Goal: Information Seeking & Learning: Find specific fact

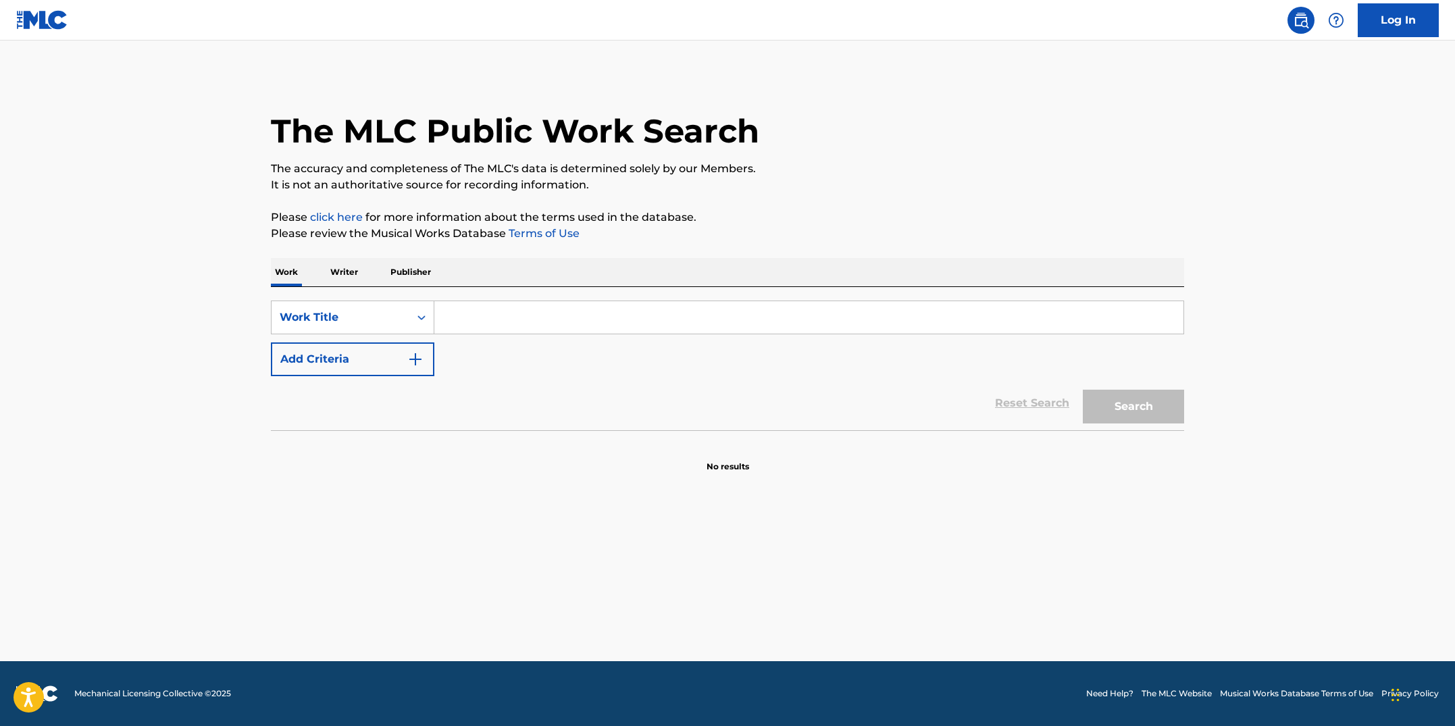
click at [496, 329] on input "Search Form" at bounding box center [808, 317] width 749 height 32
click at [422, 320] on icon "Search Form" at bounding box center [422, 318] width 14 height 14
click at [423, 319] on icon "Search Form" at bounding box center [422, 318] width 14 height 14
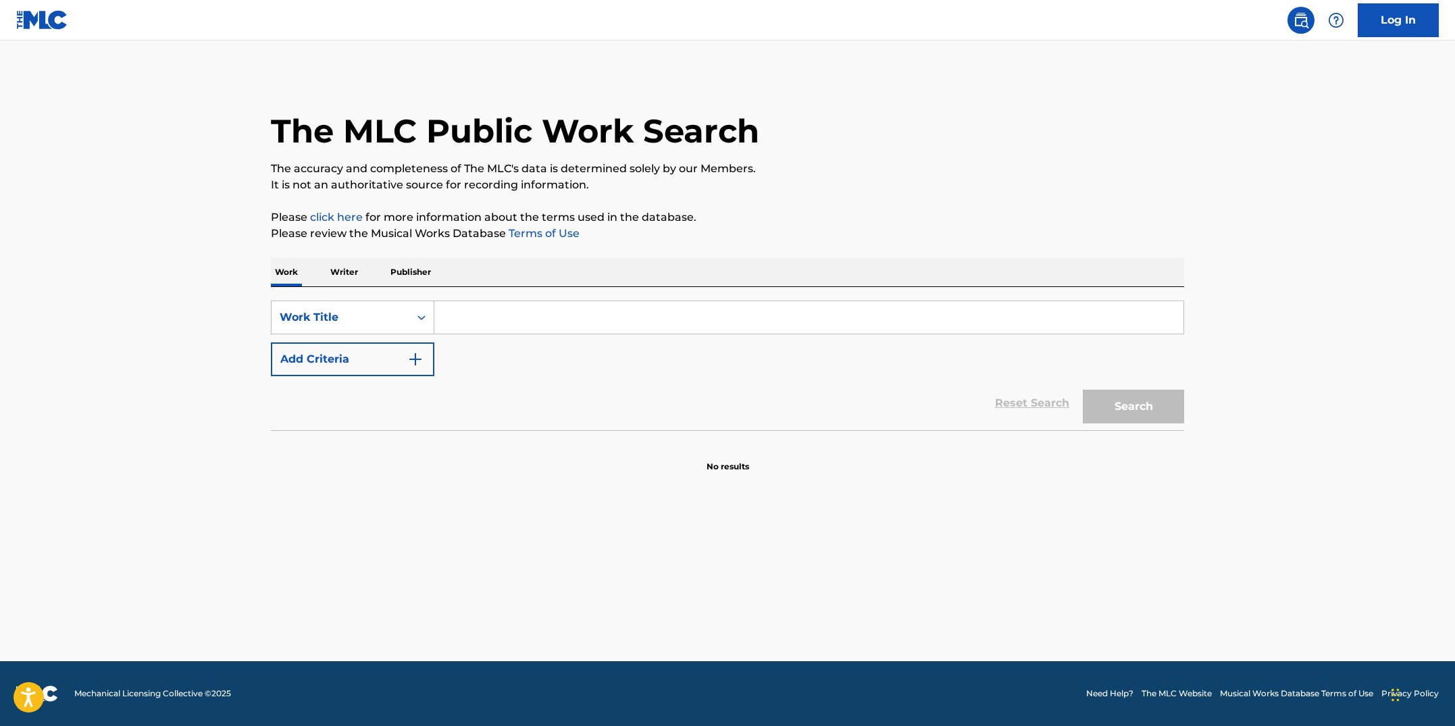
click at [481, 324] on input "Search Form" at bounding box center [808, 317] width 749 height 32
type input "cemetary walk II"
drag, startPoint x: 440, startPoint y: 530, endPoint x: 401, endPoint y: 432, distance: 105.9
click at [439, 528] on main "The MLC Public Work Search The accuracy and completeness of The MLC's data is d…" at bounding box center [727, 351] width 1455 height 621
click at [427, 373] on button "Add Criteria" at bounding box center [352, 360] width 163 height 34
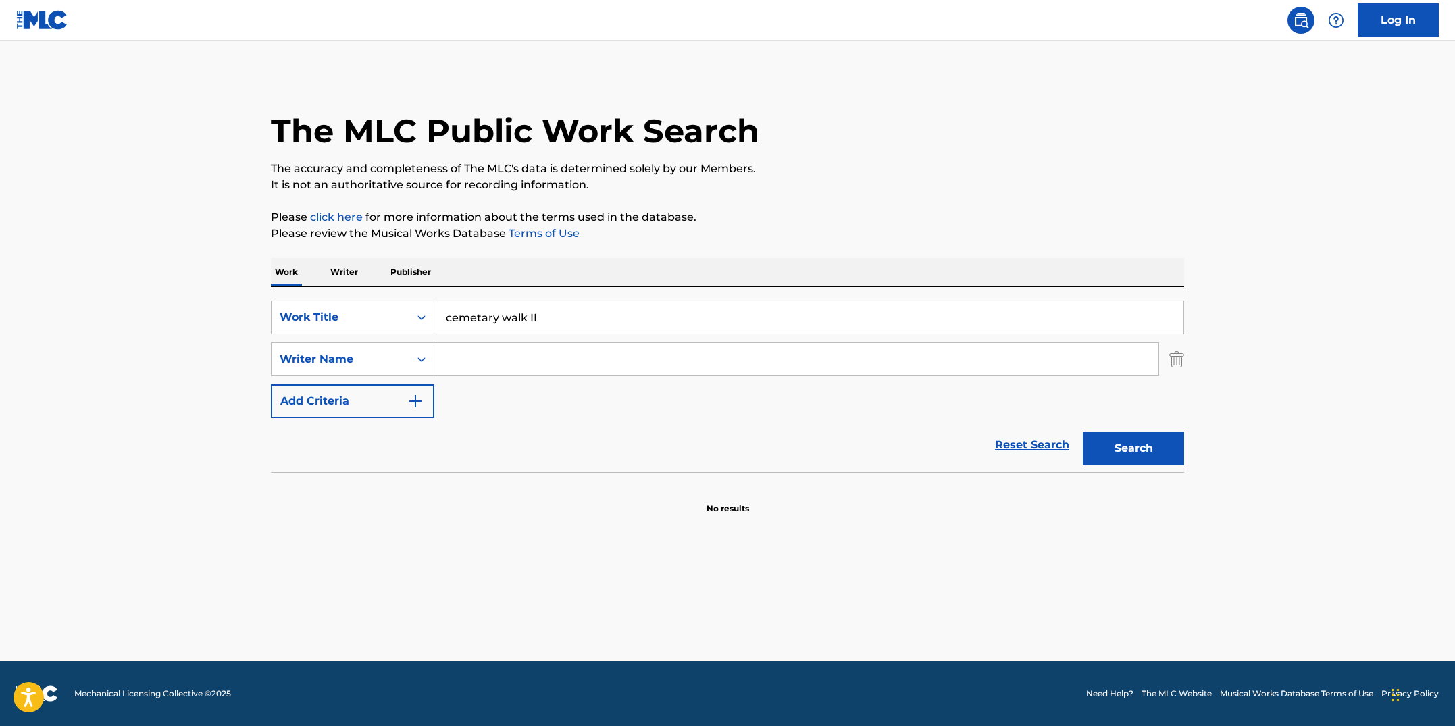
click at [489, 357] on input "Search Form" at bounding box center [796, 359] width 724 height 32
type input "cinninger"
click at [1083, 432] on button "Search" at bounding box center [1133, 449] width 101 height 34
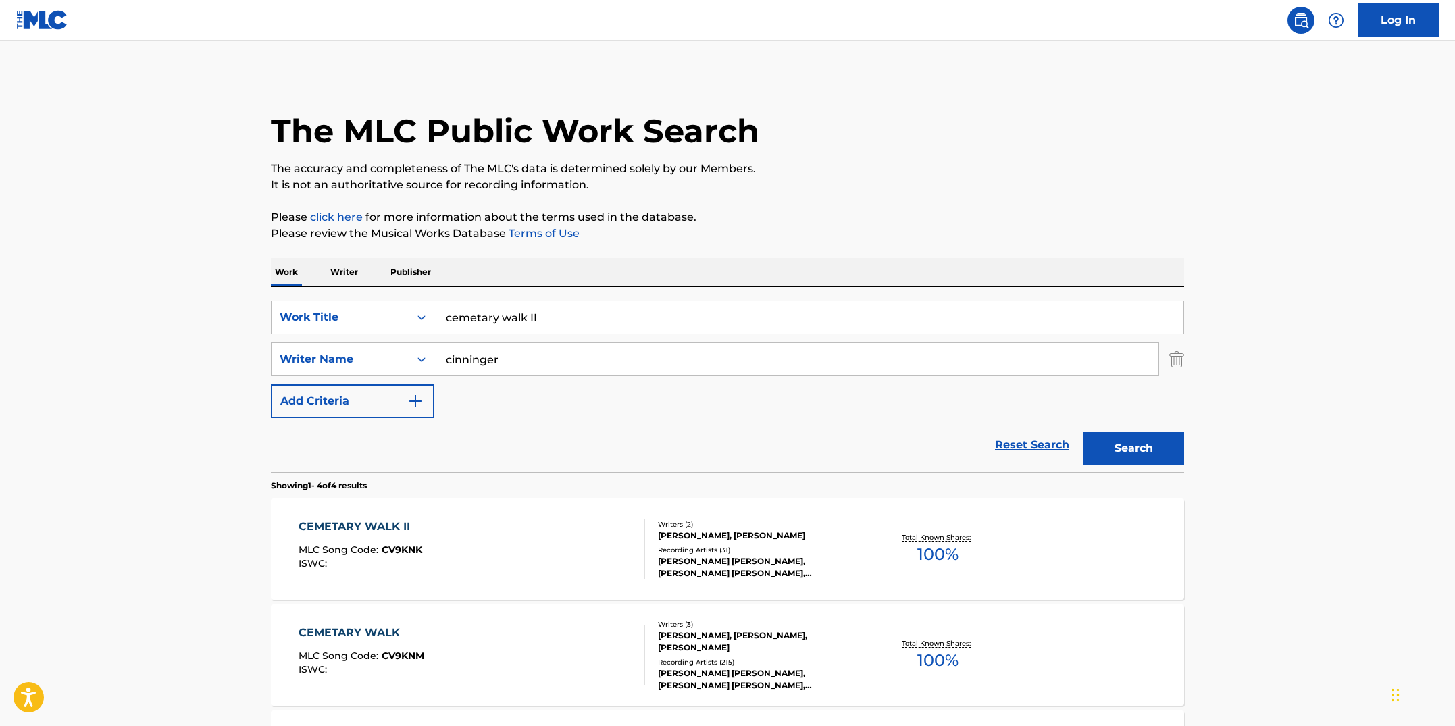
click at [468, 545] on div "CEMETARY WALK II MLC Song Code : CV9KNK ISWC :" at bounding box center [472, 549] width 347 height 61
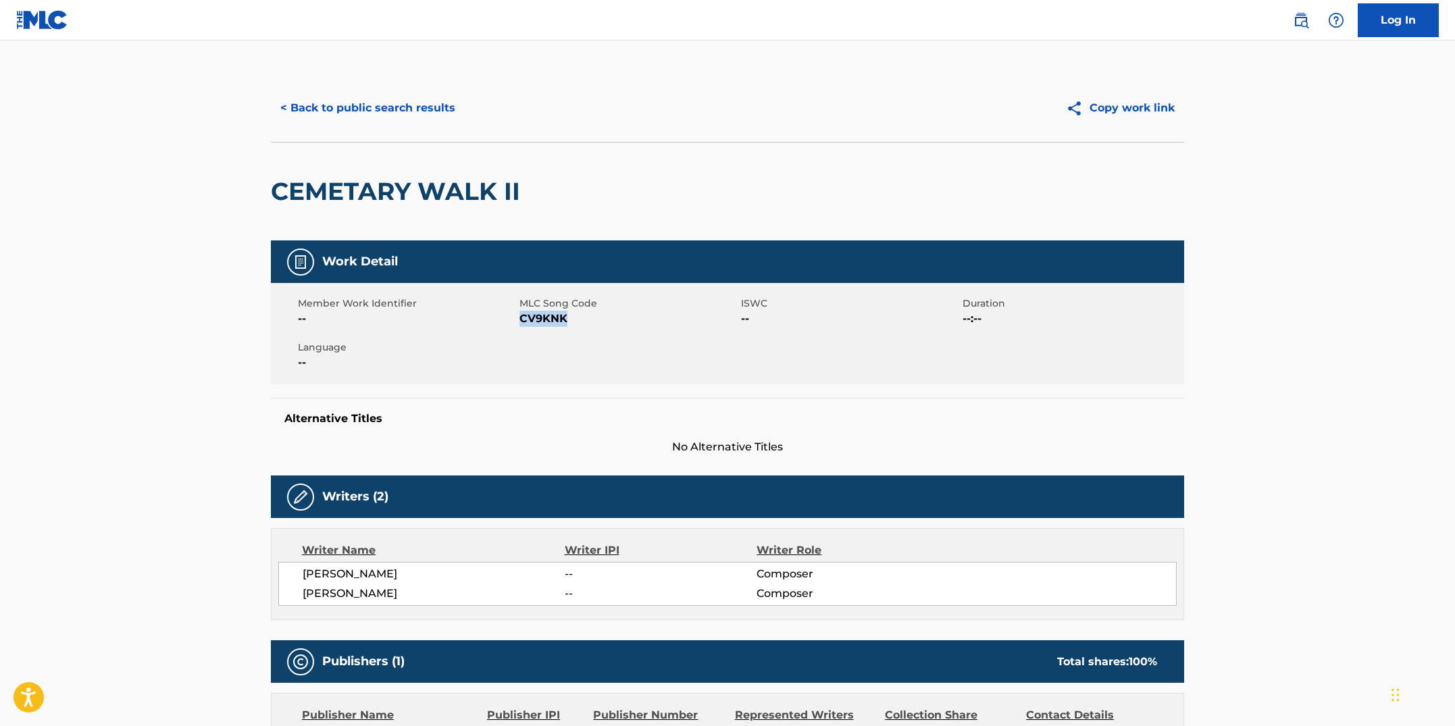
drag, startPoint x: 574, startPoint y: 320, endPoint x: 522, endPoint y: 314, distance: 53.0
click at [522, 314] on span "CV9KNK" at bounding box center [629, 319] width 218 height 16
copy span "CV9KNK"
click at [359, 120] on button "< Back to public search results" at bounding box center [368, 108] width 194 height 34
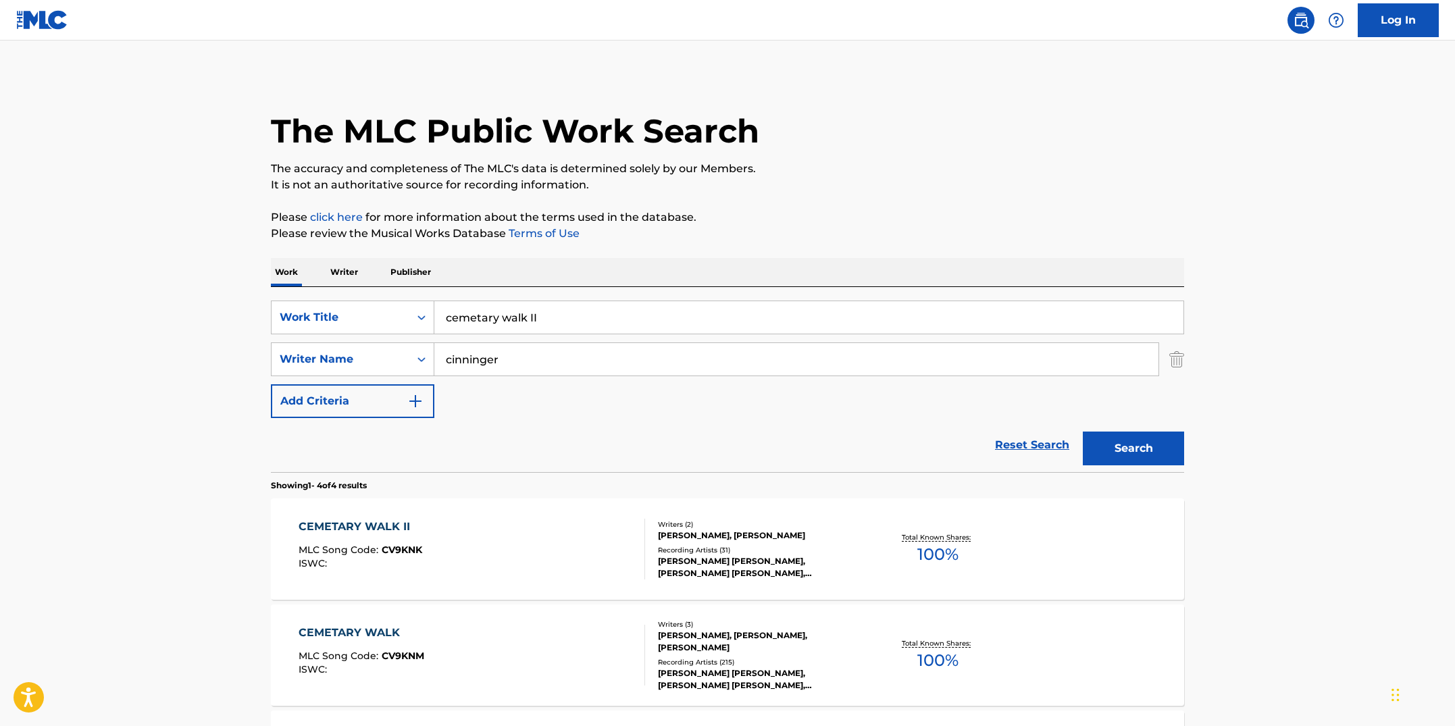
drag, startPoint x: 586, startPoint y: 315, endPoint x: 407, endPoint y: 297, distance: 180.6
click at [407, 297] on div "SearchWithCriteriab7fd4b16-c464-4f86-a7fd-1b0e84b02ad9 Work Title cemetary walk…" at bounding box center [727, 379] width 913 height 185
paste input "COMMA LATER"
type input "COMMA LATER"
click at [1083, 432] on button "Search" at bounding box center [1133, 449] width 101 height 34
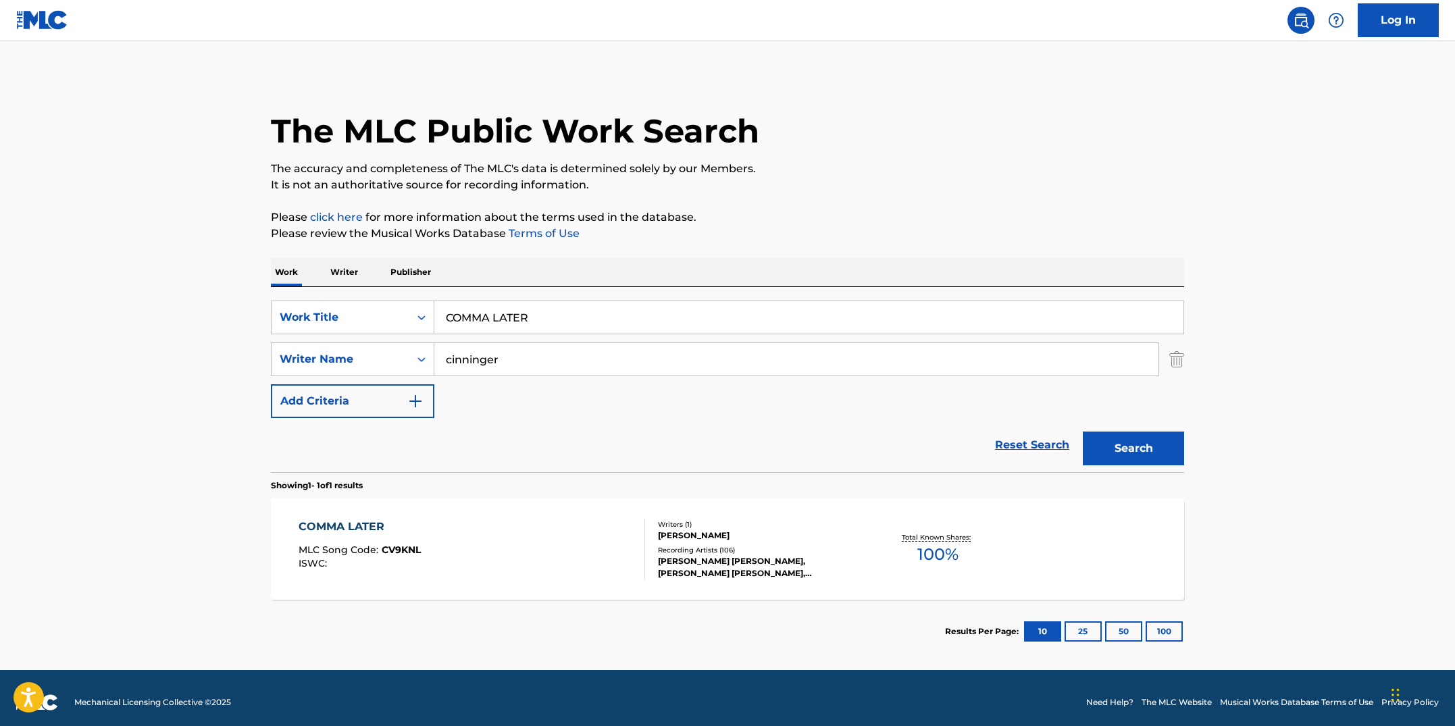
click at [517, 561] on div "COMMA LATER MLC Song Code : CV9KNL ISWC :" at bounding box center [472, 549] width 347 height 61
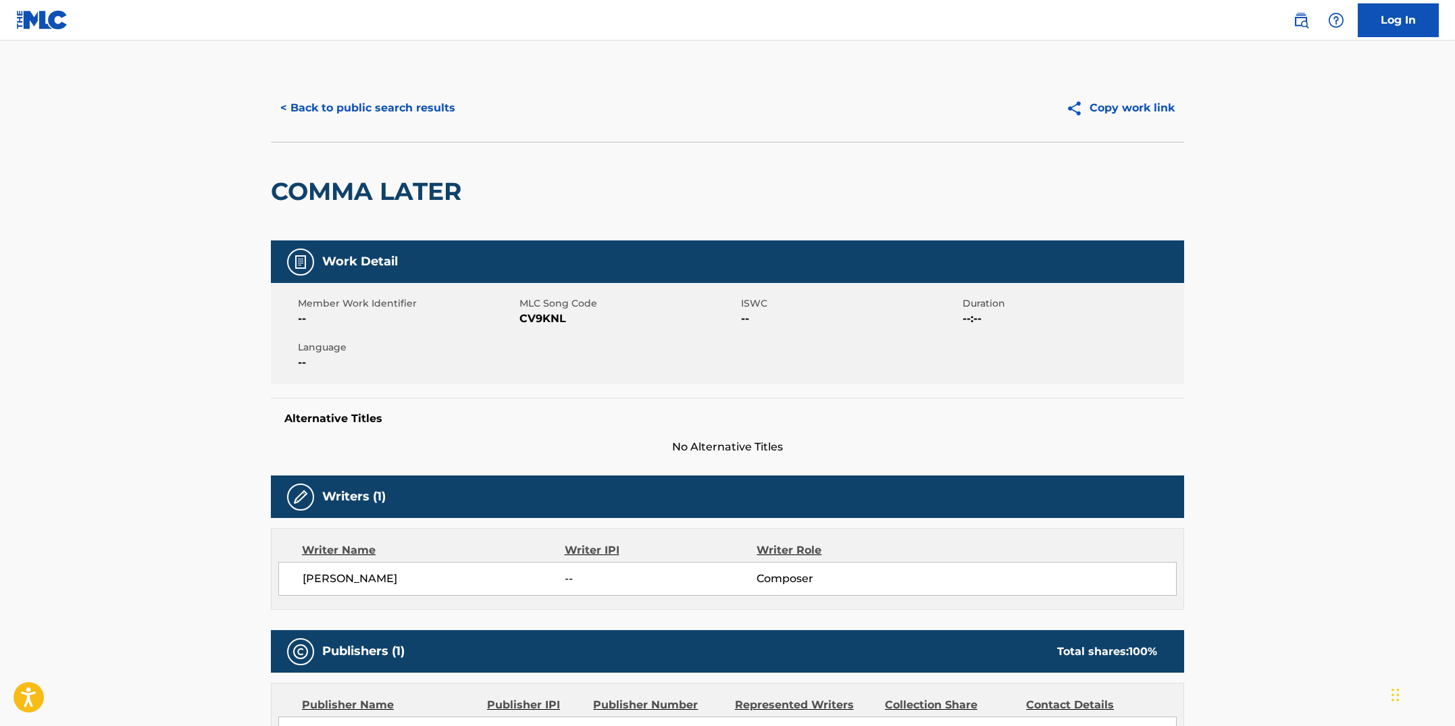
drag, startPoint x: 565, startPoint y: 363, endPoint x: 565, endPoint y: 349, distance: 14.2
click at [565, 361] on div "Member Work Identifier -- MLC Song Code CV9KNL ISWC -- Duration --:-- Language …" at bounding box center [727, 333] width 913 height 101
drag, startPoint x: 567, startPoint y: 312, endPoint x: 517, endPoint y: 313, distance: 50.0
click at [517, 313] on div "Member Work Identifier -- MLC Song Code CV9KNL ISWC -- Duration --:-- Language …" at bounding box center [727, 333] width 913 height 101
click at [517, 343] on div "Language --" at bounding box center [409, 355] width 222 height 30
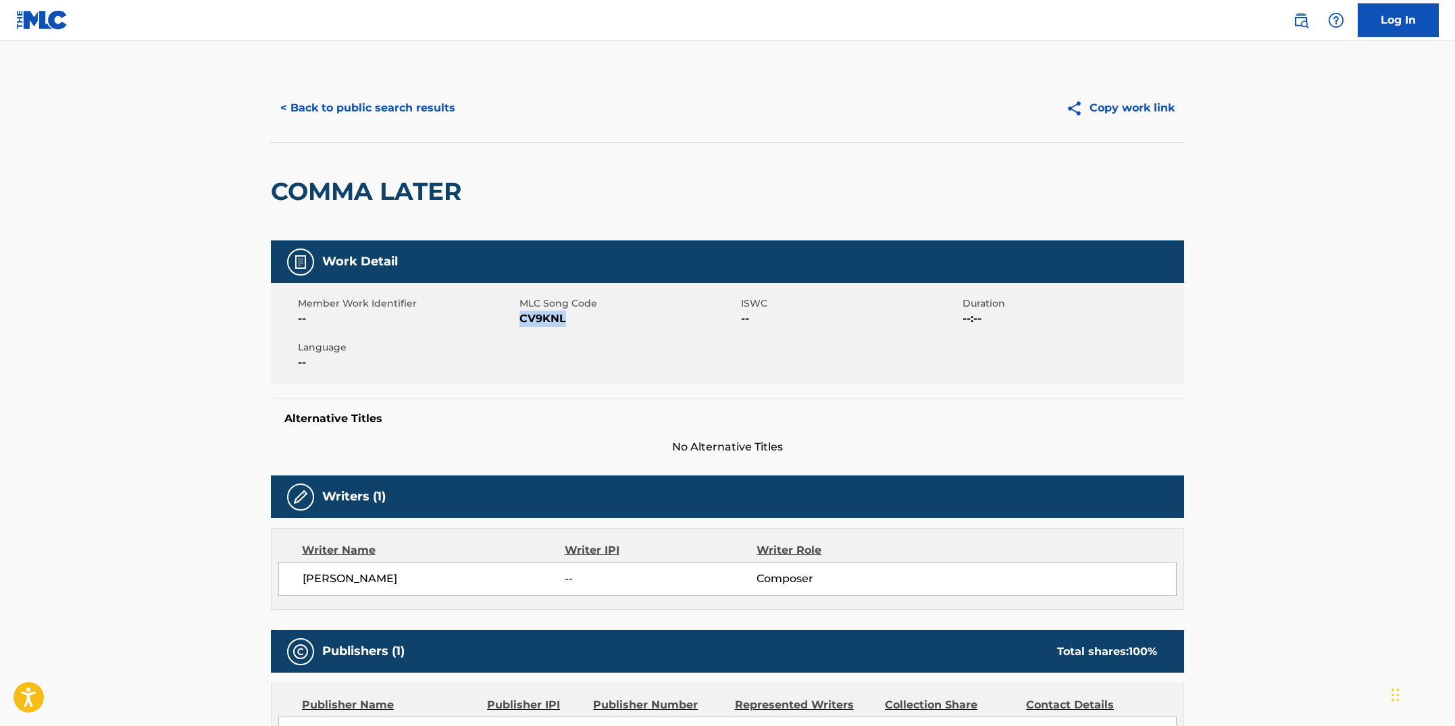
drag, startPoint x: 569, startPoint y: 317, endPoint x: 522, endPoint y: 318, distance: 46.6
click at [522, 318] on span "CV9KNL" at bounding box center [629, 319] width 218 height 16
copy span "CV9KNL"
click at [426, 105] on button "< Back to public search results" at bounding box center [368, 108] width 194 height 34
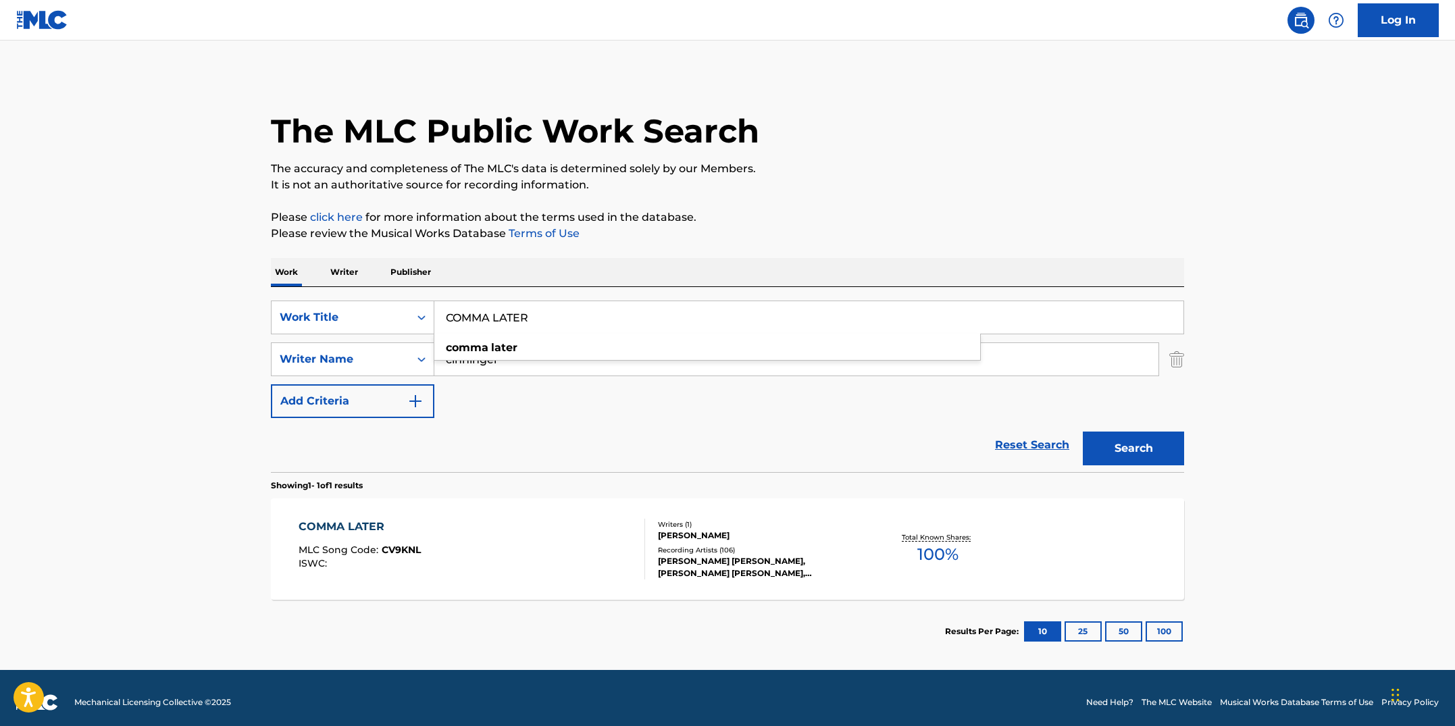
drag, startPoint x: 555, startPoint y: 321, endPoint x: 456, endPoint y: 305, distance: 100.6
click at [456, 305] on input "COMMA LATER" at bounding box center [808, 317] width 749 height 32
paste input "DARK BRUSH"
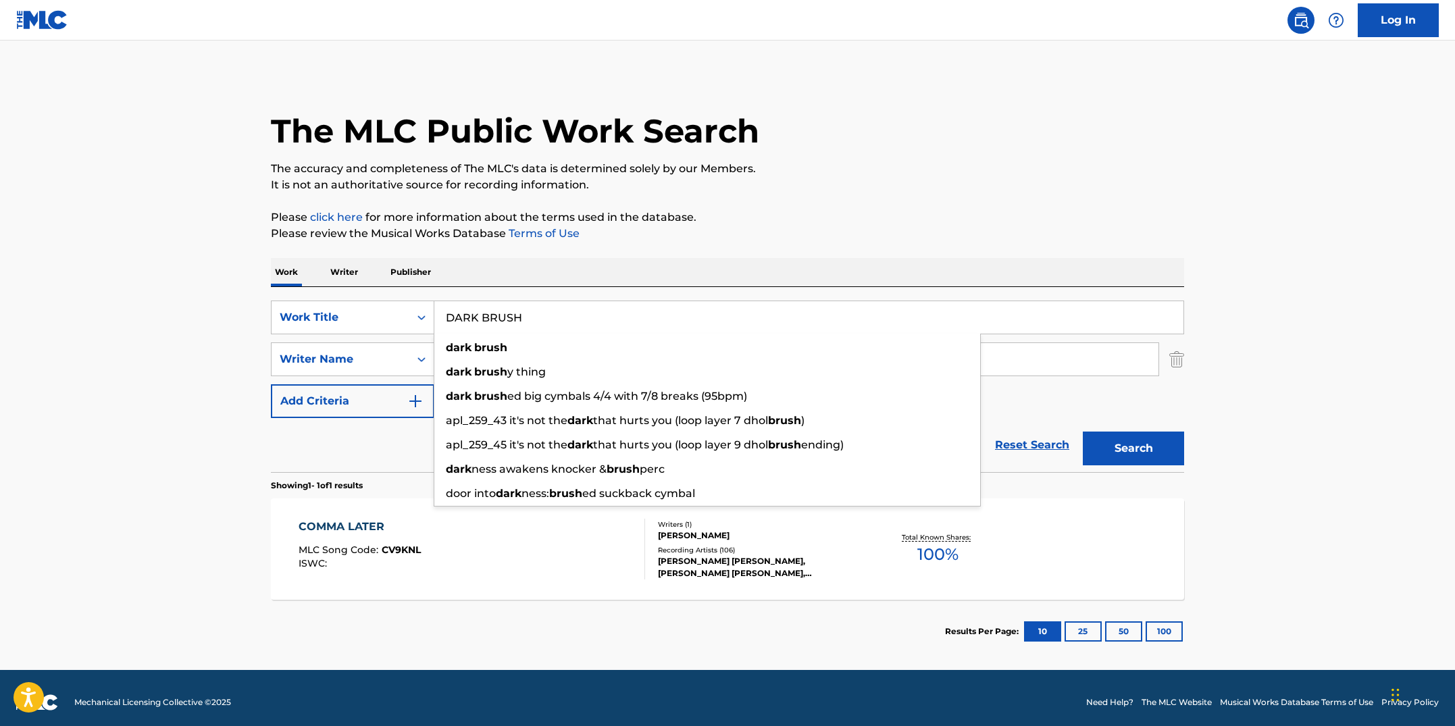
type input "DARK BRUSH"
click at [1083, 432] on button "Search" at bounding box center [1133, 449] width 101 height 34
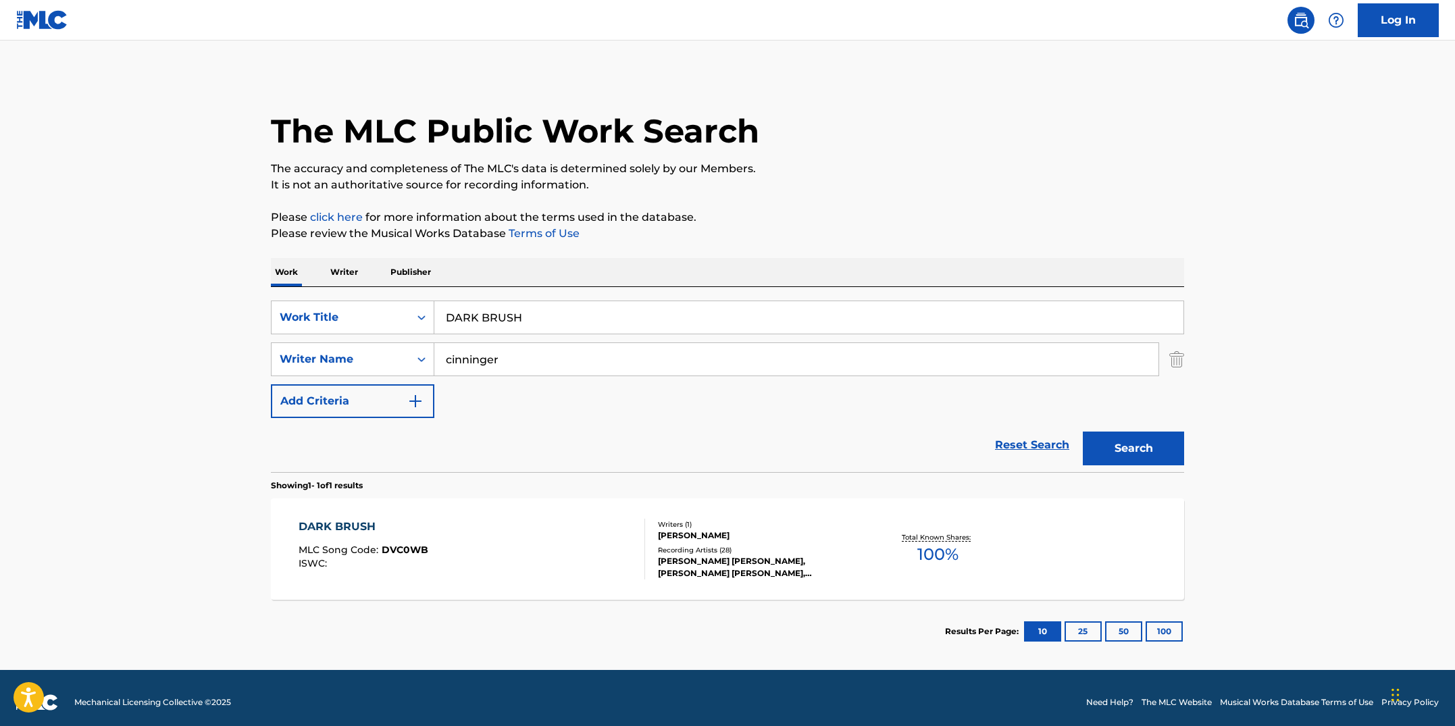
click at [569, 576] on div "DARK BRUSH MLC Song Code : DVC0WB ISWC :" at bounding box center [472, 549] width 347 height 61
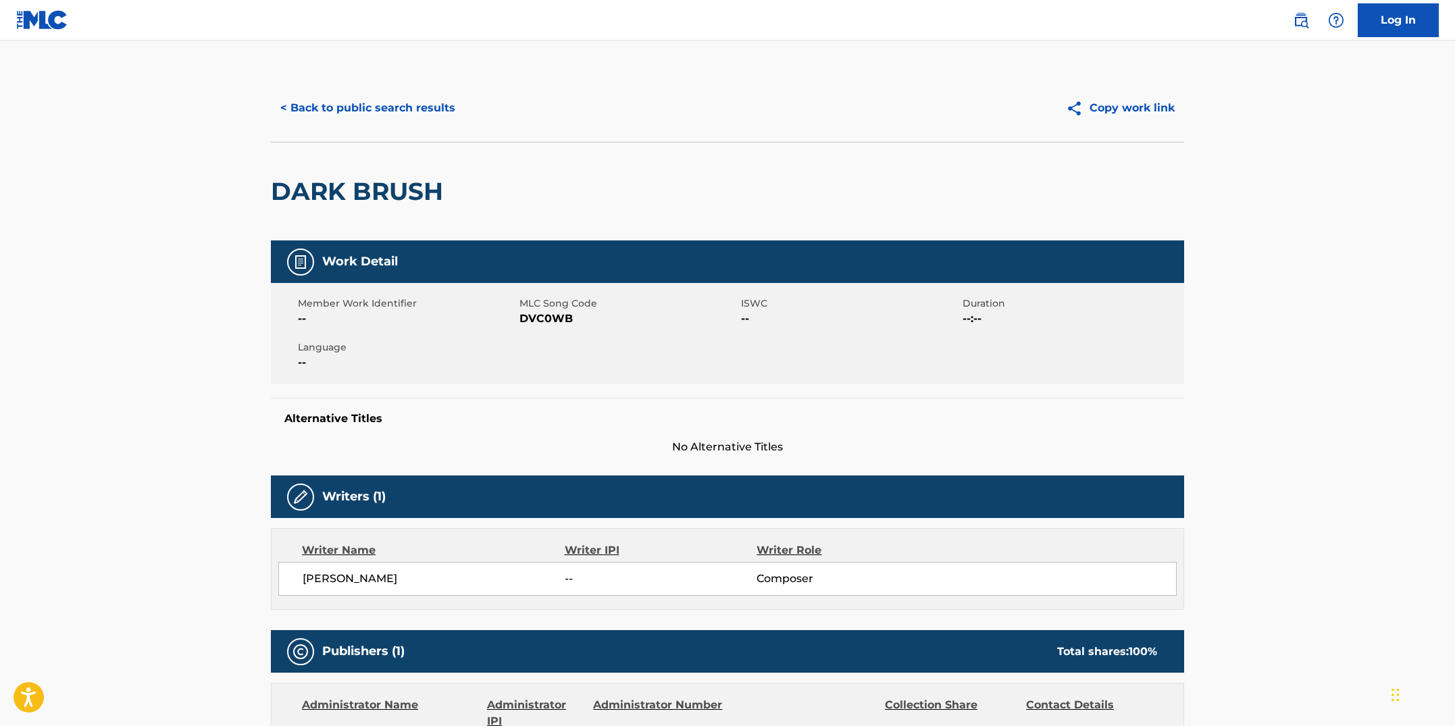
click at [528, 348] on div "Member Work Identifier -- MLC Song Code DVC0WB ISWC -- Duration --:-- Language …" at bounding box center [727, 333] width 913 height 101
drag, startPoint x: 575, startPoint y: 318, endPoint x: 523, endPoint y: 319, distance: 52.0
click at [523, 319] on span "DVC0WB" at bounding box center [629, 319] width 218 height 16
copy span "DVC0WB"
click at [422, 117] on button "< Back to public search results" at bounding box center [368, 108] width 194 height 34
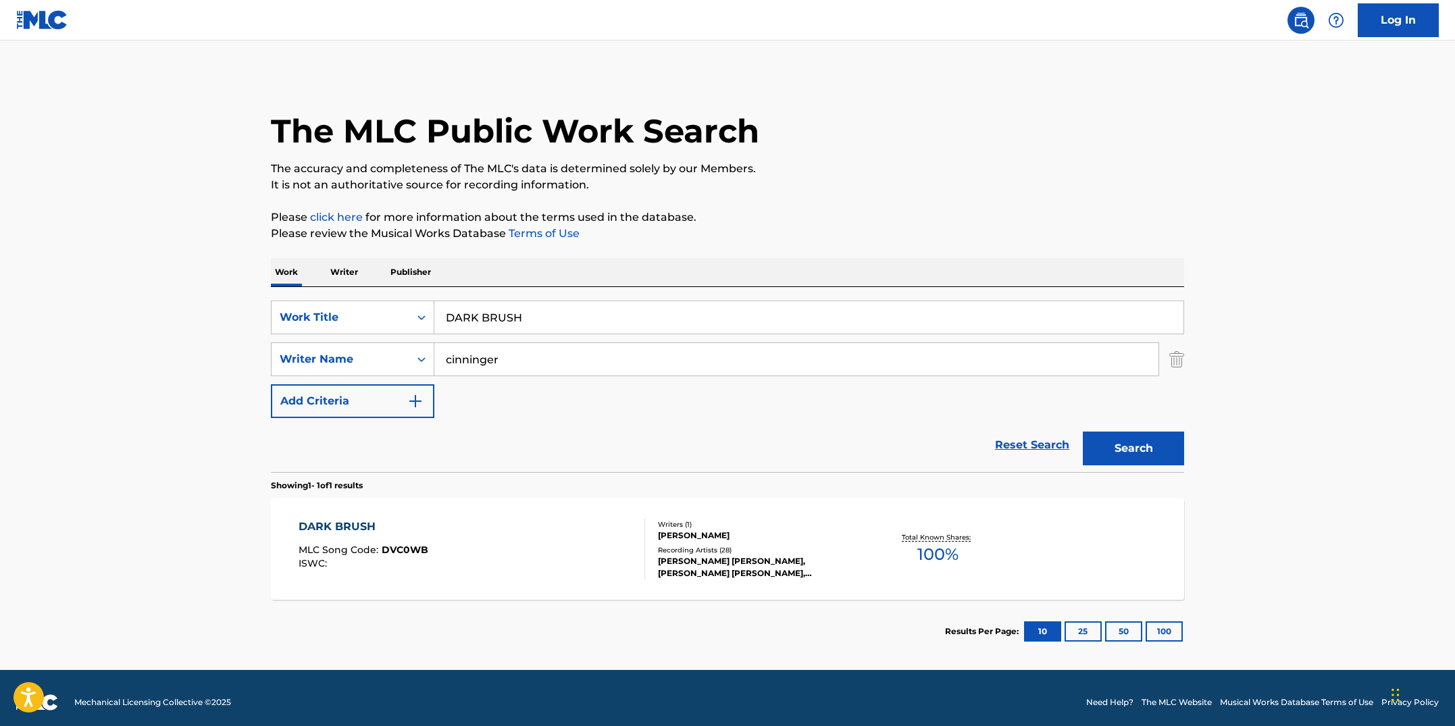
drag, startPoint x: 540, startPoint y: 318, endPoint x: 384, endPoint y: 294, distance: 158.5
click at [384, 294] on div "SearchWithCriteriab7fd4b16-c464-4f86-a7fd-1b0e84b02ad9 Work Title DARK BRUSH Se…" at bounding box center [727, 379] width 913 height 185
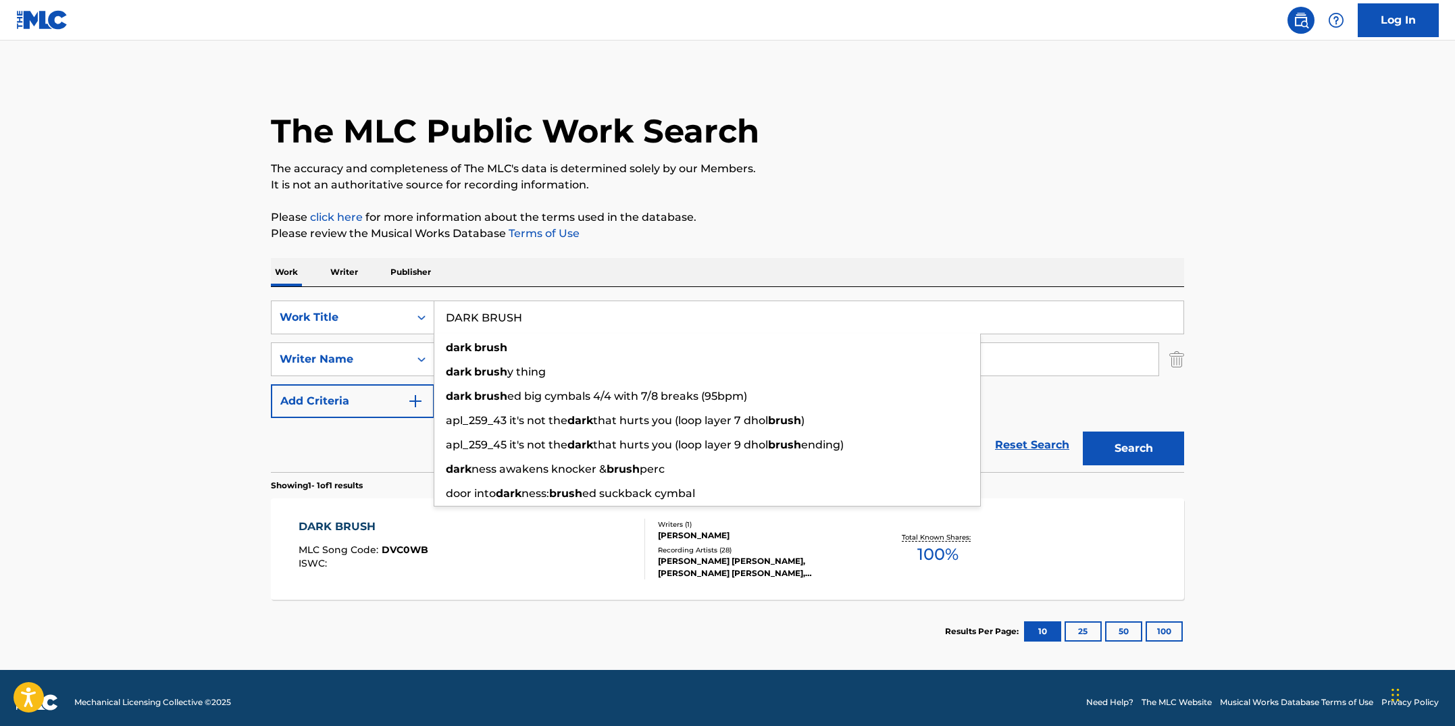
paste input "Y NURSE"
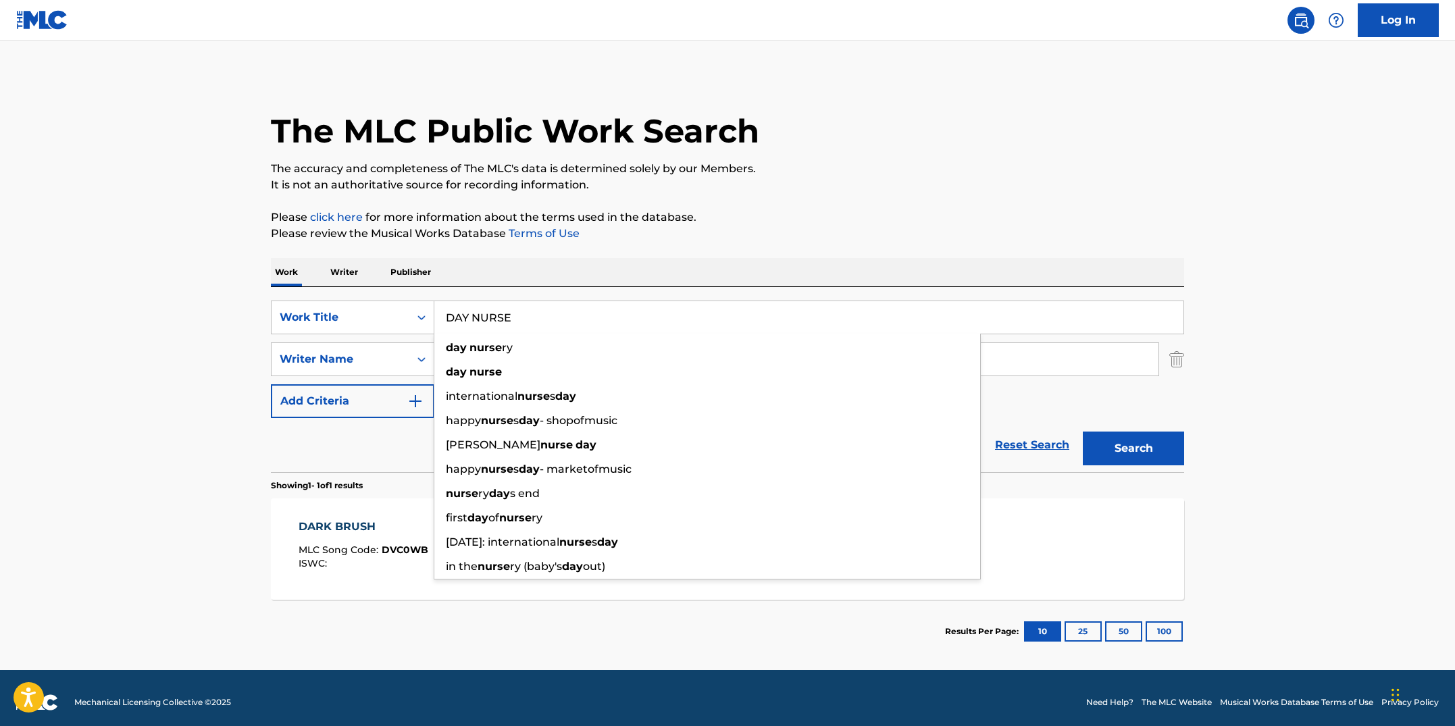
type input "DAY NURSE"
click at [1083, 432] on button "Search" at bounding box center [1133, 449] width 101 height 34
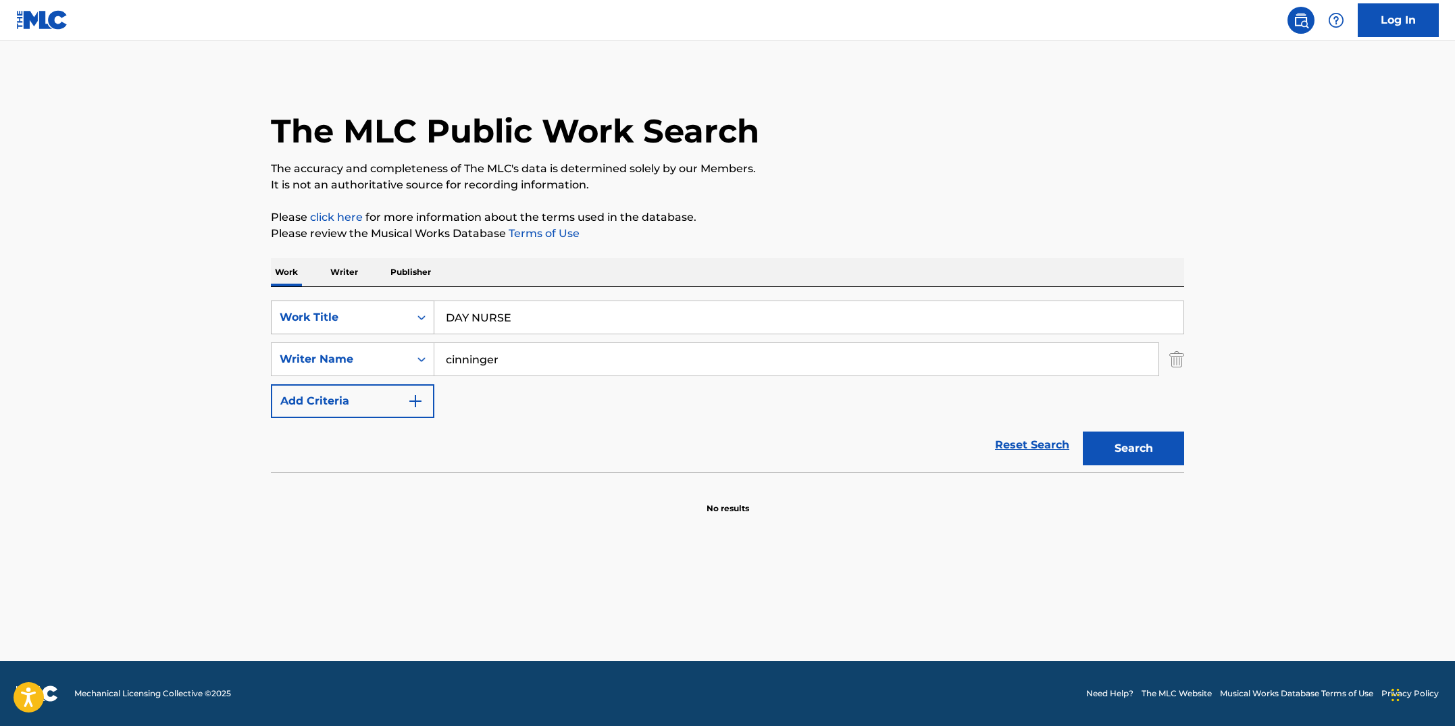
drag, startPoint x: 503, startPoint y: 358, endPoint x: 418, endPoint y: 332, distance: 88.9
click at [418, 332] on div "SearchWithCriteriab7fd4b16-c464-4f86-a7fd-1b0e84b02ad9 Work Title DAY NURSE Sea…" at bounding box center [727, 360] width 913 height 118
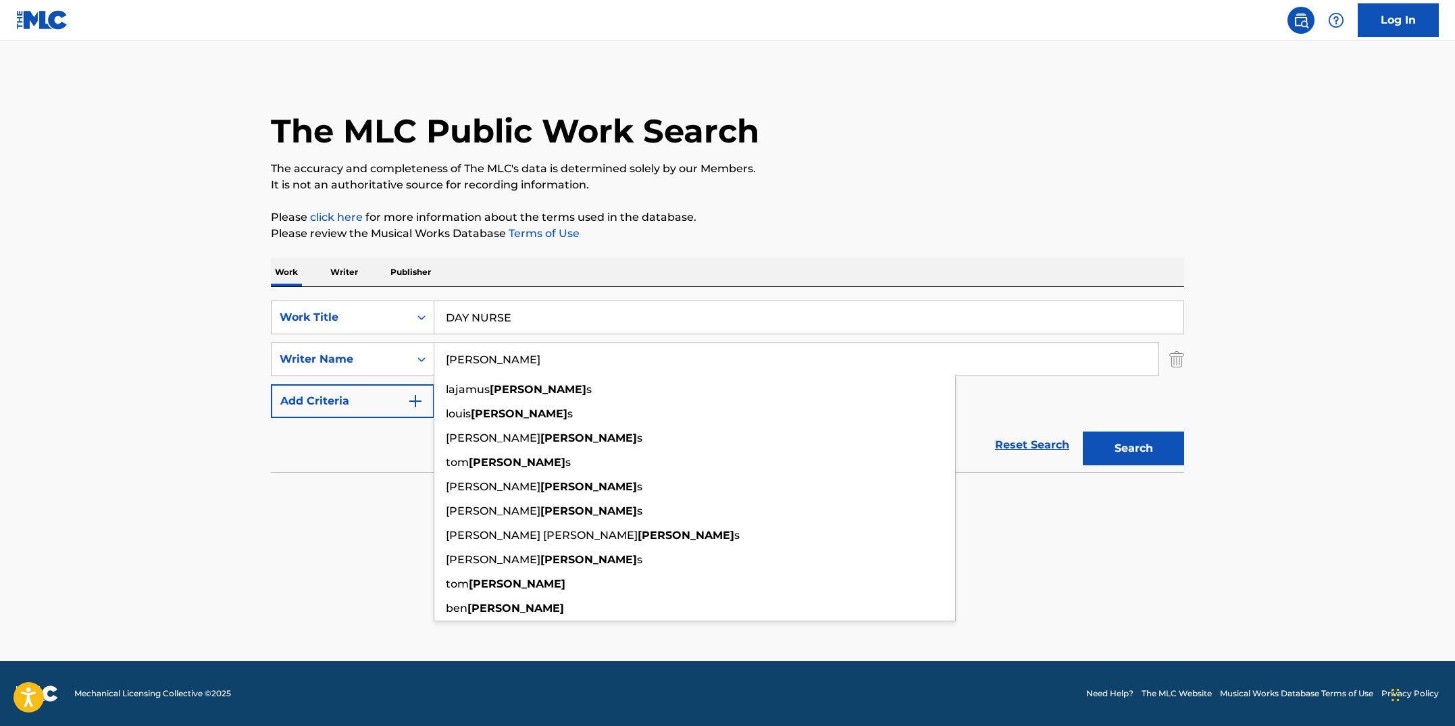
type input "[PERSON_NAME]"
click at [1083, 432] on button "Search" at bounding box center [1133, 449] width 101 height 34
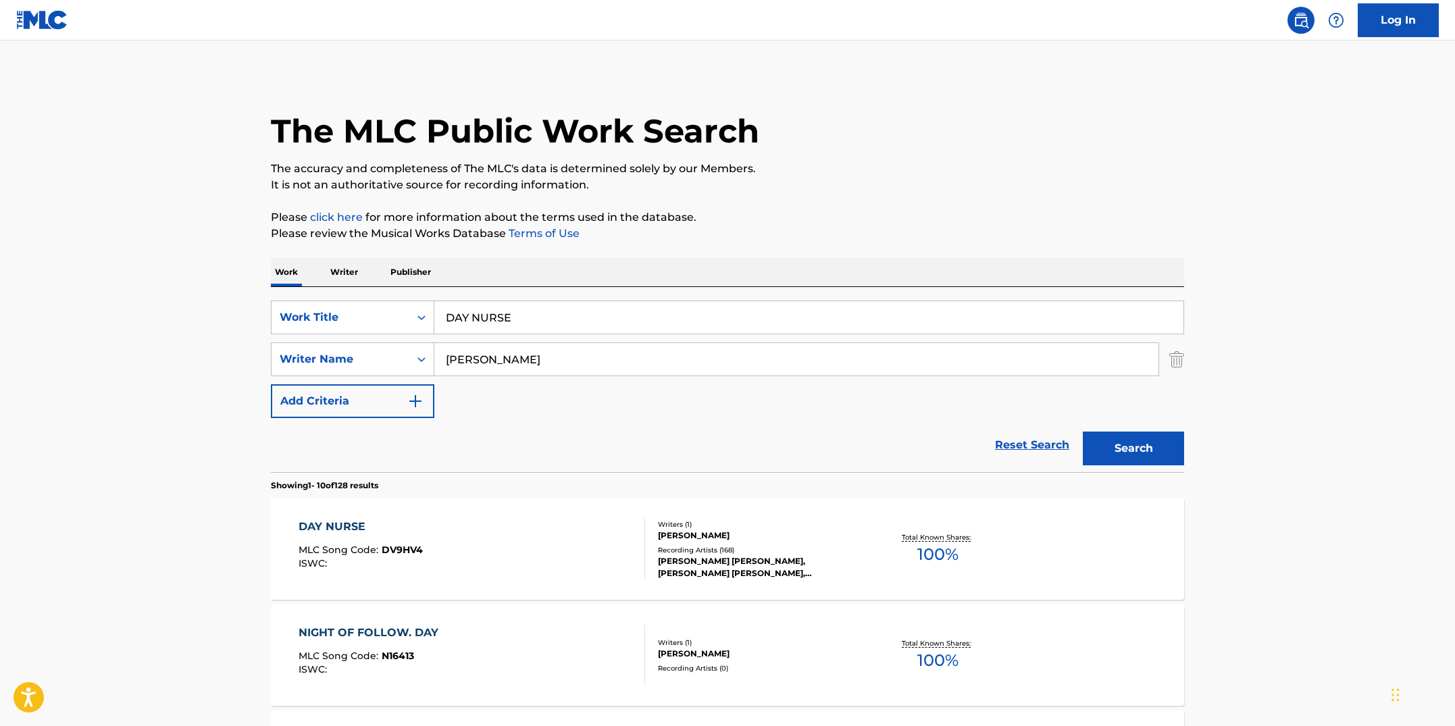
click at [498, 538] on div "DAY NURSE MLC Song Code : DV9HV4 ISWC :" at bounding box center [472, 549] width 347 height 61
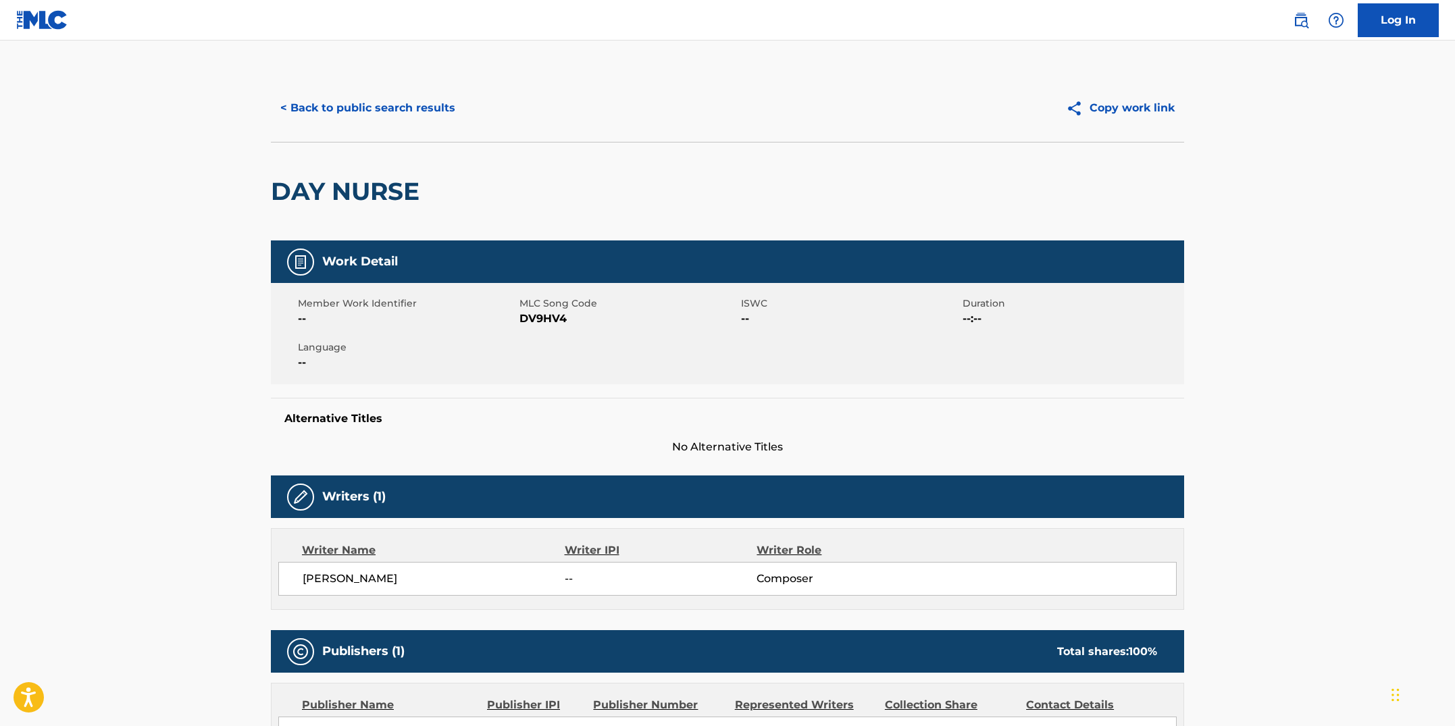
drag, startPoint x: 553, startPoint y: 384, endPoint x: 555, endPoint y: 347, distance: 37.9
click at [553, 380] on div "Work Detail Member Work Identifier -- MLC Song Code DV9HV4 ISWC -- Duration --:…" at bounding box center [727, 348] width 913 height 215
drag, startPoint x: 566, startPoint y: 318, endPoint x: 520, endPoint y: 318, distance: 45.9
click at [520, 318] on span "DV9HV4" at bounding box center [629, 319] width 218 height 16
copy span "DV9HV4"
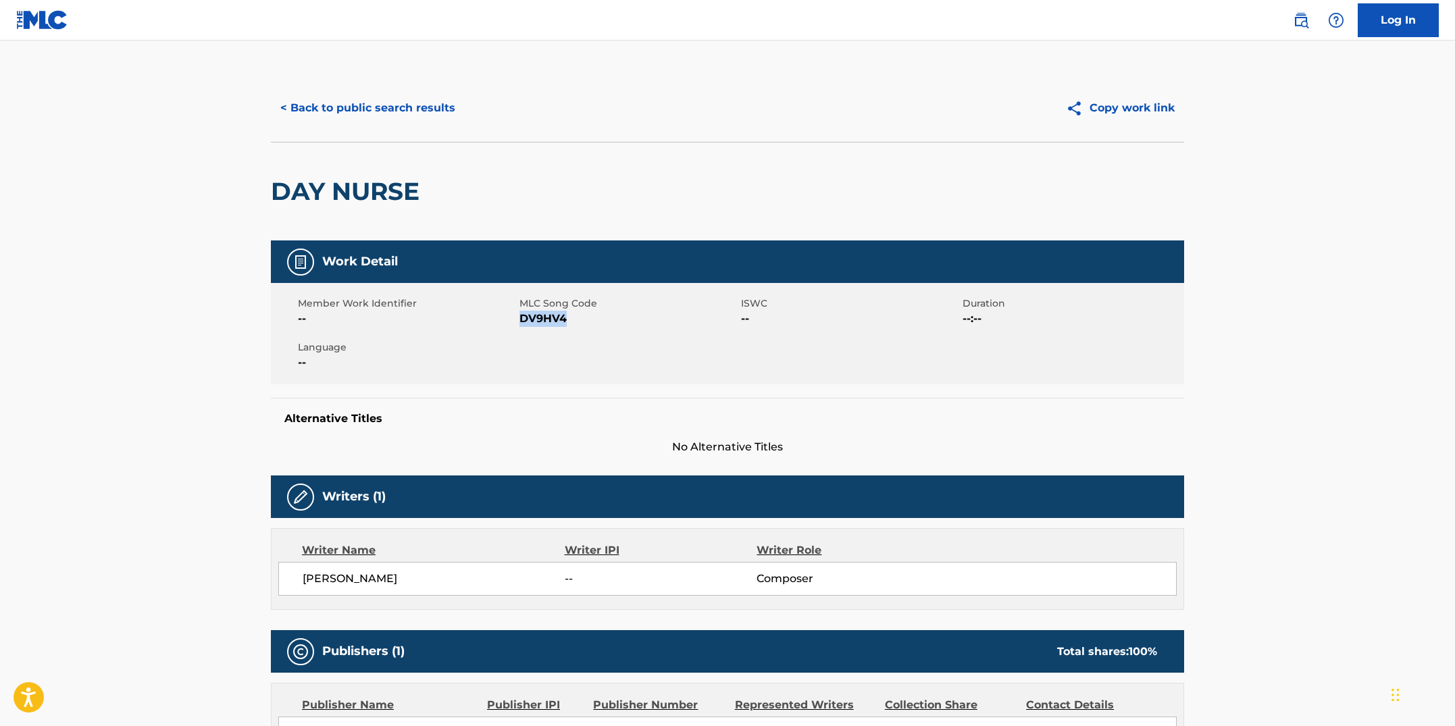
click at [374, 117] on button "< Back to public search results" at bounding box center [368, 108] width 194 height 34
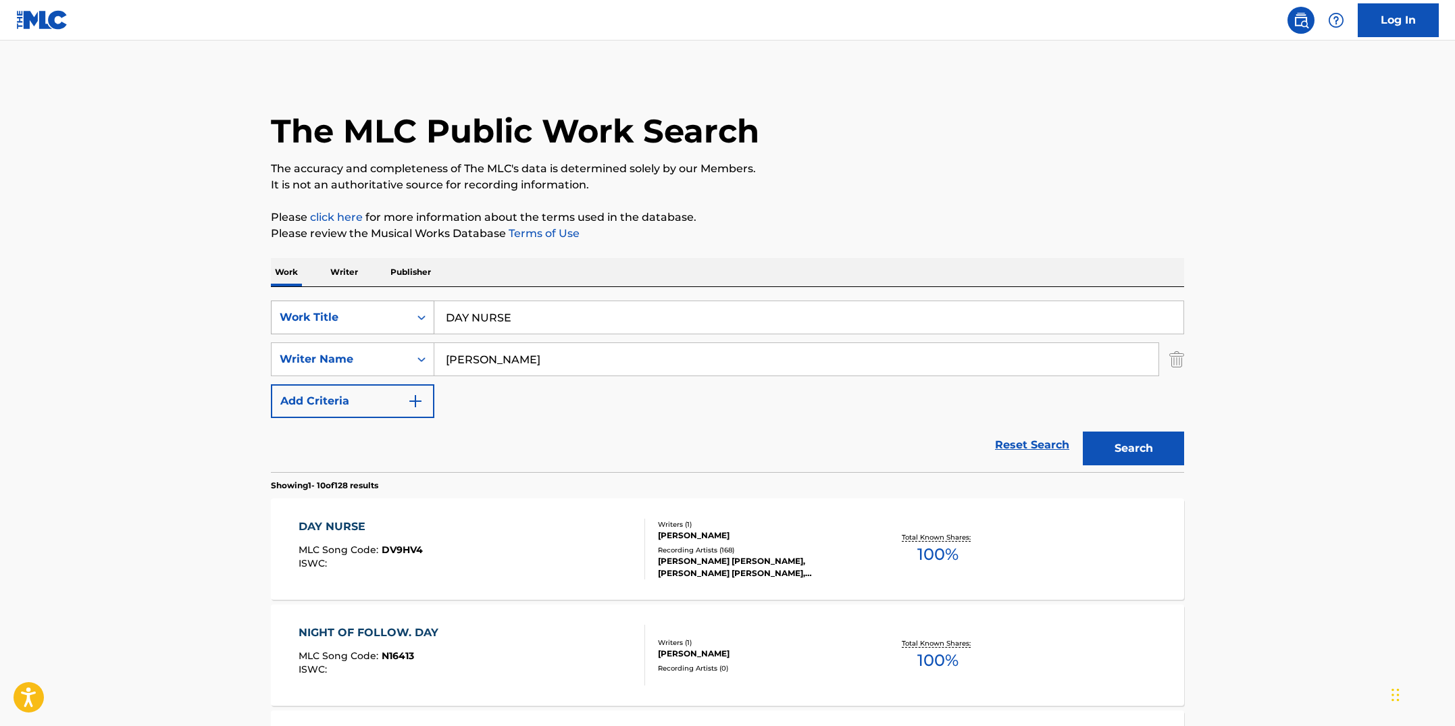
drag, startPoint x: 538, startPoint y: 313, endPoint x: 324, endPoint y: 311, distance: 214.8
click at [324, 311] on div "SearchWithCriteriab7fd4b16-c464-4f86-a7fd-1b0e84b02ad9 Work Title DAY NURSE" at bounding box center [727, 318] width 913 height 34
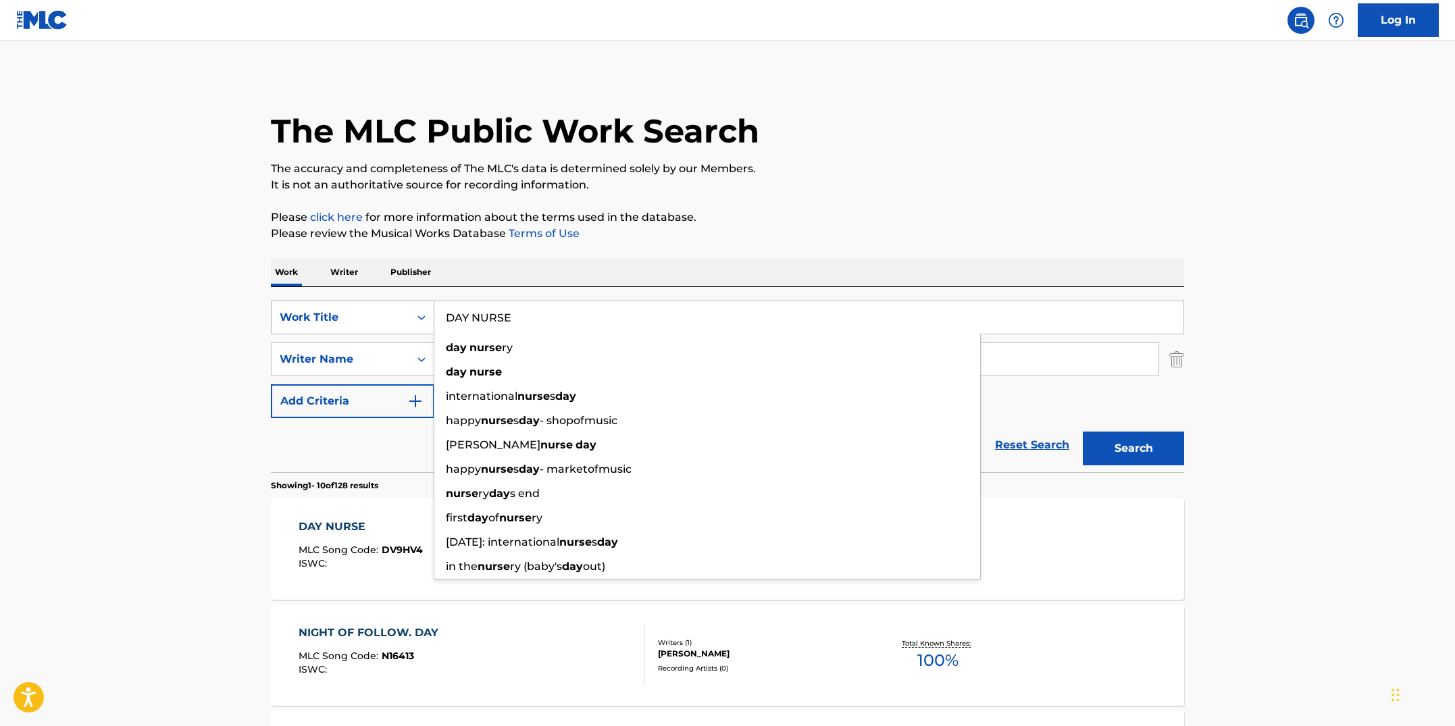
paste input "VILLE MONARCHY"
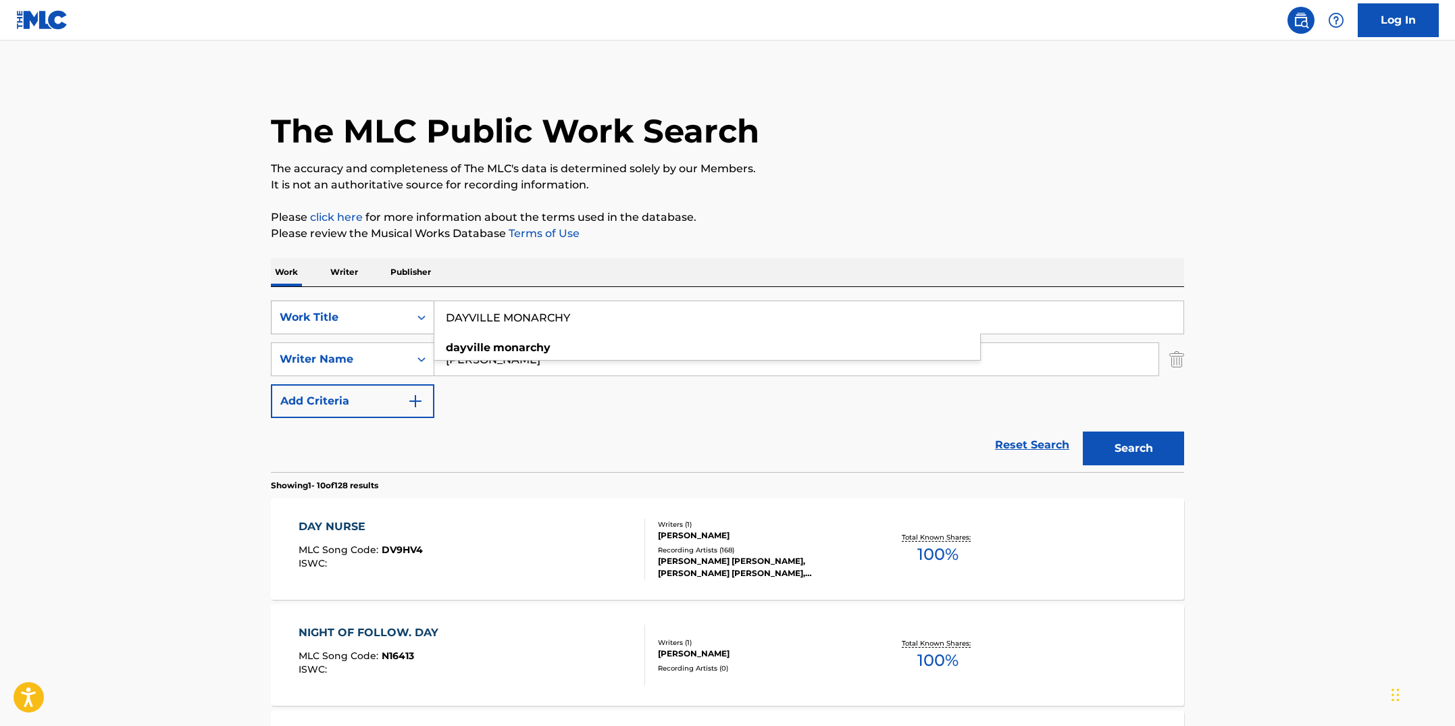
type input "DAYVILLE MONARCHY"
click at [1083, 432] on button "Search" at bounding box center [1133, 449] width 101 height 34
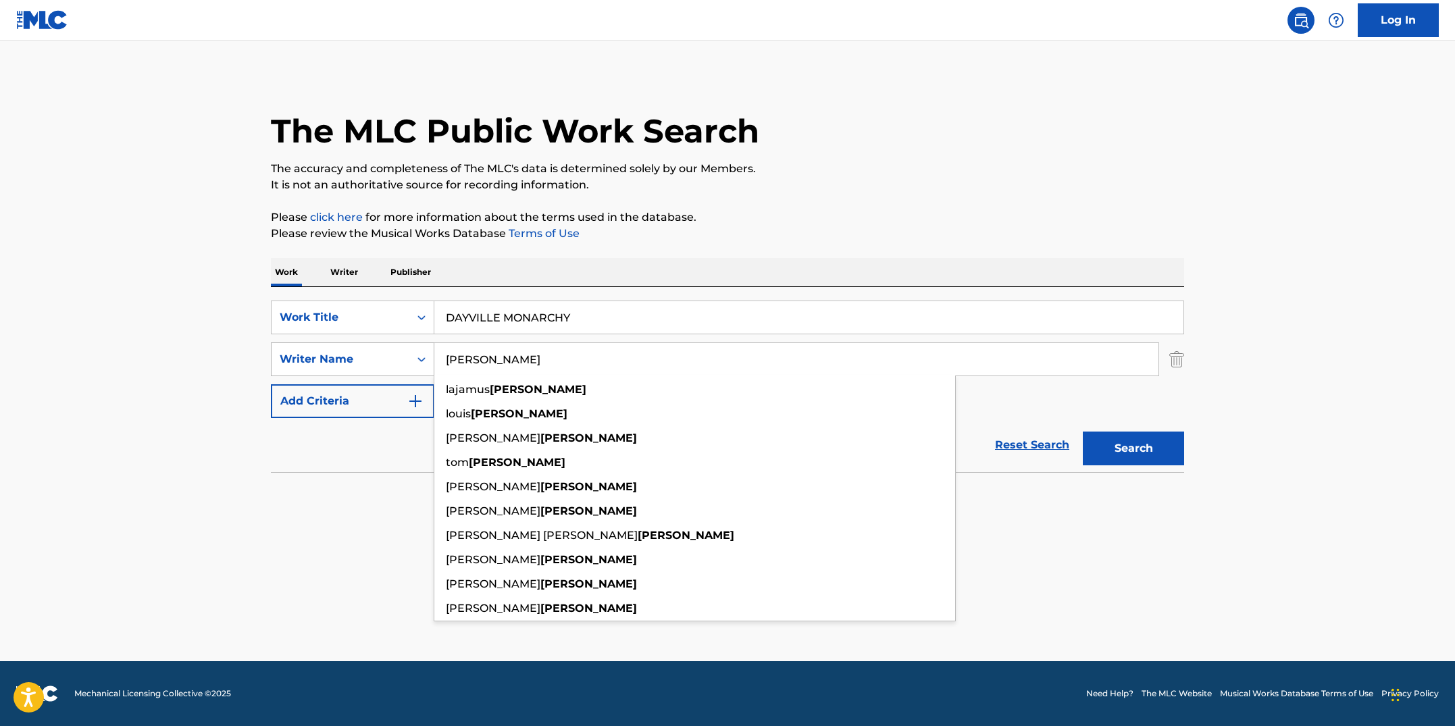
drag, startPoint x: 500, startPoint y: 368, endPoint x: 389, endPoint y: 345, distance: 113.2
click at [389, 345] on div "SearchWithCriteria3ad723a2-2d25-4b92-831f-14ac75959423 Writer Name [PERSON_NAME…" at bounding box center [727, 360] width 913 height 34
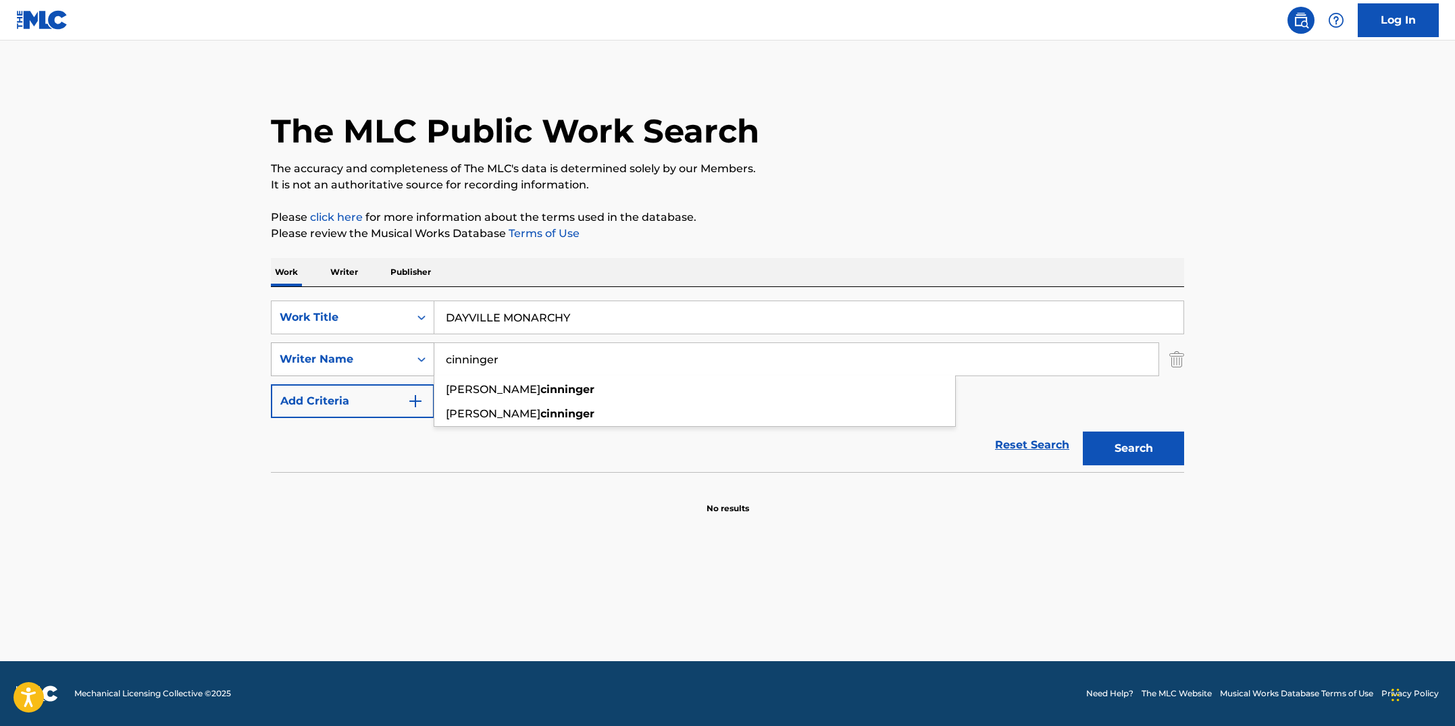
type input "cinninger"
click at [1083, 432] on button "Search" at bounding box center [1133, 449] width 101 height 34
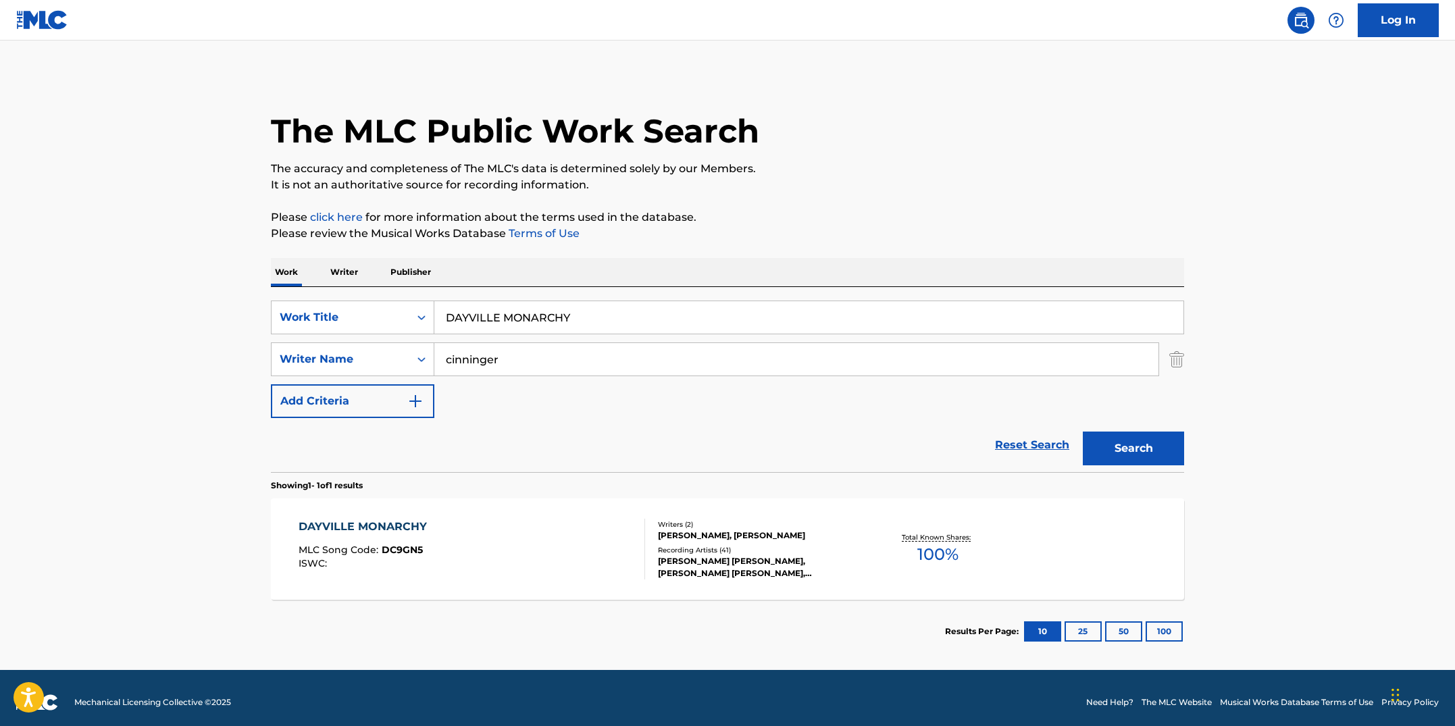
click at [481, 544] on div "DAYVILLE MONARCHY MLC Song Code : DC9GN5 ISWC :" at bounding box center [472, 549] width 347 height 61
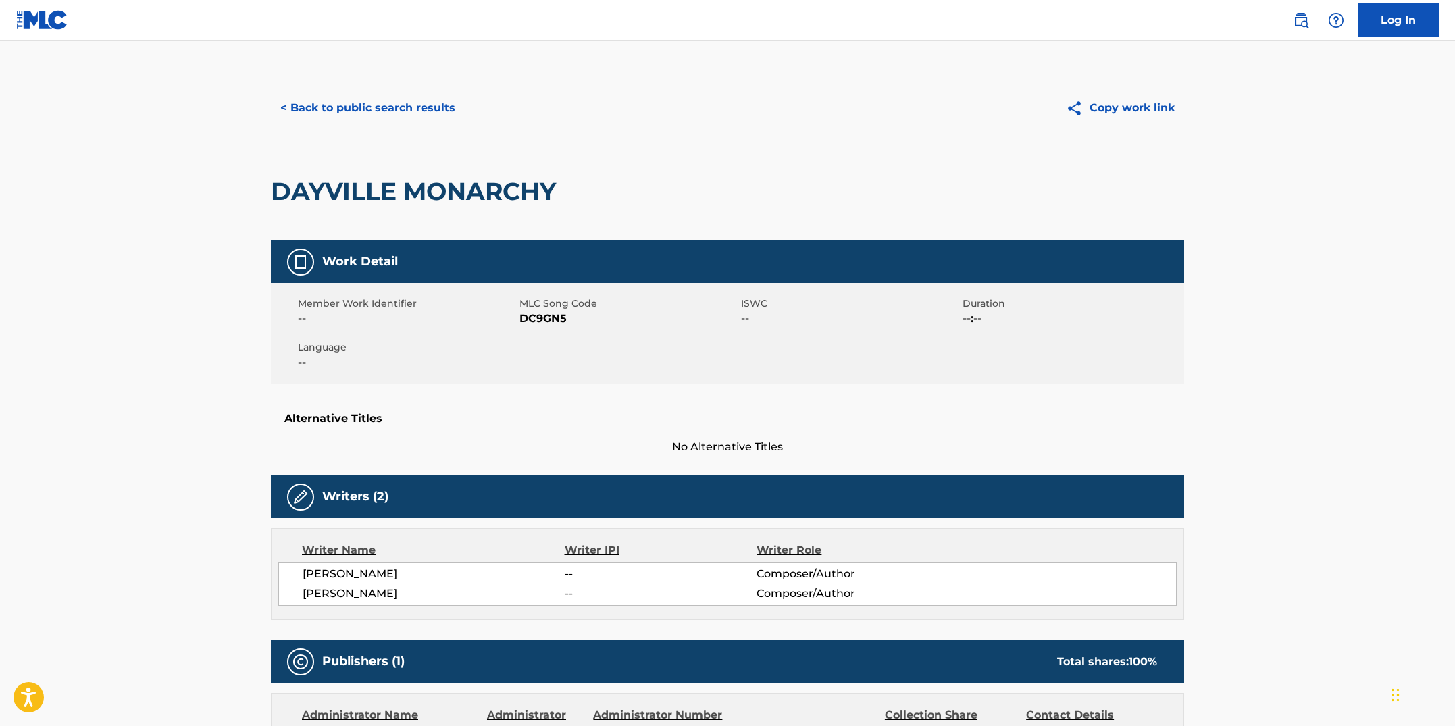
click at [557, 328] on div "Member Work Identifier -- MLC Song Code DC9GN5 ISWC -- Duration --:-- Language …" at bounding box center [727, 333] width 913 height 101
drag, startPoint x: 567, startPoint y: 321, endPoint x: 519, endPoint y: 314, distance: 48.4
click at [520, 314] on span "DC9GN5" at bounding box center [629, 319] width 218 height 16
copy span "DC9GN5"
click at [419, 115] on button "< Back to public search results" at bounding box center [368, 108] width 194 height 34
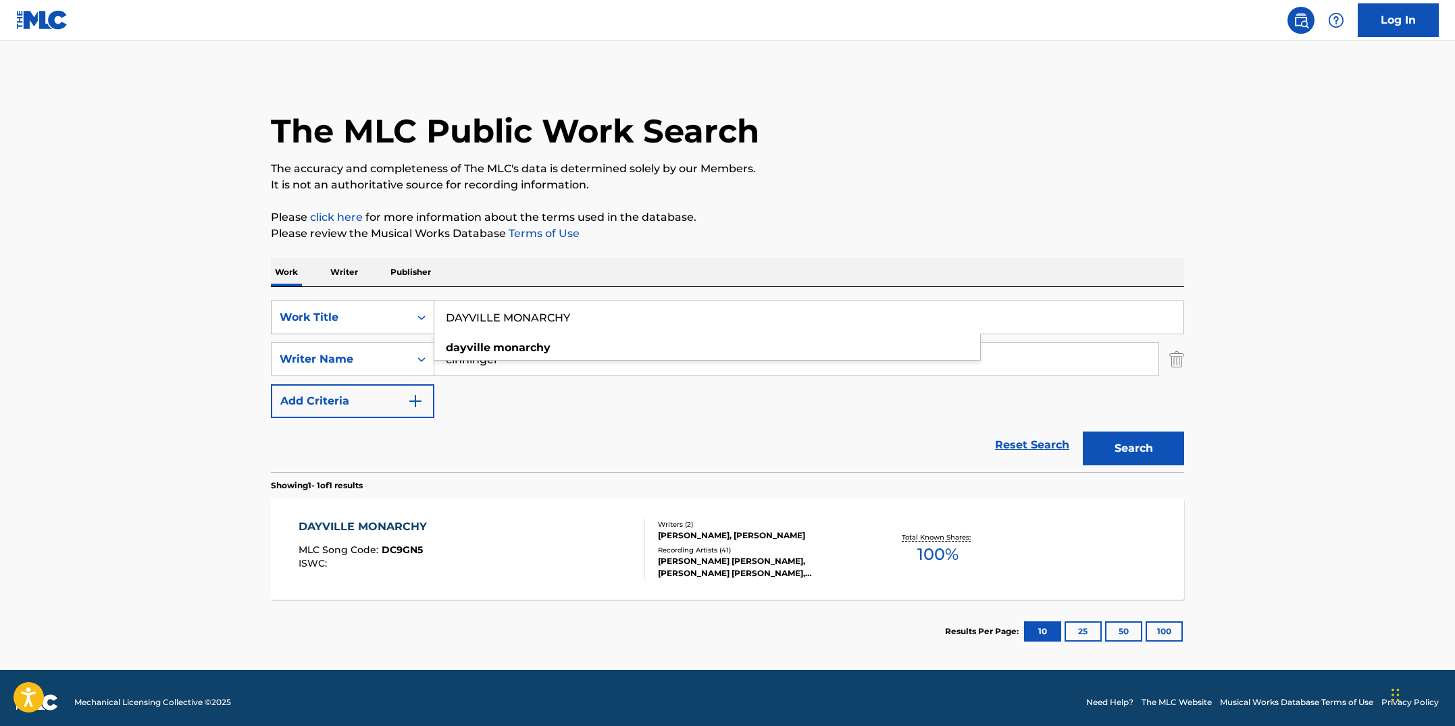
drag, startPoint x: 606, startPoint y: 319, endPoint x: 280, endPoint y: 308, distance: 325.8
click at [280, 308] on div "SearchWithCriteriab7fd4b16-c464-4f86-a7fd-1b0e84b02ad9 Work Title DAYVILLE MONA…" at bounding box center [727, 318] width 913 height 34
paste input "EAR LORD"
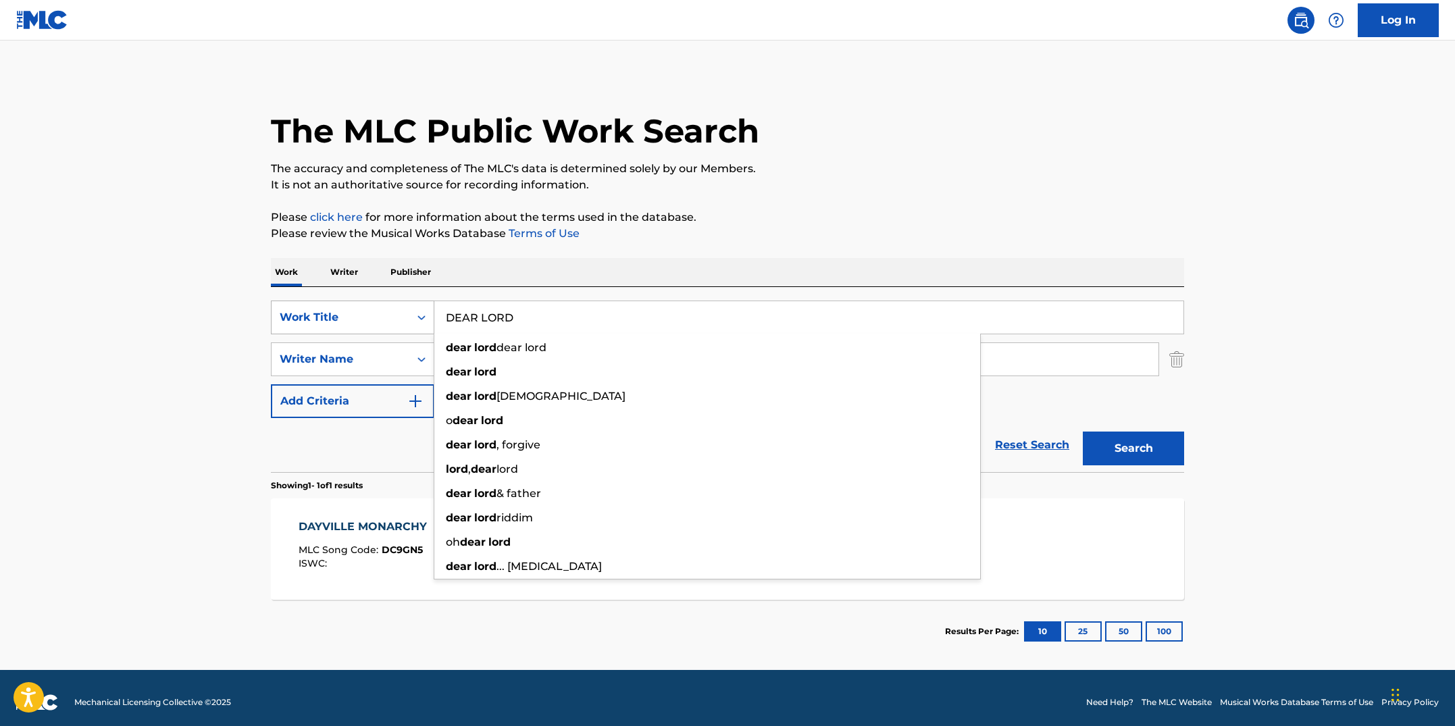
type input "DEAR LORD"
click at [1083, 432] on button "Search" at bounding box center [1133, 449] width 101 height 34
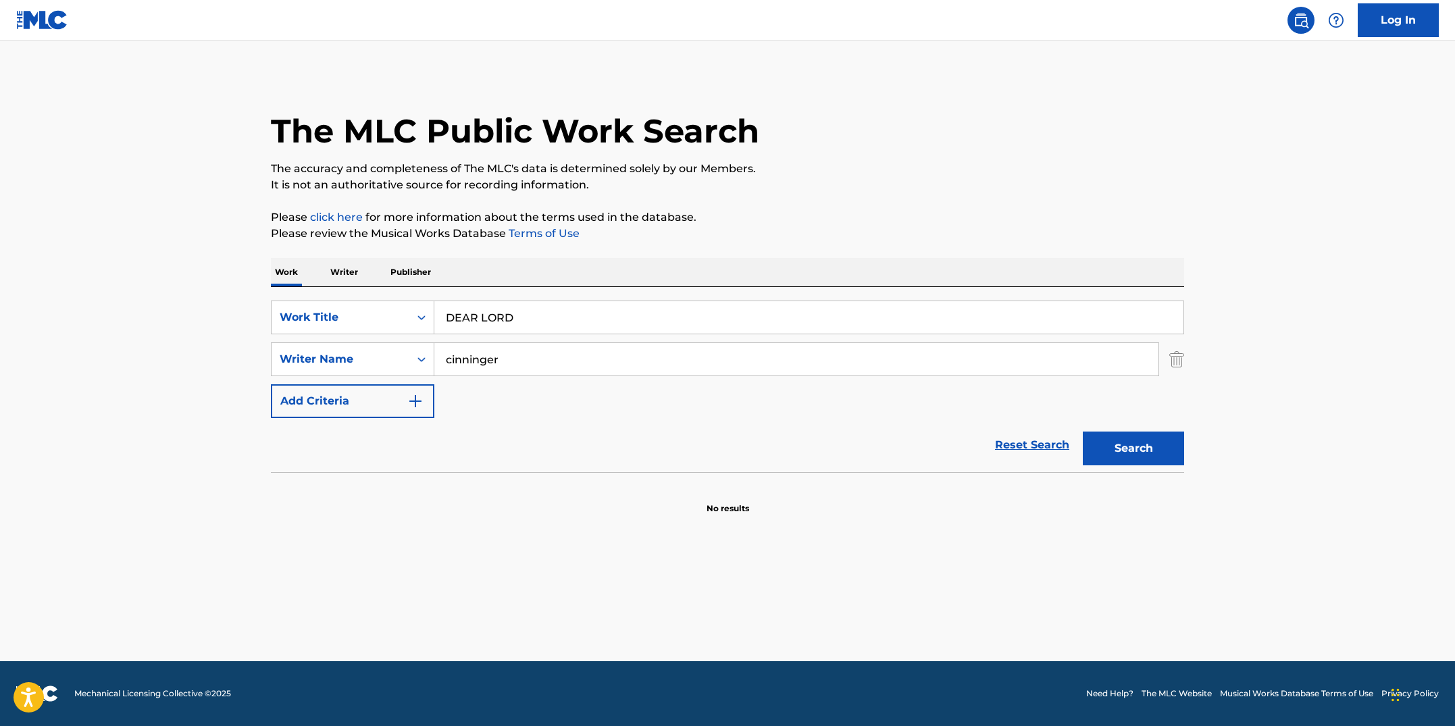
drag, startPoint x: 530, startPoint y: 366, endPoint x: 378, endPoint y: 339, distance: 155.1
click at [378, 339] on div "SearchWithCriteriab7fd4b16-c464-4f86-a7fd-1b0e84b02ad9 Work Title DEAR LORD Sea…" at bounding box center [727, 360] width 913 height 118
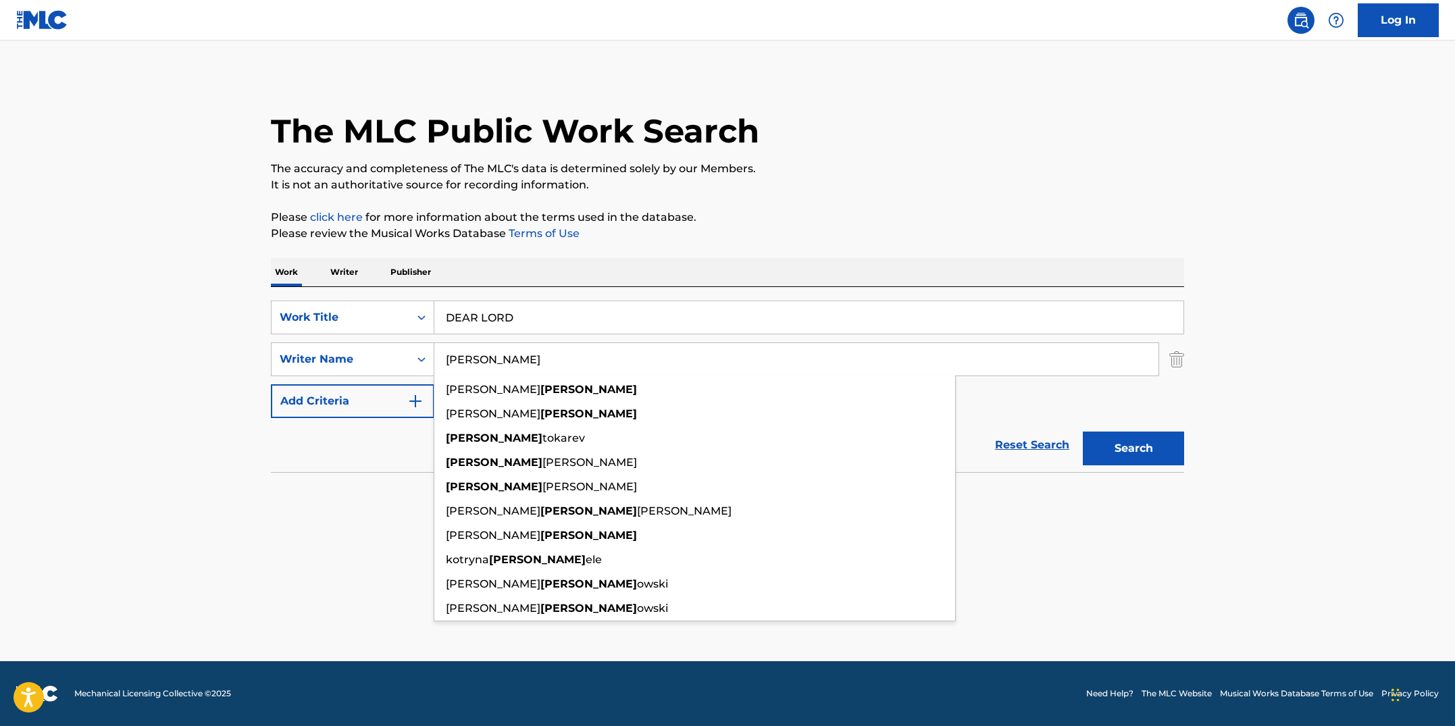
type input "[PERSON_NAME]"
click at [1083, 432] on button "Search" at bounding box center [1133, 449] width 101 height 34
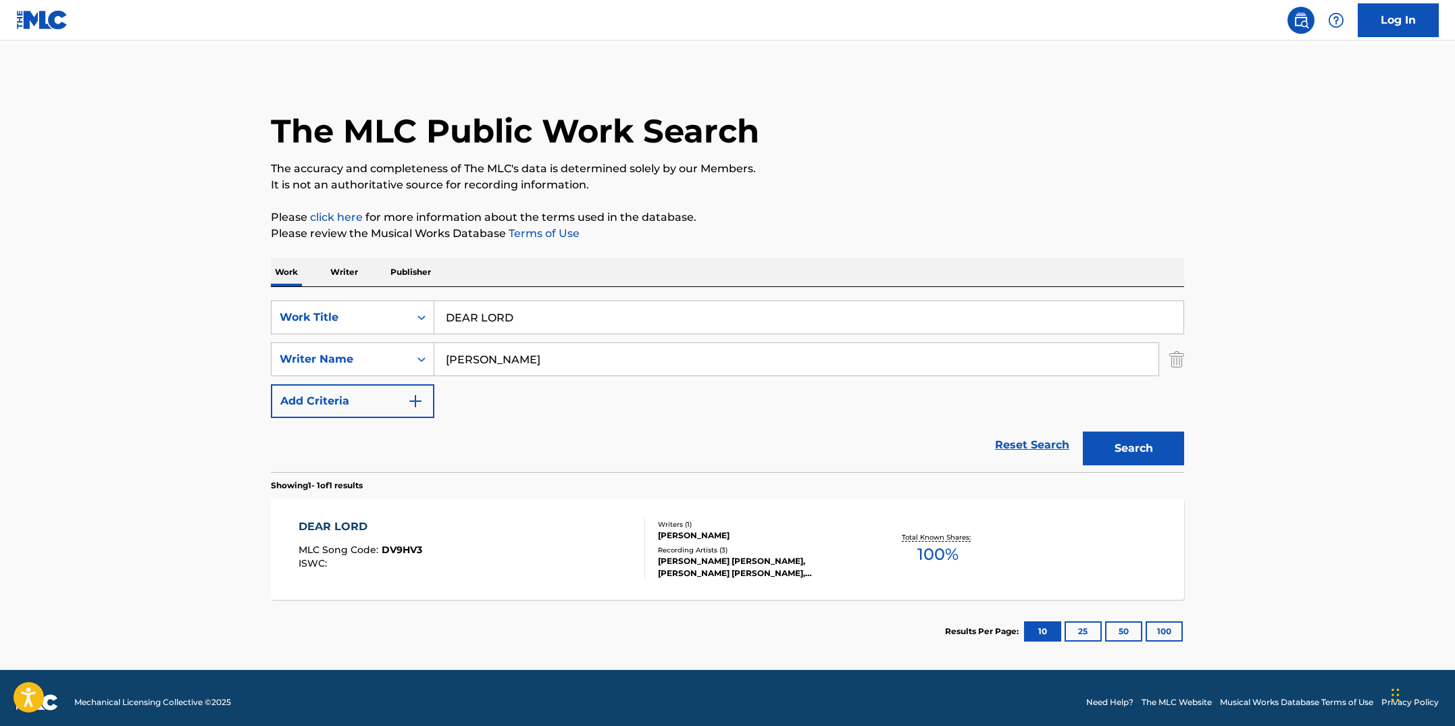
click at [553, 523] on div "DEAR LORD MLC Song Code : DV9HV3 ISWC :" at bounding box center [472, 549] width 347 height 61
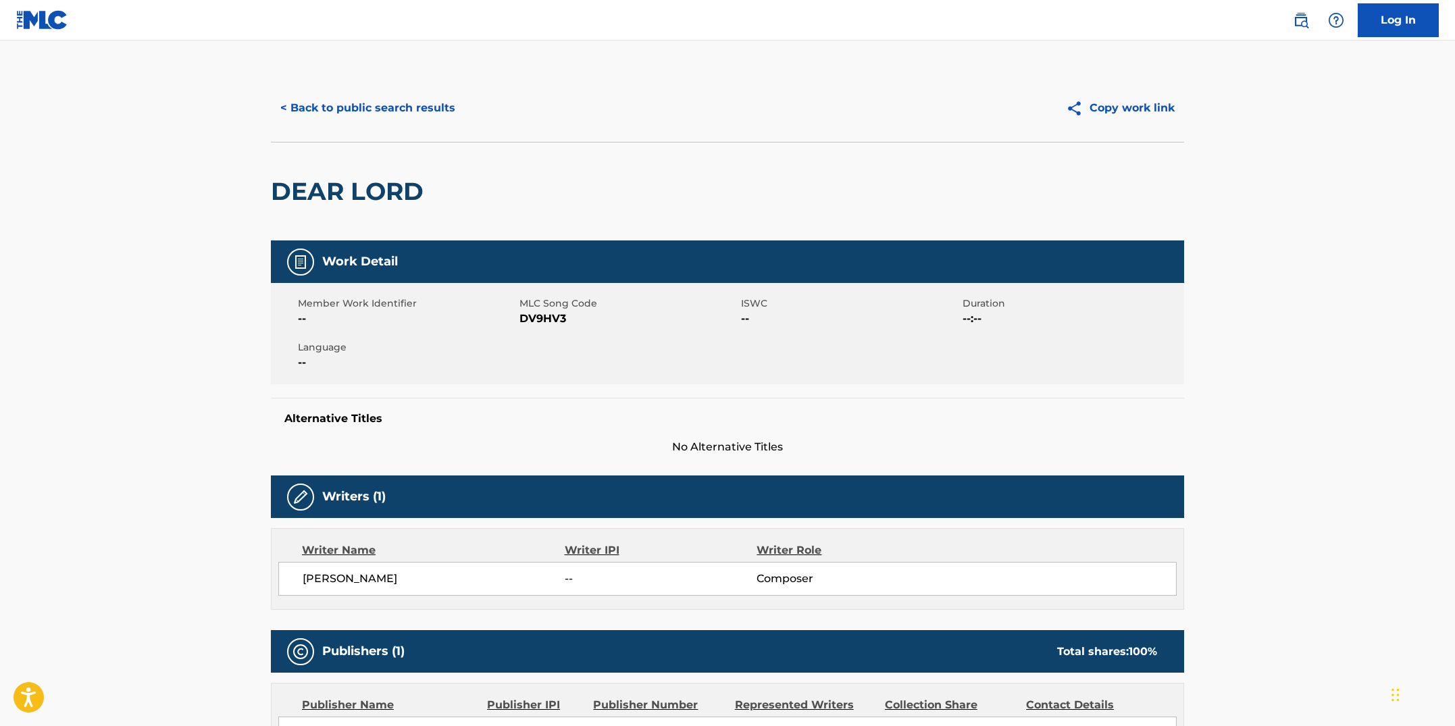
click at [631, 374] on div "Member Work Identifier -- MLC Song Code DV9HV3 ISWC -- Duration --:-- Language …" at bounding box center [727, 333] width 913 height 101
drag, startPoint x: 584, startPoint y: 320, endPoint x: 520, endPoint y: 324, distance: 64.9
click at [520, 324] on span "DV9HV3" at bounding box center [629, 319] width 218 height 16
copy span "DV9HV3"
click at [363, 112] on button "< Back to public search results" at bounding box center [368, 108] width 194 height 34
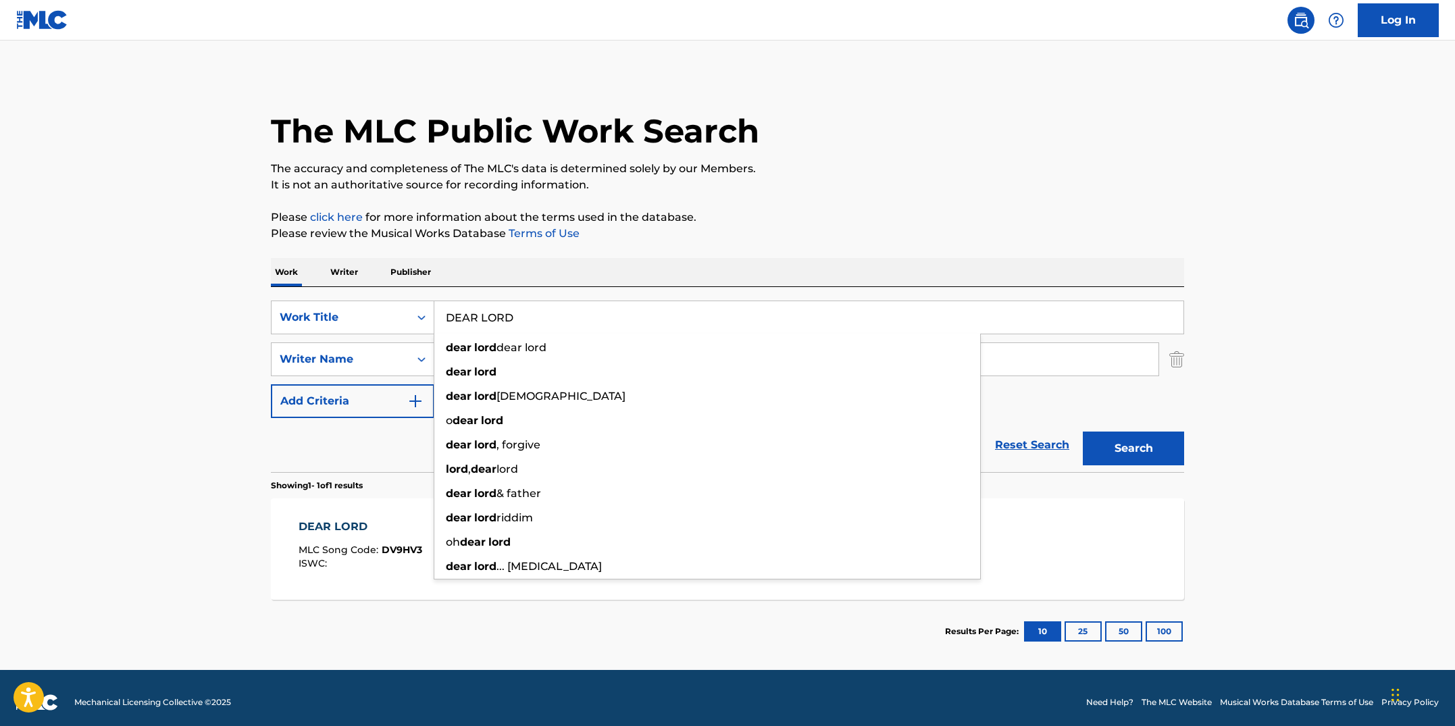
drag, startPoint x: 532, startPoint y: 317, endPoint x: 442, endPoint y: 311, distance: 90.1
click at [442, 311] on input "DEAR LORD" at bounding box center [808, 317] width 749 height 32
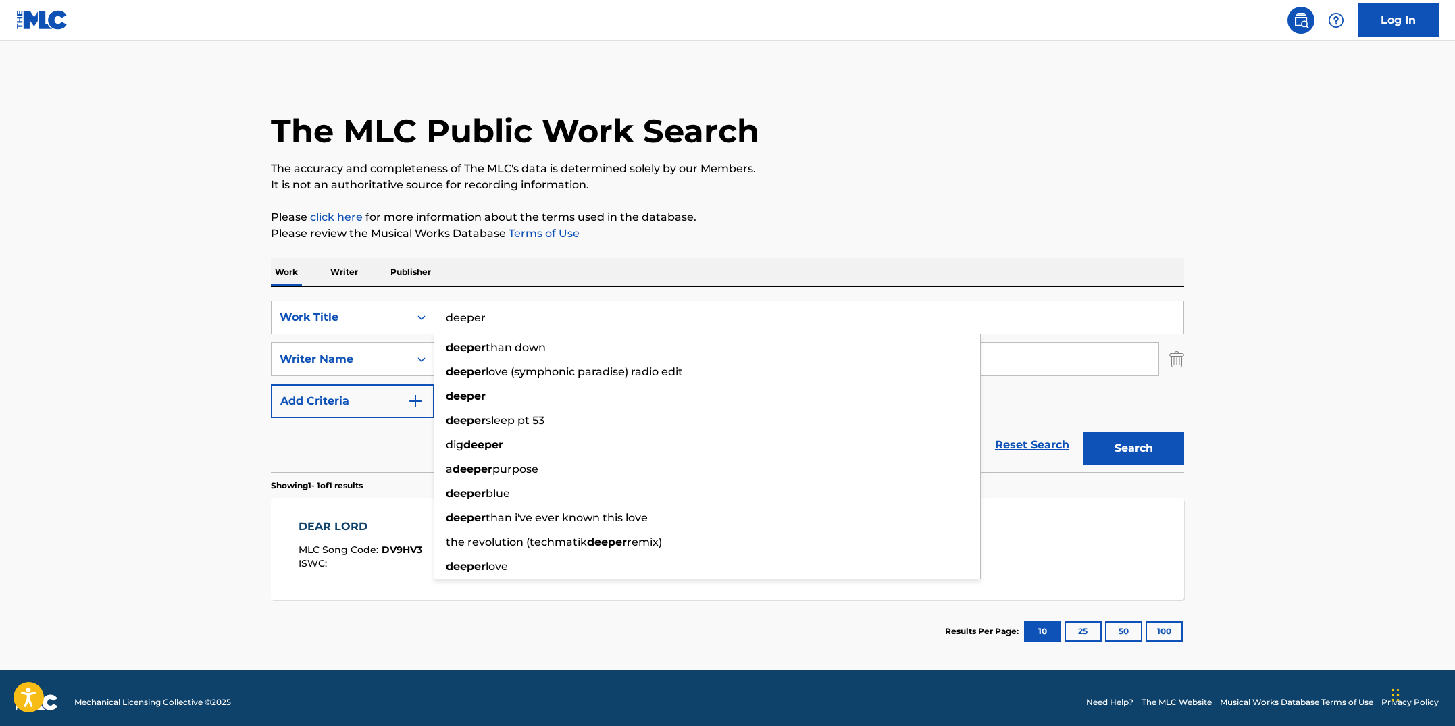
type input "deeper"
click at [1083, 432] on button "Search" at bounding box center [1133, 449] width 101 height 34
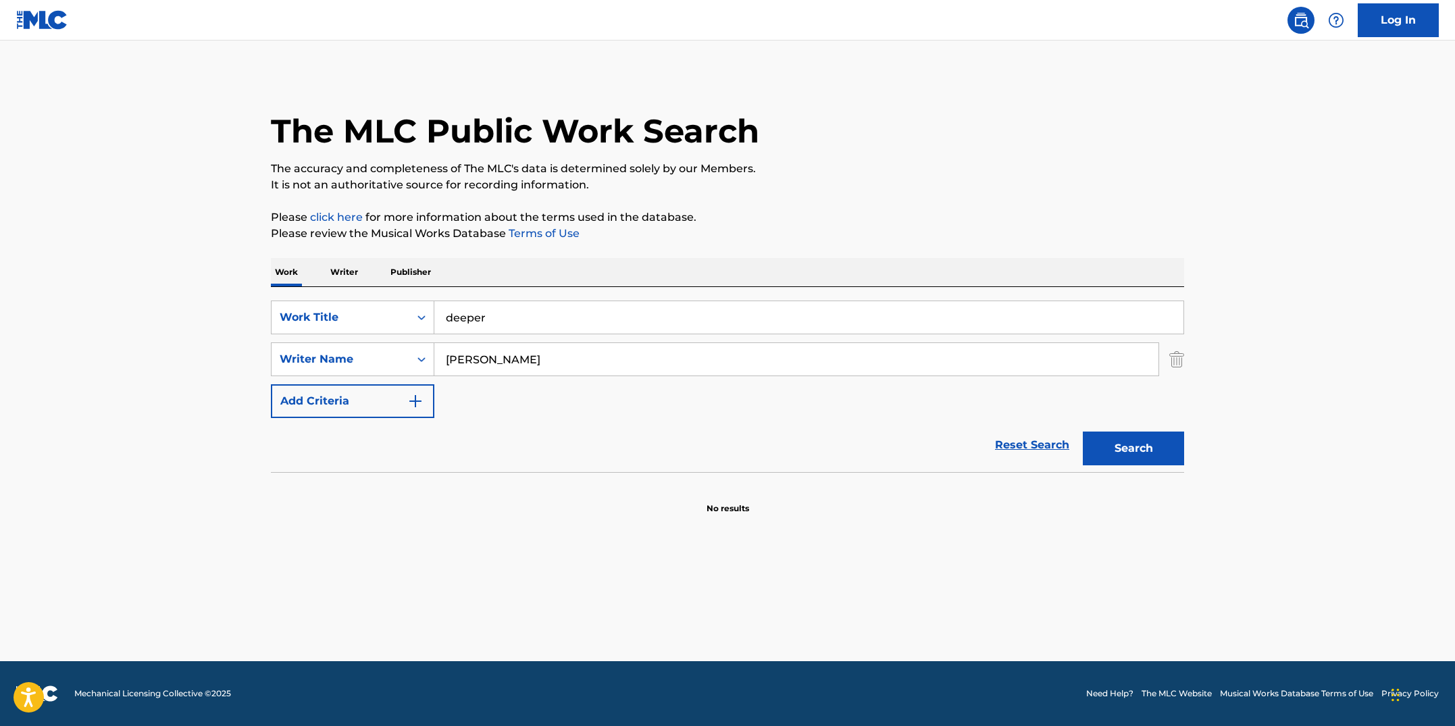
drag, startPoint x: 428, startPoint y: 344, endPoint x: 402, endPoint y: 340, distance: 26.6
click at [402, 340] on div "SearchWithCriteriab7fd4b16-c464-4f86-a7fd-1b0e84b02ad9 Work Title deeper Search…" at bounding box center [727, 360] width 913 height 118
type input "cinninger"
click at [1083, 432] on button "Search" at bounding box center [1133, 449] width 101 height 34
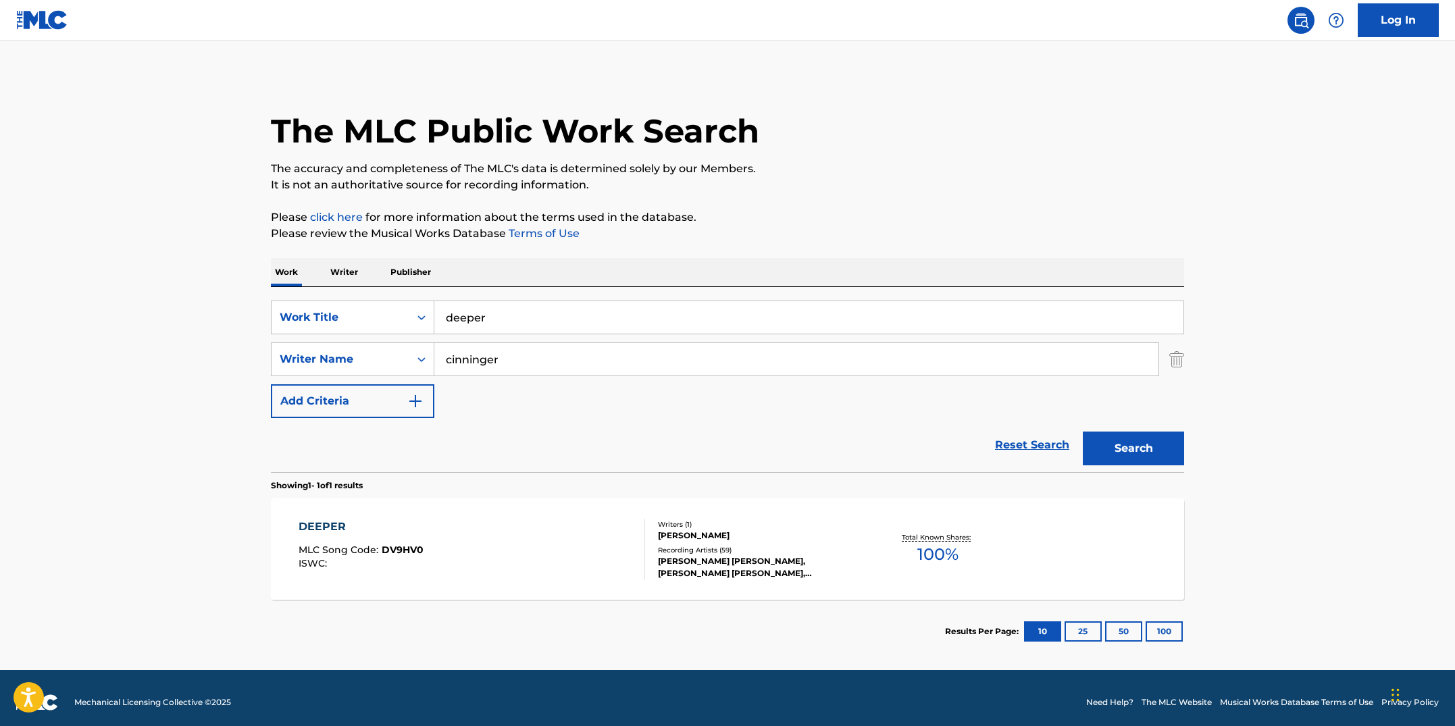
click at [527, 499] on div "DEEPER MLC Song Code : DV9HV0 ISWC : Writers ( 1 ) [PERSON_NAME] Recording Arti…" at bounding box center [727, 549] width 913 height 101
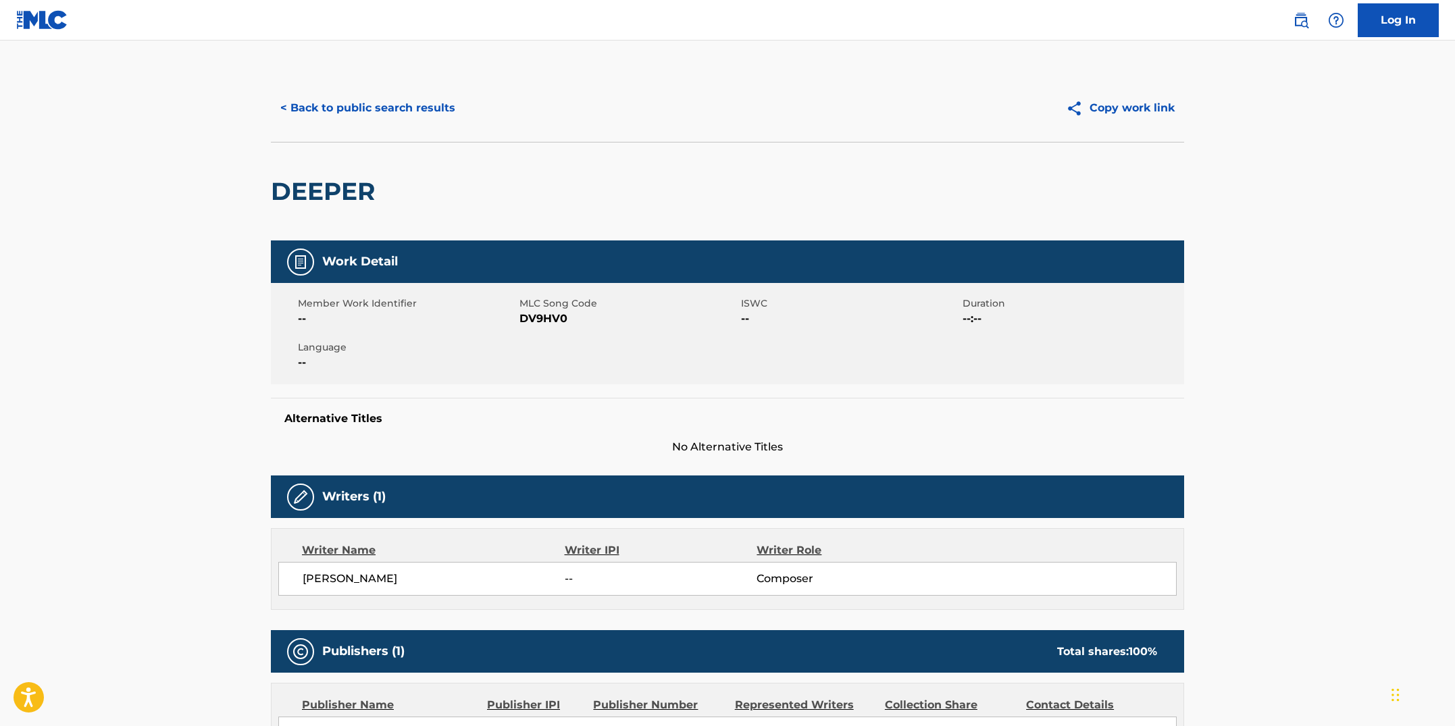
click at [537, 348] on div "Member Work Identifier -- MLC Song Code DV9HV0 ISWC -- Duration --:-- Language …" at bounding box center [727, 333] width 913 height 101
drag, startPoint x: 568, startPoint y: 318, endPoint x: 521, endPoint y: 313, distance: 47.5
click at [521, 313] on span "DV9HV0" at bounding box center [629, 319] width 218 height 16
copy span "DV9HV0"
click at [372, 111] on button "< Back to public search results" at bounding box center [368, 108] width 194 height 34
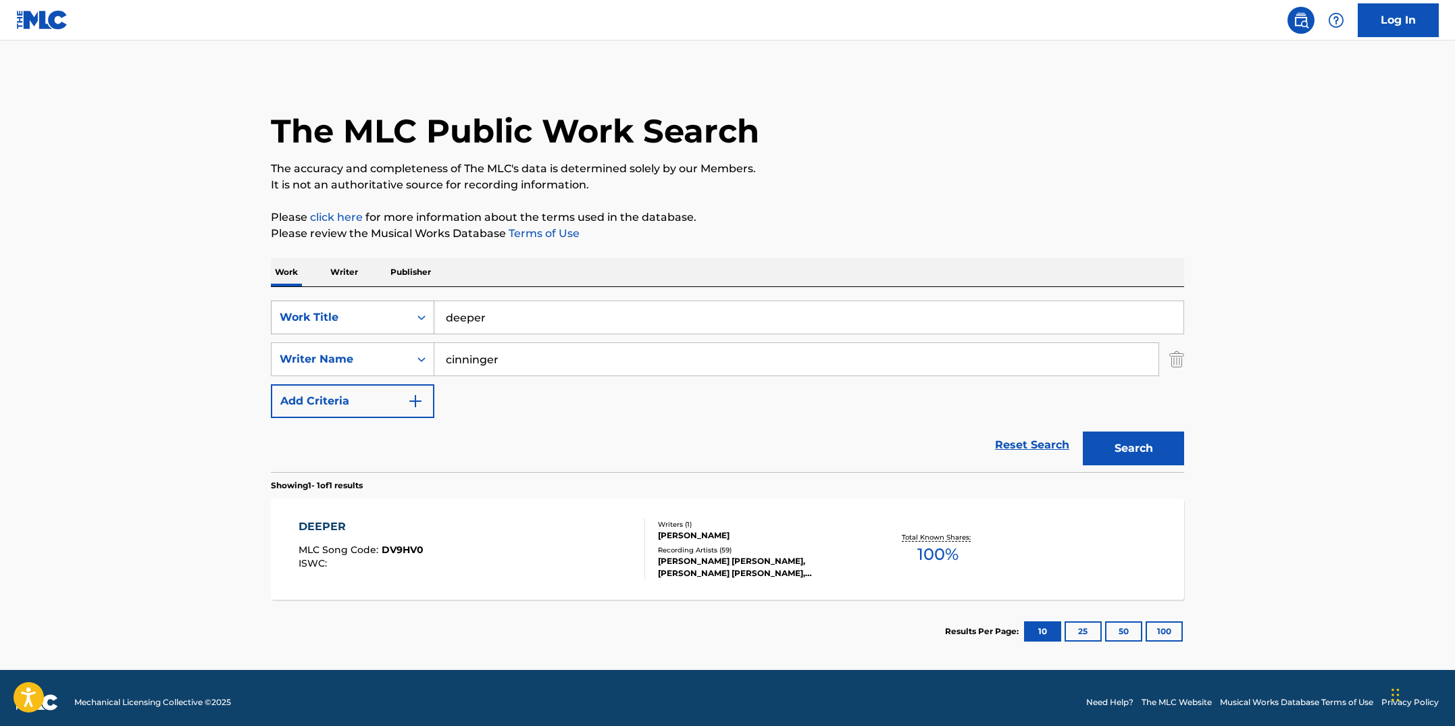
drag, startPoint x: 550, startPoint y: 322, endPoint x: 343, endPoint y: 303, distance: 207.5
click at [343, 303] on div "SearchWithCriteriab7fd4b16-c464-4f86-a7fd-1b0e84b02ad9 Work Title deeper" at bounding box center [727, 318] width 913 height 34
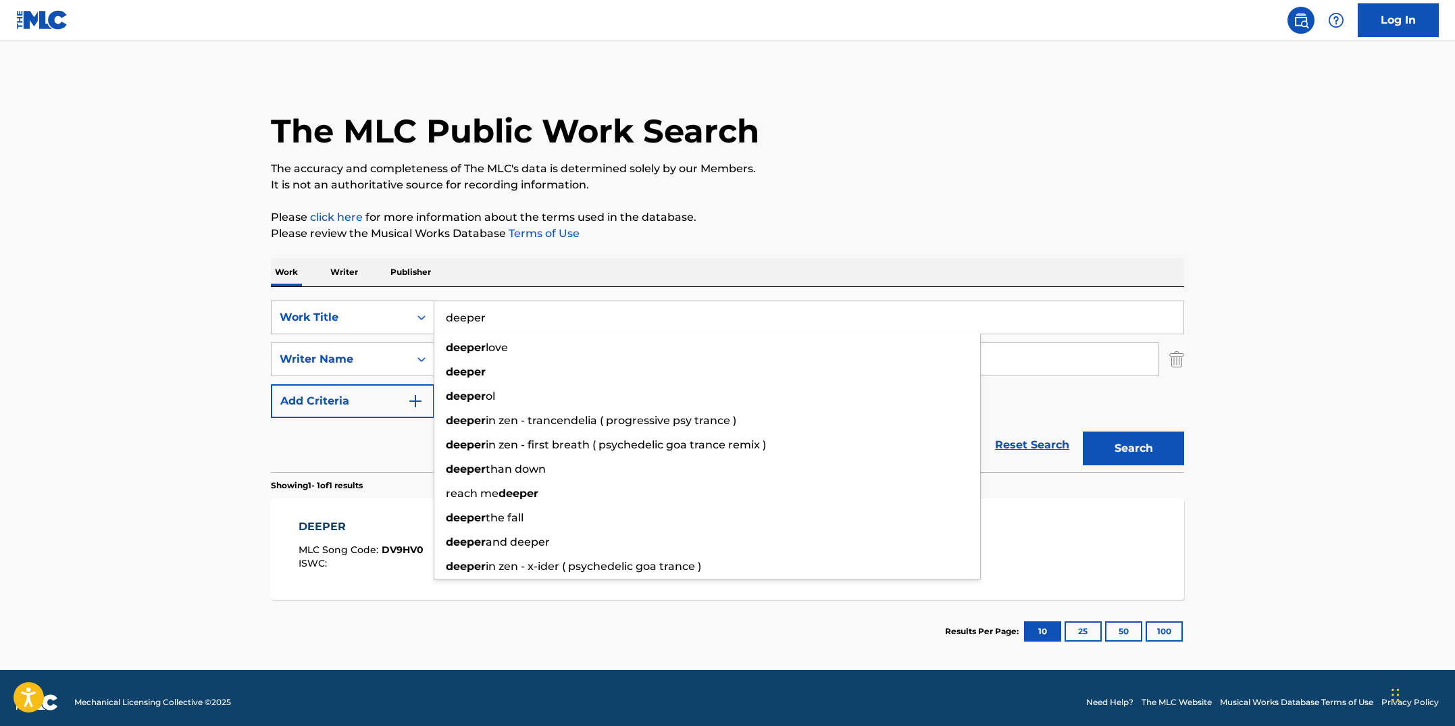
paste input "DIM SUN"
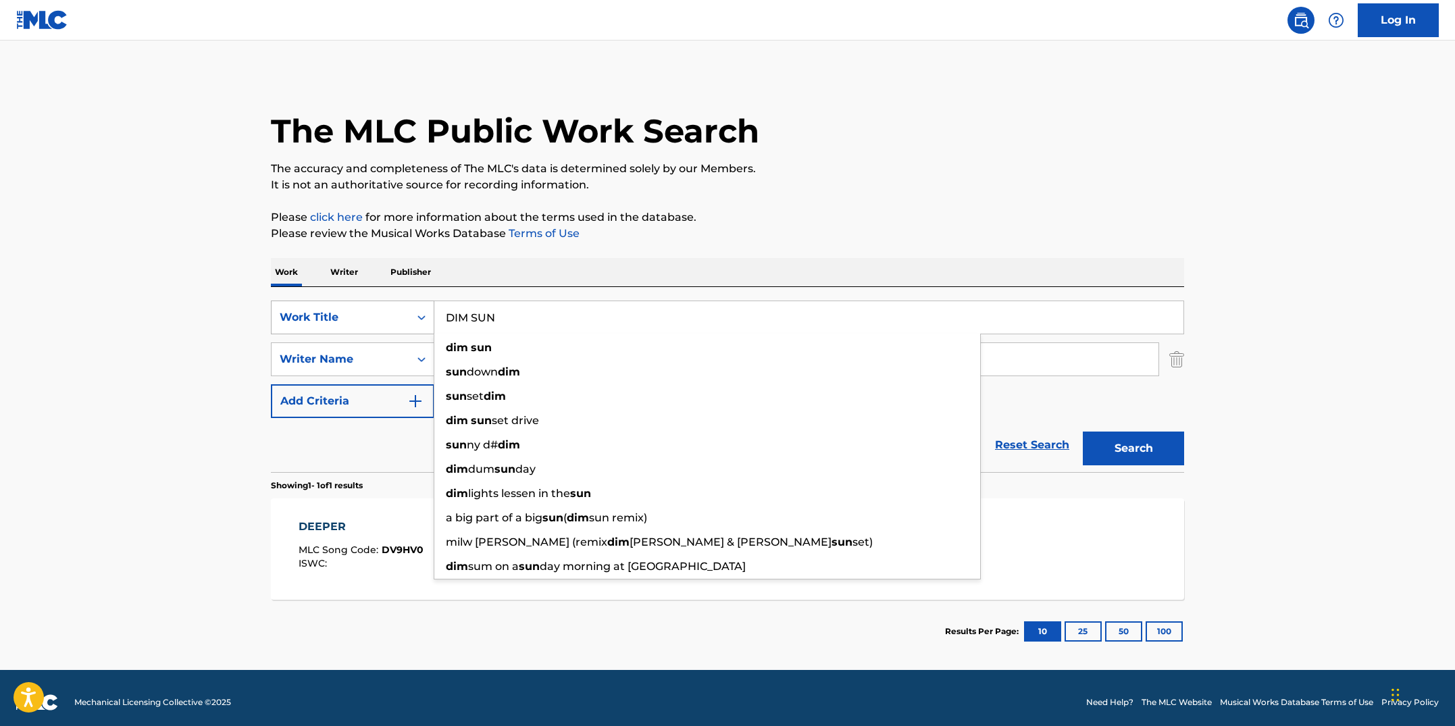
type input "DIM SUN"
click at [1083, 432] on button "Search" at bounding box center [1133, 449] width 101 height 34
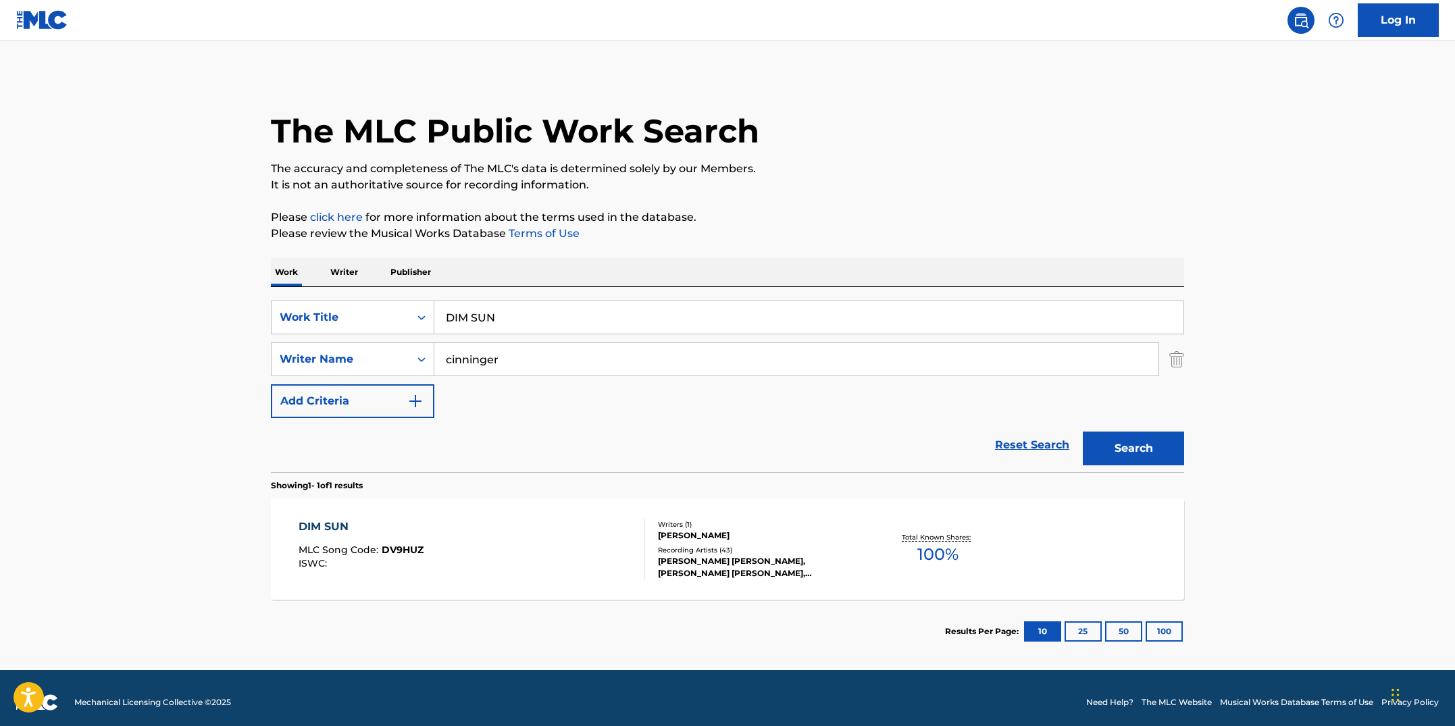
click at [520, 540] on div "DIM SUN MLC Song Code : DV9HUZ ISWC :" at bounding box center [472, 549] width 347 height 61
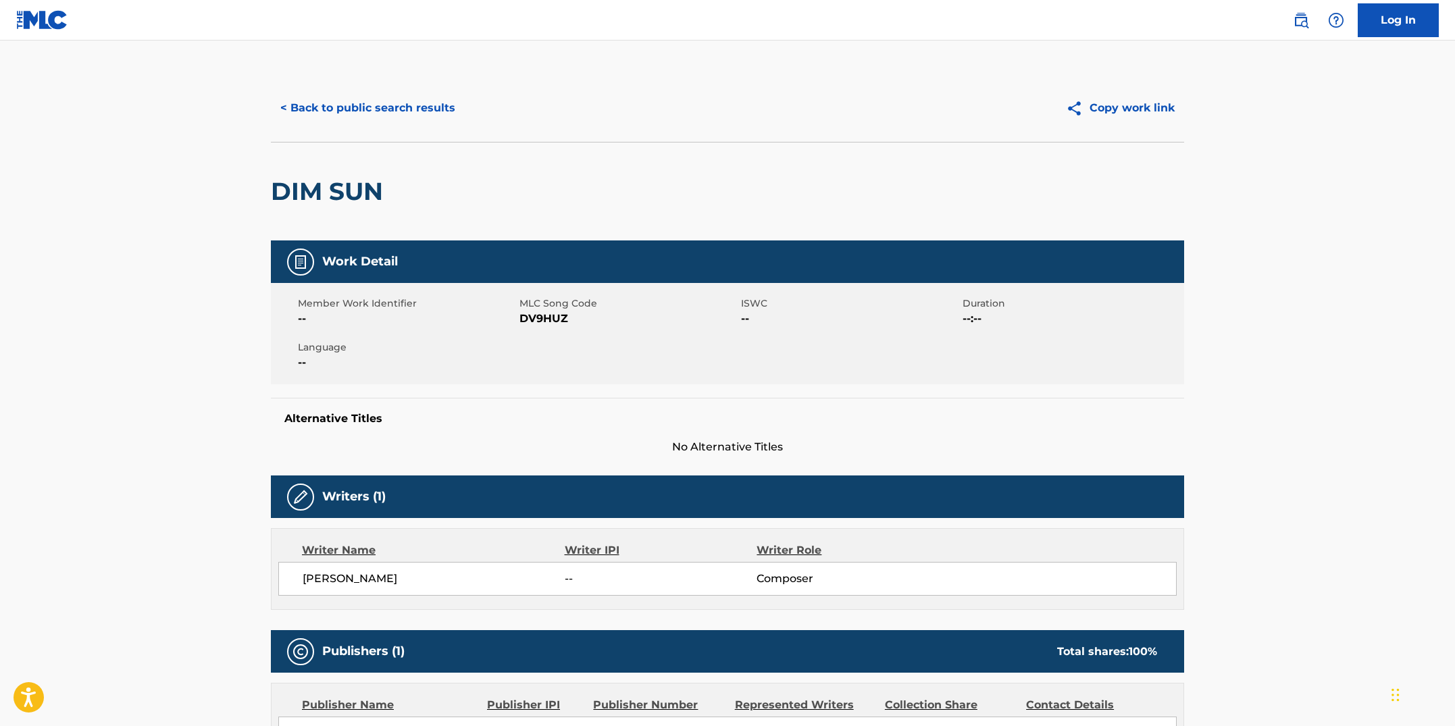
drag, startPoint x: 536, startPoint y: 374, endPoint x: 546, endPoint y: 357, distance: 19.4
click at [536, 373] on div "Member Work Identifier -- MLC Song Code DV9HUZ ISWC -- Duration --:-- Language …" at bounding box center [727, 333] width 913 height 101
drag, startPoint x: 569, startPoint y: 322, endPoint x: 522, endPoint y: 318, distance: 46.8
click at [522, 318] on span "DV9HUZ" at bounding box center [629, 319] width 218 height 16
copy span "DV9HUZ"
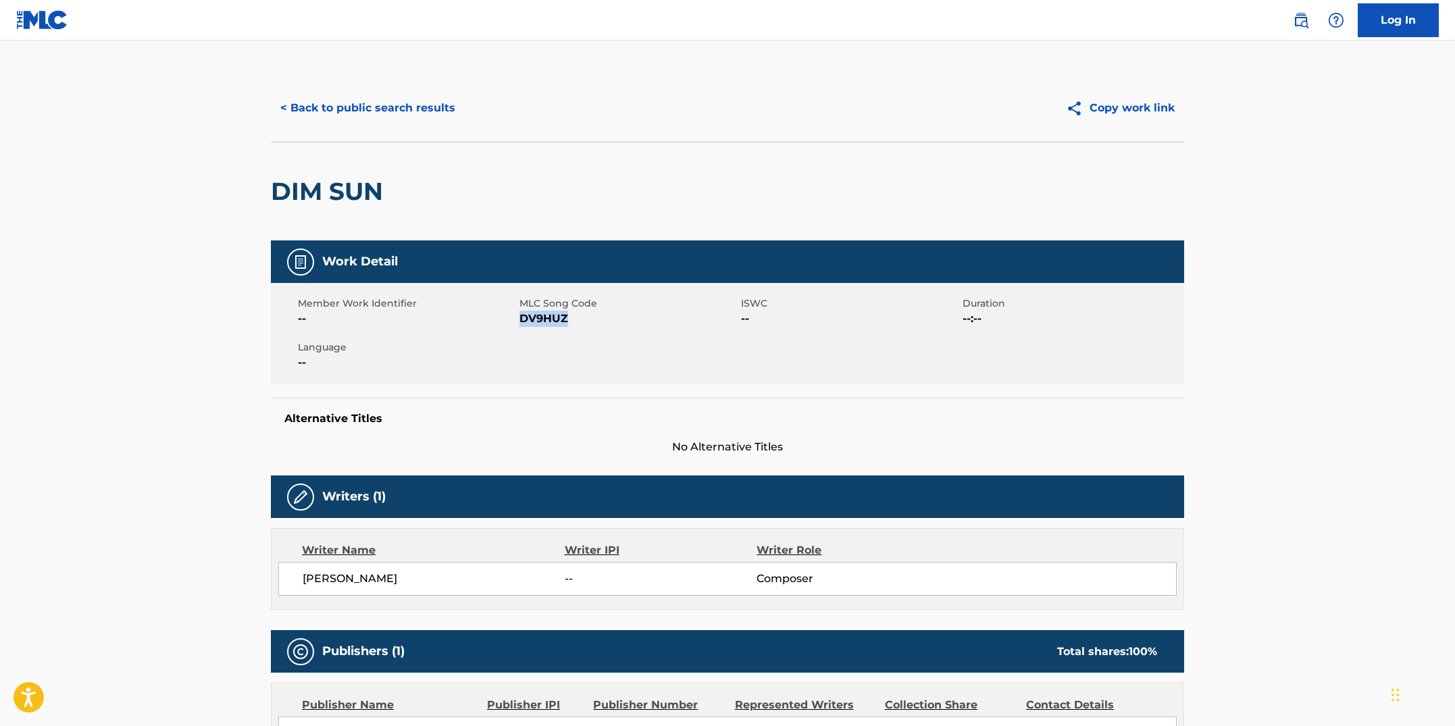
click at [432, 109] on button "< Back to public search results" at bounding box center [368, 108] width 194 height 34
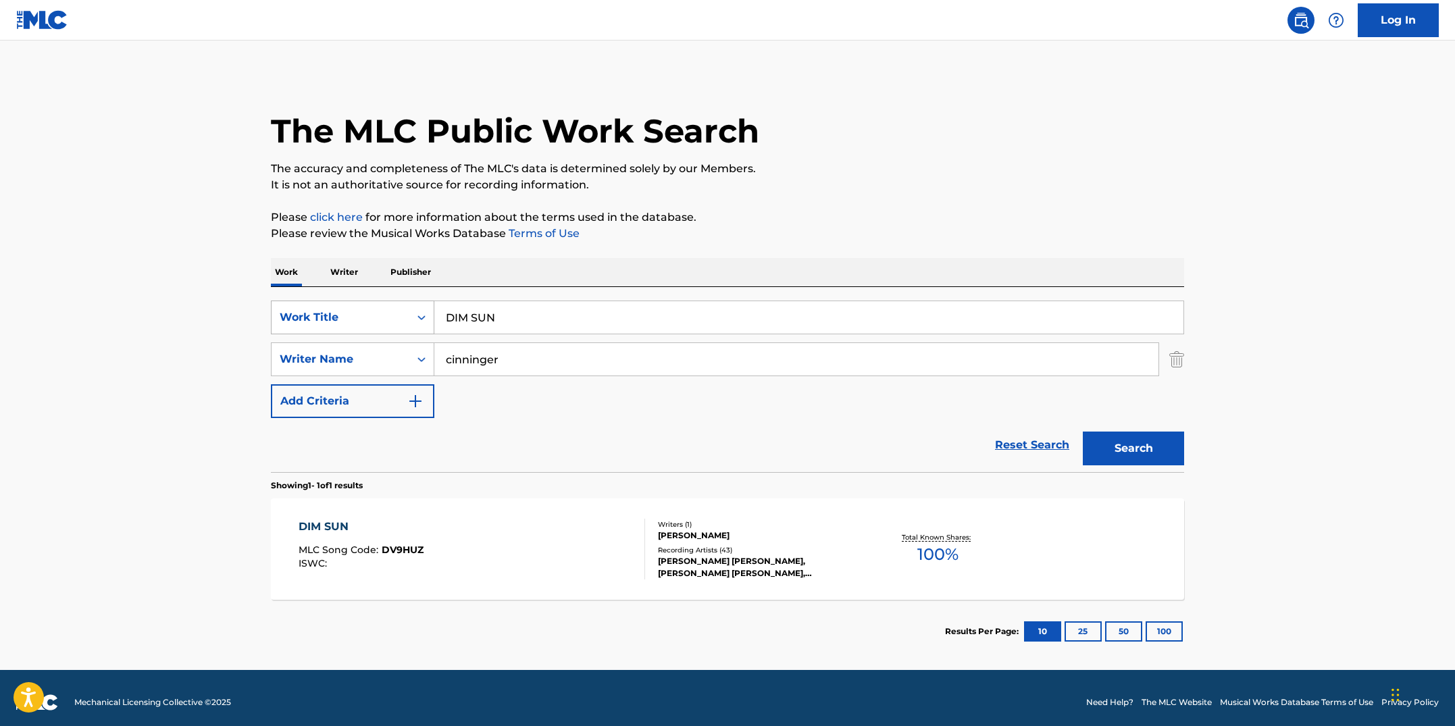
drag, startPoint x: 465, startPoint y: 309, endPoint x: 369, endPoint y: 316, distance: 96.9
click at [369, 316] on div "SearchWithCriteriab7fd4b16-c464-4f86-a7fd-1b0e84b02ad9 Work Title DIM SUN" at bounding box center [727, 318] width 913 height 34
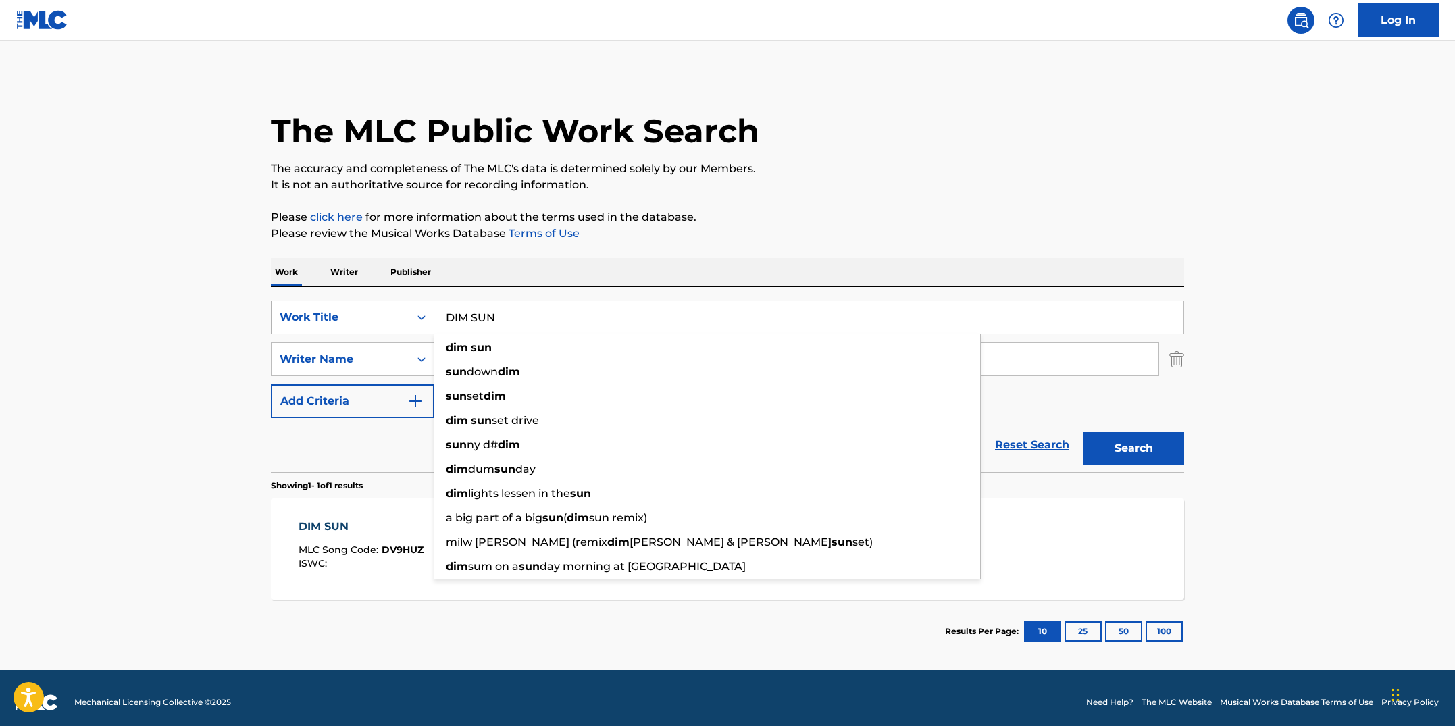
paste input "[GEOGRAPHIC_DATA]"
type input "[GEOGRAPHIC_DATA]"
click at [1083, 432] on button "Search" at bounding box center [1133, 449] width 101 height 34
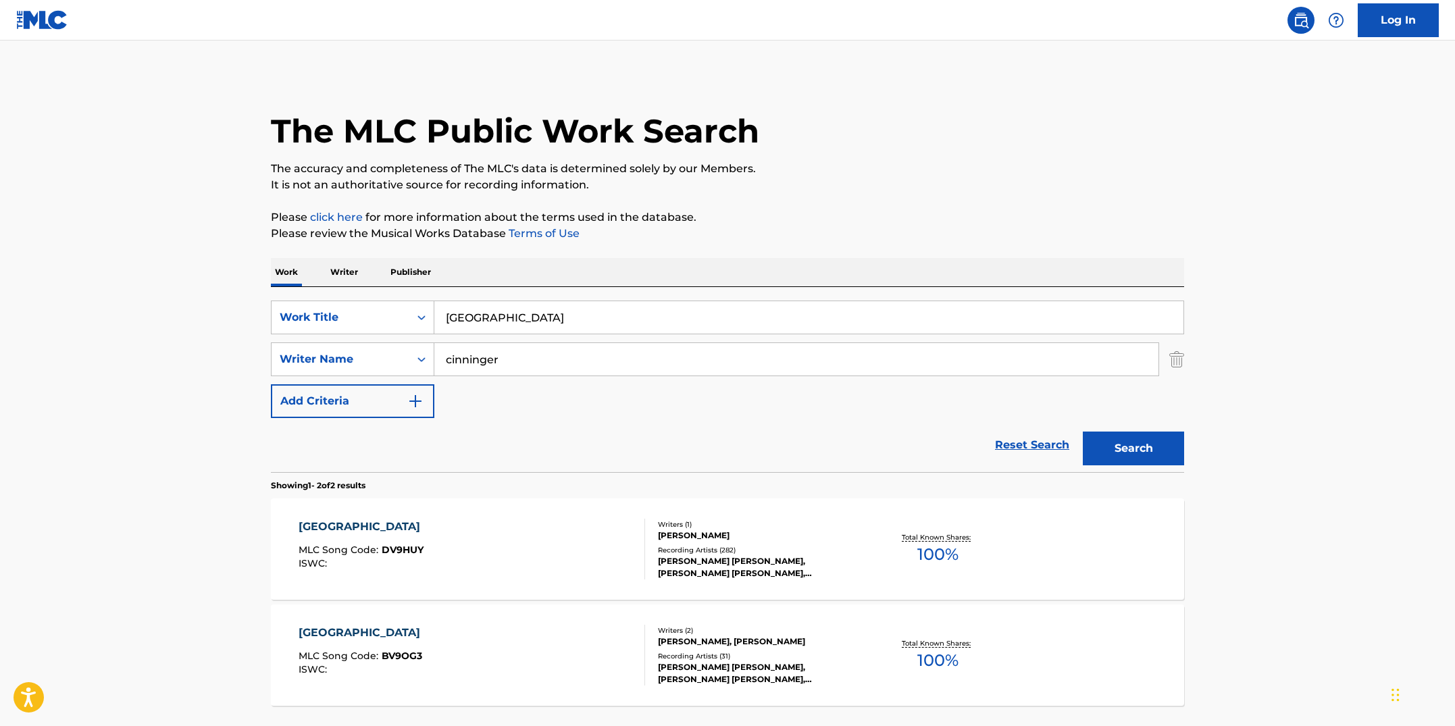
click at [542, 542] on div "DUMP CITY MLC Song Code : DV9HUY ISWC :" at bounding box center [472, 549] width 347 height 61
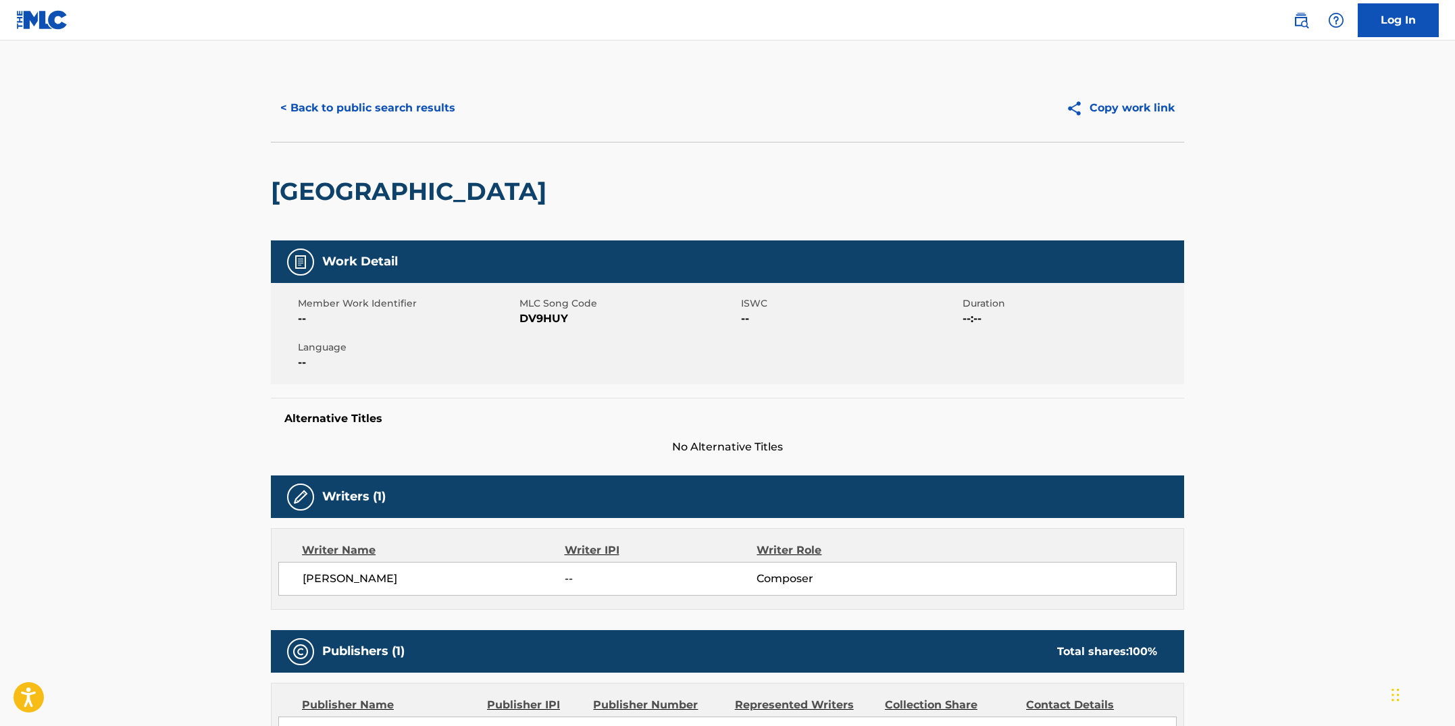
click at [567, 334] on div "Member Work Identifier -- MLC Song Code DV9HUY ISWC -- Duration --:-- Language …" at bounding box center [727, 333] width 913 height 101
drag, startPoint x: 567, startPoint y: 321, endPoint x: 522, endPoint y: 322, distance: 44.6
click at [522, 321] on span "DV9HUY" at bounding box center [629, 319] width 218 height 16
copy span "DV9HUY"
click at [432, 100] on button "< Back to public search results" at bounding box center [368, 108] width 194 height 34
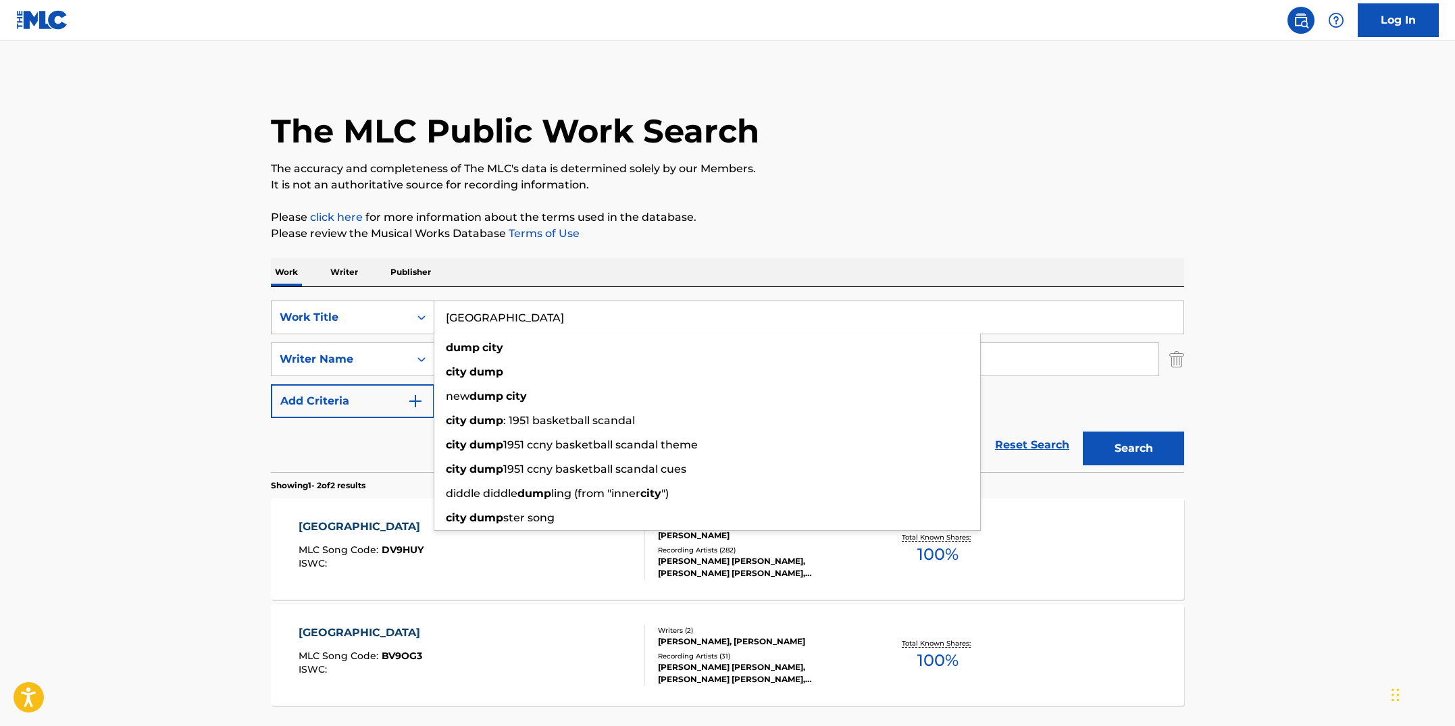
drag, startPoint x: 532, startPoint y: 318, endPoint x: 369, endPoint y: 301, distance: 164.4
click at [369, 301] on div "SearchWithCriteriab7fd4b16-c464-4f86-a7fd-1b0e84b02ad9 Work Title [GEOGRAPHIC_D…" at bounding box center [727, 318] width 913 height 34
paste input "EAT"
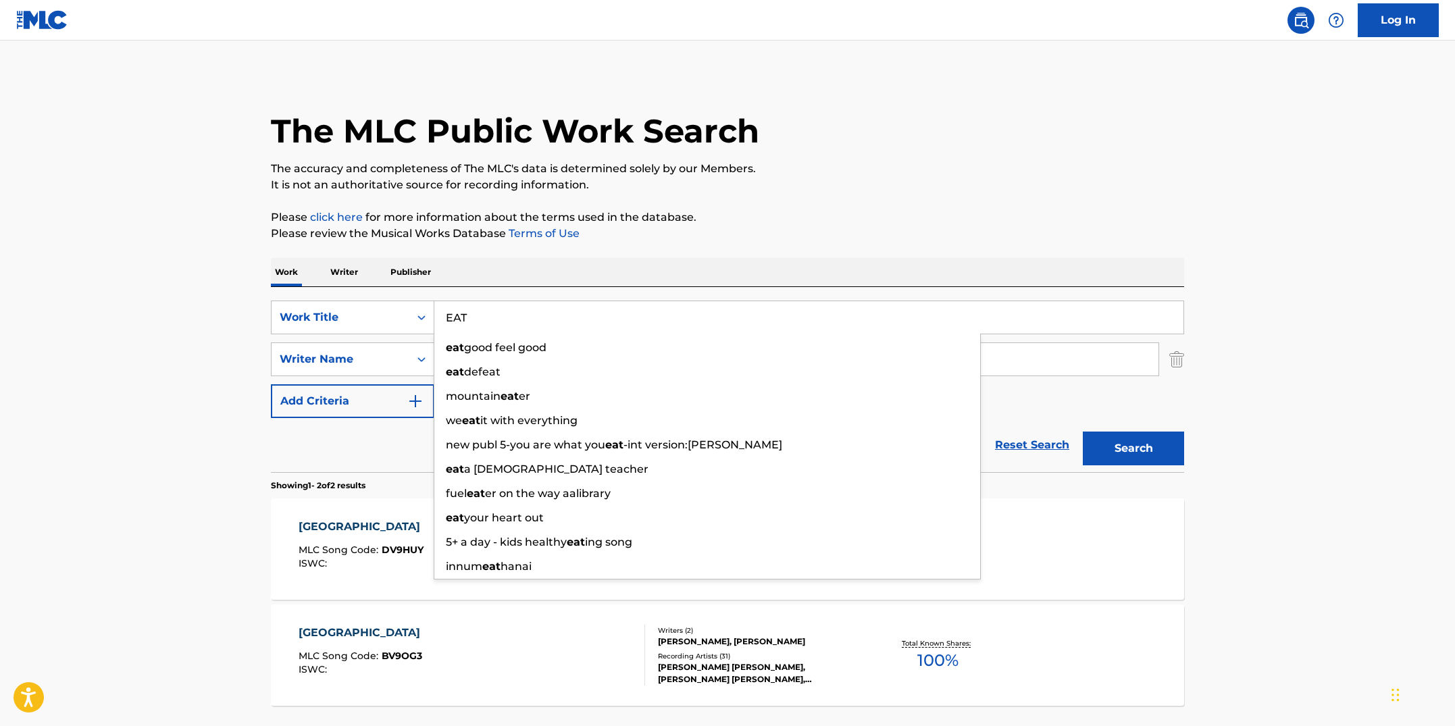
type input "EAT"
click at [1083, 432] on button "Search" at bounding box center [1133, 449] width 101 height 34
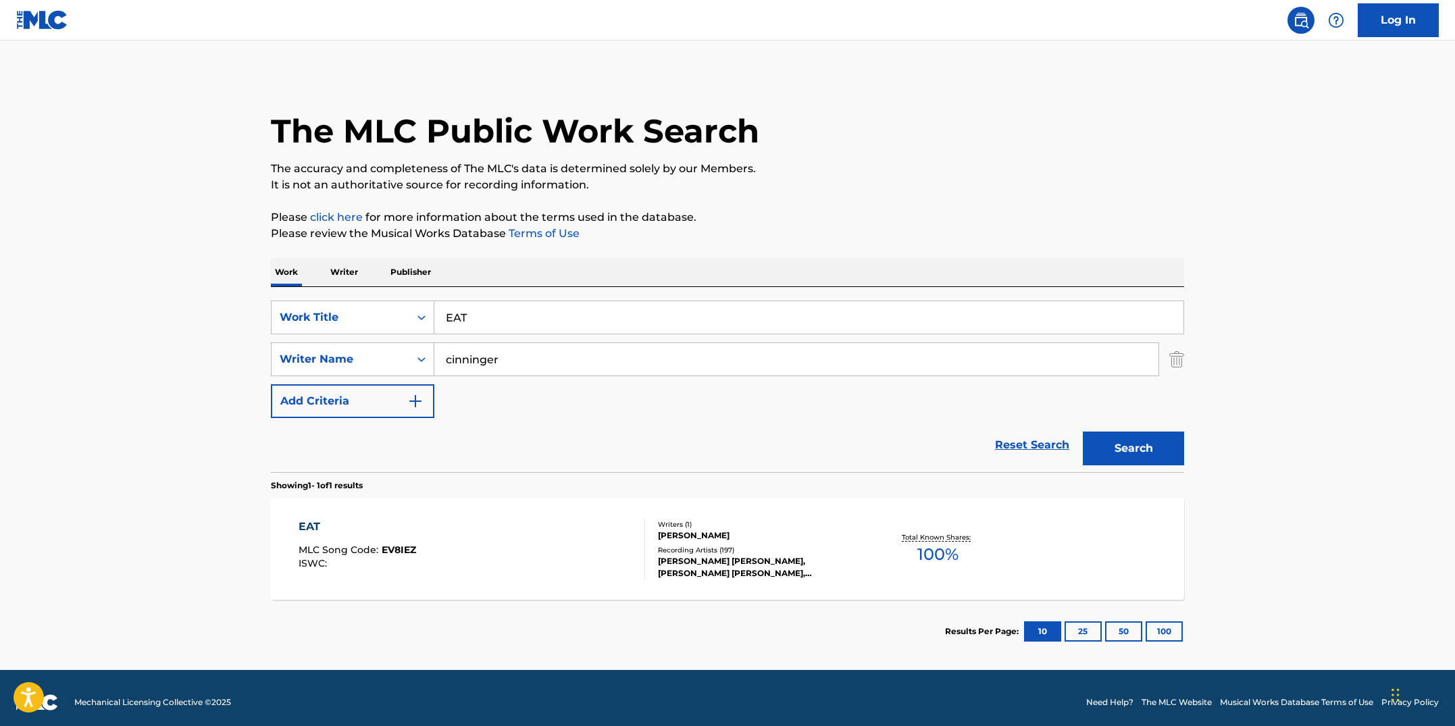
click at [537, 532] on div "EAT MLC Song Code : EV8IEZ ISWC :" at bounding box center [472, 549] width 347 height 61
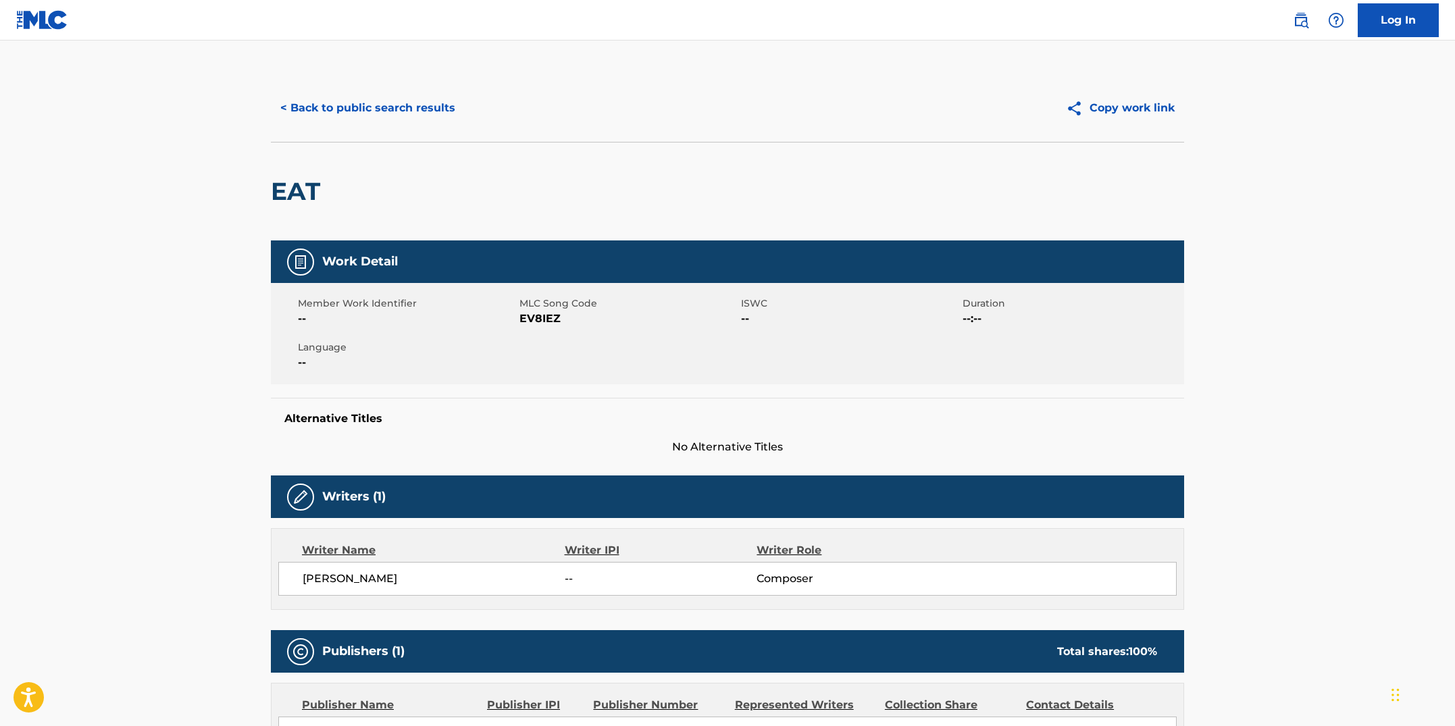
click at [540, 347] on div "Member Work Identifier -- MLC Song Code EV8IEZ ISWC -- Duration --:-- Language …" at bounding box center [727, 333] width 913 height 101
drag, startPoint x: 559, startPoint y: 319, endPoint x: 520, endPoint y: 320, distance: 39.2
click at [520, 320] on span "EV8IEZ" at bounding box center [629, 319] width 218 height 16
copy span "EV8IEZ"
click at [403, 122] on button "< Back to public search results" at bounding box center [368, 108] width 194 height 34
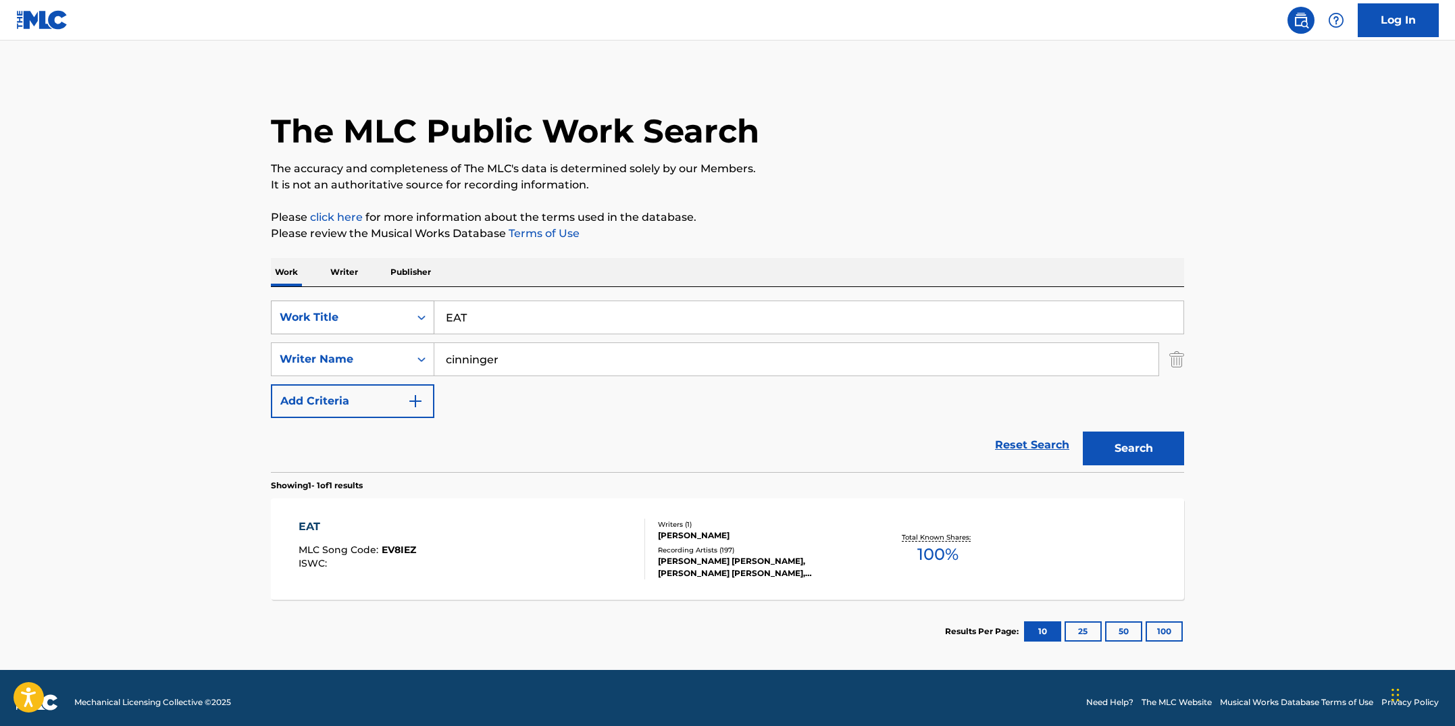
drag, startPoint x: 571, startPoint y: 326, endPoint x: 323, endPoint y: 300, distance: 249.3
click at [323, 301] on div "SearchWithCriteriab7fd4b16-c464-4f86-a7fd-1b0e84b02ad9 Work Title EAT" at bounding box center [727, 318] width 913 height 34
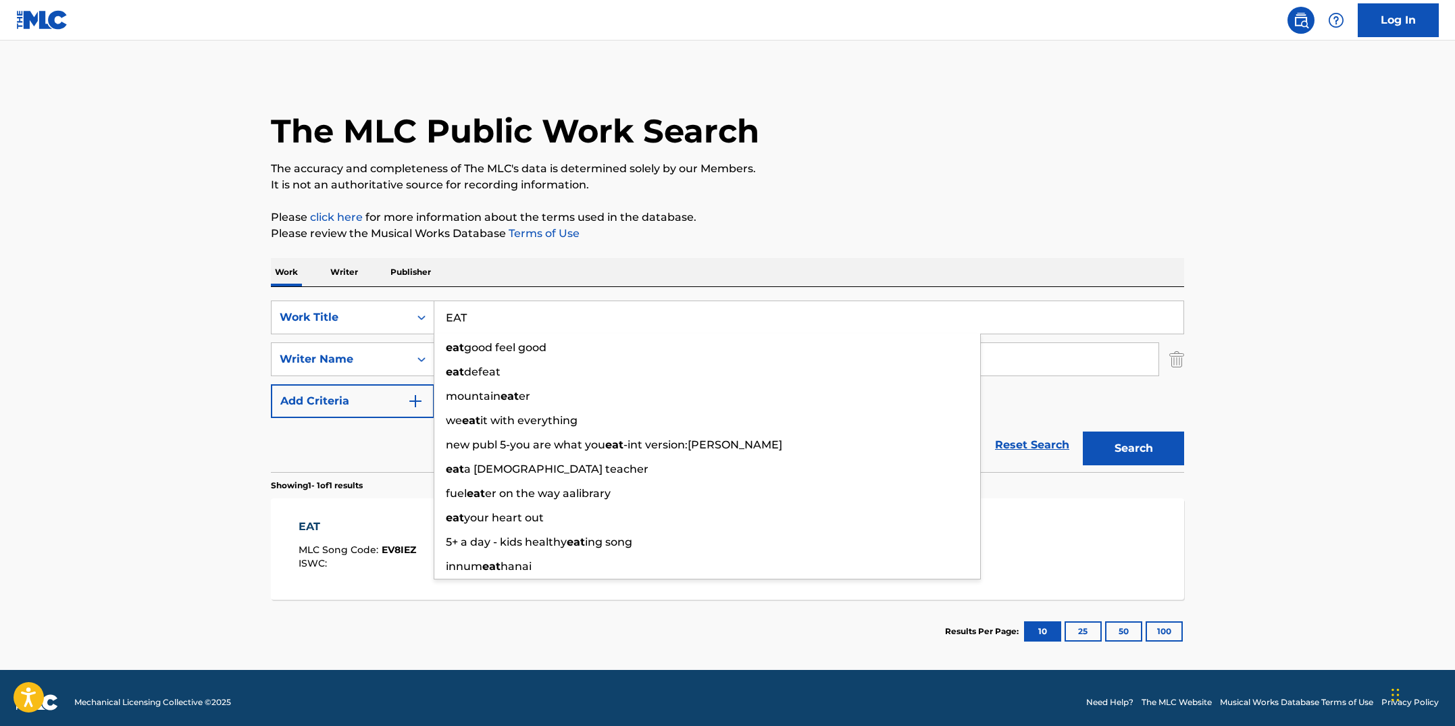
paste input "LECTRIC IMPROVISATION"
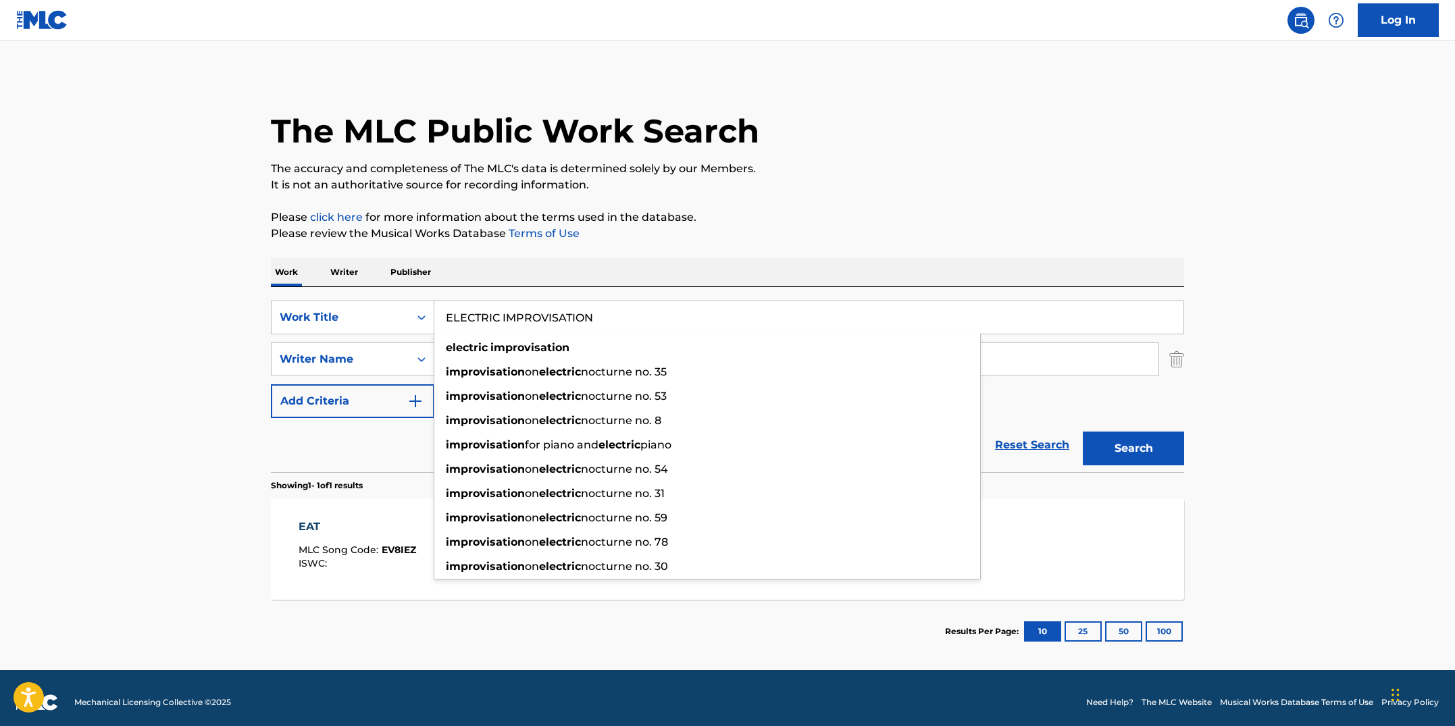
type input "ELECTRIC IMPROVISATION"
click at [1083, 432] on button "Search" at bounding box center [1133, 449] width 101 height 34
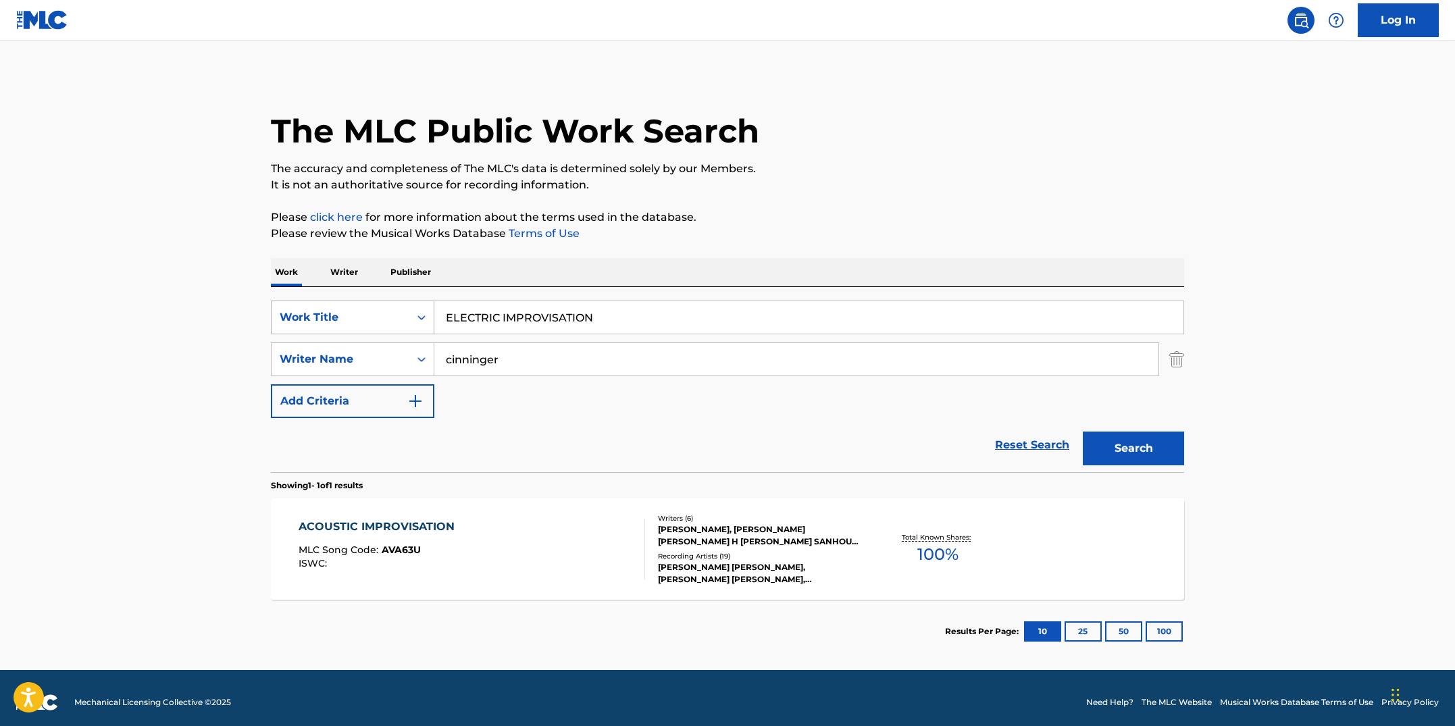
drag, startPoint x: 547, startPoint y: 368, endPoint x: 375, endPoint y: 334, distance: 175.0
click at [375, 334] on div "SearchWithCriteriab7fd4b16-c464-4f86-a7fd-1b0e84b02ad9 Work Title ELECTRIC IMPR…" at bounding box center [727, 360] width 913 height 118
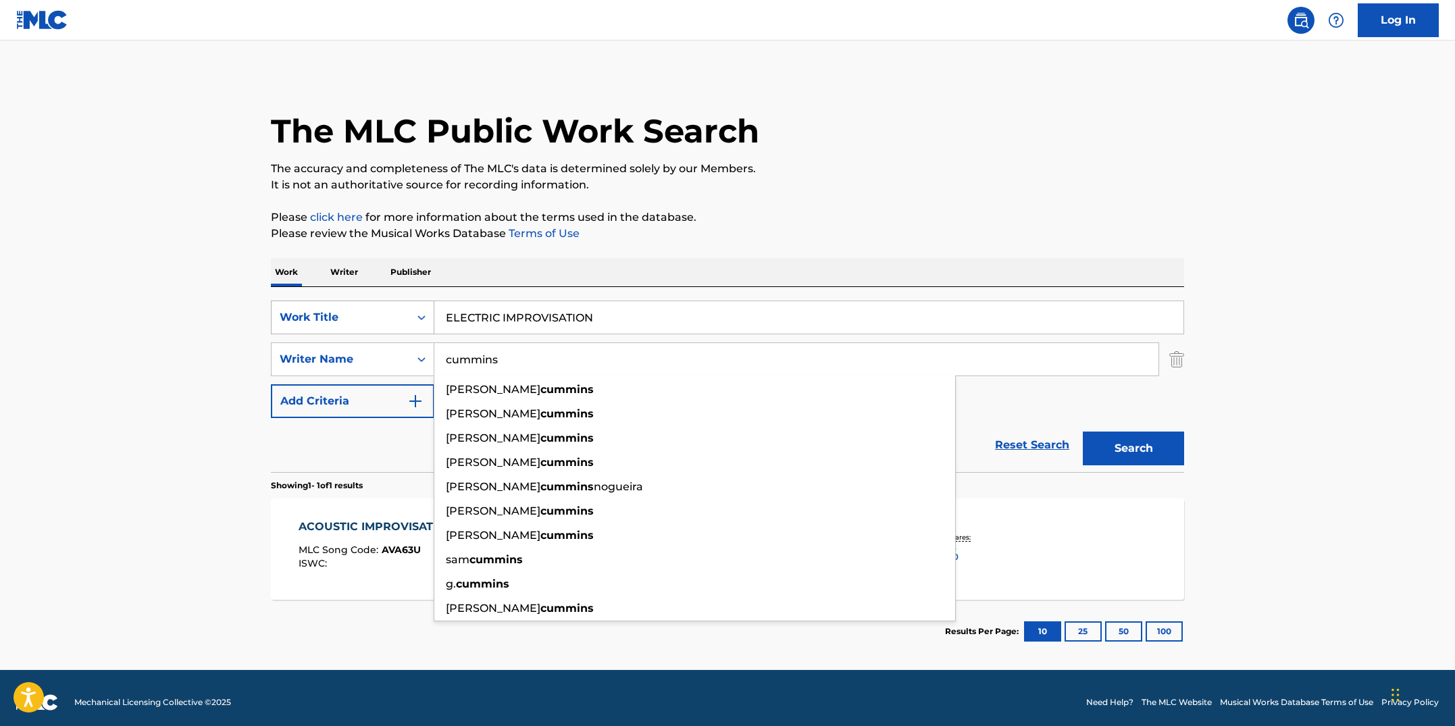
type input "cummins"
click at [1083, 432] on button "Search" at bounding box center [1133, 449] width 101 height 34
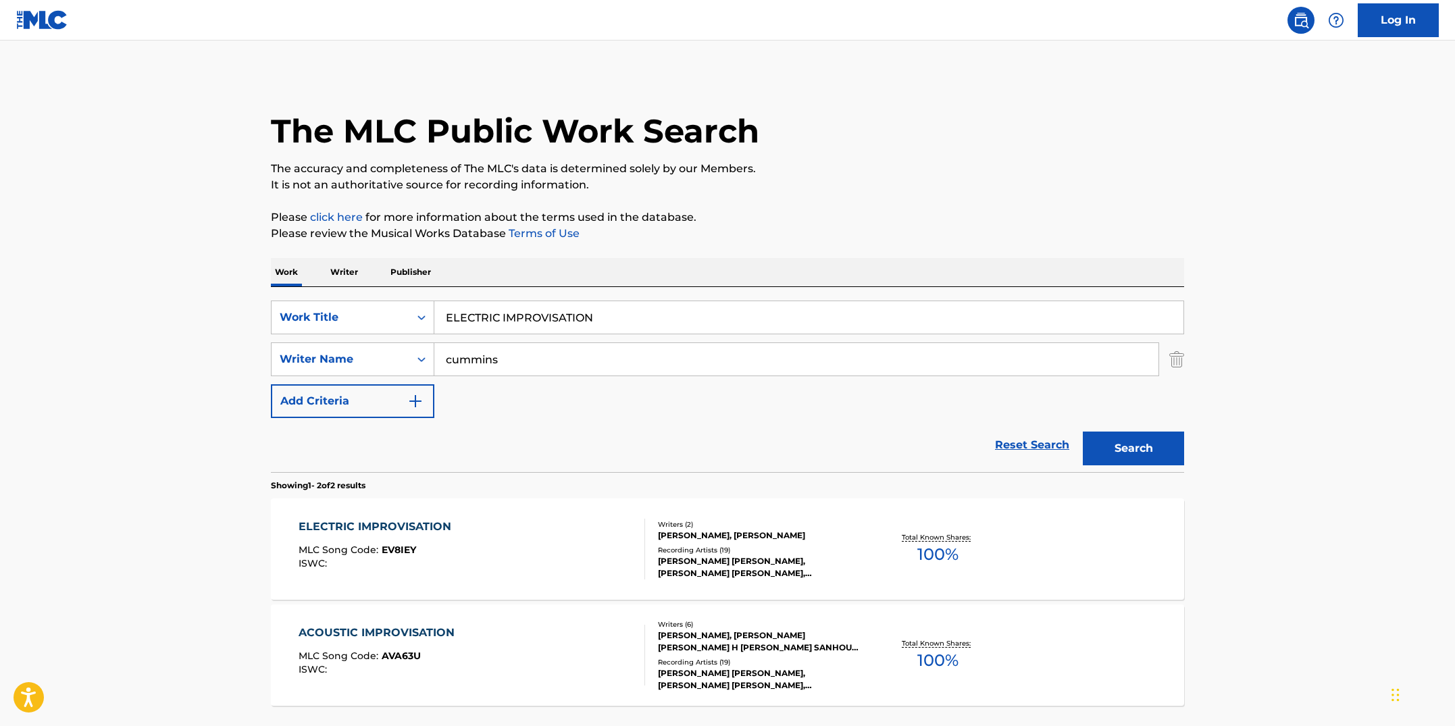
click at [469, 561] on div "ELECTRIC IMPROVISATION MLC Song Code : EV8IEY ISWC :" at bounding box center [472, 549] width 347 height 61
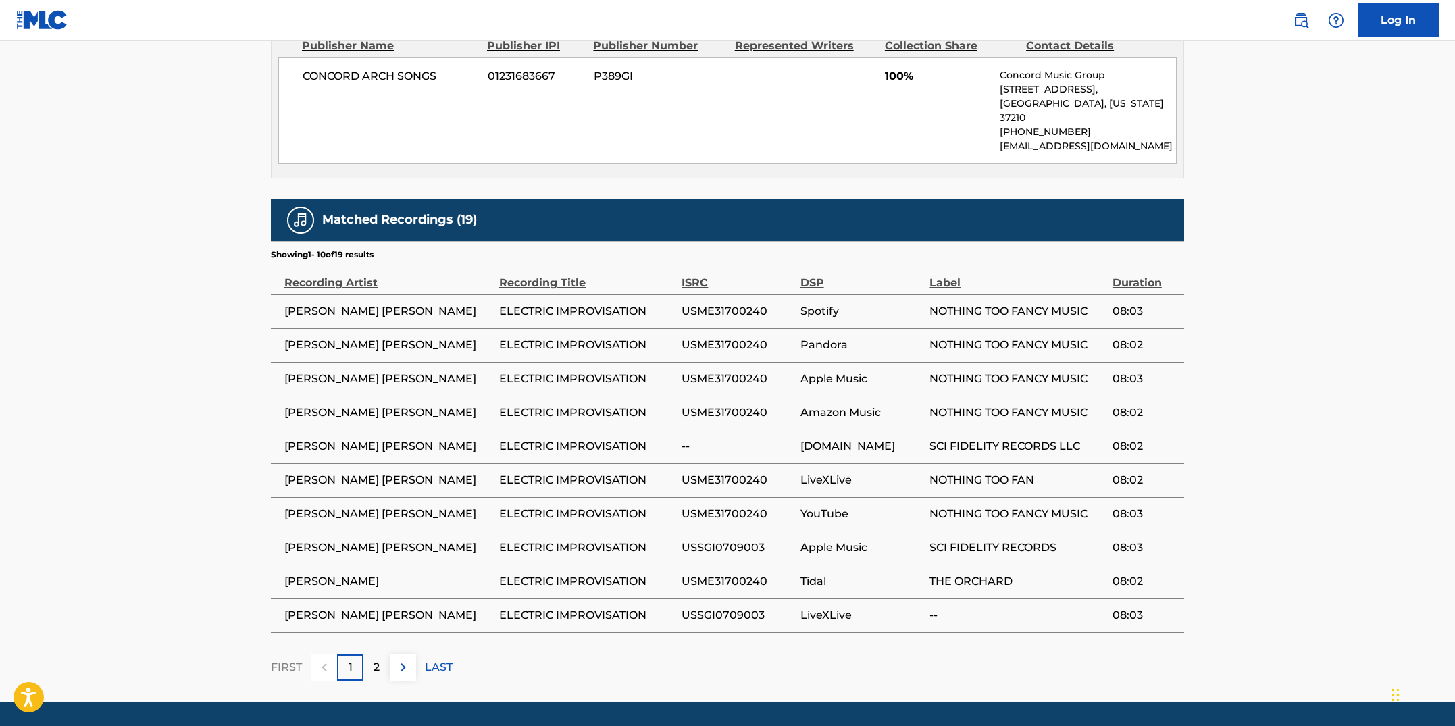
scroll to position [5, 0]
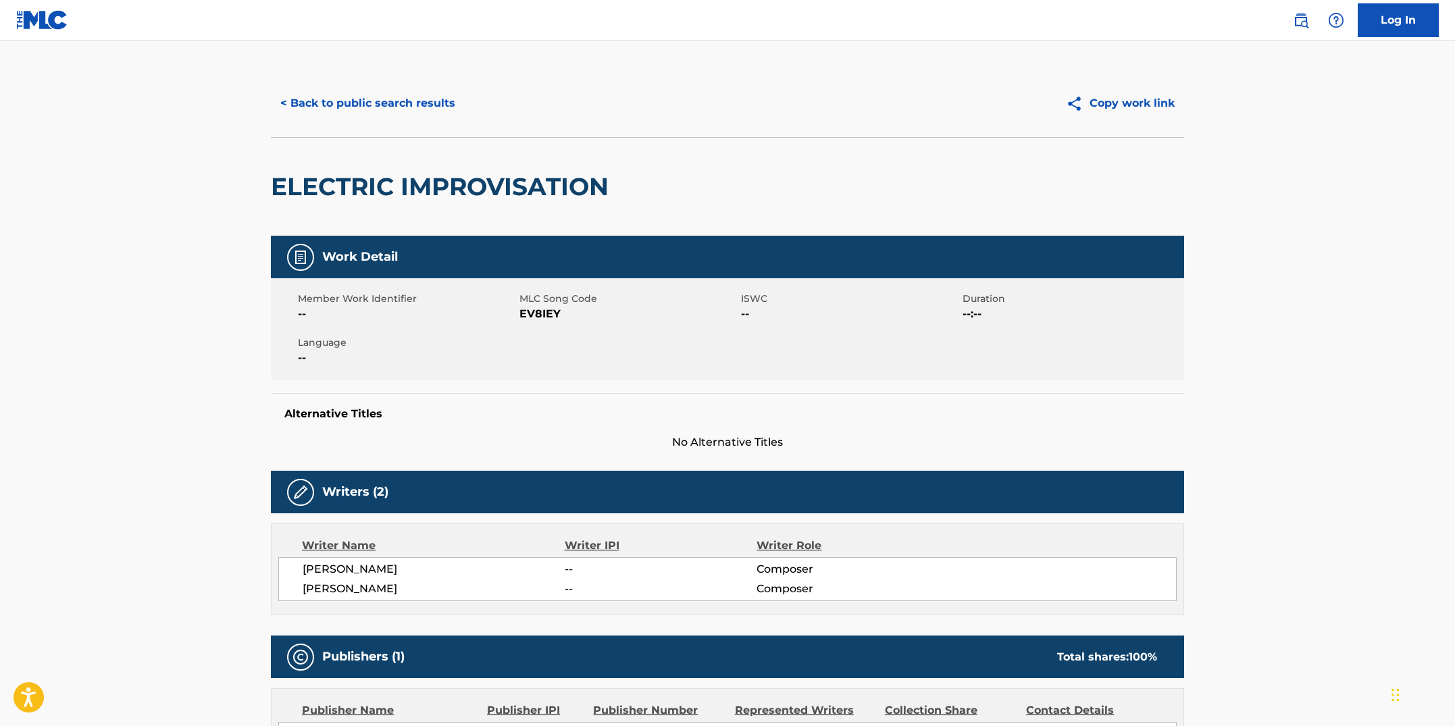
drag, startPoint x: 485, startPoint y: 351, endPoint x: 492, endPoint y: 342, distance: 11.1
click at [485, 350] on span "--" at bounding box center [407, 358] width 218 height 16
drag, startPoint x: 561, startPoint y: 311, endPoint x: 520, endPoint y: 312, distance: 41.9
click at [520, 312] on span "EV8IEY" at bounding box center [629, 314] width 218 height 16
click at [426, 102] on button "< Back to public search results" at bounding box center [368, 103] width 194 height 34
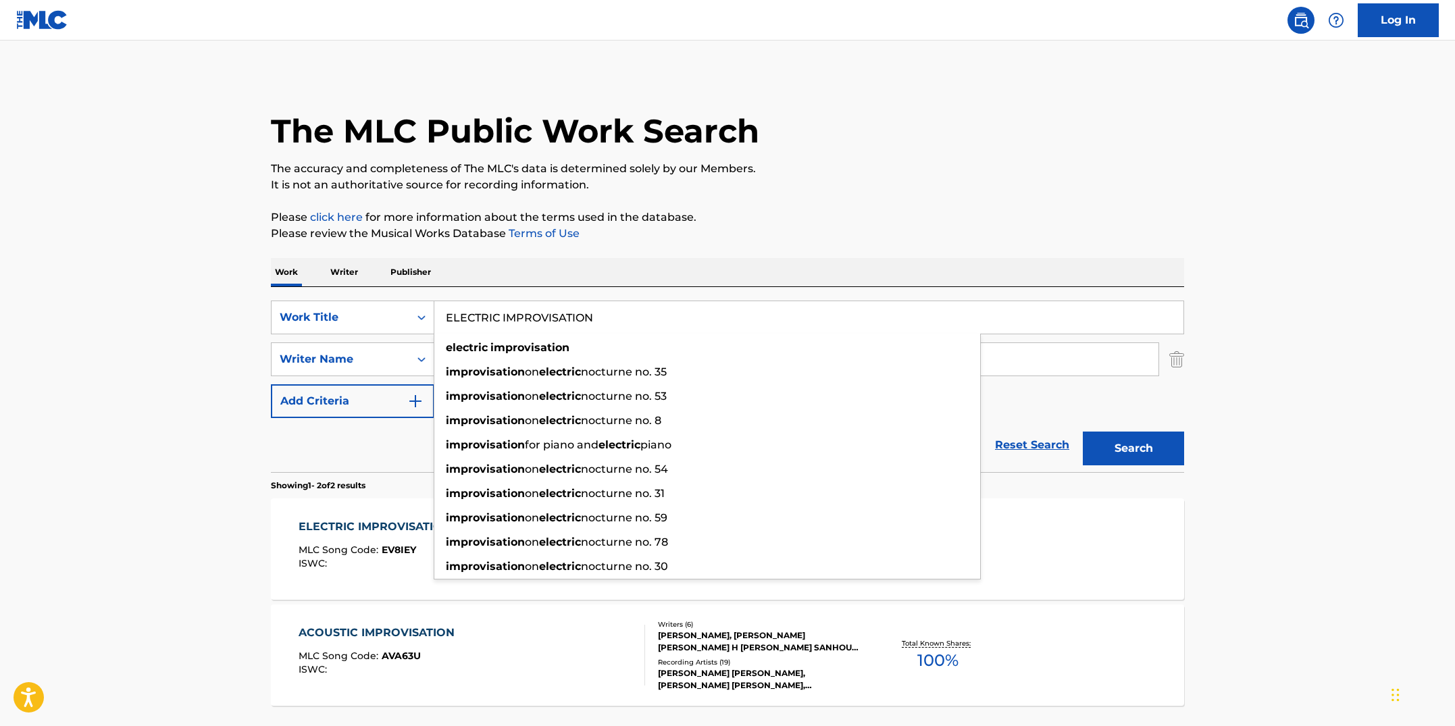
drag, startPoint x: 654, startPoint y: 317, endPoint x: 456, endPoint y: 307, distance: 198.2
click at [456, 307] on input "ELECTRIC IMPROVISATION" at bounding box center [808, 317] width 749 height 32
paste input "ND OF THE ROAD"
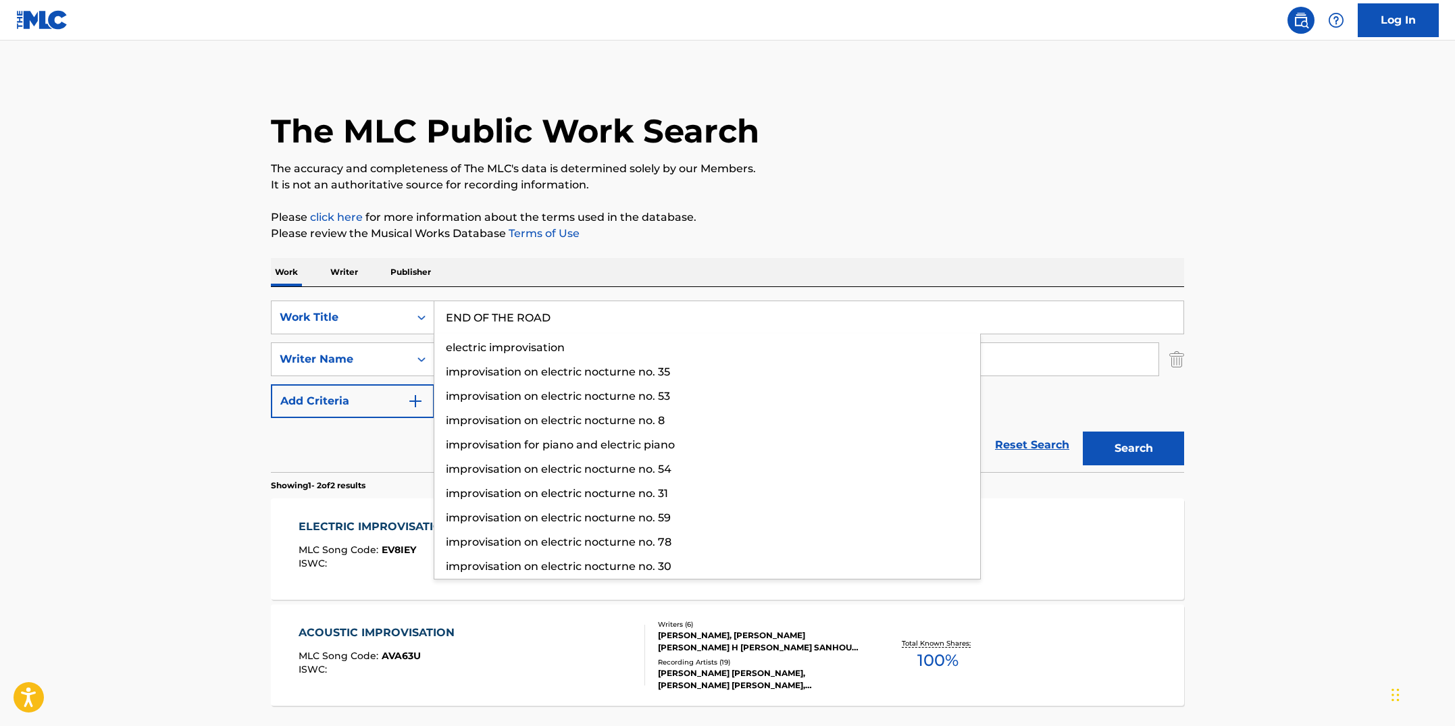
type input "END OF THE ROAD"
click at [1083, 432] on button "Search" at bounding box center [1133, 449] width 101 height 34
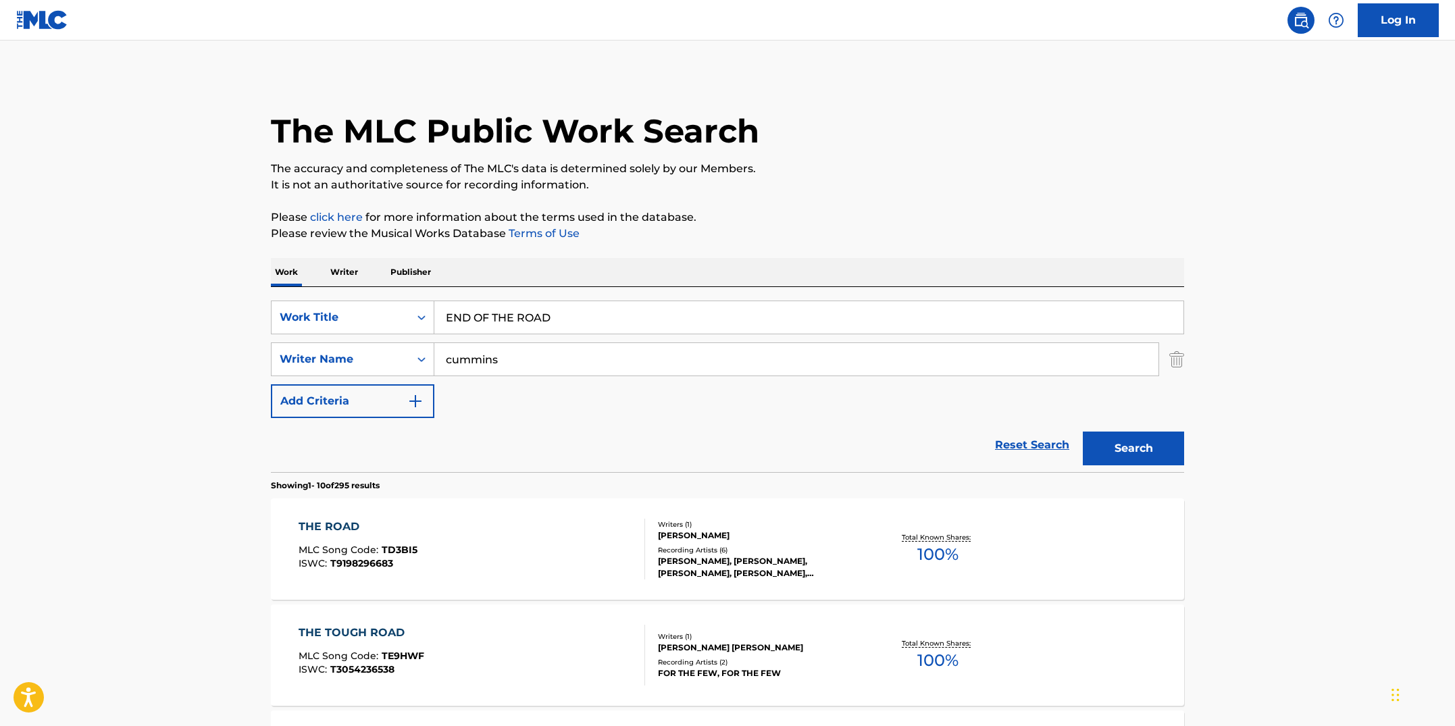
click at [496, 555] on div "THE ROAD MLC Song Code : TD3BI5 ISWC : T9198296683" at bounding box center [472, 549] width 347 height 61
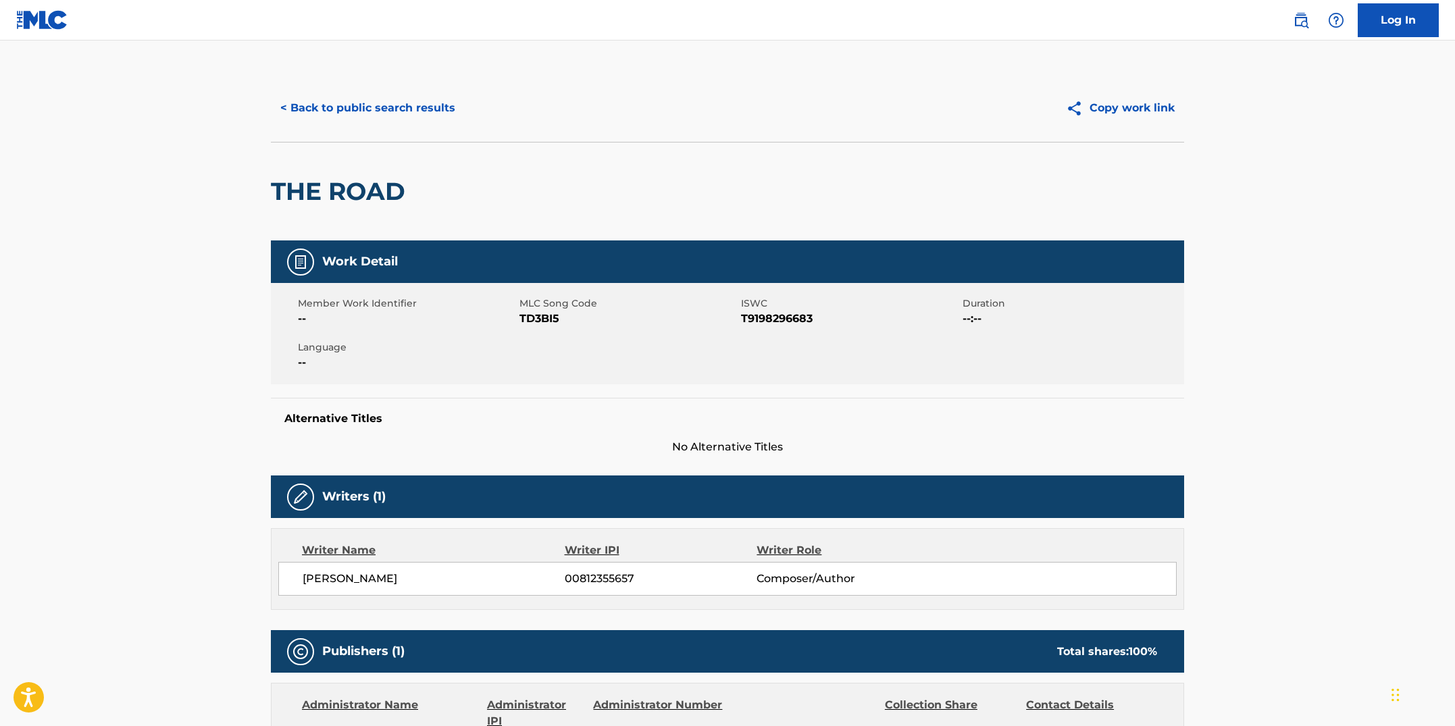
click at [336, 116] on button "< Back to public search results" at bounding box center [368, 108] width 194 height 34
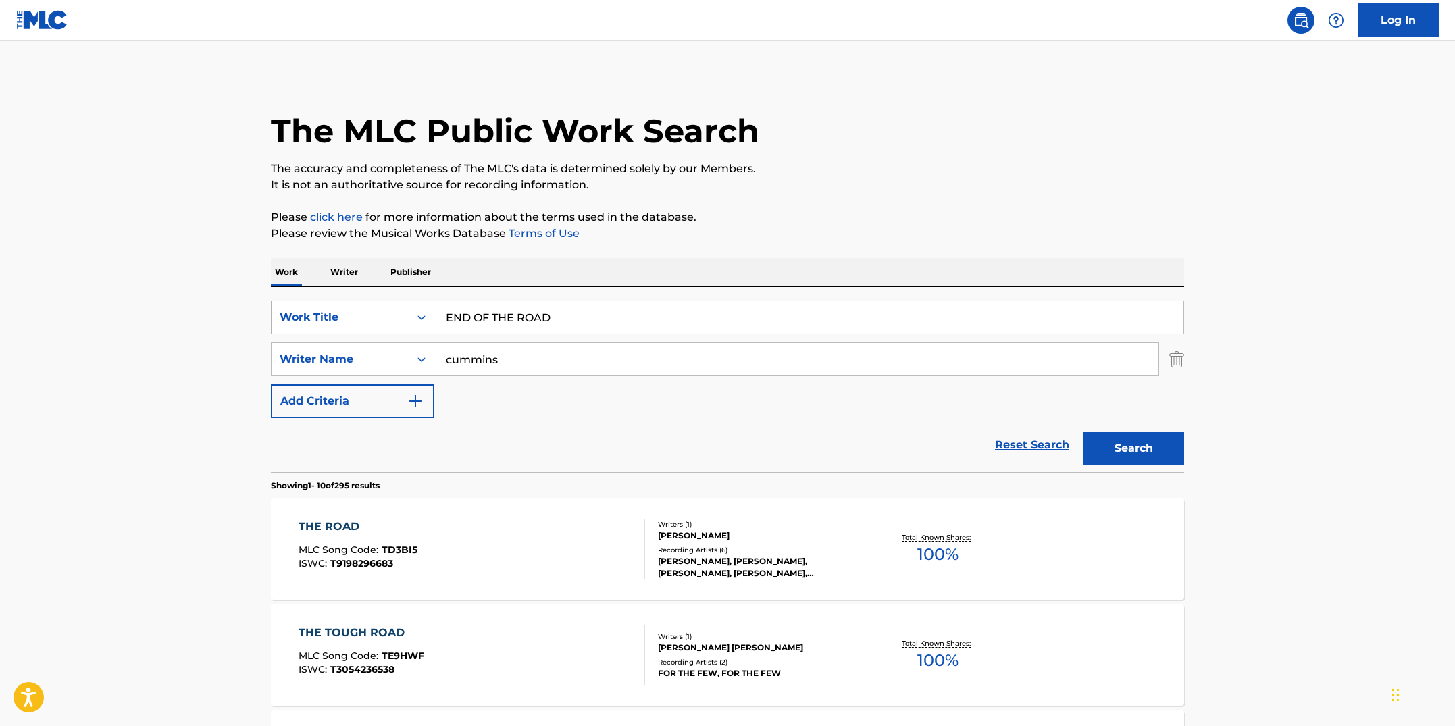
drag, startPoint x: 562, startPoint y: 317, endPoint x: 417, endPoint y: 303, distance: 145.9
click at [417, 303] on div "SearchWithCriteriab7fd4b16-c464-4f86-a7fd-1b0e84b02ad9 Work Title END OF THE RO…" at bounding box center [727, 318] width 913 height 34
type input "k"
type input "electric imporvisation"
click at [1083, 432] on button "Search" at bounding box center [1133, 449] width 101 height 34
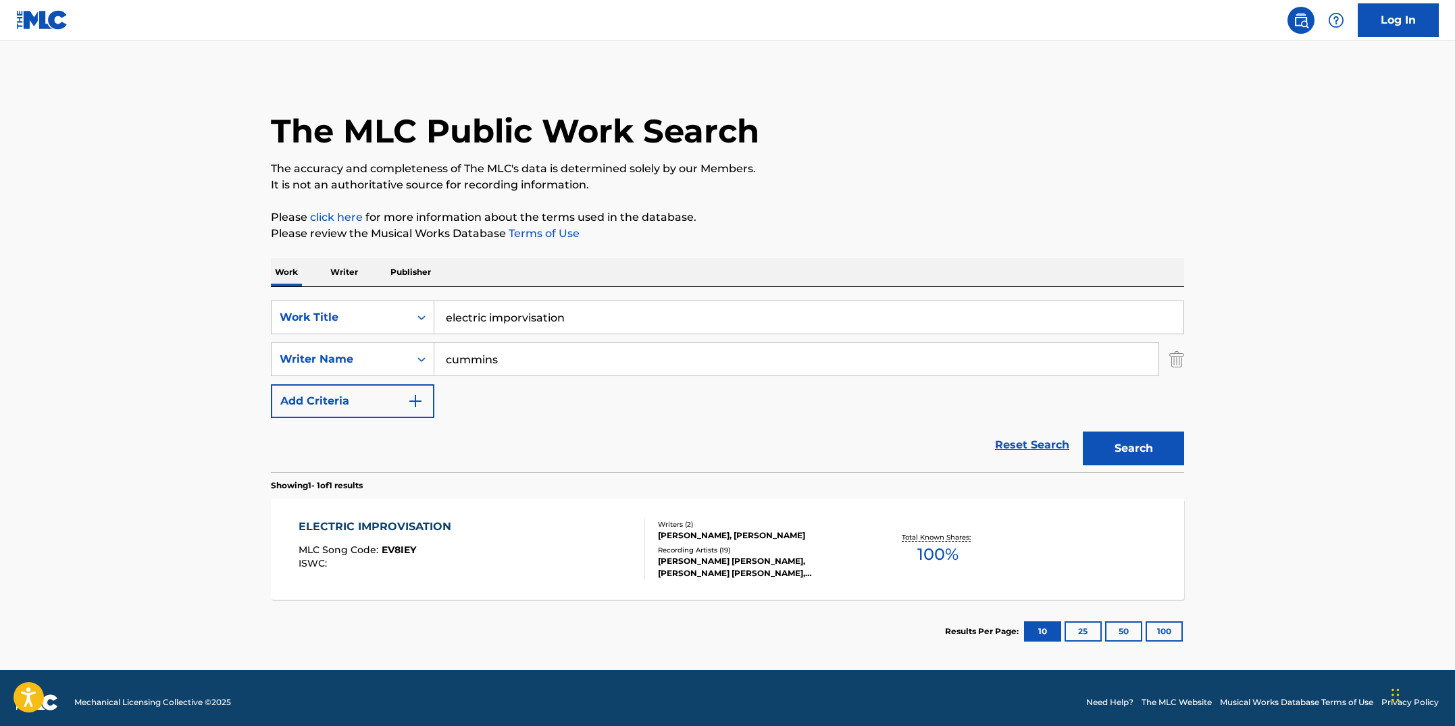
click at [564, 539] on div "ELECTRIC IMPROVISATION MLC Song Code : EV8IEY ISWC :" at bounding box center [472, 549] width 347 height 61
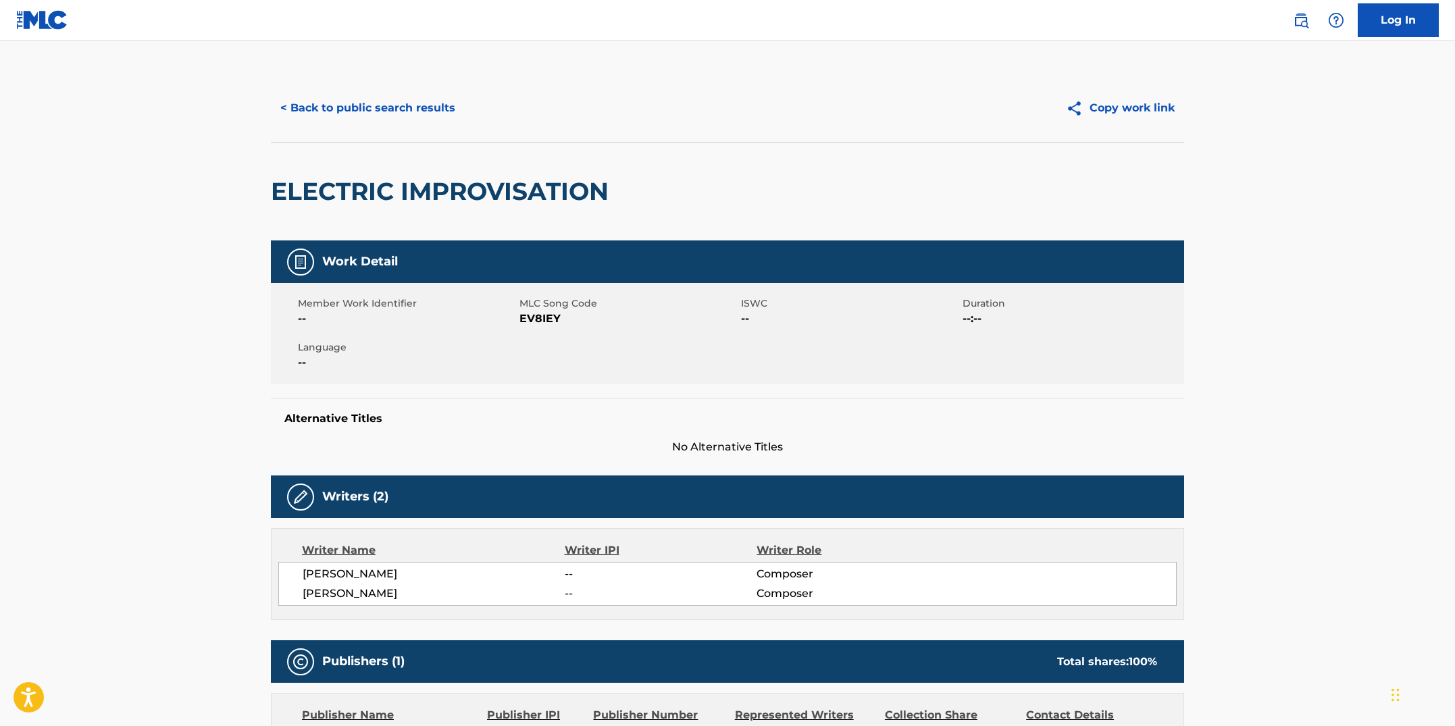
click at [414, 121] on button "< Back to public search results" at bounding box center [368, 108] width 194 height 34
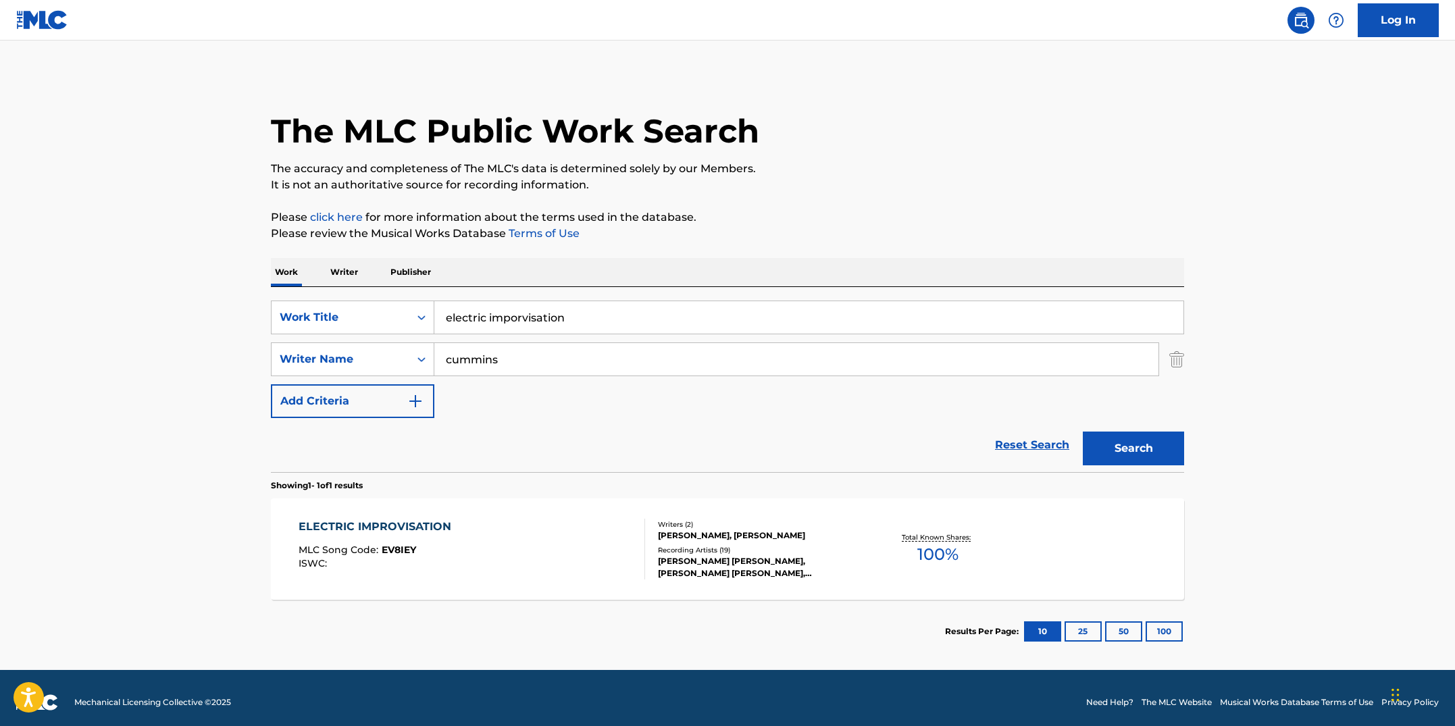
drag, startPoint x: 574, startPoint y: 326, endPoint x: 424, endPoint y: 295, distance: 153.3
click at [424, 295] on div "SearchWithCriteriab7fd4b16-c464-4f86-a7fd-1b0e84b02ad9 Work Title electric impo…" at bounding box center [727, 379] width 913 height 185
paste input "END OF THE ROAD"
click at [1083, 432] on button "Search" at bounding box center [1133, 449] width 101 height 34
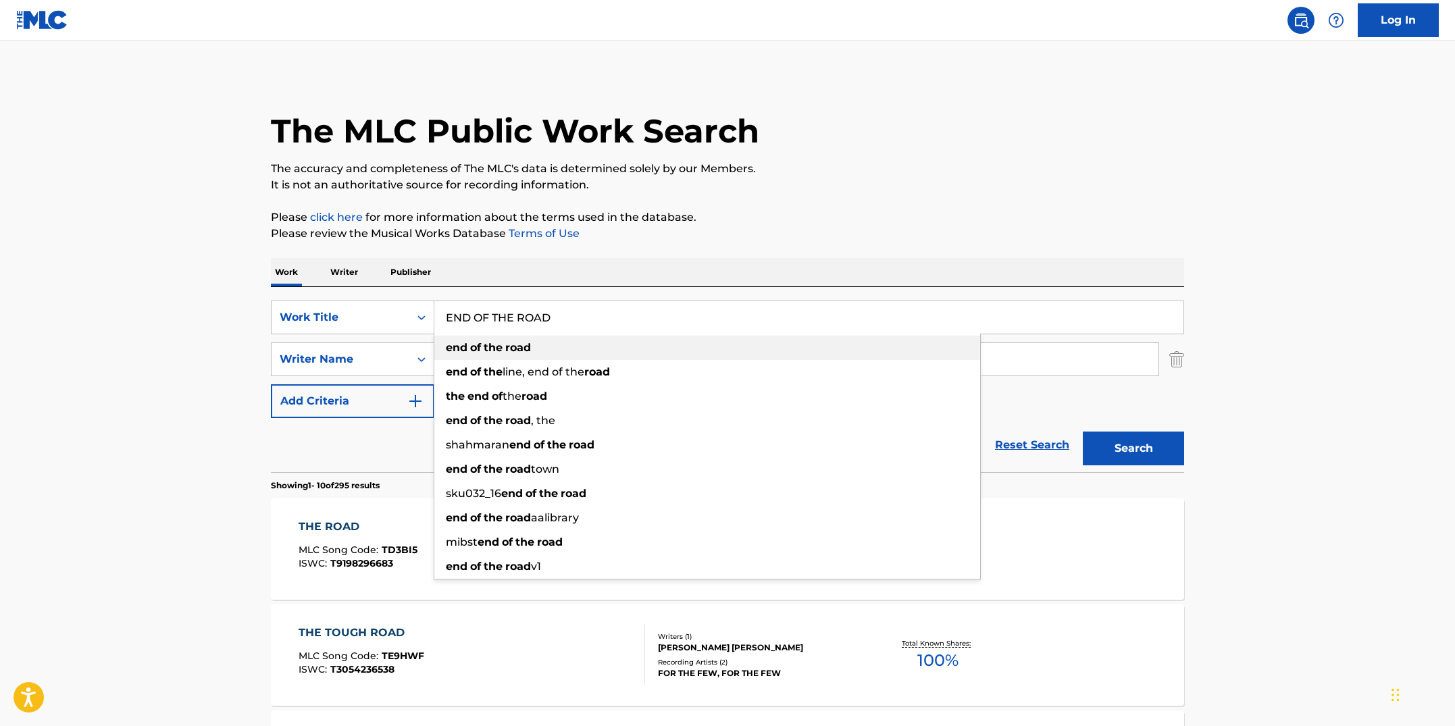
click at [503, 355] on div "end of the road" at bounding box center [707, 348] width 546 height 24
type input "end of the road"
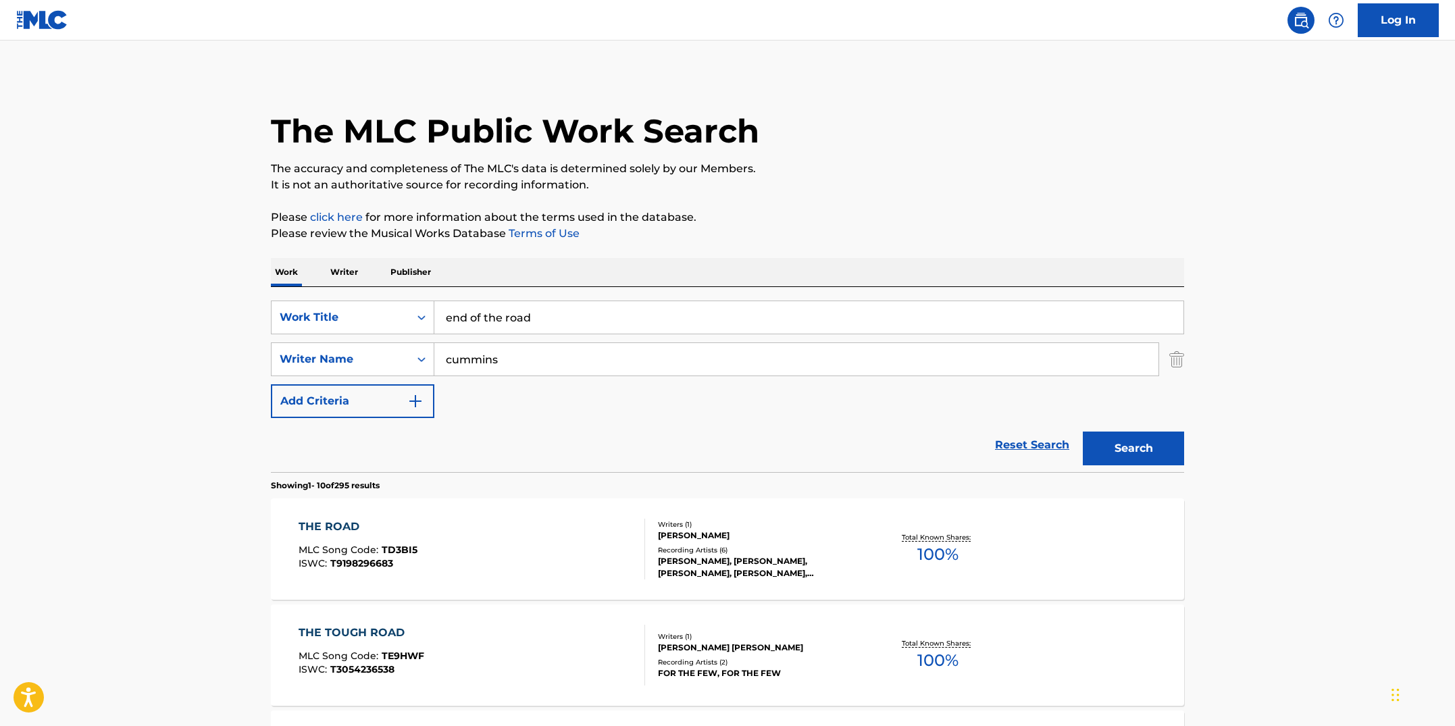
drag, startPoint x: 662, startPoint y: 368, endPoint x: 405, endPoint y: 337, distance: 259.3
click at [408, 338] on div "SearchWithCriteriab7fd4b16-c464-4f86-a7fd-1b0e84b02ad9 Work Title end of the ro…" at bounding box center [727, 360] width 913 height 118
type input "cinninger"
click at [1083, 432] on button "Search" at bounding box center [1133, 449] width 101 height 34
click at [433, 524] on div "END OF THE ROAD MLC Song Code : E6091U ISWC :" at bounding box center [472, 549] width 347 height 61
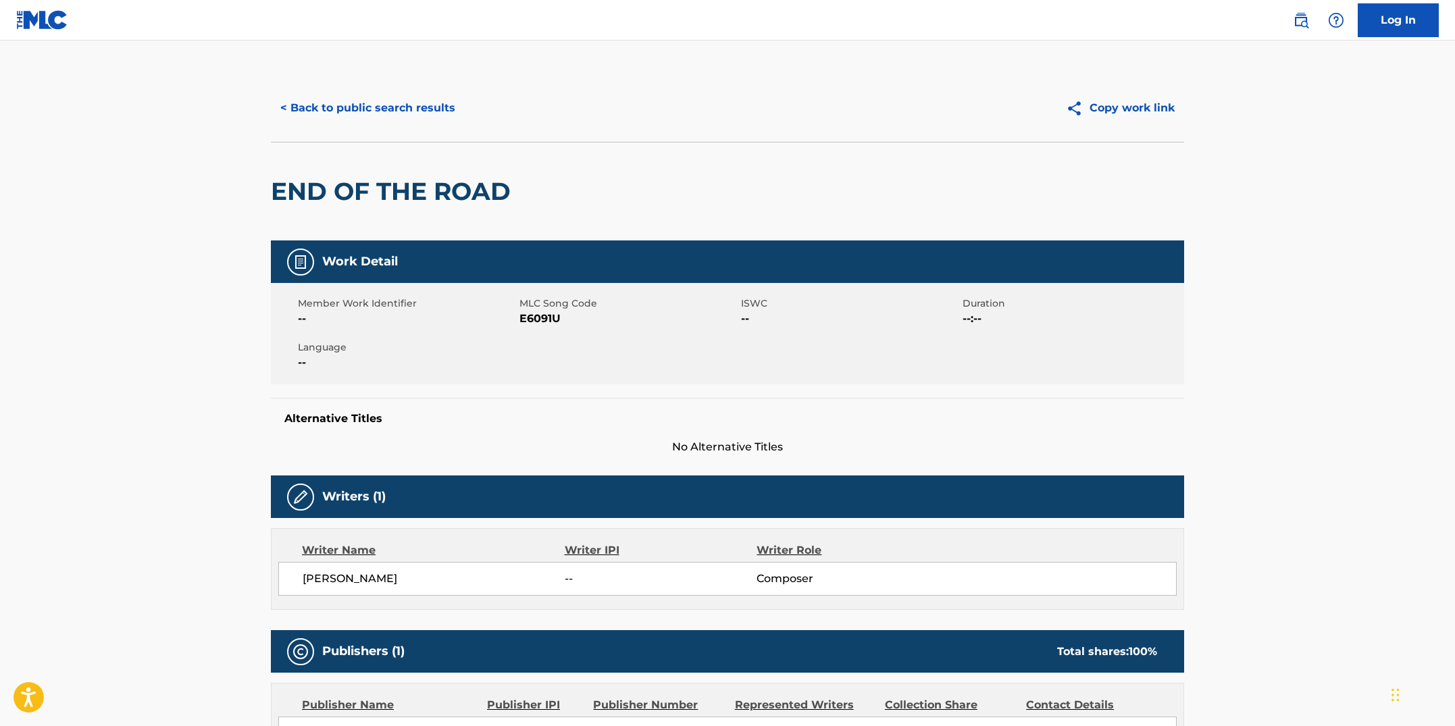
click at [530, 380] on div "Member Work Identifier -- MLC Song Code E6091U ISWC -- Duration --:-- Language …" at bounding box center [727, 333] width 913 height 101
drag, startPoint x: 562, startPoint y: 322, endPoint x: 521, endPoint y: 319, distance: 41.3
click at [521, 319] on span "E6091U" at bounding box center [629, 319] width 218 height 16
click at [314, 107] on button "< Back to public search results" at bounding box center [368, 108] width 194 height 34
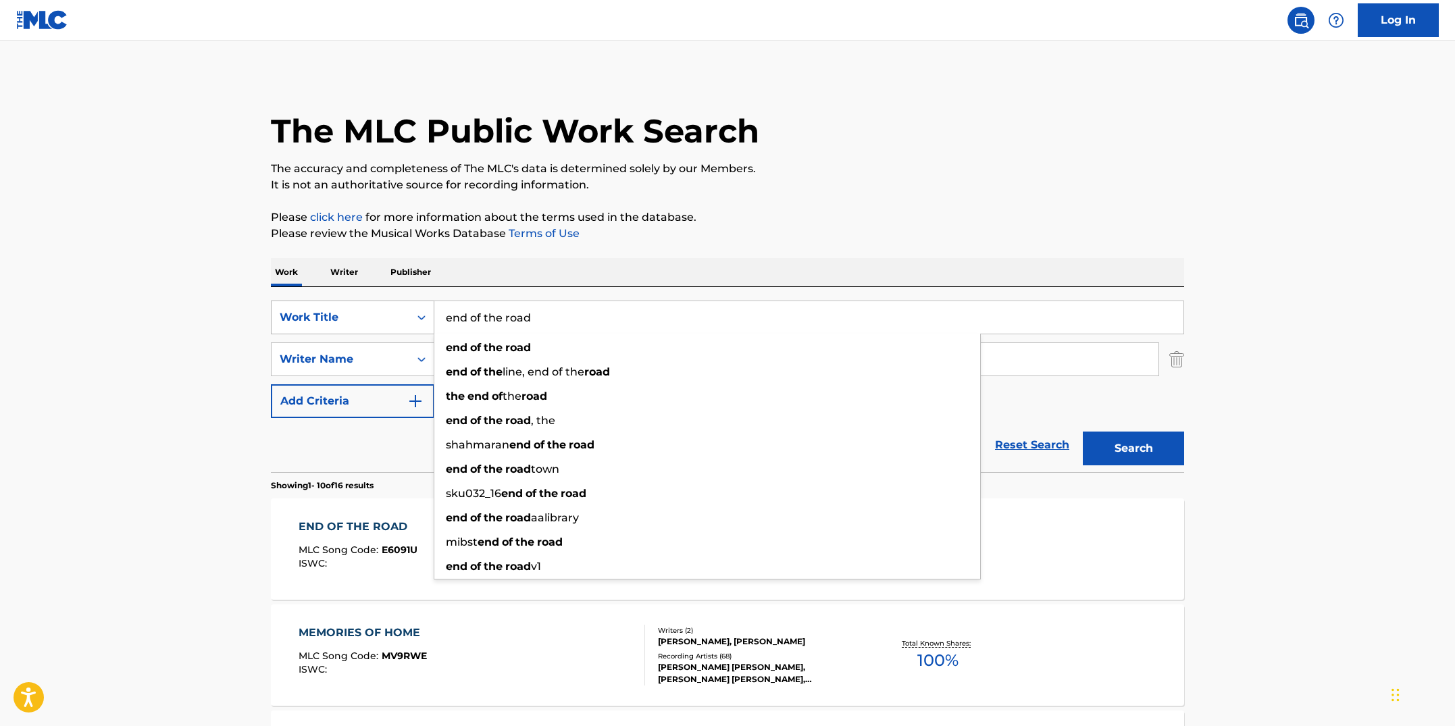
drag, startPoint x: 546, startPoint y: 319, endPoint x: 378, endPoint y: 301, distance: 168.5
click at [378, 301] on div "SearchWithCriteriab7fd4b16-c464-4f86-a7fd-1b0e84b02ad9 Work Title end of the ro…" at bounding box center [727, 318] width 913 height 34
paste input "GLORY"
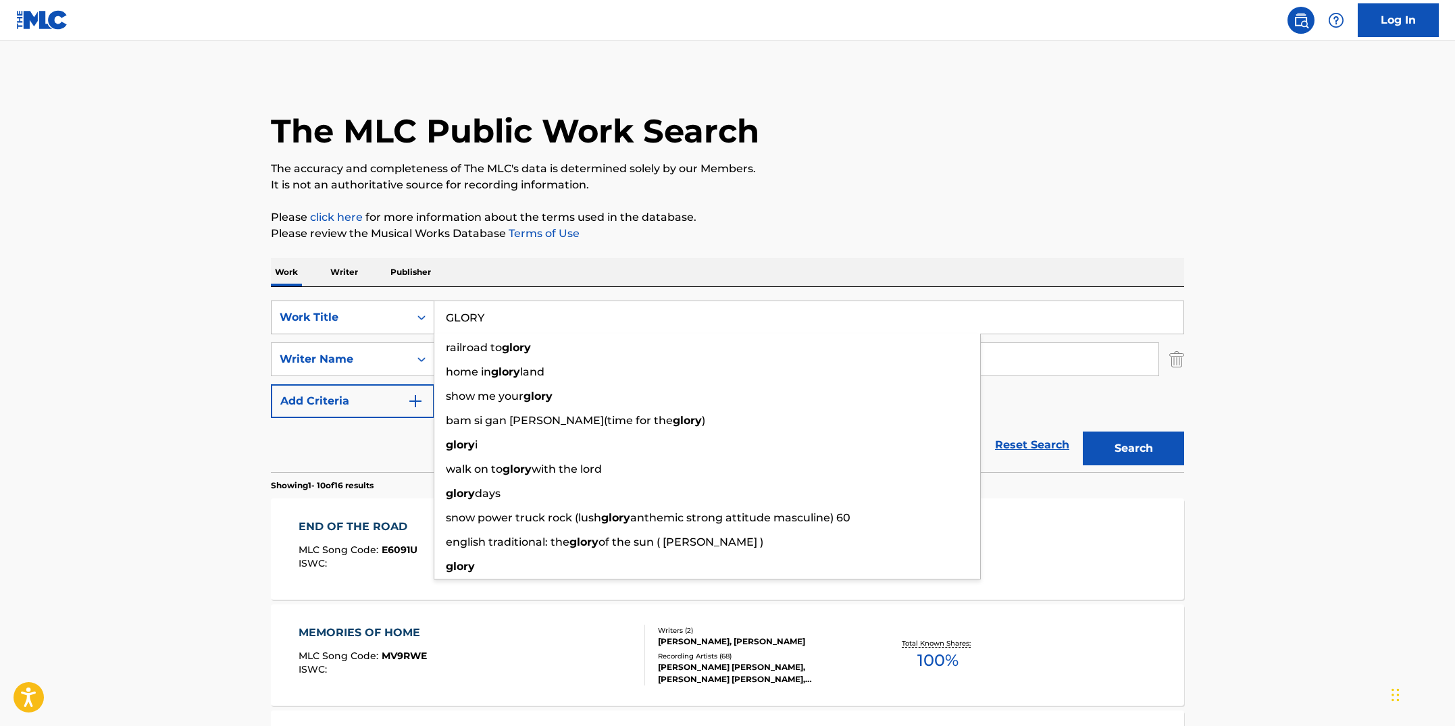
type input "GLORY"
click at [1083, 432] on button "Search" at bounding box center [1133, 449] width 101 height 34
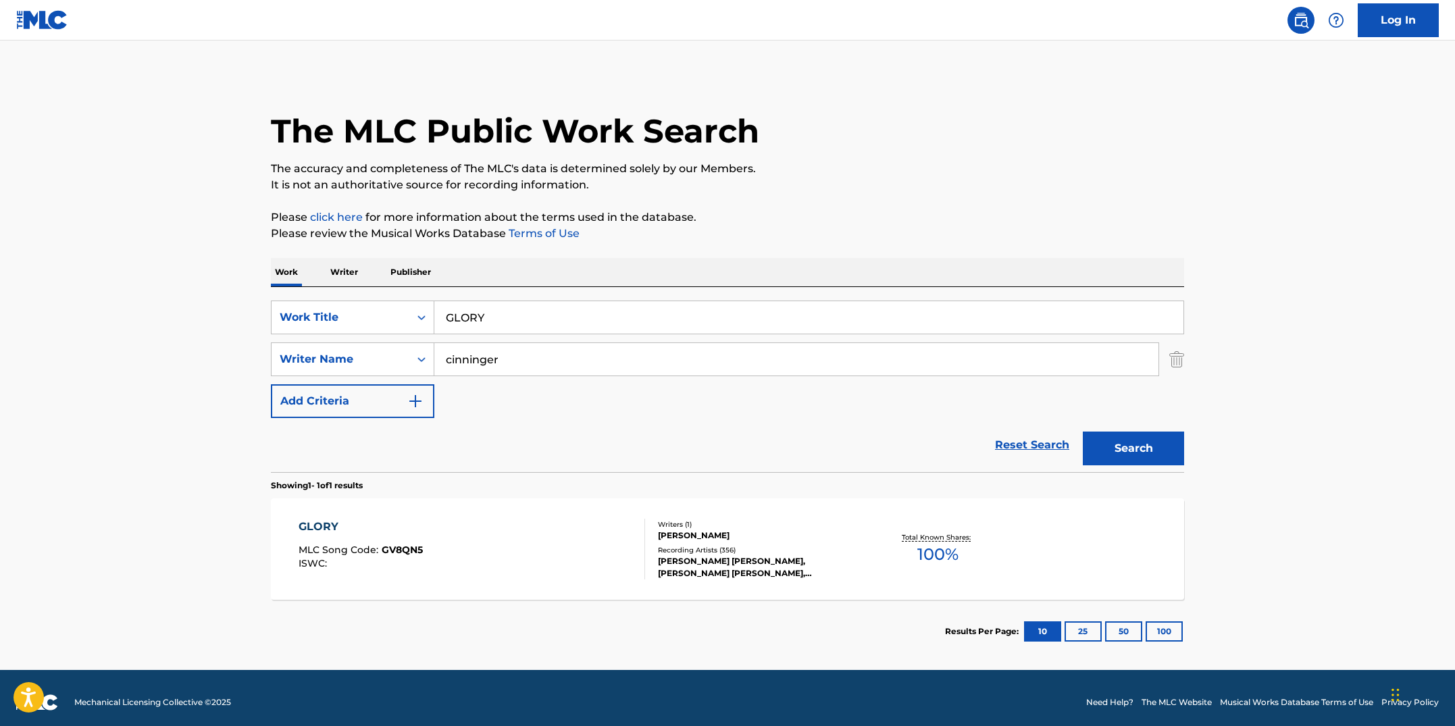
click at [592, 547] on div "GLORY MLC Song Code : GV8QN5 ISWC :" at bounding box center [472, 549] width 347 height 61
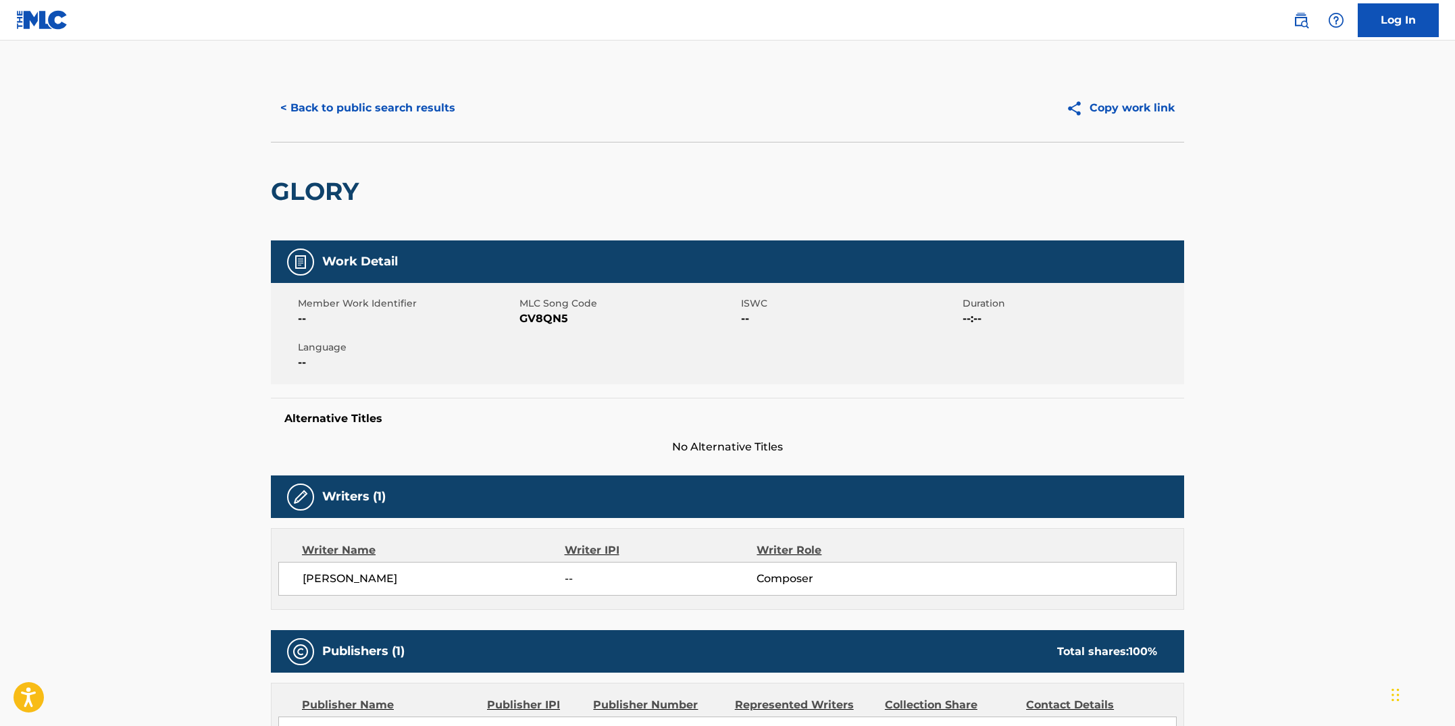
click at [540, 350] on div "Member Work Identifier -- MLC Song Code GV8QN5 ISWC -- Duration --:-- Language …" at bounding box center [727, 333] width 913 height 101
drag, startPoint x: 561, startPoint y: 318, endPoint x: 524, endPoint y: 322, distance: 37.4
click at [524, 322] on span "GV8QN5" at bounding box center [629, 319] width 218 height 16
click at [414, 110] on button "< Back to public search results" at bounding box center [368, 108] width 194 height 34
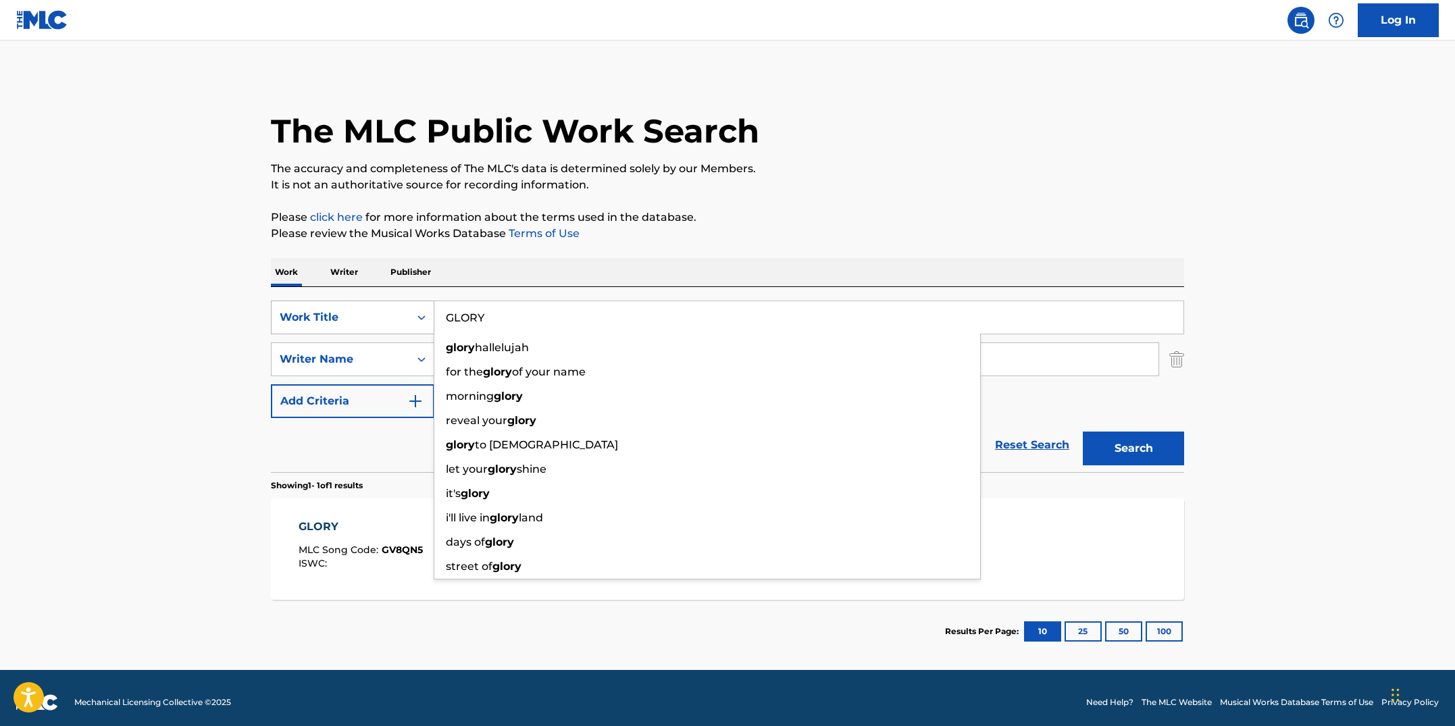
drag, startPoint x: 507, startPoint y: 320, endPoint x: 342, endPoint y: 301, distance: 166.7
click at [342, 301] on div "SearchWithCriteriab7fd4b16-c464-4f86-a7fd-1b0e84b02ad9 Work Title GLORY glory h…" at bounding box center [727, 318] width 913 height 34
paste input "O TO HELL"
type input "GO TO HELL"
click at [1083, 432] on button "Search" at bounding box center [1133, 449] width 101 height 34
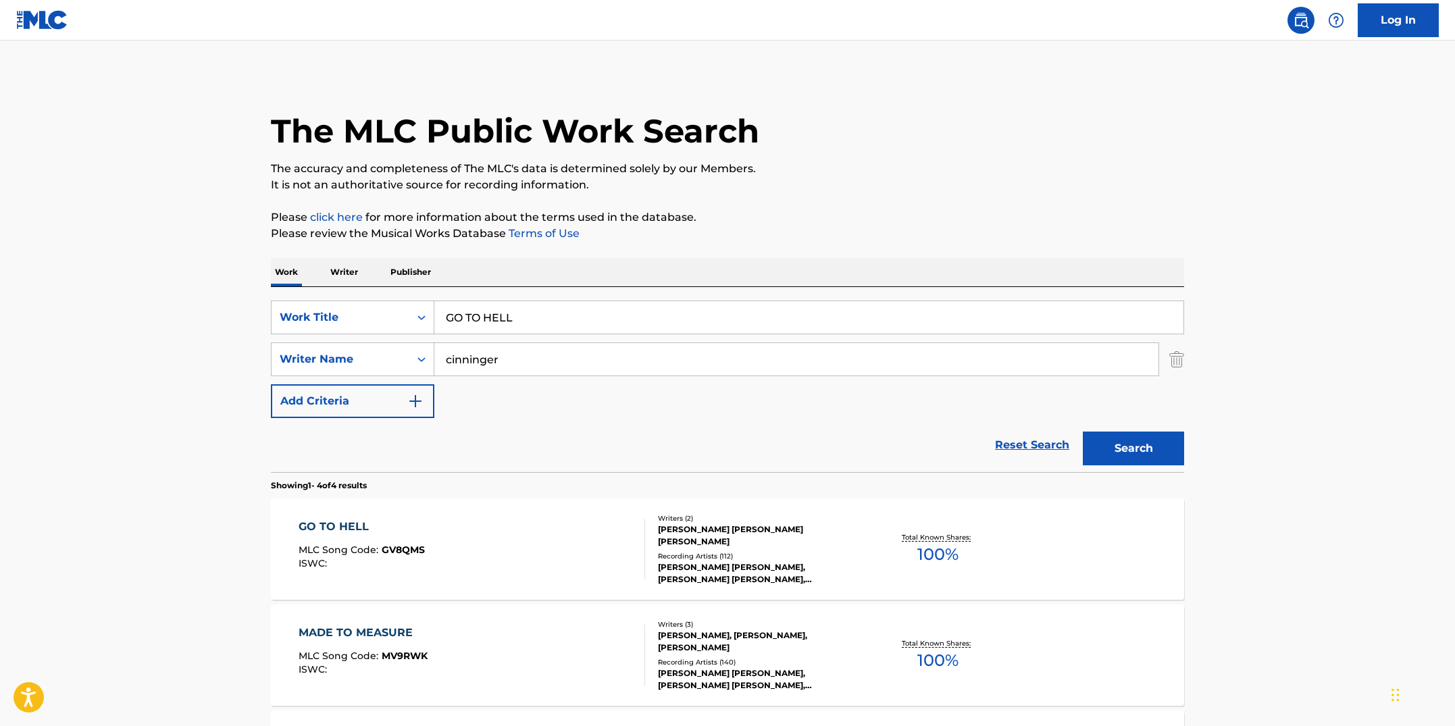
click at [502, 511] on div "GO TO HELL MLC Song Code : GV8QMS ISWC : Writers ( 2 ) [PERSON_NAME] [PERSON_NA…" at bounding box center [727, 549] width 913 height 101
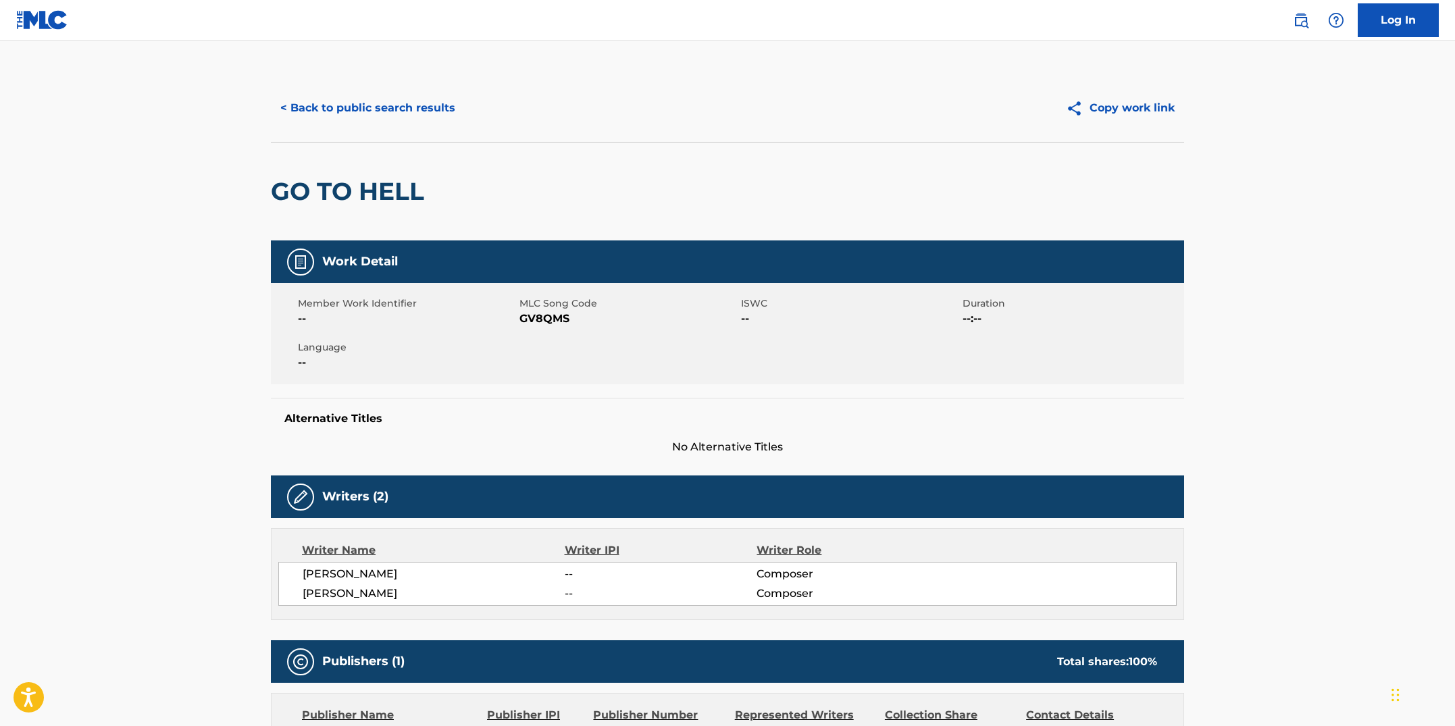
drag, startPoint x: 526, startPoint y: 347, endPoint x: 534, endPoint y: 342, distance: 9.4
click at [526, 347] on div "Member Work Identifier -- MLC Song Code GV8QMS ISWC -- Duration --:-- Language …" at bounding box center [727, 333] width 913 height 101
drag, startPoint x: 567, startPoint y: 322, endPoint x: 523, endPoint y: 317, distance: 44.8
click at [523, 317] on span "GV8QMS" at bounding box center [629, 319] width 218 height 16
click at [317, 110] on button "< Back to public search results" at bounding box center [368, 108] width 194 height 34
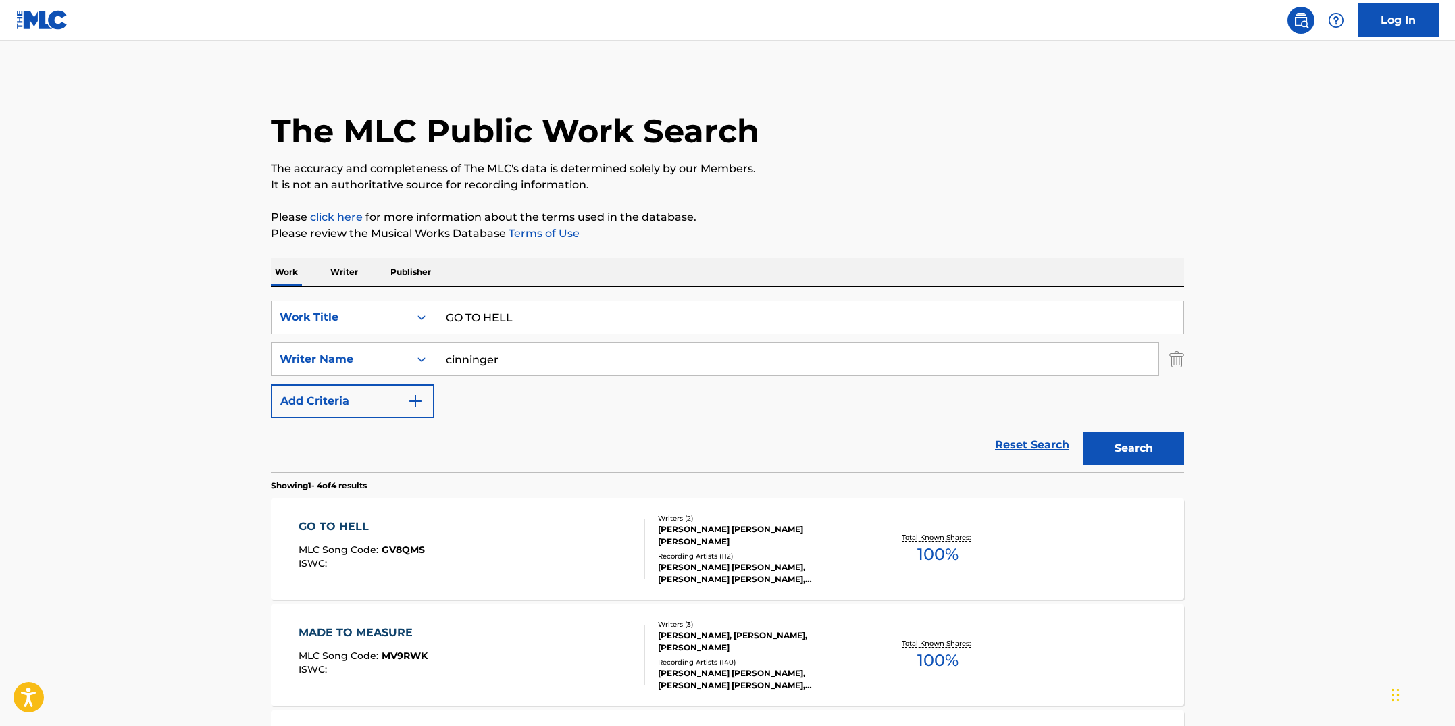
drag, startPoint x: 574, startPoint y: 320, endPoint x: 371, endPoint y: 287, distance: 205.9
click at [378, 290] on div "SearchWithCriteriab7fd4b16-c464-4f86-a7fd-1b0e84b02ad9 Work Title GO TO HELL Se…" at bounding box center [727, 379] width 913 height 185
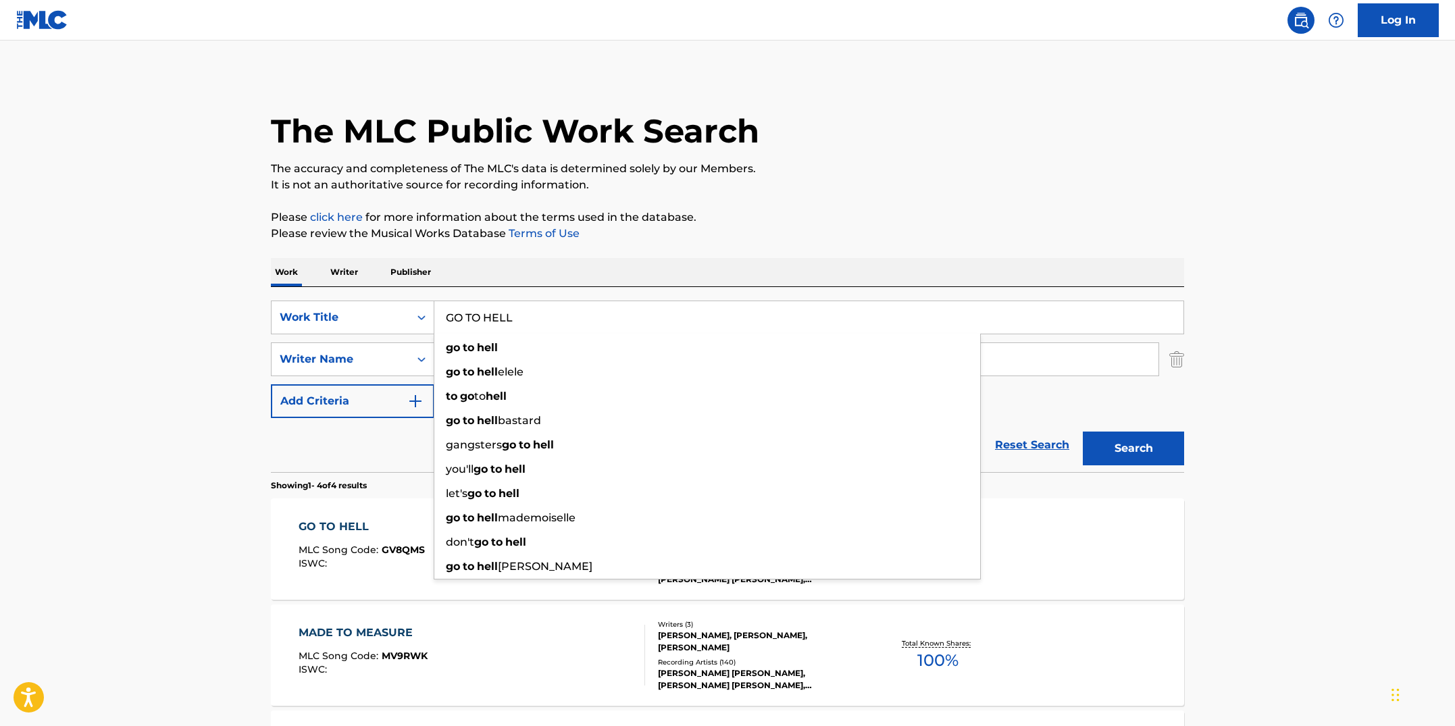
paste input "REAT AMERICAN"
type input "GREAT AMERICAN"
click at [1083, 432] on button "Search" at bounding box center [1133, 449] width 101 height 34
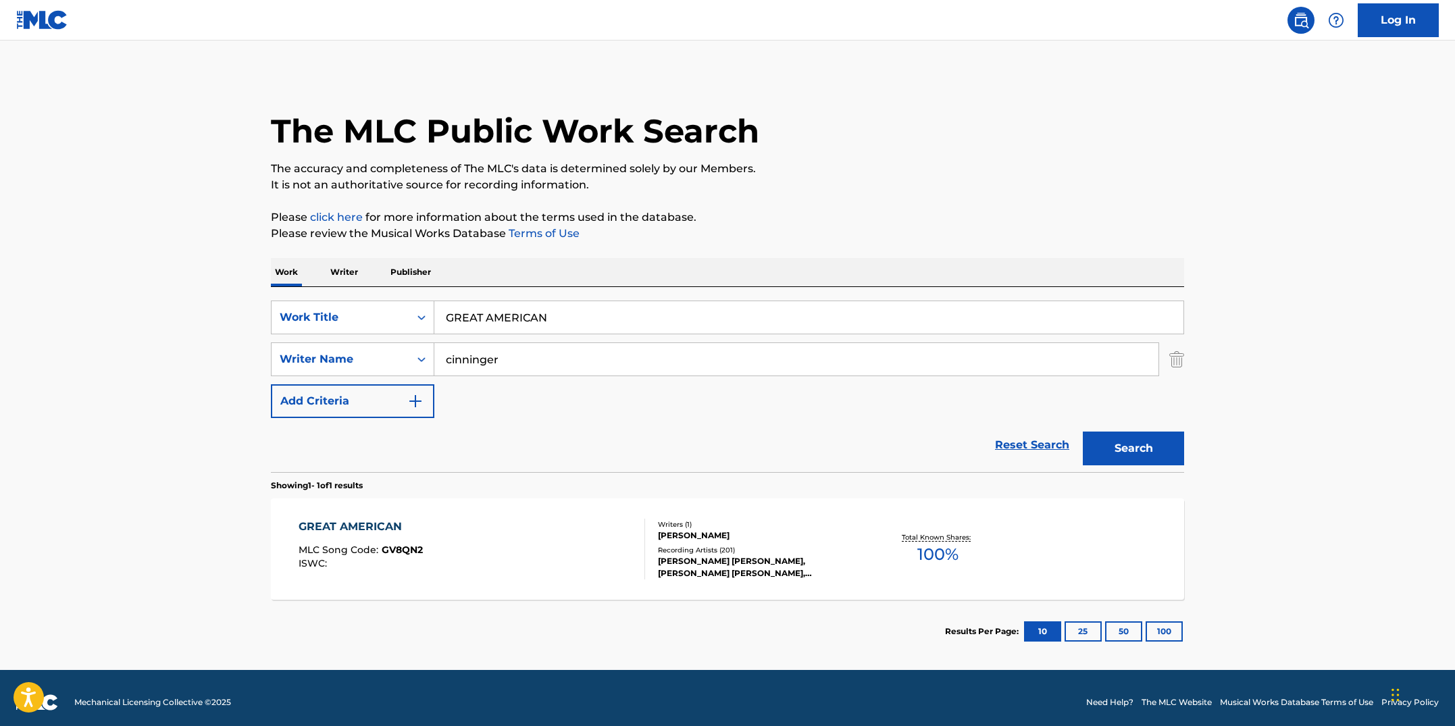
click at [480, 533] on div "GREAT AMERICAN MLC Song Code : GV8QN2 ISWC :" at bounding box center [472, 549] width 347 height 61
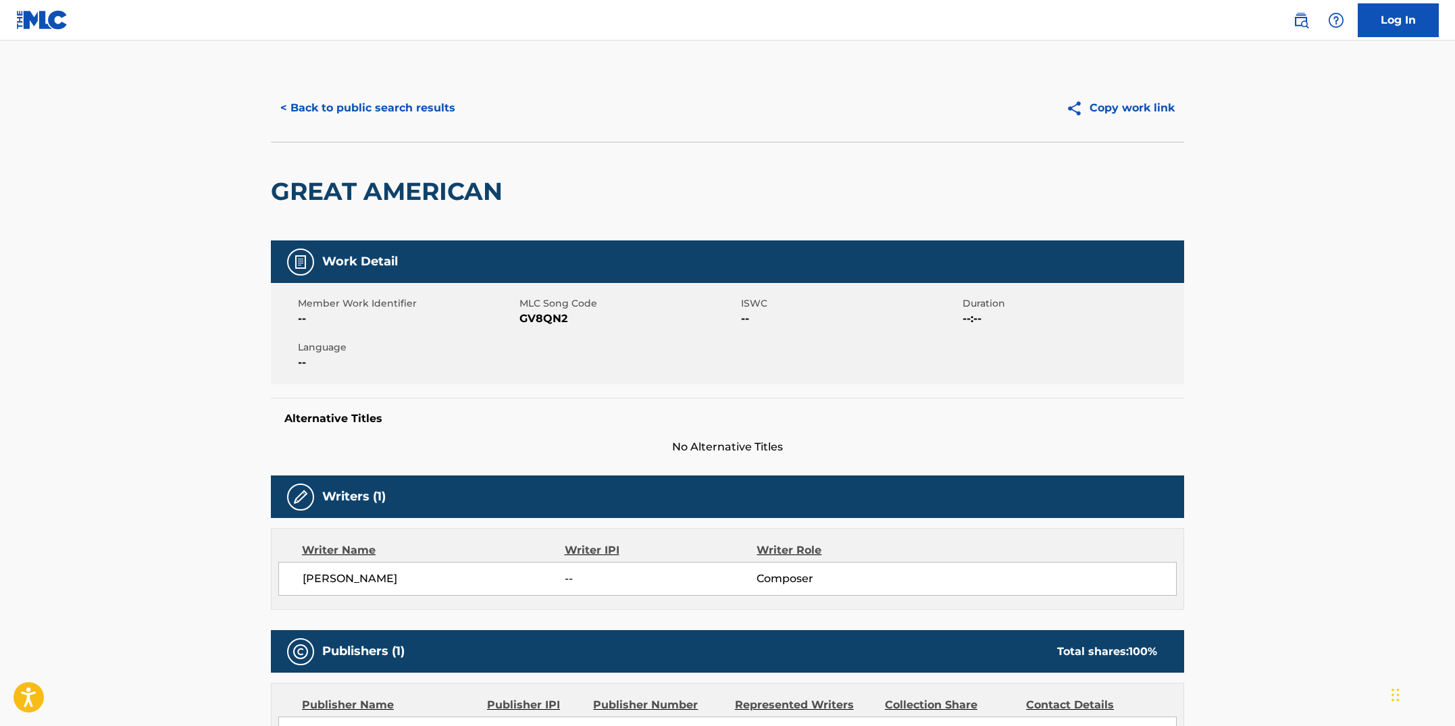
click at [499, 370] on span "--" at bounding box center [407, 363] width 218 height 16
drag, startPoint x: 577, startPoint y: 322, endPoint x: 522, endPoint y: 321, distance: 54.7
click at [522, 321] on span "GV8QN2" at bounding box center [629, 319] width 218 height 16
click at [374, 112] on button "< Back to public search results" at bounding box center [368, 108] width 194 height 34
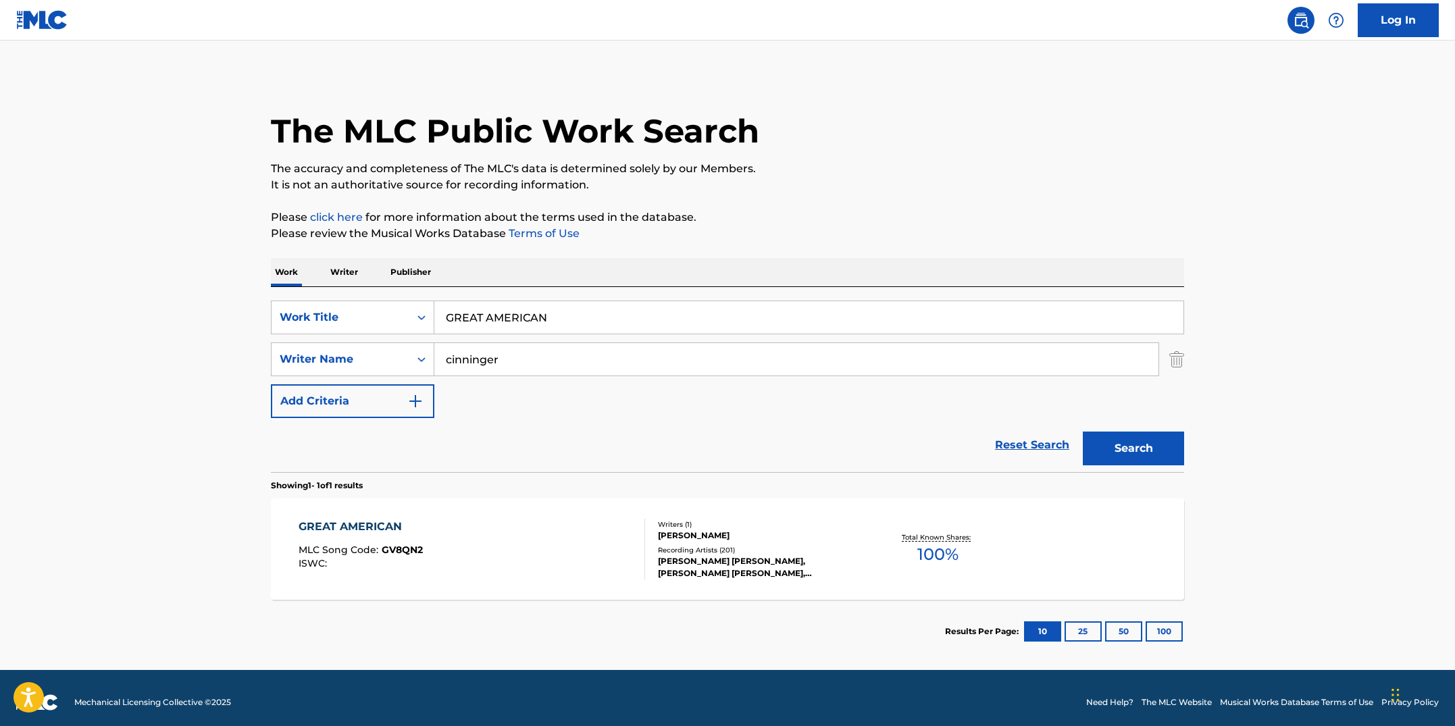
drag, startPoint x: 398, startPoint y: 293, endPoint x: 367, endPoint y: 292, distance: 31.1
click at [367, 292] on div "SearchWithCriteriab7fd4b16-c464-4f86-a7fd-1b0e84b02ad9 Work Title GREAT AMERICA…" at bounding box center [727, 379] width 913 height 185
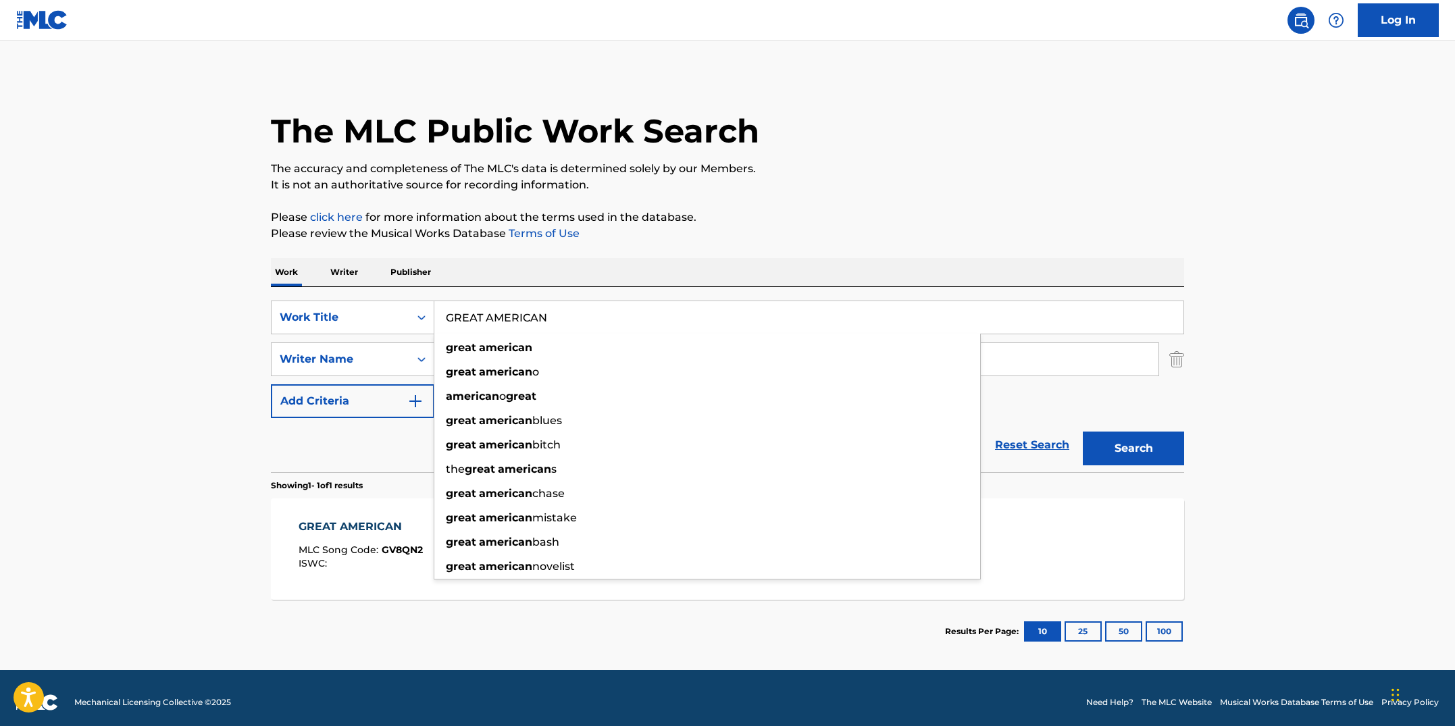
paste input "HINDSIGHT"
type input "HINDSIGHT"
click at [1083, 432] on button "Search" at bounding box center [1133, 449] width 101 height 34
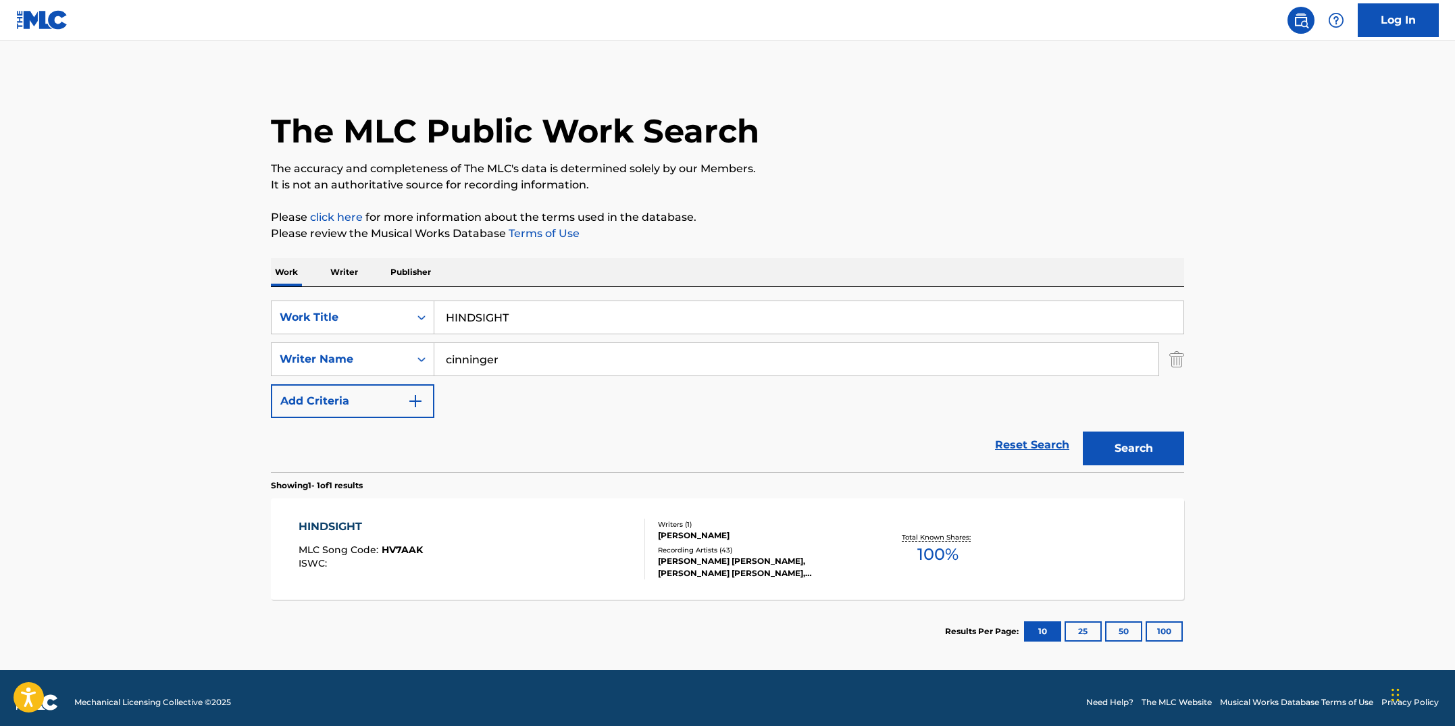
click at [497, 528] on div "HINDSIGHT MLC Song Code : HV7AAK ISWC :" at bounding box center [472, 549] width 347 height 61
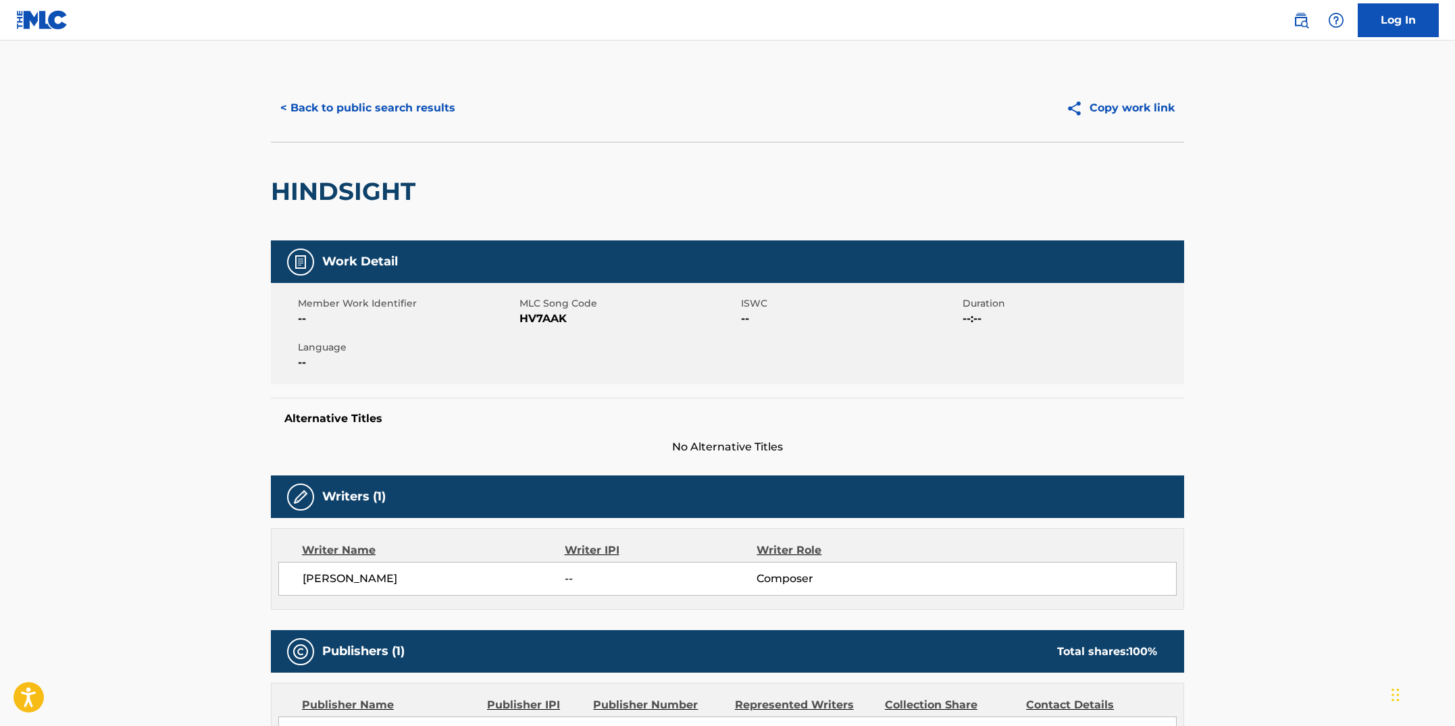
click at [545, 342] on div "Member Work Identifier -- MLC Song Code HV7AAK ISWC -- Duration --:-- Language …" at bounding box center [727, 333] width 913 height 101
drag, startPoint x: 573, startPoint y: 319, endPoint x: 521, endPoint y: 314, distance: 52.2
click at [521, 314] on span "HV7AAK" at bounding box center [629, 319] width 218 height 16
click at [343, 100] on button "< Back to public search results" at bounding box center [368, 108] width 194 height 34
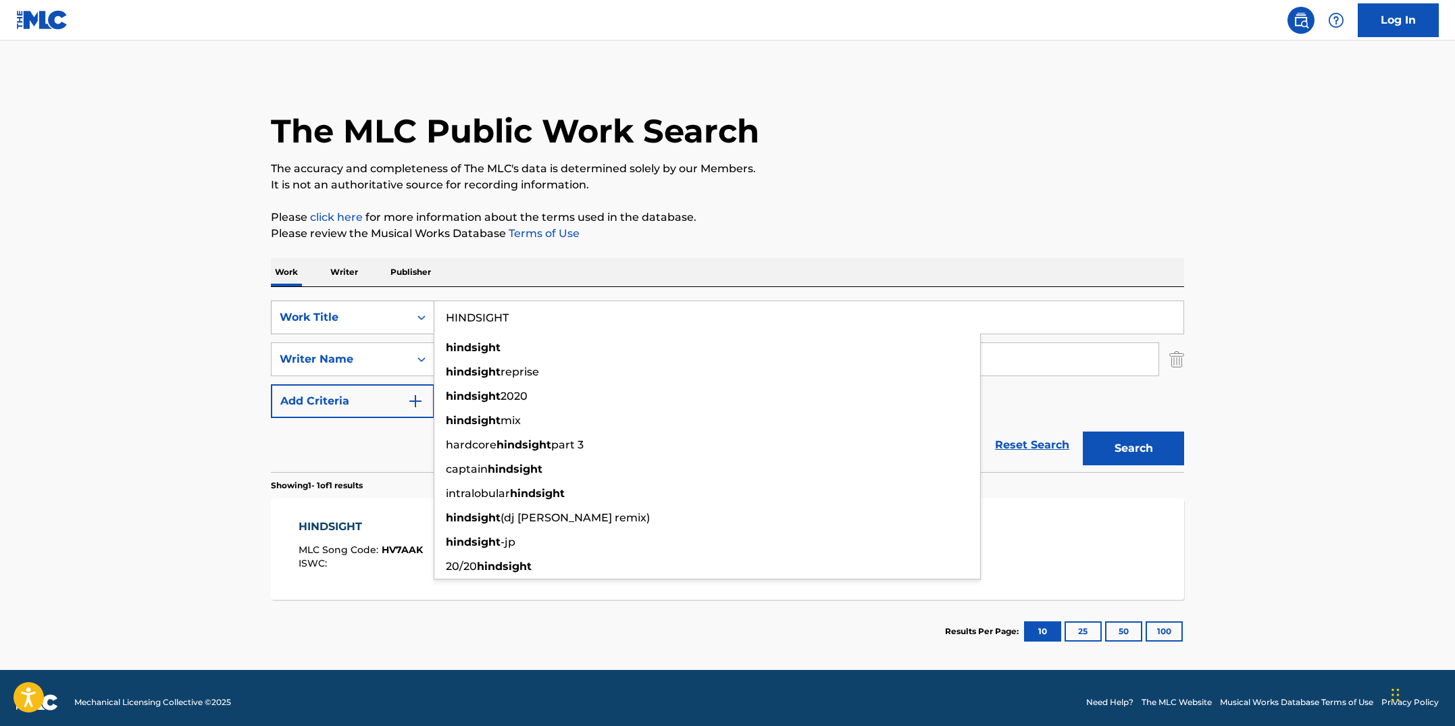
drag, startPoint x: 554, startPoint y: 318, endPoint x: 368, endPoint y: 302, distance: 186.4
click at [368, 302] on div "SearchWithCriteriab7fd4b16-c464-4f86-a7fd-1b0e84b02ad9 Work Title HINDSIGHT hin…" at bounding box center [727, 318] width 913 height 34
paste input "OME"
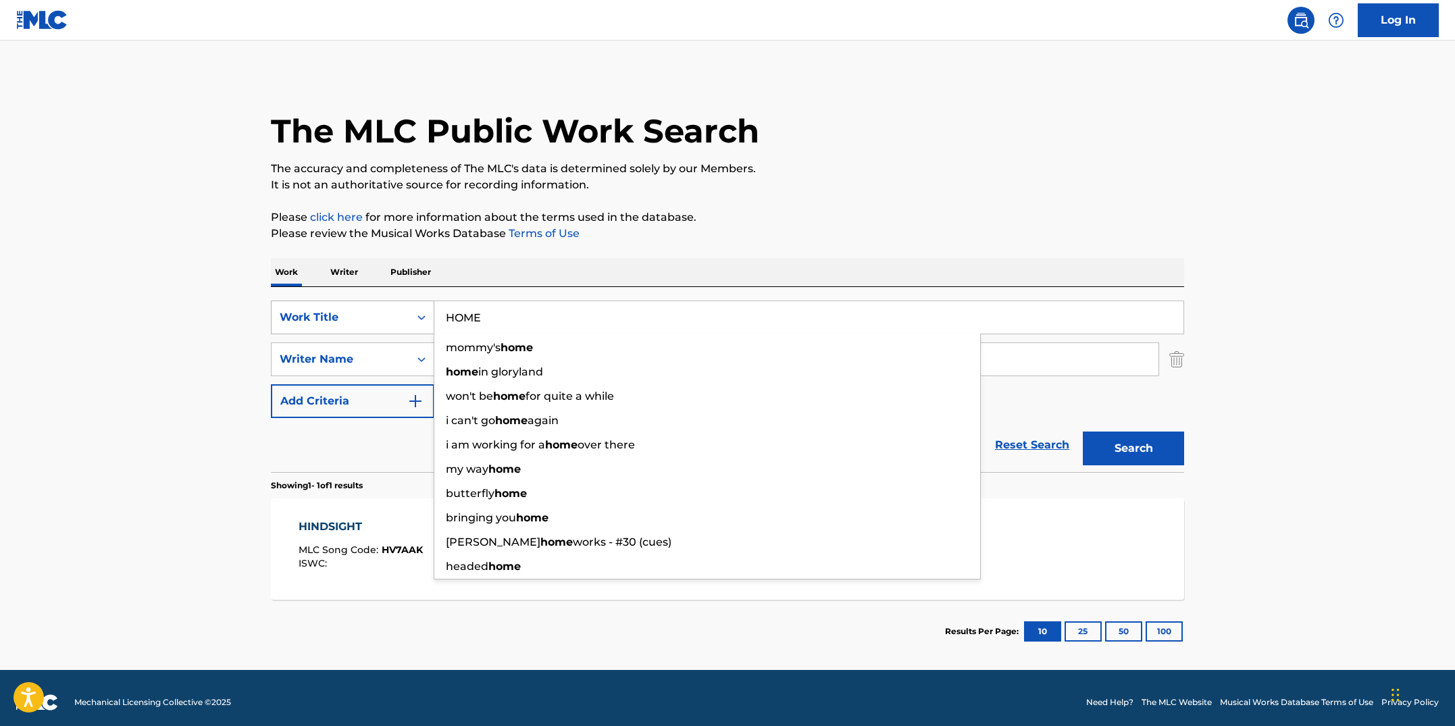
type input "HOME"
click at [1083, 432] on button "Search" at bounding box center [1133, 449] width 101 height 34
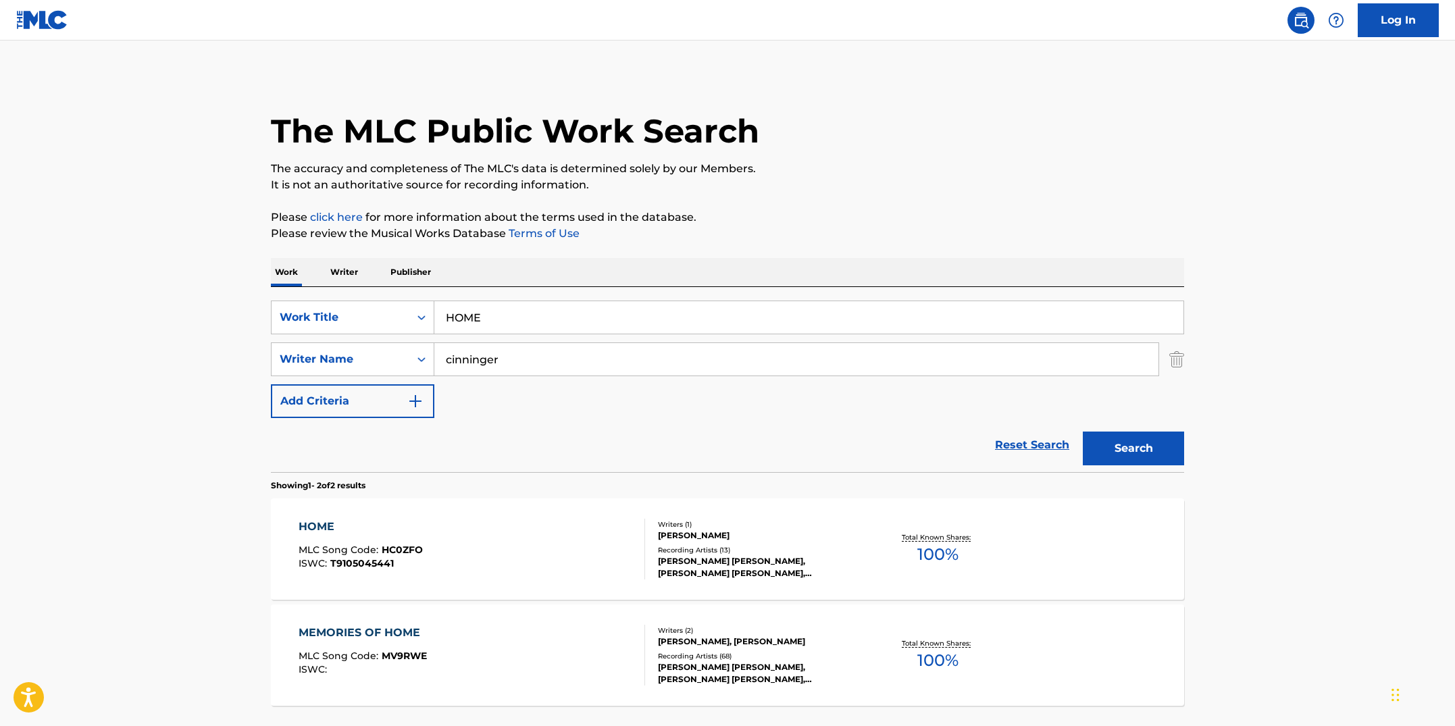
click at [472, 573] on div "HOME MLC Song Code : HC0ZFO ISWC : T9105045441" at bounding box center [472, 549] width 347 height 61
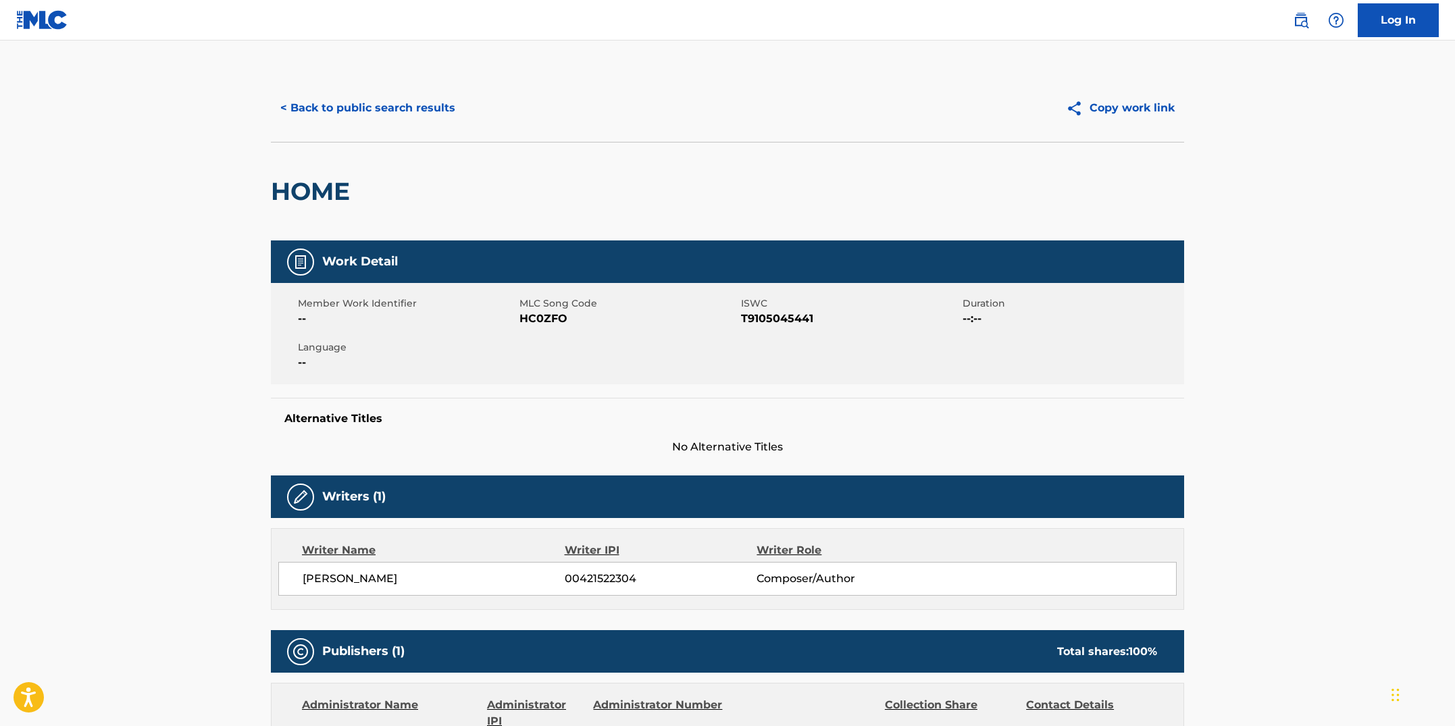
drag, startPoint x: 578, startPoint y: 425, endPoint x: 578, endPoint y: 370, distance: 55.4
click at [578, 423] on h5 "Alternative Titles" at bounding box center [727, 419] width 886 height 14
drag, startPoint x: 565, startPoint y: 317, endPoint x: 520, endPoint y: 318, distance: 45.9
click at [520, 318] on span "HC0ZFO" at bounding box center [629, 319] width 218 height 16
click at [375, 120] on button "< Back to public search results" at bounding box center [368, 108] width 194 height 34
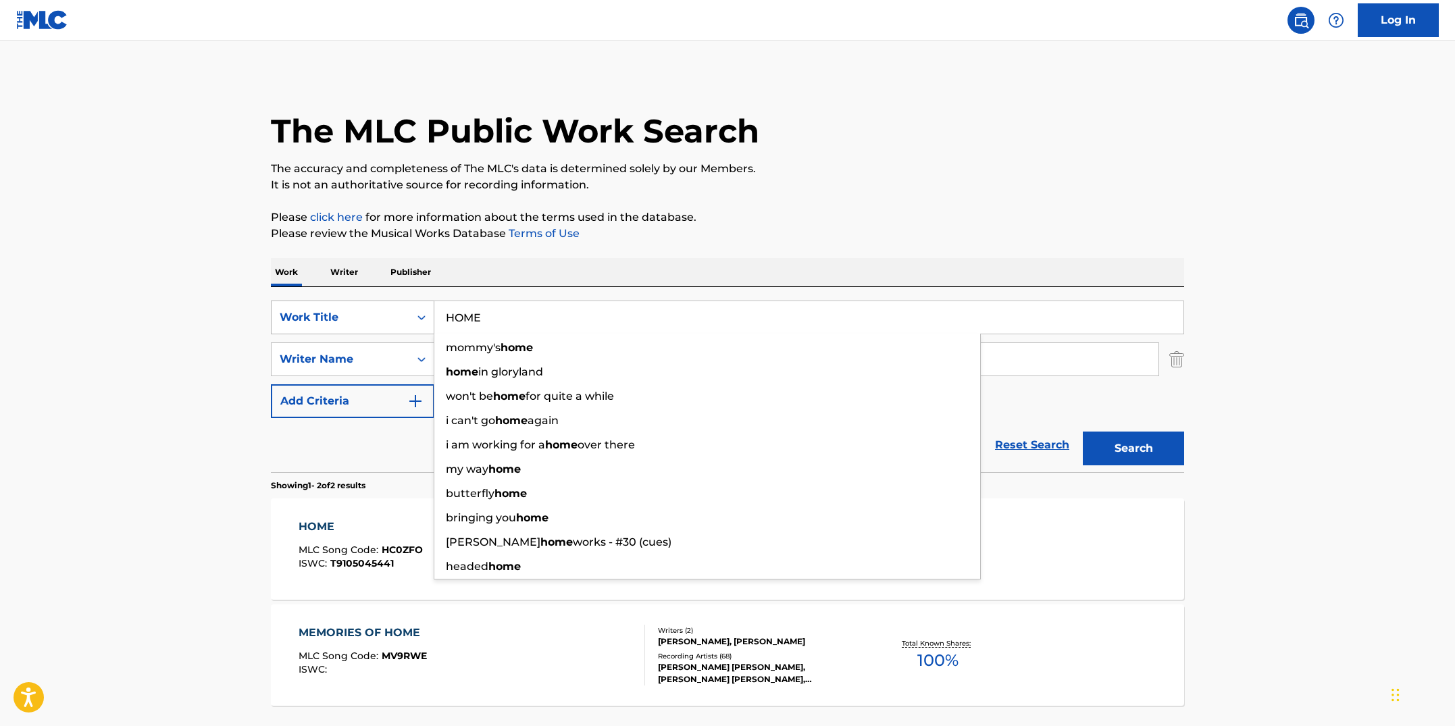
drag, startPoint x: 561, startPoint y: 326, endPoint x: 396, endPoint y: 300, distance: 167.5
click at [396, 301] on div "SearchWithCriteriab7fd4b16-c464-4f86-a7fd-1b0e84b02ad9 Work Title HOME mommy's …" at bounding box center [727, 318] width 913 height 34
paste input "JAJUNK PT. II"
type input "JAJUNK PT. II"
click at [1083, 432] on button "Search" at bounding box center [1133, 449] width 101 height 34
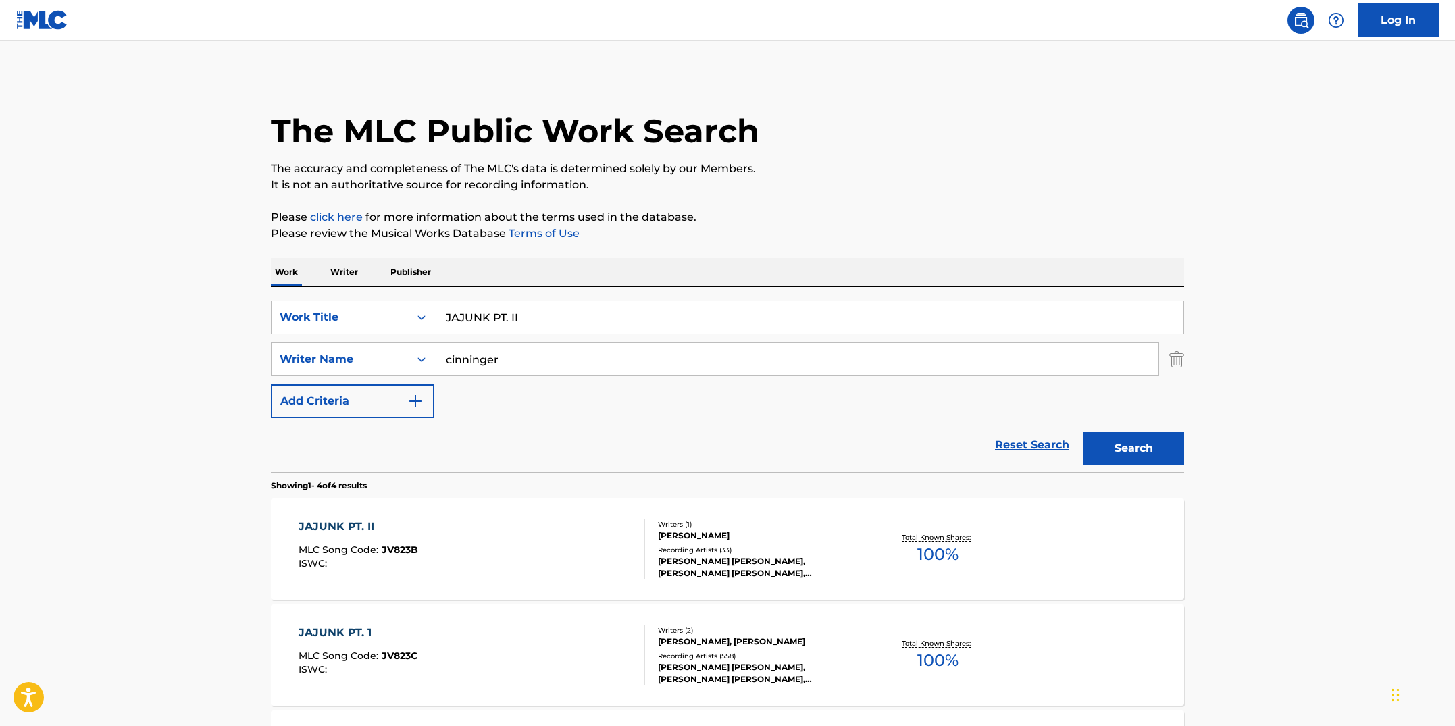
click at [540, 545] on div "JAJUNK PT. II MLC Song Code : JV823B ISWC :" at bounding box center [472, 549] width 347 height 61
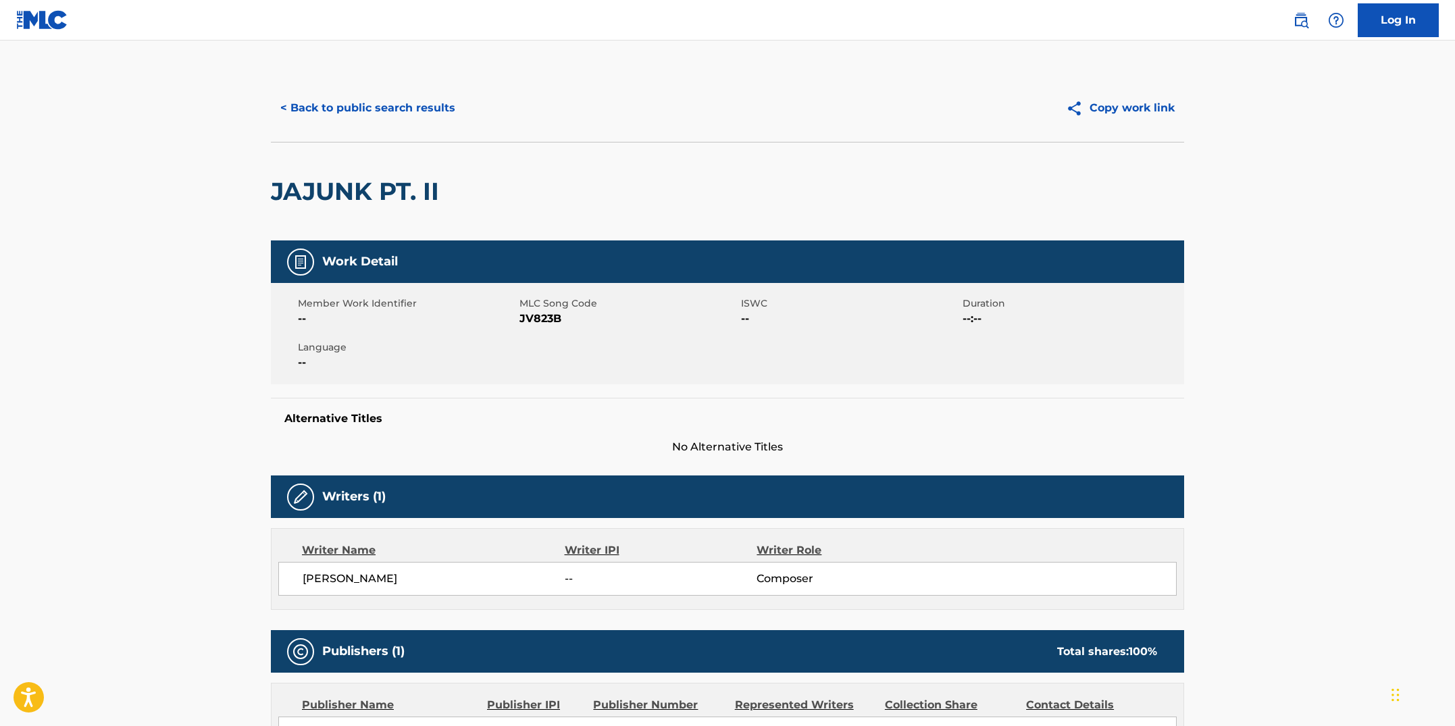
click at [578, 318] on span "JV823B" at bounding box center [629, 319] width 218 height 16
drag, startPoint x: 572, startPoint y: 315, endPoint x: 520, endPoint y: 315, distance: 52.7
click at [520, 315] on span "JV823B" at bounding box center [629, 319] width 218 height 16
click at [409, 109] on button "< Back to public search results" at bounding box center [368, 108] width 194 height 34
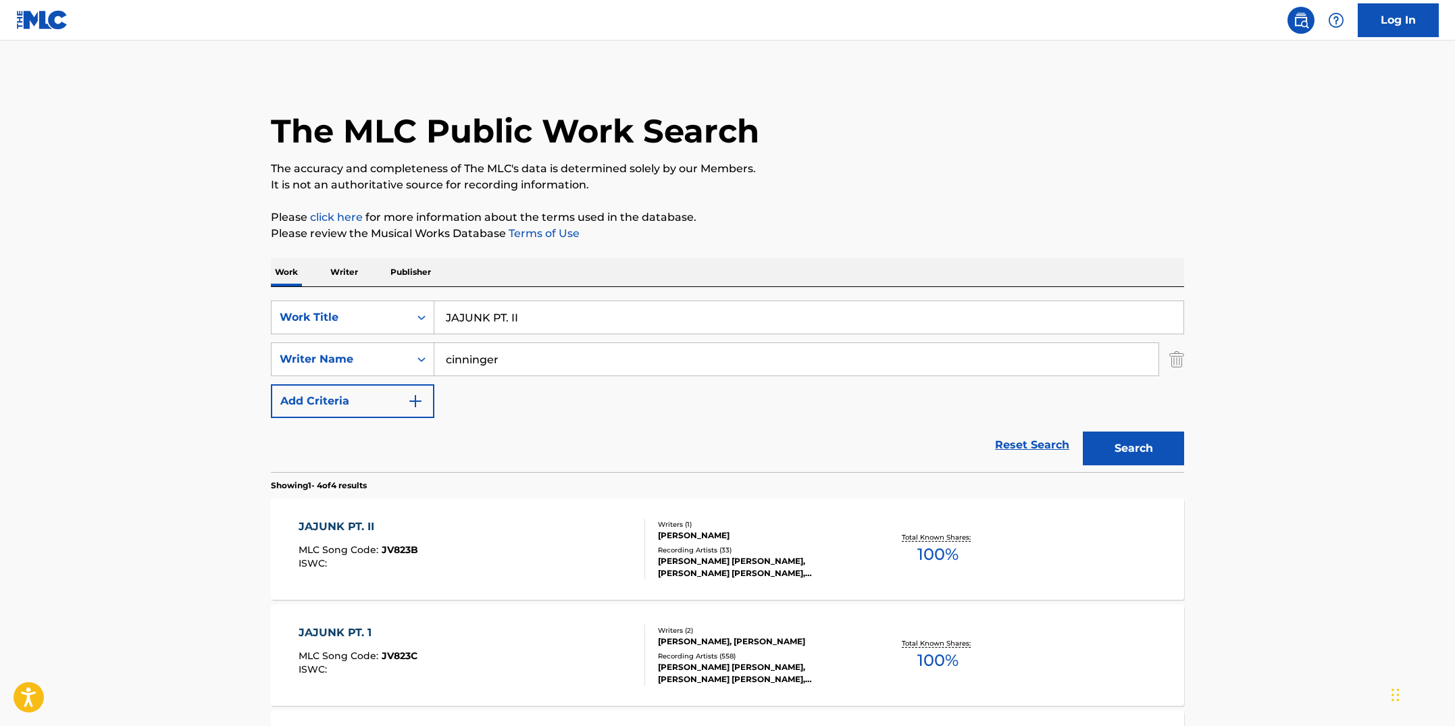
drag, startPoint x: 558, startPoint y: 325, endPoint x: 315, endPoint y: 297, distance: 244.1
click at [315, 297] on div "SearchWithCriteriab7fd4b16-c464-4f86-a7fd-1b0e84b02ad9 Work Title JAJUNK PT. II…" at bounding box center [727, 379] width 913 height 185
paste input "KABUMP"
type input "KABUMP"
click at [1083, 432] on button "Search" at bounding box center [1133, 449] width 101 height 34
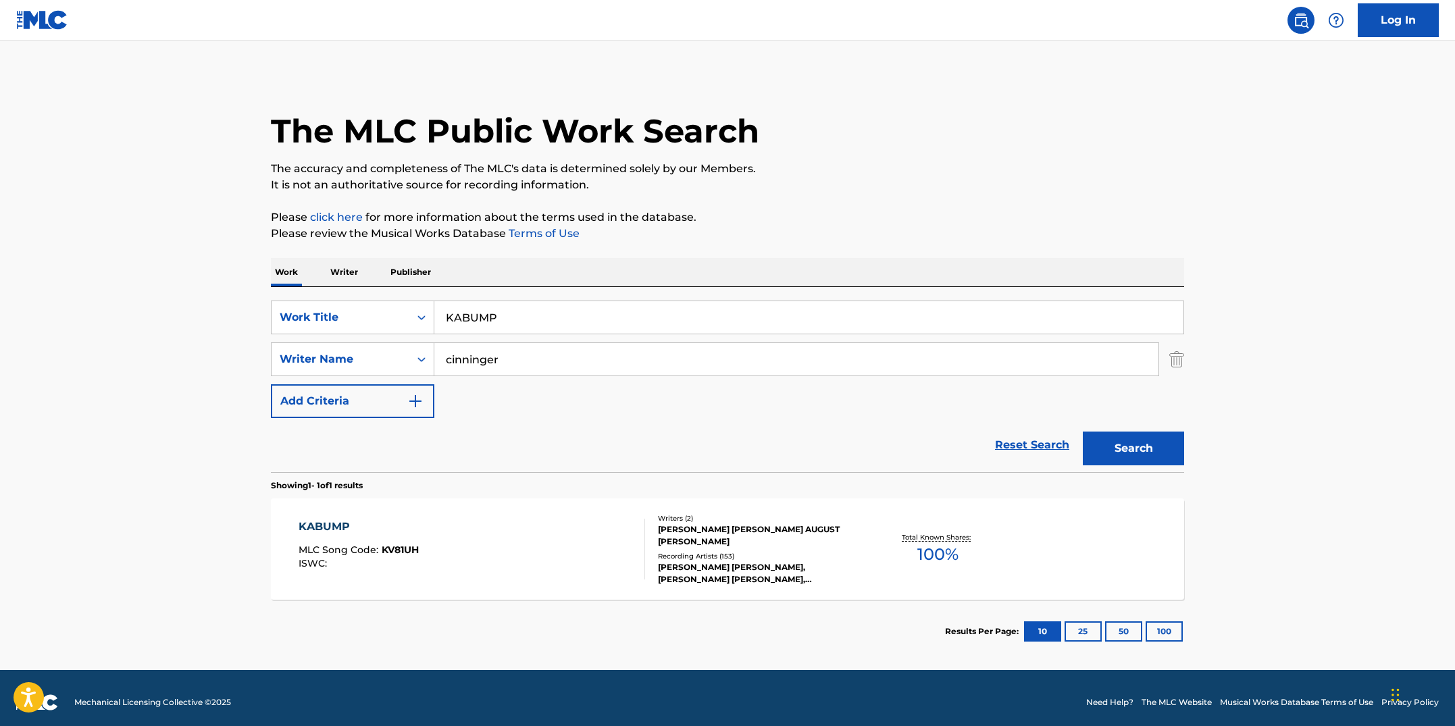
click at [487, 552] on div "KABUMP MLC Song Code : KV81UH ISWC :" at bounding box center [472, 549] width 347 height 61
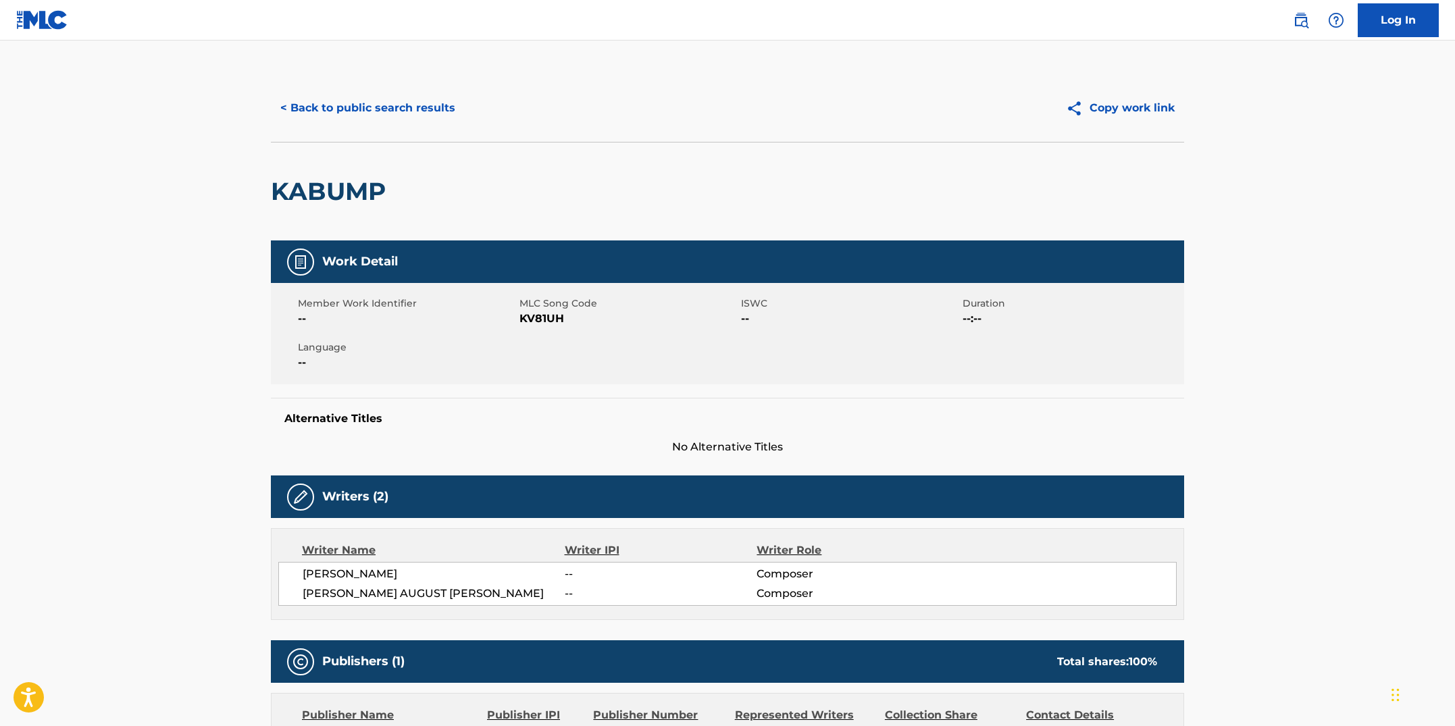
click at [551, 338] on div "Member Work Identifier -- MLC Song Code KV81UH ISWC -- Duration --:-- Language …" at bounding box center [727, 333] width 913 height 101
drag, startPoint x: 565, startPoint y: 318, endPoint x: 521, endPoint y: 314, distance: 44.8
click at [521, 314] on span "KV81UH" at bounding box center [629, 319] width 218 height 16
click at [395, 111] on button "< Back to public search results" at bounding box center [368, 108] width 194 height 34
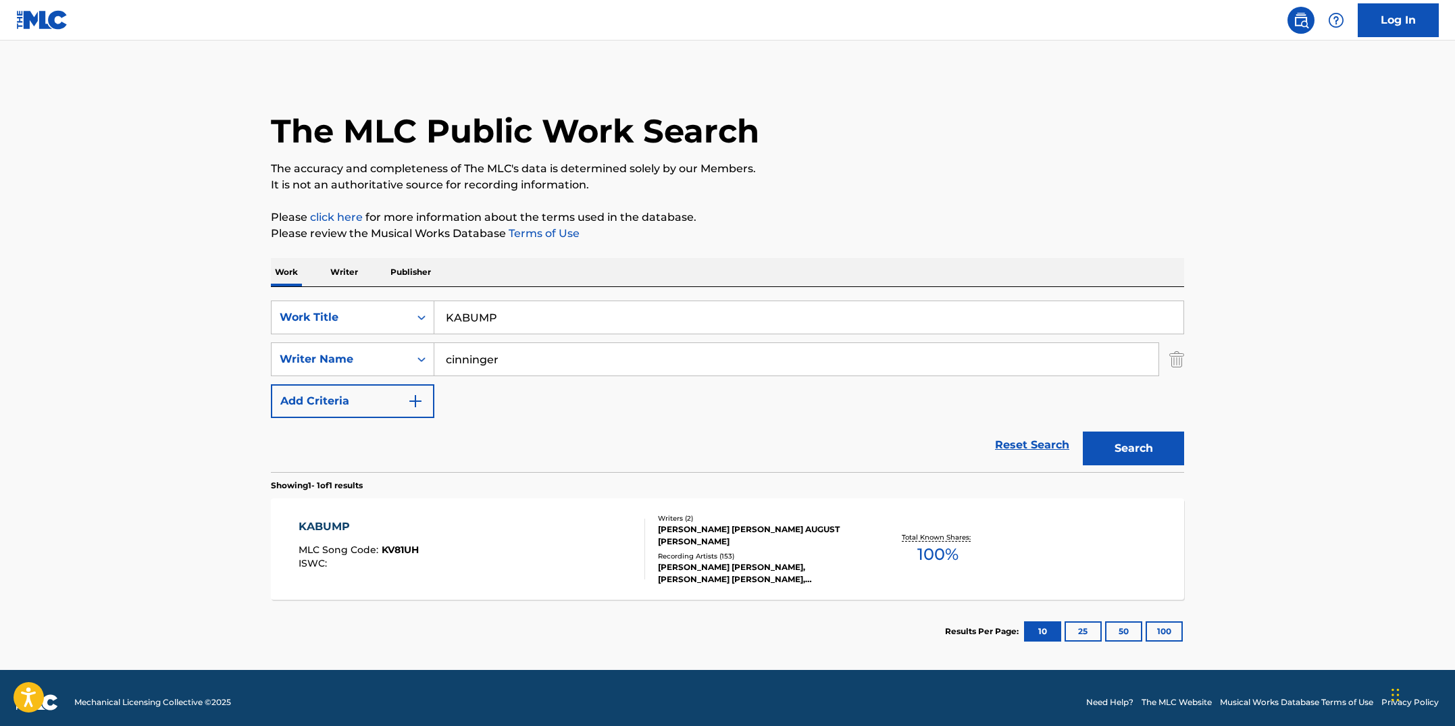
drag, startPoint x: 523, startPoint y: 318, endPoint x: 436, endPoint y: 303, distance: 87.6
click at [436, 303] on input "KABUMP" at bounding box center [808, 317] width 749 height 32
paste input "LIQUID"
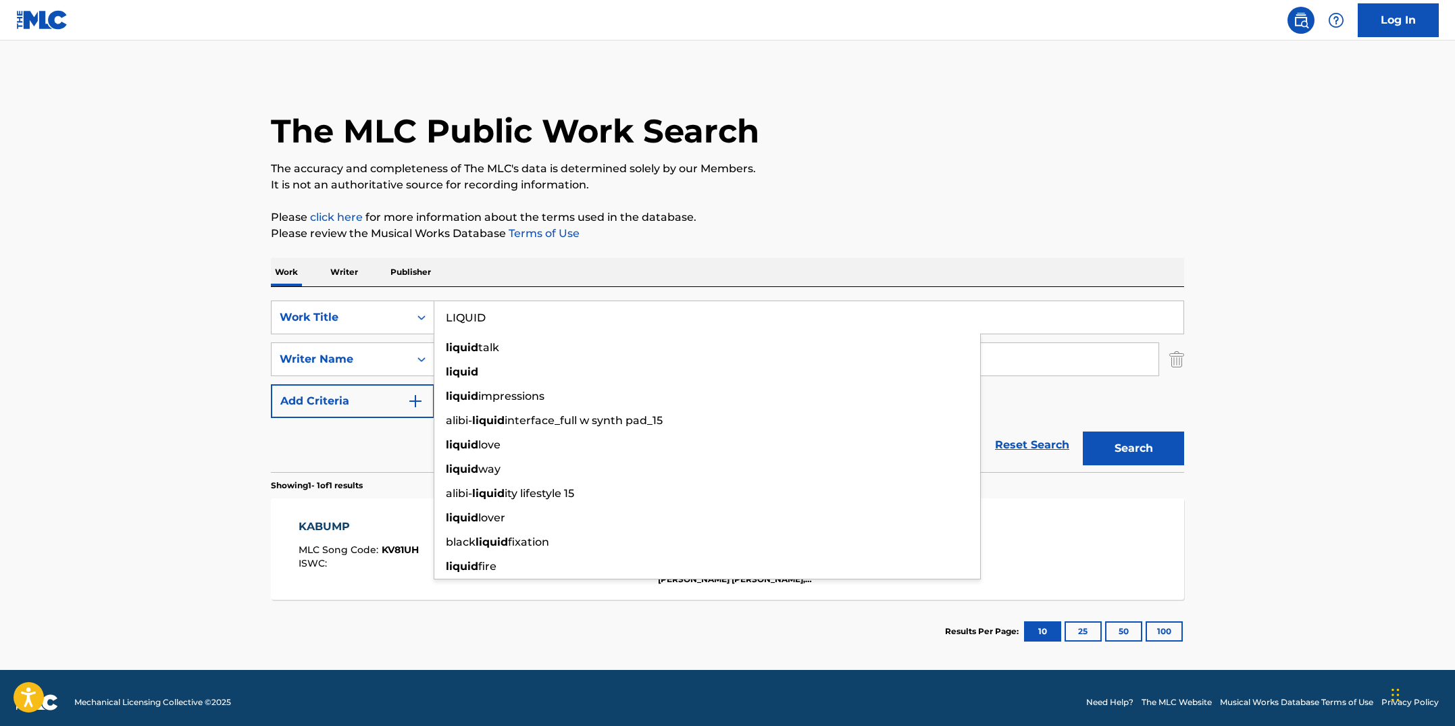
type input "LIQUID"
click at [1083, 432] on button "Search" at bounding box center [1133, 449] width 101 height 34
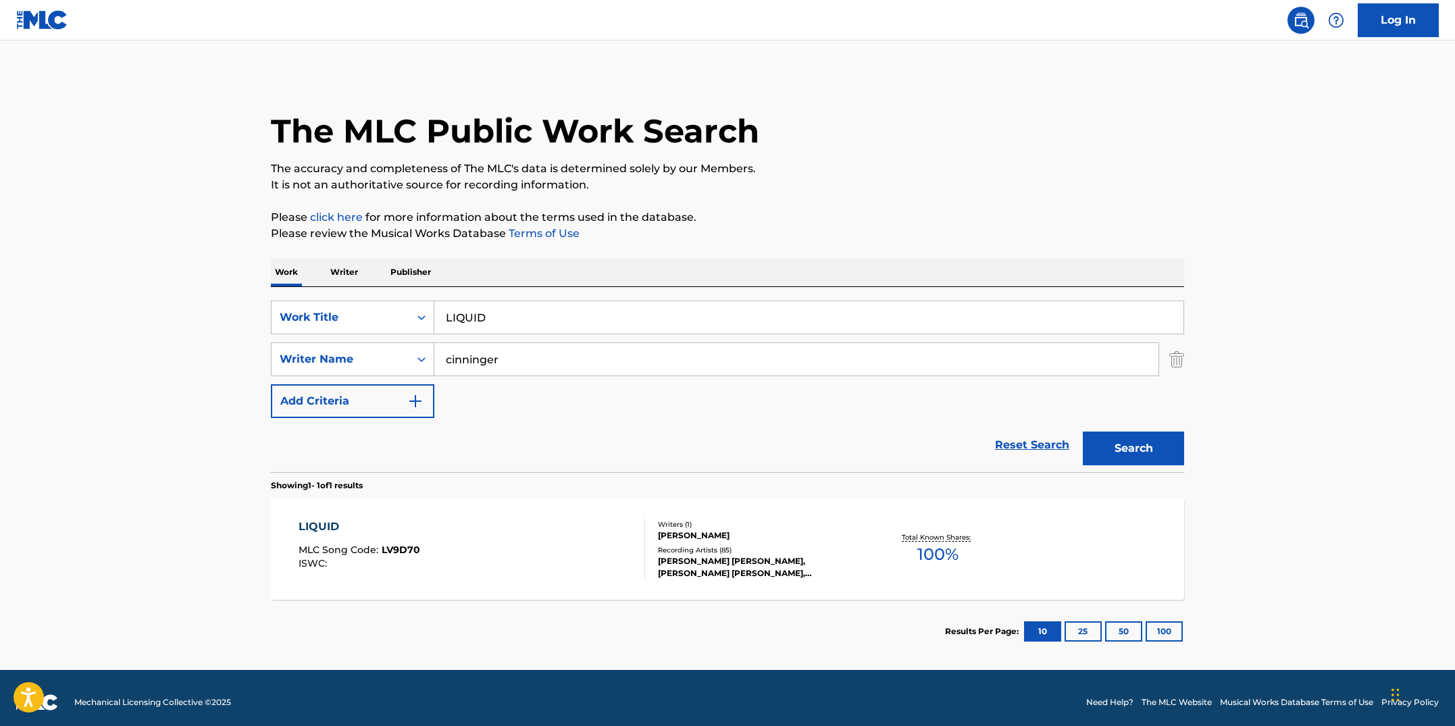
click at [543, 557] on div "LIQUID MLC Song Code : LV9D70 ISWC :" at bounding box center [472, 549] width 347 height 61
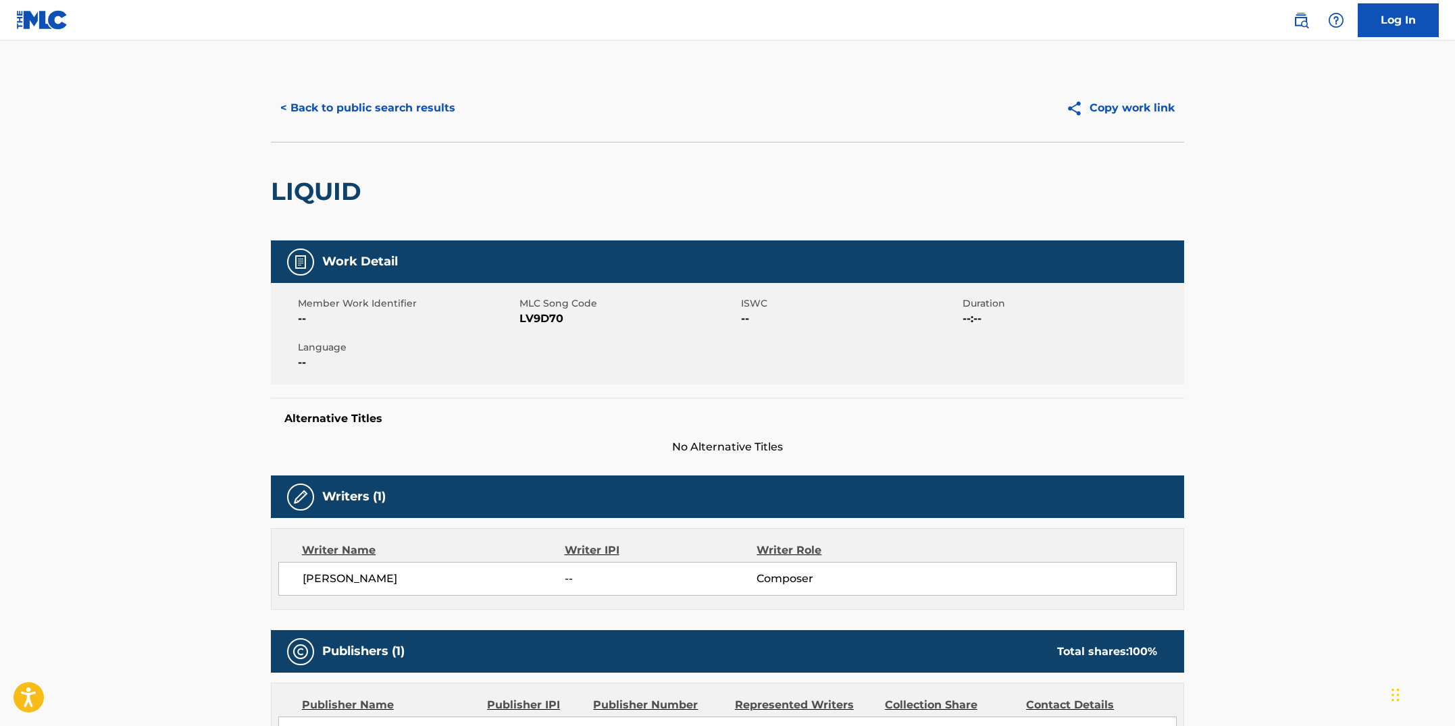
drag, startPoint x: 564, startPoint y: 399, endPoint x: 572, endPoint y: 336, distance: 63.3
click at [564, 395] on div "Work Detail Member Work Identifier -- MLC Song Code LV9D70 ISWC -- Duration --:…" at bounding box center [727, 348] width 913 height 215
drag, startPoint x: 573, startPoint y: 323, endPoint x: 520, endPoint y: 319, distance: 52.9
click at [520, 319] on span "LV9D70" at bounding box center [629, 319] width 218 height 16
click at [411, 103] on button "< Back to public search results" at bounding box center [368, 108] width 194 height 34
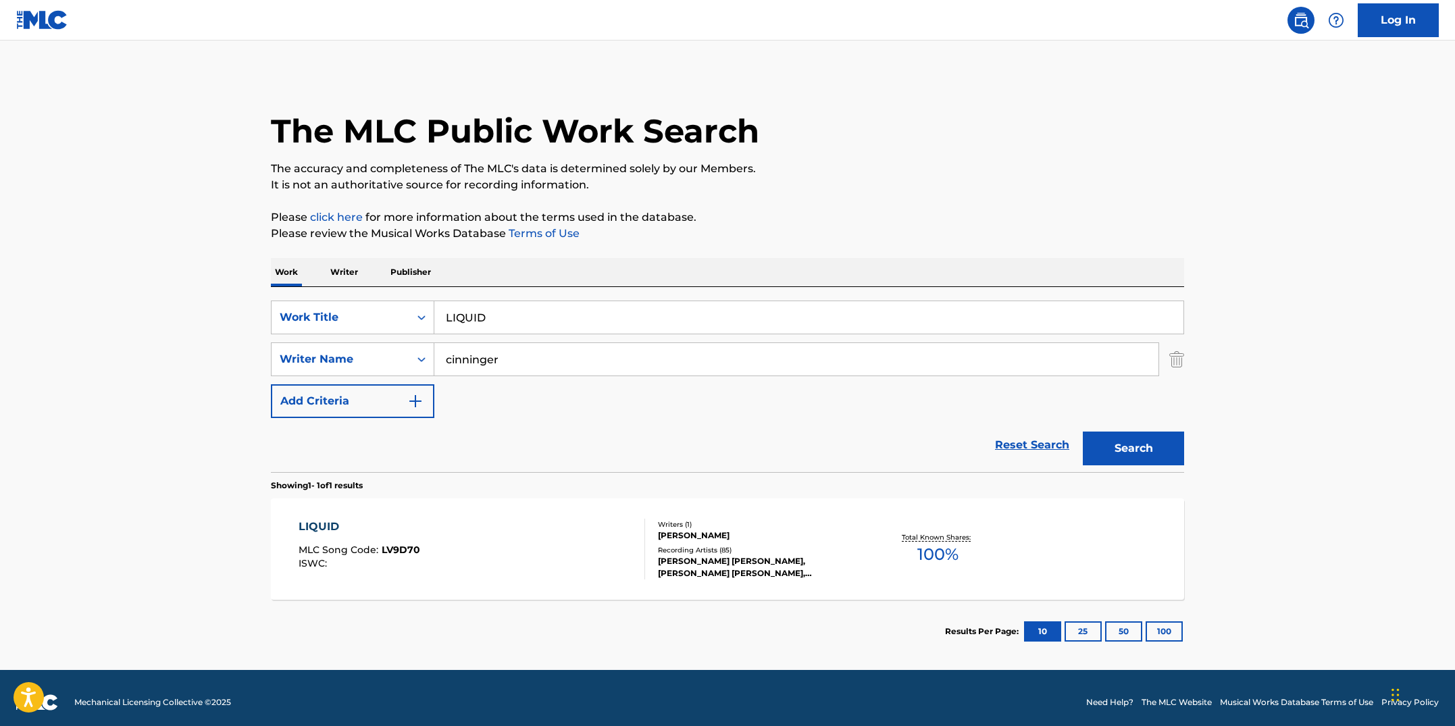
drag, startPoint x: 530, startPoint y: 324, endPoint x: 368, endPoint y: 288, distance: 166.0
click at [368, 288] on div "SearchWithCriteriab7fd4b16-c464-4f86-a7fd-1b0e84b02ad9 Work Title LIQUID Search…" at bounding box center [727, 379] width 913 height 185
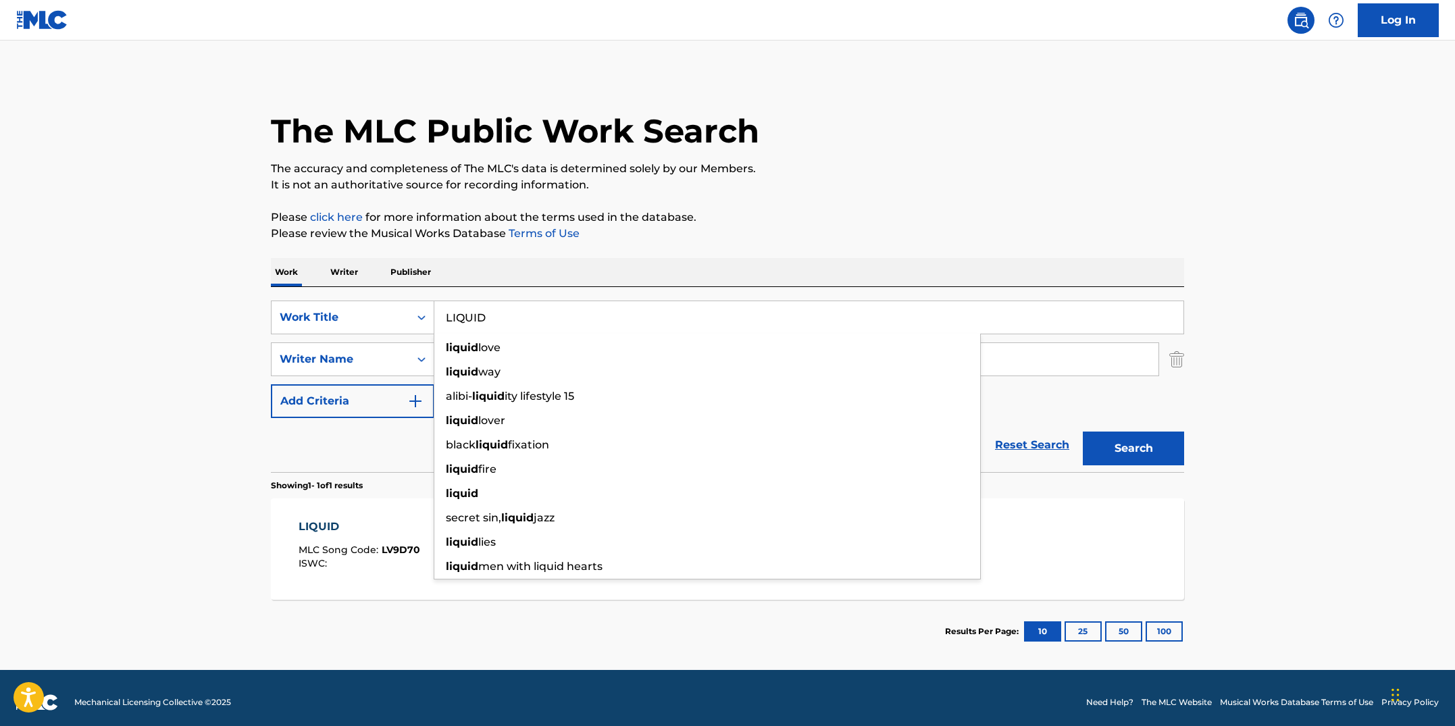
paste input "TTLE GIFT"
type input "LITTLE GIFT"
click at [1083, 432] on button "Search" at bounding box center [1133, 449] width 101 height 34
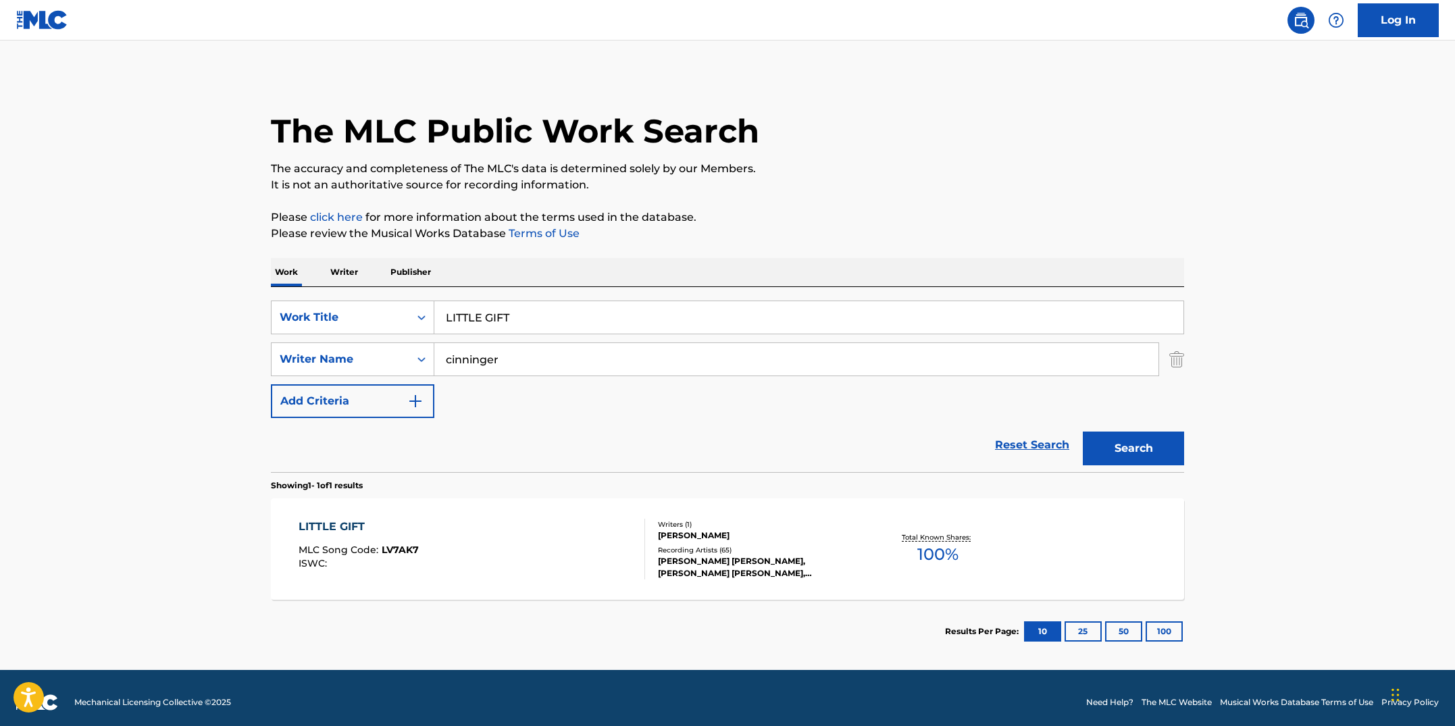
click at [529, 557] on div "LITTLE GIFT MLC Song Code : LV7AK7 ISWC :" at bounding box center [472, 549] width 347 height 61
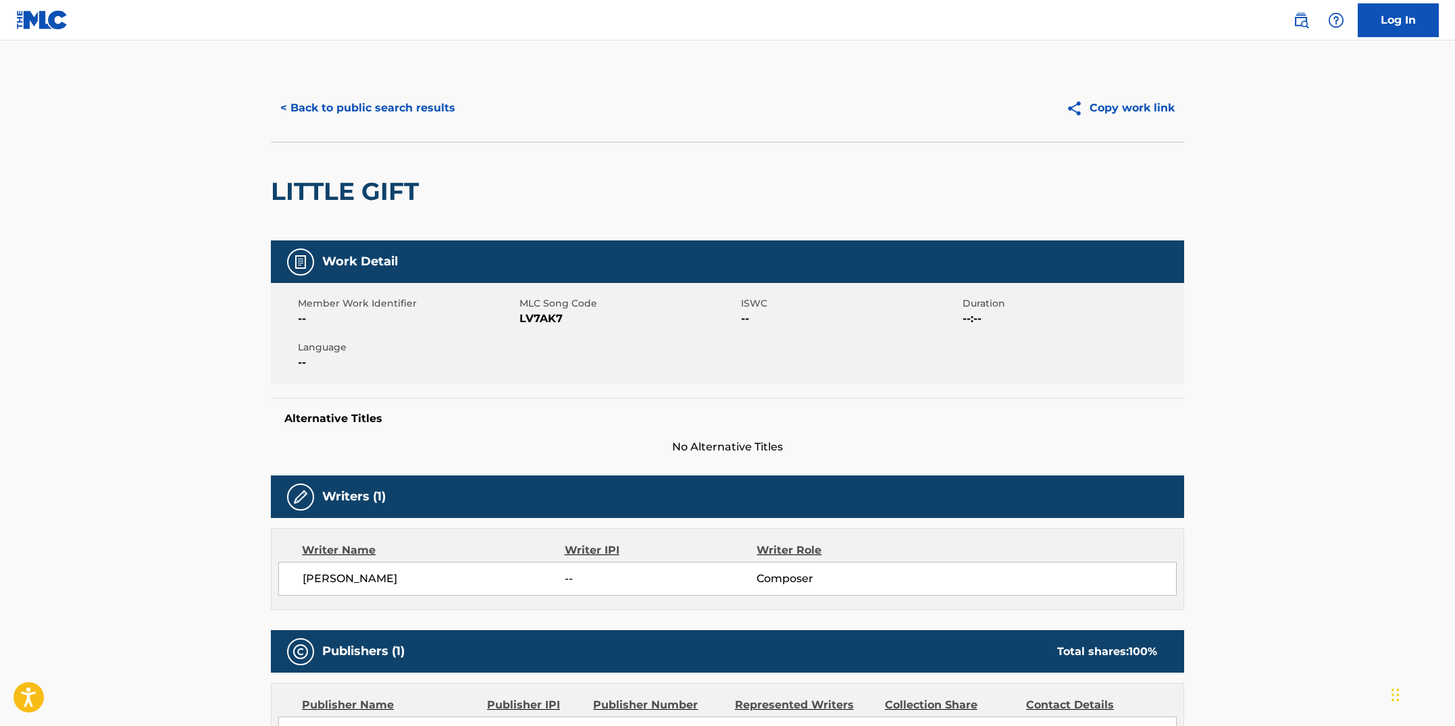
click at [560, 321] on span "LV7AK7" at bounding box center [629, 319] width 218 height 16
drag, startPoint x: 565, startPoint y: 318, endPoint x: 520, endPoint y: 320, distance: 44.6
click at [520, 320] on span "LV7AK7" at bounding box center [629, 319] width 218 height 16
click at [419, 108] on button "< Back to public search results" at bounding box center [368, 108] width 194 height 34
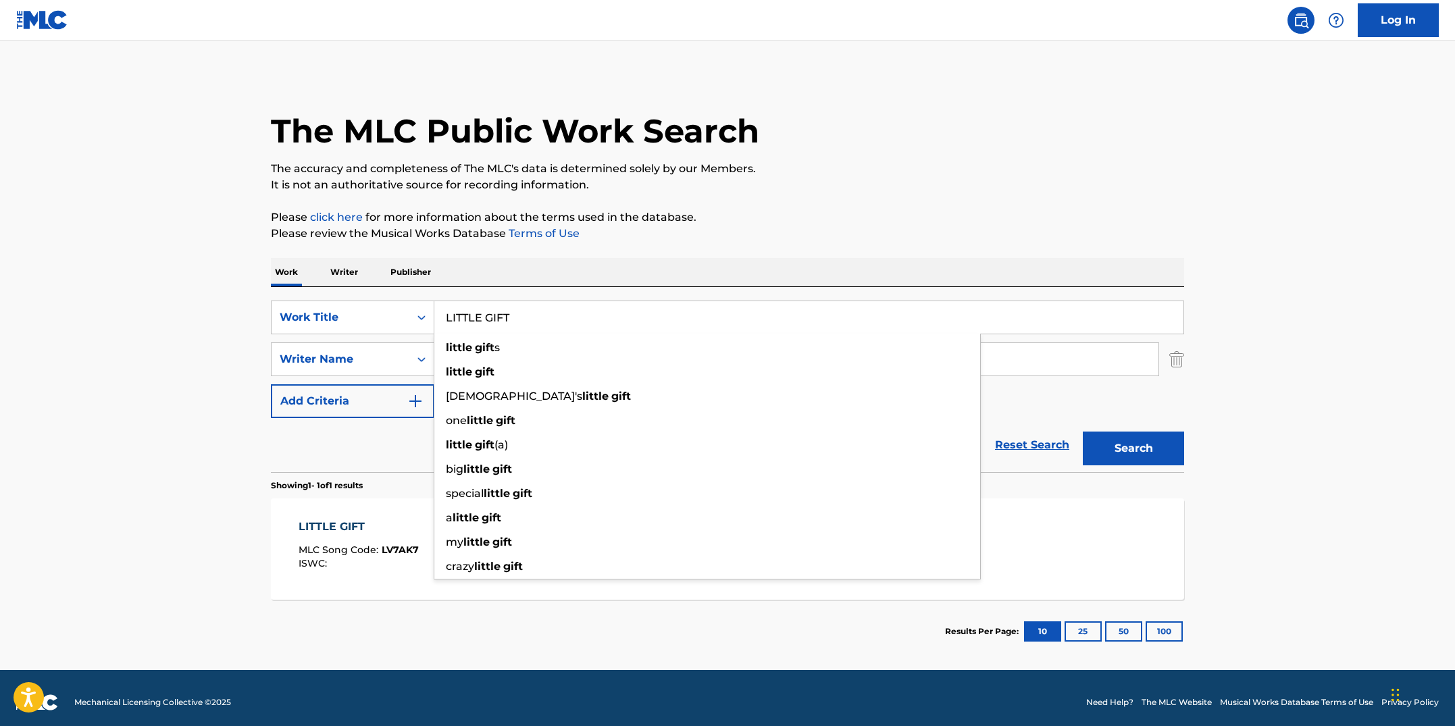
drag, startPoint x: 520, startPoint y: 315, endPoint x: 435, endPoint y: 304, distance: 85.1
click at [435, 304] on input "LITTLE GIFT" at bounding box center [808, 317] width 749 height 32
paste input "OOKS"
type input "LOOKS"
click at [1083, 432] on button "Search" at bounding box center [1133, 449] width 101 height 34
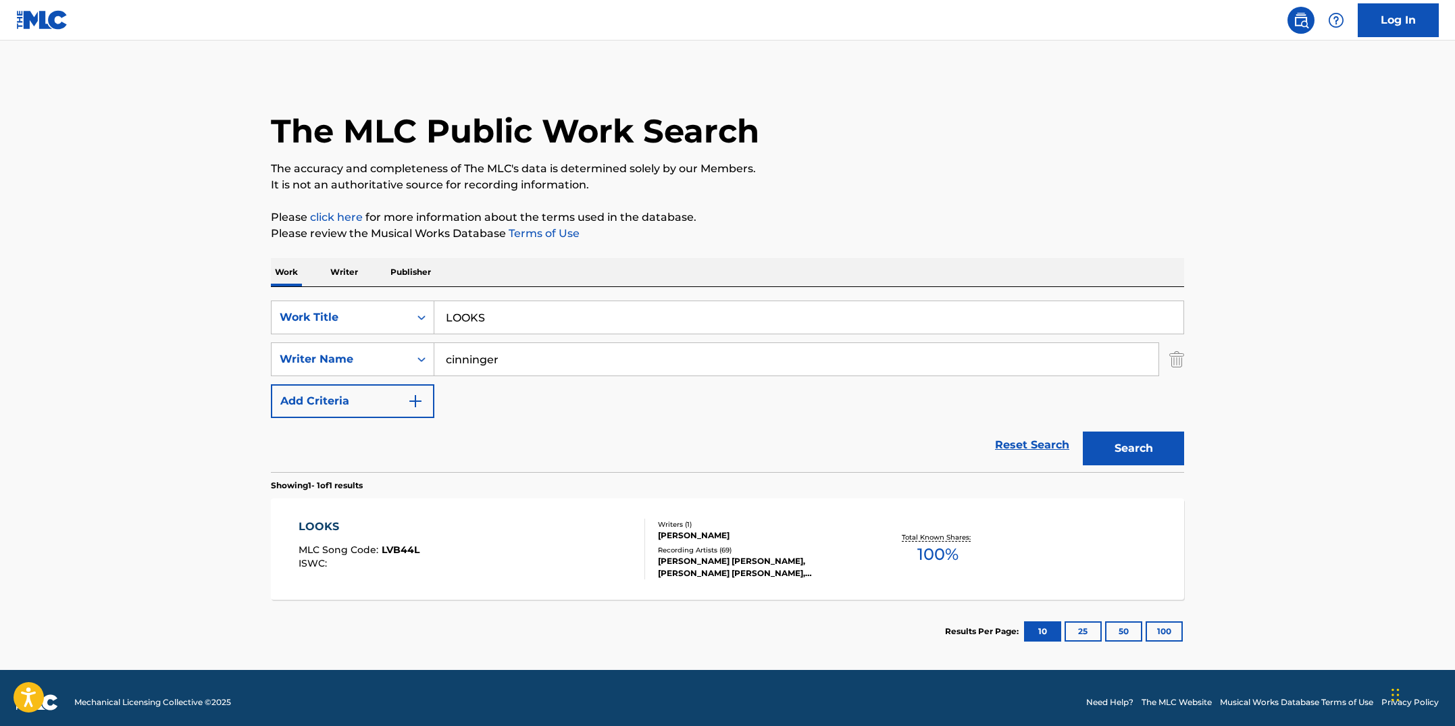
click at [530, 544] on div "LOOKS MLC Song Code : LVB44L ISWC :" at bounding box center [472, 549] width 347 height 61
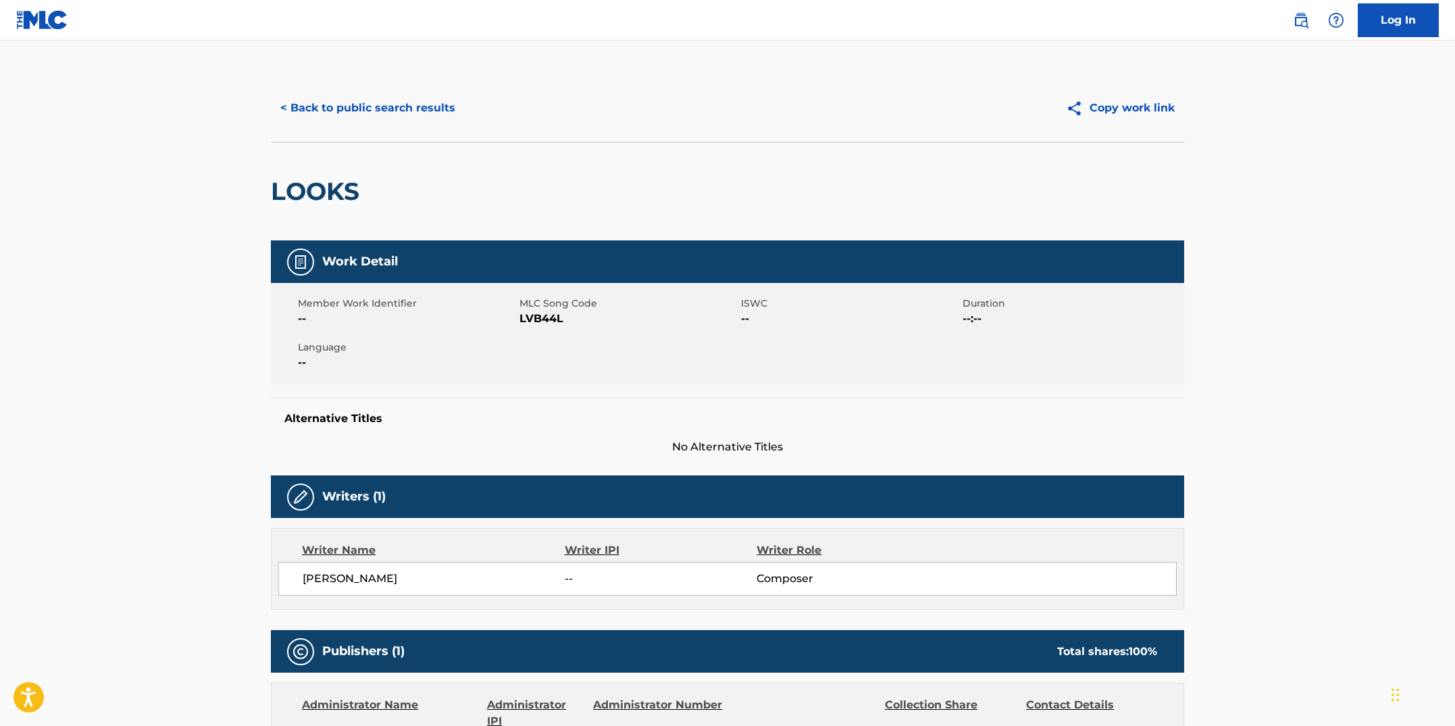
drag, startPoint x: 557, startPoint y: 417, endPoint x: 557, endPoint y: 370, distance: 47.3
click at [557, 415] on h5 "Alternative Titles" at bounding box center [727, 419] width 886 height 14
drag, startPoint x: 561, startPoint y: 318, endPoint x: 520, endPoint y: 320, distance: 41.2
click at [520, 320] on span "LVB44L" at bounding box center [629, 319] width 218 height 16
click at [456, 103] on button "< Back to public search results" at bounding box center [368, 108] width 194 height 34
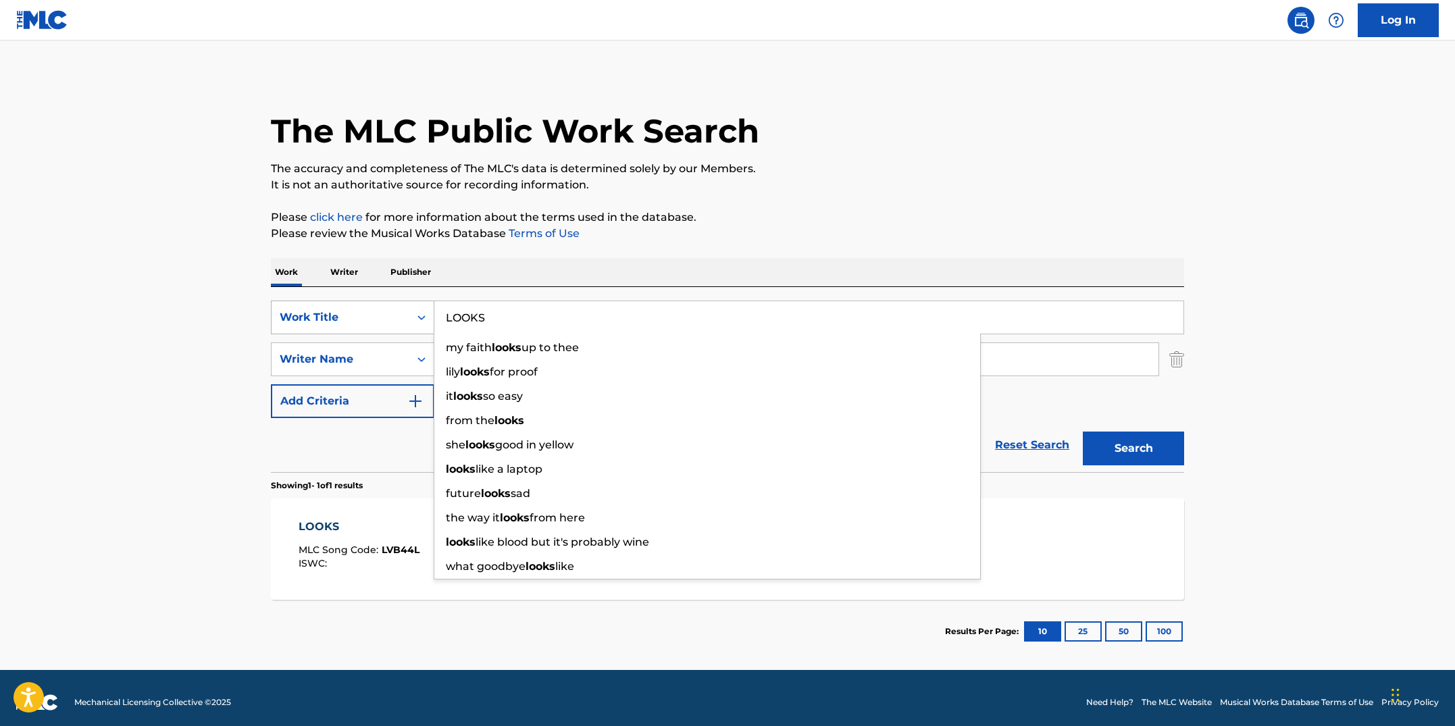
drag, startPoint x: 527, startPoint y: 318, endPoint x: 401, endPoint y: 304, distance: 126.5
click at [401, 304] on div "SearchWithCriteriab7fd4b16-c464-4f86-a7fd-1b0e84b02ad9 Work Title LOOKS my fait…" at bounding box center [727, 318] width 913 height 34
paste input "MEMORIES OF HOME"
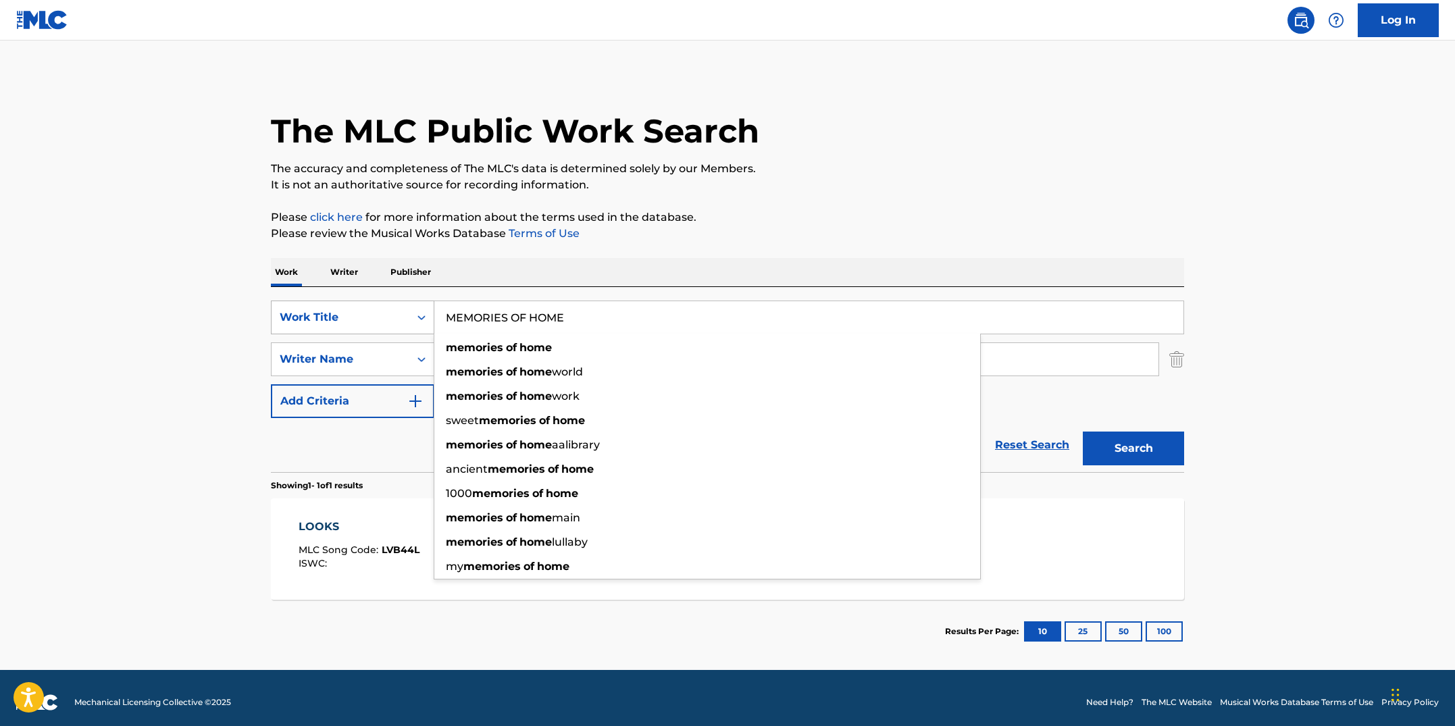
type input "MEMORIES OF HOME"
click at [1083, 432] on button "Search" at bounding box center [1133, 449] width 101 height 34
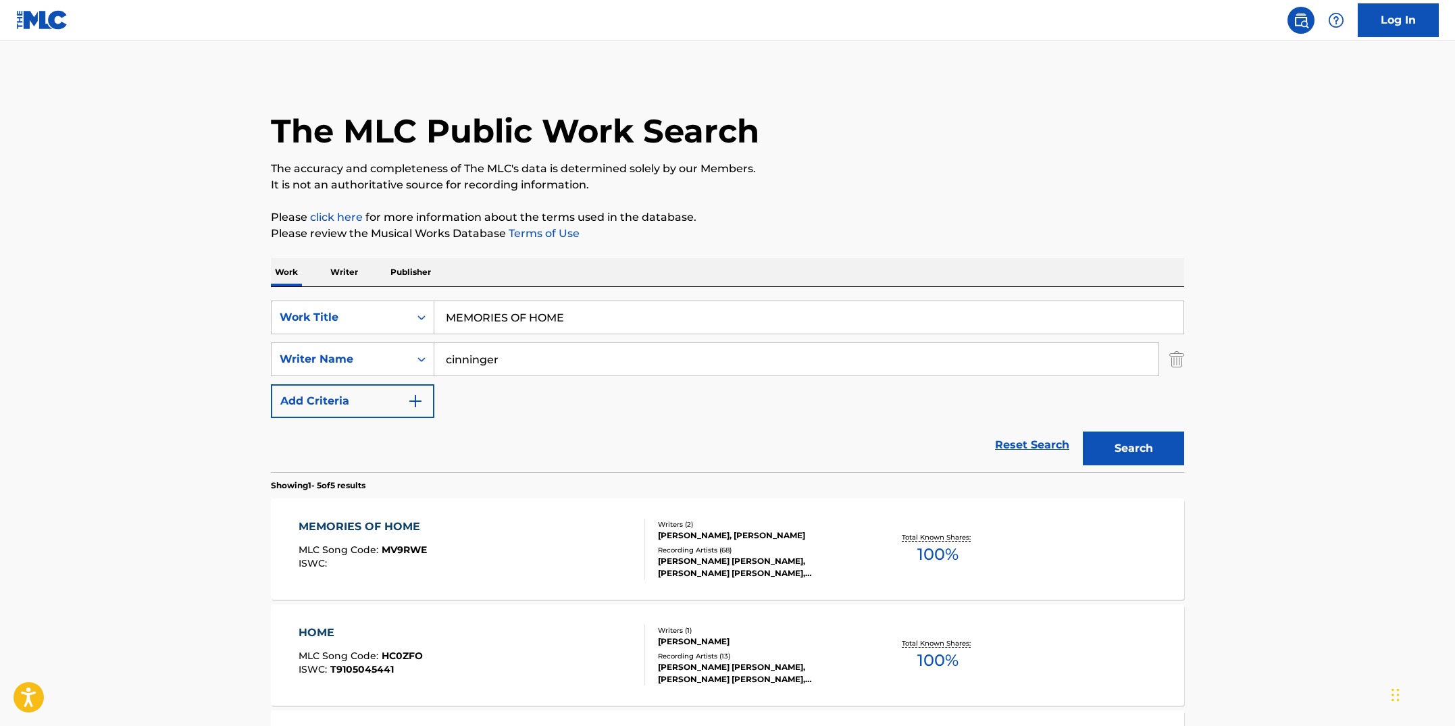
click at [585, 545] on div "MEMORIES OF HOME MLC Song Code : MV9RWE ISWC :" at bounding box center [472, 549] width 347 height 61
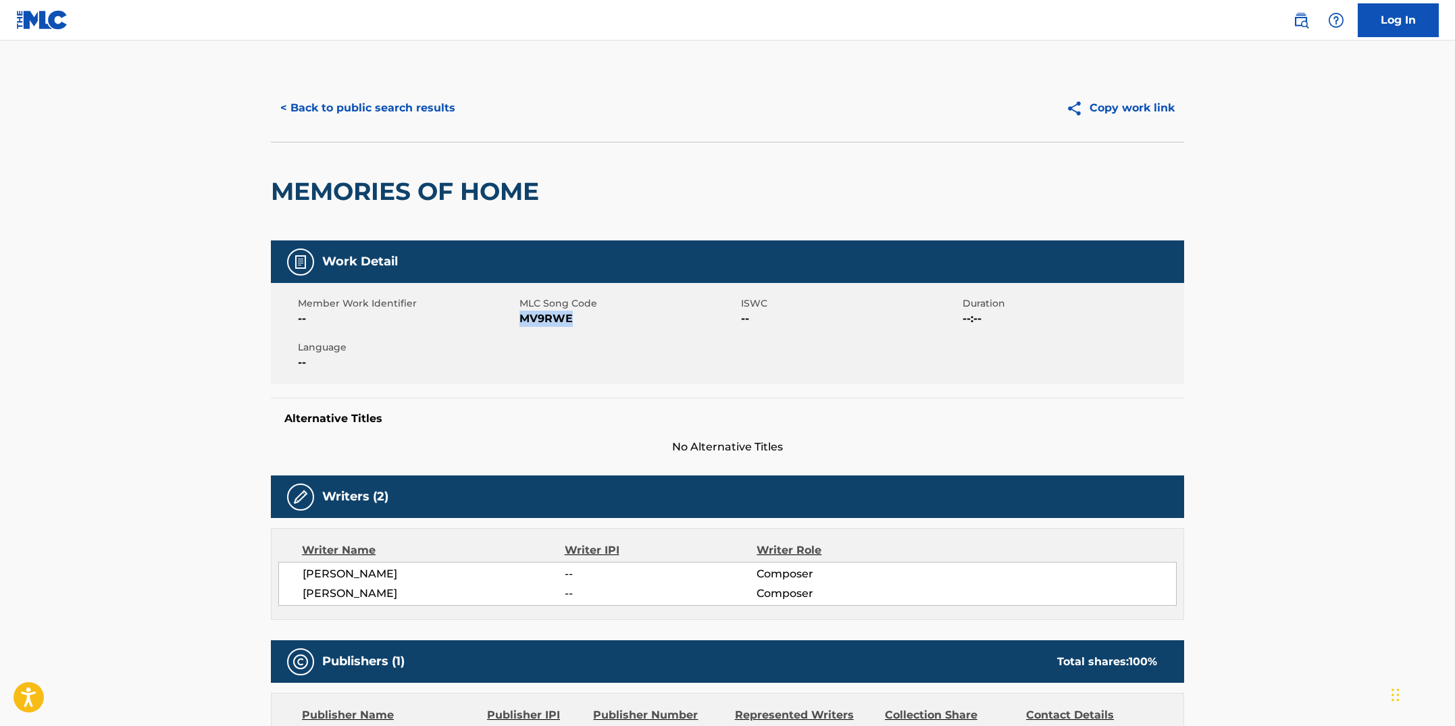
drag, startPoint x: 575, startPoint y: 320, endPoint x: 522, endPoint y: 320, distance: 53.4
click at [522, 320] on span "MV9RWE" at bounding box center [629, 319] width 218 height 16
click at [322, 116] on button "< Back to public search results" at bounding box center [368, 108] width 194 height 34
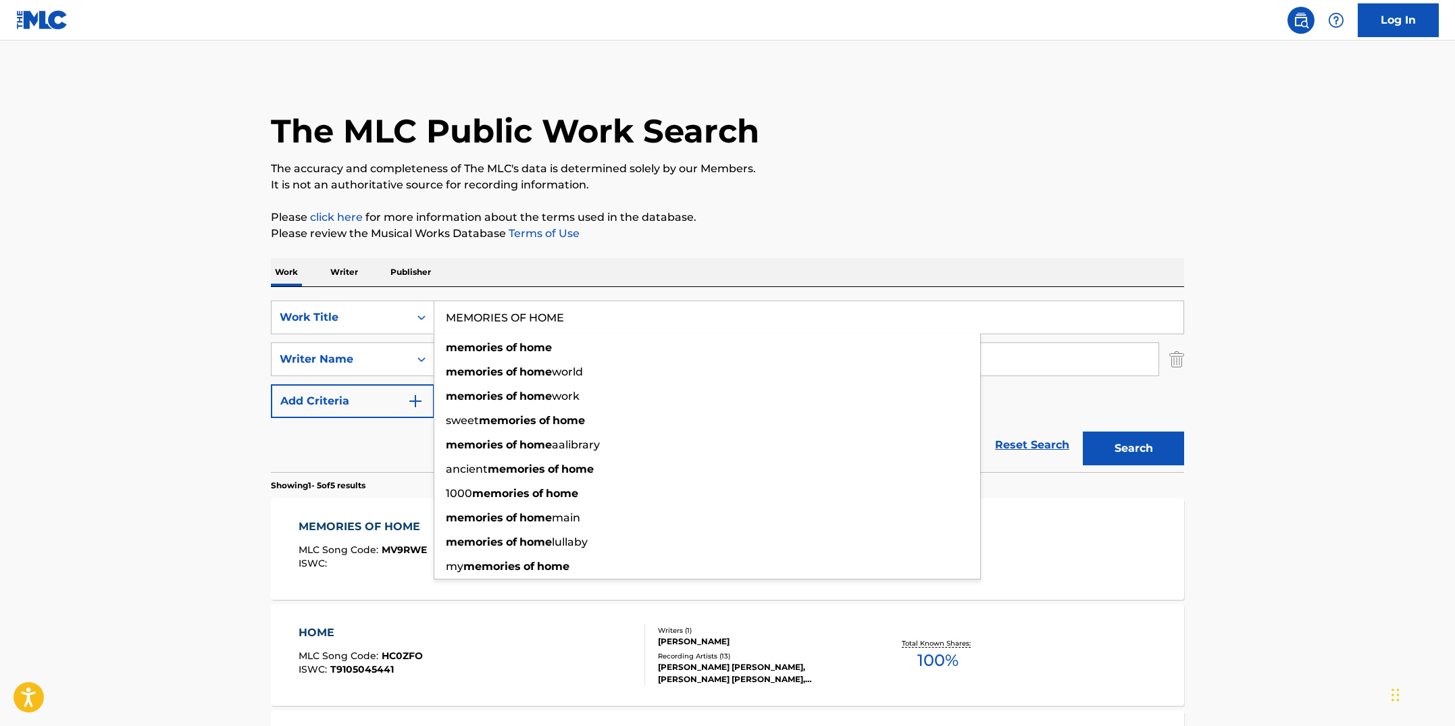
drag, startPoint x: 587, startPoint y: 322, endPoint x: 413, endPoint y: 294, distance: 176.5
click at [413, 294] on div "SearchWithCriteriab7fd4b16-c464-4f86-a7fd-1b0e84b02ad9 Work Title MEMORIES OF H…" at bounding box center [727, 379] width 913 height 185
paste input "ISS TINKLE'S OVERTUR"
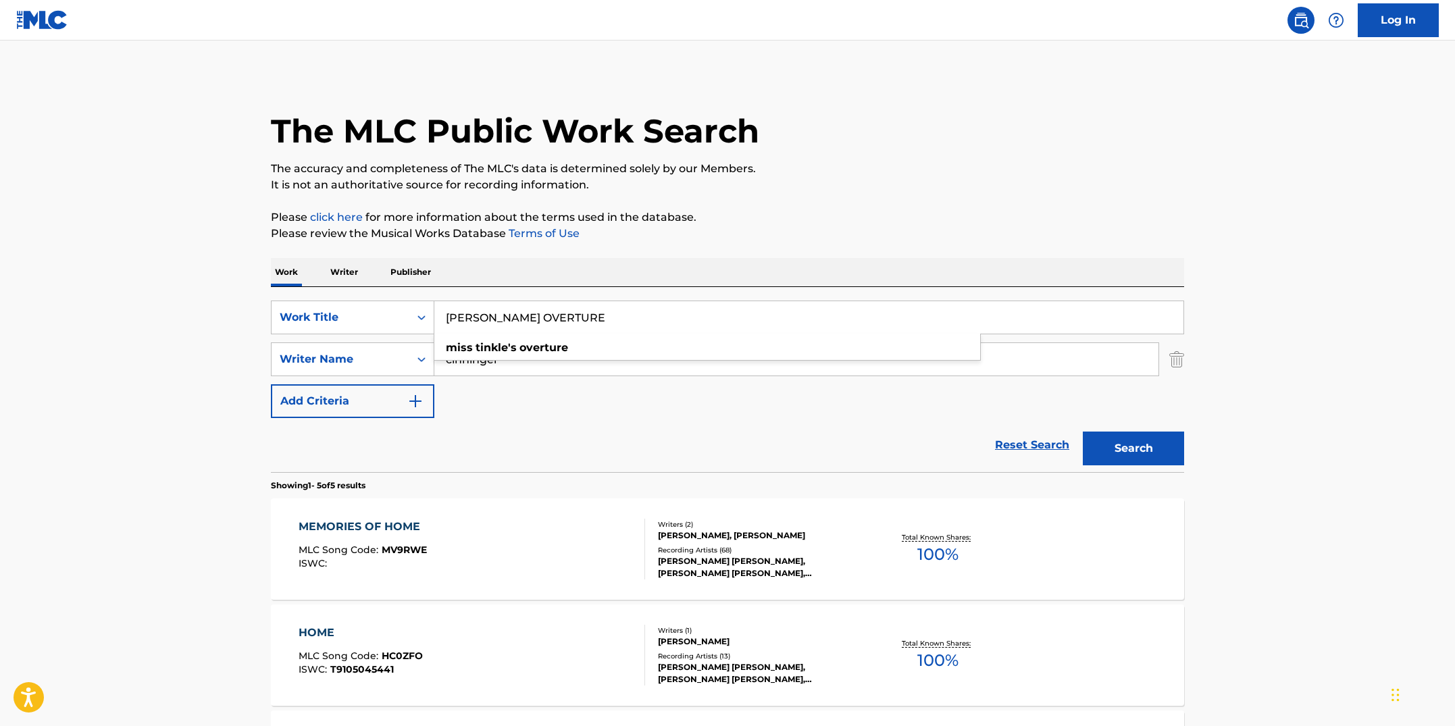
type input "[PERSON_NAME] OVERTURE"
click at [1083, 432] on button "Search" at bounding box center [1133, 449] width 101 height 34
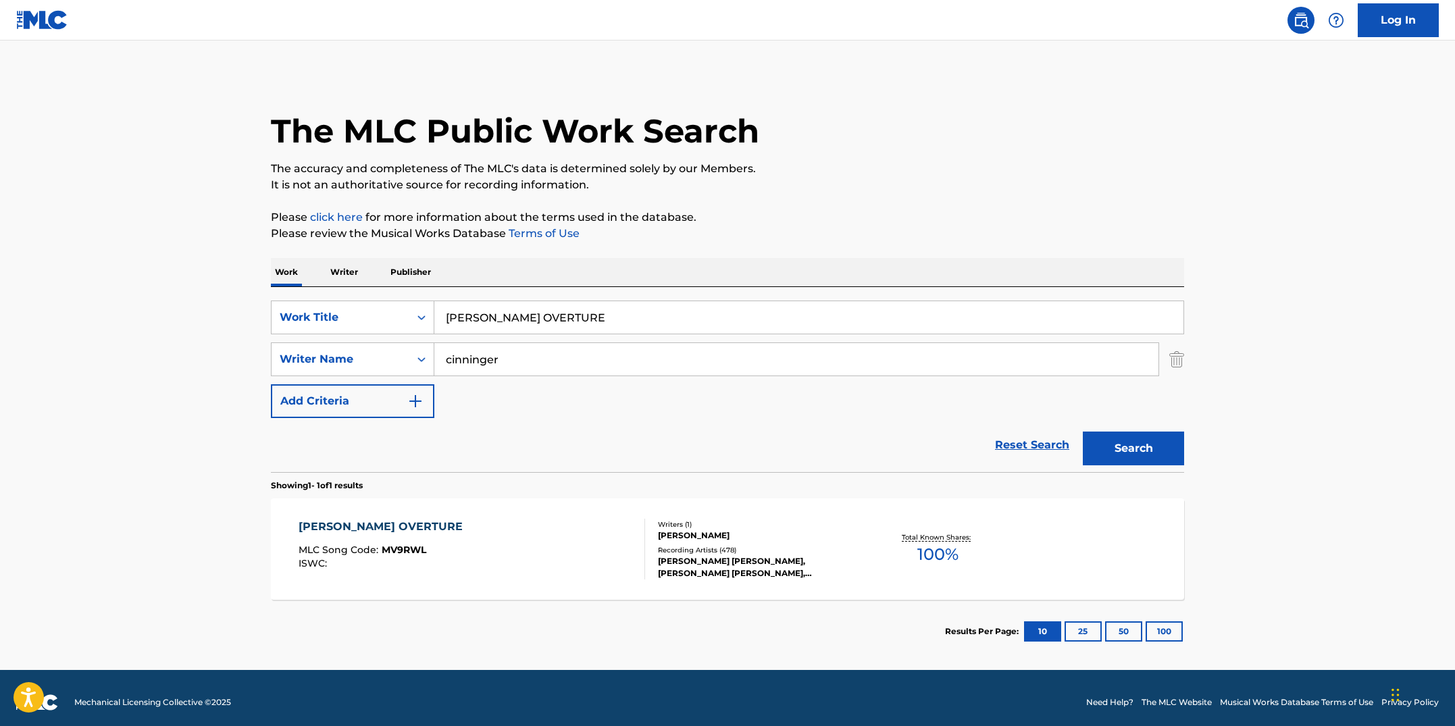
click at [505, 557] on div "[PERSON_NAME] OVERTURE MLC Song Code : MV9RWL ISWC :" at bounding box center [472, 549] width 347 height 61
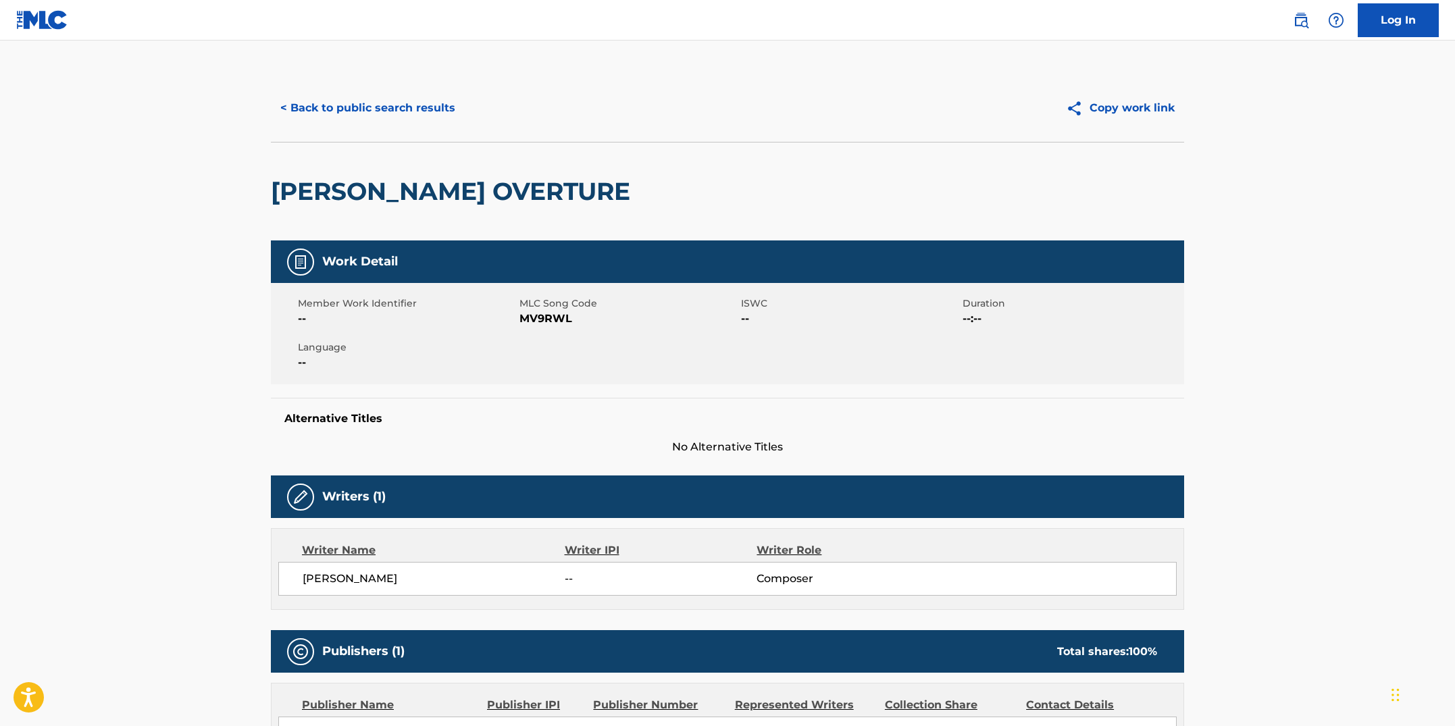
drag, startPoint x: 486, startPoint y: 366, endPoint x: 518, endPoint y: 336, distance: 43.5
click at [487, 365] on span "--" at bounding box center [407, 363] width 218 height 16
drag, startPoint x: 573, startPoint y: 316, endPoint x: 517, endPoint y: 318, distance: 56.1
click at [517, 318] on div "Member Work Identifier -- MLC Song Code MV9RWL ISWC -- Duration --:-- Language …" at bounding box center [727, 333] width 913 height 101
drag, startPoint x: 521, startPoint y: 325, endPoint x: 540, endPoint y: 328, distance: 19.2
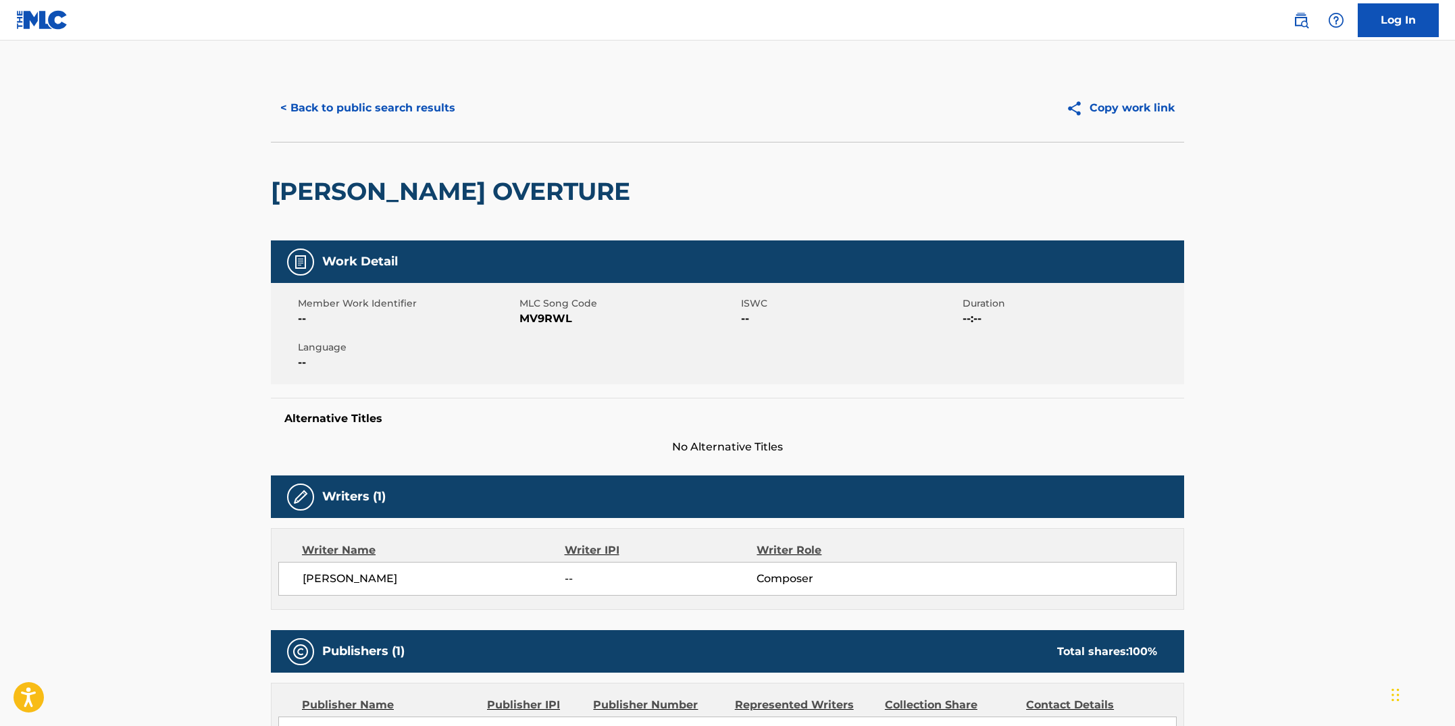
click at [522, 326] on span "MV9RWL" at bounding box center [629, 319] width 218 height 16
drag, startPoint x: 584, startPoint y: 322, endPoint x: 520, endPoint y: 323, distance: 64.2
click at [520, 323] on span "MV9RWL" at bounding box center [629, 319] width 218 height 16
click at [430, 113] on button "< Back to public search results" at bounding box center [368, 108] width 194 height 34
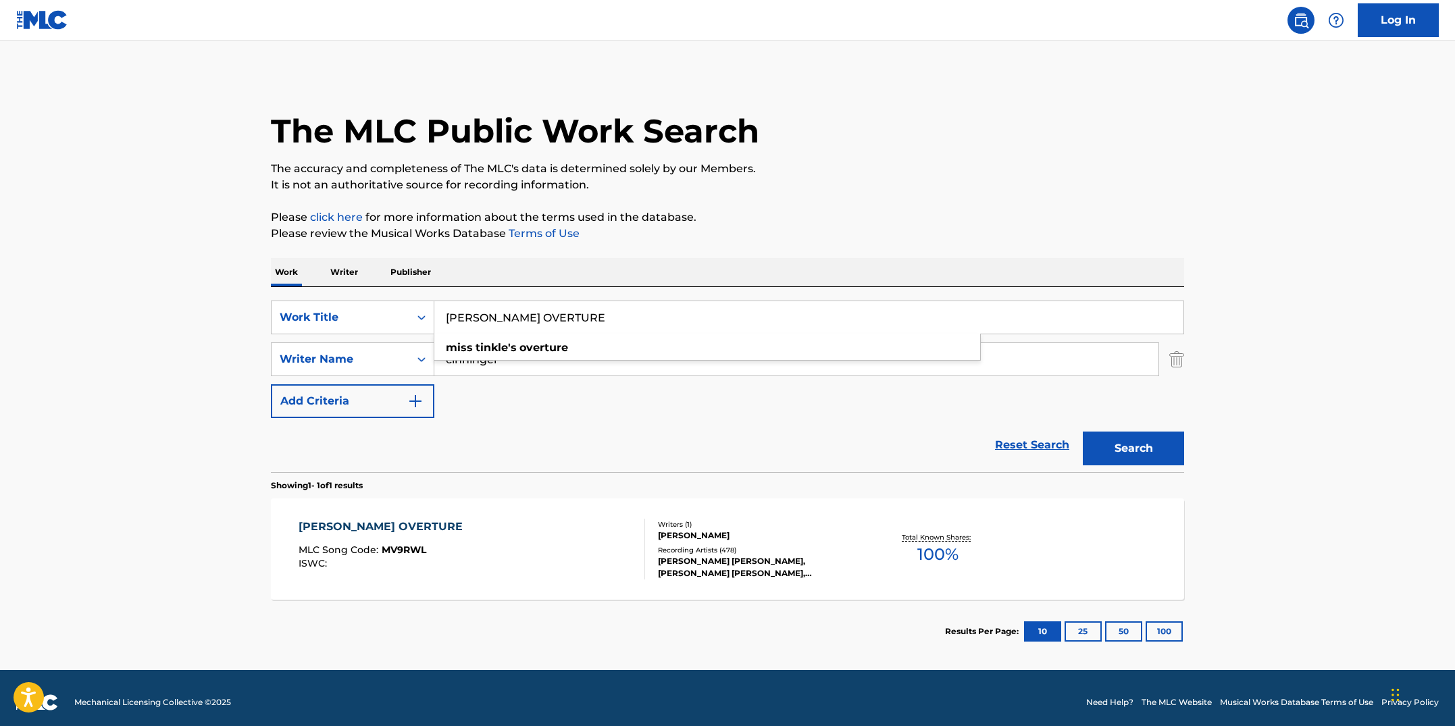
drag, startPoint x: 624, startPoint y: 323, endPoint x: 382, endPoint y: 298, distance: 243.1
click at [382, 298] on div "SearchWithCriteriab7fd4b16-c464-4f86-a7fd-1b0e84b02ad9 Work Title [PERSON_NAME]…" at bounding box center [727, 379] width 913 height 185
paste input "ULCHE'S ODYSSEY"
type input "MULCHE'S ODYSSEY"
click at [1083, 432] on button "Search" at bounding box center [1133, 449] width 101 height 34
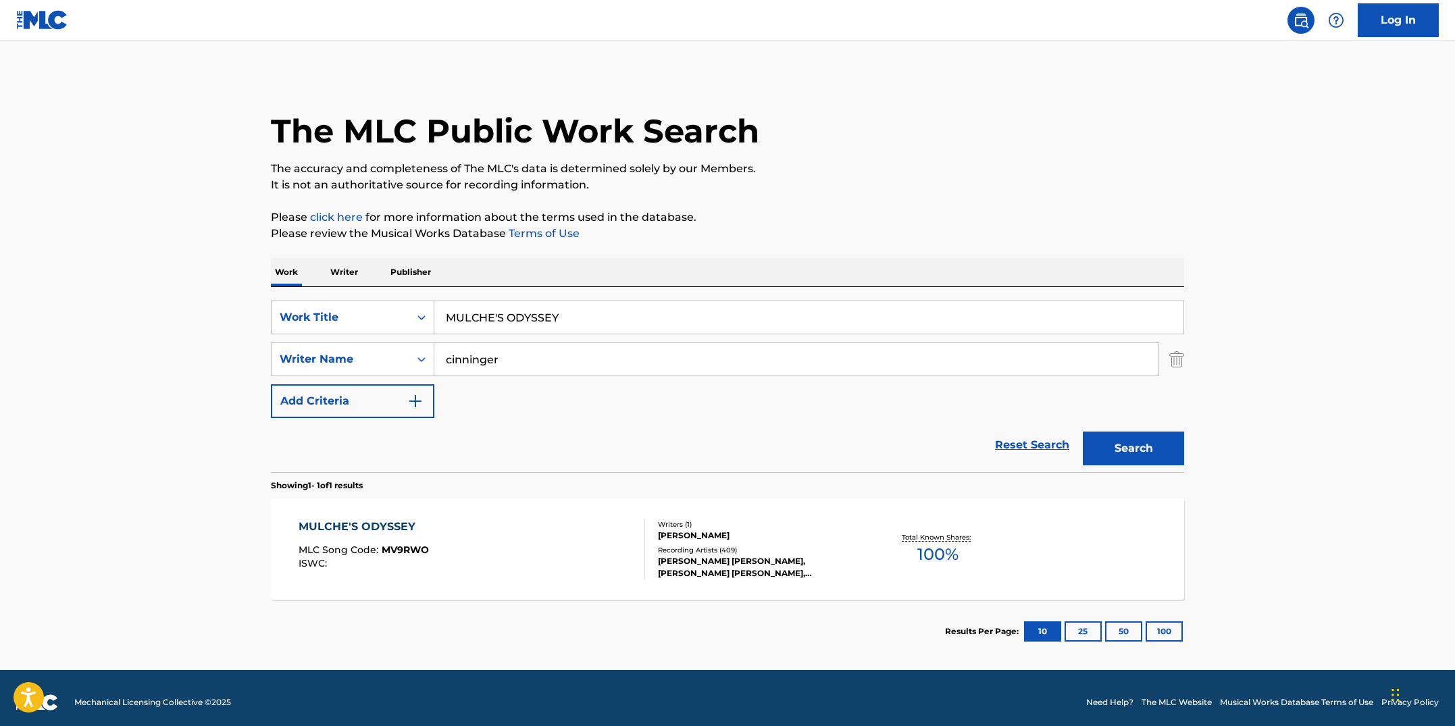
click at [491, 529] on div "MULCHE'S ODYSSEY MLC Song Code : MV9RWO ISWC :" at bounding box center [472, 549] width 347 height 61
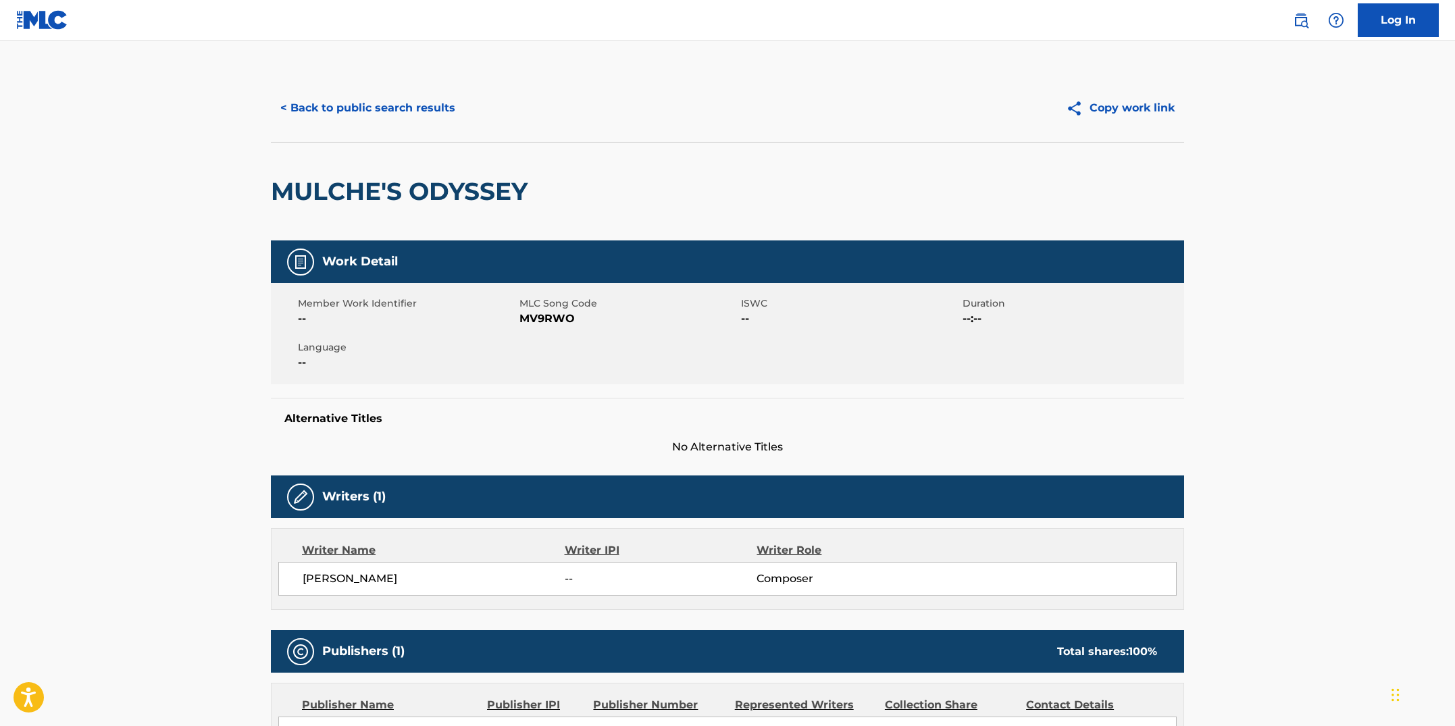
click at [505, 332] on div "Member Work Identifier -- MLC Song Code MV9RWO ISWC -- Duration --:-- Language …" at bounding box center [727, 333] width 913 height 101
drag, startPoint x: 578, startPoint y: 326, endPoint x: 522, endPoint y: 319, distance: 56.5
click at [522, 319] on span "MV9RWO" at bounding box center [629, 319] width 218 height 16
click at [375, 120] on button "< Back to public search results" at bounding box center [368, 108] width 194 height 34
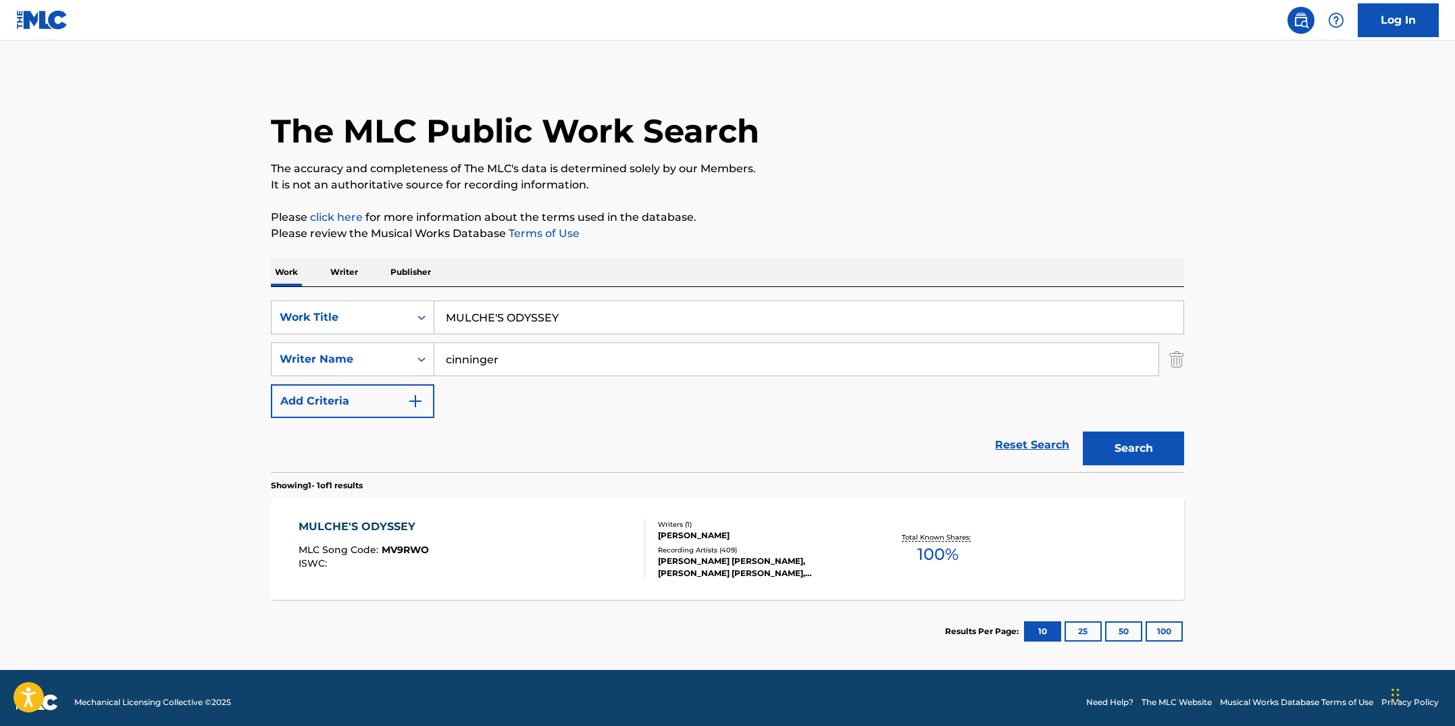
drag, startPoint x: 567, startPoint y: 318, endPoint x: 370, endPoint y: 283, distance: 199.6
click at [370, 283] on div "Work Writer Publisher SearchWithCriteriab7fd4b16-c464-4f86-a7fd-1b0e84b02ad9 Wo…" at bounding box center [727, 460] width 913 height 405
paste input "NEVER CEASE TO AMAZE"
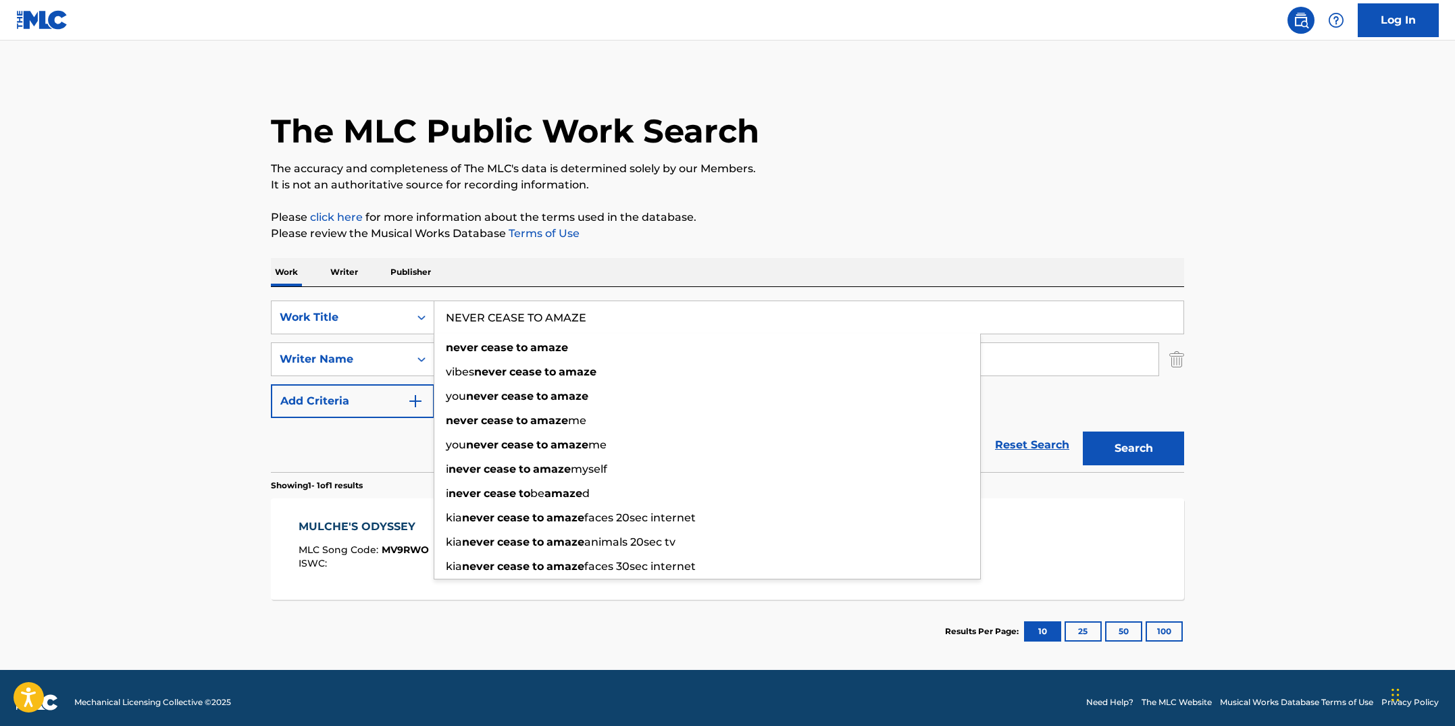
type input "NEVER CEASE TO AMAZE"
click at [1083, 432] on button "Search" at bounding box center [1133, 449] width 101 height 34
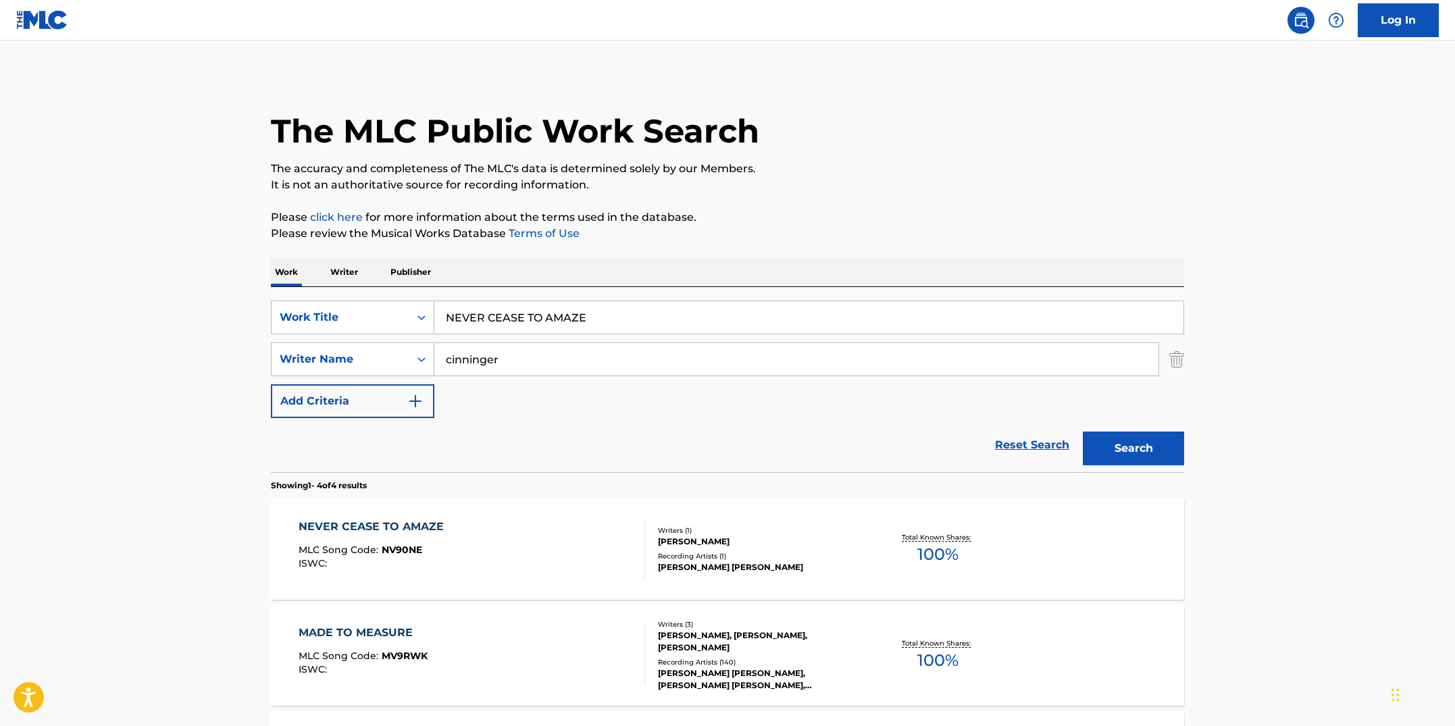
click at [536, 516] on div "NEVER CEASE TO AMAZE MLC Song Code : NV90NE ISWC : Writers ( 1 ) [PERSON_NAME] …" at bounding box center [727, 549] width 913 height 101
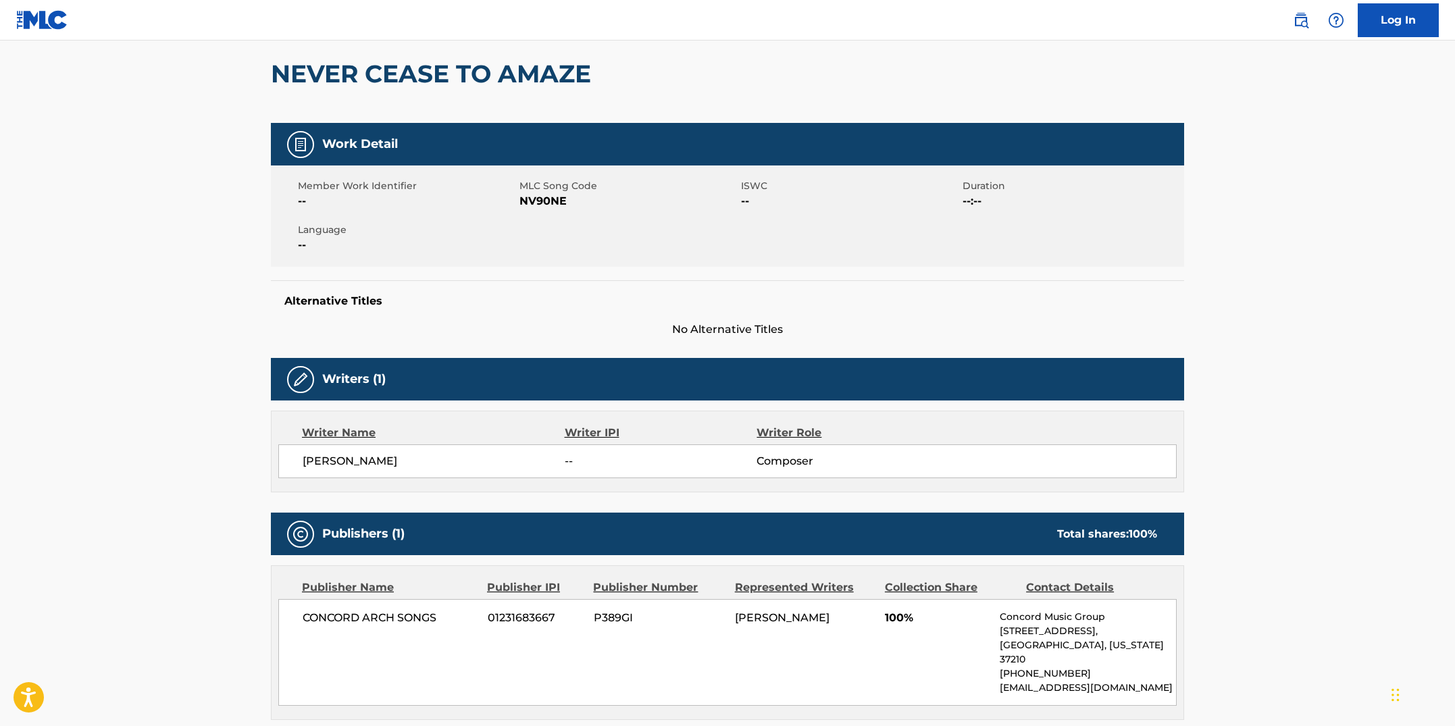
scroll to position [114, 0]
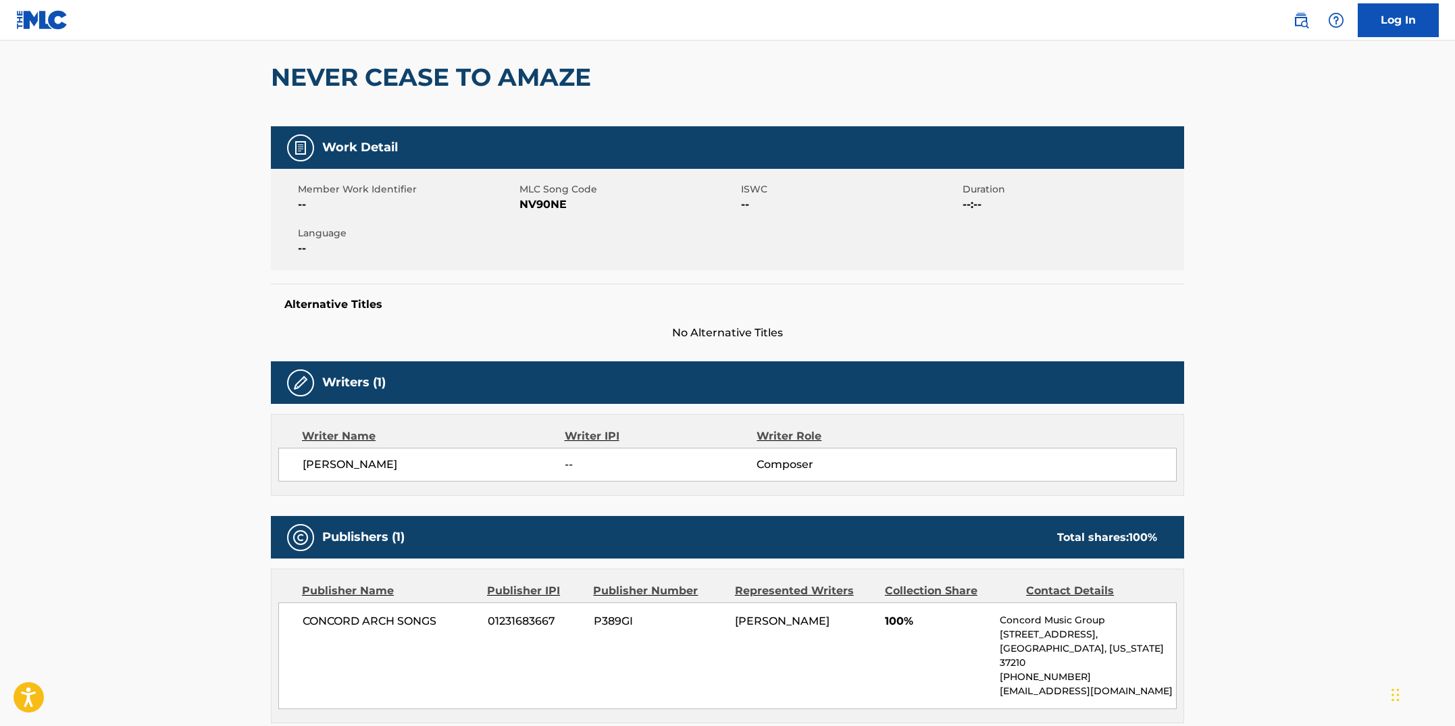
drag, startPoint x: 559, startPoint y: 323, endPoint x: 569, endPoint y: 238, distance: 85.1
click at [559, 320] on div "Alternative Titles No Alternative Titles" at bounding box center [727, 312] width 913 height 57
drag, startPoint x: 566, startPoint y: 207, endPoint x: 524, endPoint y: 206, distance: 42.6
click at [524, 206] on span "NV90NE" at bounding box center [629, 205] width 218 height 16
drag, startPoint x: 517, startPoint y: 234, endPoint x: 519, endPoint y: 221, distance: 13.7
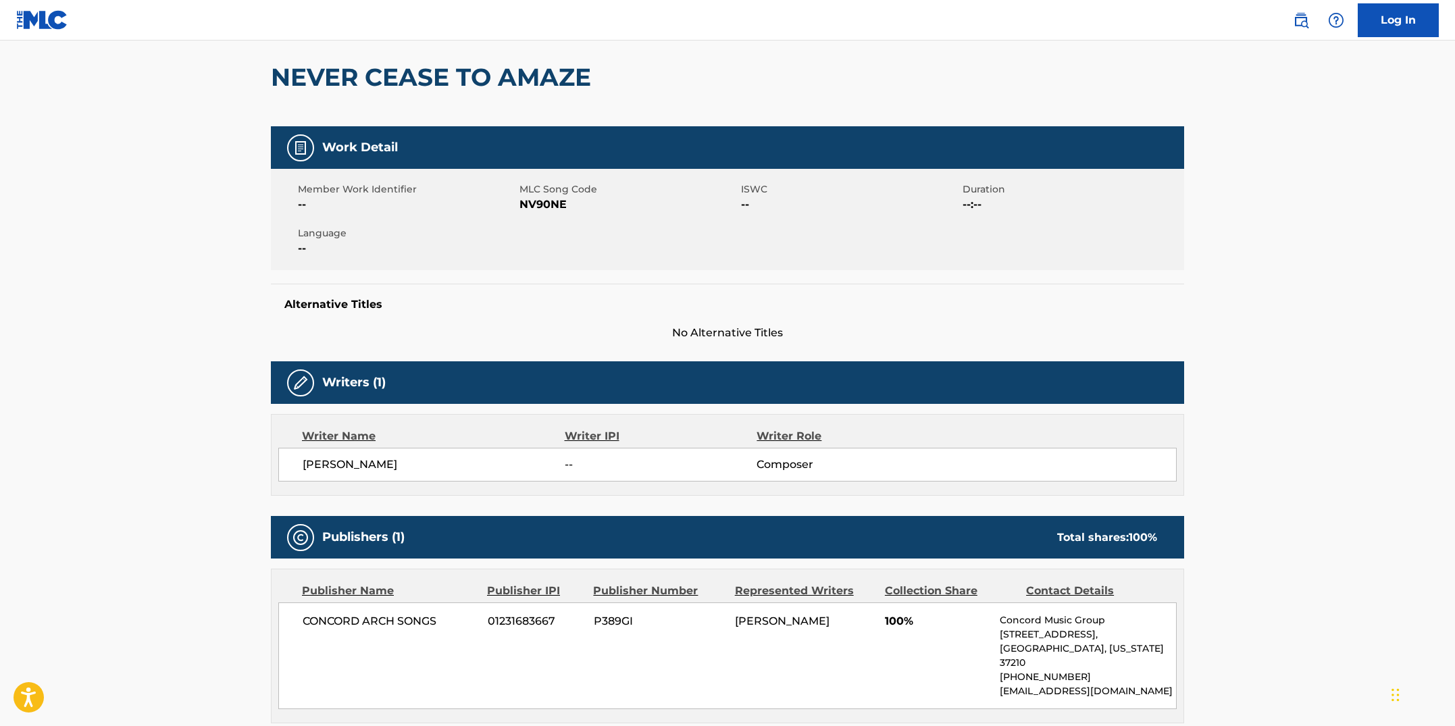
click at [517, 232] on div "Language --" at bounding box center [409, 241] width 222 height 30
drag, startPoint x: 520, startPoint y: 203, endPoint x: 567, endPoint y: 207, distance: 46.7
click at [567, 207] on span "NV90NE" at bounding box center [629, 205] width 218 height 16
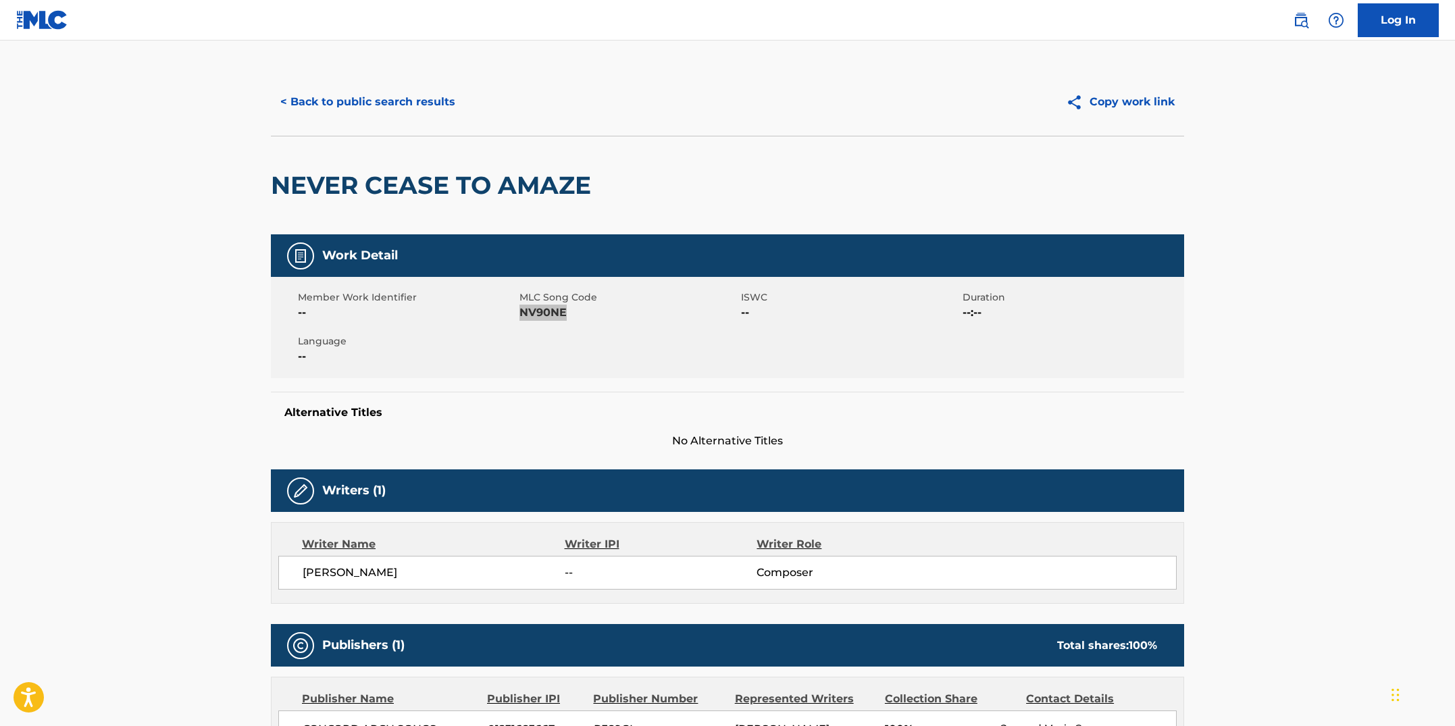
scroll to position [0, 0]
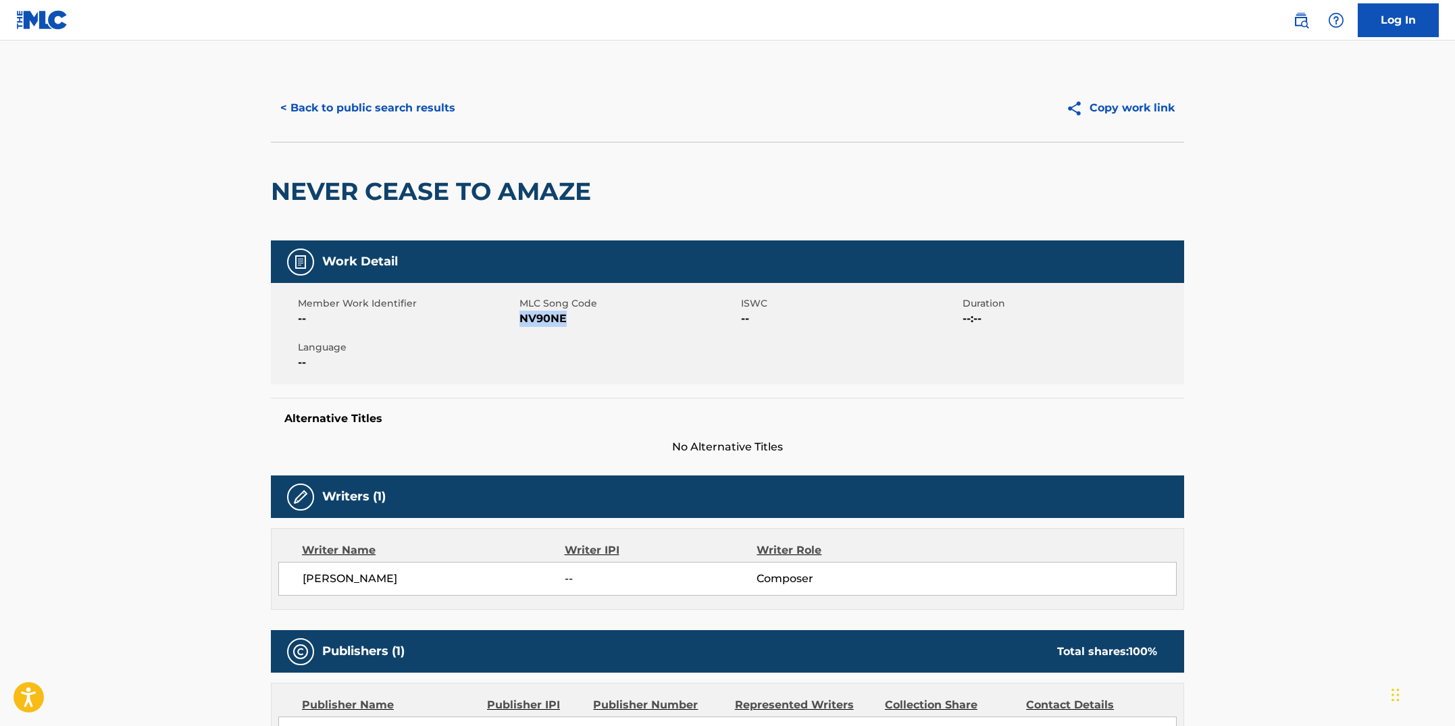
click at [390, 118] on button "< Back to public search results" at bounding box center [368, 108] width 194 height 34
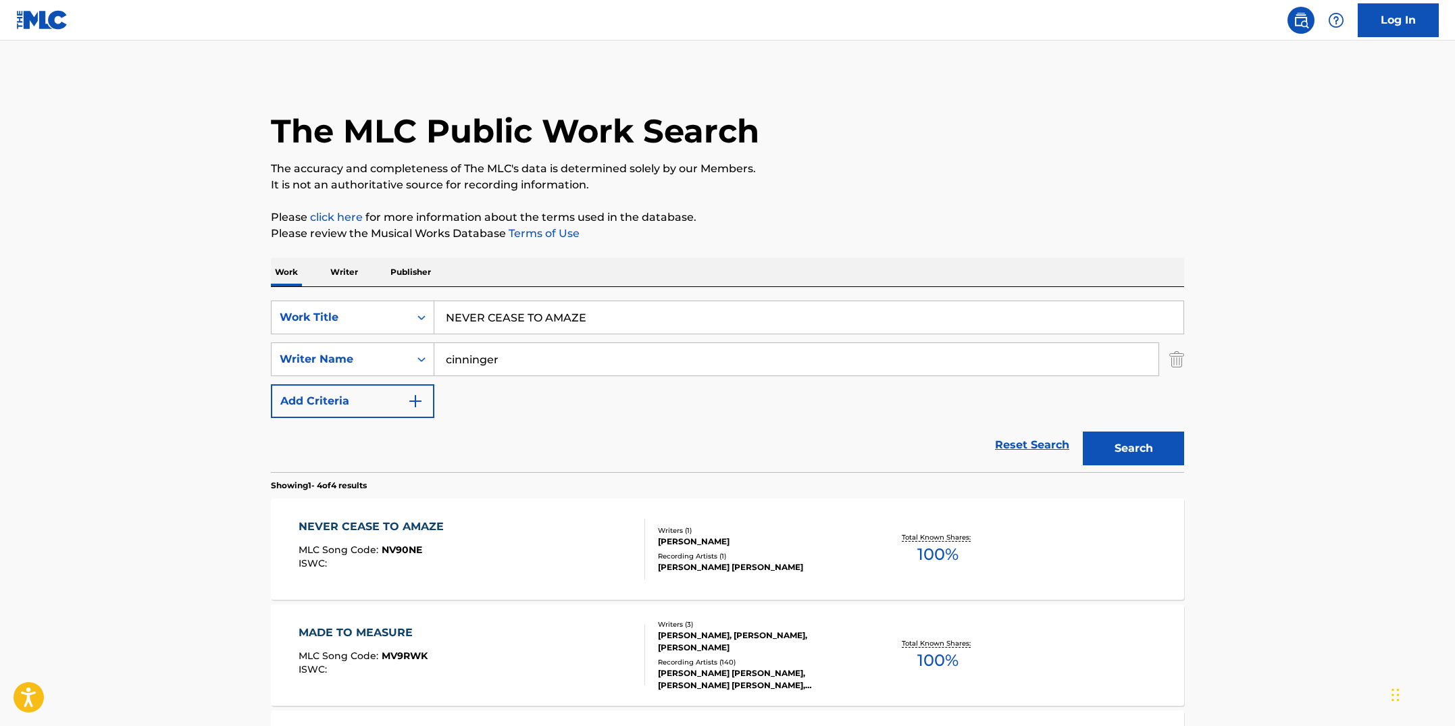
drag, startPoint x: 606, startPoint y: 315, endPoint x: 403, endPoint y: 299, distance: 203.9
click at [403, 299] on div "SearchWithCriteriab7fd4b16-c464-4f86-a7fd-1b0e84b02ad9 Work Title NEVER CEASE T…" at bounding box center [727, 379] width 913 height 185
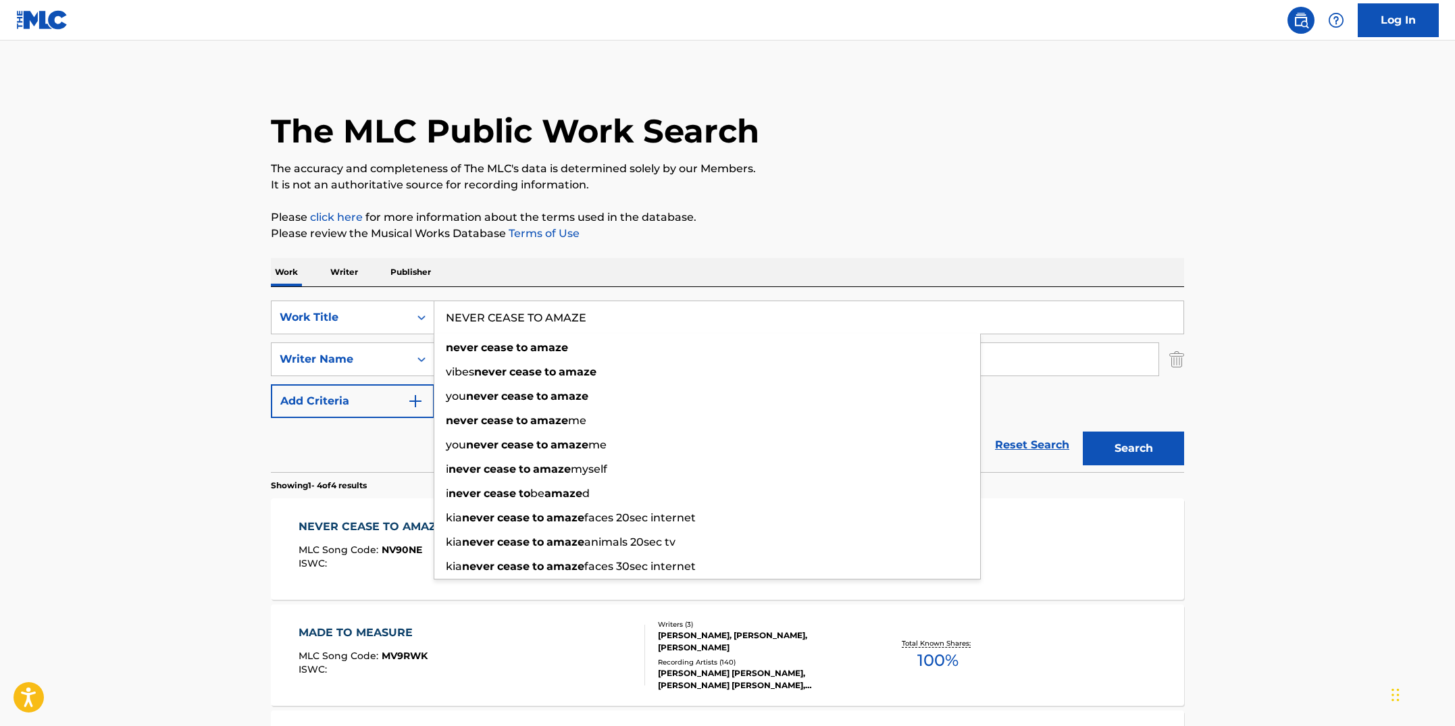
paste input "OPENER"
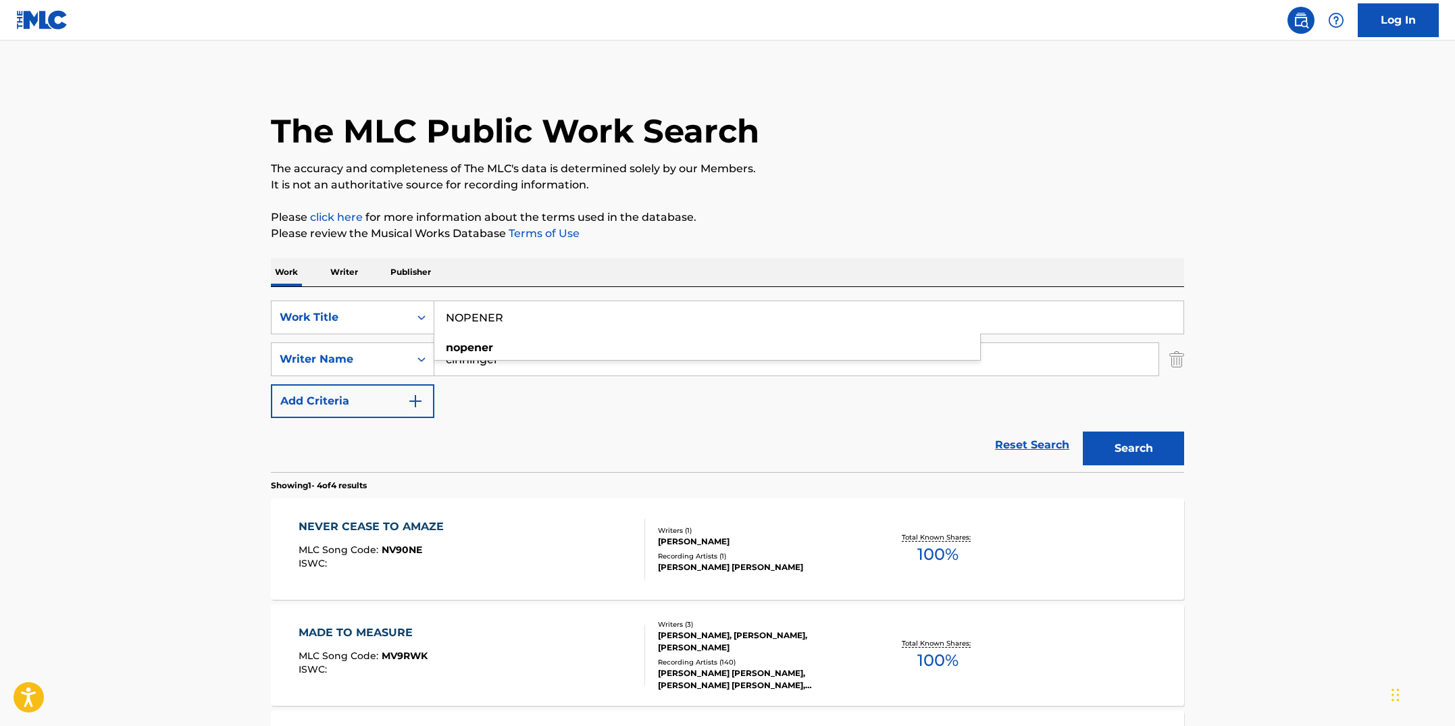
type input "NOPENER"
click at [1083, 432] on button "Search" at bounding box center [1133, 449] width 101 height 34
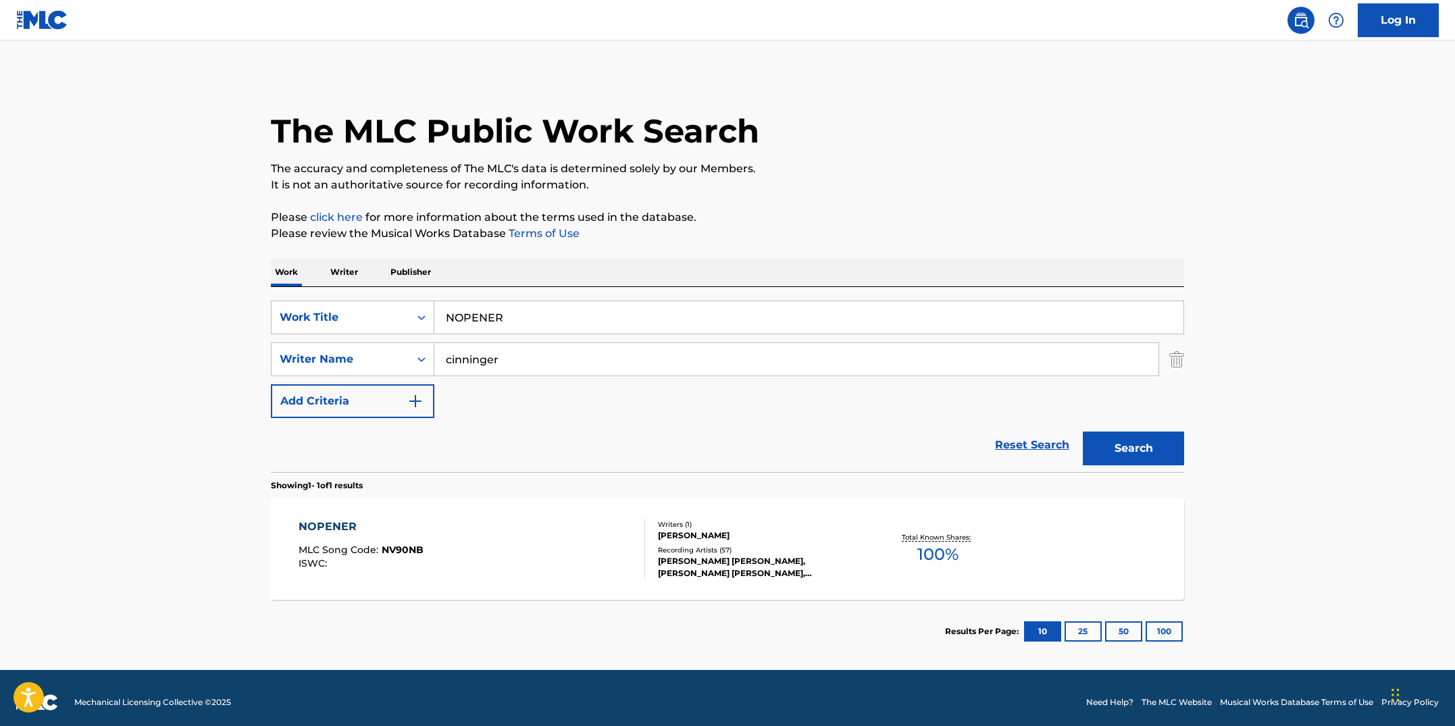
click at [520, 541] on div "NOPENER MLC Song Code : NV90NB ISWC :" at bounding box center [472, 549] width 347 height 61
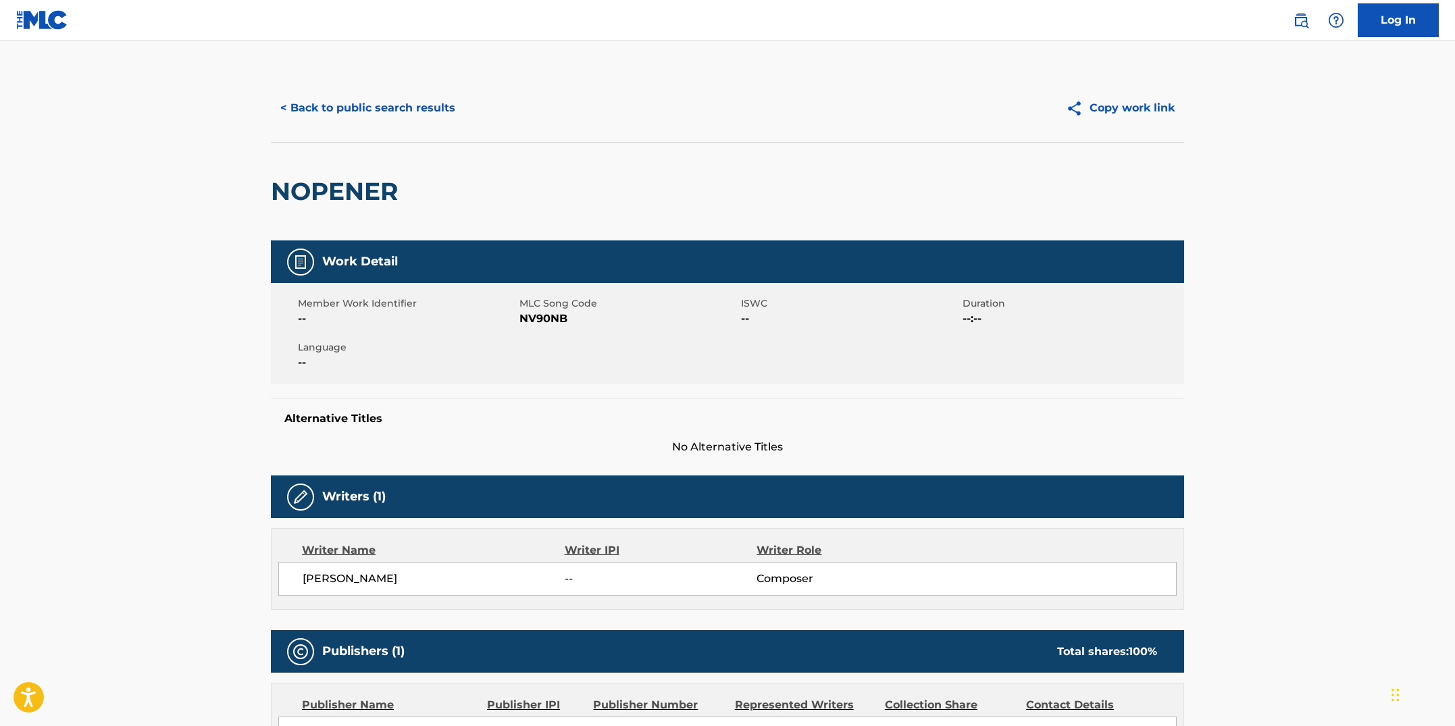
click at [522, 353] on div "Member Work Identifier -- MLC Song Code NV90NB ISWC -- Duration --:-- Language …" at bounding box center [727, 333] width 913 height 101
drag, startPoint x: 576, startPoint y: 319, endPoint x: 522, endPoint y: 315, distance: 53.5
click at [522, 315] on span "NV90NB" at bounding box center [629, 319] width 218 height 16
click at [374, 113] on button "< Back to public search results" at bounding box center [368, 108] width 194 height 34
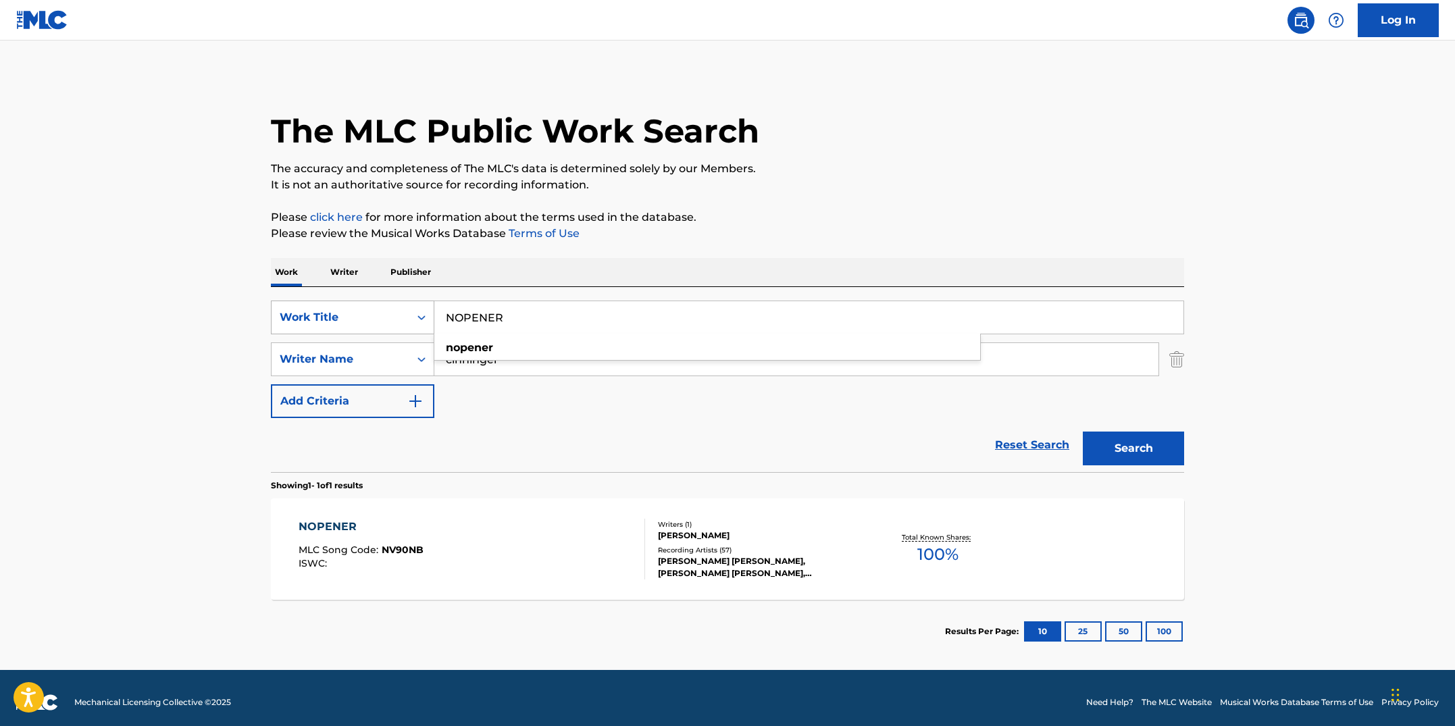
drag, startPoint x: 559, startPoint y: 323, endPoint x: 378, endPoint y: 300, distance: 182.5
click at [378, 301] on div "SearchWithCriteriab7fd4b16-c464-4f86-a7fd-1b0e84b02ad9 Work Title NOPENER nopen…" at bounding box center [727, 318] width 913 height 34
paste input "THING TOO FANCY"
type input "NOTHING TOO FANCY"
click at [1083, 432] on button "Search" at bounding box center [1133, 449] width 101 height 34
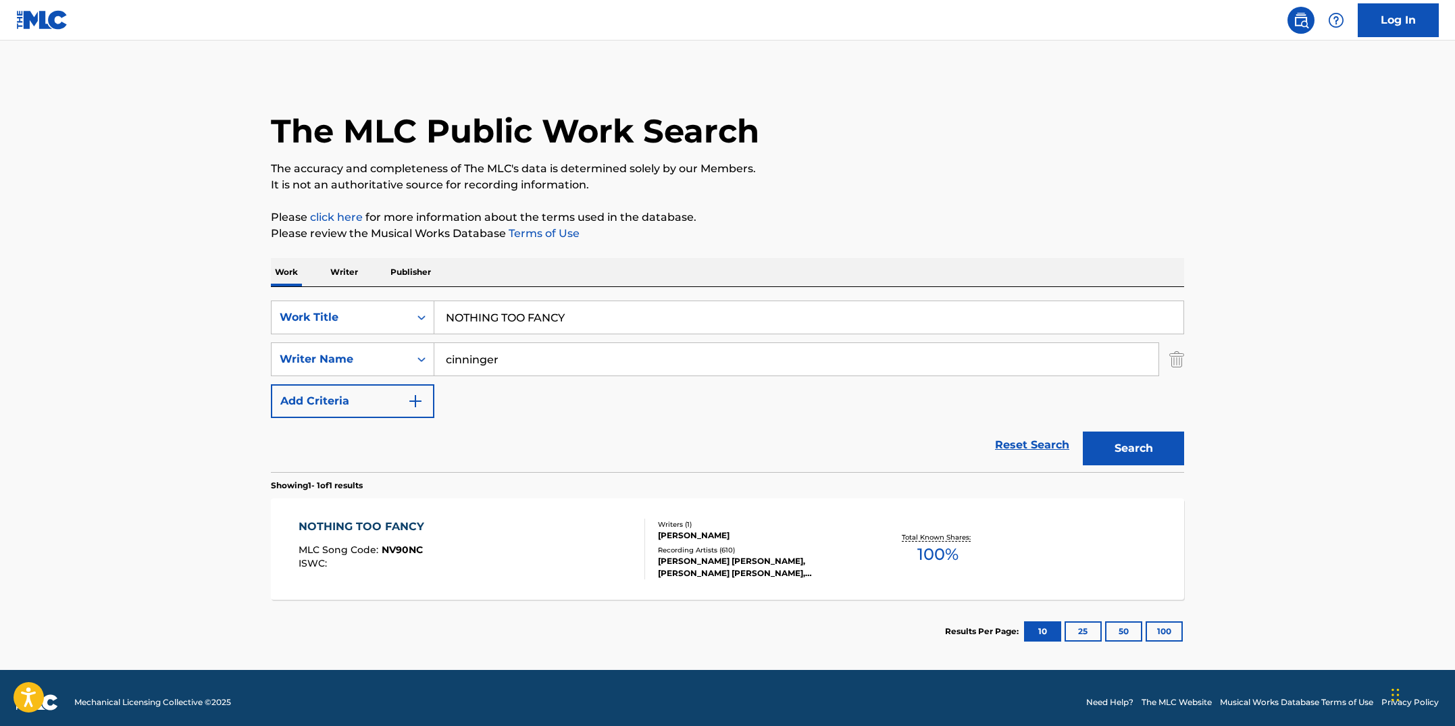
click at [513, 538] on div "NOTHING TOO FANCY MLC Song Code : NV90NC ISWC :" at bounding box center [472, 549] width 347 height 61
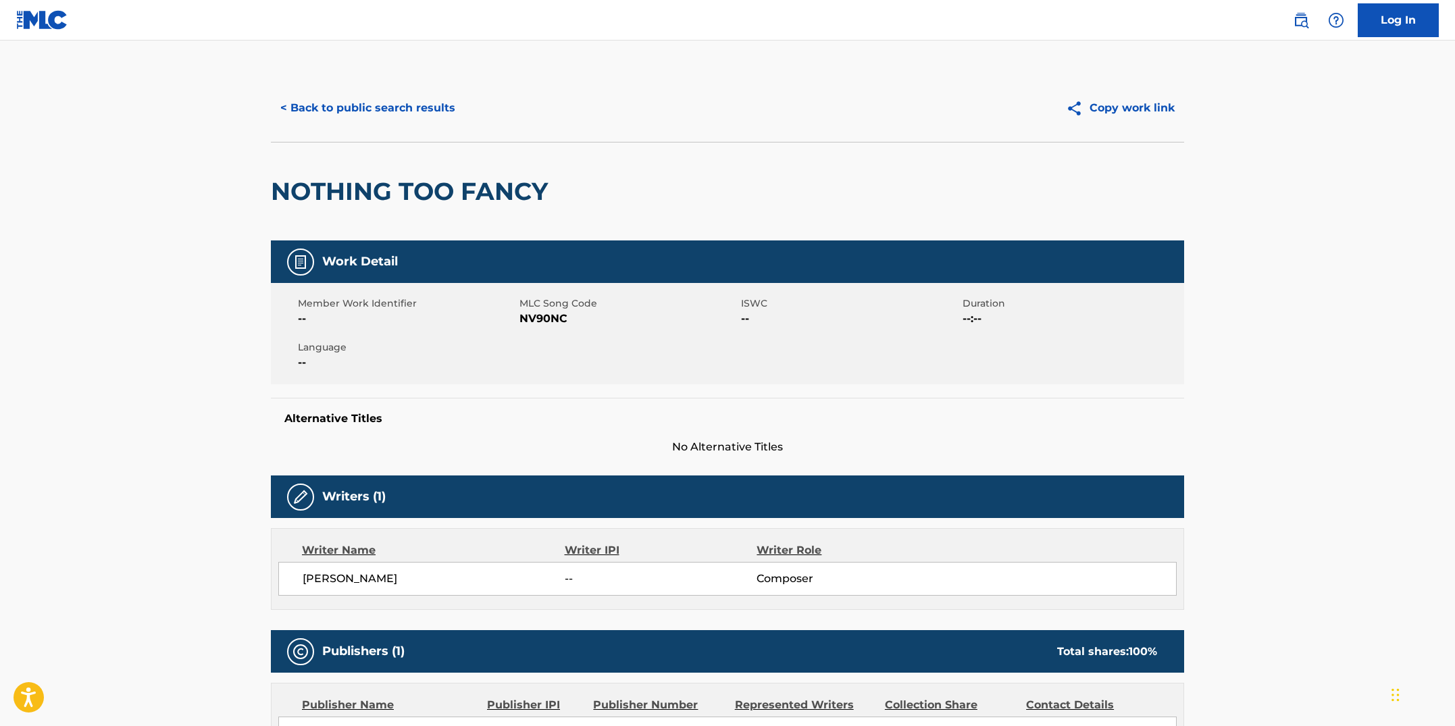
click at [487, 359] on span "--" at bounding box center [407, 363] width 218 height 16
drag, startPoint x: 568, startPoint y: 318, endPoint x: 519, endPoint y: 317, distance: 49.3
click at [520, 317] on span "NV90NC" at bounding box center [629, 319] width 218 height 16
click at [395, 107] on button "< Back to public search results" at bounding box center [368, 108] width 194 height 34
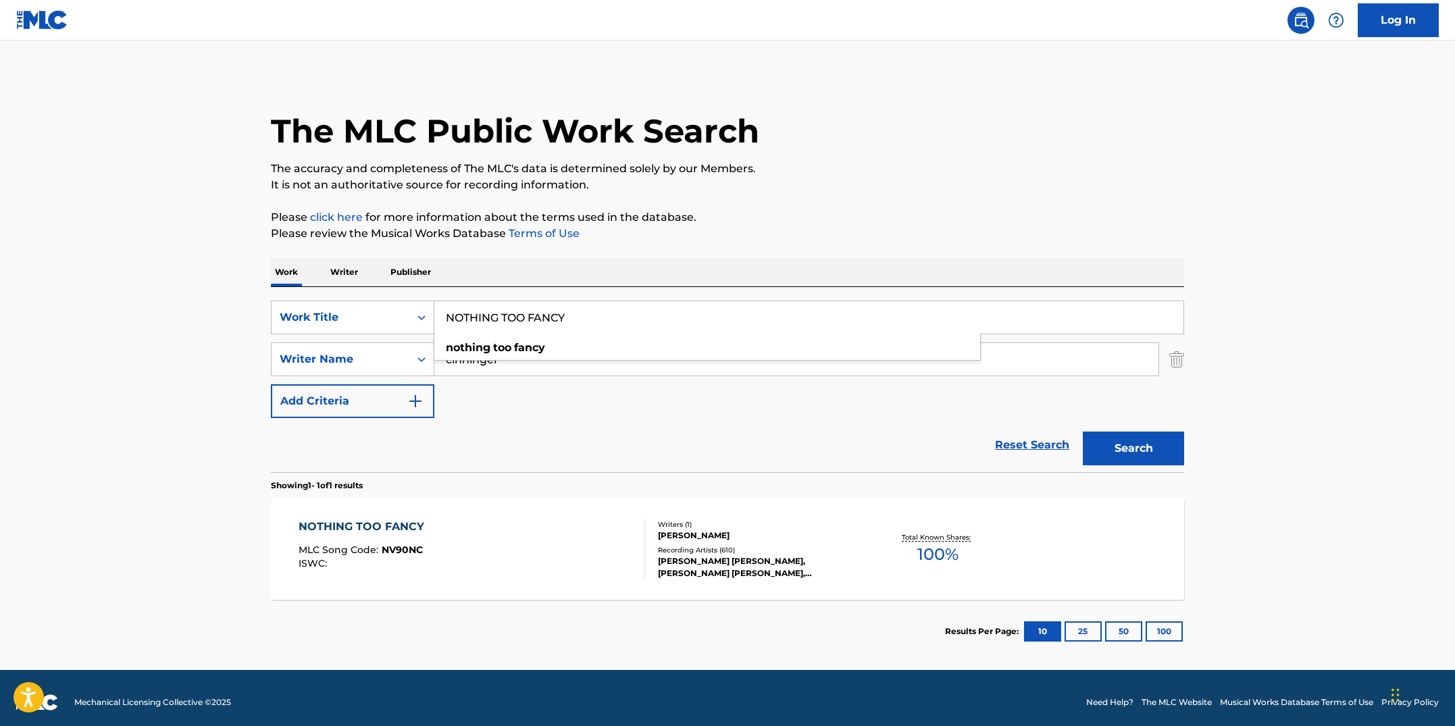
drag, startPoint x: 590, startPoint y: 318, endPoint x: 437, endPoint y: 288, distance: 155.5
click at [437, 288] on div "SearchWithCriteriab7fd4b16-c464-4f86-a7fd-1b0e84b02ad9 Work Title NOTHING TOO F…" at bounding box center [727, 379] width 913 height 185
paste input "[PERSON_NAME] PROFILE"
type input "[PERSON_NAME] PROFILE"
click at [1083, 432] on button "Search" at bounding box center [1133, 449] width 101 height 34
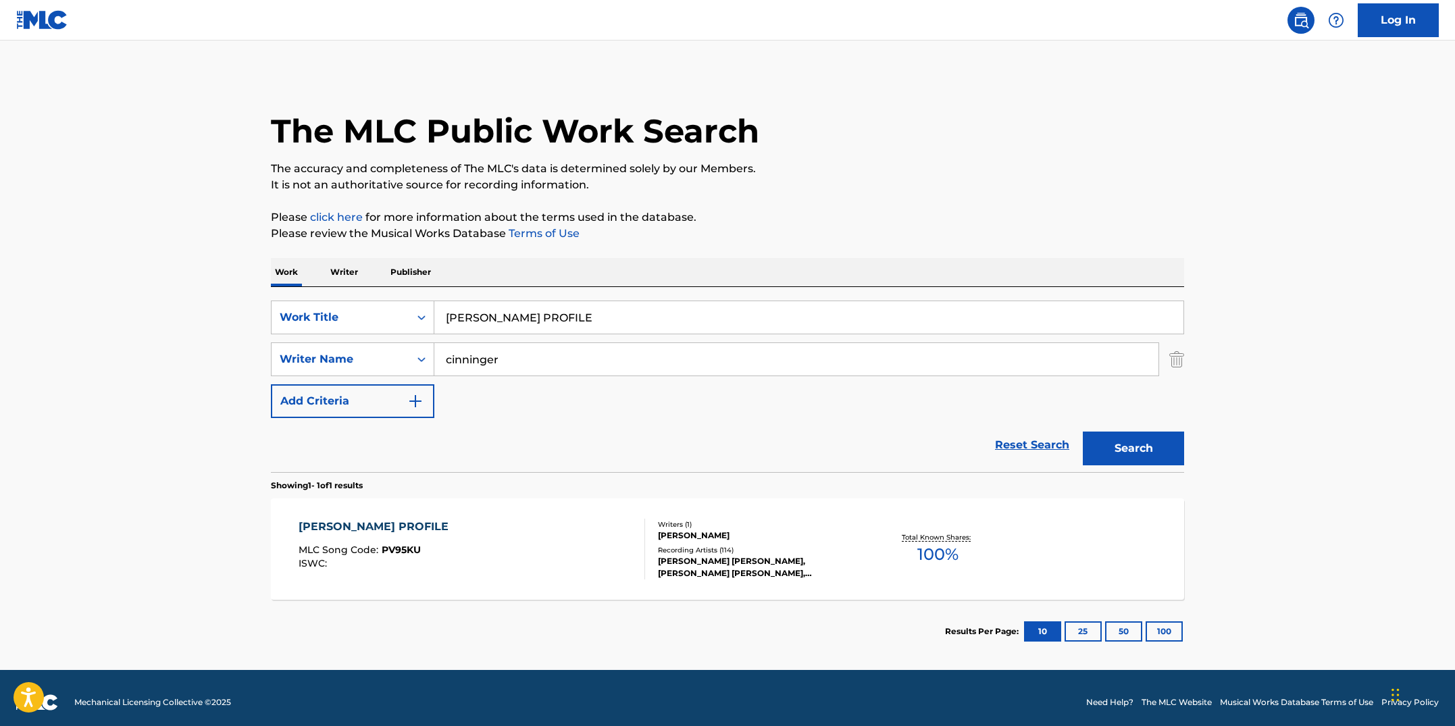
click at [499, 551] on div "[PERSON_NAME] PROFILE MLC Song Code : PV95KU ISWC :" at bounding box center [472, 549] width 347 height 61
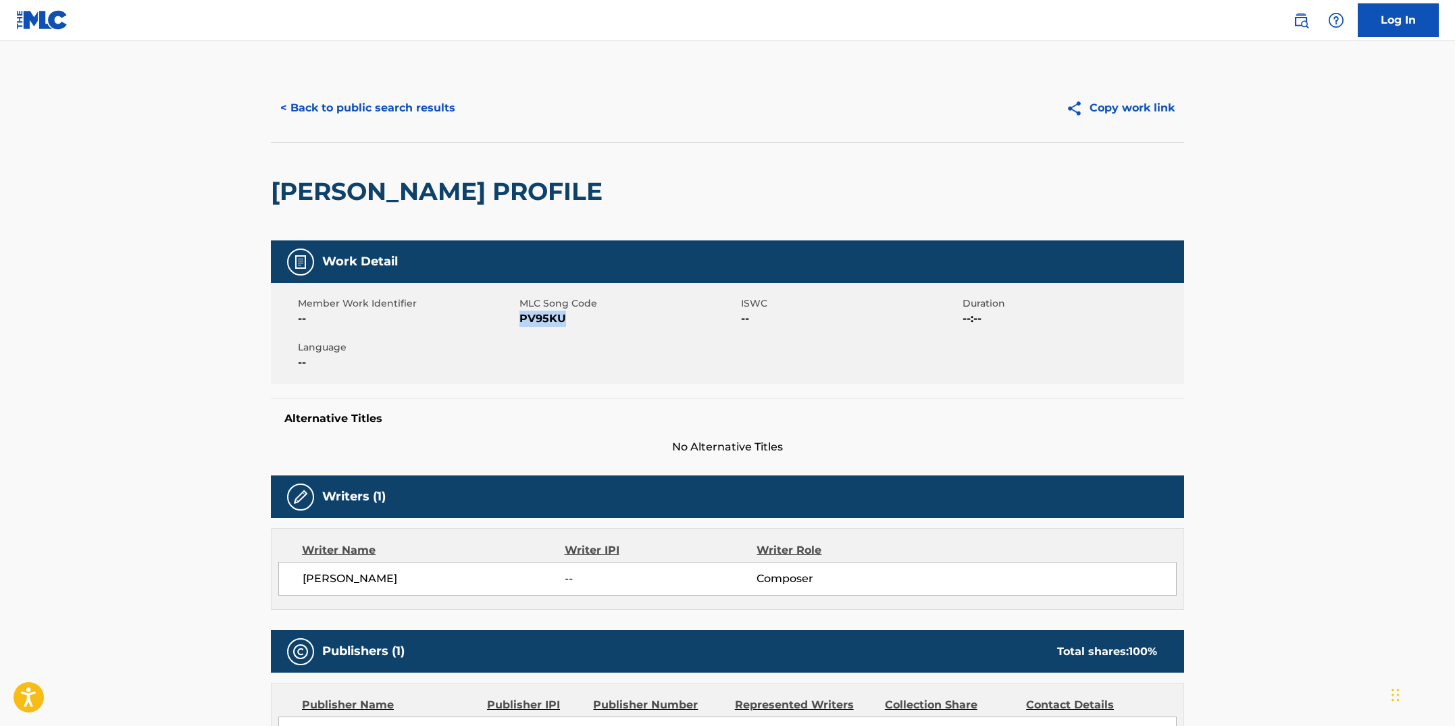
drag, startPoint x: 570, startPoint y: 319, endPoint x: 521, endPoint y: 313, distance: 49.0
click at [521, 313] on span "PV95KU" at bounding box center [629, 319] width 218 height 16
click at [351, 112] on button "< Back to public search results" at bounding box center [368, 108] width 194 height 34
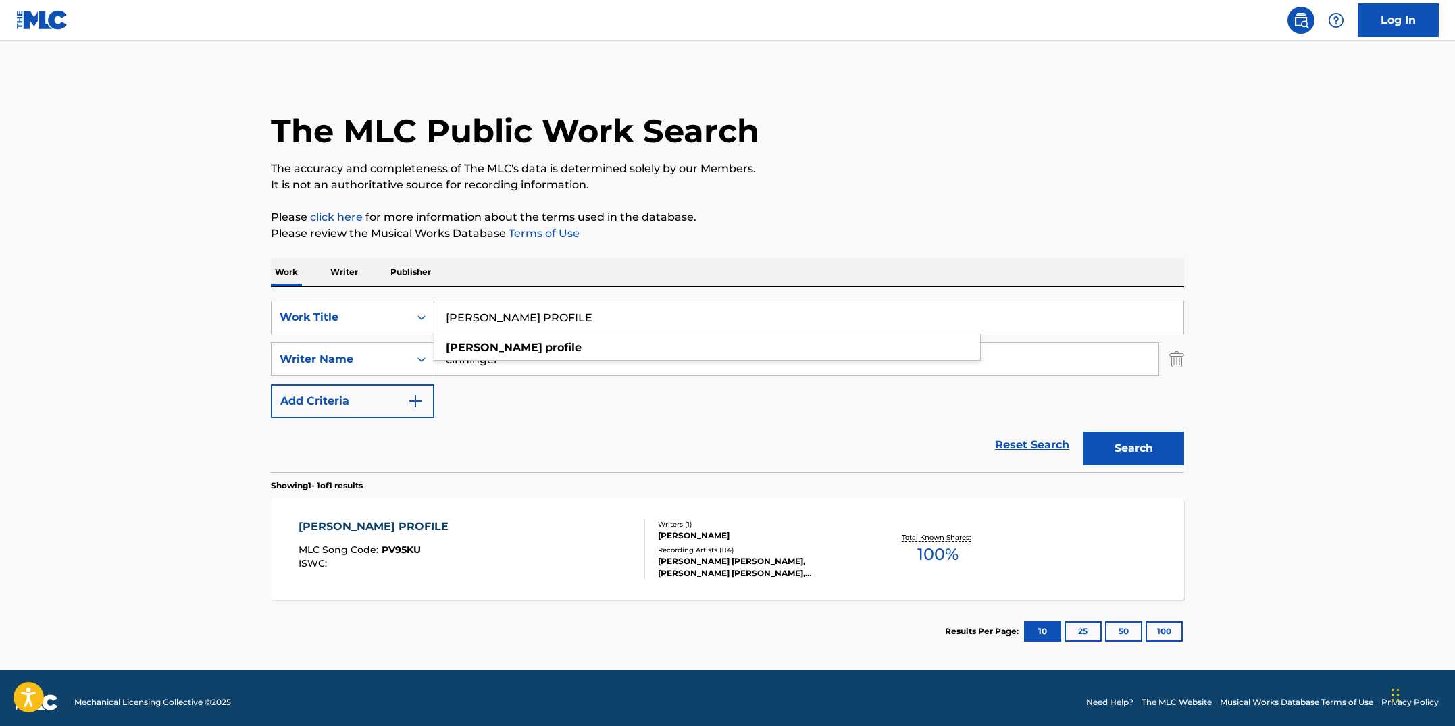
drag, startPoint x: 588, startPoint y: 318, endPoint x: 472, endPoint y: 300, distance: 116.9
click at [472, 301] on div "[PERSON_NAME] PROFILE [PERSON_NAME] profile" at bounding box center [809, 318] width 750 height 34
paste input "RTYIN' PEEPS"
type input "PARTYIN' PEEPS"
click at [1083, 432] on button "Search" at bounding box center [1133, 449] width 101 height 34
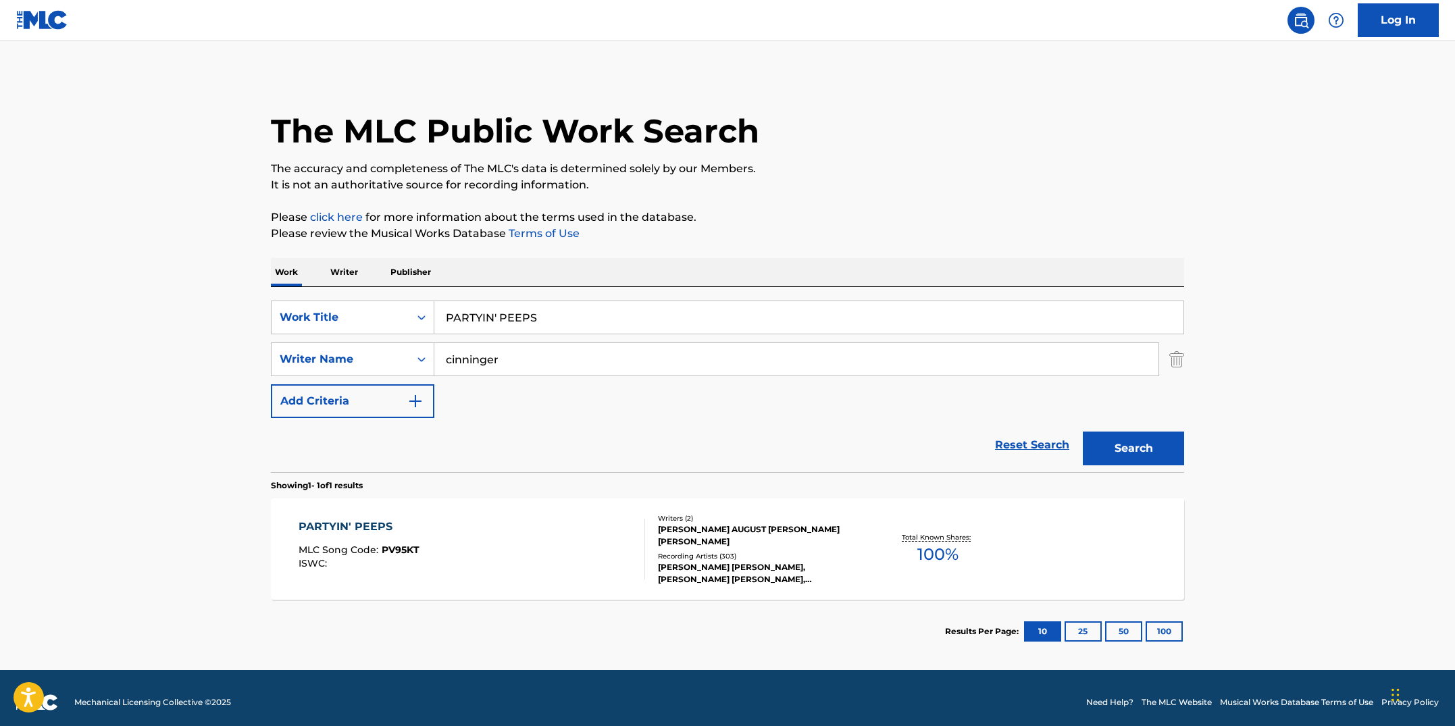
click at [576, 567] on div "PARTYIN' PEEPS MLC Song Code : PV95KT ISWC :" at bounding box center [472, 549] width 347 height 61
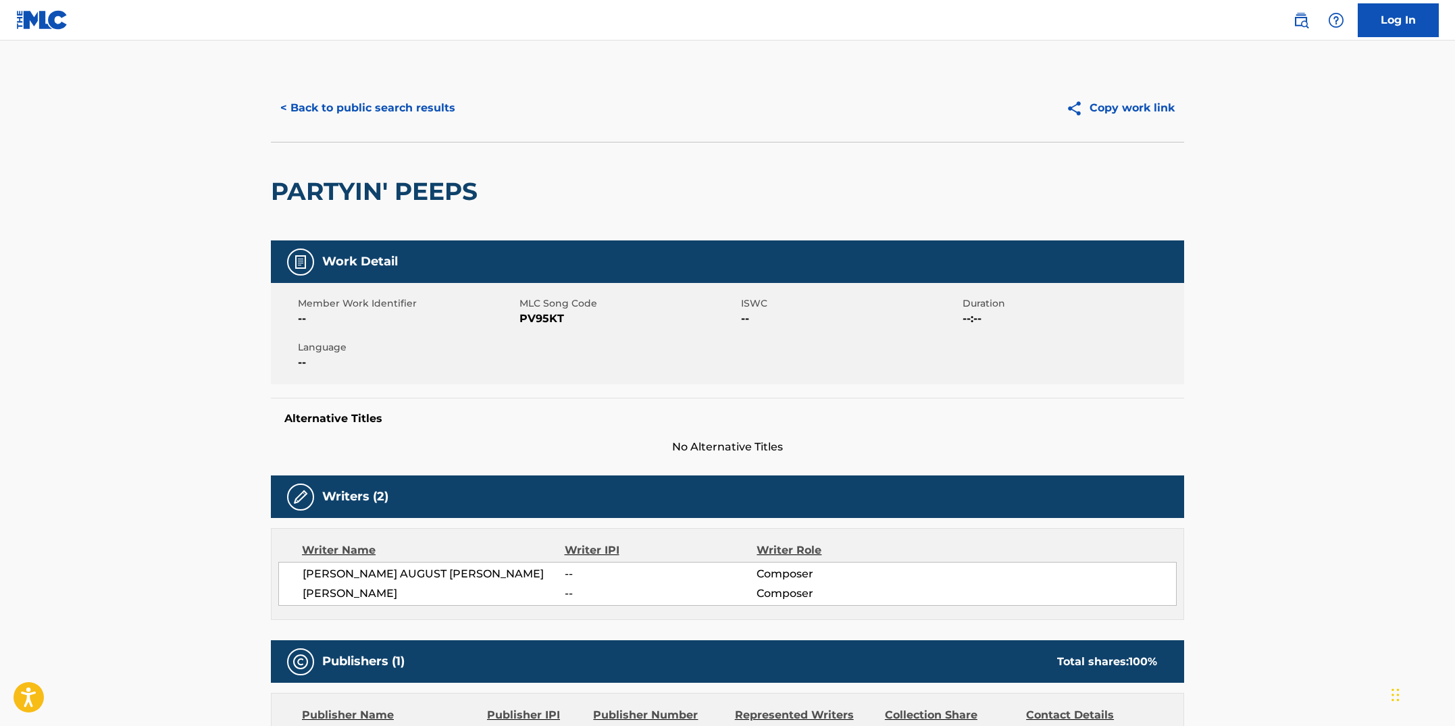
drag, startPoint x: 544, startPoint y: 353, endPoint x: 555, endPoint y: 330, distance: 25.4
click at [544, 352] on div "Member Work Identifier -- MLC Song Code PV95KT ISWC -- Duration --:-- Language …" at bounding box center [727, 333] width 913 height 101
drag, startPoint x: 559, startPoint y: 319, endPoint x: 522, endPoint y: 317, distance: 37.2
click at [522, 317] on span "PV95KT" at bounding box center [629, 319] width 218 height 16
click at [363, 111] on button "< Back to public search results" at bounding box center [368, 108] width 194 height 34
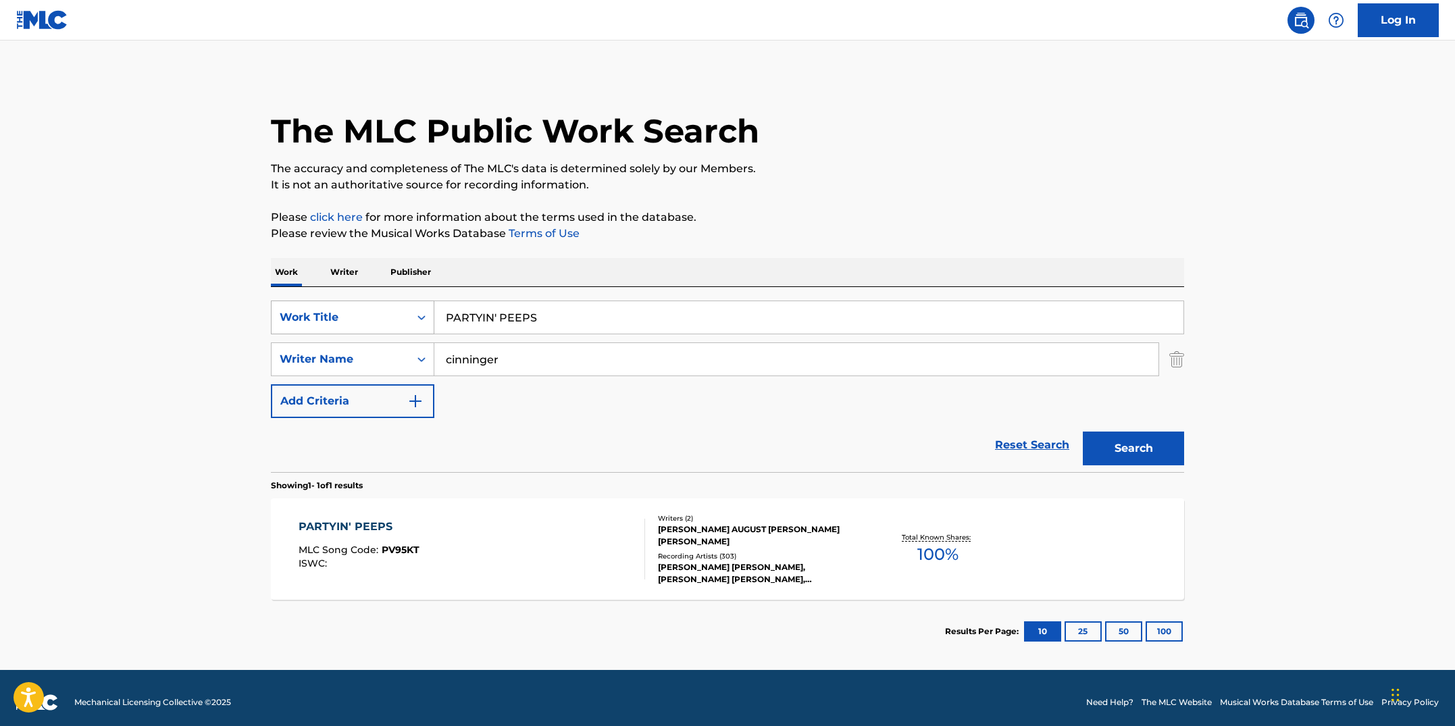
drag, startPoint x: 550, startPoint y: 324, endPoint x: 432, endPoint y: 312, distance: 118.8
click at [432, 312] on div "SearchWithCriteriab7fd4b16-c464-4f86-a7fd-1b0e84b02ad9 Work Title PARTYIN' PEEPS" at bounding box center [727, 318] width 913 height 34
paste input "Y THE SNUCKA III"
type input "PAY THE SNUCKA III"
click at [1083, 432] on button "Search" at bounding box center [1133, 449] width 101 height 34
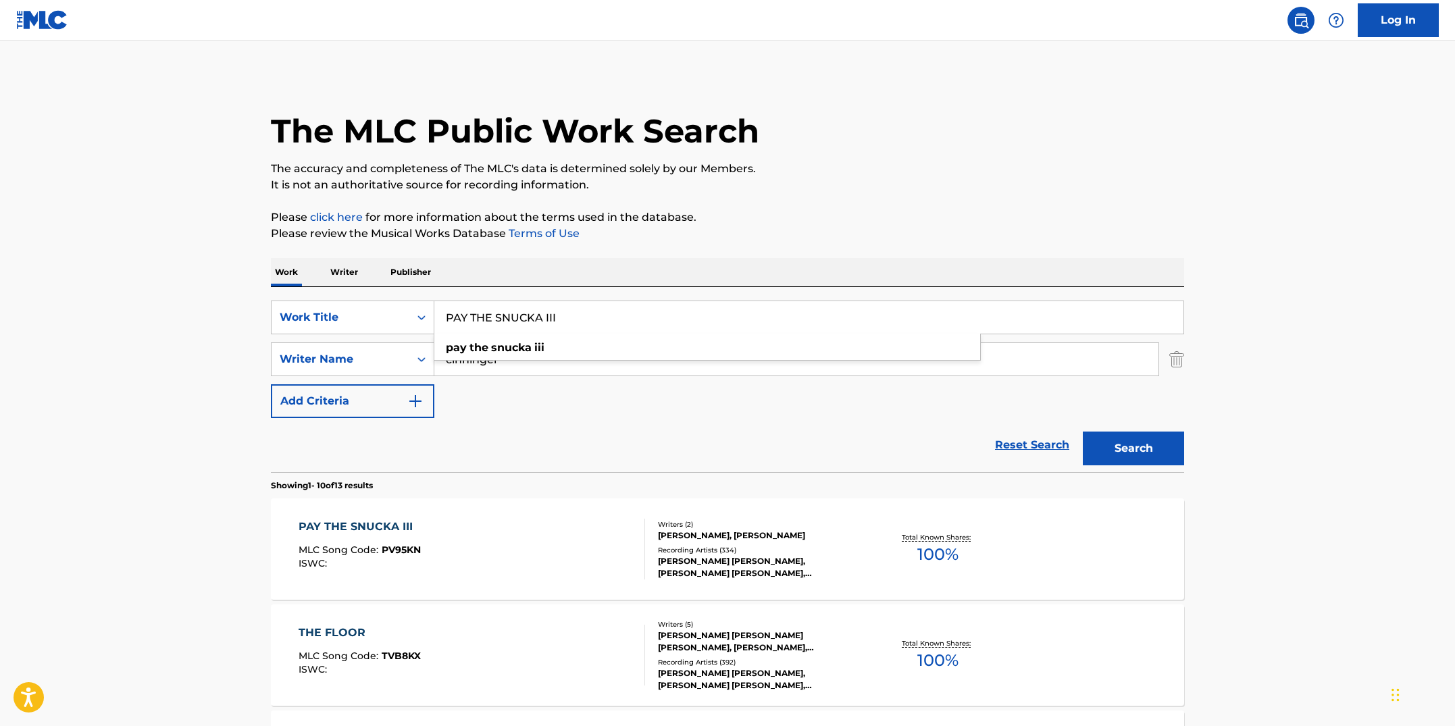
click at [497, 542] on div "PAY THE SNUCKA III MLC Song Code : PV95KN ISWC :" at bounding box center [472, 549] width 347 height 61
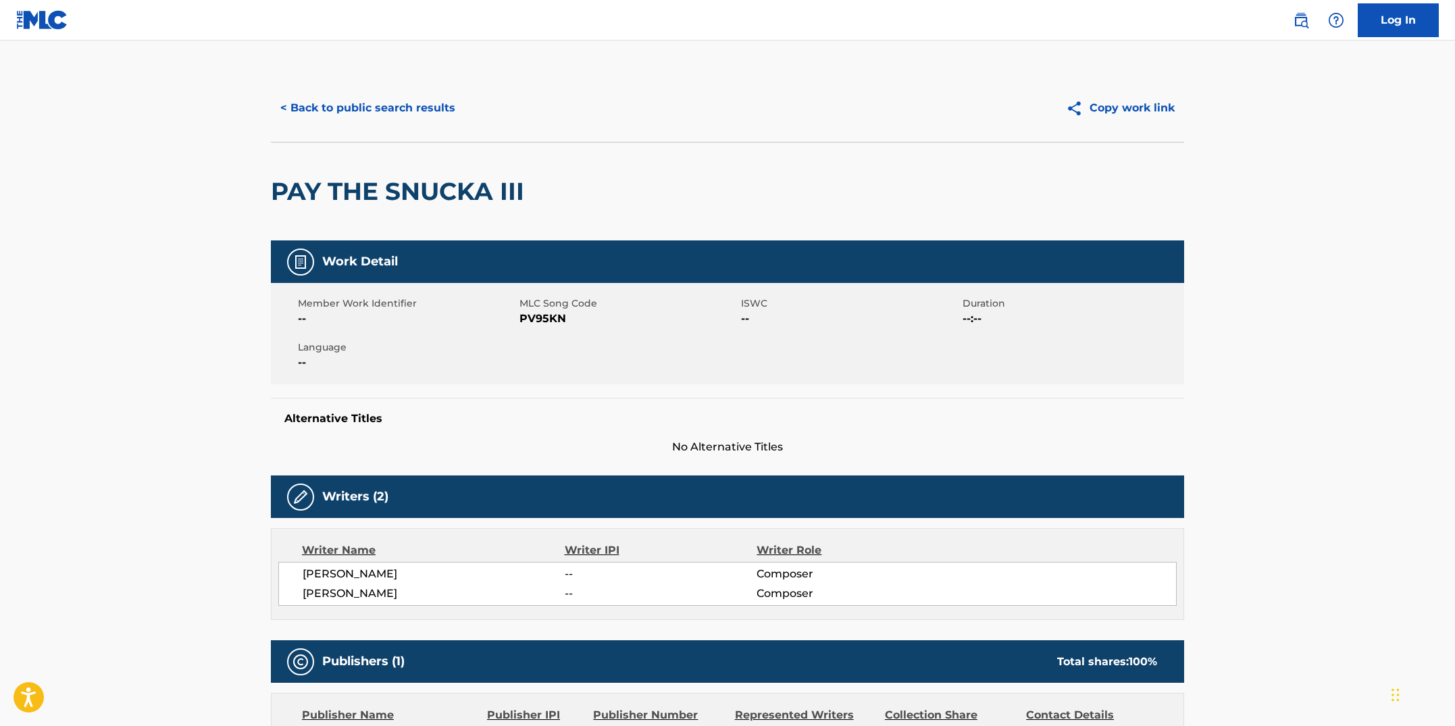
drag, startPoint x: 549, startPoint y: 386, endPoint x: 599, endPoint y: 331, distance: 74.6
click at [550, 386] on div "Work Detail Member Work Identifier -- MLC Song Code PV95KN ISWC -- Duration --:…" at bounding box center [727, 348] width 913 height 215
drag, startPoint x: 583, startPoint y: 322, endPoint x: 520, endPoint y: 312, distance: 63.5
click at [520, 312] on span "PV95KN" at bounding box center [629, 319] width 218 height 16
click at [368, 122] on button "< Back to public search results" at bounding box center [368, 108] width 194 height 34
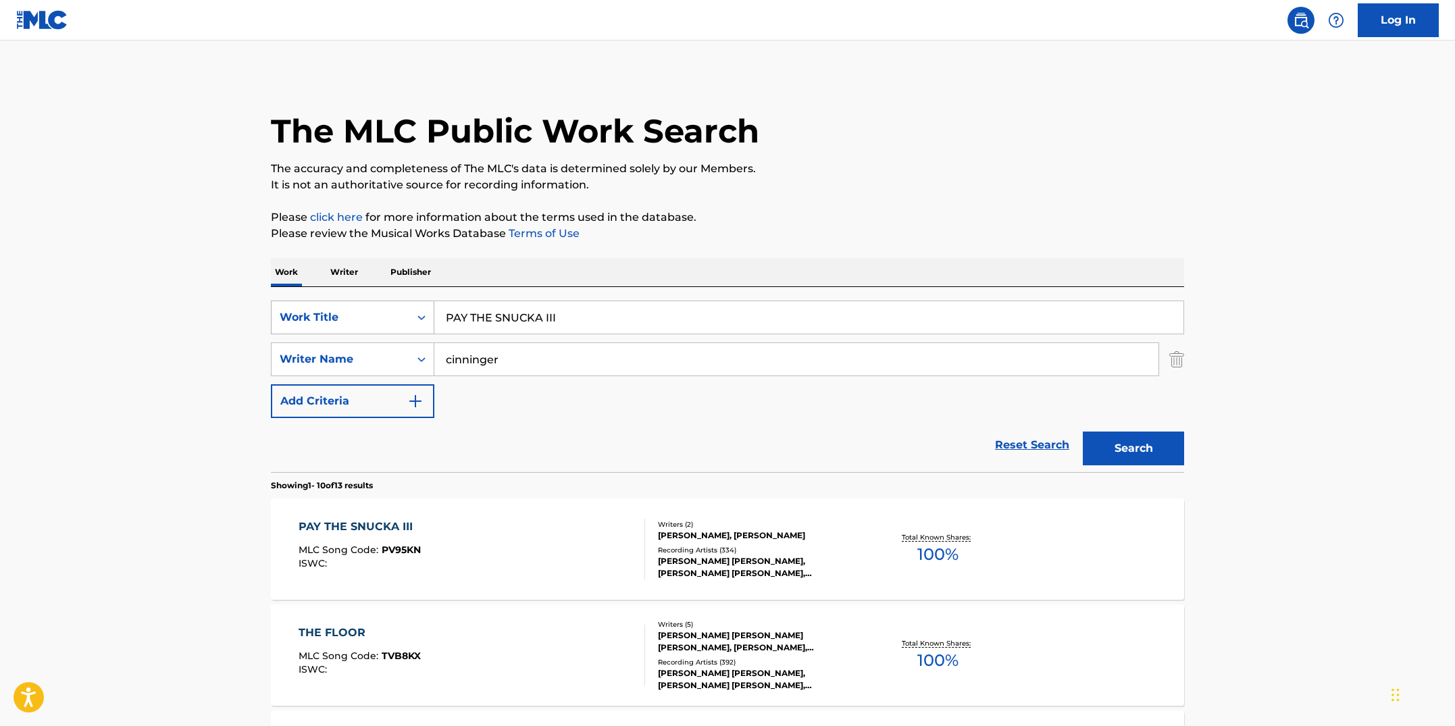
drag, startPoint x: 373, startPoint y: 301, endPoint x: 363, endPoint y: 303, distance: 10.3
click at [363, 303] on div "SearchWithCriteriab7fd4b16-c464-4f86-a7fd-1b0e84b02ad9 Work Title PAY THE SNUCK…" at bounding box center [727, 318] width 913 height 34
paste input "ROFESSOR WORMBOG"
type input "PROFESSOR [PERSON_NAME]"
click at [1083, 432] on button "Search" at bounding box center [1133, 449] width 101 height 34
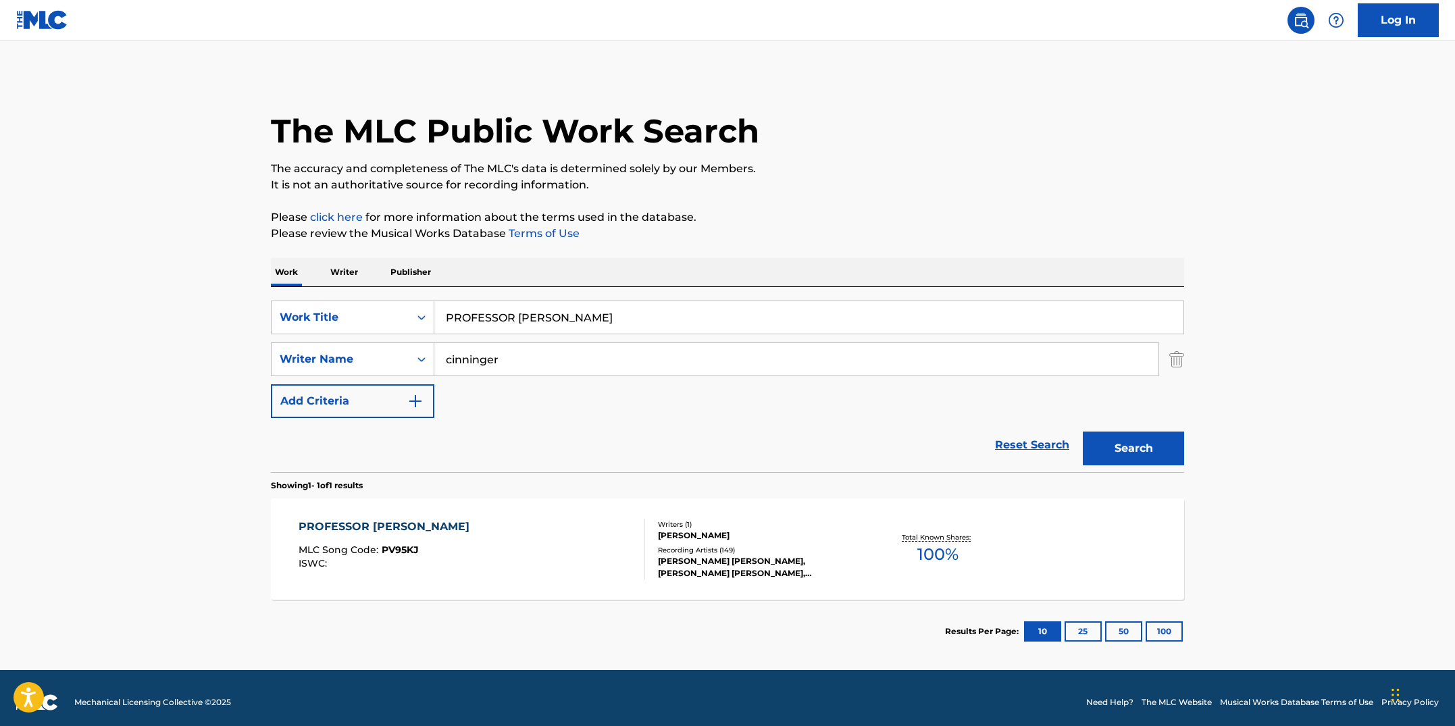
click at [461, 540] on div "PROFESSOR [PERSON_NAME] MLC Song Code : PV95KJ ISWC :" at bounding box center [472, 549] width 347 height 61
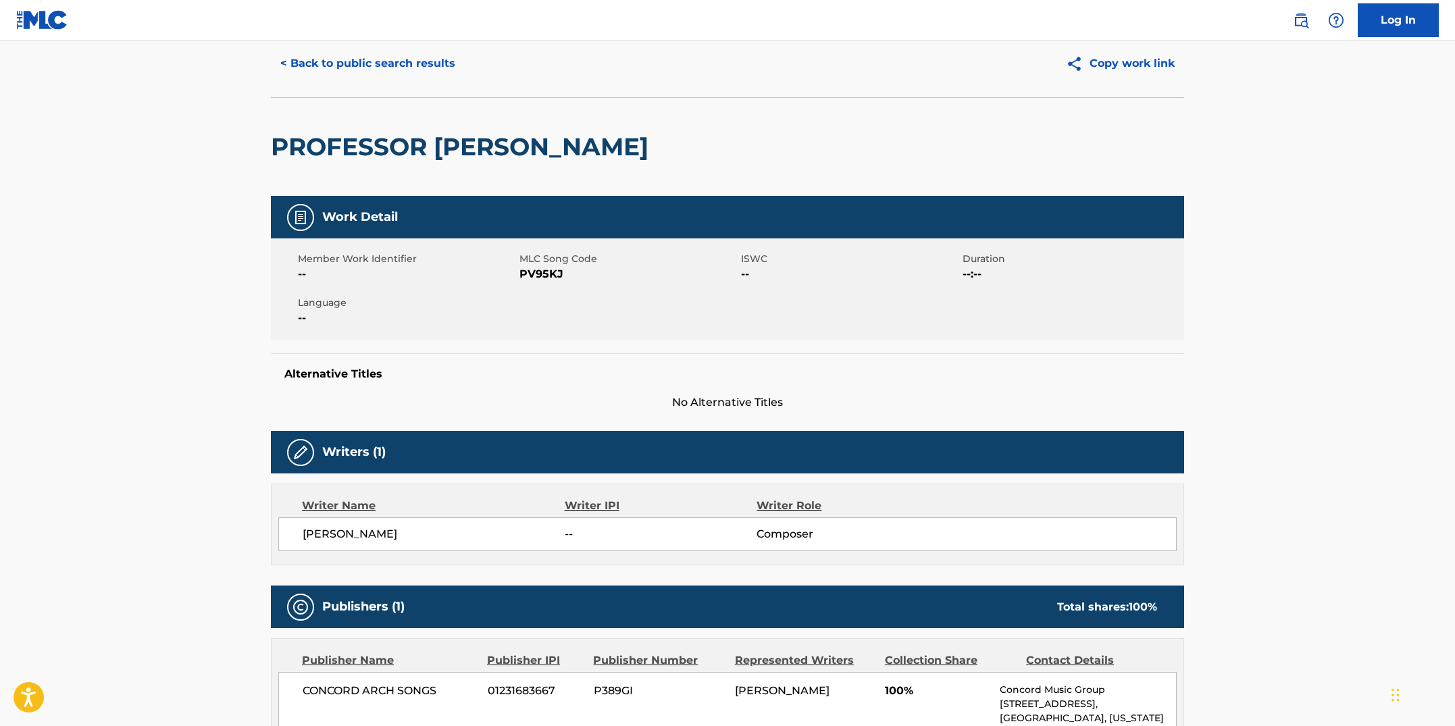
scroll to position [3, 0]
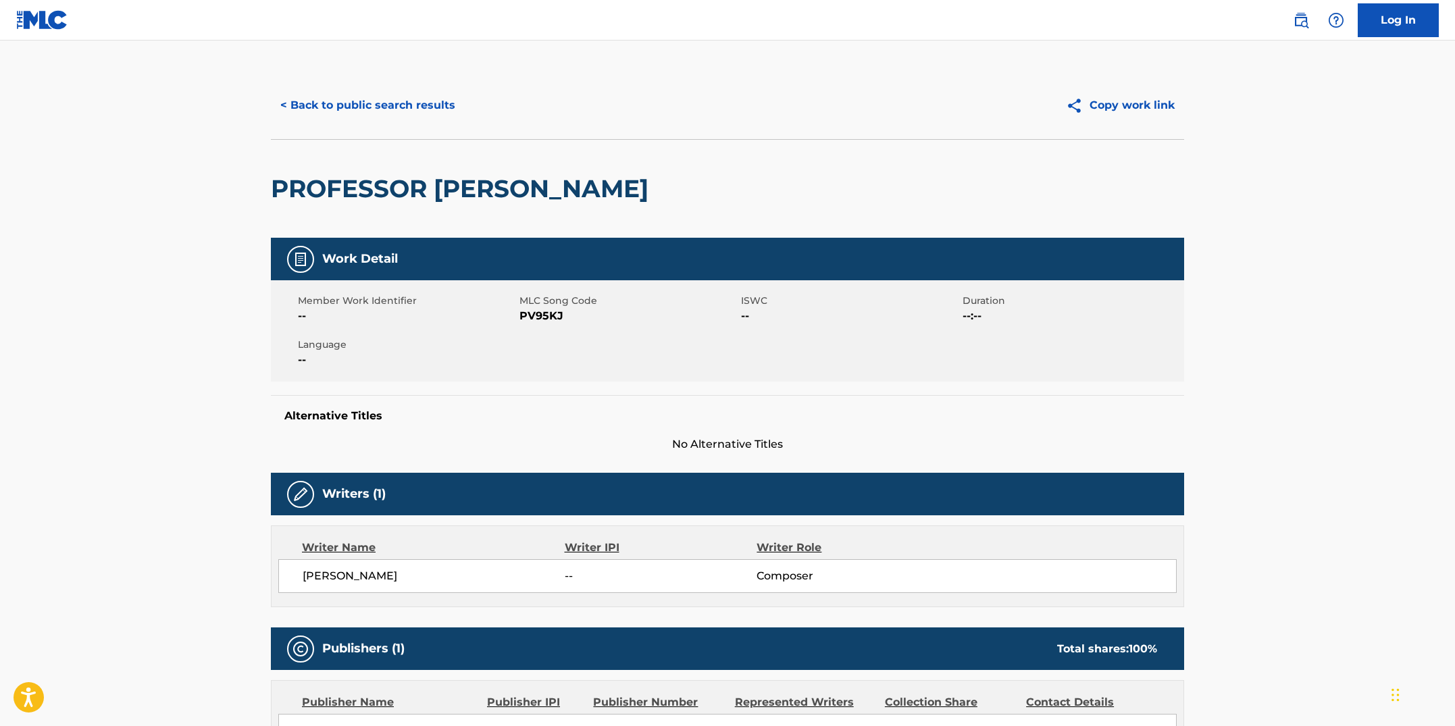
click at [451, 332] on div "Member Work Identifier -- MLC Song Code PV95KJ ISWC -- Duration --:-- Language …" at bounding box center [727, 330] width 913 height 101
drag, startPoint x: 568, startPoint y: 314, endPoint x: 519, endPoint y: 318, distance: 49.4
click at [520, 318] on span "PV95KJ" at bounding box center [629, 316] width 218 height 16
click at [378, 111] on button "< Back to public search results" at bounding box center [368, 106] width 194 height 34
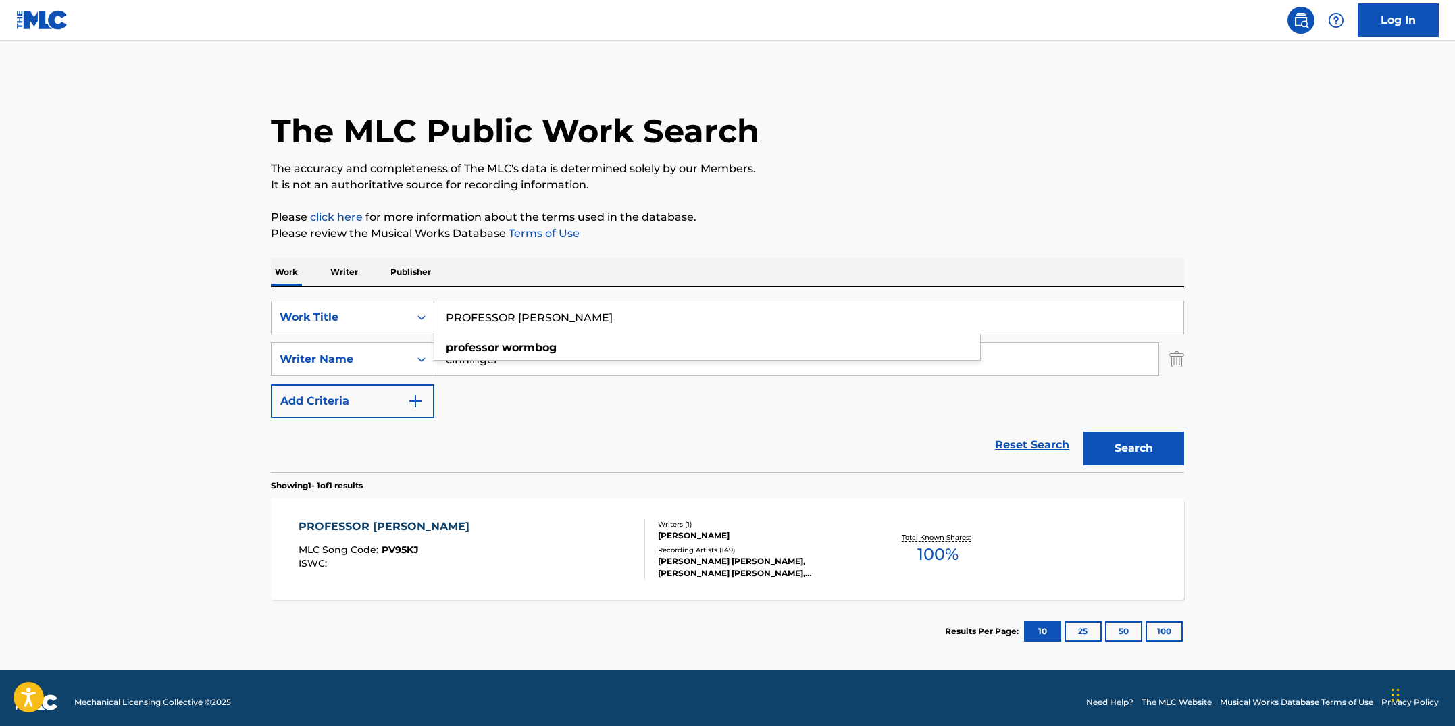
drag, startPoint x: 607, startPoint y: 320, endPoint x: 461, endPoint y: 306, distance: 146.5
click at [461, 306] on input "PROFESSOR [PERSON_NAME]" at bounding box center [808, 317] width 749 height 32
paste input "PHECY NOW"
type input "PROPHECY NOW"
click at [1083, 432] on button "Search" at bounding box center [1133, 449] width 101 height 34
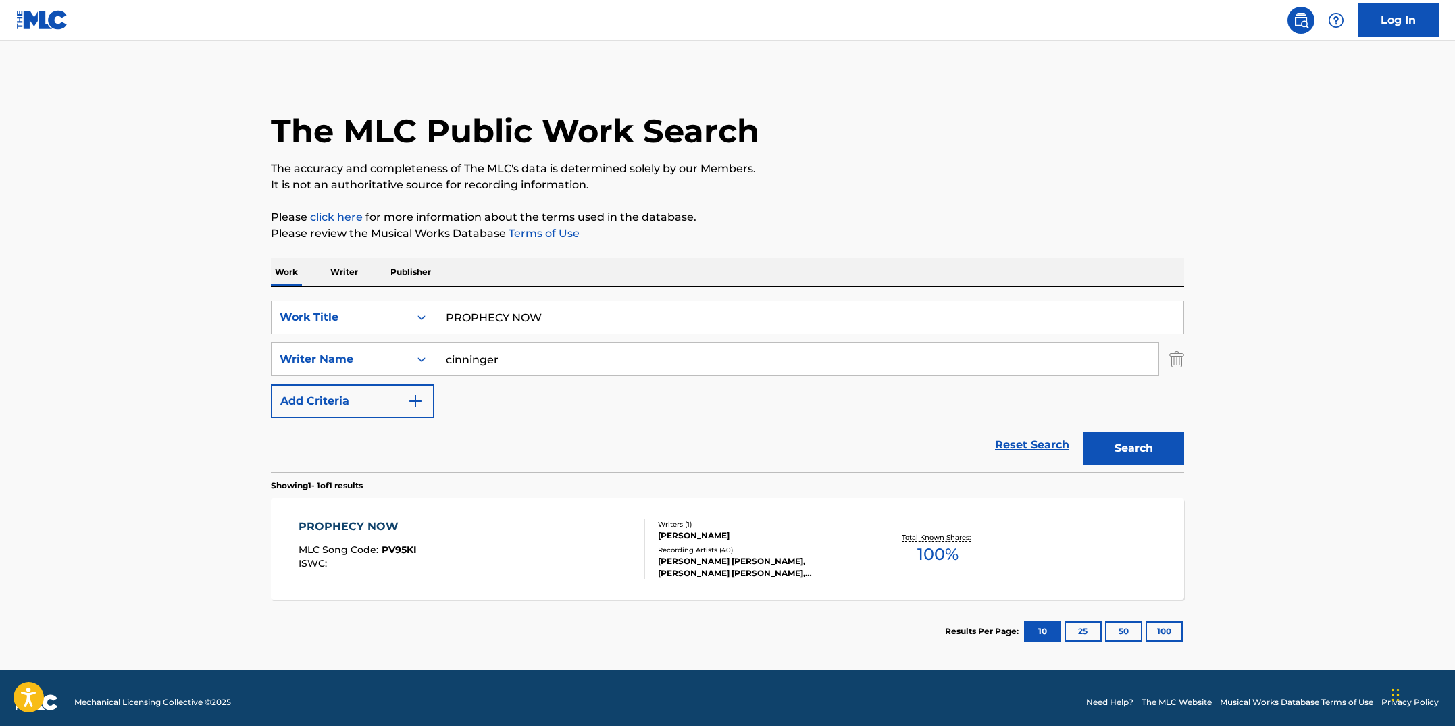
click at [587, 578] on div "PROPHECY NOW MLC Song Code : PV95KI ISWC :" at bounding box center [472, 549] width 347 height 61
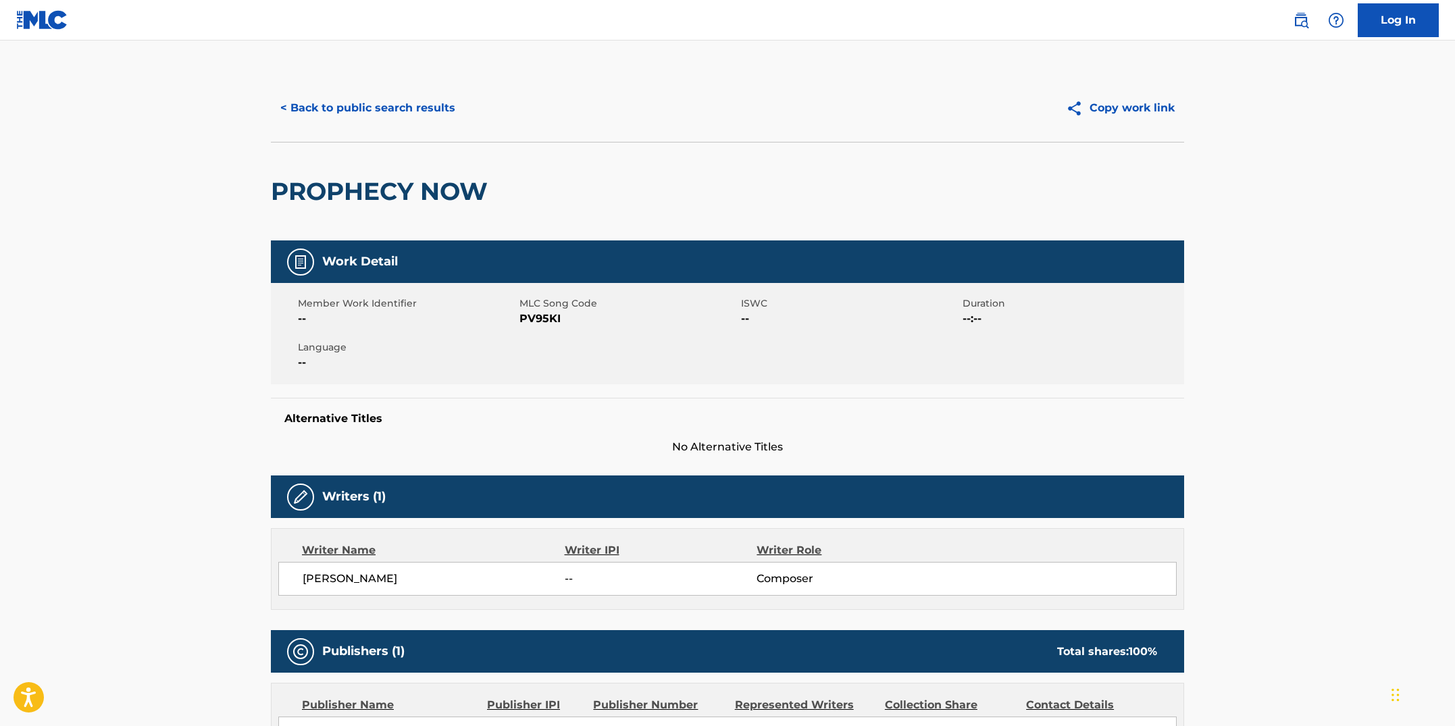
click at [563, 337] on div "Member Work Identifier -- MLC Song Code PV95KI ISWC -- Duration --:-- Language …" at bounding box center [727, 333] width 913 height 101
drag, startPoint x: 563, startPoint y: 322, endPoint x: 520, endPoint y: 318, distance: 42.8
click at [520, 318] on span "PV95KI" at bounding box center [629, 319] width 218 height 16
click at [379, 120] on button "< Back to public search results" at bounding box center [368, 108] width 194 height 34
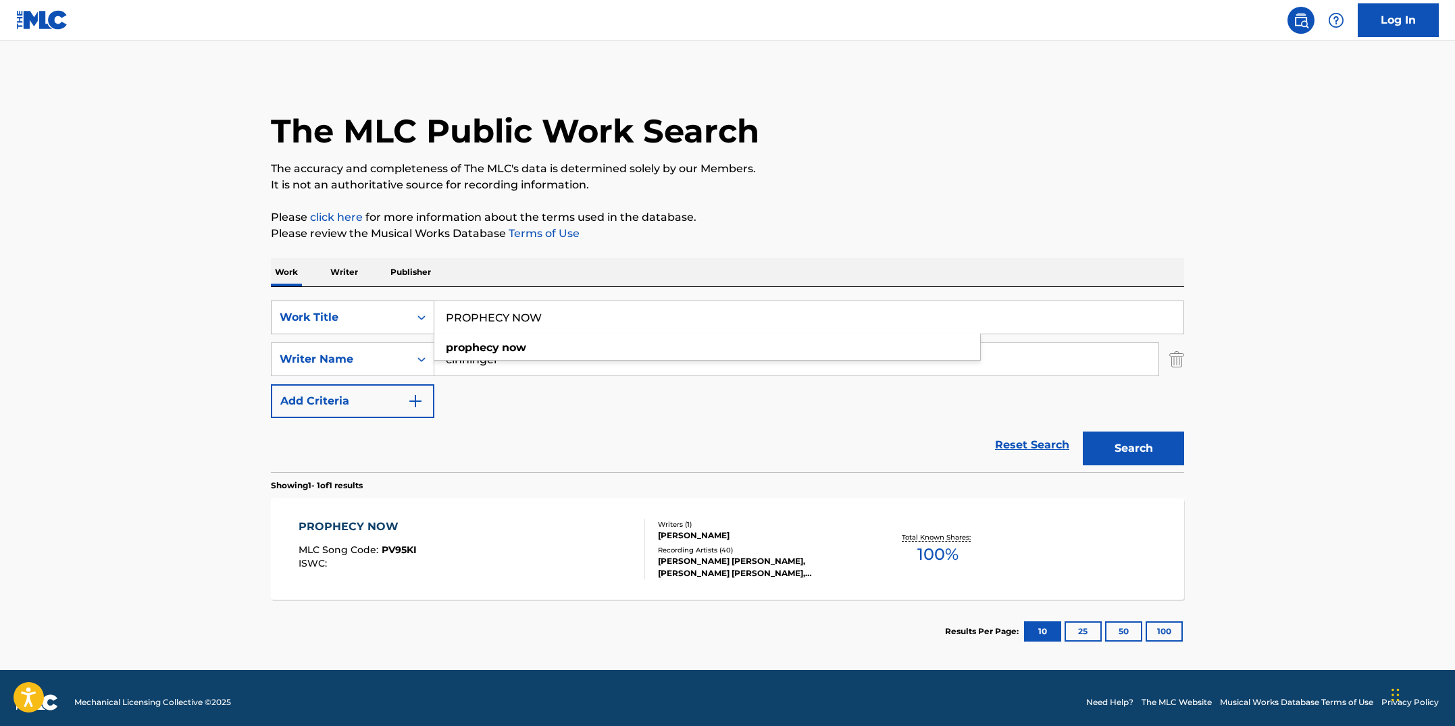
drag, startPoint x: 566, startPoint y: 319, endPoint x: 412, endPoint y: 304, distance: 154.7
click at [412, 303] on div "SearchWithCriteriab7fd4b16-c464-4f86-a7fd-1b0e84b02ad9 Work Title PROPHECY NOW …" at bounding box center [727, 318] width 913 height 34
paste input "RED ROOM"
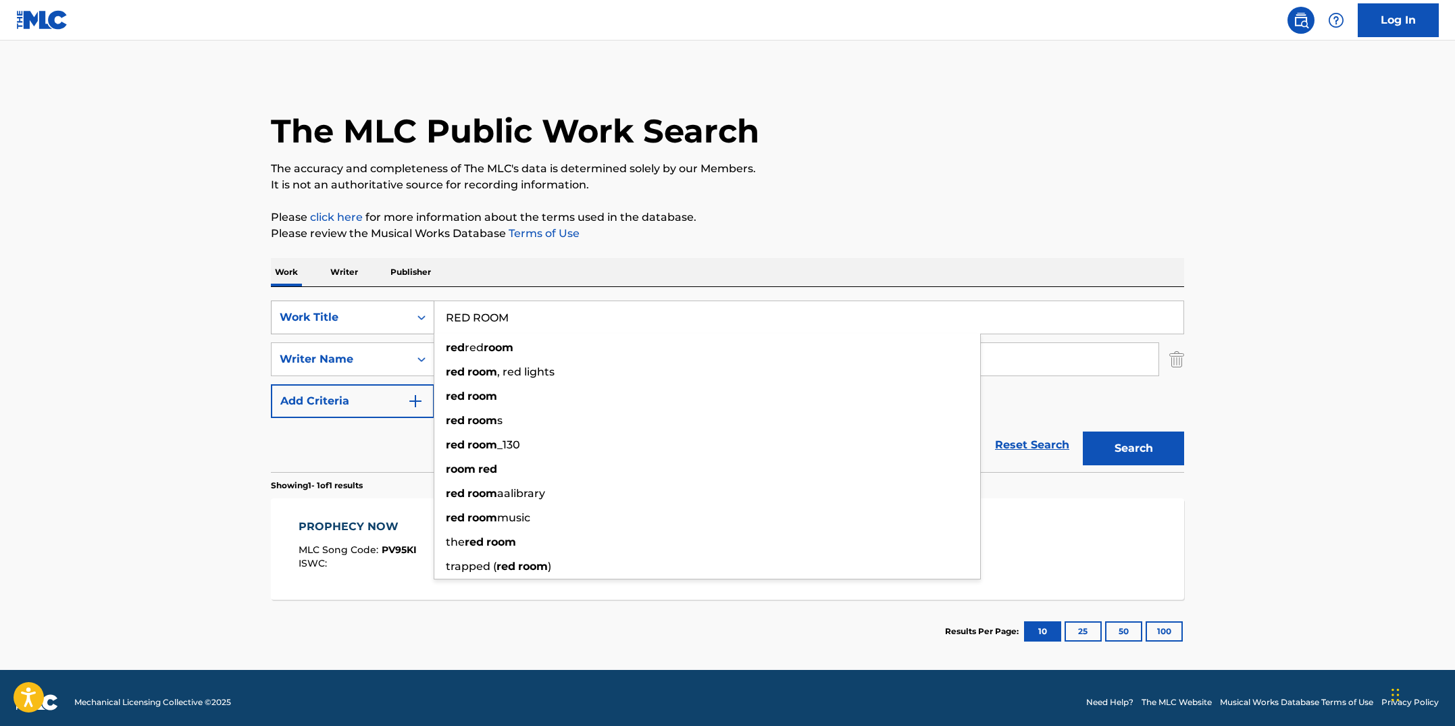
type input "RED ROOM"
click at [1083, 432] on button "Search" at bounding box center [1133, 449] width 101 height 34
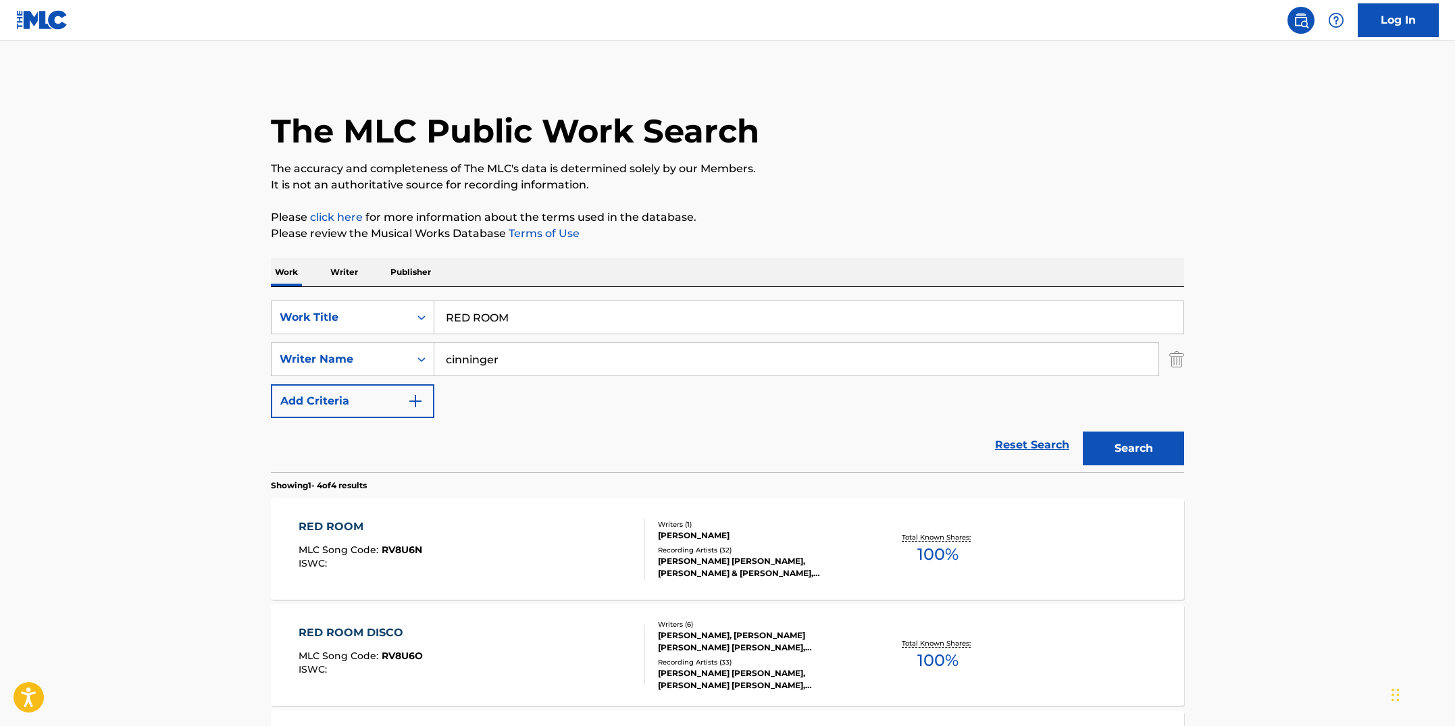
click at [592, 549] on div "RED ROOM MLC Song Code : RV8U6N ISWC :" at bounding box center [472, 549] width 347 height 61
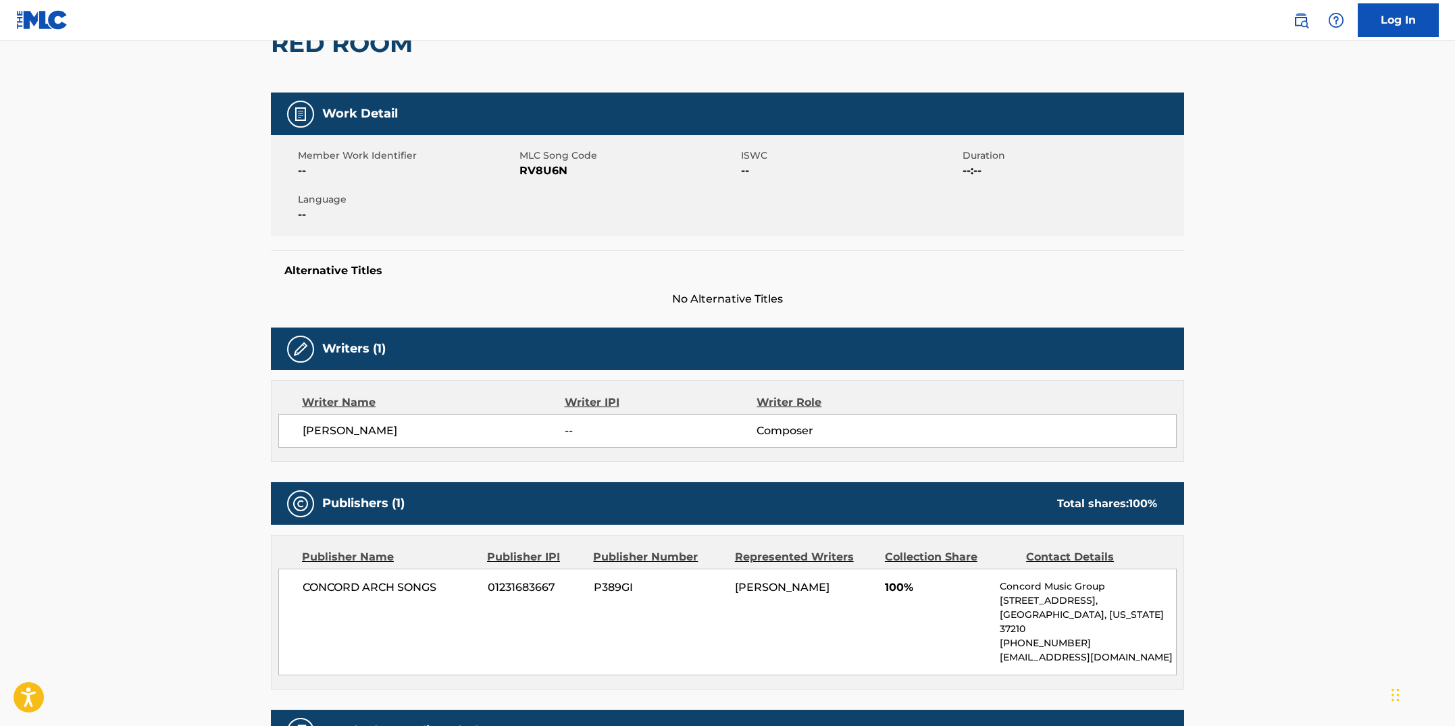
scroll to position [14, 0]
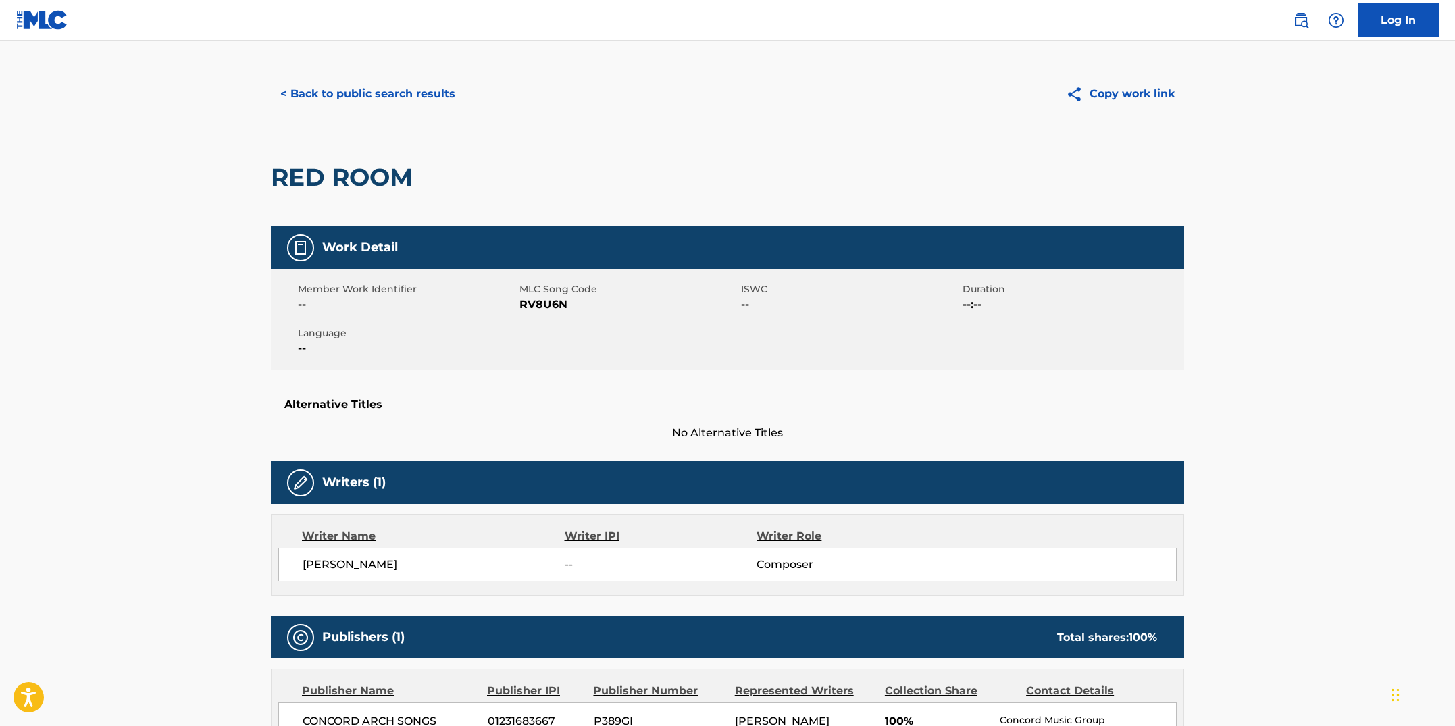
click at [557, 359] on div "Member Work Identifier -- MLC Song Code RV8U6N ISWC -- Duration --:-- Language …" at bounding box center [727, 319] width 913 height 101
drag, startPoint x: 569, startPoint y: 305, endPoint x: 519, endPoint y: 305, distance: 50.0
click at [520, 305] on span "RV8U6N" at bounding box center [629, 305] width 218 height 16
click at [414, 97] on button "< Back to public search results" at bounding box center [368, 94] width 194 height 34
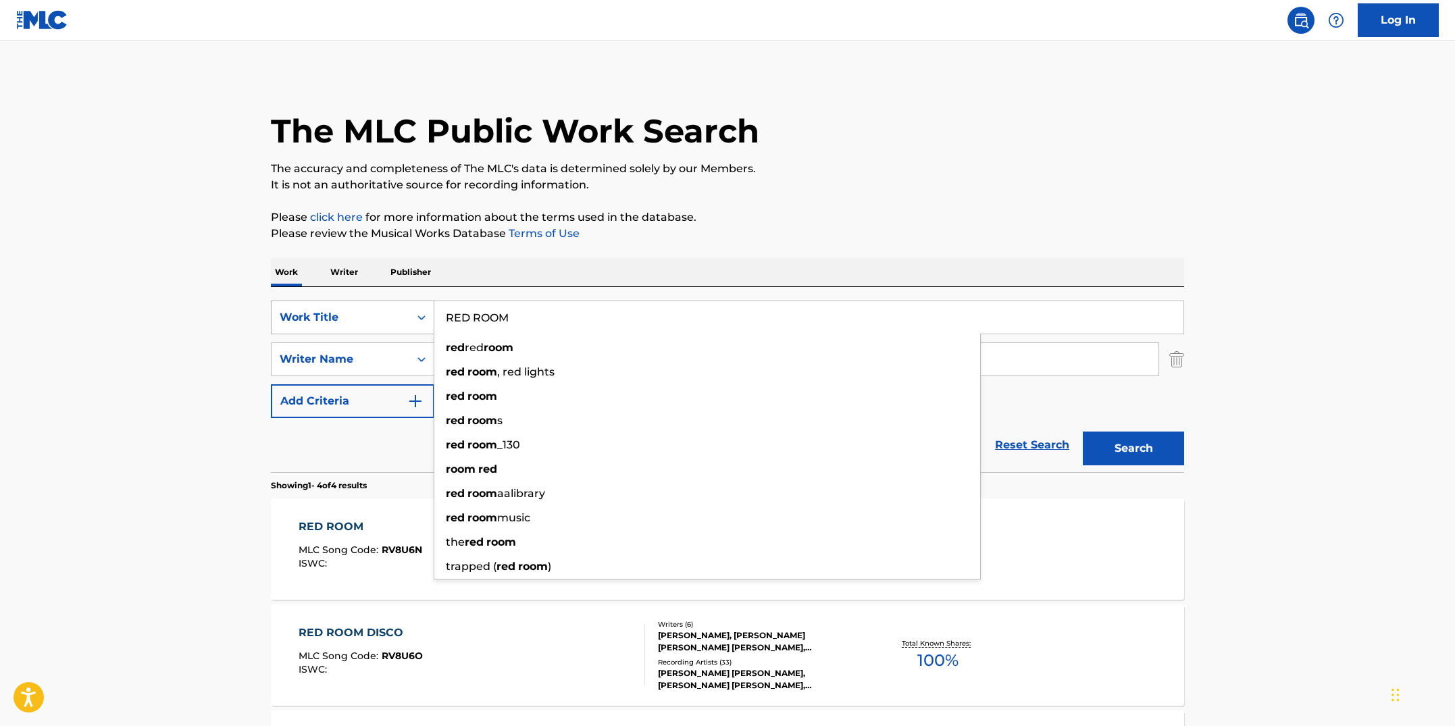
drag, startPoint x: 528, startPoint y: 324, endPoint x: 429, endPoint y: 305, distance: 100.6
click at [429, 305] on div "SearchWithCriteriab7fd4b16-c464-4f86-a7fd-1b0e84b02ad9 Work Title RED ROOM red …" at bounding box center [727, 318] width 913 height 34
paste input "SOLUTION"
type input "RESOLUTION"
click at [1083, 432] on button "Search" at bounding box center [1133, 449] width 101 height 34
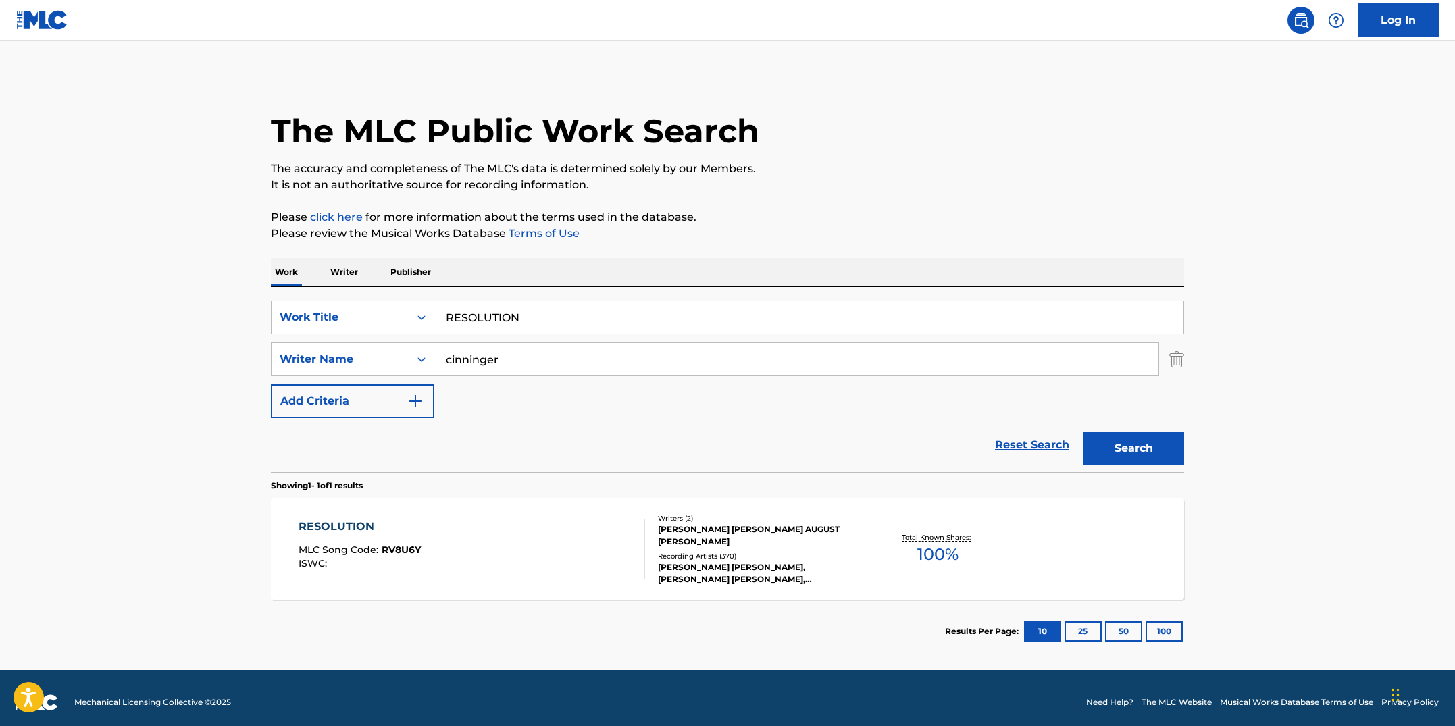
click at [599, 542] on div "RESOLUTION MLC Song Code : RV8U6Y ISWC :" at bounding box center [472, 549] width 347 height 61
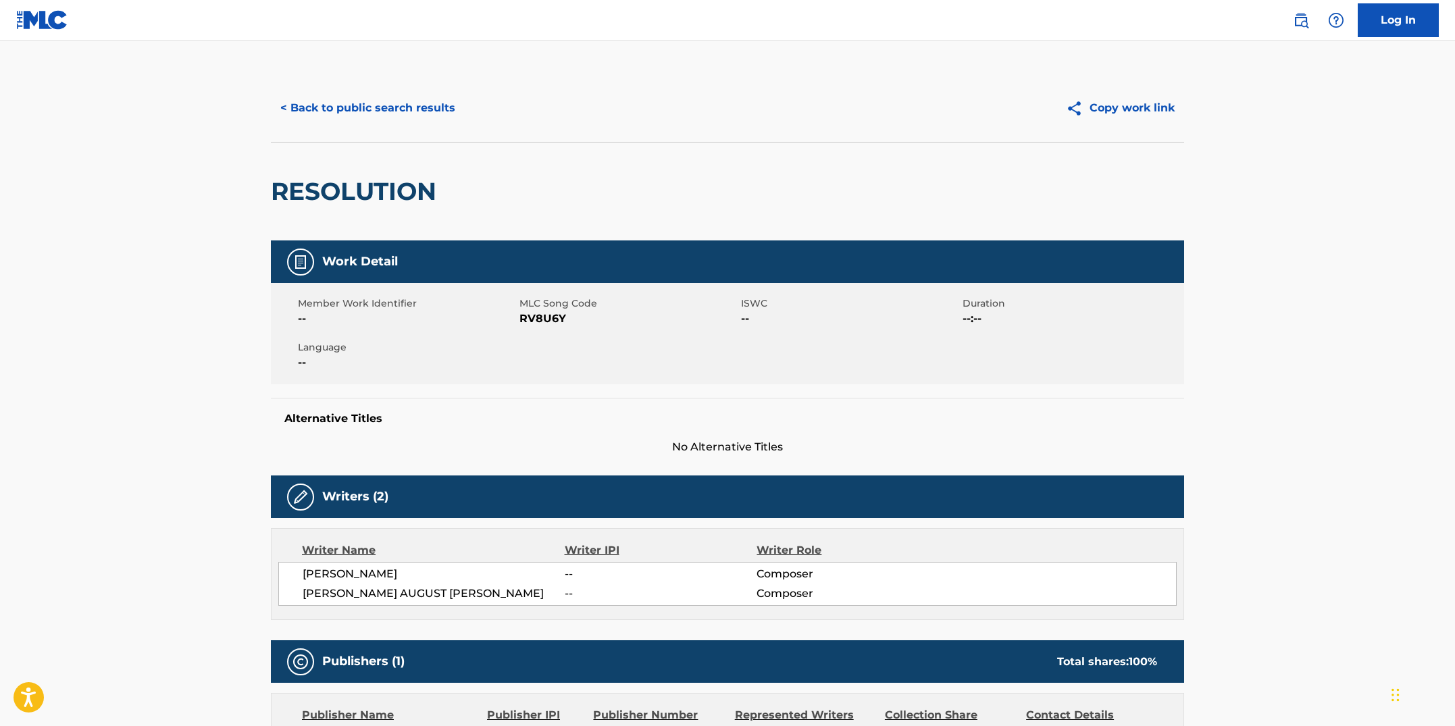
click at [540, 390] on div "Work Detail Member Work Identifier -- MLC Song Code RV8U6Y ISWC -- Duration --:…" at bounding box center [727, 348] width 913 height 215
drag, startPoint x: 560, startPoint y: 316, endPoint x: 522, endPoint y: 318, distance: 38.6
click at [522, 318] on span "RV8U6Y" at bounding box center [629, 319] width 218 height 16
click at [383, 101] on button "< Back to public search results" at bounding box center [368, 108] width 194 height 34
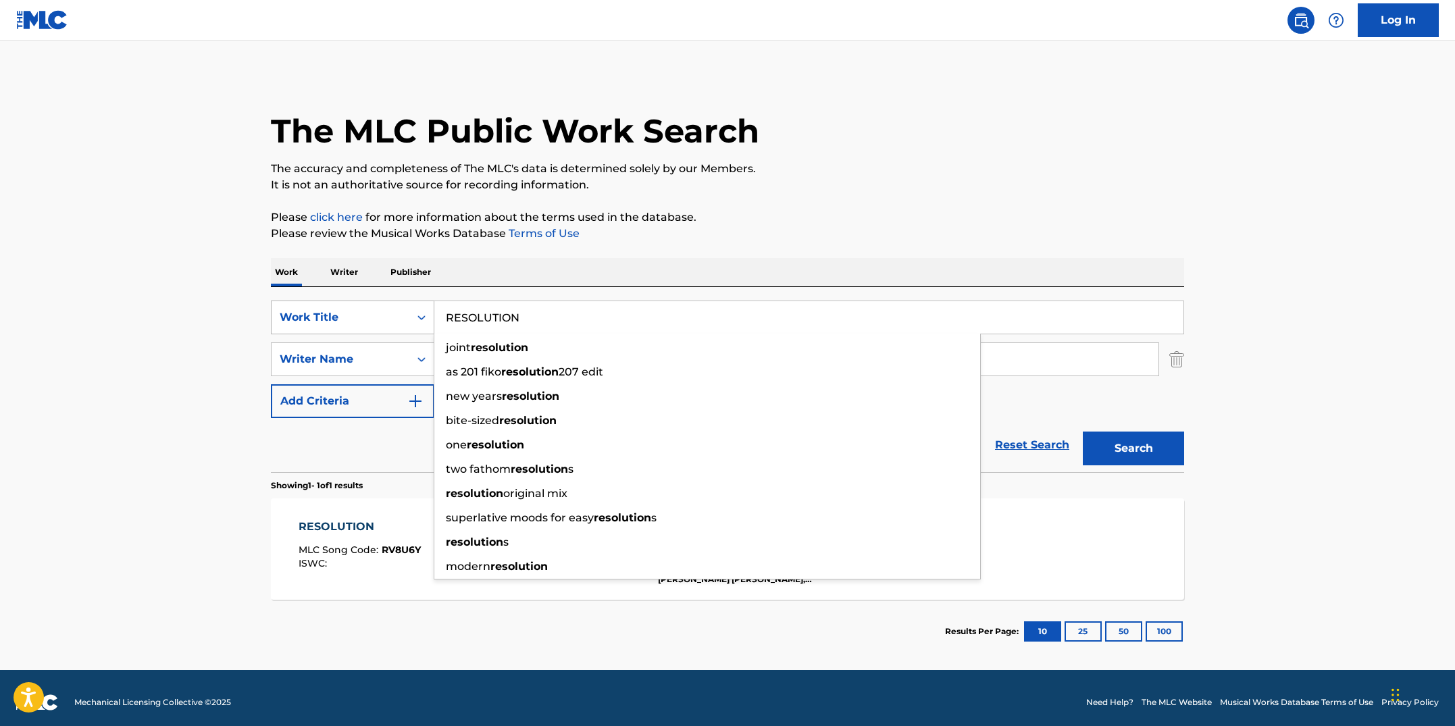
drag, startPoint x: 547, startPoint y: 320, endPoint x: 422, endPoint y: 307, distance: 125.6
click at [422, 307] on div "SearchWithCriteriab7fd4b16-c464-4f86-a7fd-1b0e84b02ad9 Work Title RESOLUTION jo…" at bounding box center [727, 318] width 913 height 34
paste input "IDE ON PONY"
type input "RIDE ON PONY"
click at [1083, 432] on button "Search" at bounding box center [1133, 449] width 101 height 34
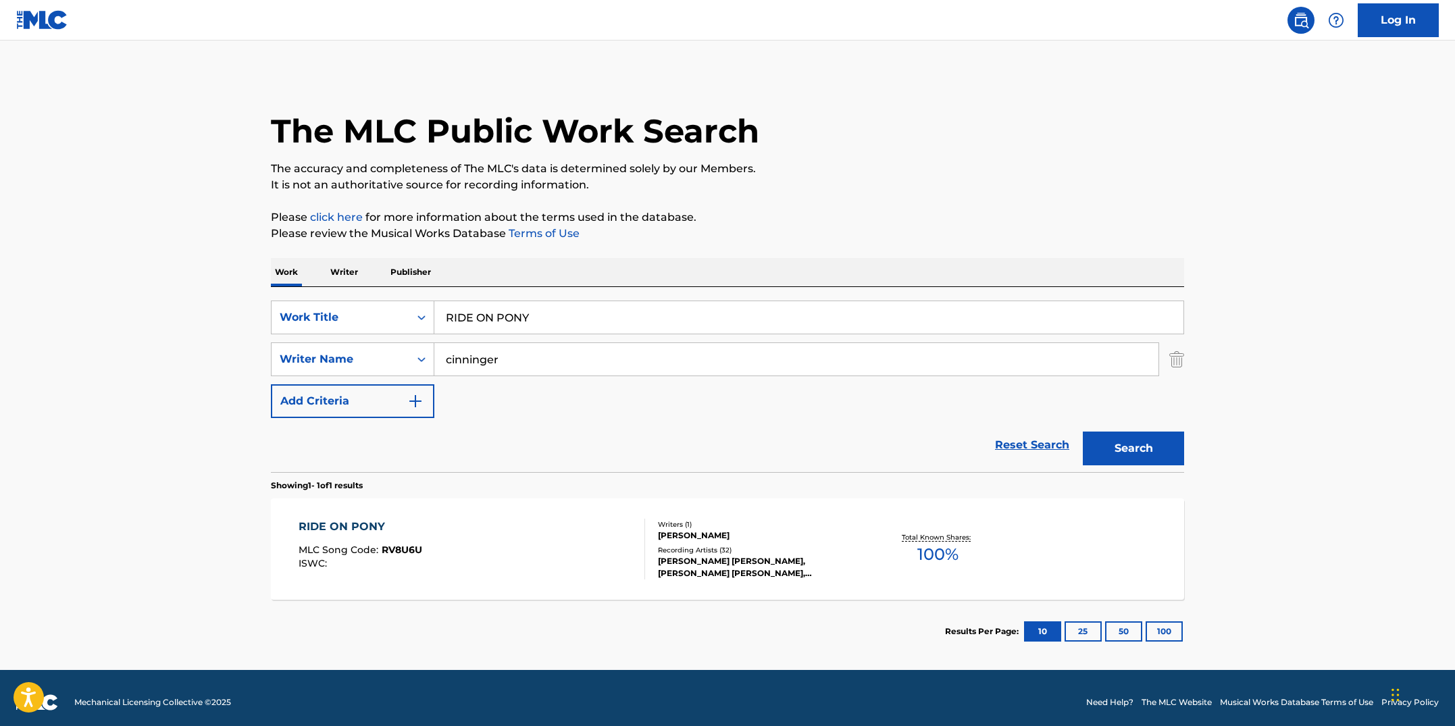
click at [518, 523] on div "RIDE ON PONY MLC Song Code : RV8U6U ISWC :" at bounding box center [472, 549] width 347 height 61
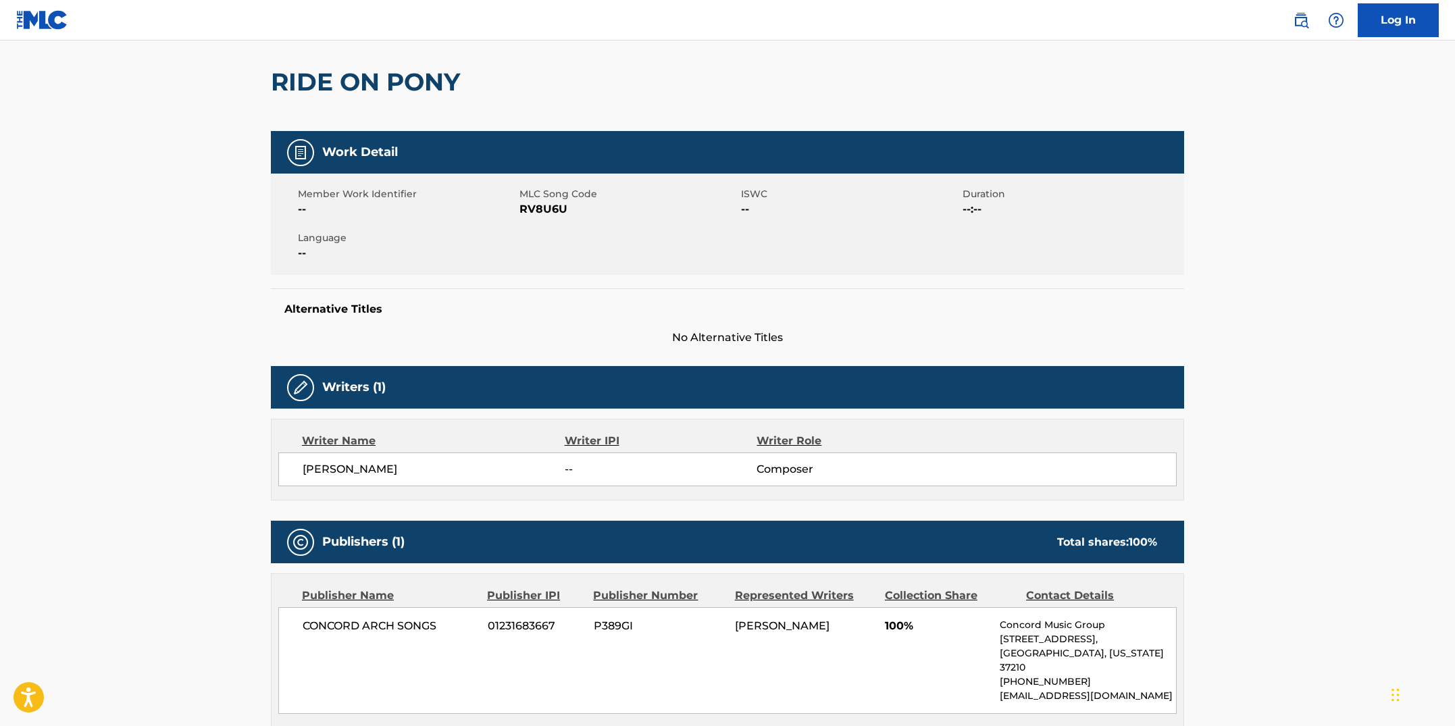
scroll to position [61, 0]
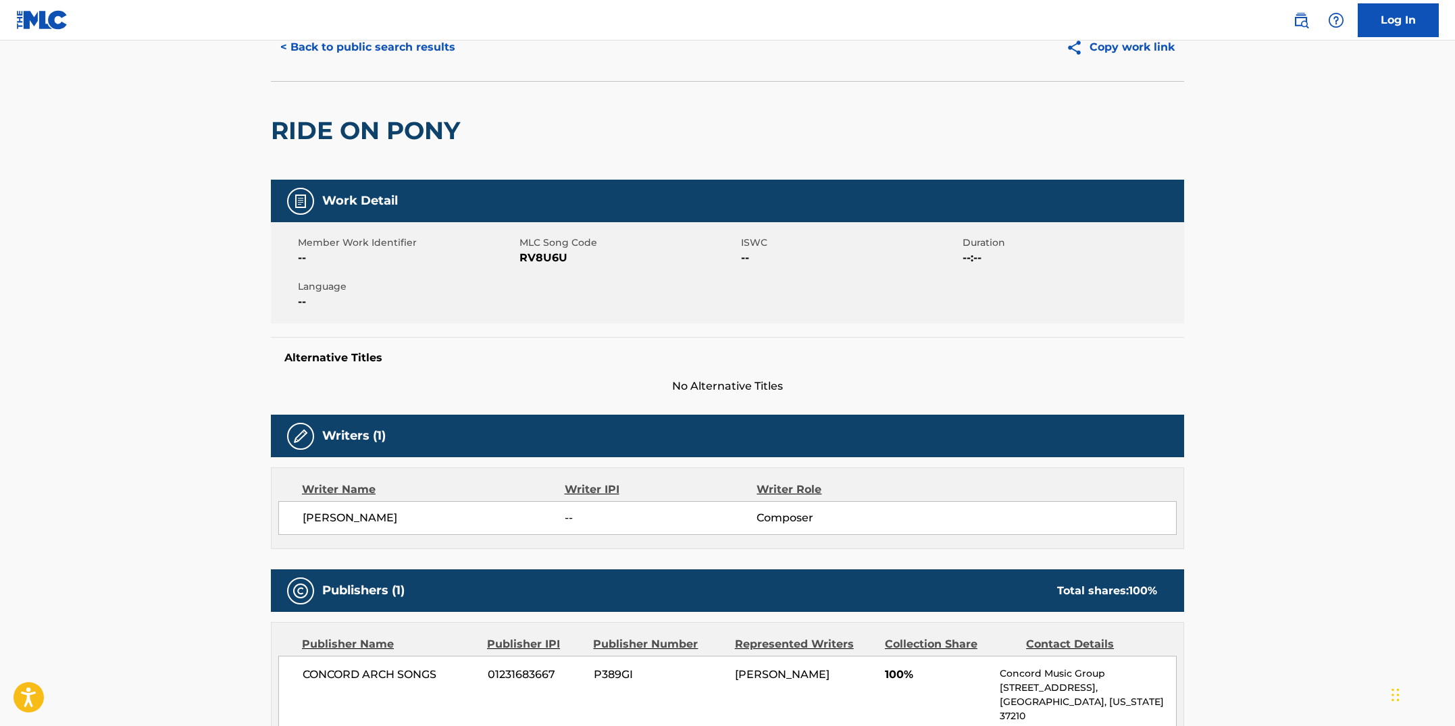
click at [467, 326] on div "Work Detail Member Work Identifier -- MLC Song Code RV8U6U ISWC -- Duration --:…" at bounding box center [727, 287] width 913 height 215
drag, startPoint x: 567, startPoint y: 257, endPoint x: 523, endPoint y: 256, distance: 43.9
click at [523, 256] on span "RV8U6U" at bounding box center [629, 258] width 218 height 16
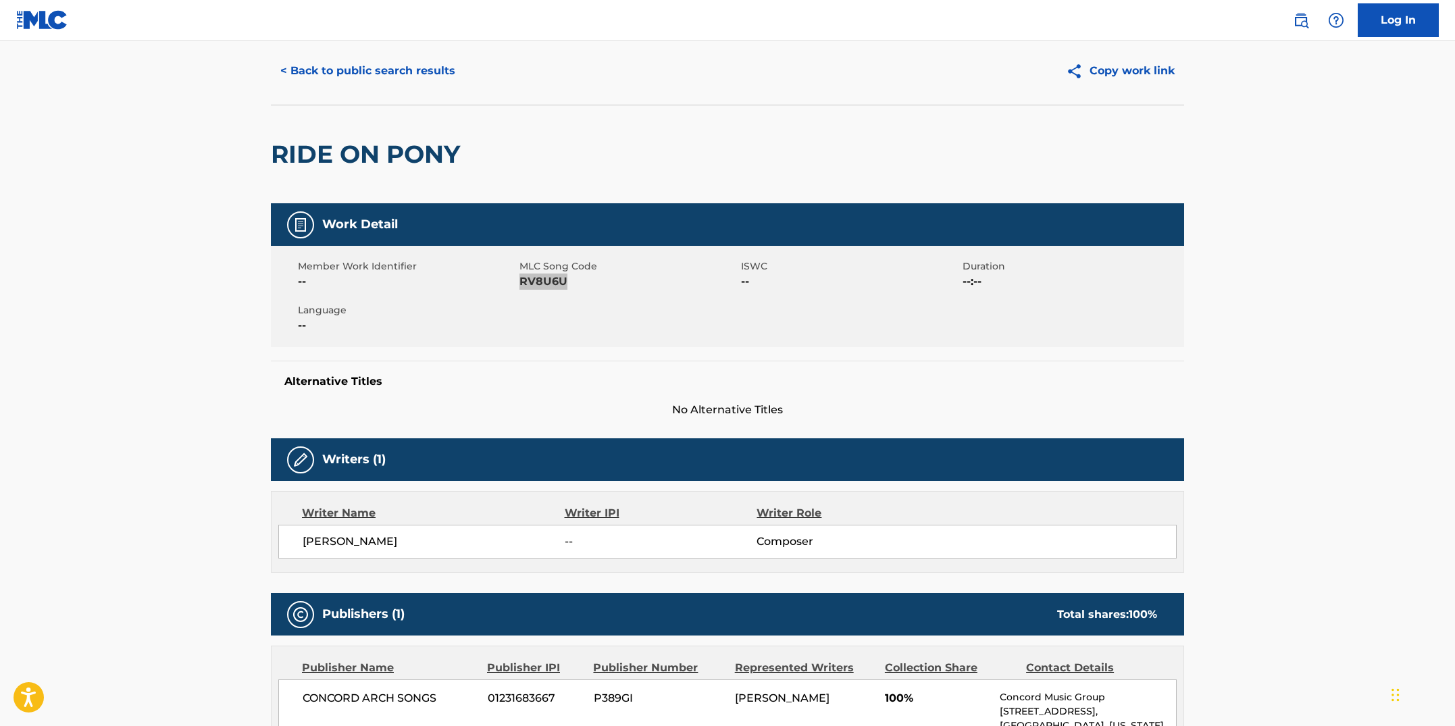
scroll to position [27, 0]
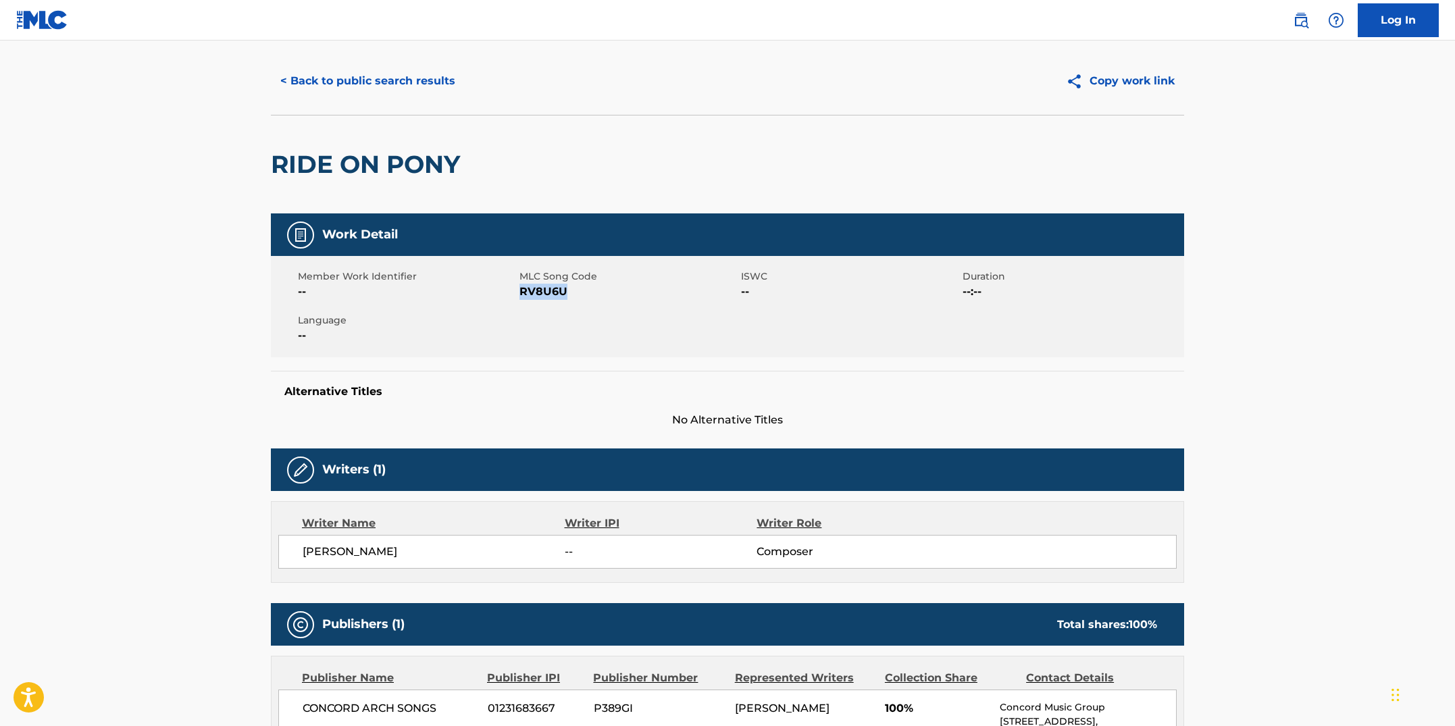
click at [400, 89] on button "< Back to public search results" at bounding box center [368, 81] width 194 height 34
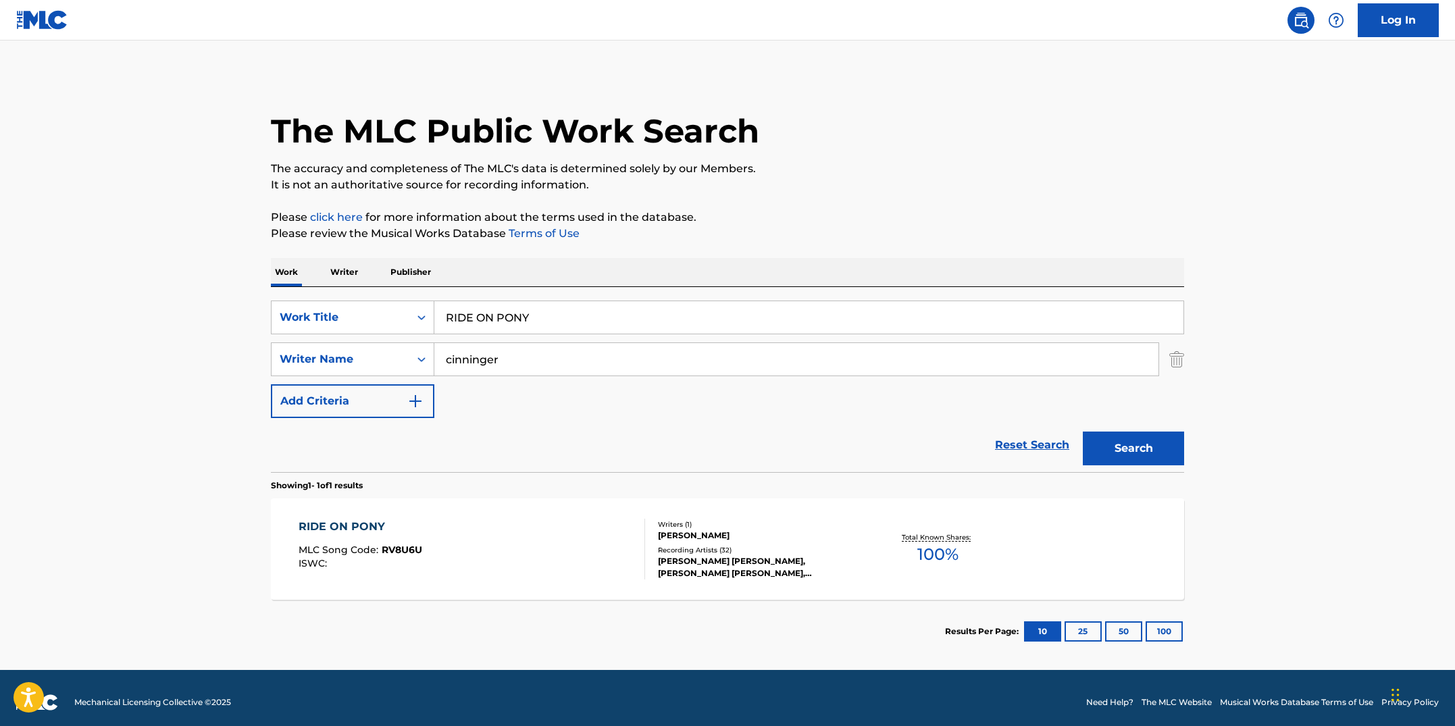
drag, startPoint x: 517, startPoint y: 311, endPoint x: 404, endPoint y: 292, distance: 115.2
click at [404, 292] on div "SearchWithCriteriab7fd4b16-c464-4f86-a7fd-1b0e84b02ad9 Work Title RIDE ON PONY …" at bounding box center [727, 379] width 913 height 185
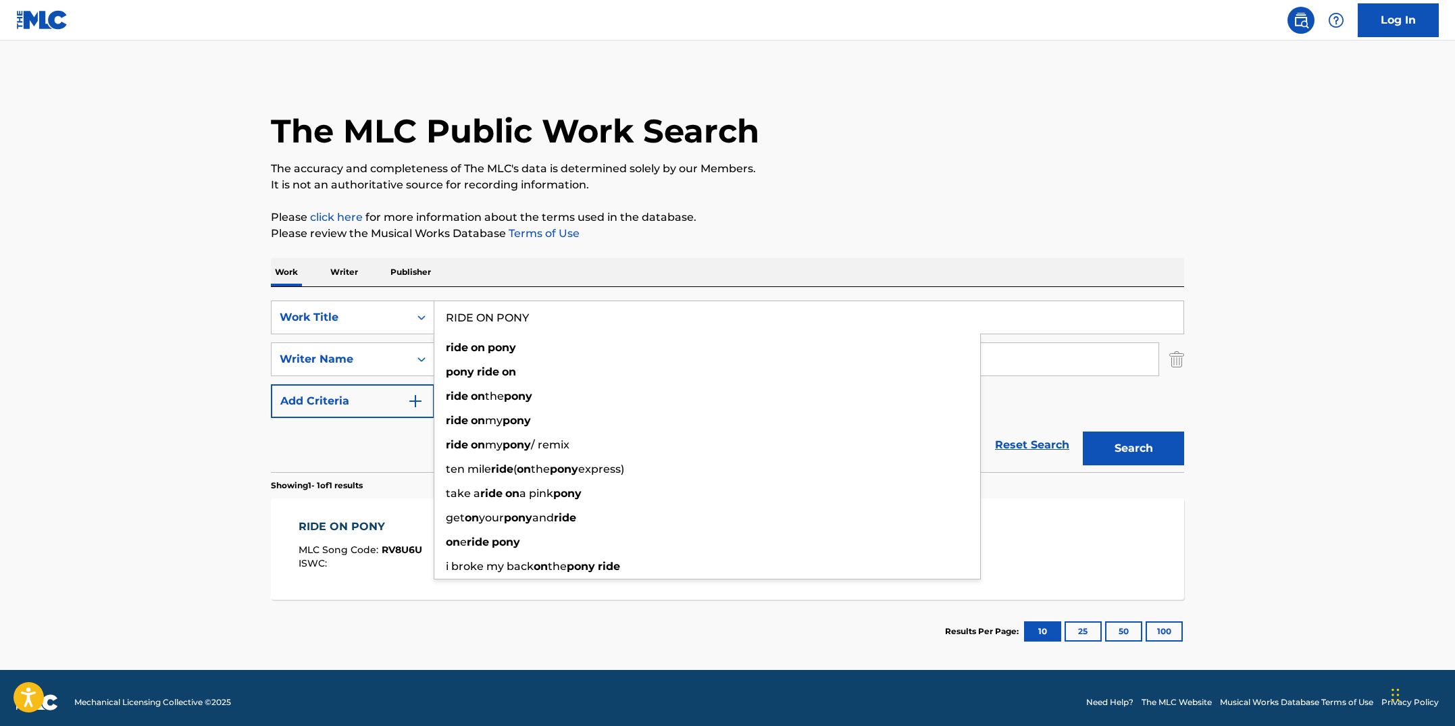
paste input "NGO"
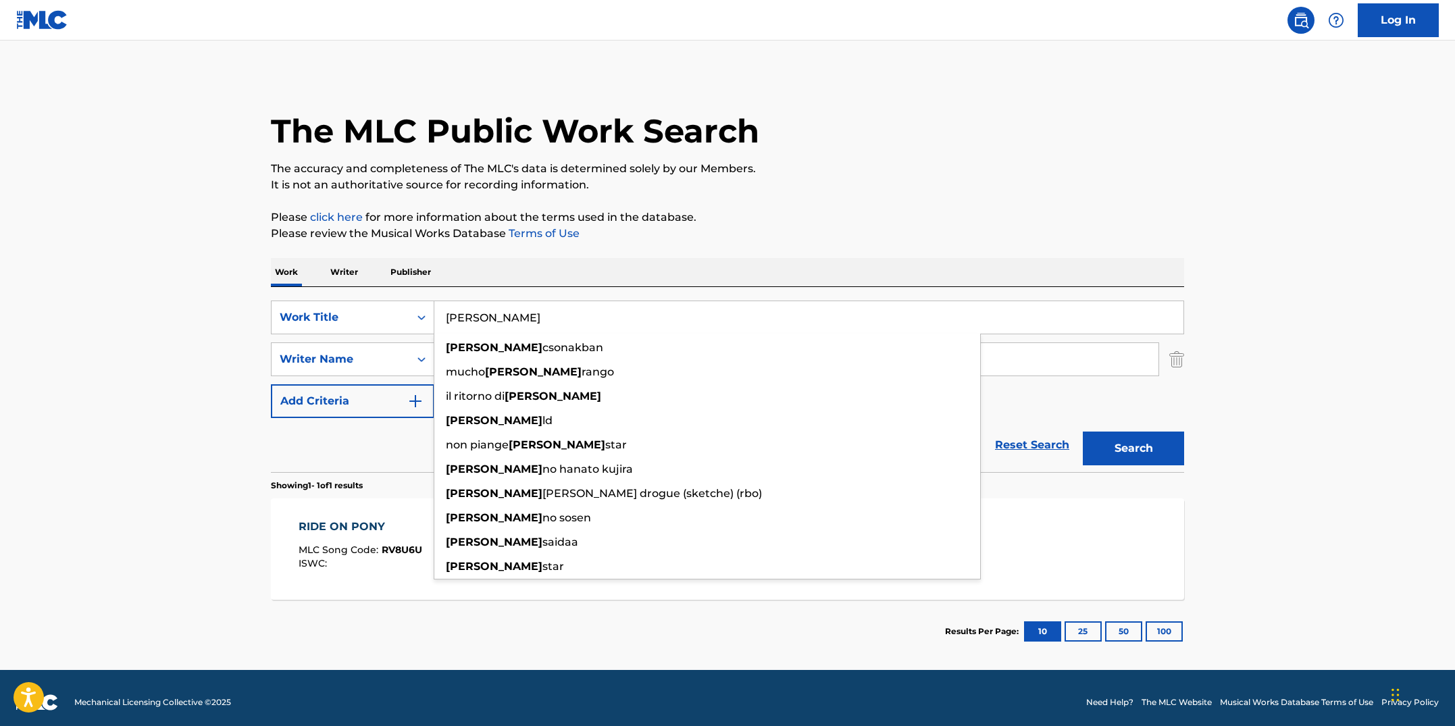
type input "[PERSON_NAME]"
click at [1083, 432] on button "Search" at bounding box center [1133, 449] width 101 height 34
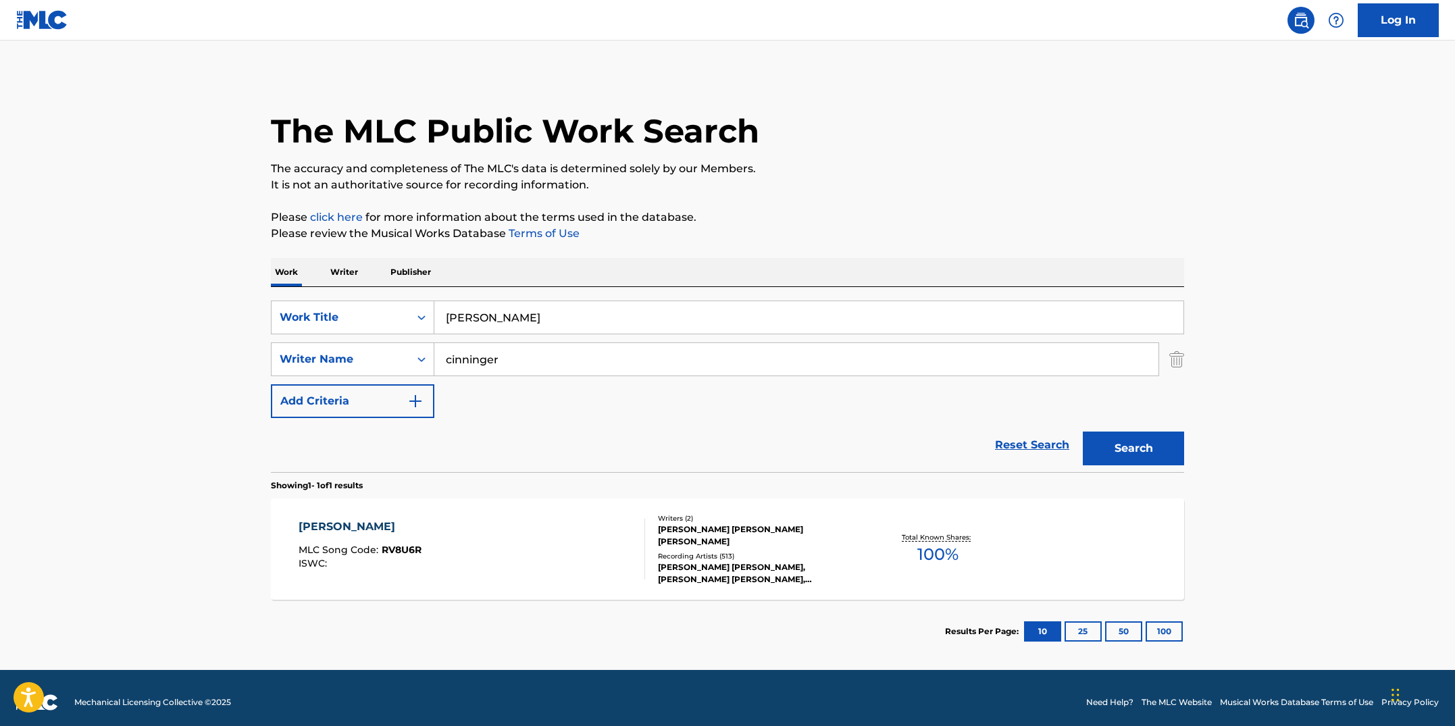
click at [519, 511] on div "[PERSON_NAME] MLC Song Code : RV8U6R ISWC : Writers ( 2 ) [PERSON_NAME] [PERSON…" at bounding box center [727, 549] width 913 height 101
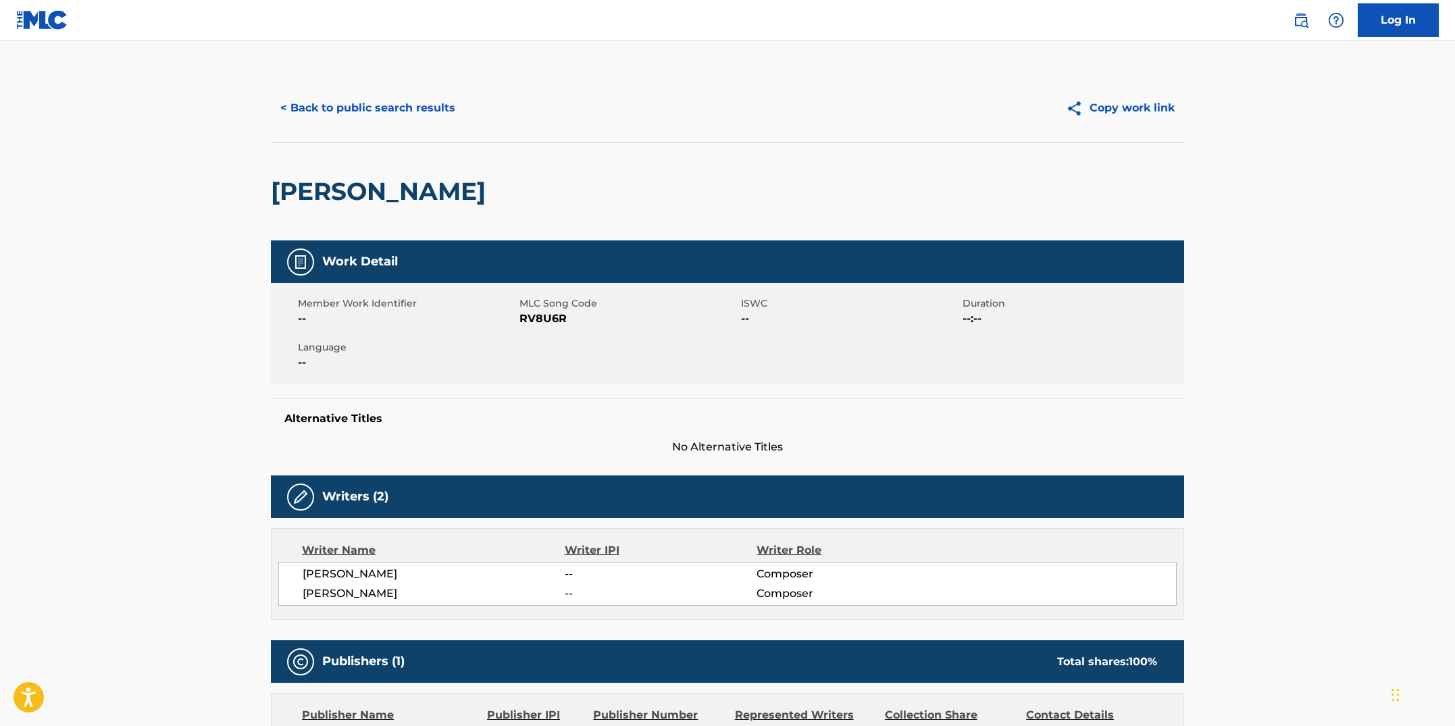
drag, startPoint x: 505, startPoint y: 390, endPoint x: 542, endPoint y: 347, distance: 57.5
click at [506, 388] on div "Work Detail Member Work Identifier -- MLC Song Code RV8U6R ISWC -- Duration --:…" at bounding box center [727, 348] width 913 height 215
drag, startPoint x: 565, startPoint y: 320, endPoint x: 522, endPoint y: 317, distance: 43.3
click at [522, 317] on span "RV8U6R" at bounding box center [629, 319] width 218 height 16
click at [422, 105] on button "< Back to public search results" at bounding box center [368, 108] width 194 height 34
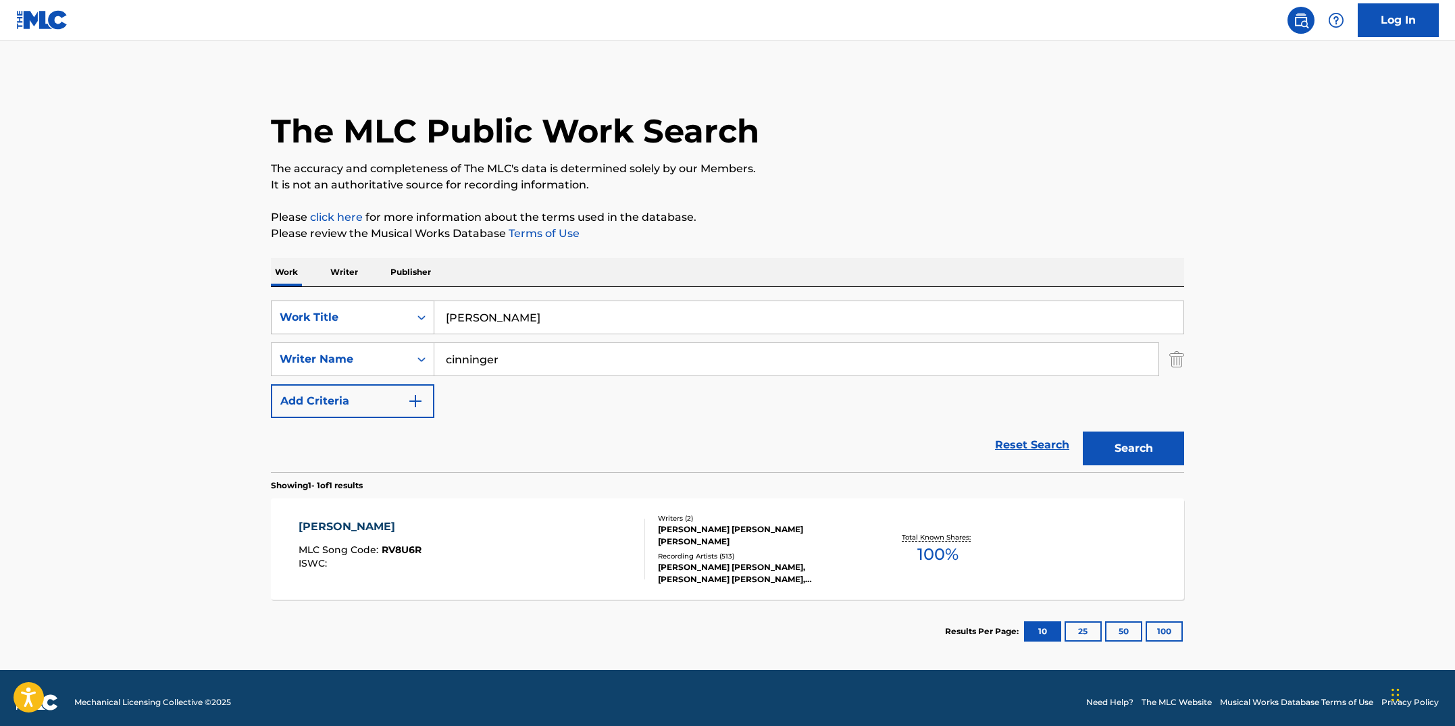
drag, startPoint x: 521, startPoint y: 313, endPoint x: 406, endPoint y: 308, distance: 115.0
click at [406, 309] on div "SearchWithCriteriab7fd4b16-c464-4f86-a7fd-1b0e84b02ad9 Work Title [PERSON_NAME]" at bounding box center [727, 318] width 913 height 34
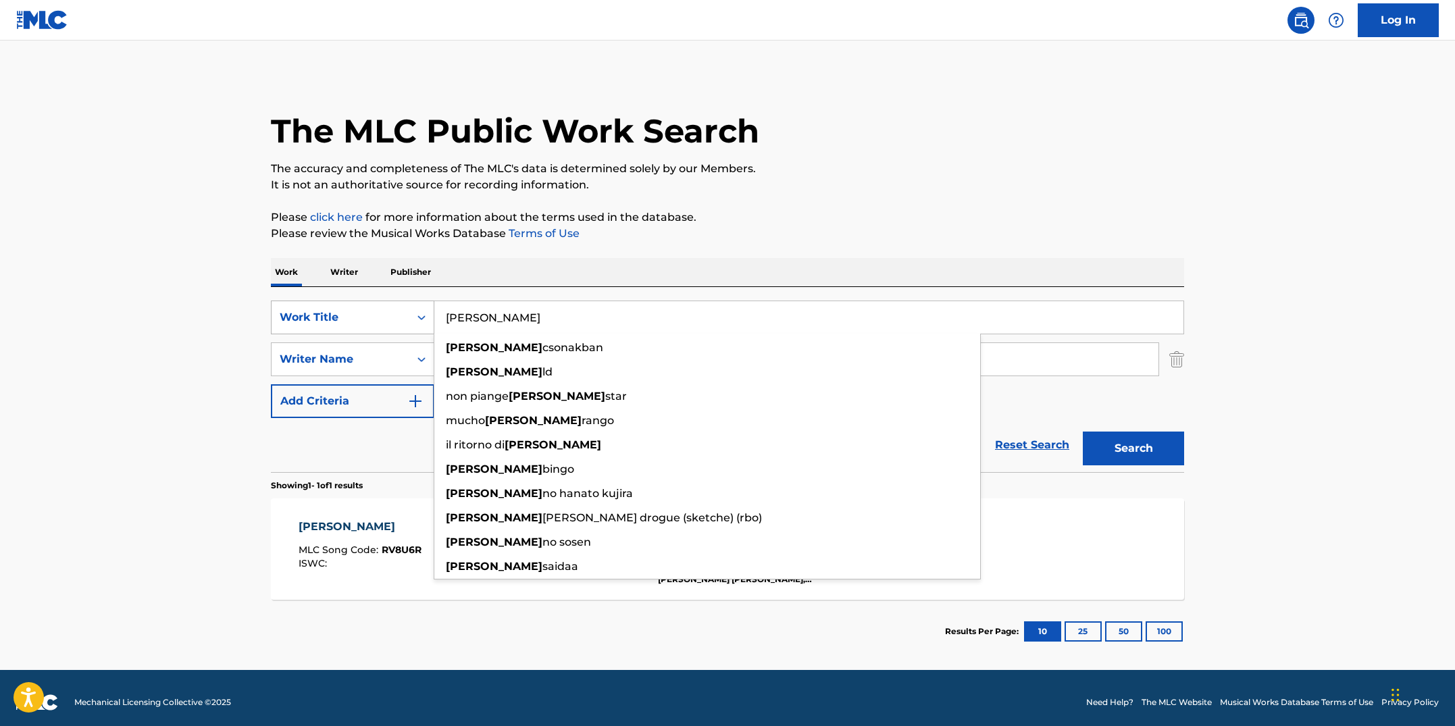
paste input "OBOT WORLD"
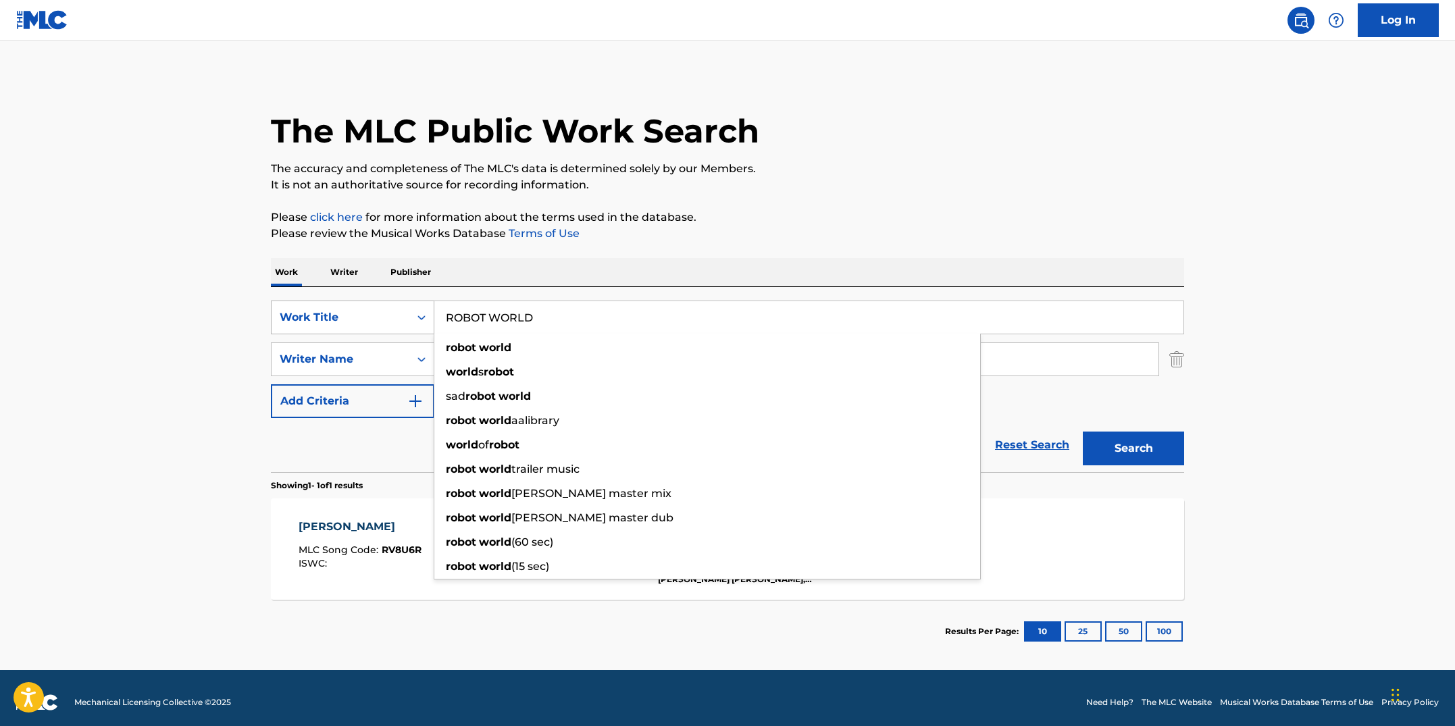
type input "ROBOT WORLD"
click at [1083, 432] on button "Search" at bounding box center [1133, 449] width 101 height 34
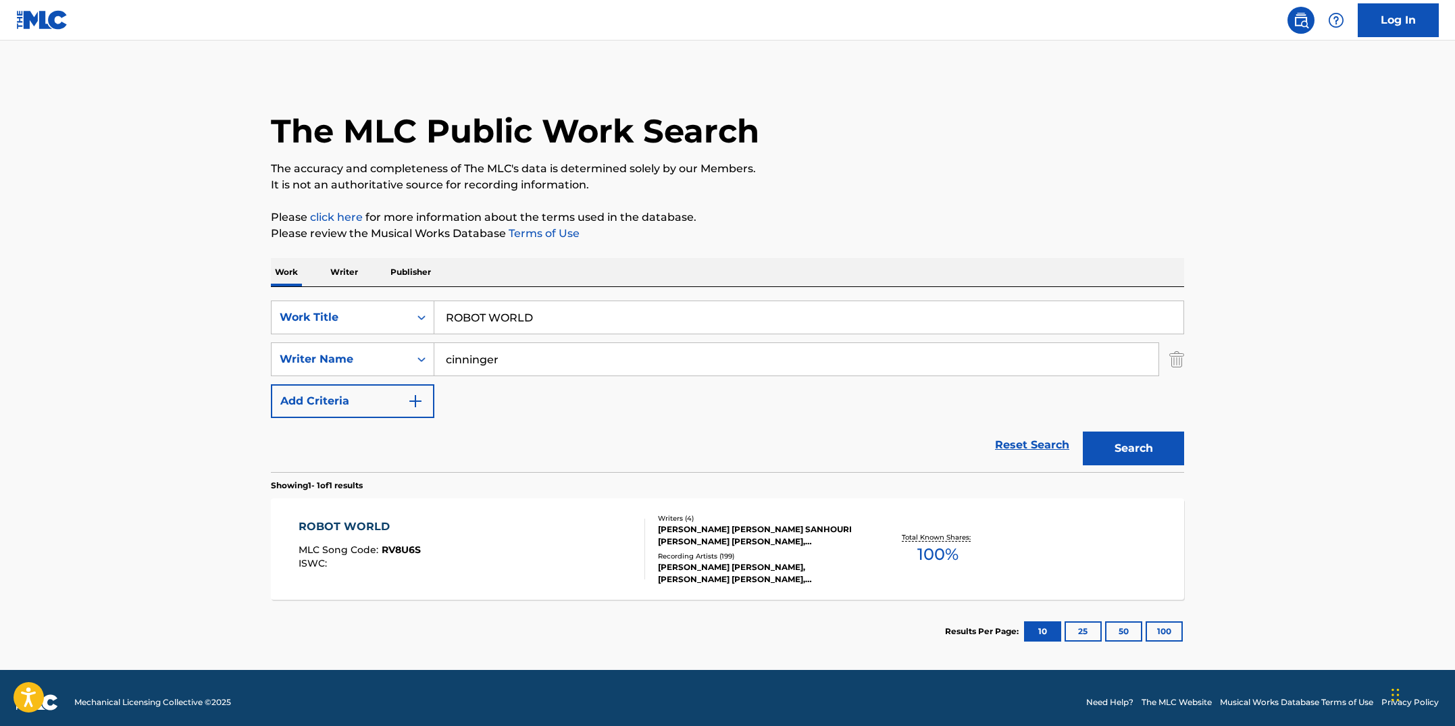
click at [541, 561] on div "ROBOT WORLD MLC Song Code : RV8U6S ISWC :" at bounding box center [472, 549] width 347 height 61
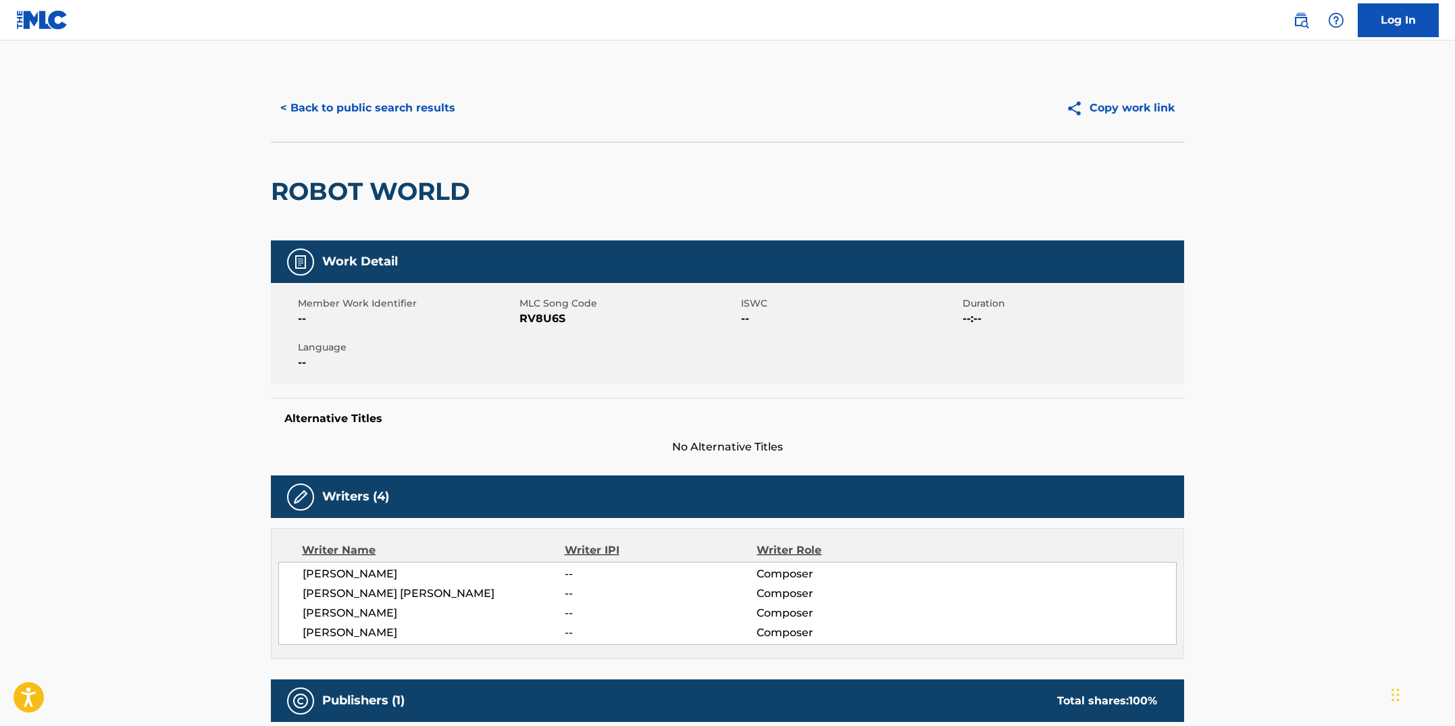
drag, startPoint x: 569, startPoint y: 359, endPoint x: 565, endPoint y: 338, distance: 20.5
click at [569, 359] on div "Member Work Identifier -- MLC Song Code RV8U6S ISWC -- Duration --:-- Language …" at bounding box center [727, 333] width 913 height 101
drag, startPoint x: 565, startPoint y: 320, endPoint x: 523, endPoint y: 322, distance: 42.6
click at [523, 322] on span "RV8U6S" at bounding box center [629, 319] width 218 height 16
click at [420, 108] on button "< Back to public search results" at bounding box center [368, 108] width 194 height 34
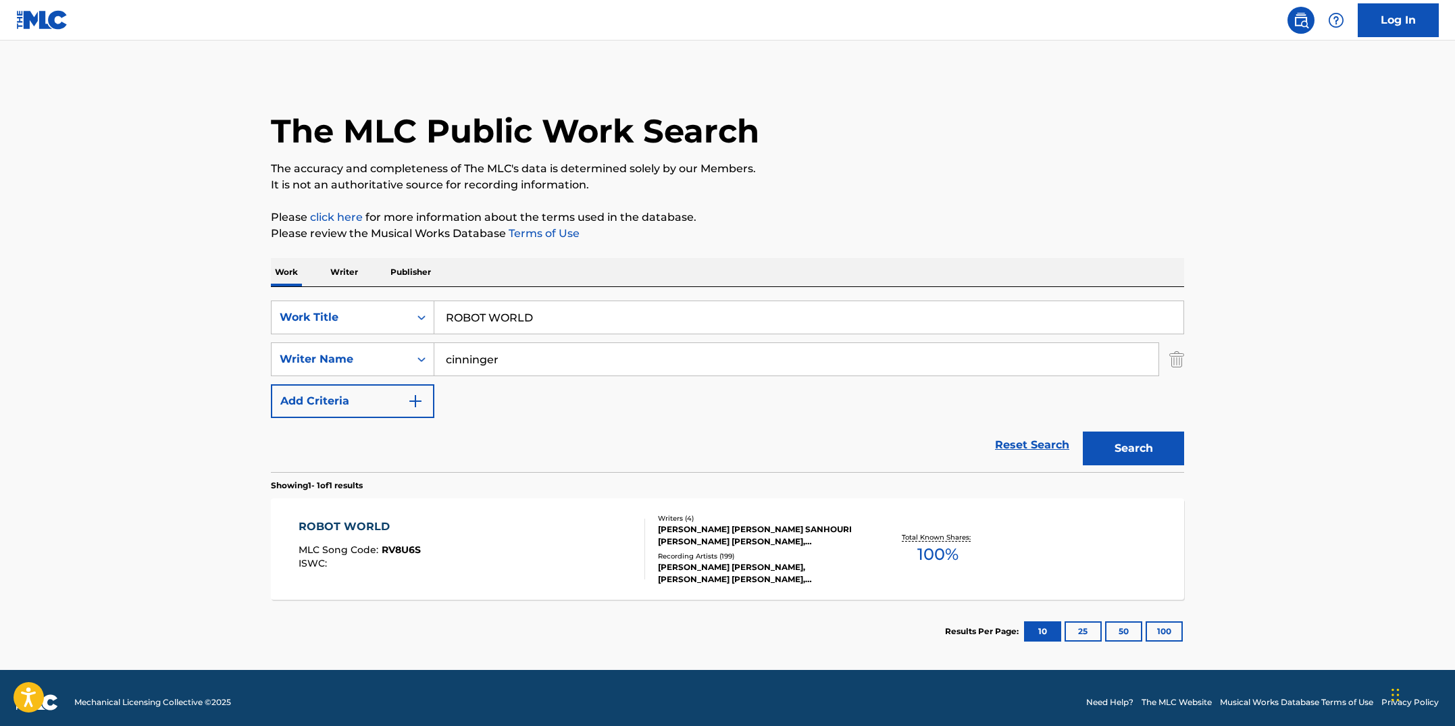
drag, startPoint x: 548, startPoint y: 315, endPoint x: 447, endPoint y: 305, distance: 101.2
click at [447, 305] on input "ROBOT WORLD" at bounding box center [808, 317] width 749 height 32
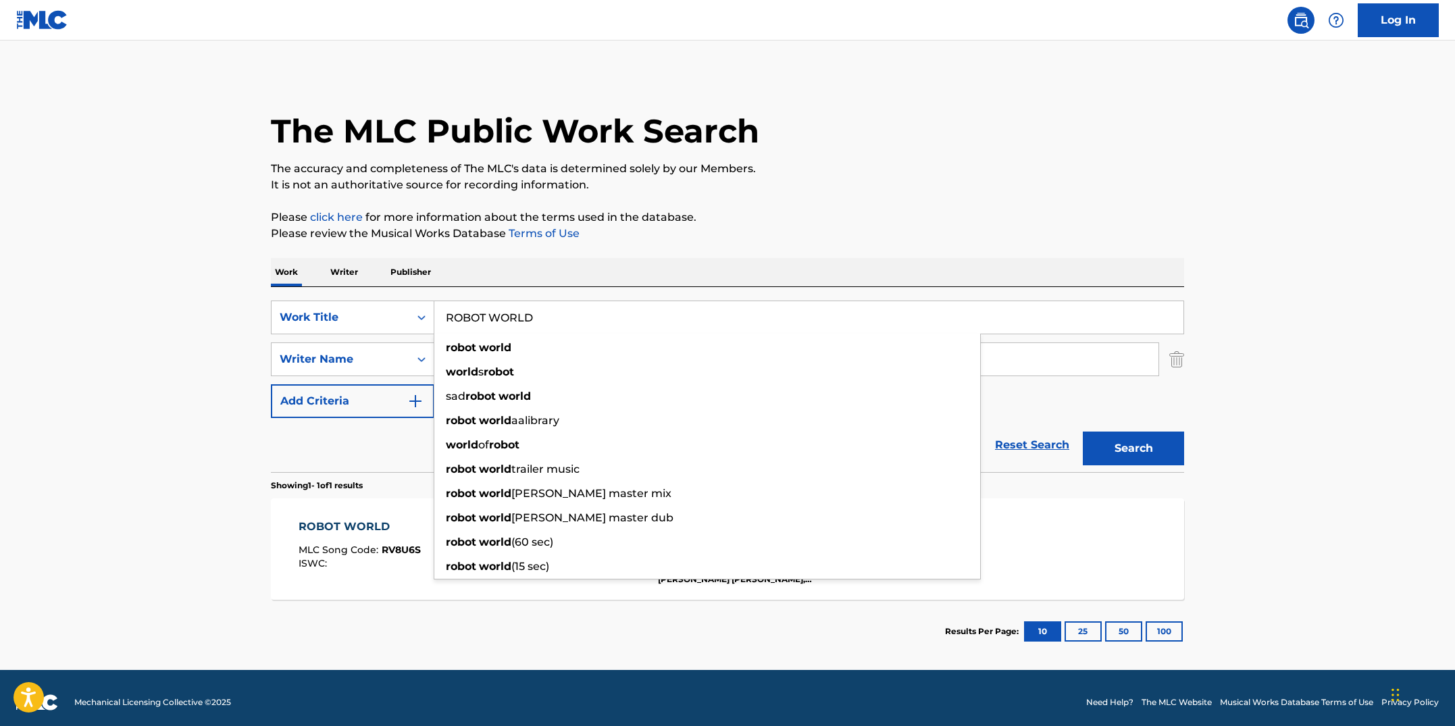
paste input "CCO"
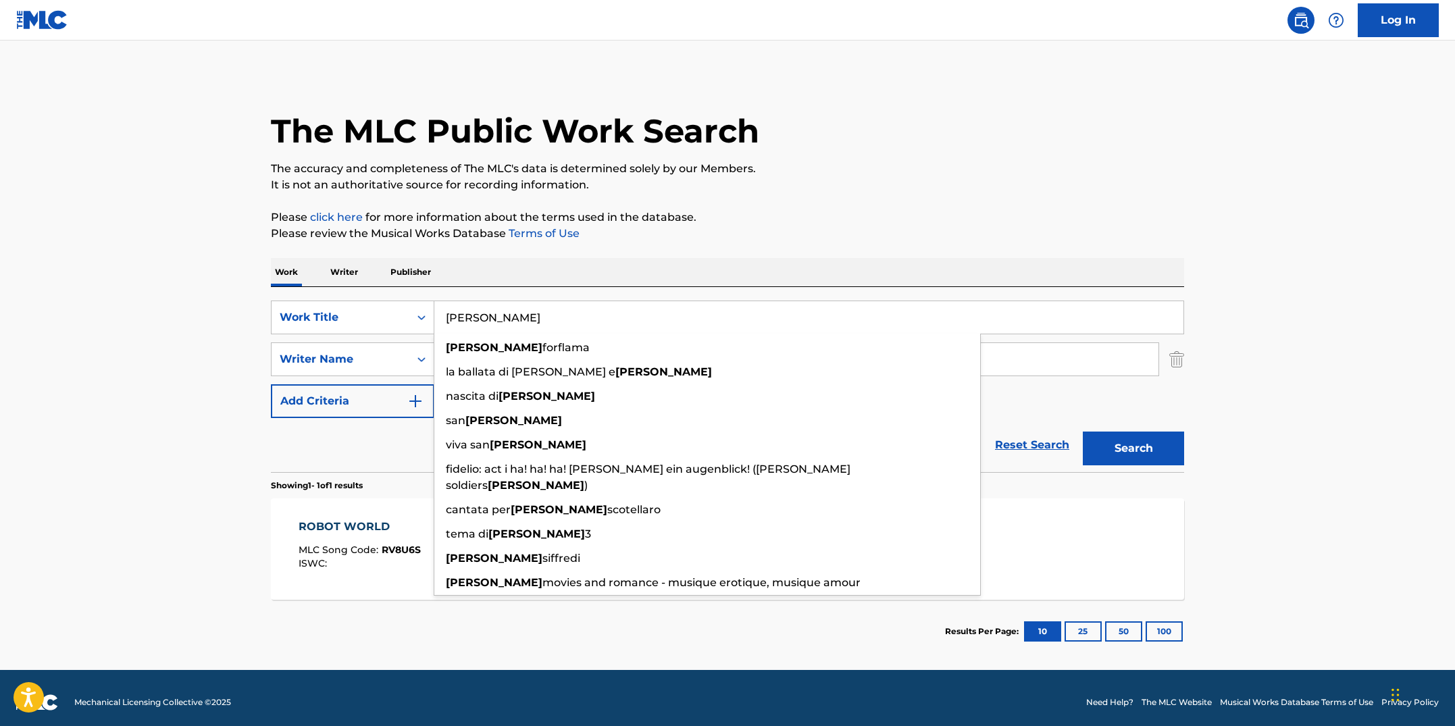
type input "[PERSON_NAME]"
click at [1083, 432] on button "Search" at bounding box center [1133, 449] width 101 height 34
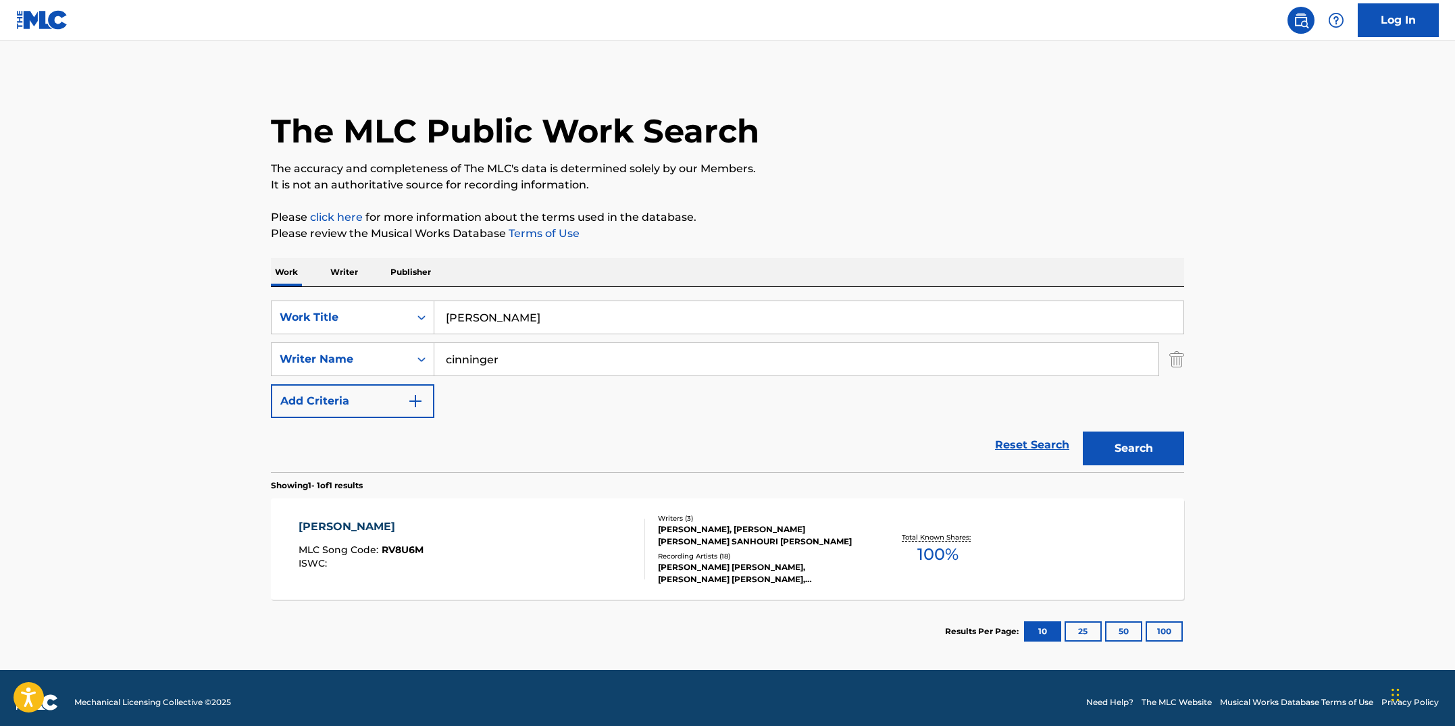
click at [595, 574] on div "[PERSON_NAME] MLC Song Code : RV8U6M ISWC :" at bounding box center [472, 549] width 347 height 61
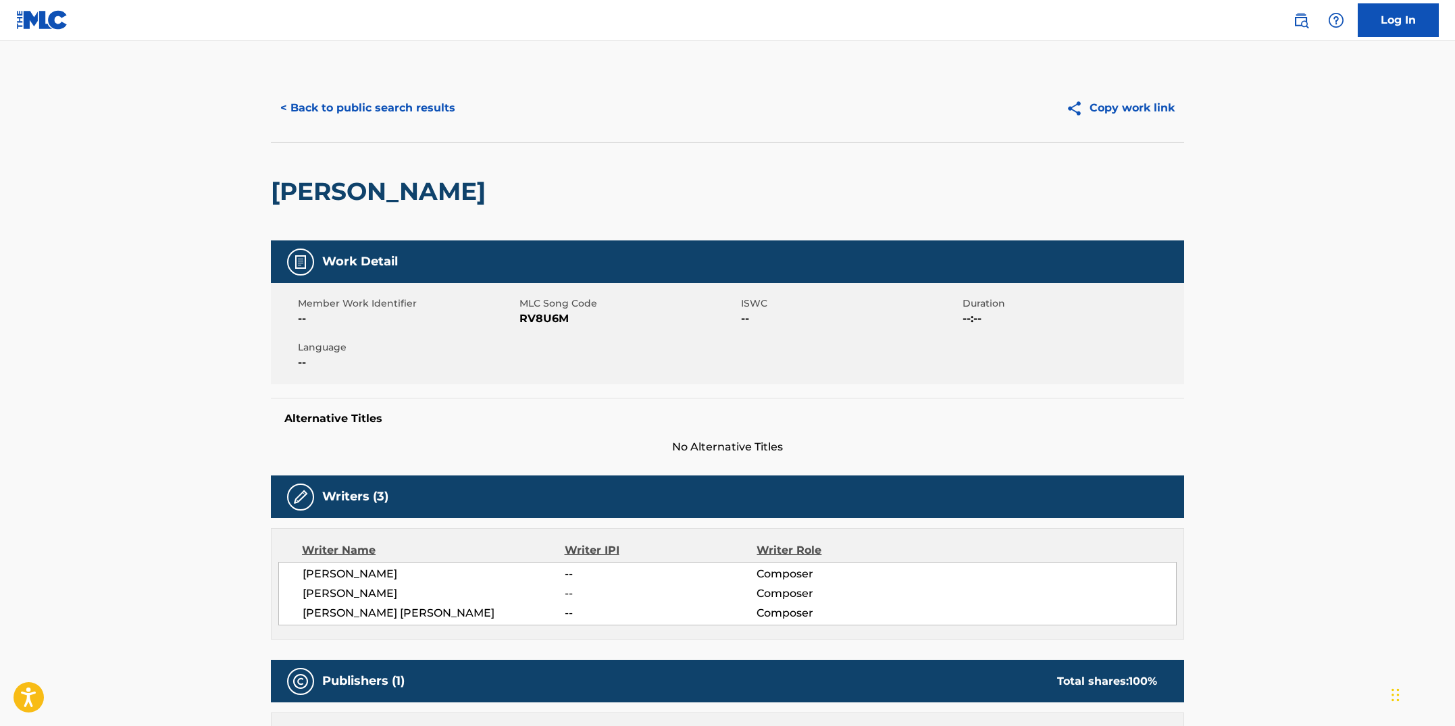
drag, startPoint x: 601, startPoint y: 363, endPoint x: 592, endPoint y: 350, distance: 16.1
click at [597, 357] on div "Member Work Identifier -- MLC Song Code RV8U6M ISWC -- Duration --:-- Language …" at bounding box center [727, 333] width 913 height 101
drag, startPoint x: 568, startPoint y: 318, endPoint x: 522, endPoint y: 320, distance: 46.0
click at [522, 320] on span "RV8U6M" at bounding box center [629, 319] width 218 height 16
click at [318, 123] on button "< Back to public search results" at bounding box center [368, 108] width 194 height 34
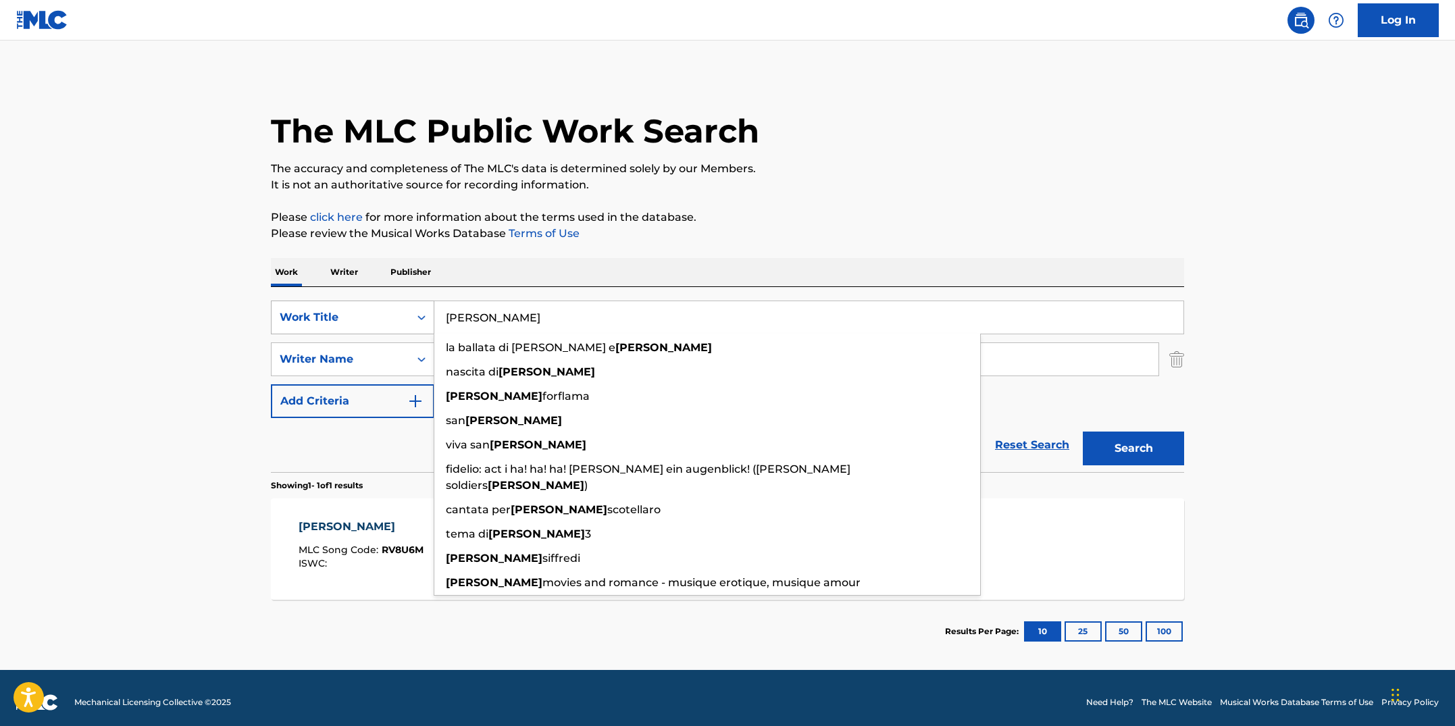
drag, startPoint x: 493, startPoint y: 308, endPoint x: 363, endPoint y: 300, distance: 130.6
click at [363, 301] on div "SearchWithCriteriab7fd4b16-c464-4f86-a7fd-1b0e84b02ad9 Work Title [PERSON_NAME]…" at bounding box center [727, 318] width 913 height 34
click at [599, 232] on p "Please review the Musical Works Database Terms of Use" at bounding box center [727, 234] width 913 height 16
drag, startPoint x: 509, startPoint y: 320, endPoint x: 456, endPoint y: 299, distance: 57.6
click at [456, 299] on div "SearchWithCriteriab7fd4b16-c464-4f86-a7fd-1b0e84b02ad9 Work Title [PERSON_NAME]…" at bounding box center [727, 379] width 913 height 185
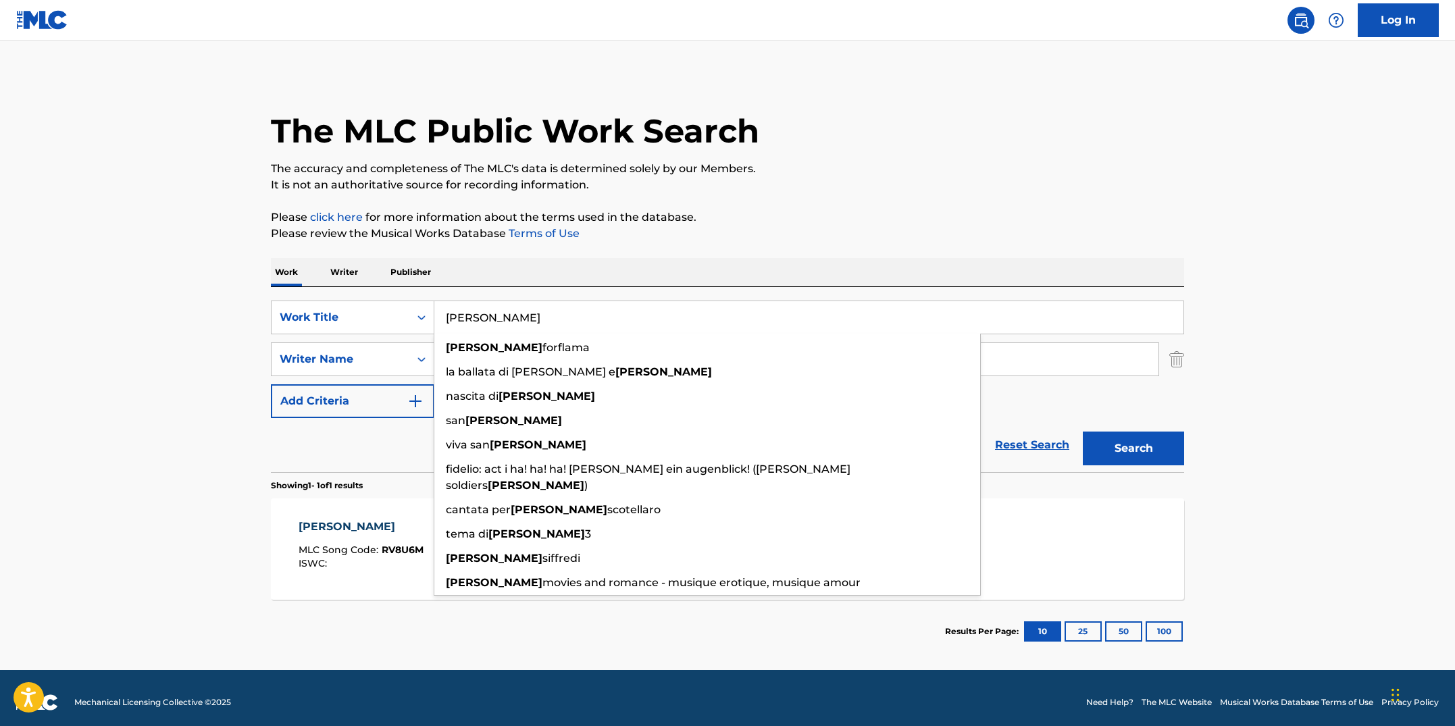
paste input "SEARCH 4"
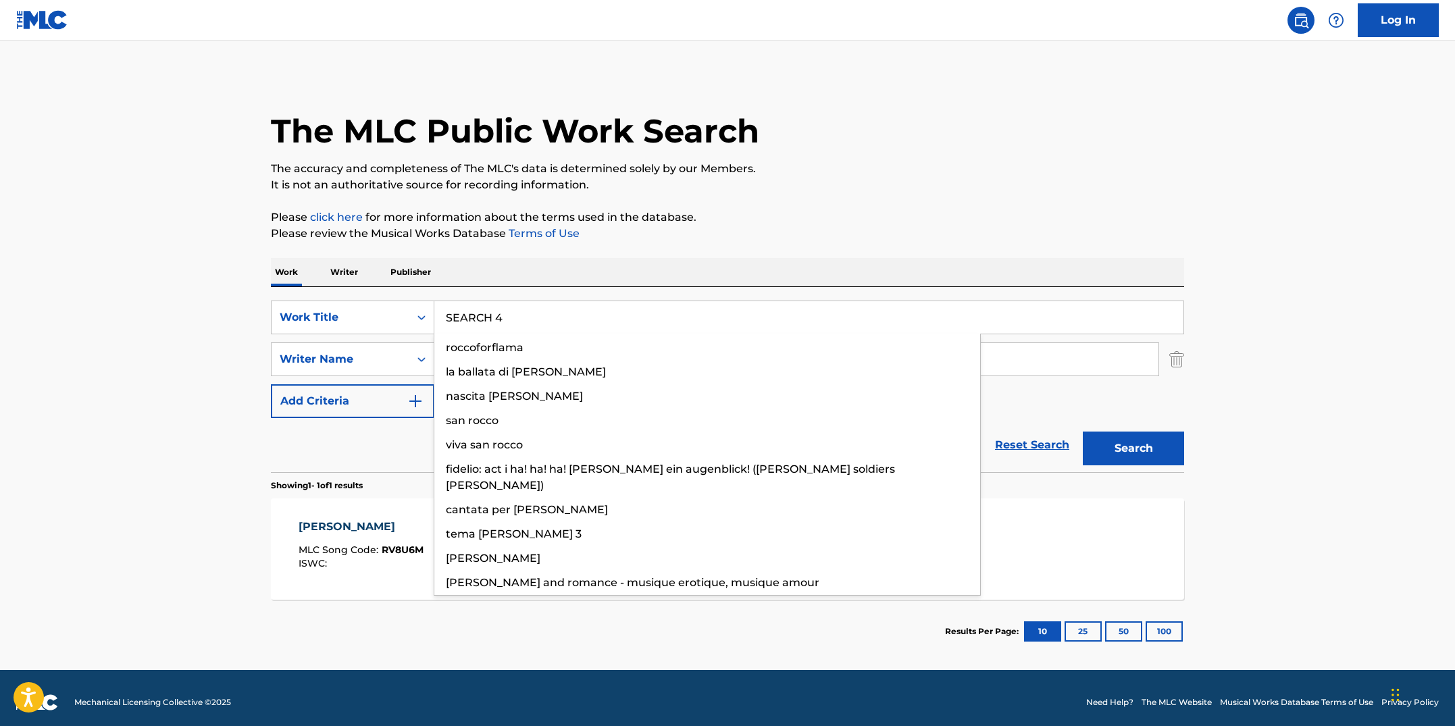
type input "SEARCH 4"
click at [1083, 432] on button "Search" at bounding box center [1133, 449] width 101 height 34
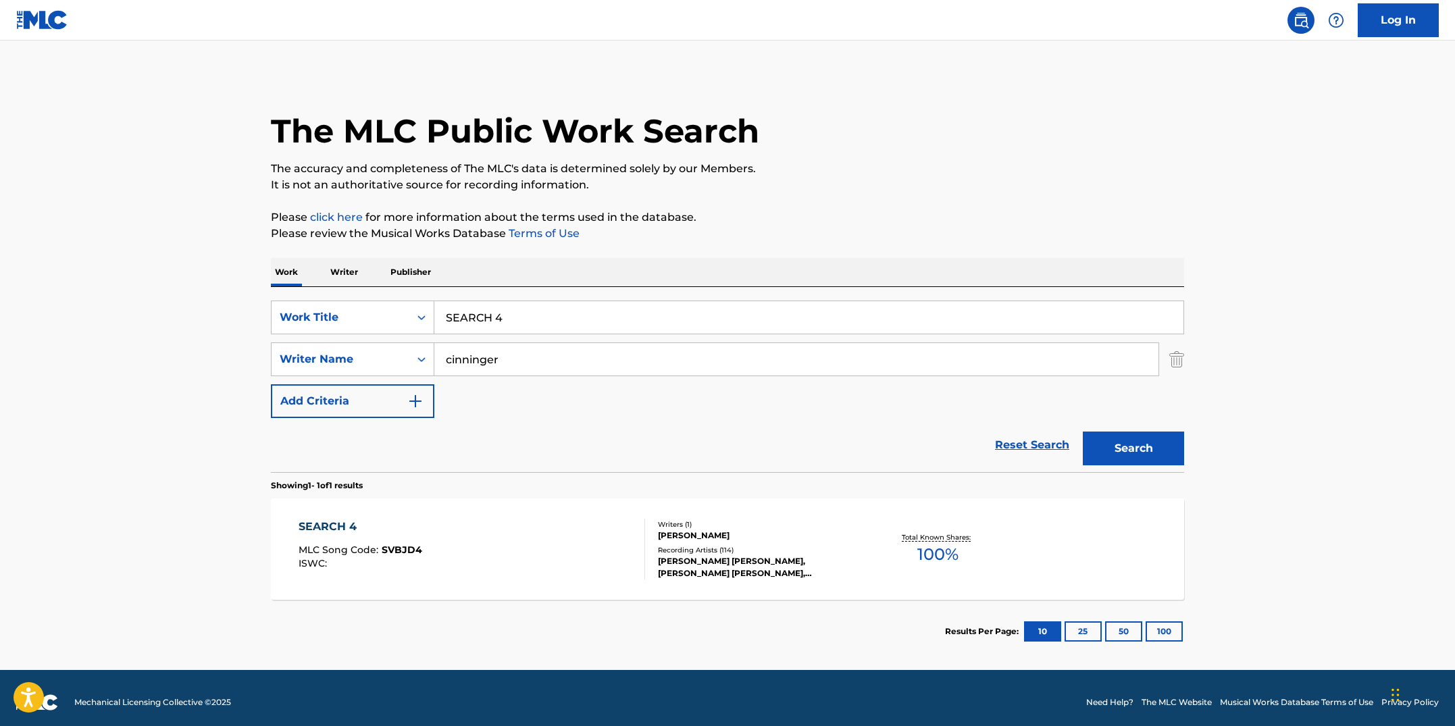
click at [543, 586] on div "SEARCH 4 MLC Song Code : SVBJD4 ISWC : Writers ( 1 ) [PERSON_NAME] Recording Ar…" at bounding box center [727, 549] width 913 height 101
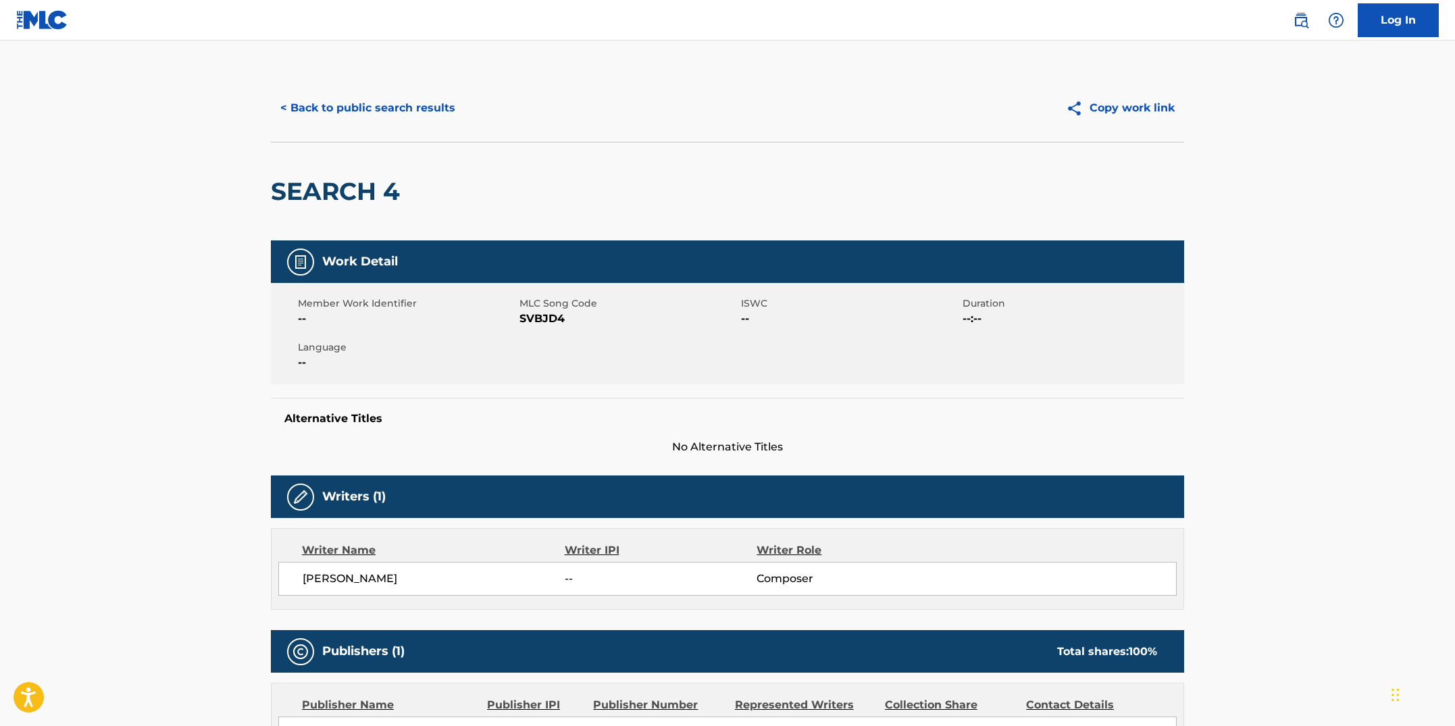
drag, startPoint x: 559, startPoint y: 335, endPoint x: 559, endPoint y: 322, distance: 13.5
click at [559, 335] on div "Member Work Identifier -- MLC Song Code SVBJD4 ISWC -- Duration --:-- Language …" at bounding box center [727, 333] width 913 height 101
drag, startPoint x: 566, startPoint y: 318, endPoint x: 517, endPoint y: 317, distance: 48.7
click at [517, 317] on div "Member Work Identifier -- MLC Song Code SVBJD4 ISWC -- Duration --:-- Language …" at bounding box center [727, 333] width 913 height 101
click at [539, 322] on span "SVBJD4" at bounding box center [629, 319] width 218 height 16
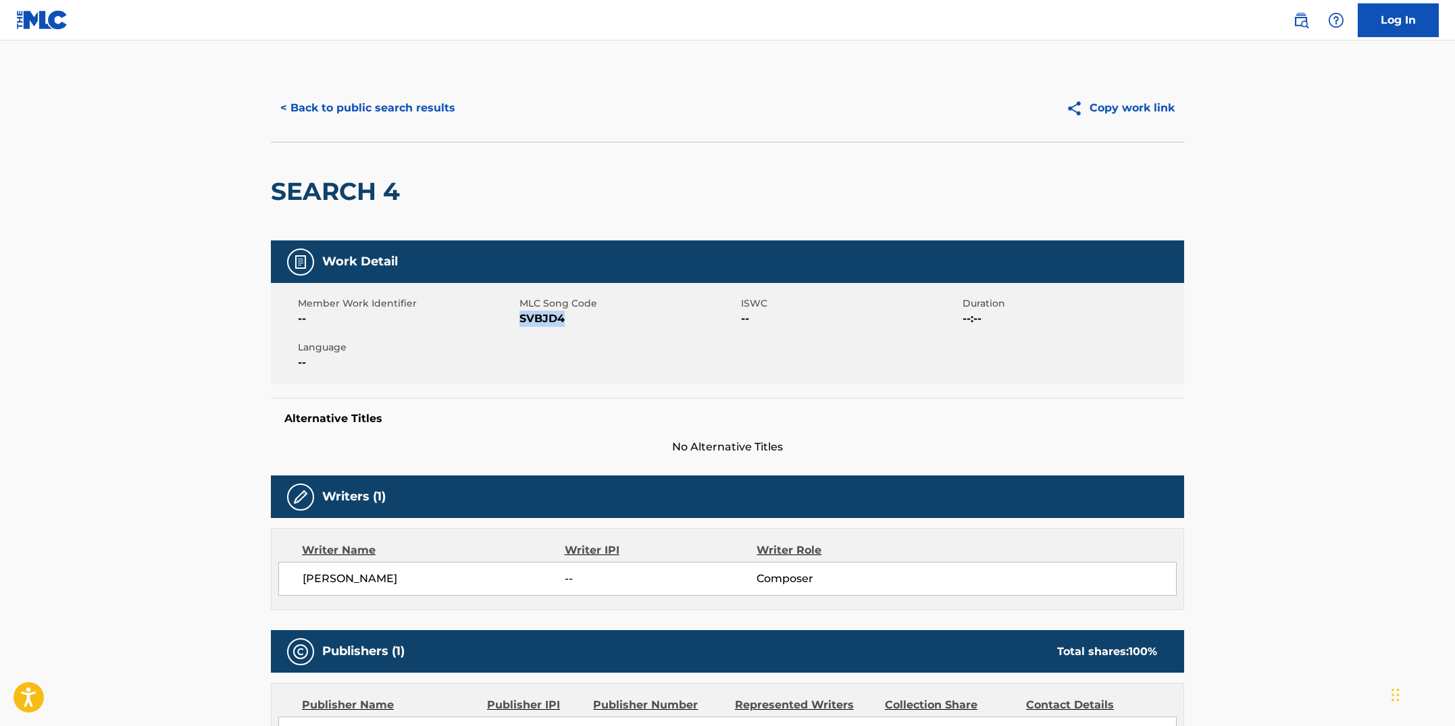
drag, startPoint x: 565, startPoint y: 318, endPoint x: 522, endPoint y: 324, distance: 43.6
click at [522, 324] on span "SVBJD4" at bounding box center [629, 319] width 218 height 16
click at [399, 113] on button "< Back to public search results" at bounding box center [368, 108] width 194 height 34
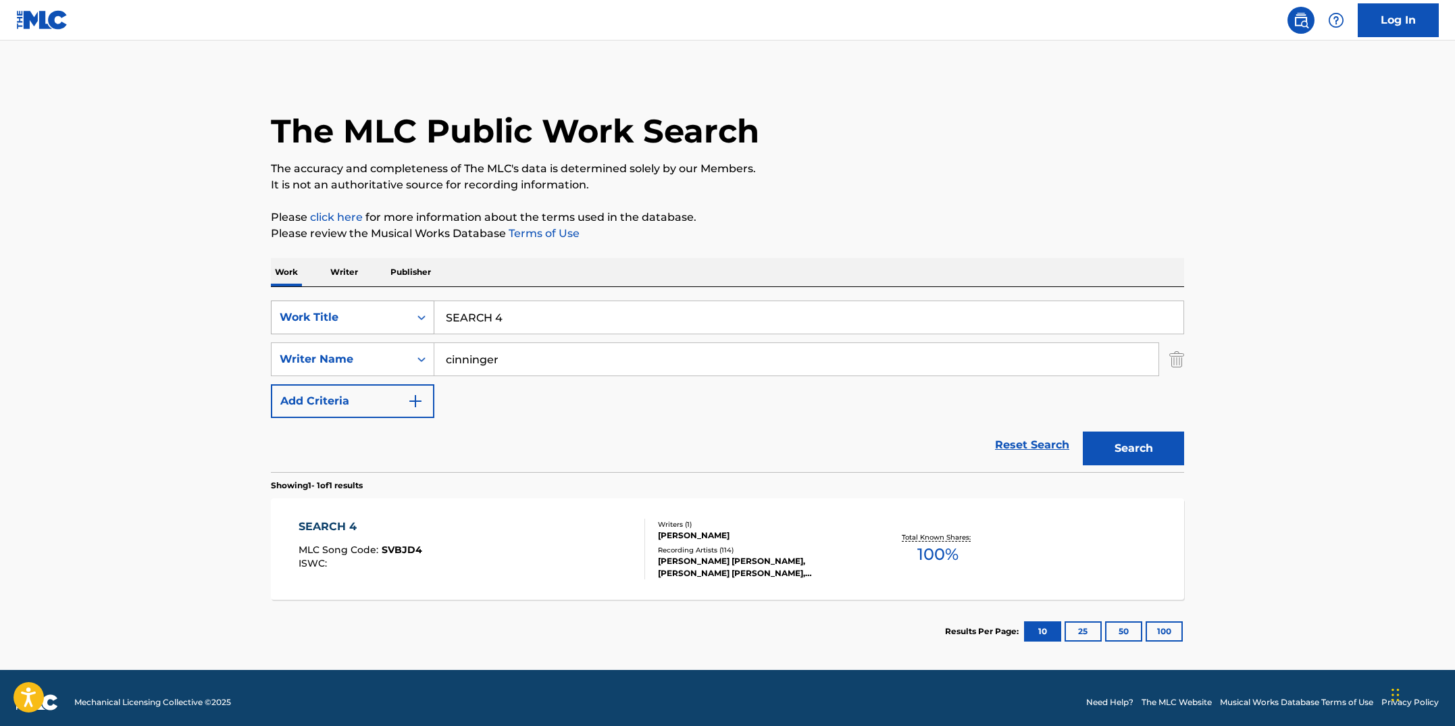
drag, startPoint x: 436, startPoint y: 303, endPoint x: 387, endPoint y: 301, distance: 49.4
click at [387, 301] on div "SearchWithCriteriab7fd4b16-c464-4f86-a7fd-1b0e84b02ad9 Work Title SEARCH 4" at bounding box center [727, 318] width 913 height 34
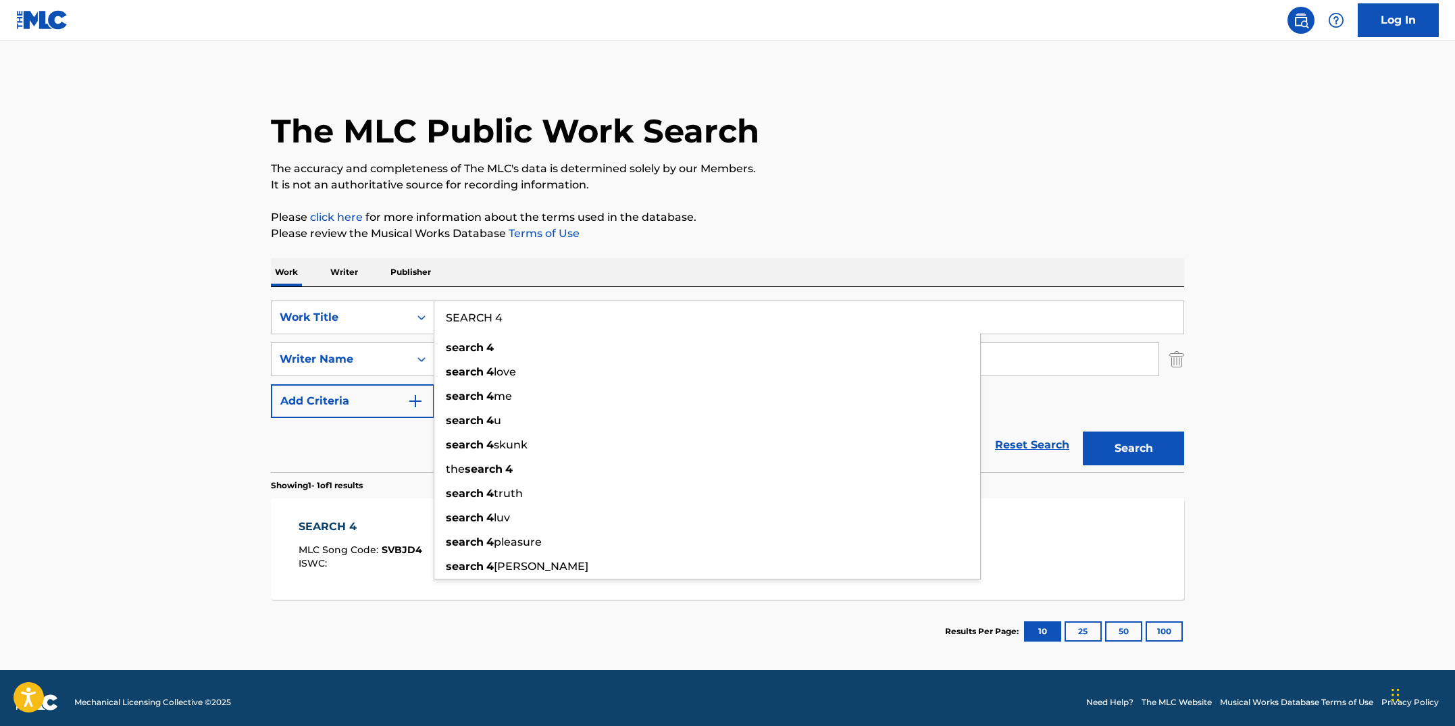
paste input "NAKE JUICE"
type input "SNAKE JUICE"
click at [1083, 432] on button "Search" at bounding box center [1133, 449] width 101 height 34
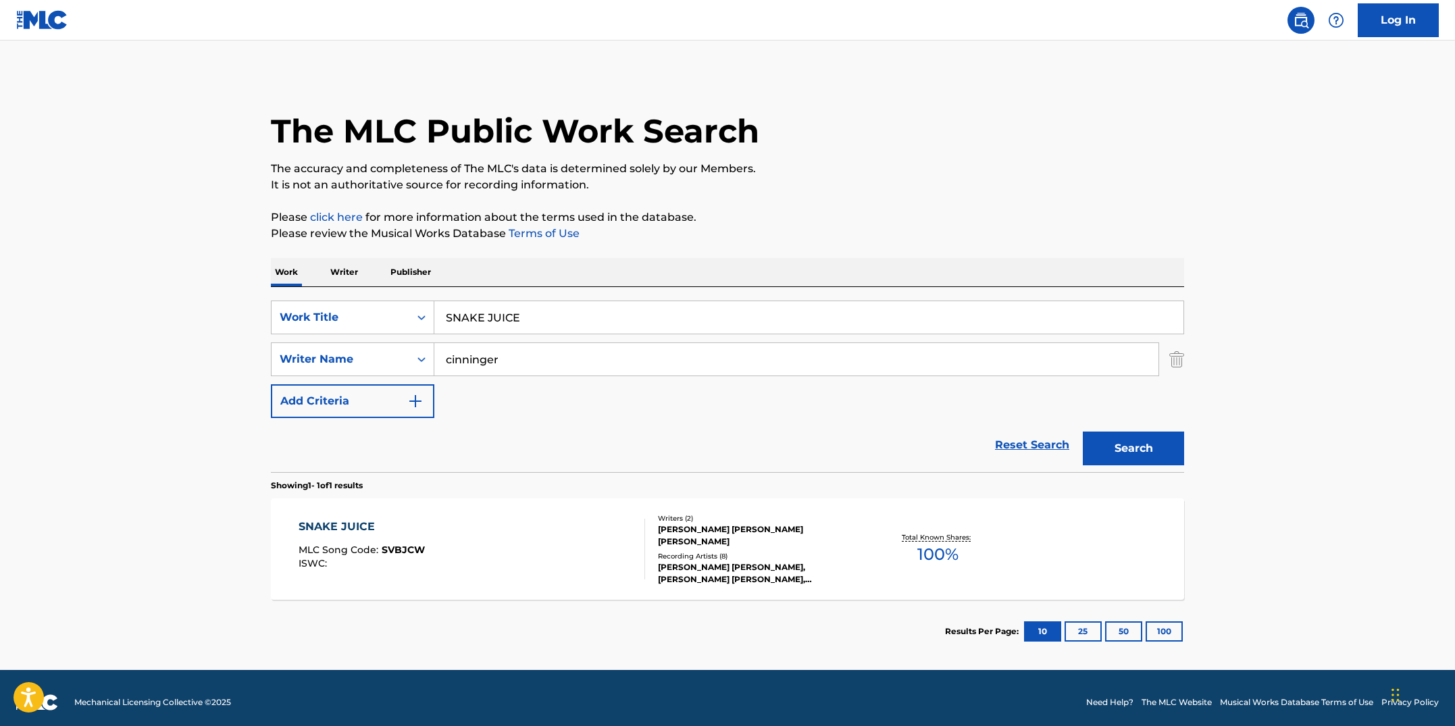
click at [528, 528] on div "SNAKE JUICE MLC Song Code : SVBJCW ISWC :" at bounding box center [472, 549] width 347 height 61
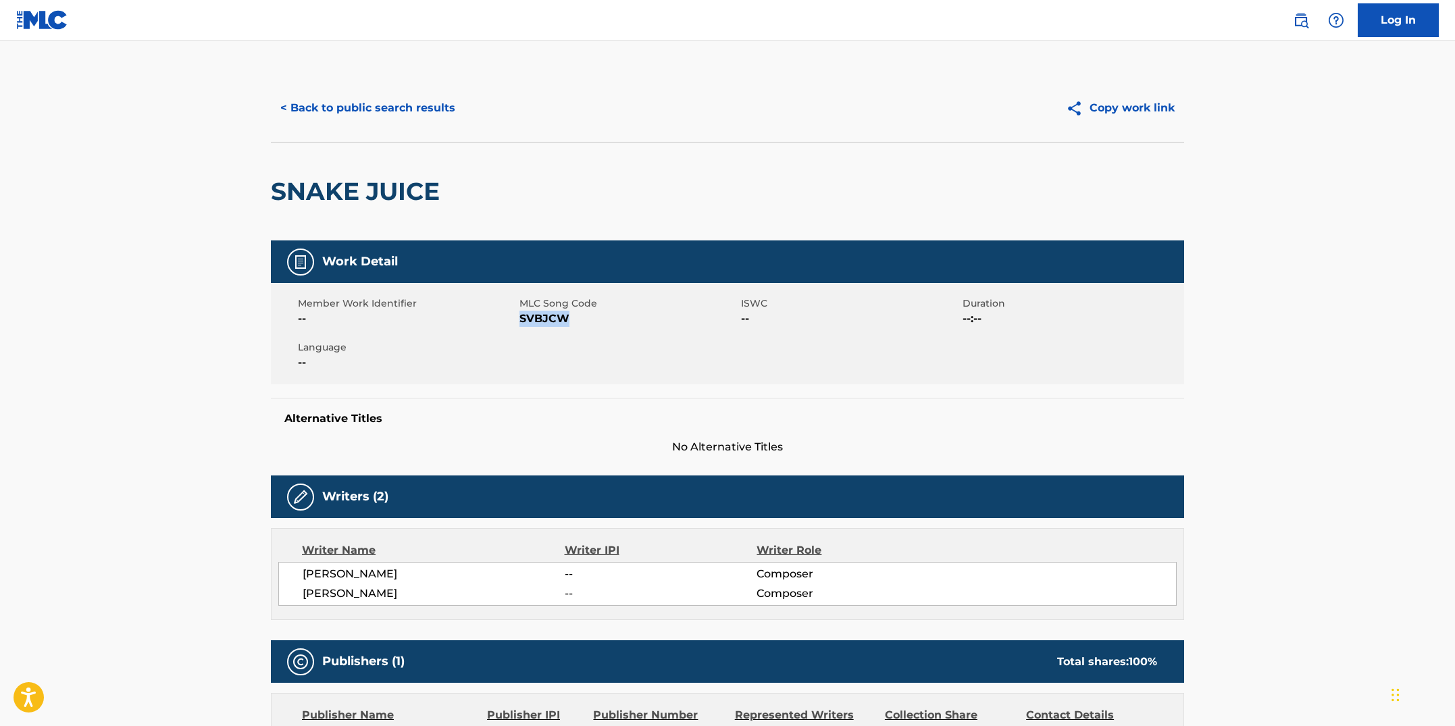
drag, startPoint x: 574, startPoint y: 318, endPoint x: 521, endPoint y: 319, distance: 52.7
click at [521, 319] on span "SVBJCW" at bounding box center [629, 319] width 218 height 16
click at [349, 113] on button "< Back to public search results" at bounding box center [368, 108] width 194 height 34
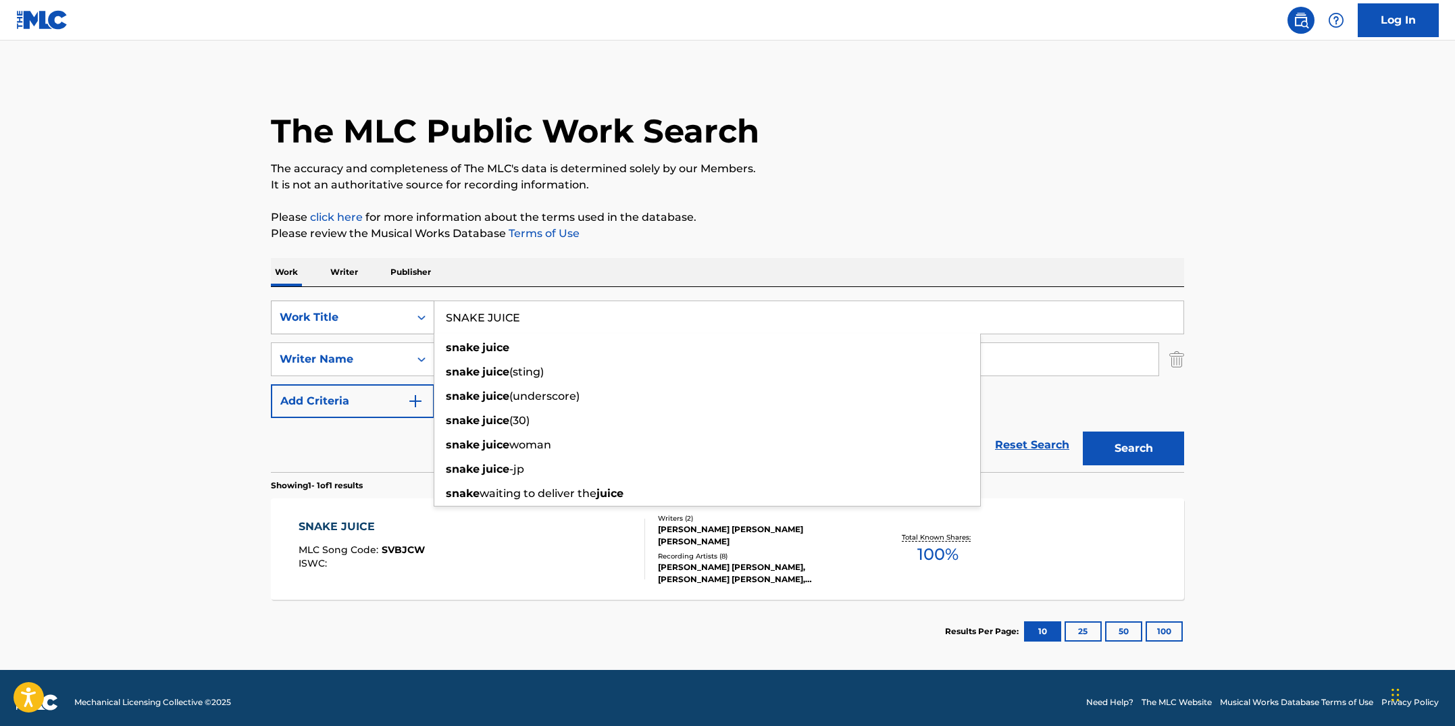
drag, startPoint x: 531, startPoint y: 321, endPoint x: 401, endPoint y: 301, distance: 131.3
click at [401, 301] on div "SearchWithCriteriab7fd4b16-c464-4f86-a7fd-1b0e84b02ad9 Work Title SNAKE JUICE s…" at bounding box center [727, 318] width 913 height 34
paste input "OULD FOOD I"
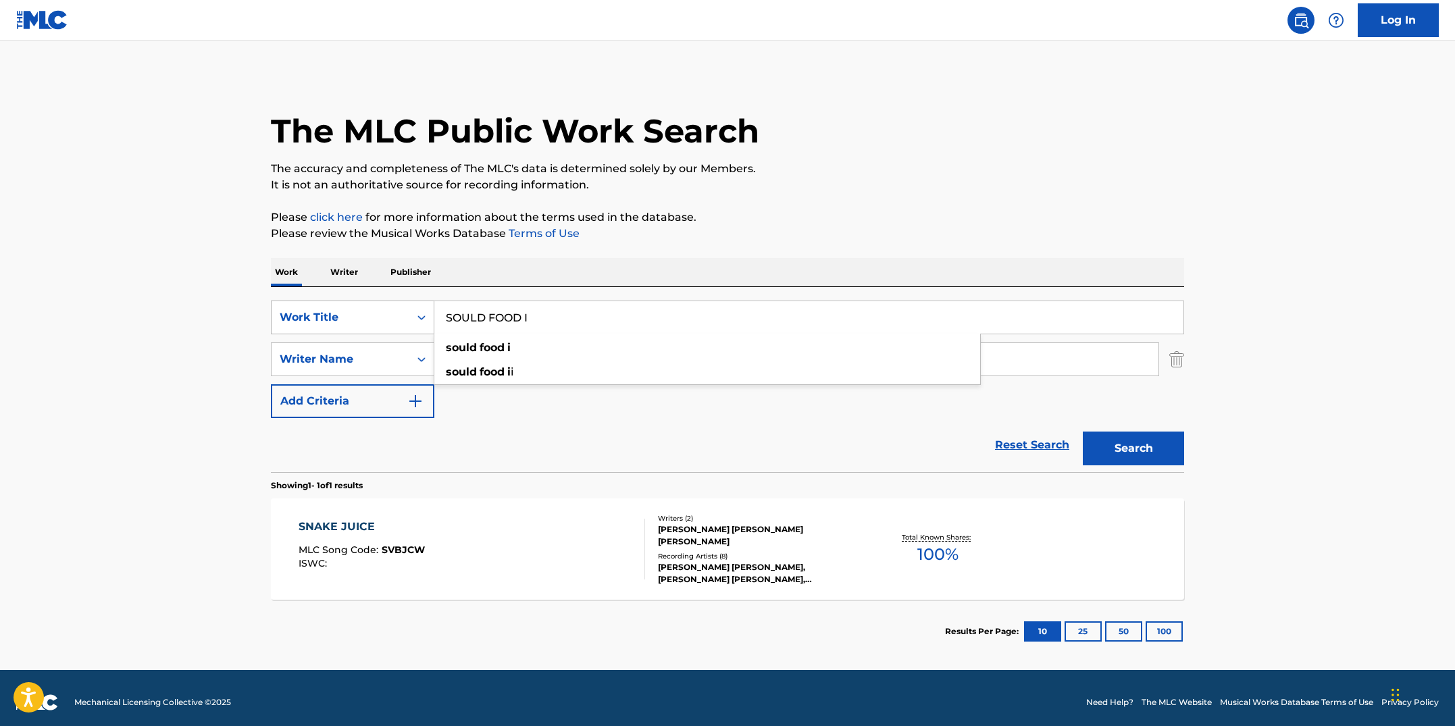
type input "SOULD FOOD I"
click at [1083, 432] on button "Search" at bounding box center [1133, 449] width 101 height 34
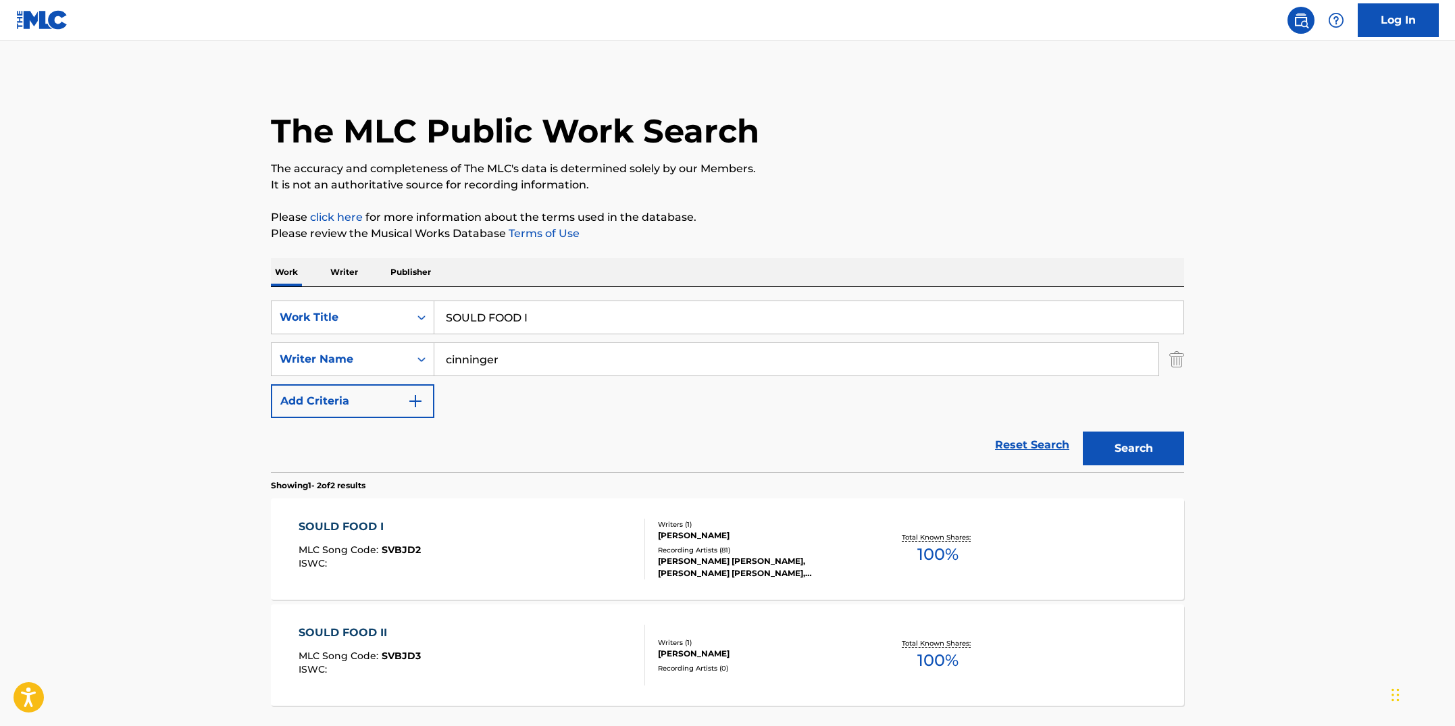
click at [540, 550] on div "SOULD FOOD I MLC Song Code : SVBJD2 ISWC :" at bounding box center [472, 549] width 347 height 61
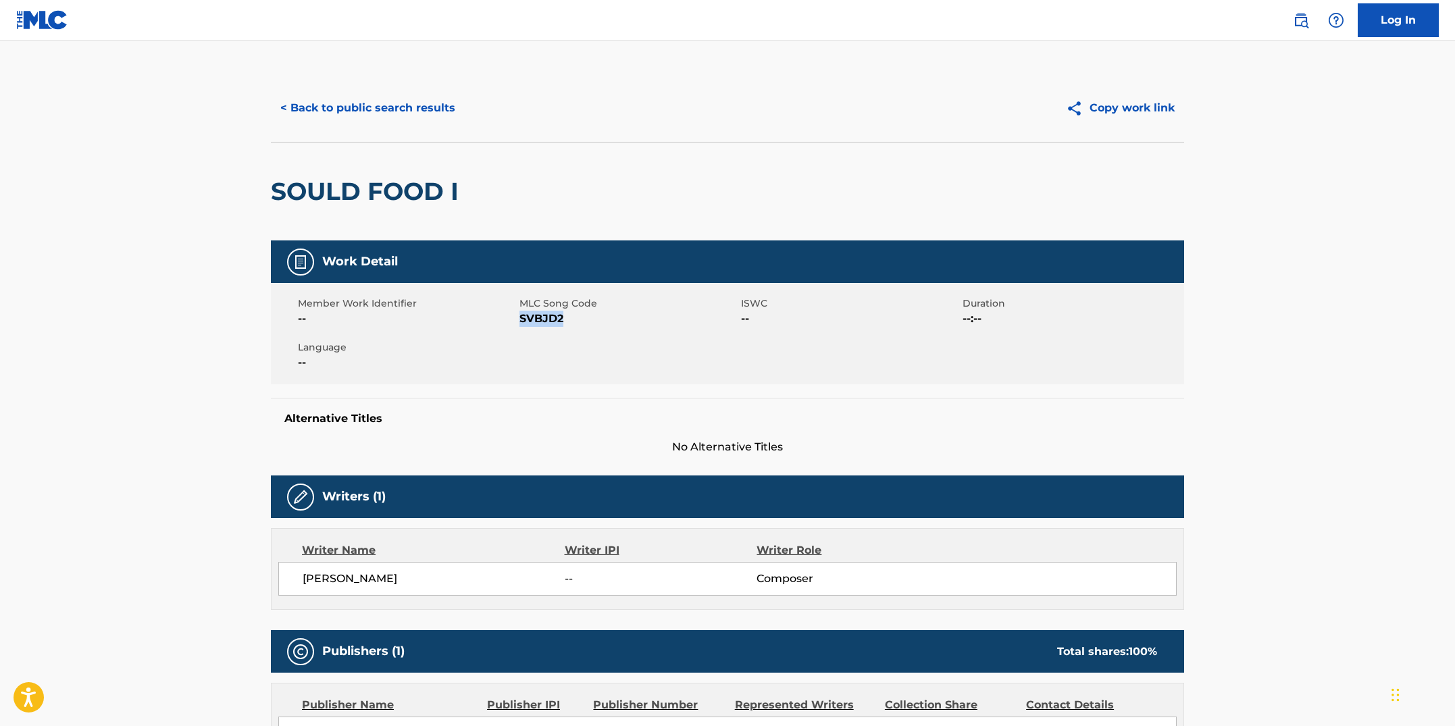
drag, startPoint x: 580, startPoint y: 317, endPoint x: 519, endPoint y: 319, distance: 60.8
click at [520, 319] on span "SVBJD2" at bounding box center [629, 319] width 218 height 16
click at [303, 116] on button "< Back to public search results" at bounding box center [368, 108] width 194 height 34
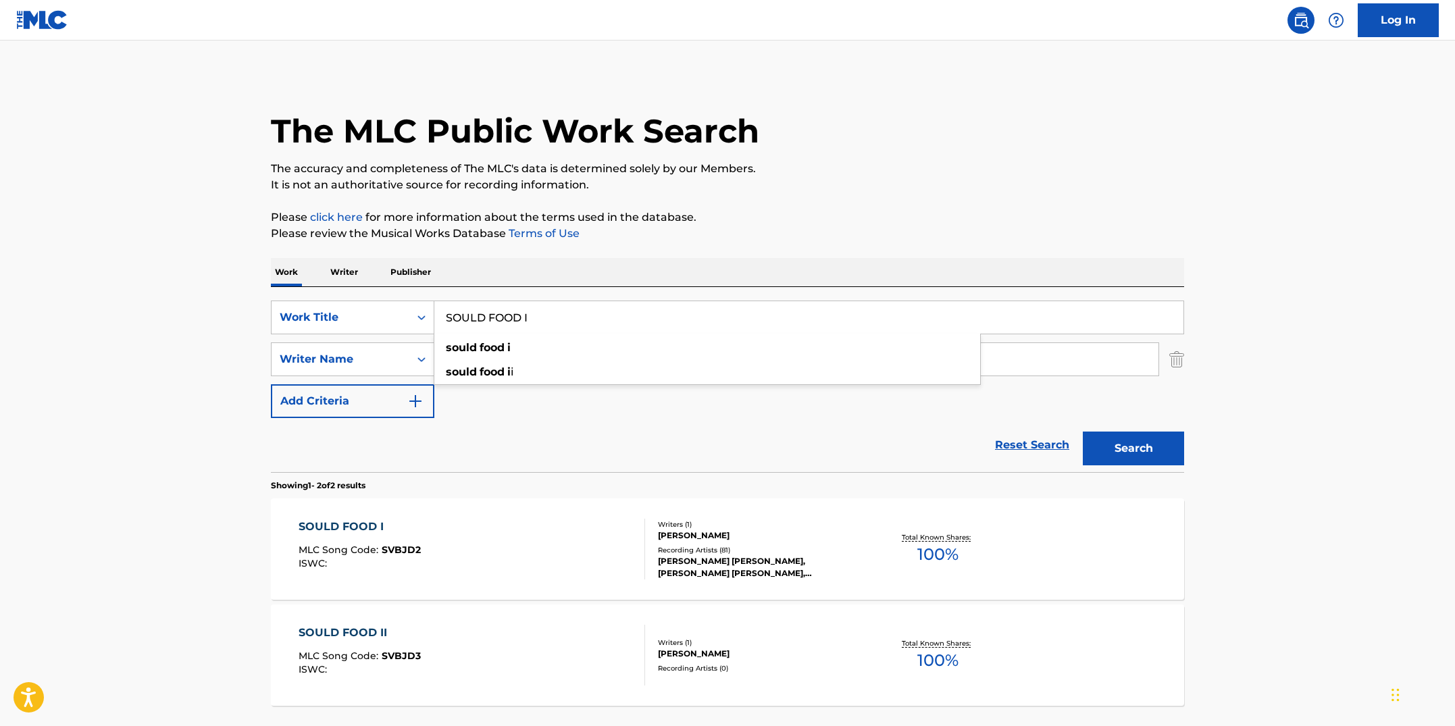
drag, startPoint x: 566, startPoint y: 318, endPoint x: 467, endPoint y: 311, distance: 99.5
click at [467, 311] on input "SOULD FOOD I" at bounding box center [808, 317] width 749 height 32
click at [578, 305] on input "SOULD FOOD I" at bounding box center [808, 317] width 749 height 32
drag, startPoint x: 557, startPoint y: 322, endPoint x: 453, endPoint y: 309, distance: 104.2
click at [453, 309] on input "SOULD FOOD I" at bounding box center [808, 317] width 749 height 32
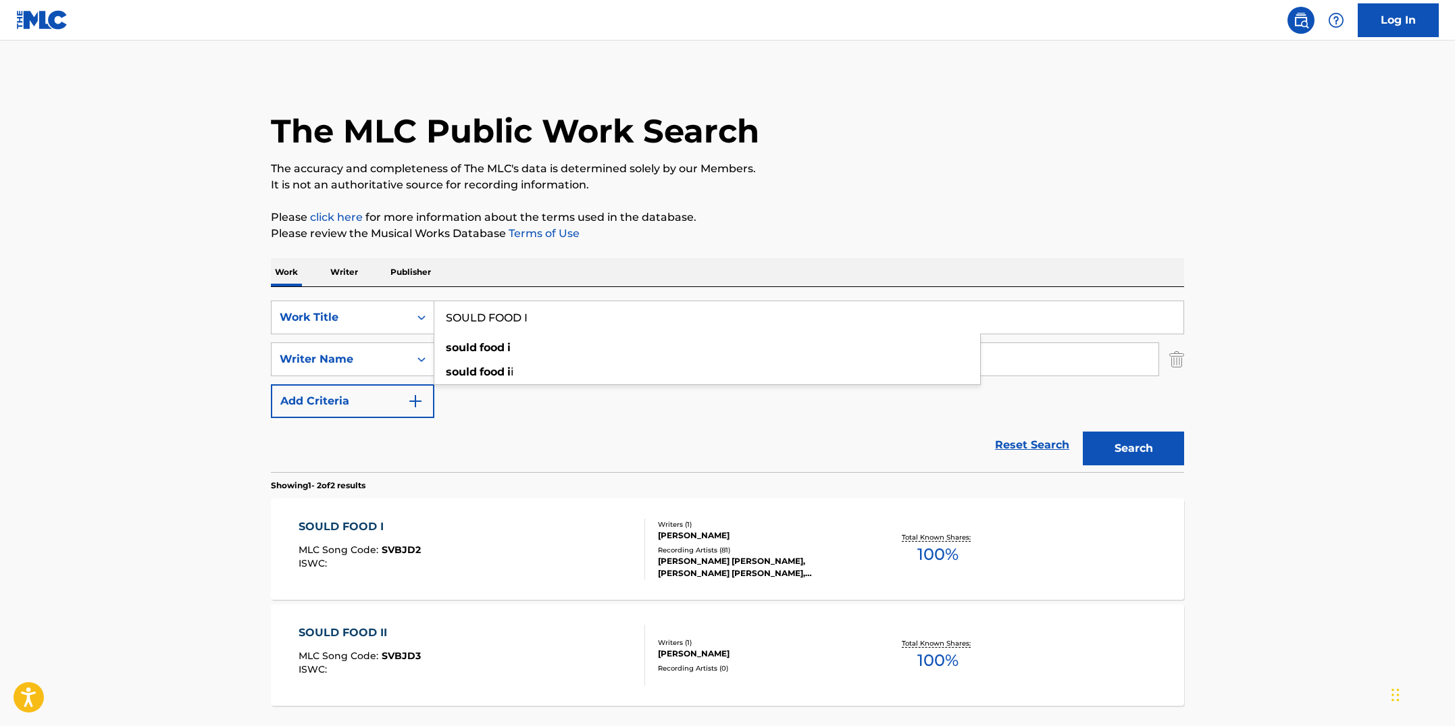
paste input "I"
type input "SOULD FOOD II"
click at [1083, 432] on button "Search" at bounding box center [1133, 449] width 101 height 34
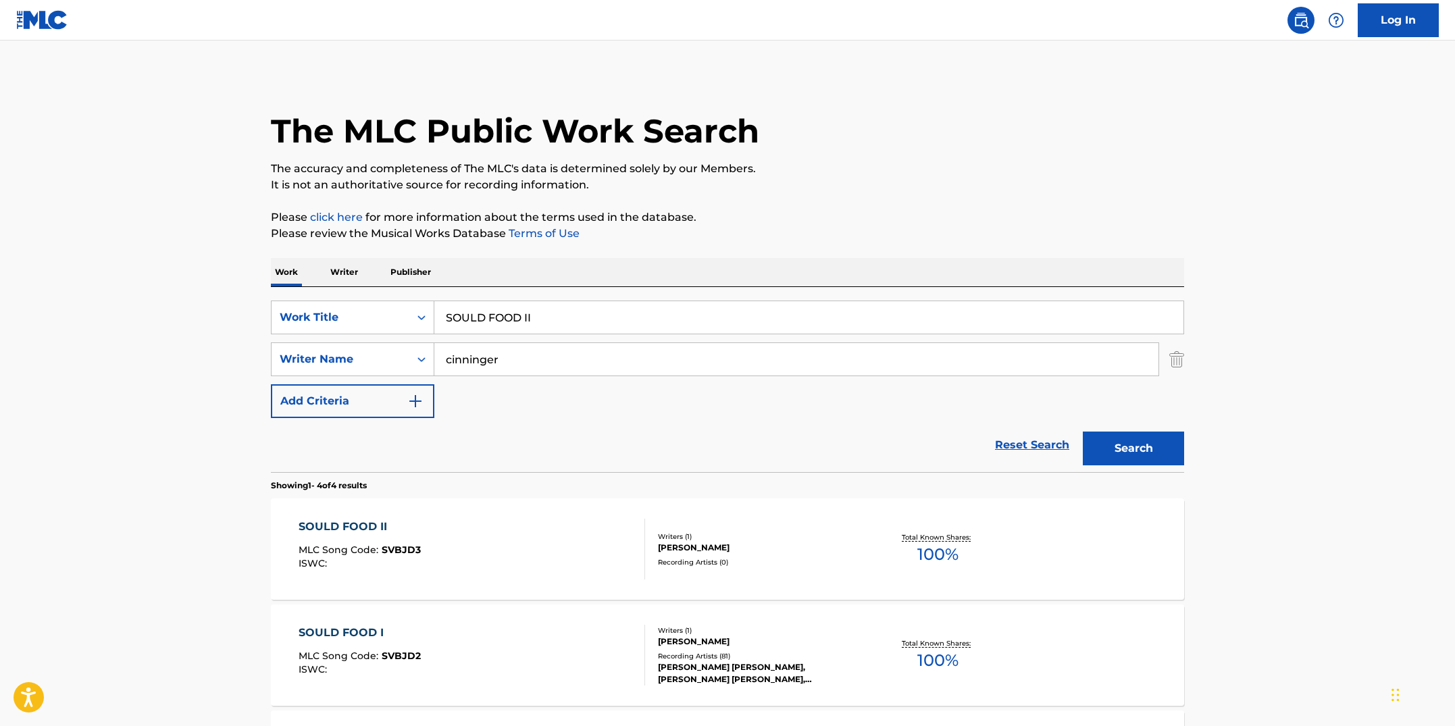
click at [551, 561] on div "SOULD FOOD II MLC Song Code : SVBJD3 ISWC :" at bounding box center [472, 549] width 347 height 61
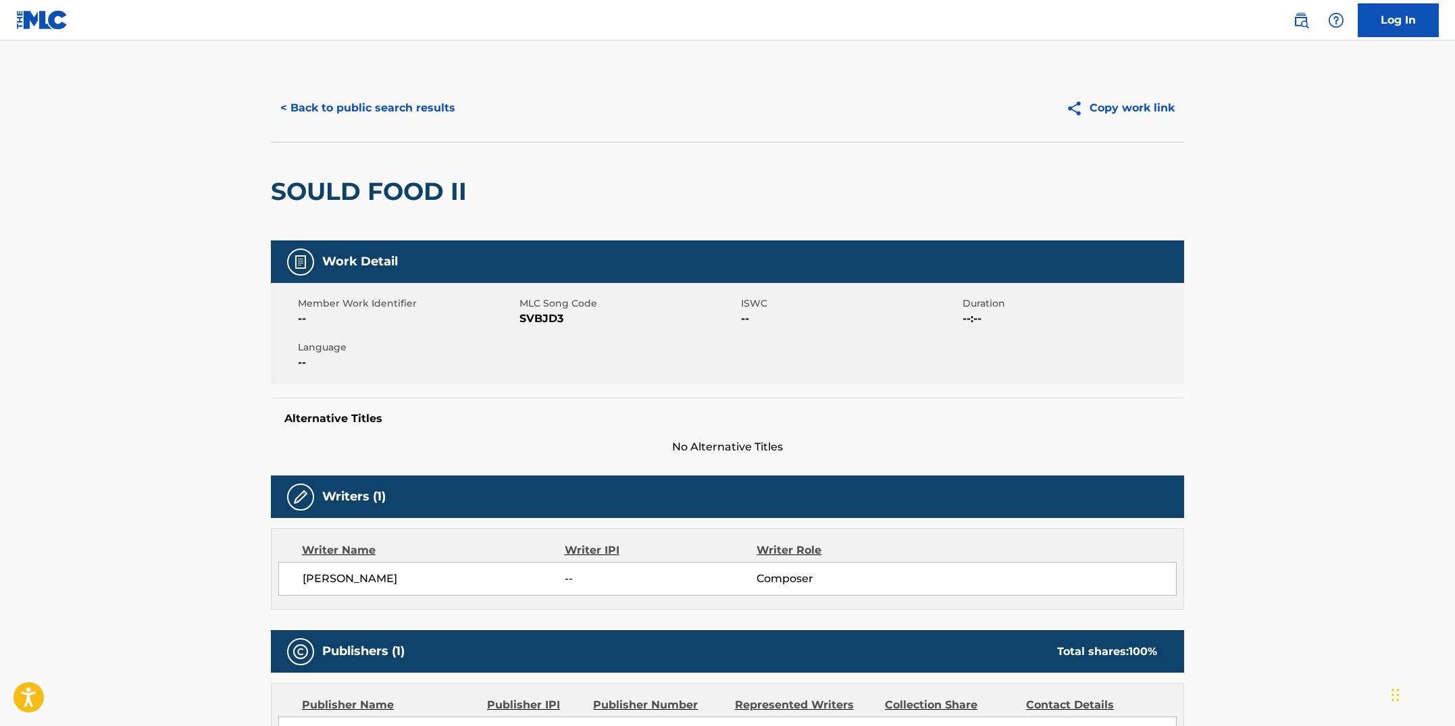
drag, startPoint x: 544, startPoint y: 387, endPoint x: 547, endPoint y: 370, distance: 17.9
click at [544, 386] on div "Work Detail Member Work Identifier -- MLC Song Code SVBJD3 ISWC -- Duration --:…" at bounding box center [727, 348] width 913 height 215
drag, startPoint x: 563, startPoint y: 322, endPoint x: 520, endPoint y: 324, distance: 43.3
click at [520, 324] on span "SVBJD3" at bounding box center [629, 319] width 218 height 16
click at [340, 117] on button "< Back to public search results" at bounding box center [368, 108] width 194 height 34
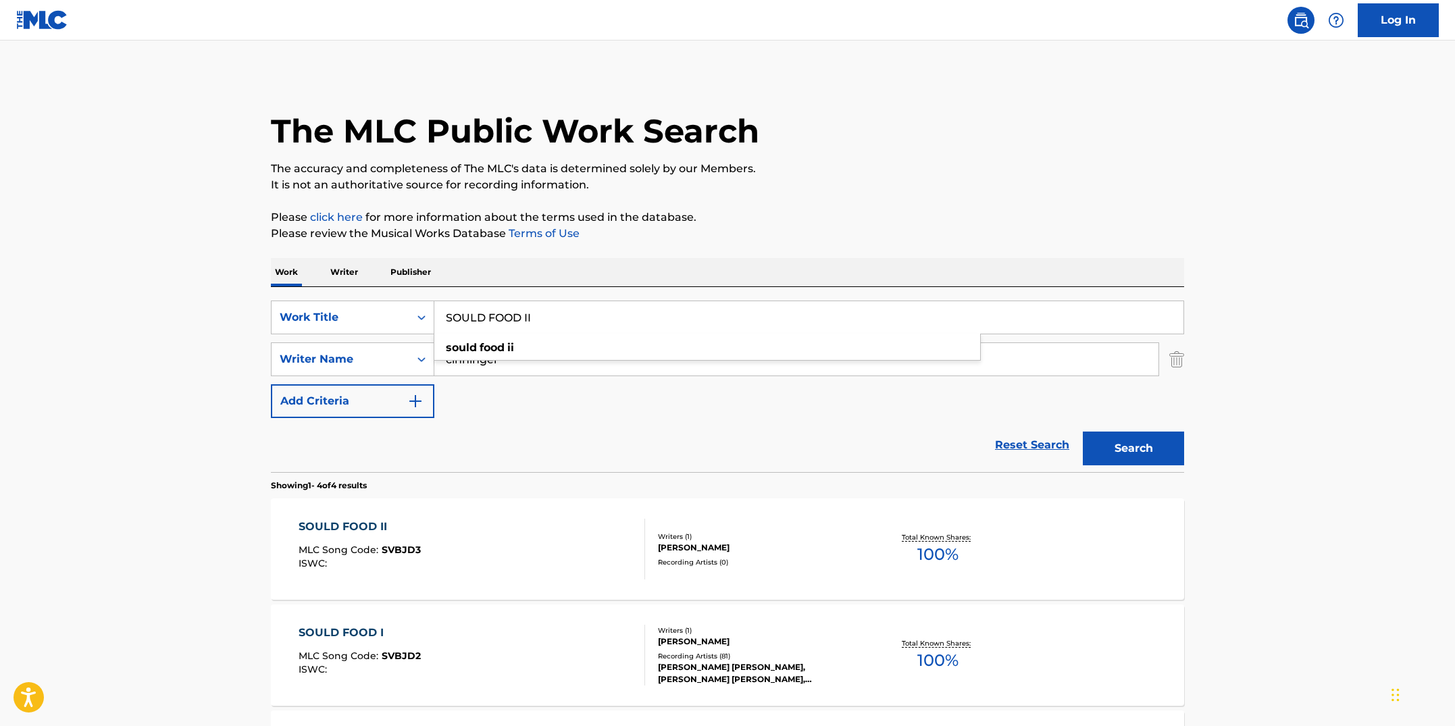
drag, startPoint x: 478, startPoint y: 311, endPoint x: 438, endPoint y: 310, distance: 40.5
click at [438, 310] on input "SOULD FOOD II" at bounding box center [808, 317] width 749 height 32
paste input "PACE FUNK BOOTY"
type input "SPACE FUNK BOOTY"
click at [1083, 432] on button "Search" at bounding box center [1133, 449] width 101 height 34
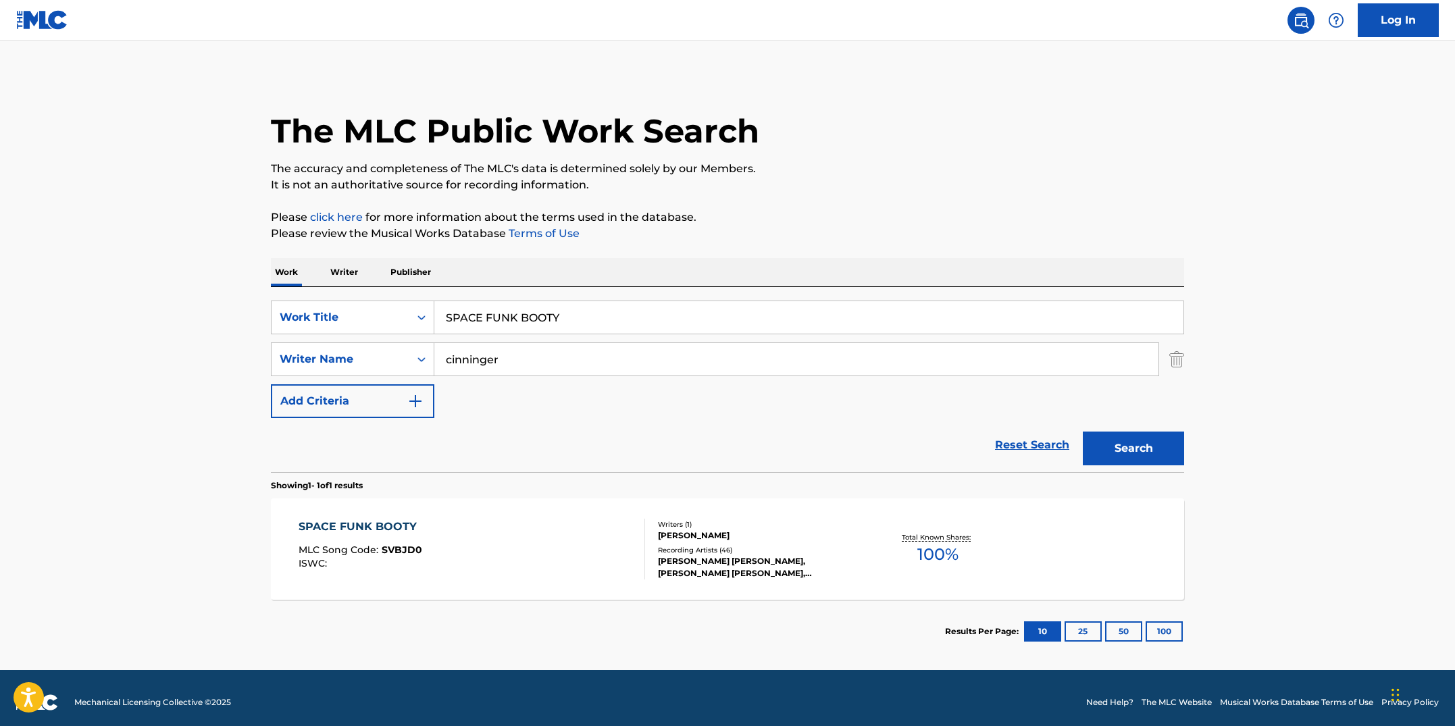
click at [530, 526] on div "SPACE FUNK BOOTY MLC Song Code : SVBJD0 ISWC :" at bounding box center [472, 549] width 347 height 61
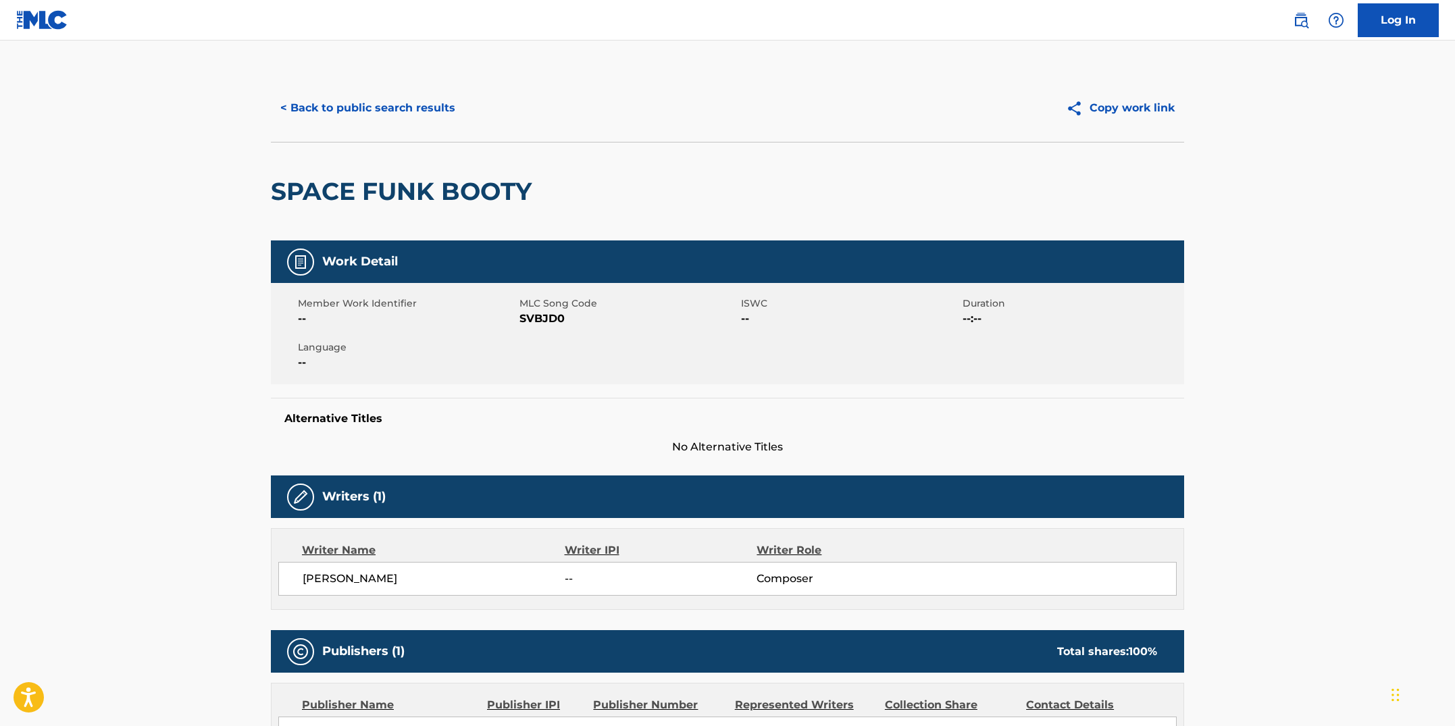
click at [570, 370] on div "Member Work Identifier -- MLC Song Code SVBJD0 ISWC -- Duration --:-- Language …" at bounding box center [727, 333] width 913 height 101
drag, startPoint x: 562, startPoint y: 320, endPoint x: 523, endPoint y: 315, distance: 39.5
click at [523, 315] on span "SVBJD0" at bounding box center [629, 319] width 218 height 16
click at [380, 106] on button "< Back to public search results" at bounding box center [368, 108] width 194 height 34
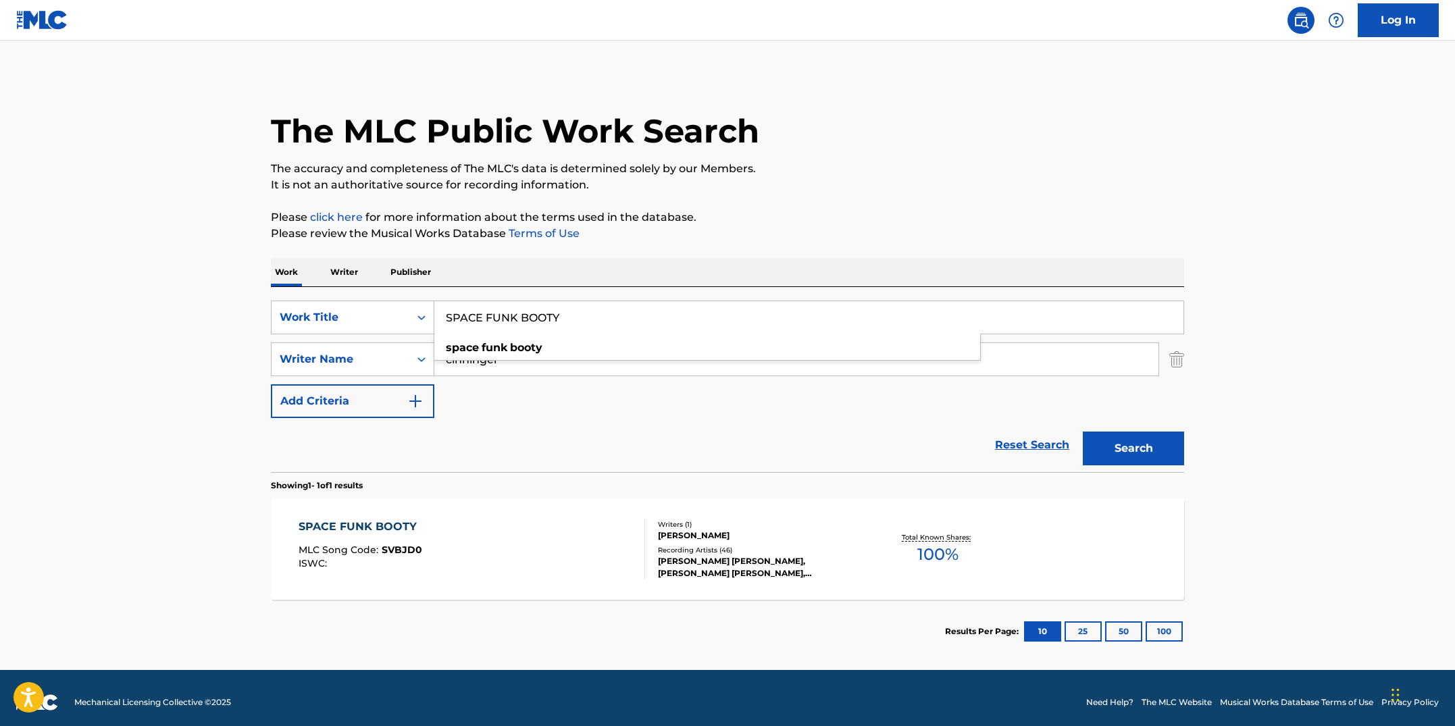
drag, startPoint x: 600, startPoint y: 317, endPoint x: 453, endPoint y: 306, distance: 147.7
click at [453, 306] on input "SPACE FUNK BOOTY" at bounding box center [808, 317] width 749 height 32
paste input "YNCOPATED STRANGERS"
type input "SYNCOPATED STRANGERS"
click at [1083, 432] on button "Search" at bounding box center [1133, 449] width 101 height 34
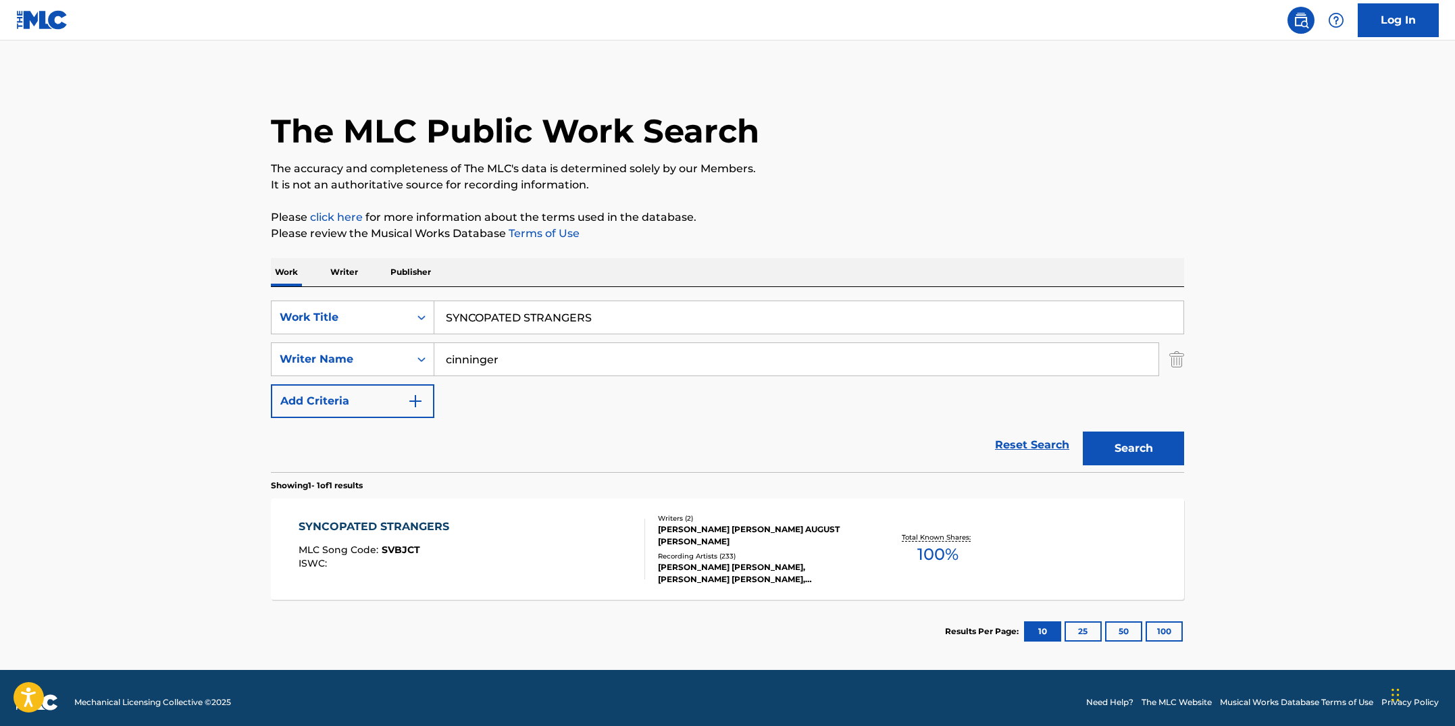
click at [559, 551] on div "SYNCOPATED STRANGERS MLC Song Code : SVBJCT ISWC :" at bounding box center [472, 549] width 347 height 61
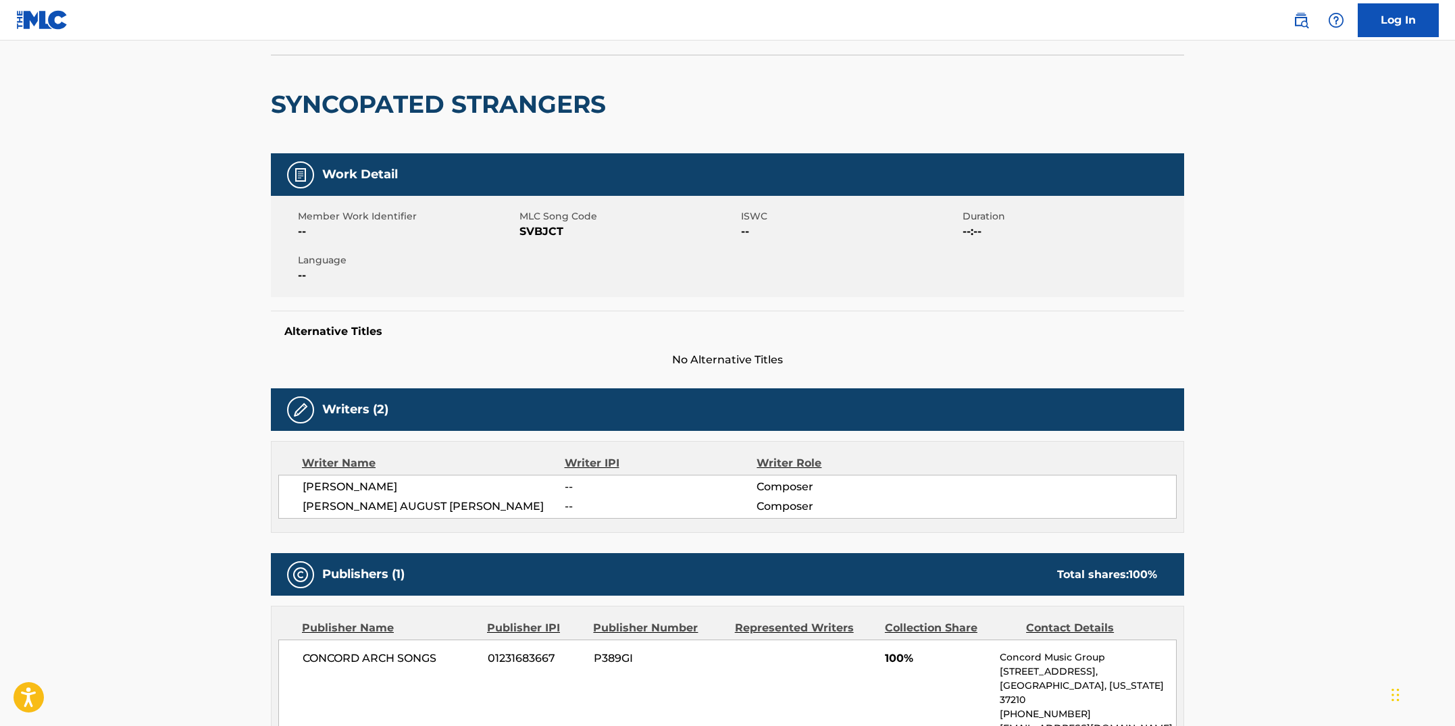
scroll to position [75, 0]
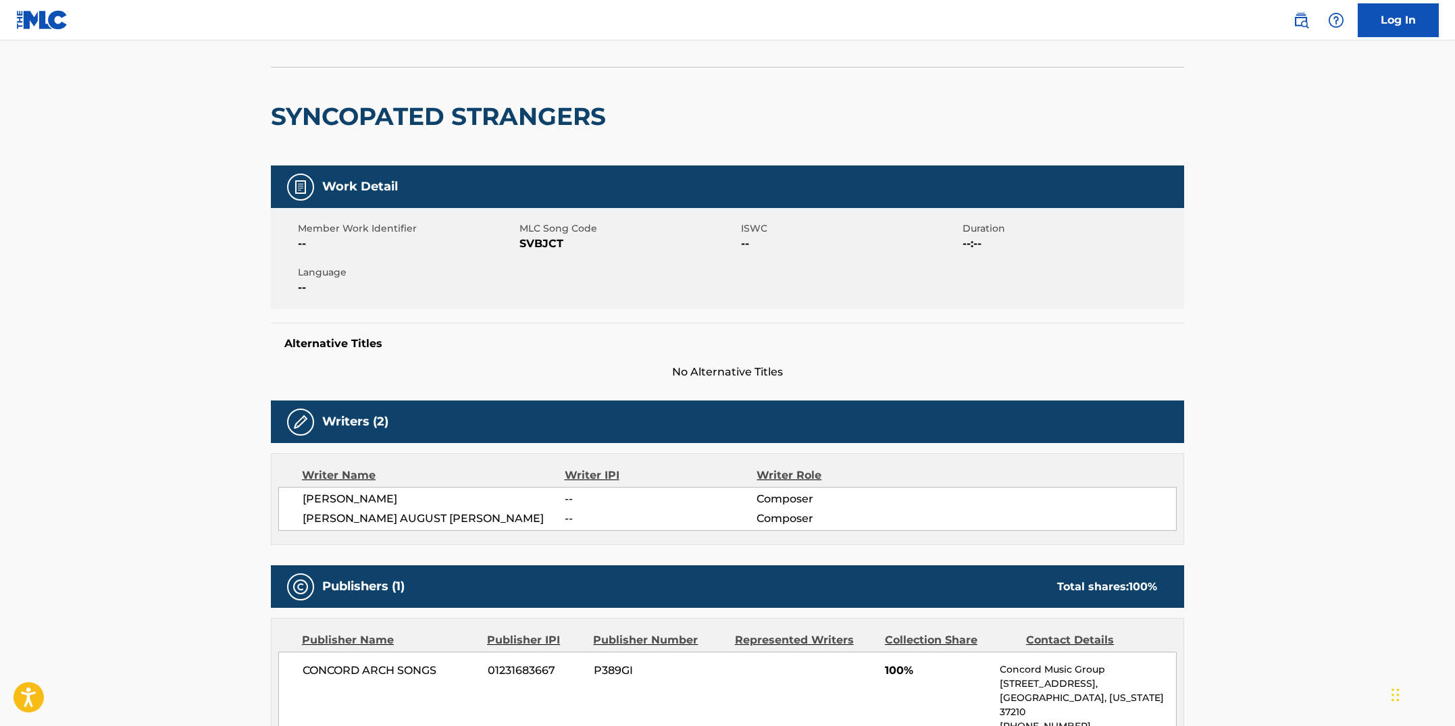
click at [536, 257] on div "Member Work Identifier -- MLC Song Code SVBJCT ISWC -- Duration --:-- Language …" at bounding box center [727, 258] width 913 height 101
drag, startPoint x: 564, startPoint y: 243, endPoint x: 522, endPoint y: 242, distance: 41.9
click at [522, 242] on span "SVBJCT" at bounding box center [629, 244] width 218 height 16
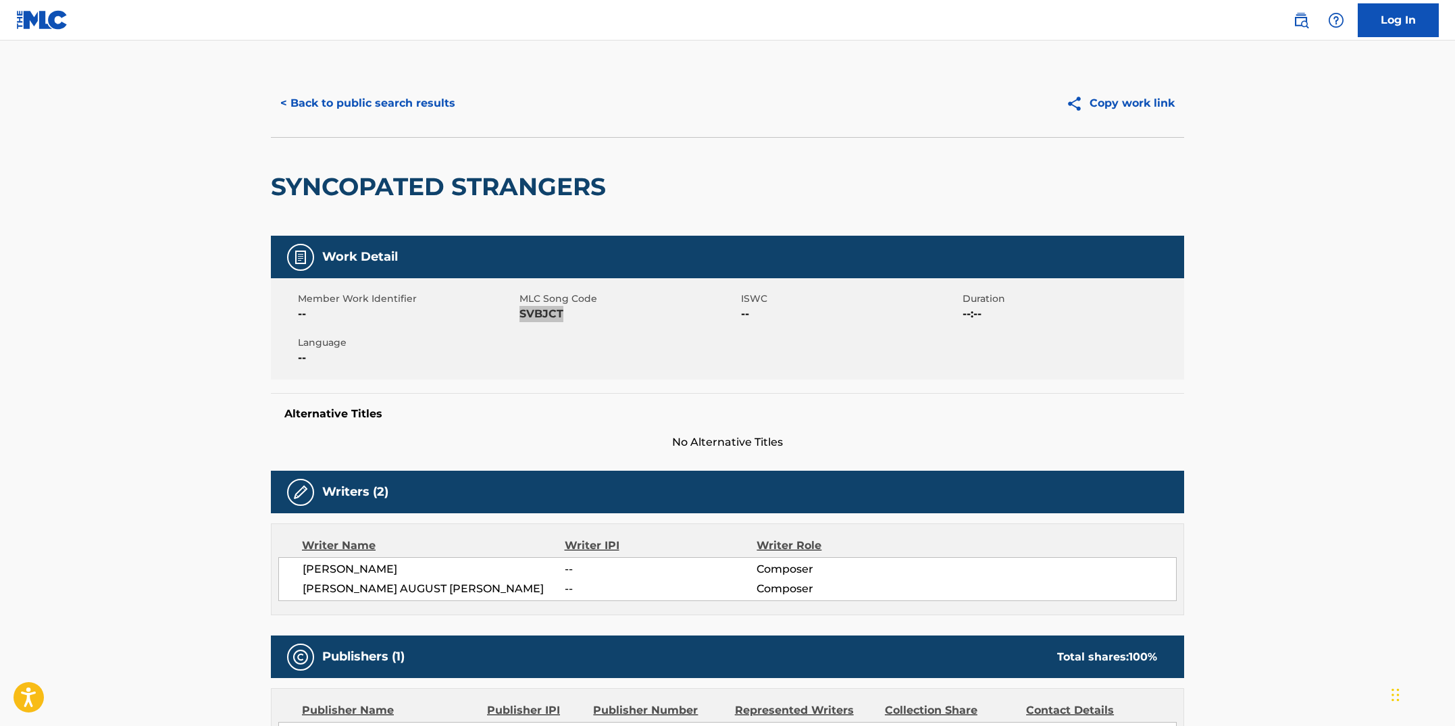
scroll to position [0, 0]
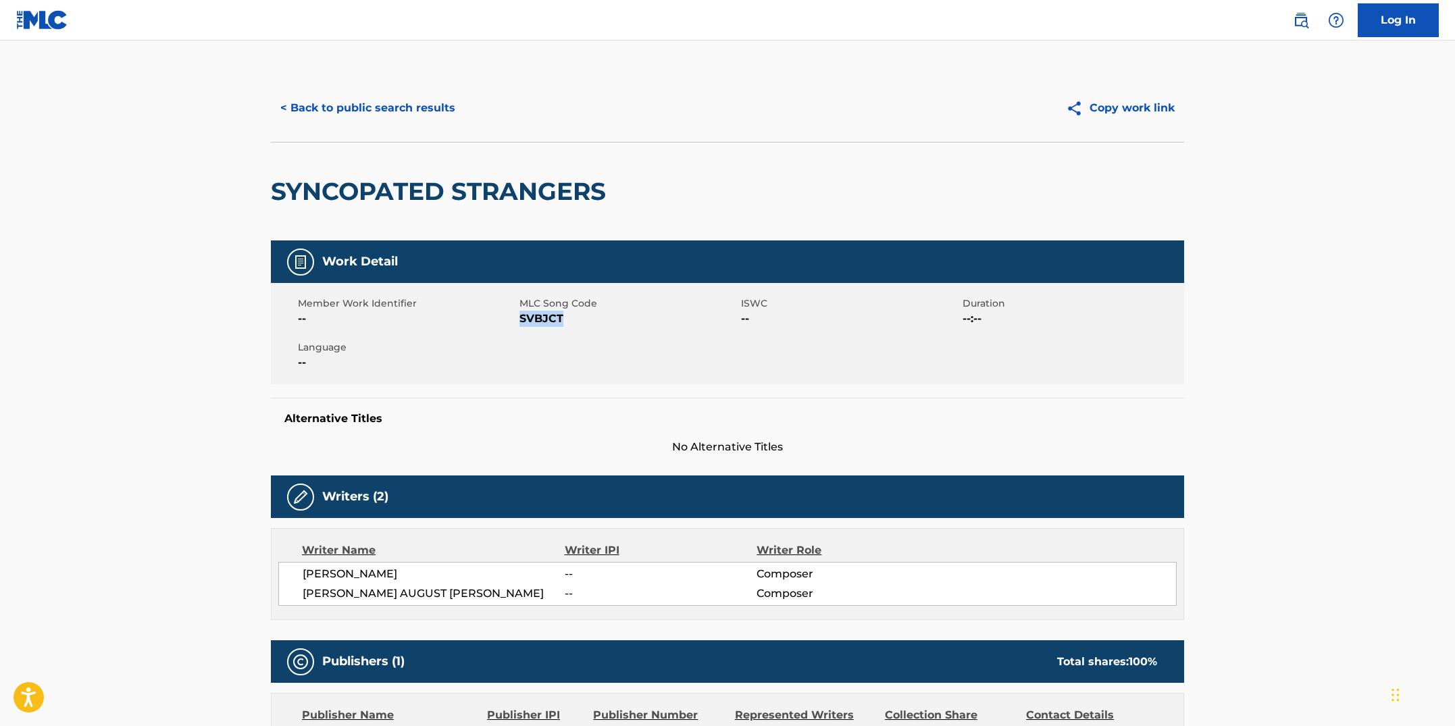
click at [356, 118] on button "< Back to public search results" at bounding box center [368, 108] width 194 height 34
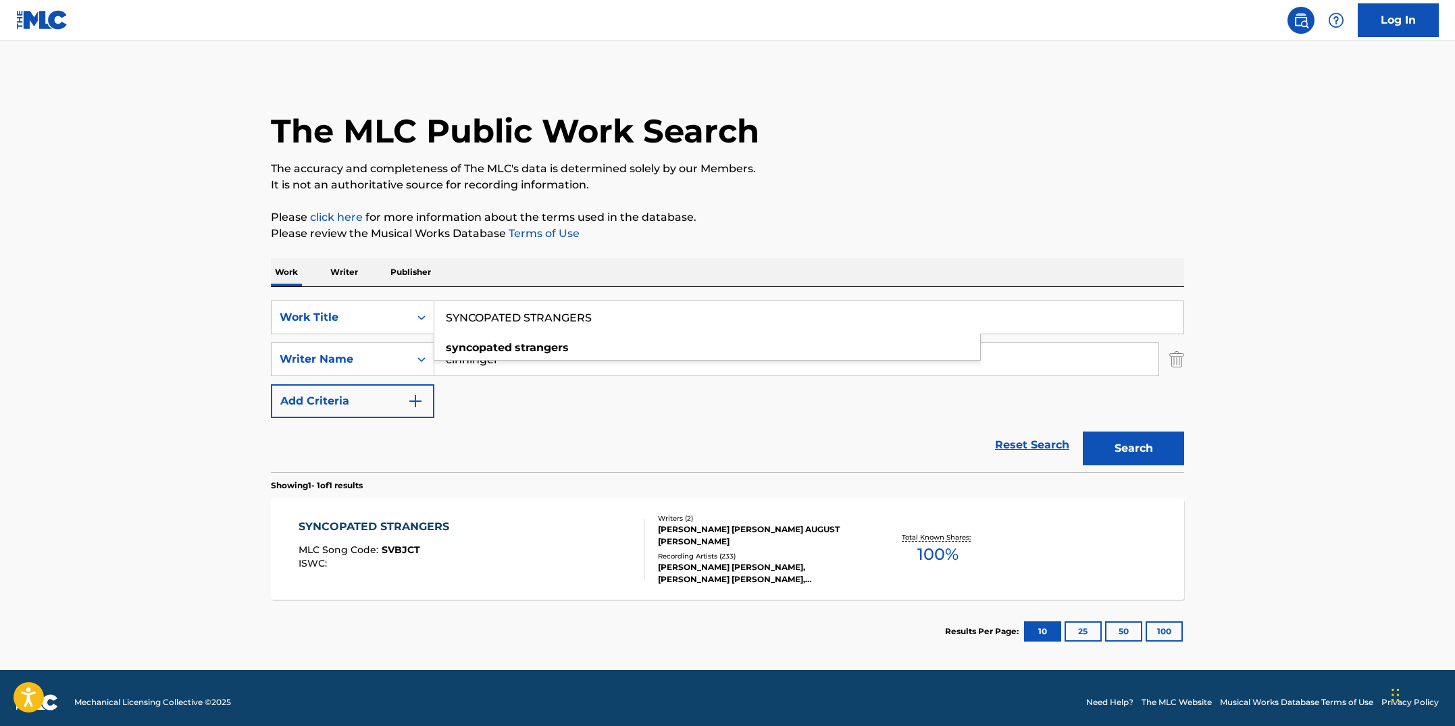
drag, startPoint x: 620, startPoint y: 319, endPoint x: 440, endPoint y: 307, distance: 180.1
click at [440, 307] on input "SYNCOPATED STRANGERS" at bounding box center [808, 317] width 749 height 32
paste input "THE PEQUOD"
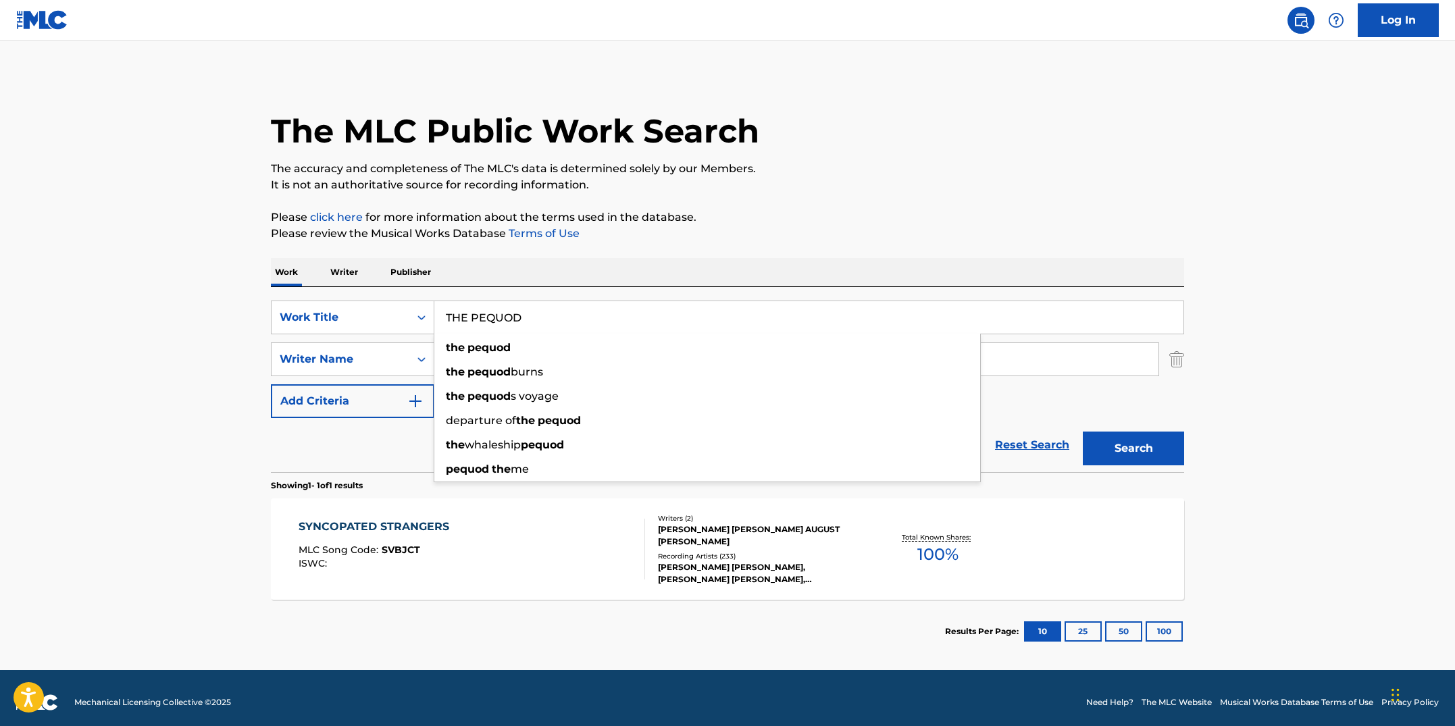
type input "THE PEQUOD"
click at [1083, 432] on button "Search" at bounding box center [1133, 449] width 101 height 34
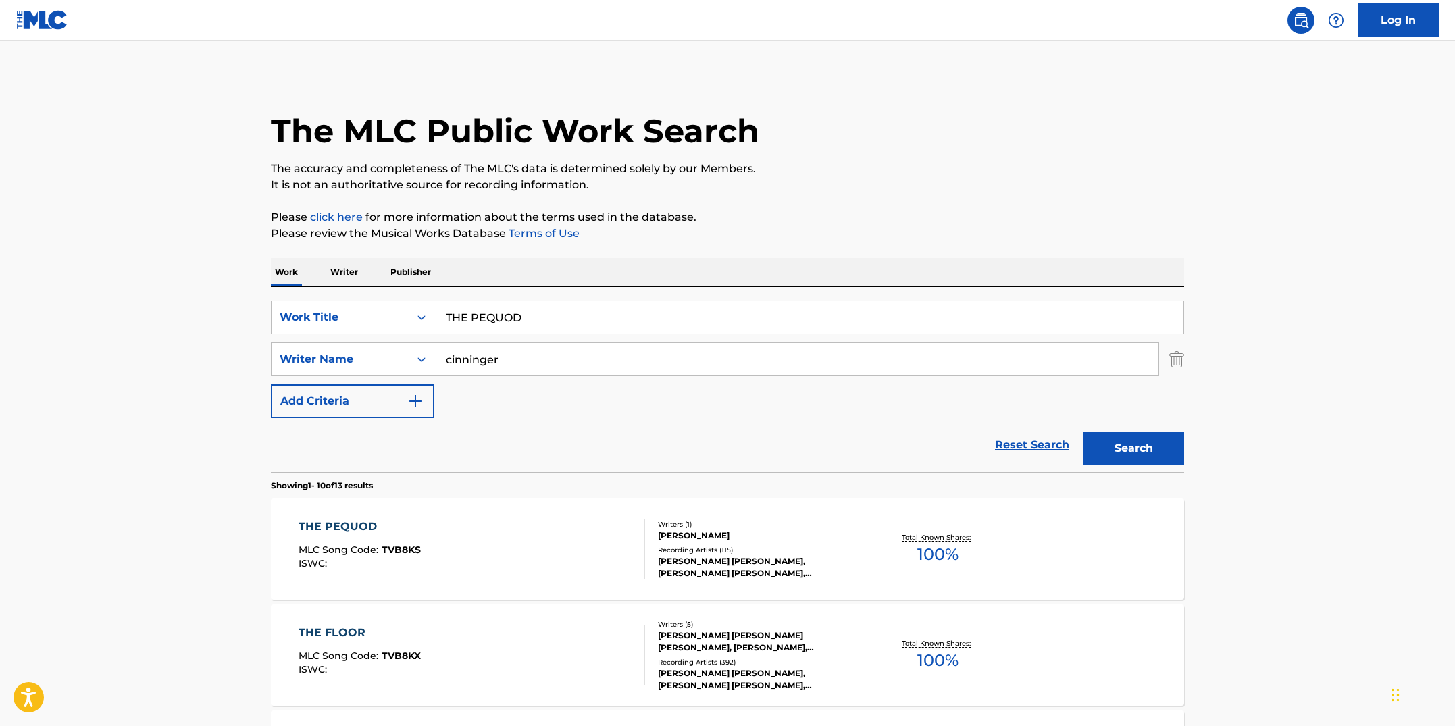
click at [528, 523] on div "THE PEQUOD MLC Song Code : TVB8KS ISWC :" at bounding box center [472, 549] width 347 height 61
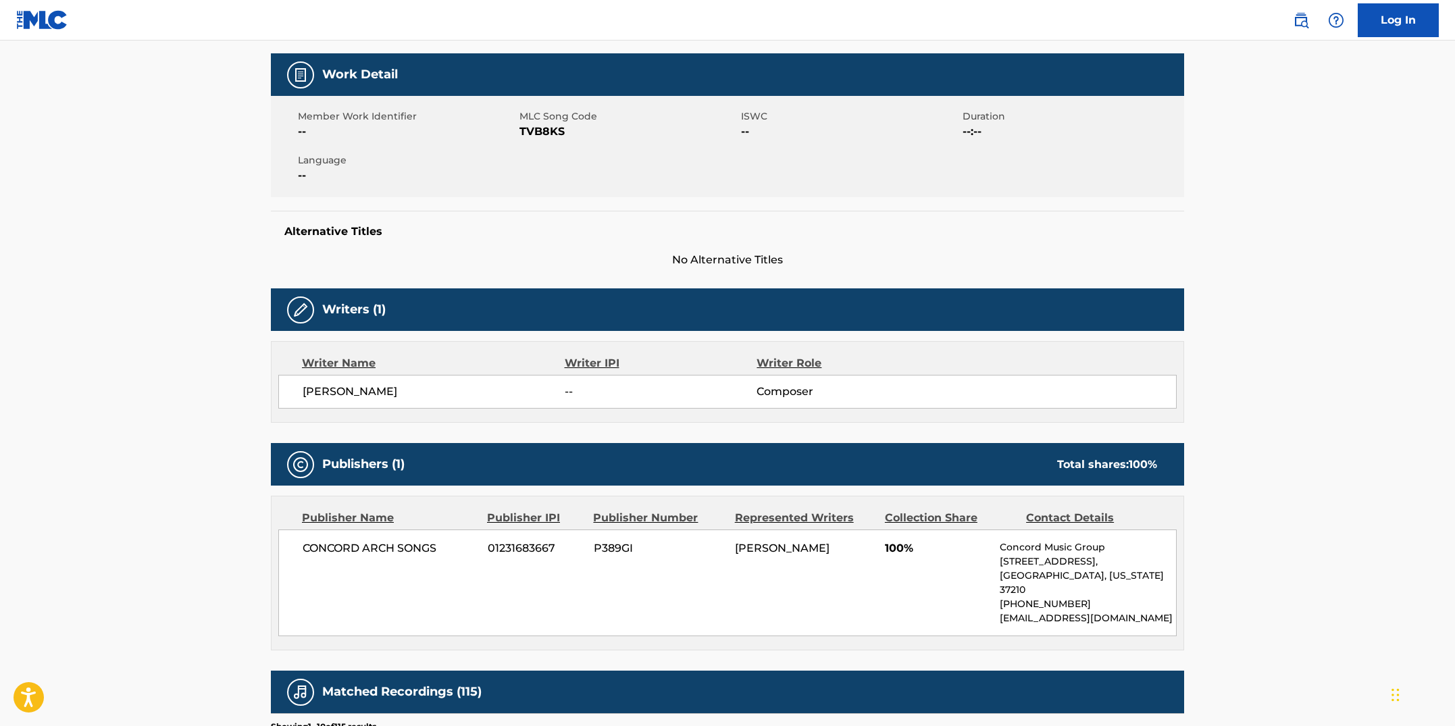
scroll to position [78, 0]
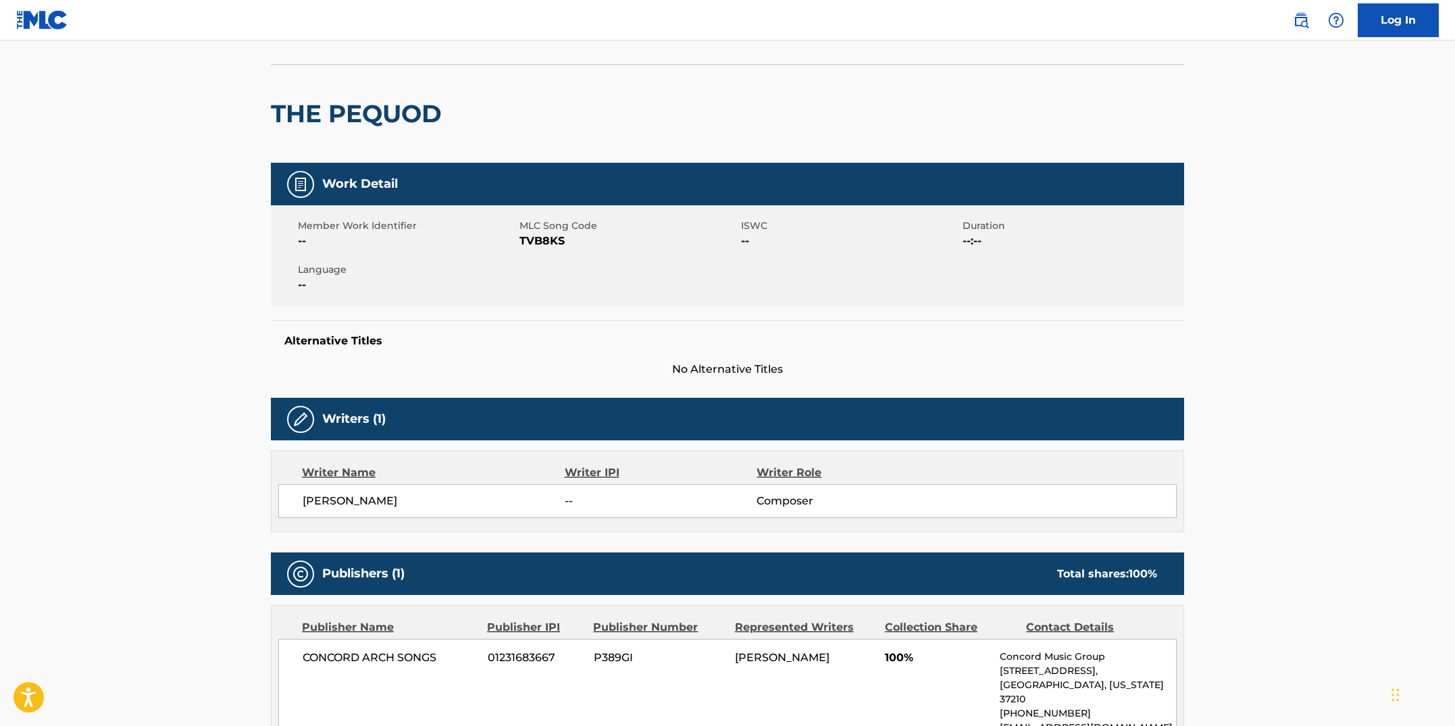
click at [574, 308] on div "Work Detail Member Work Identifier -- MLC Song Code TVB8KS ISWC -- Duration --:…" at bounding box center [727, 270] width 913 height 215
drag, startPoint x: 565, startPoint y: 243, endPoint x: 520, endPoint y: 241, distance: 44.6
click at [520, 241] on span "TVB8KS" at bounding box center [629, 241] width 218 height 16
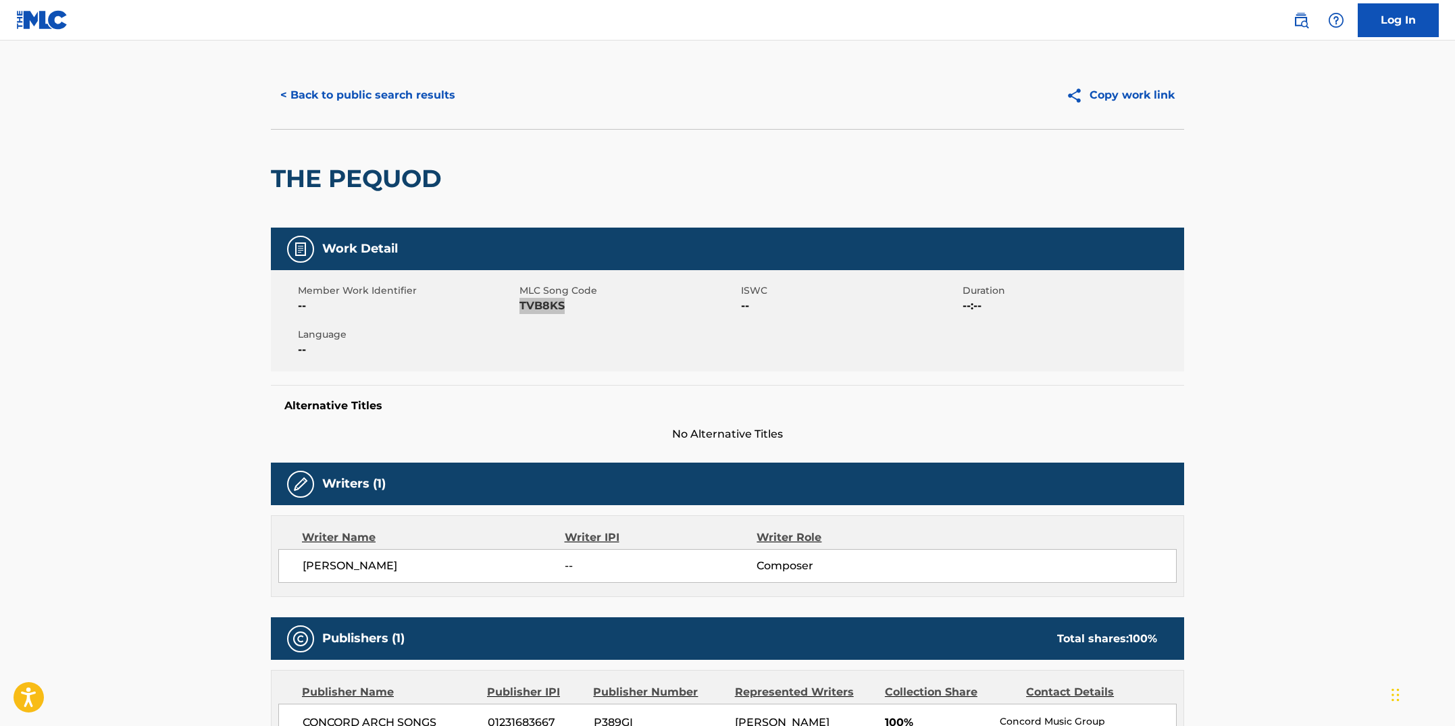
scroll to position [0, 0]
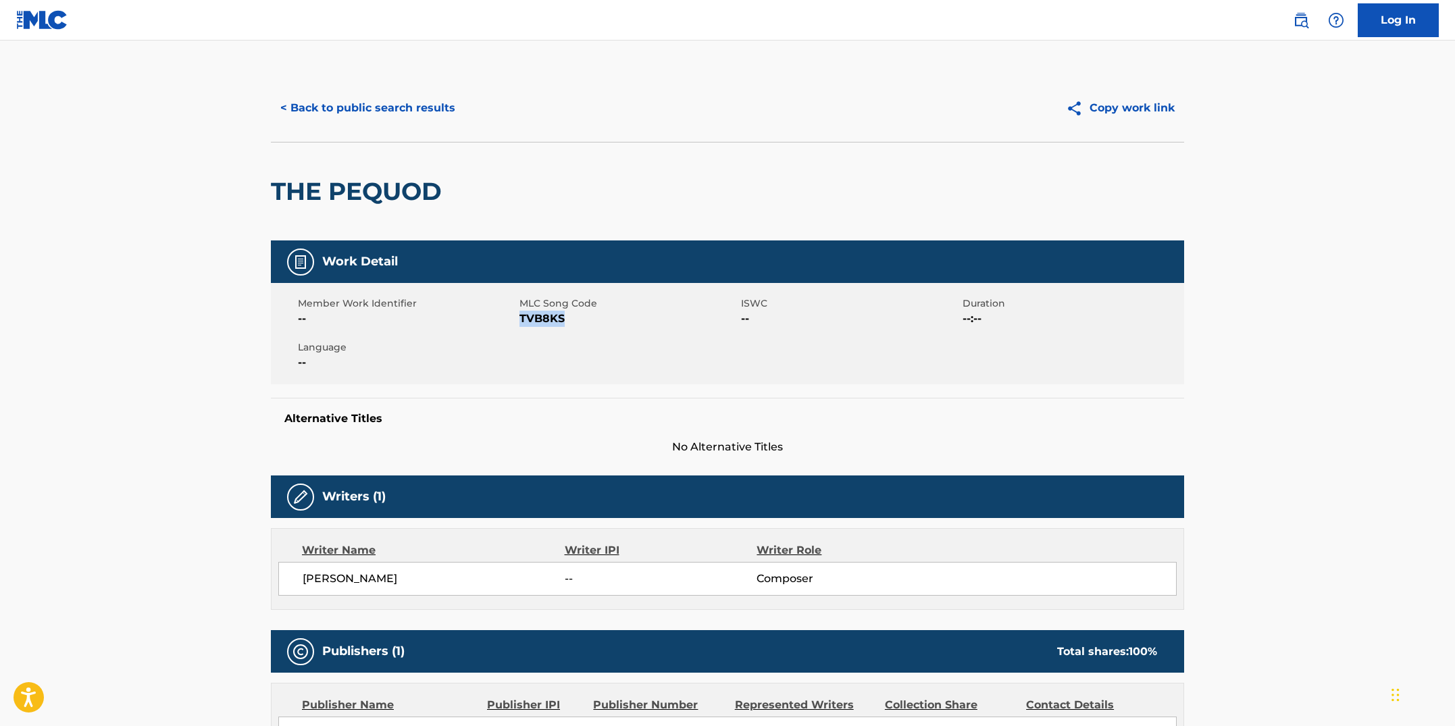
click at [378, 110] on button "< Back to public search results" at bounding box center [368, 108] width 194 height 34
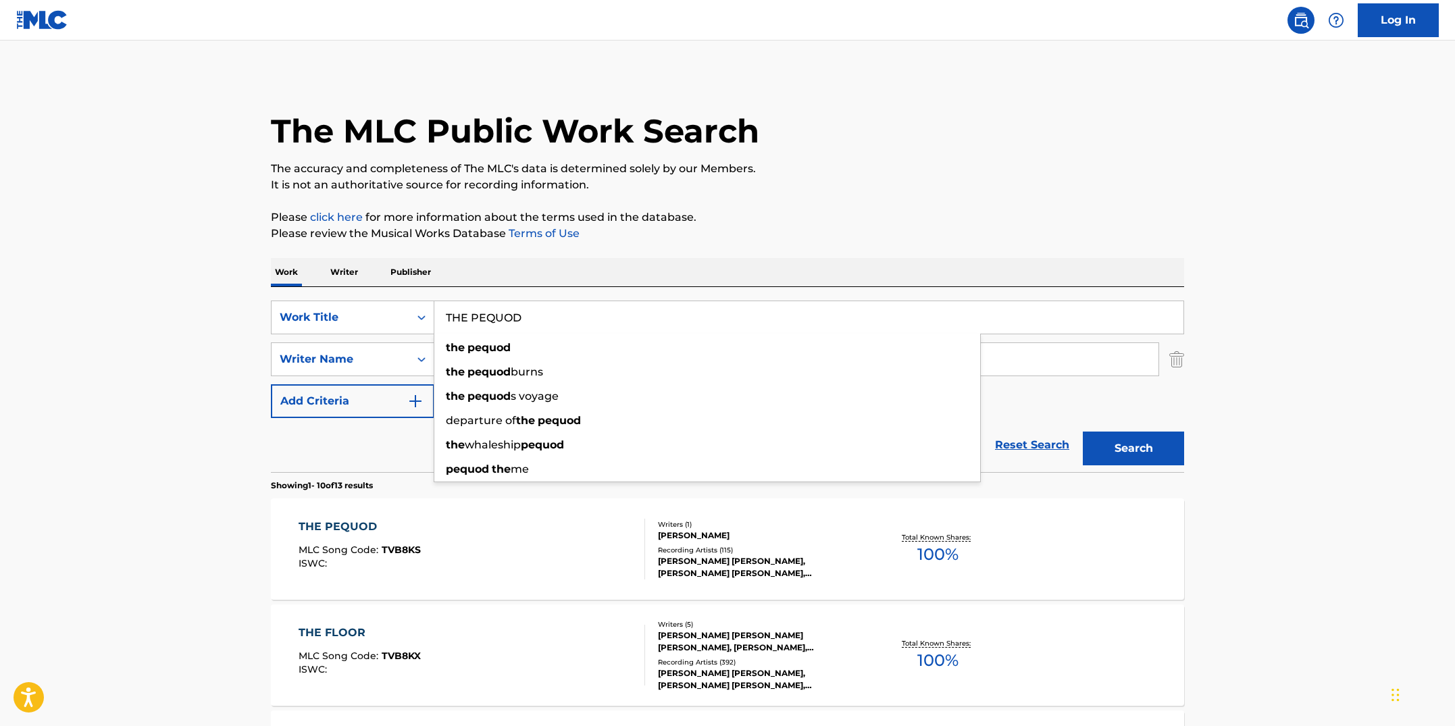
drag, startPoint x: 549, startPoint y: 321, endPoint x: 448, endPoint y: 306, distance: 102.4
click at [448, 306] on input "THE PEQUOD" at bounding box center [808, 317] width 749 height 32
paste input "RIBUTE"
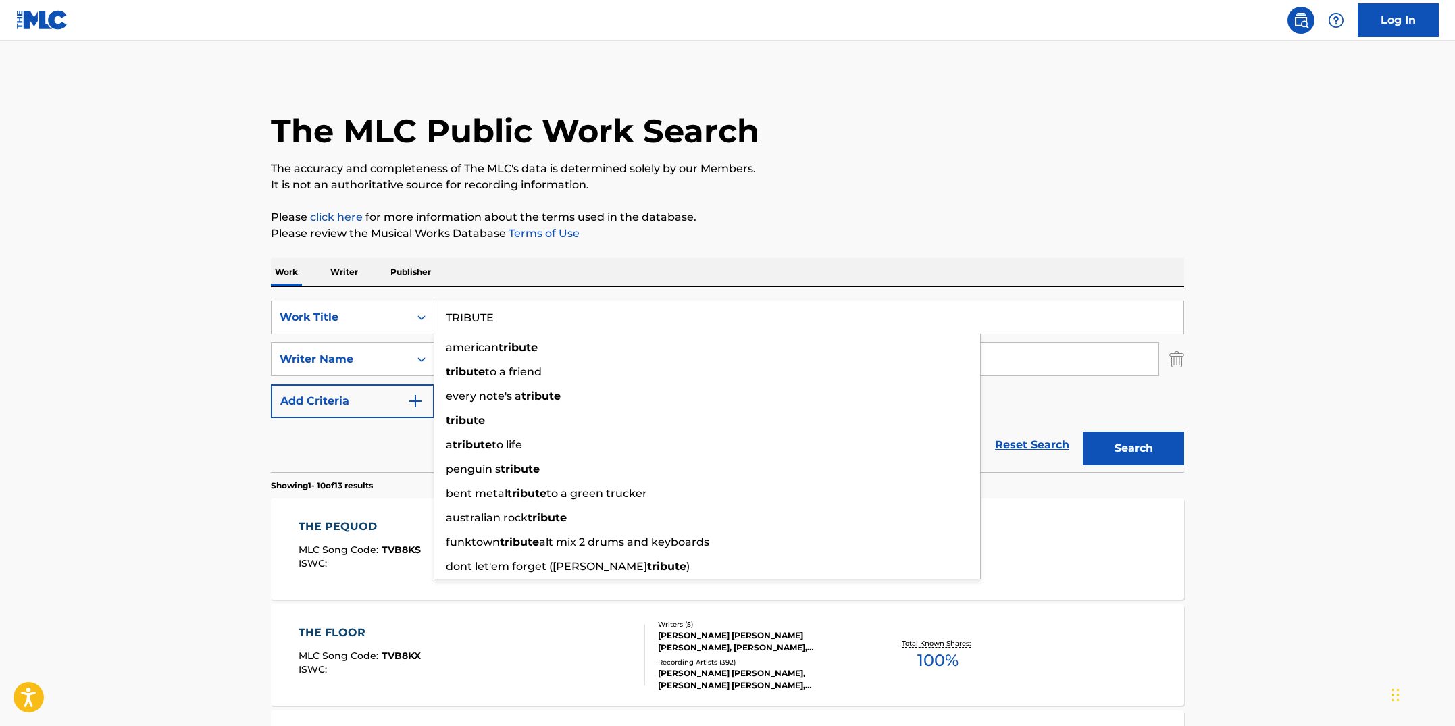
type input "TRIBUTE"
click at [1083, 432] on button "Search" at bounding box center [1133, 449] width 101 height 34
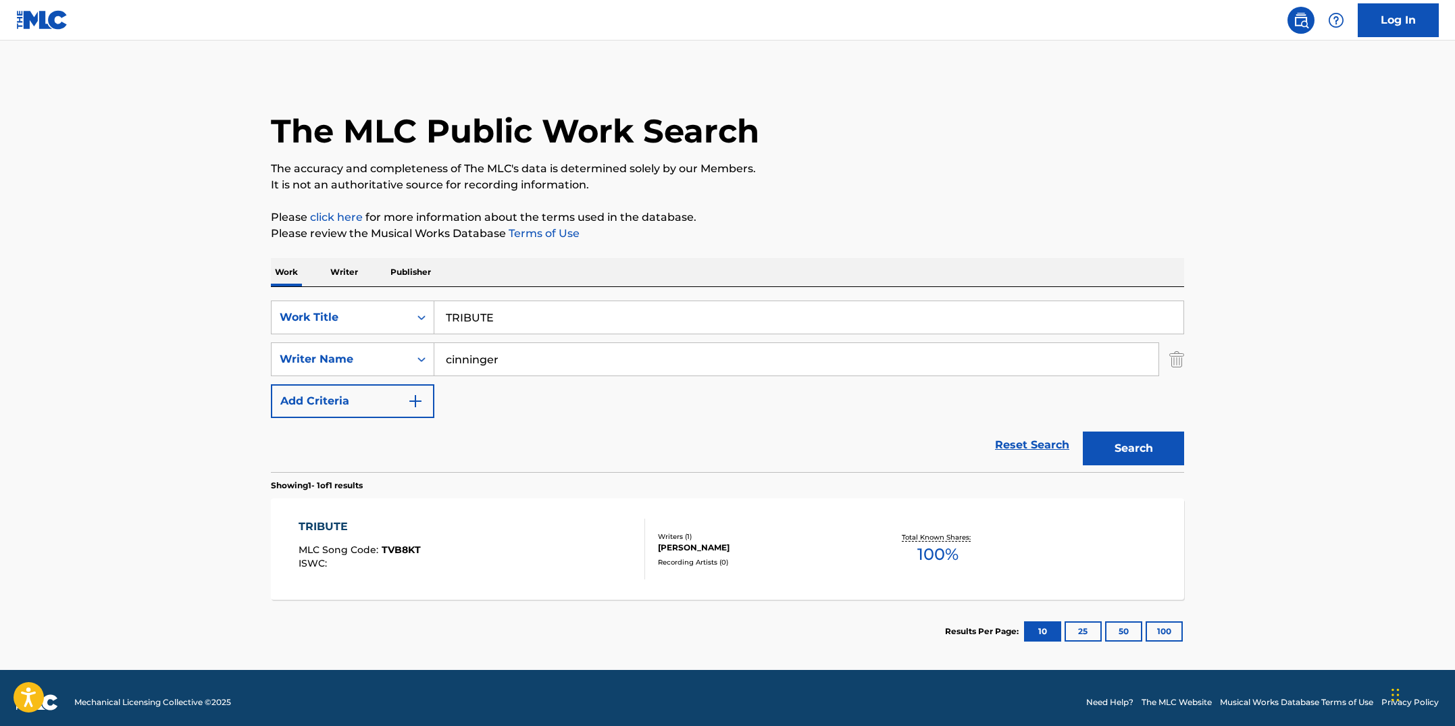
click at [572, 549] on div "TRIBUTE MLC Song Code : TVB8KT ISWC :" at bounding box center [472, 549] width 347 height 61
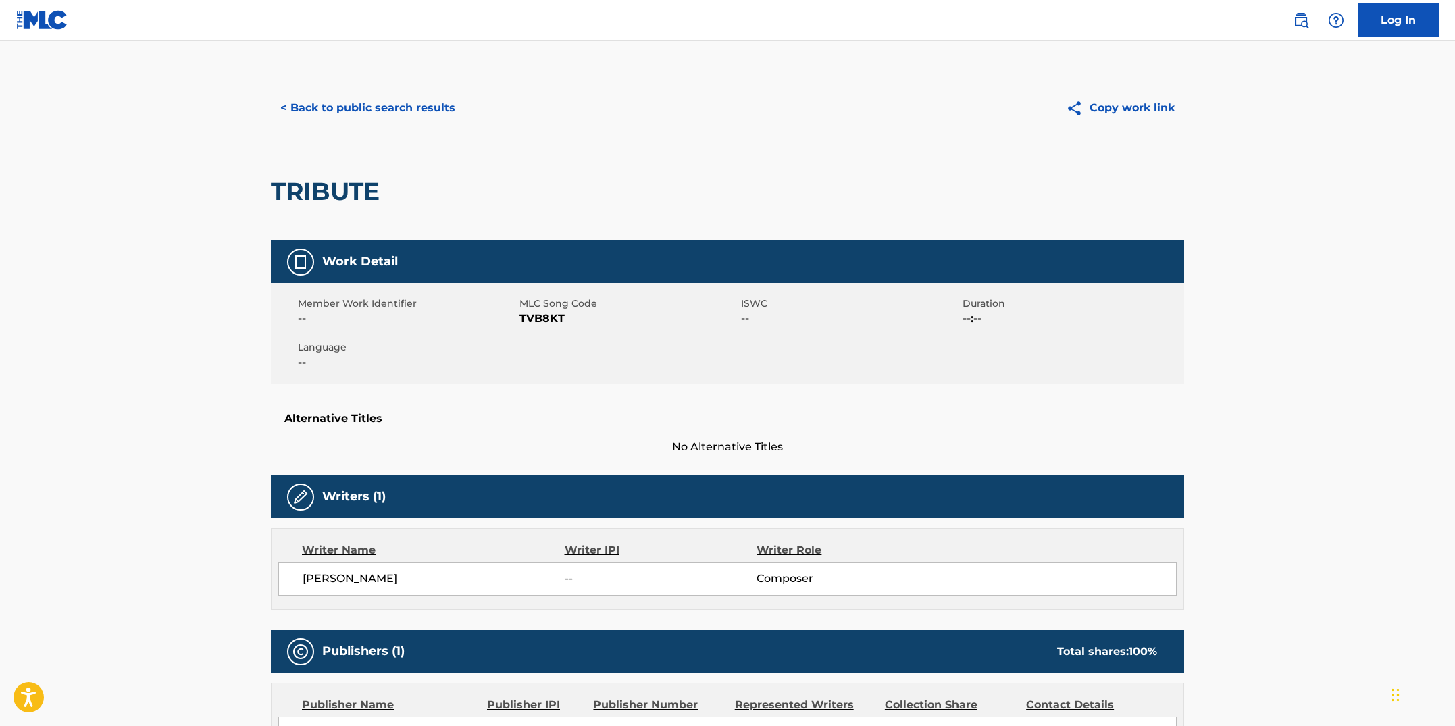
drag, startPoint x: 538, startPoint y: 391, endPoint x: 547, endPoint y: 359, distance: 33.6
click at [538, 390] on div "Work Detail Member Work Identifier -- MLC Song Code TVB8KT ISWC -- Duration --:…" at bounding box center [727, 348] width 913 height 215
drag, startPoint x: 564, startPoint y: 319, endPoint x: 517, endPoint y: 318, distance: 46.6
click at [517, 318] on div "Member Work Identifier -- MLC Song Code TVB8KT ISWC -- Duration --:-- Language …" at bounding box center [727, 333] width 913 height 101
click at [532, 333] on div "Member Work Identifier -- MLC Song Code TVB8KT ISWC -- Duration --:-- Language …" at bounding box center [727, 333] width 913 height 101
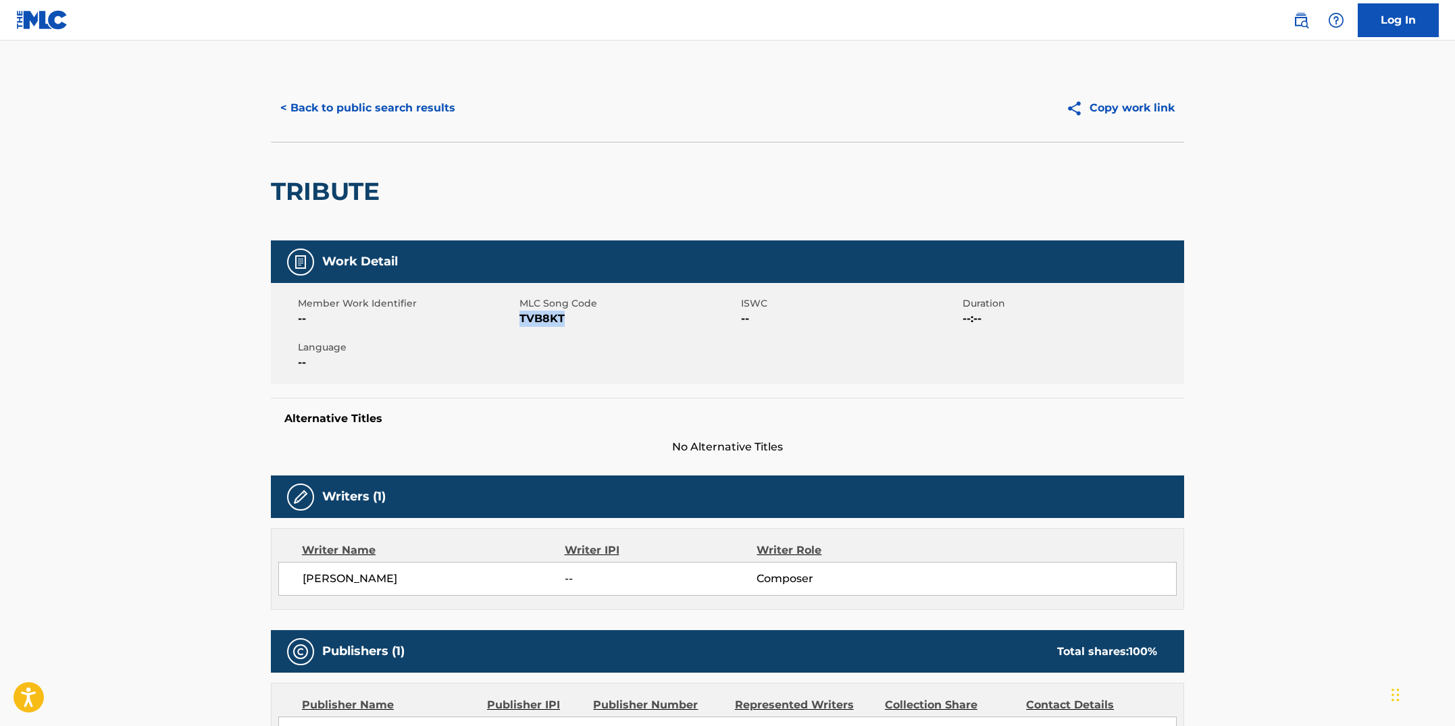
drag, startPoint x: 559, startPoint y: 318, endPoint x: 521, endPoint y: 318, distance: 37.8
click at [521, 318] on span "TVB8KT" at bounding box center [629, 319] width 218 height 16
click at [309, 105] on button "< Back to public search results" at bounding box center [368, 108] width 194 height 34
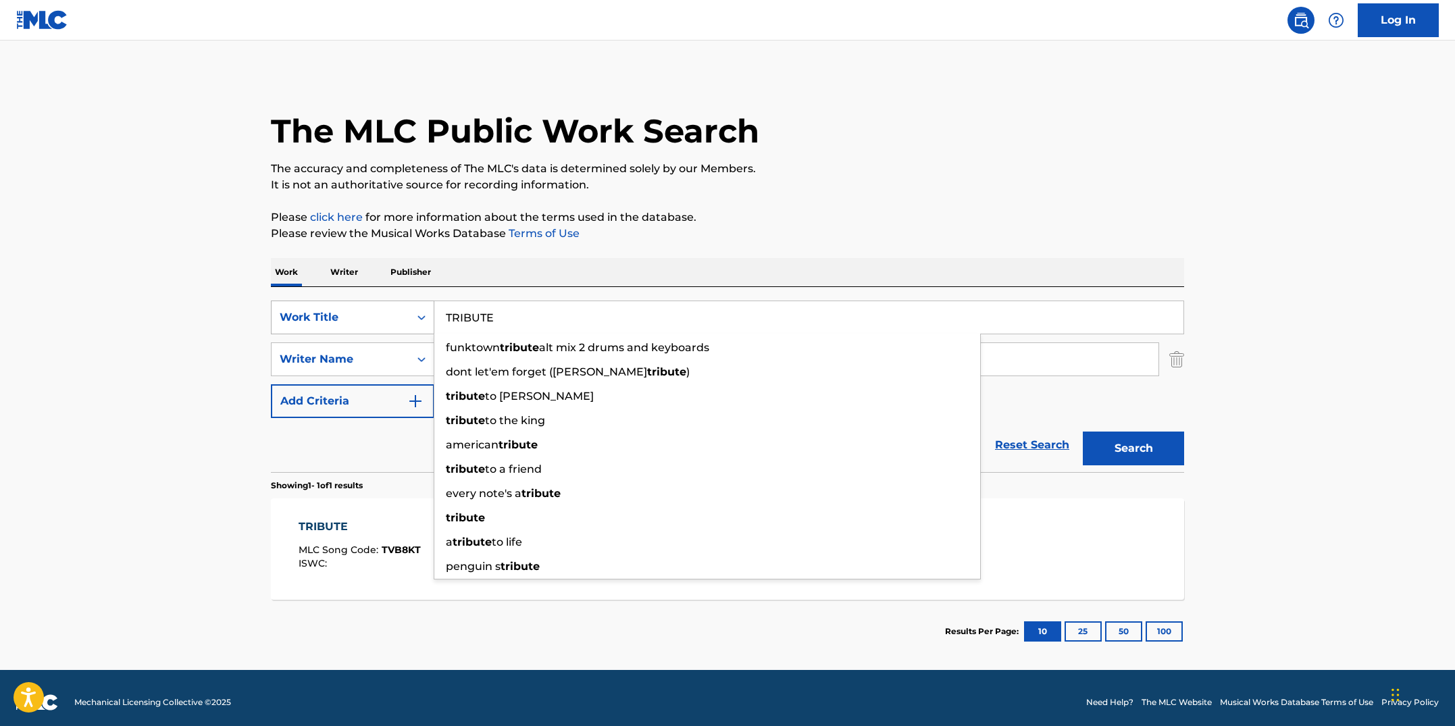
drag, startPoint x: 535, startPoint y: 316, endPoint x: 407, endPoint y: 301, distance: 129.2
click at [407, 301] on div "SearchWithCriteriab7fd4b16-c464-4f86-a7fd-1b0e84b02ad9 Work Title TRIBUTE funkt…" at bounding box center [727, 318] width 913 height 34
paste input "VISIONS"
type input "VISIONS"
click at [1083, 432] on button "Search" at bounding box center [1133, 449] width 101 height 34
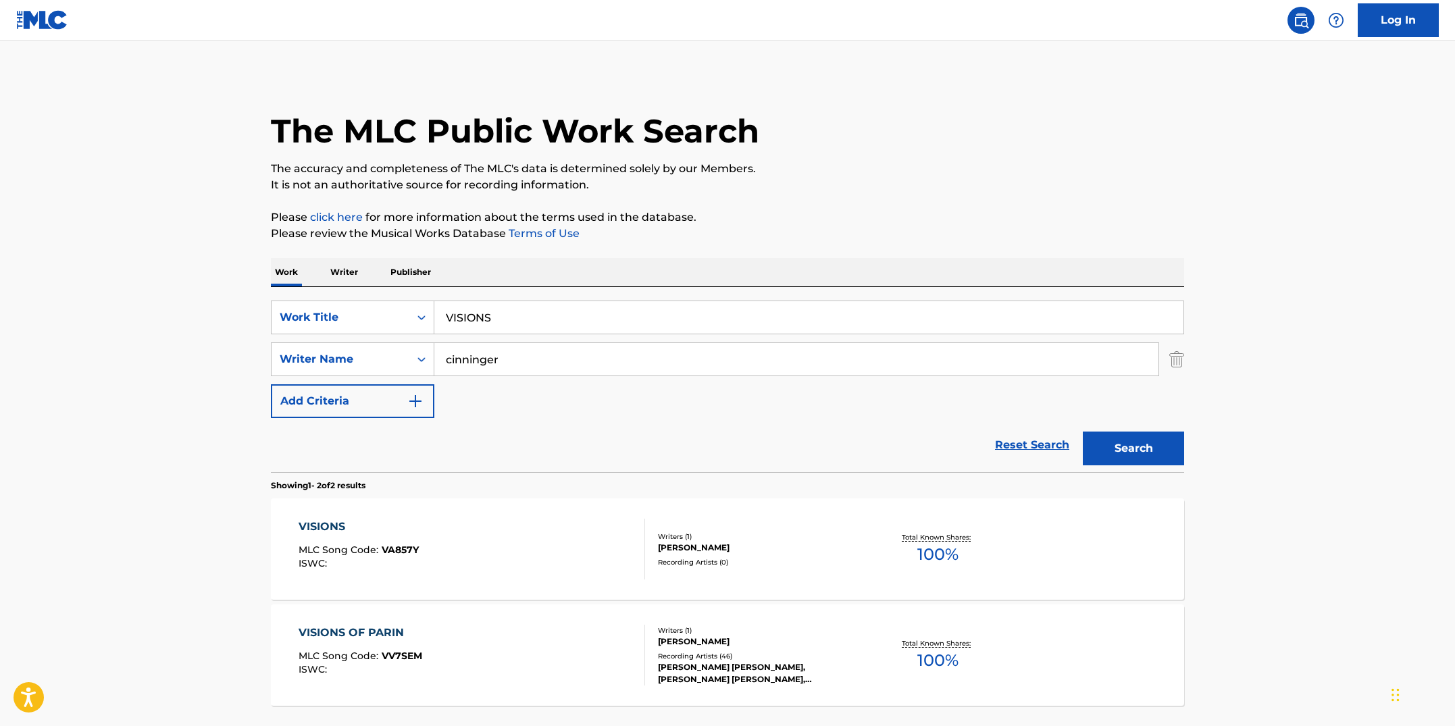
click at [576, 557] on div "VISIONS MLC Song Code : VA857Y ISWC :" at bounding box center [472, 549] width 347 height 61
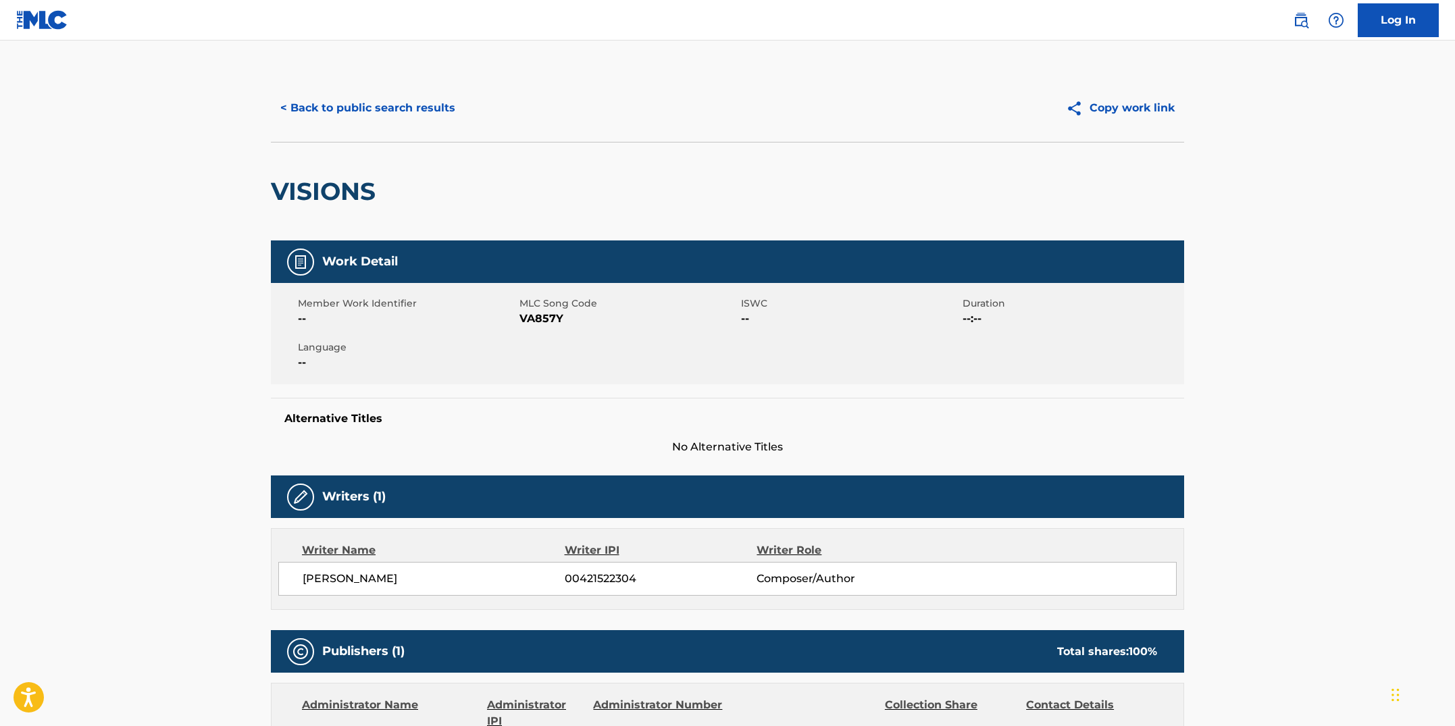
drag, startPoint x: 583, startPoint y: 388, endPoint x: 564, endPoint y: 333, distance: 57.9
click at [583, 387] on div "Work Detail Member Work Identifier -- MLC Song Code VA857Y ISWC -- Duration --:…" at bounding box center [727, 348] width 913 height 215
drag, startPoint x: 555, startPoint y: 358, endPoint x: 562, endPoint y: 347, distance: 13.7
click at [555, 358] on div "Member Work Identifier -- MLC Song Code VA857Y ISWC -- Duration --:-- Language …" at bounding box center [727, 333] width 913 height 101
drag, startPoint x: 563, startPoint y: 324, endPoint x: 522, endPoint y: 318, distance: 41.7
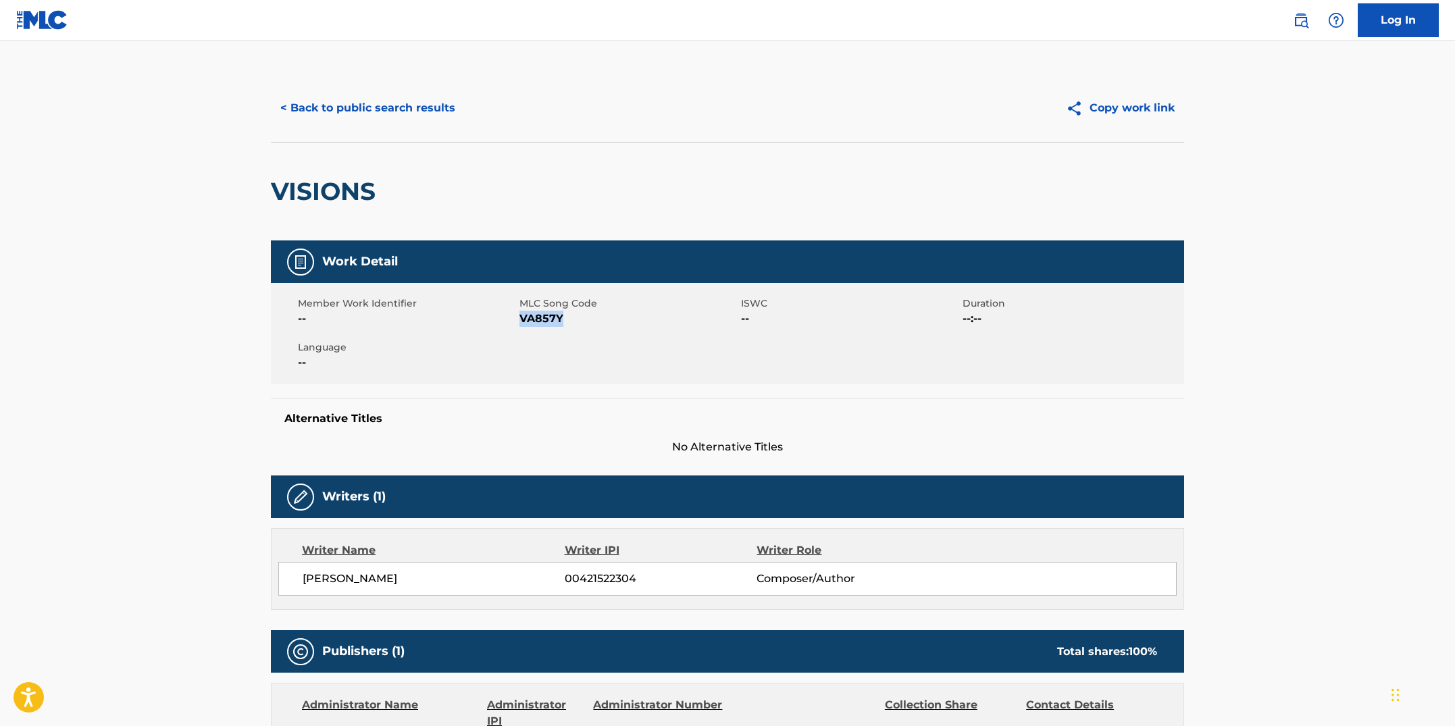
click at [522, 318] on span "VA857Y" at bounding box center [629, 319] width 218 height 16
click at [417, 119] on button "< Back to public search results" at bounding box center [368, 108] width 194 height 34
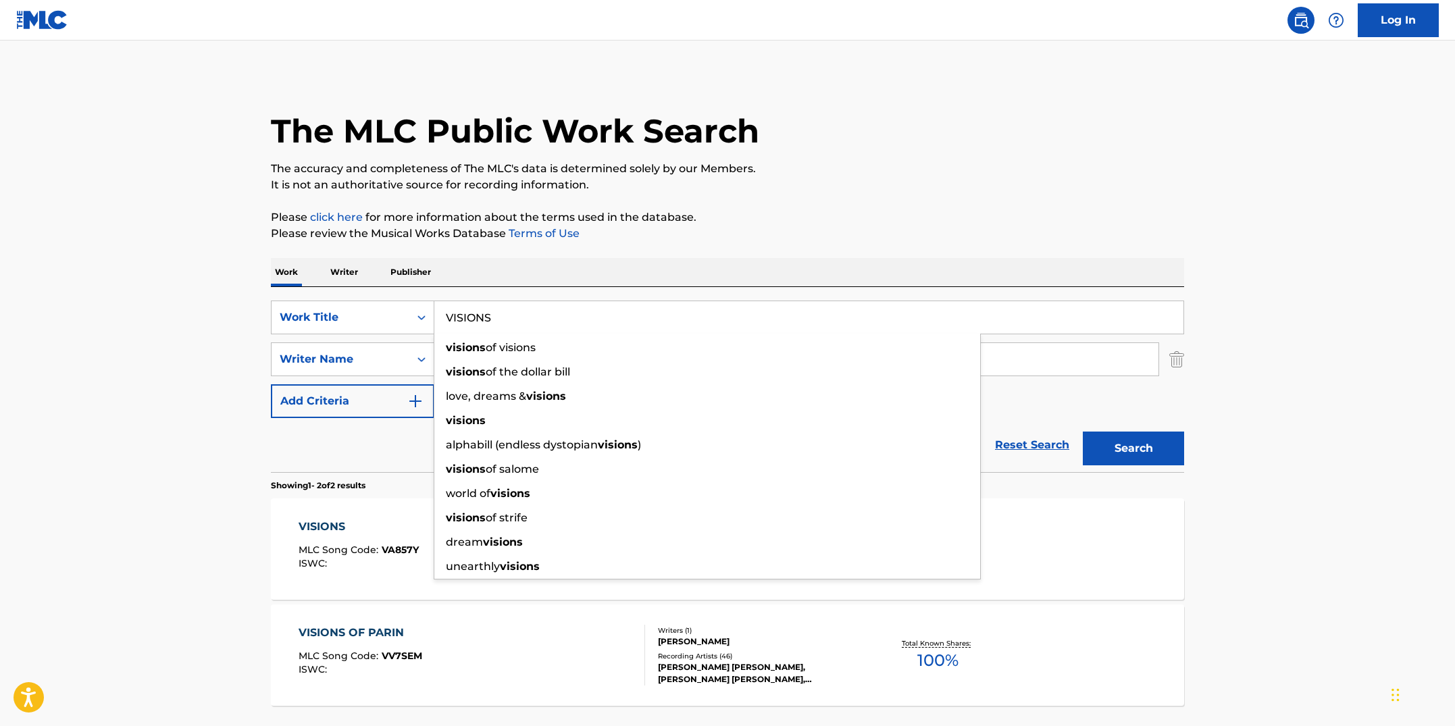
drag, startPoint x: 510, startPoint y: 321, endPoint x: 449, endPoint y: 311, distance: 61.5
click at [449, 311] on input "VISIONS" at bounding box center [808, 317] width 749 height 32
paste input "OF PARIN"
type input "VISIONS OF PARIN"
click at [1083, 432] on button "Search" at bounding box center [1133, 449] width 101 height 34
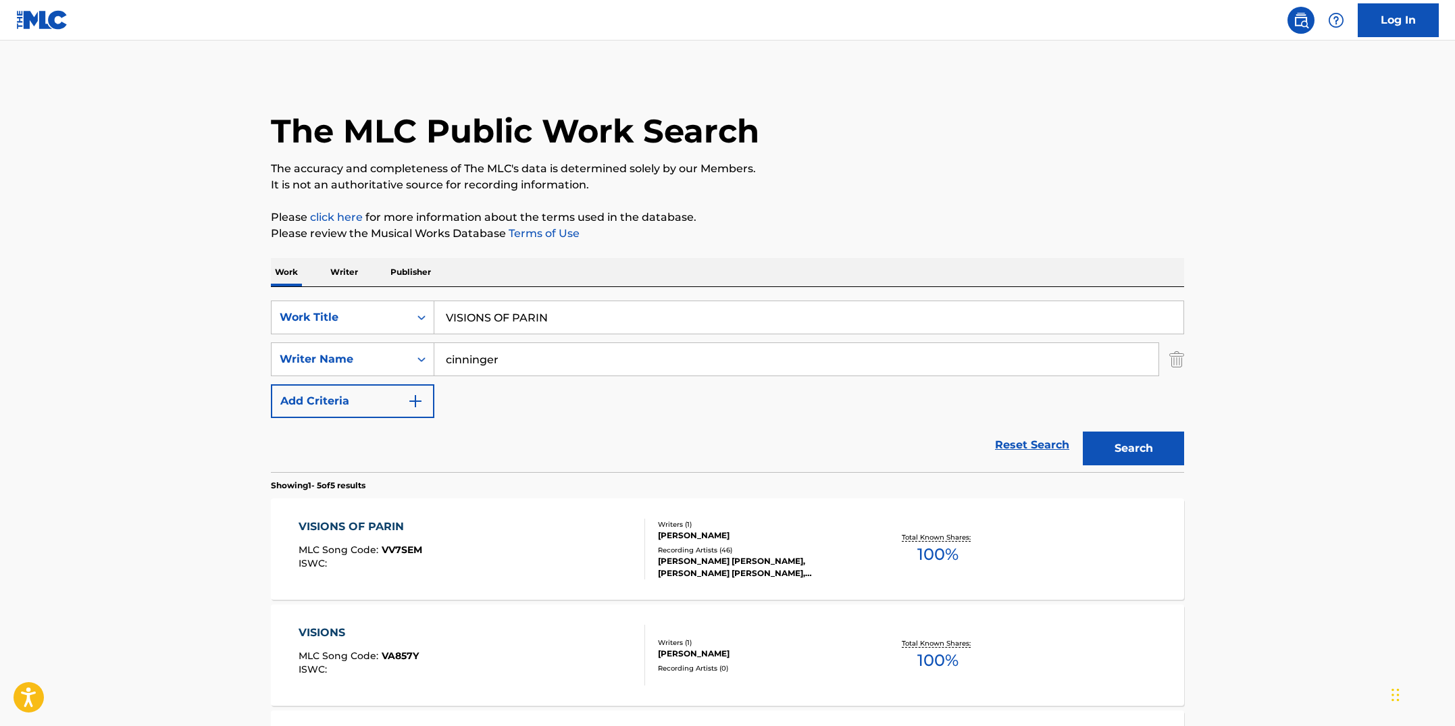
click at [581, 556] on div "VISIONS OF PARIN MLC Song Code : VV7SEM ISWC :" at bounding box center [472, 549] width 347 height 61
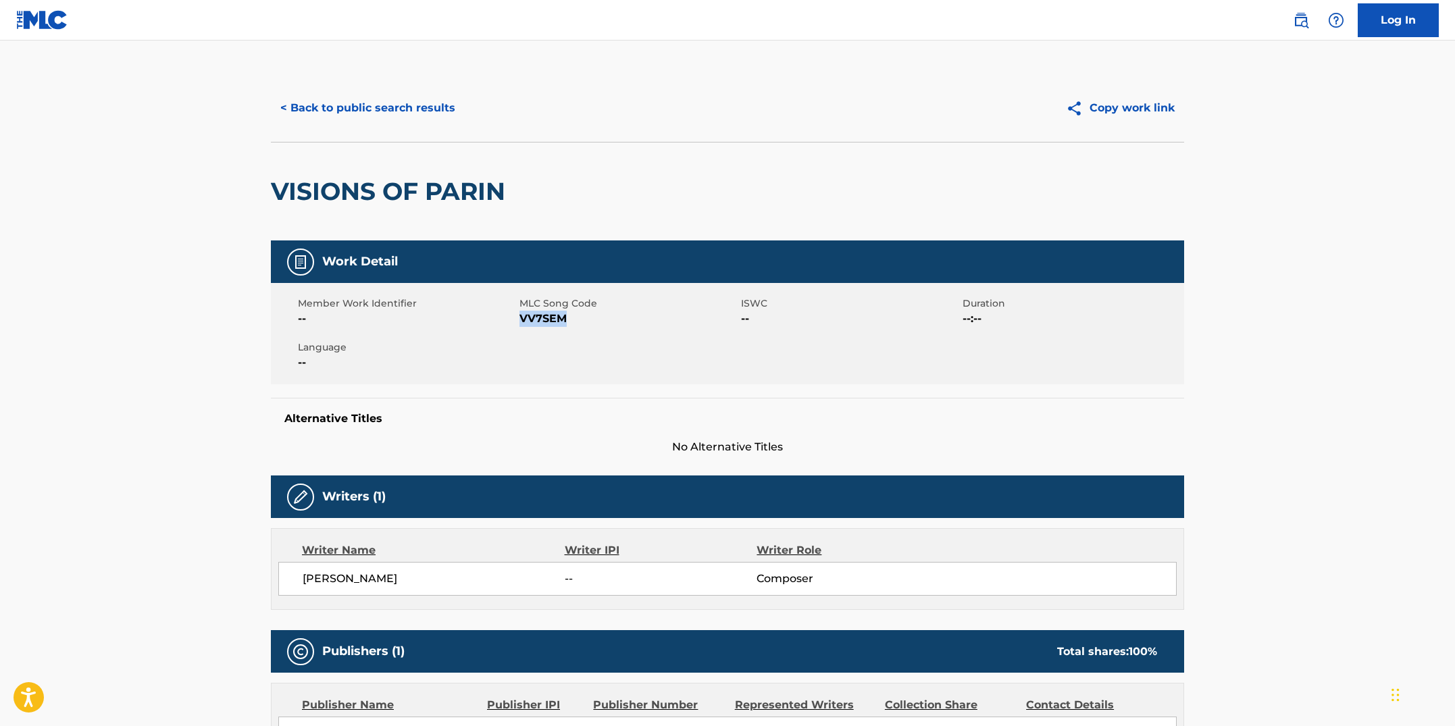
drag, startPoint x: 572, startPoint y: 318, endPoint x: 524, endPoint y: 320, distance: 48.0
click at [524, 320] on span "VV7SEM" at bounding box center [629, 319] width 218 height 16
click at [387, 118] on button "< Back to public search results" at bounding box center [368, 108] width 194 height 34
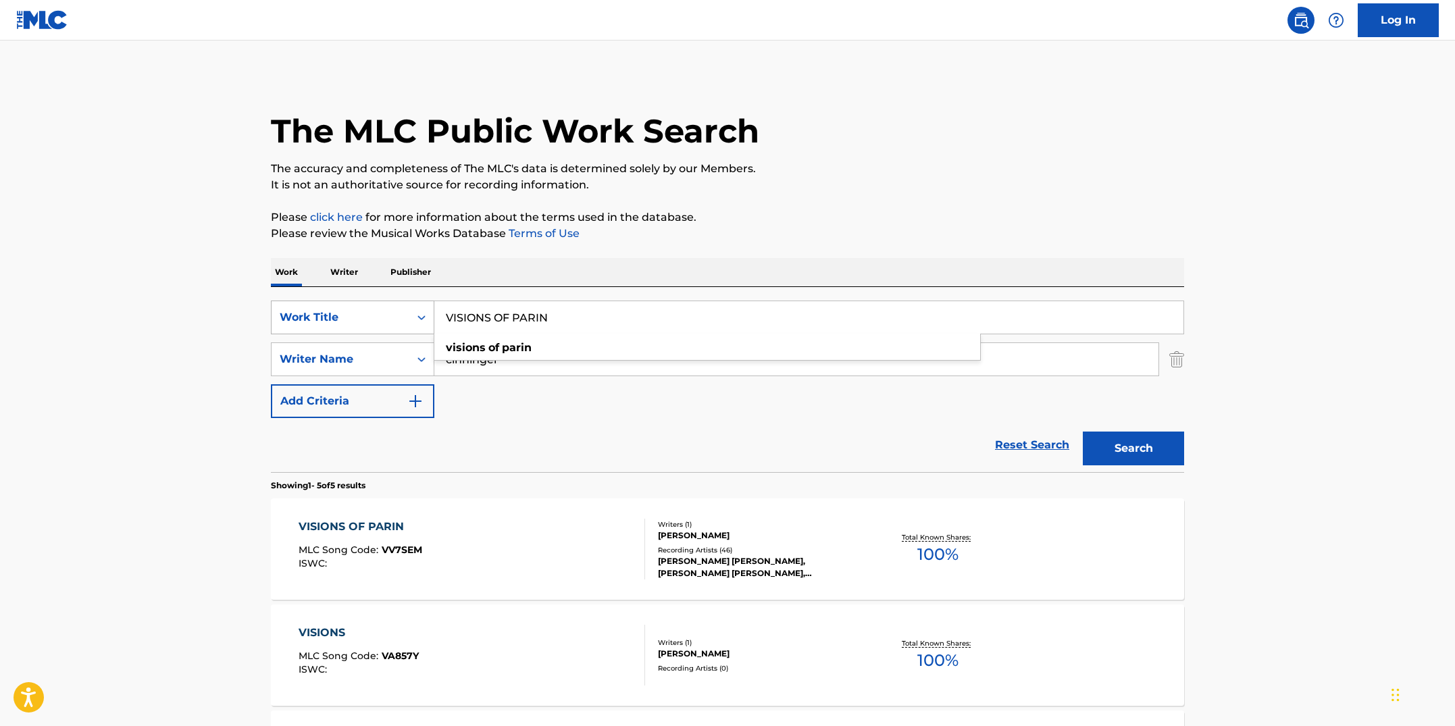
drag, startPoint x: 432, startPoint y: 306, endPoint x: 411, endPoint y: 307, distance: 21.0
click at [411, 307] on div "SearchWithCriteriab7fd4b16-c464-4f86-a7fd-1b0e84b02ad9 Work Title VISIONS OF PA…" at bounding box center [727, 318] width 913 height 34
paste input "WHAT WE COULD GET"
type input "WHAT WE COULD GET"
click at [1083, 432] on button "Search" at bounding box center [1133, 449] width 101 height 34
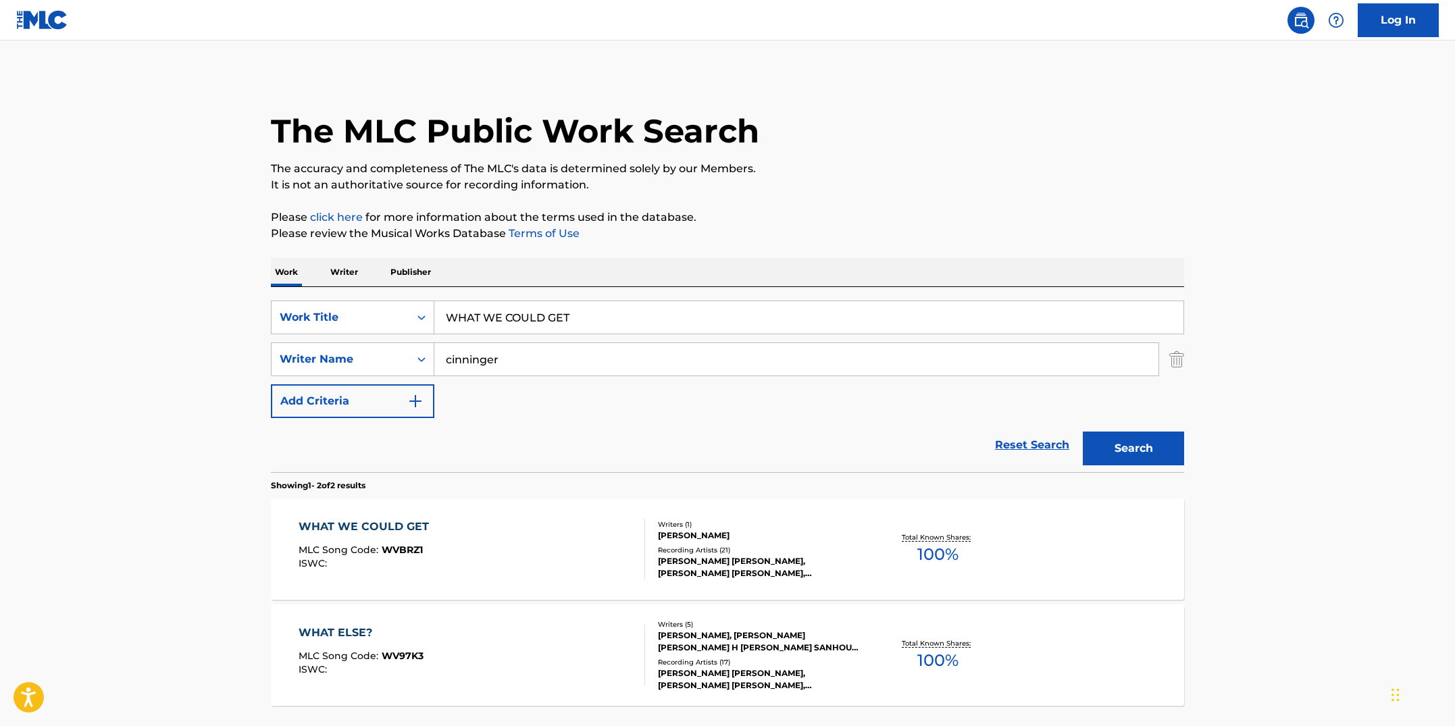
click at [485, 577] on div "WHAT WE COULD GET MLC Song Code : WVBRZ1 ISWC :" at bounding box center [472, 549] width 347 height 61
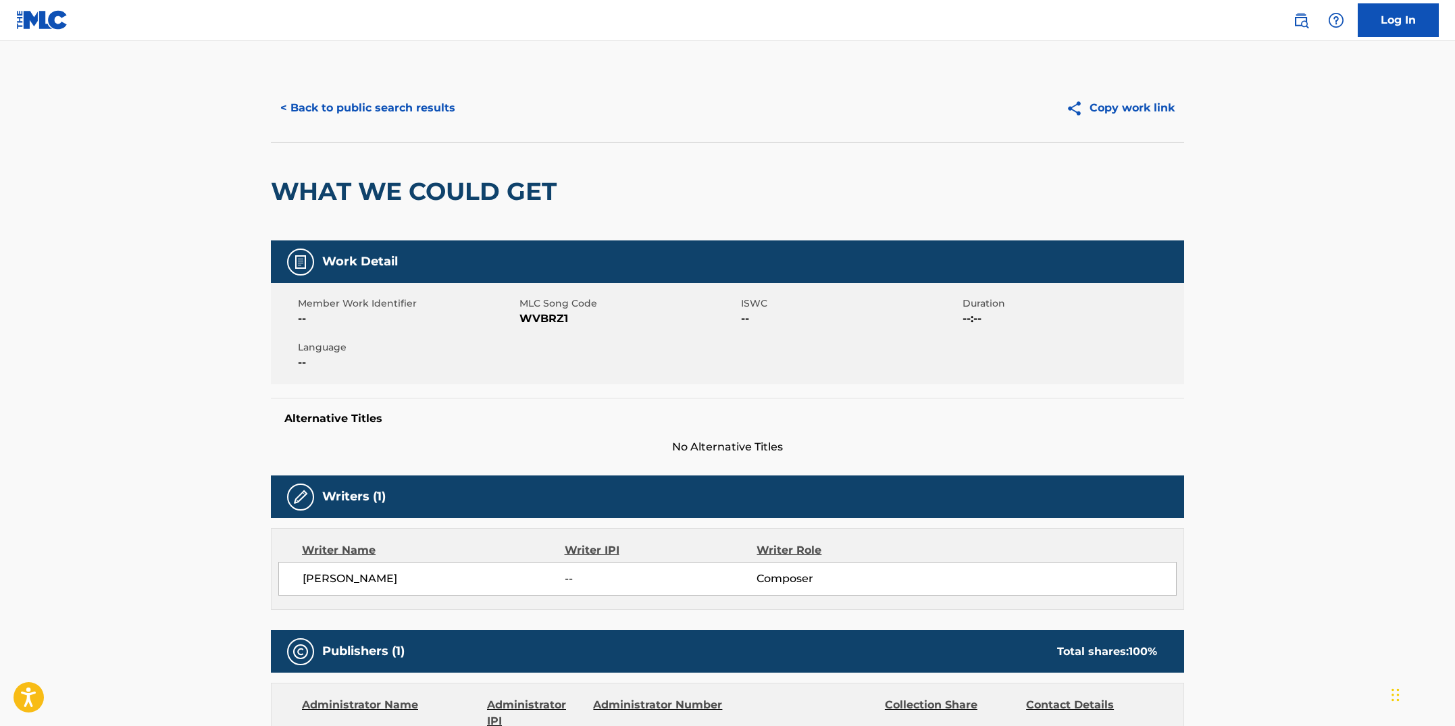
drag, startPoint x: 580, startPoint y: 378, endPoint x: 578, endPoint y: 336, distance: 41.9
click at [580, 376] on div "Member Work Identifier -- MLC Song Code WVBRZ1 ISWC -- Duration --:-- Language …" at bounding box center [727, 333] width 913 height 101
drag, startPoint x: 574, startPoint y: 322, endPoint x: 522, endPoint y: 323, distance: 52.7
click at [522, 323] on span "WVBRZ1" at bounding box center [629, 319] width 218 height 16
click at [428, 116] on button "< Back to public search results" at bounding box center [368, 108] width 194 height 34
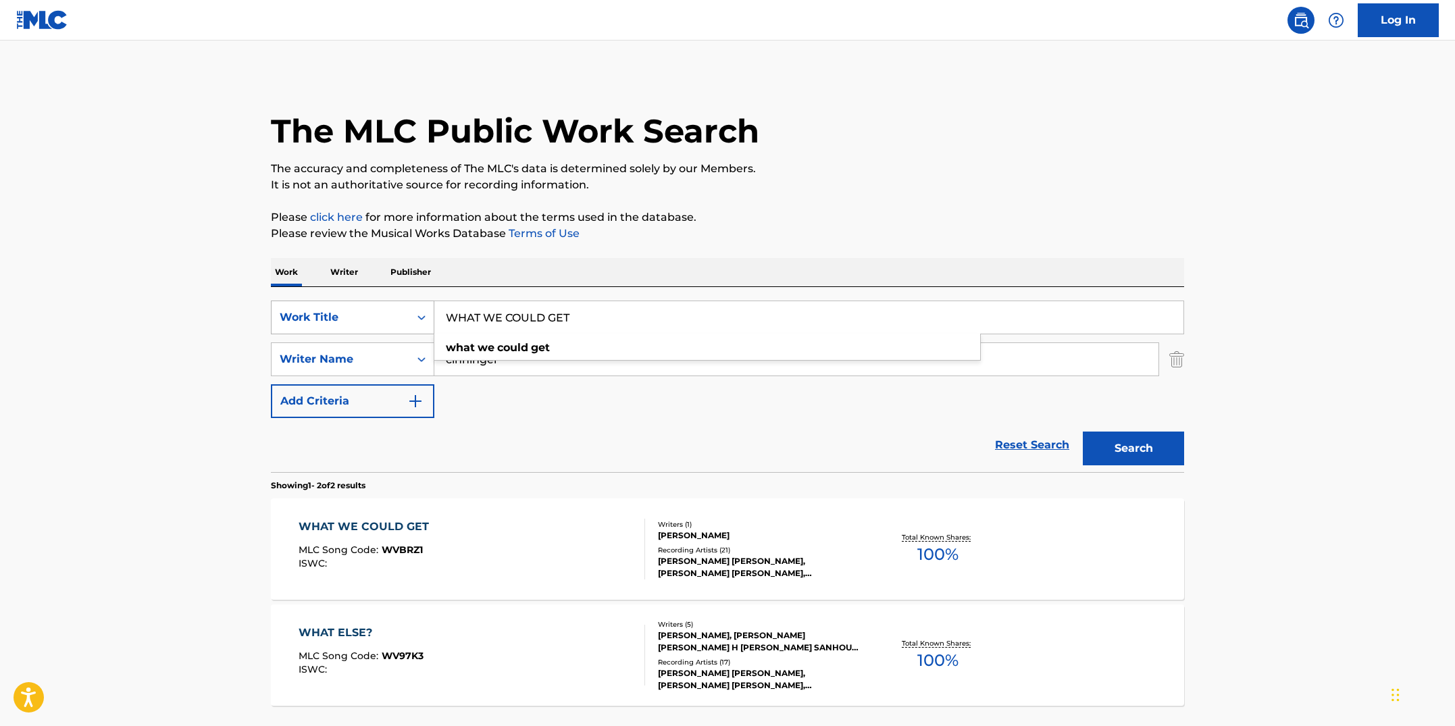
drag, startPoint x: 503, startPoint y: 309, endPoint x: 402, endPoint y: 308, distance: 100.7
click at [402, 308] on div "SearchWithCriteriab7fd4b16-c464-4f86-a7fd-1b0e84b02ad9 Work Title WHAT WE COULD…" at bounding box center [727, 318] width 913 height 34
paste input "IZARD BURIAL GROUND"
type input "WIZARD BURIAL GROUND"
click at [1083, 432] on button "Search" at bounding box center [1133, 449] width 101 height 34
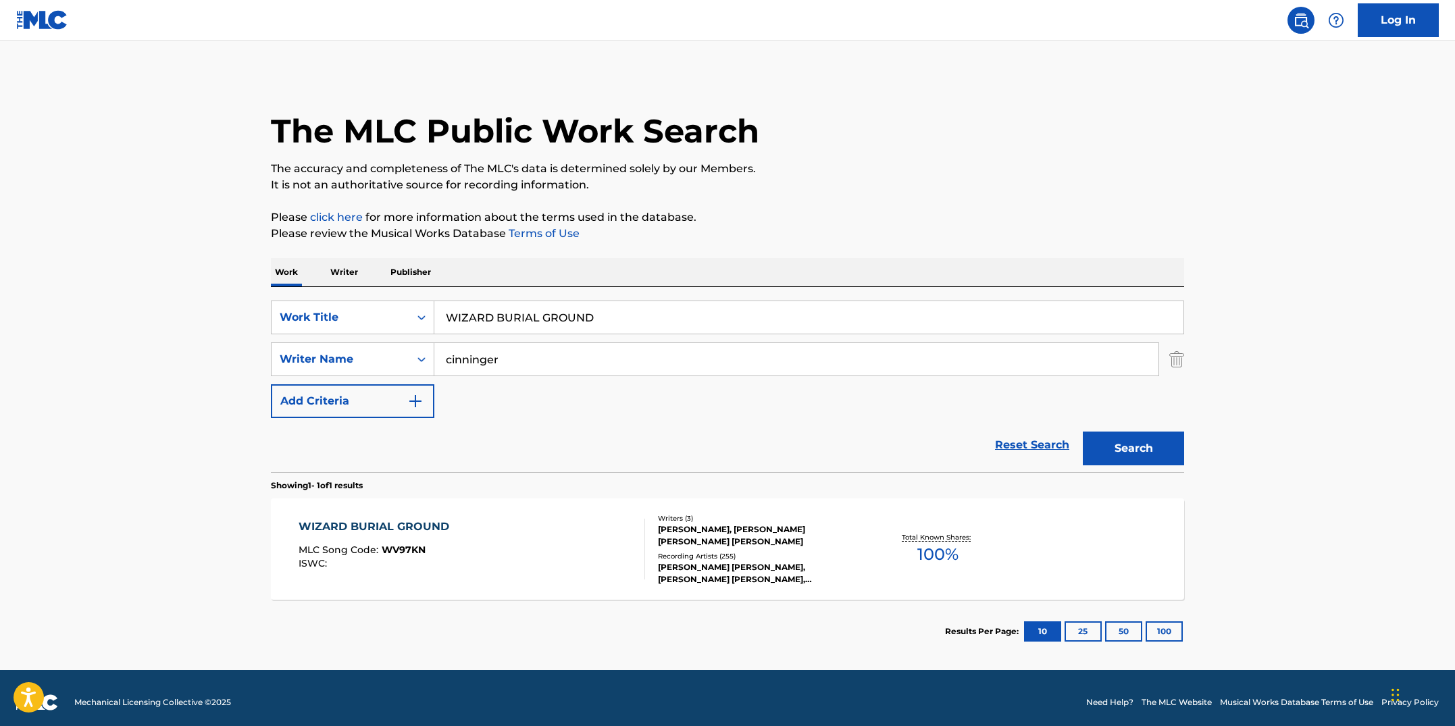
click at [514, 526] on div "WIZARD BURIAL GROUND MLC Song Code : WV97KN ISWC :" at bounding box center [472, 549] width 347 height 61
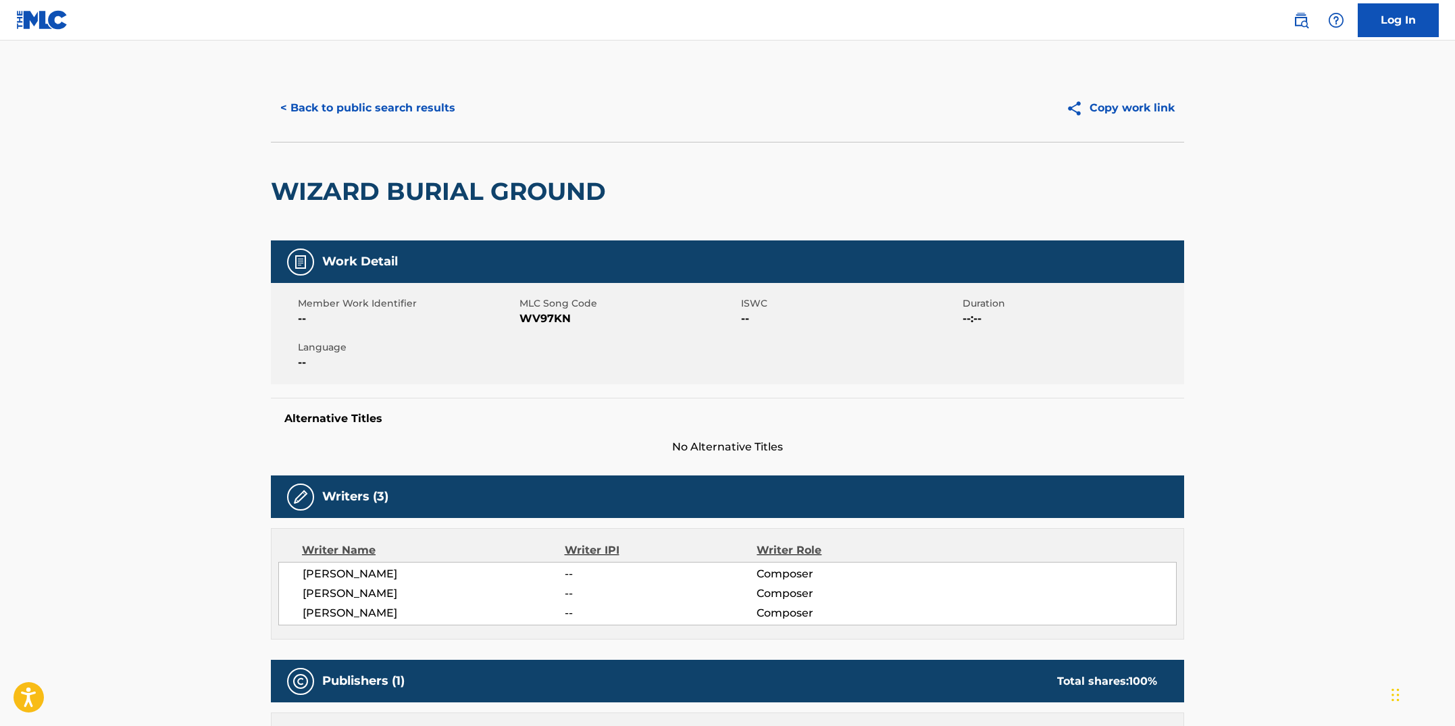
click at [521, 358] on div "Member Work Identifier -- MLC Song Code WV97KN ISWC -- Duration --:-- Language …" at bounding box center [727, 333] width 913 height 101
drag, startPoint x: 576, startPoint y: 316, endPoint x: 523, endPoint y: 318, distance: 52.7
click at [523, 318] on span "WV97KN" at bounding box center [629, 319] width 218 height 16
click at [418, 102] on button "< Back to public search results" at bounding box center [368, 108] width 194 height 34
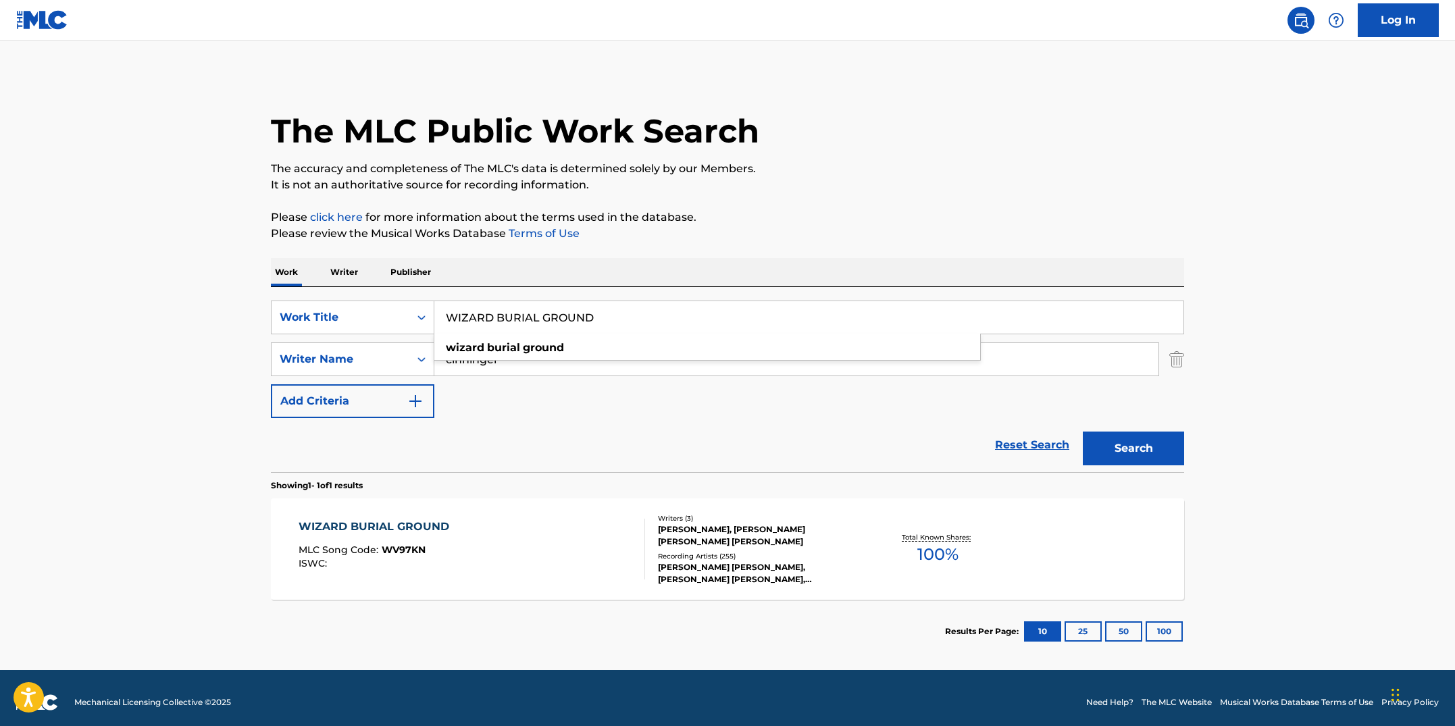
drag, startPoint x: 566, startPoint y: 314, endPoint x: 440, endPoint y: 305, distance: 126.6
click at [440, 305] on input "WIZARD BURIAL GROUND" at bounding box center [808, 317] width 749 height 32
paste input "OMEN WINE AND SONG"
type input "WOMEN WINE AND SONG"
click at [1083, 432] on button "Search" at bounding box center [1133, 449] width 101 height 34
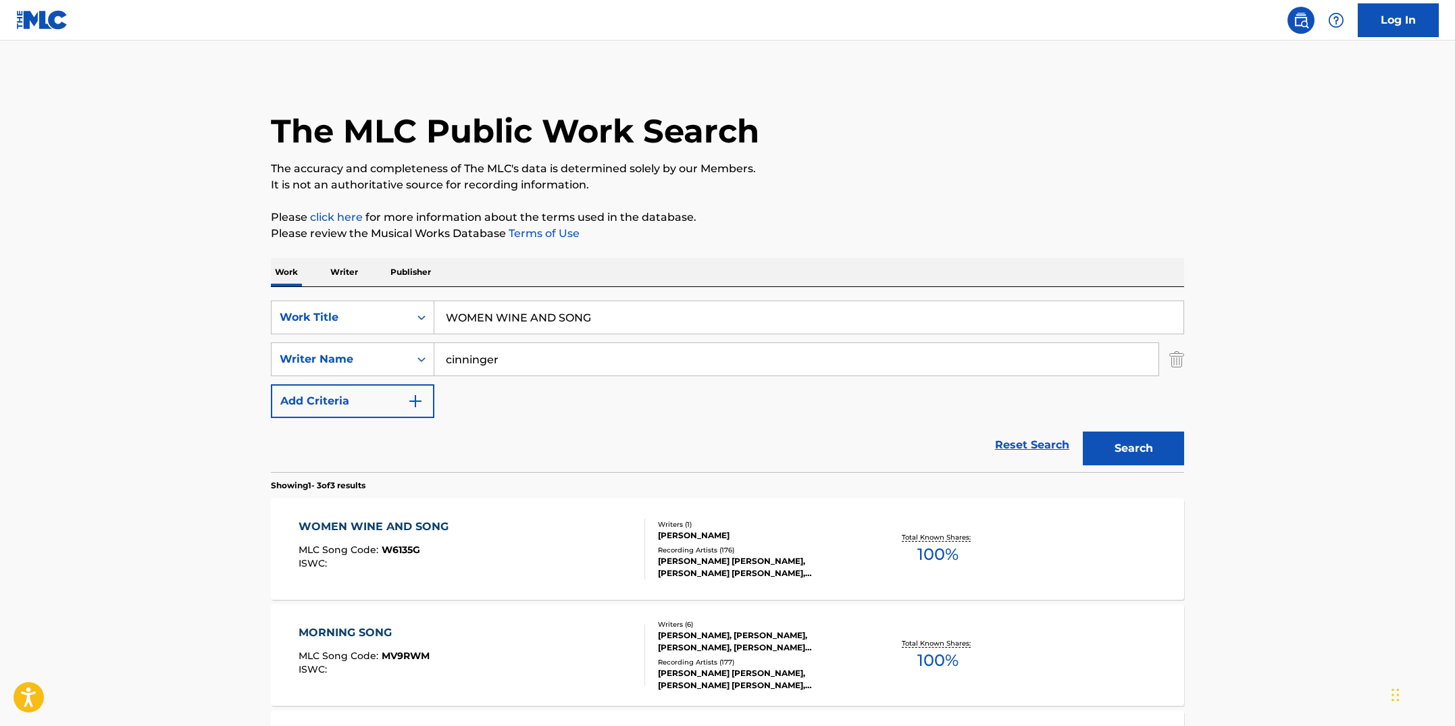
click at [510, 531] on div "WOMEN WINE AND SONG MLC Song Code : W6135G ISWC :" at bounding box center [472, 549] width 347 height 61
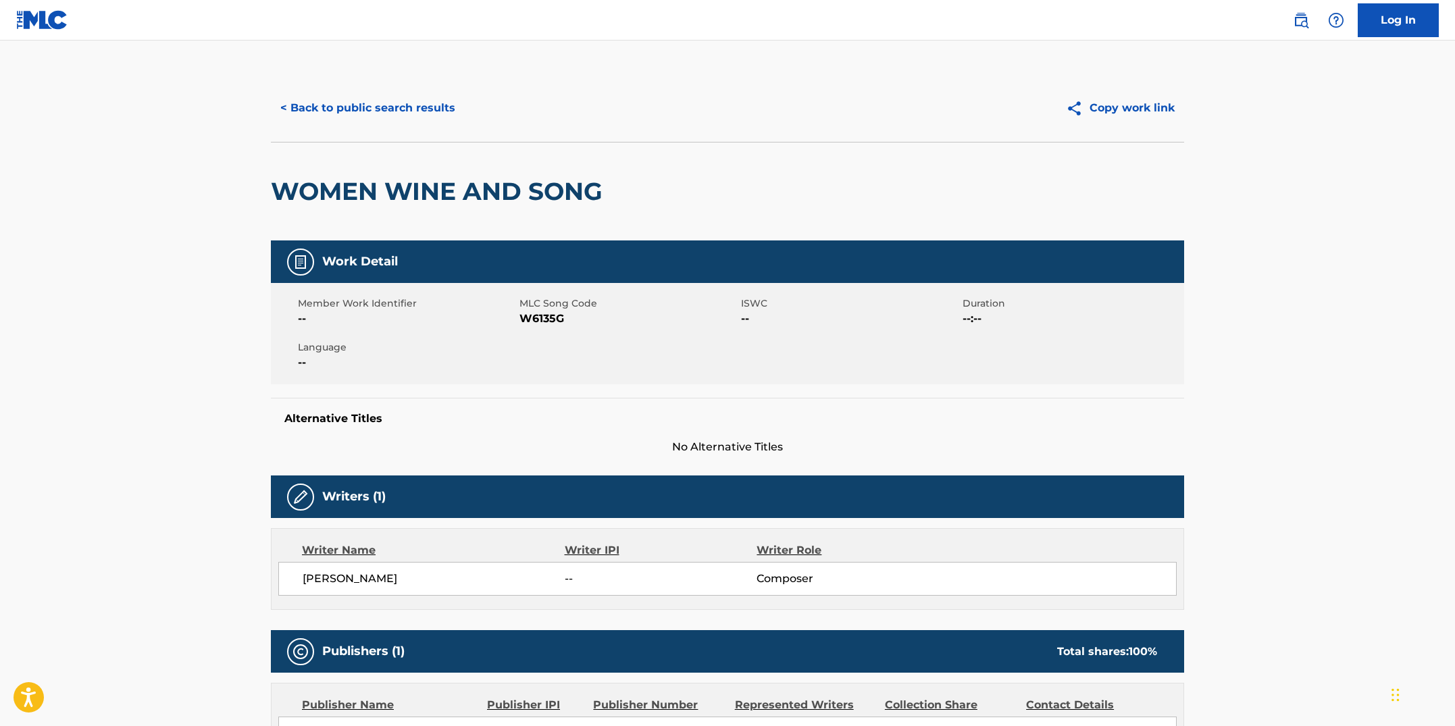
click at [546, 341] on div "Member Work Identifier -- MLC Song Code W6135G ISWC -- Duration --:-- Language …" at bounding box center [727, 333] width 913 height 101
drag, startPoint x: 565, startPoint y: 322, endPoint x: 522, endPoint y: 317, distance: 43.6
click at [522, 317] on span "W6135G" at bounding box center [629, 319] width 218 height 16
click at [364, 100] on button "< Back to public search results" at bounding box center [368, 108] width 194 height 34
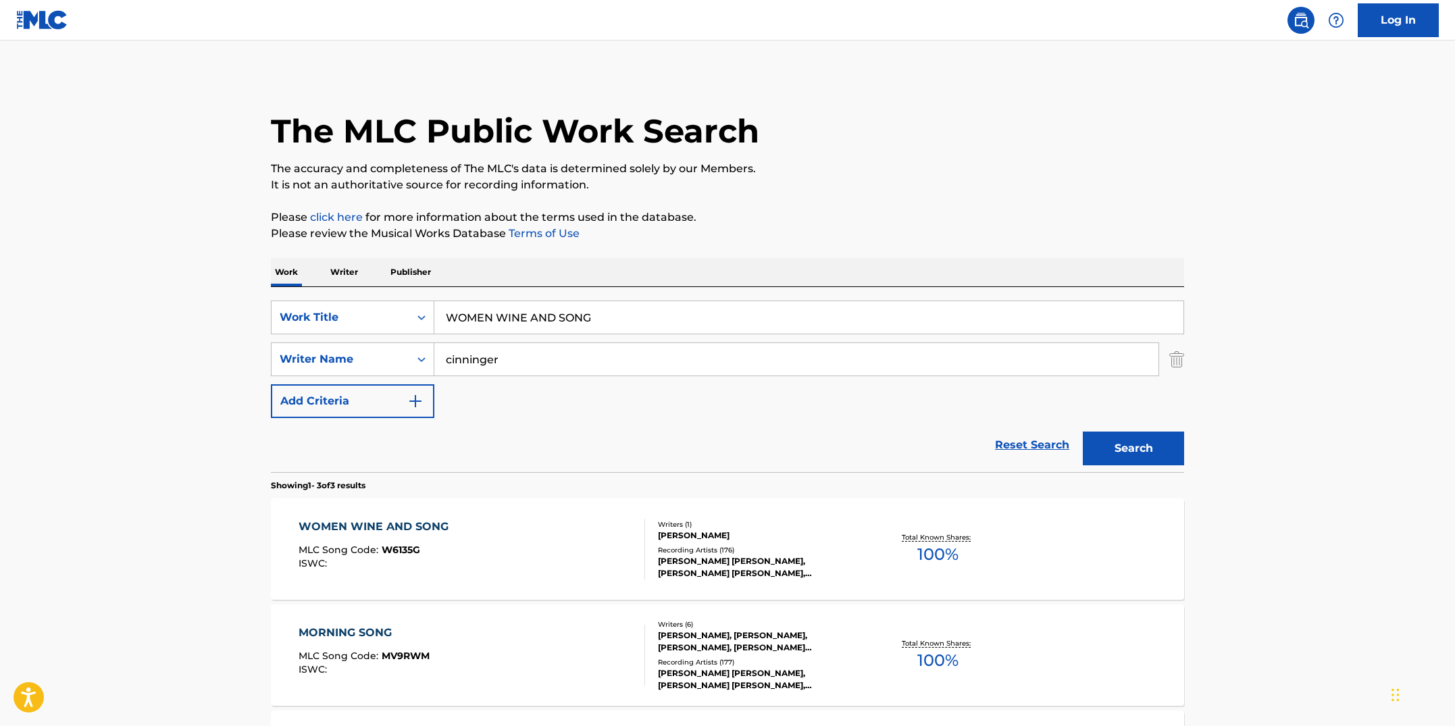
drag, startPoint x: 562, startPoint y: 313, endPoint x: 443, endPoint y: 299, distance: 119.7
click at [443, 299] on div "SearchWithCriteriab7fd4b16-c464-4f86-a7fd-1b0e84b02ad9 Work Title WOMEN WINE AN…" at bounding box center [727, 379] width 913 height 185
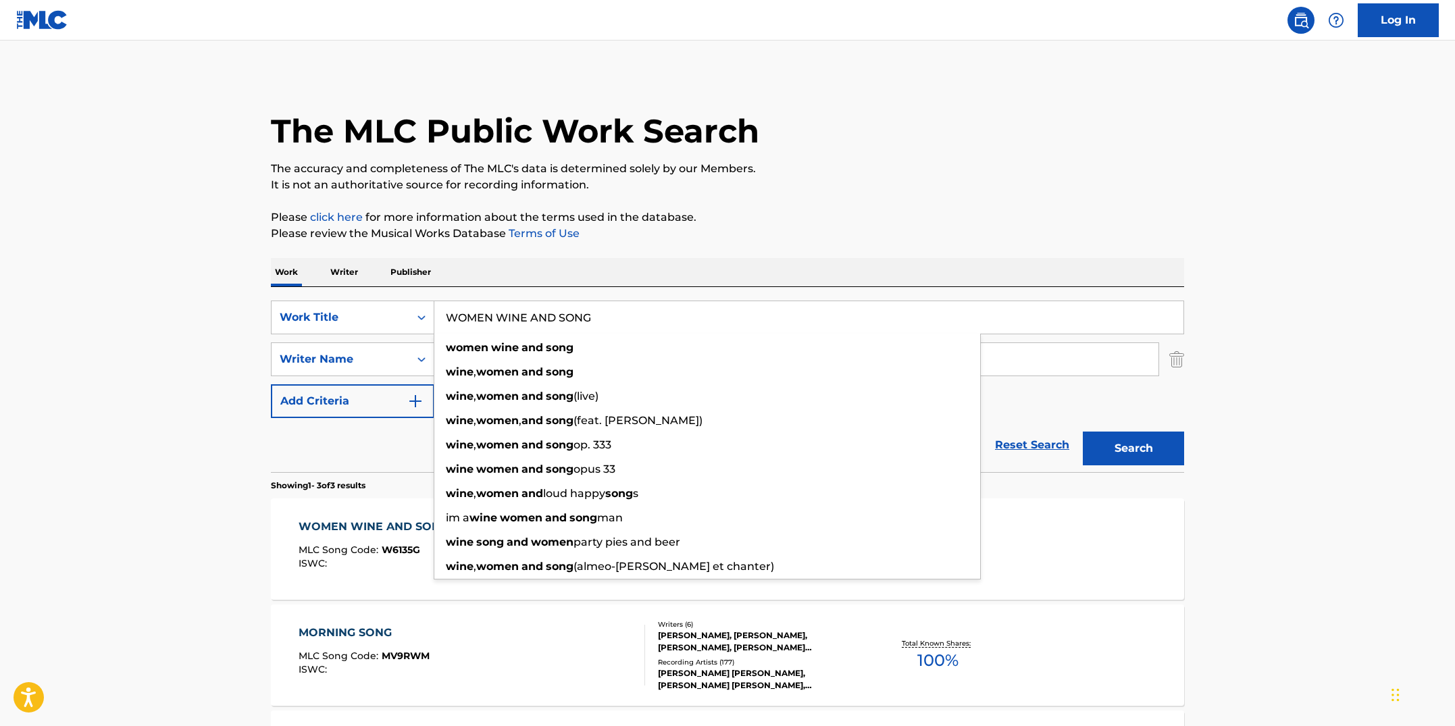
paste input "XMAS AT WARTIME"
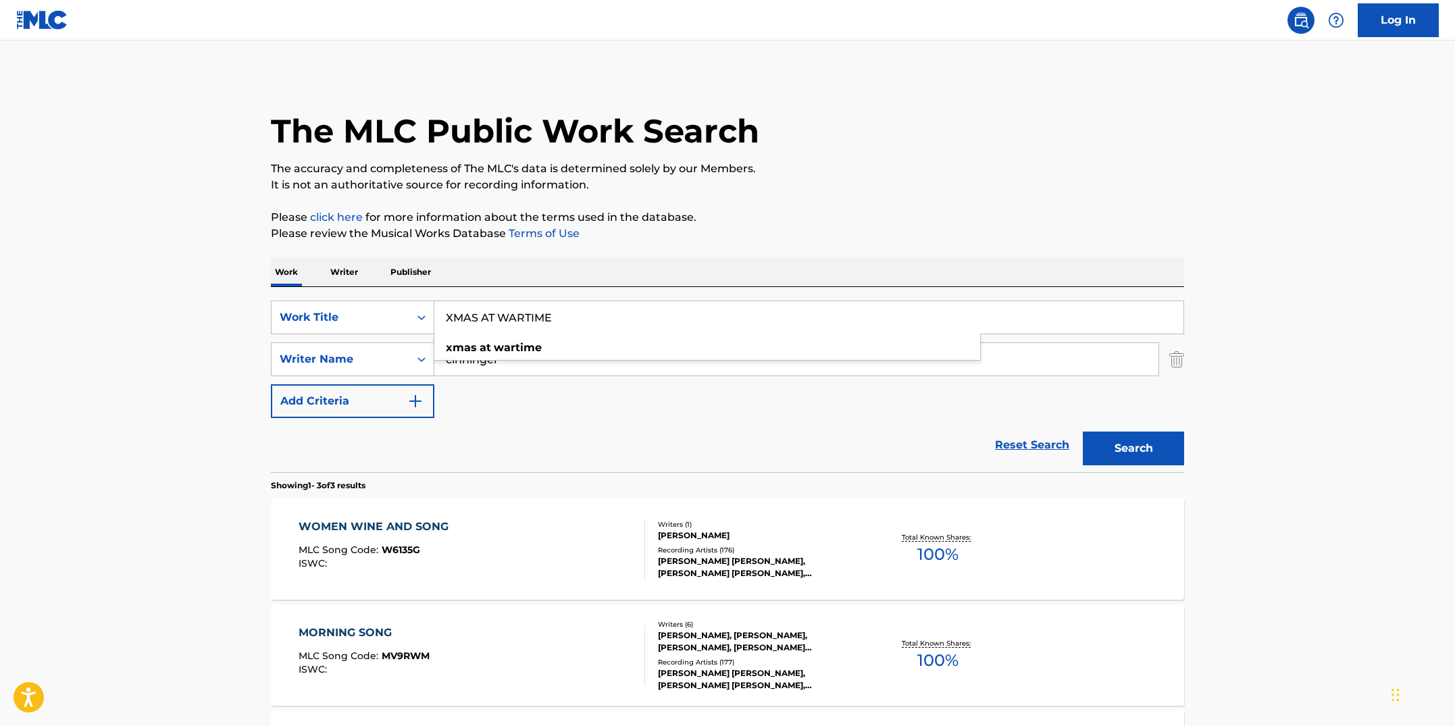
type input "XMAS AT WARTIME"
click at [1083, 432] on button "Search" at bounding box center [1133, 449] width 101 height 34
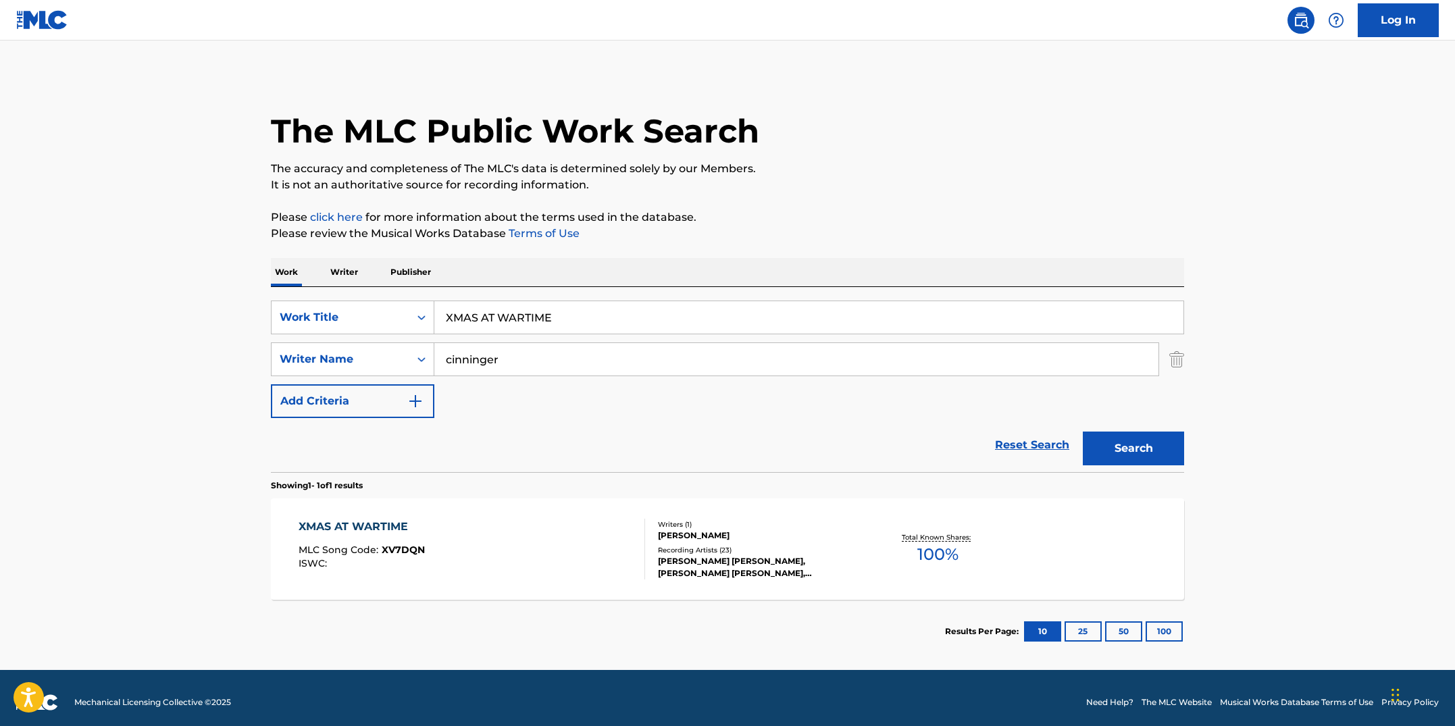
click at [563, 574] on div "XMAS AT WARTIME MLC Song Code : XV7DQN ISWC :" at bounding box center [472, 549] width 347 height 61
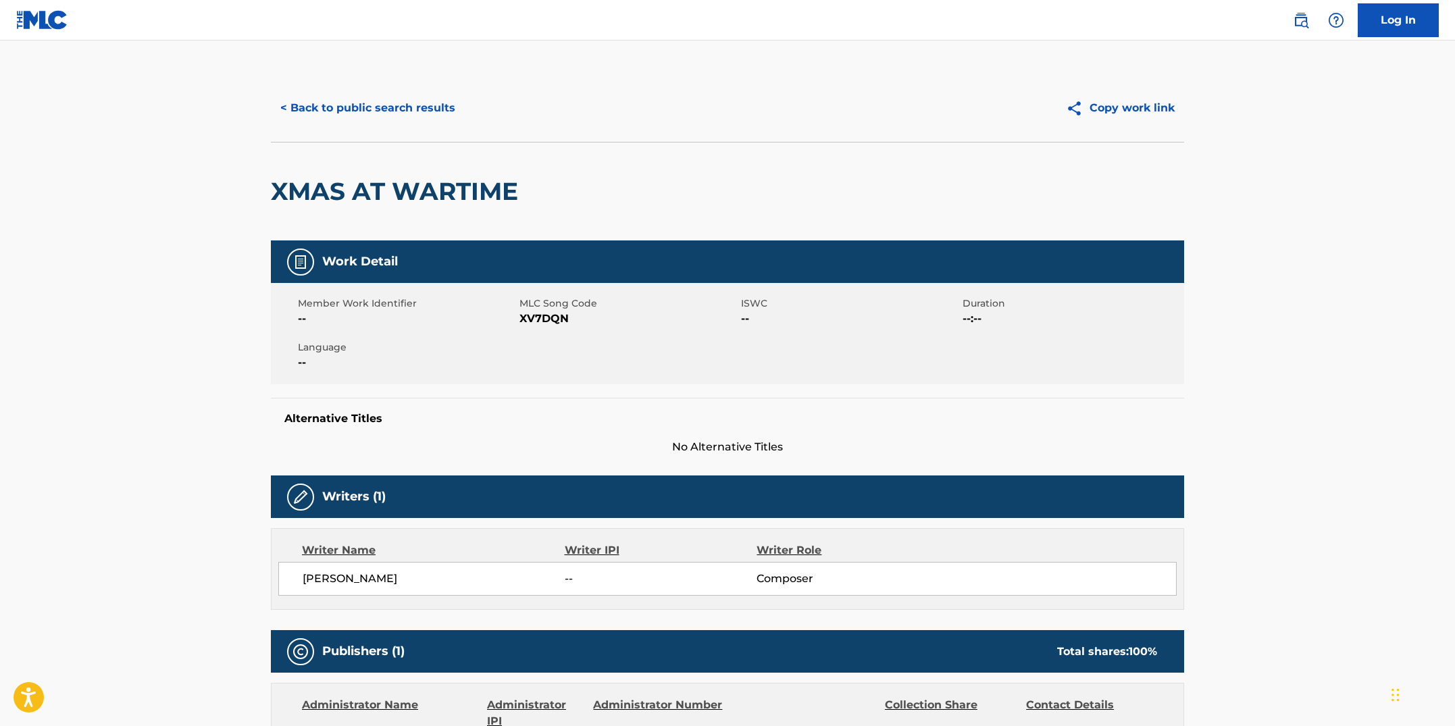
drag, startPoint x: 594, startPoint y: 350, endPoint x: 592, endPoint y: 332, distance: 17.7
click at [594, 349] on div "Member Work Identifier -- MLC Song Code XV7DQN ISWC -- Duration --:-- Language …" at bounding box center [727, 333] width 913 height 101
drag, startPoint x: 582, startPoint y: 321, endPoint x: 522, endPoint y: 313, distance: 61.3
click at [522, 313] on span "XV7DQN" at bounding box center [629, 319] width 218 height 16
click at [399, 113] on button "< Back to public search results" at bounding box center [368, 108] width 194 height 34
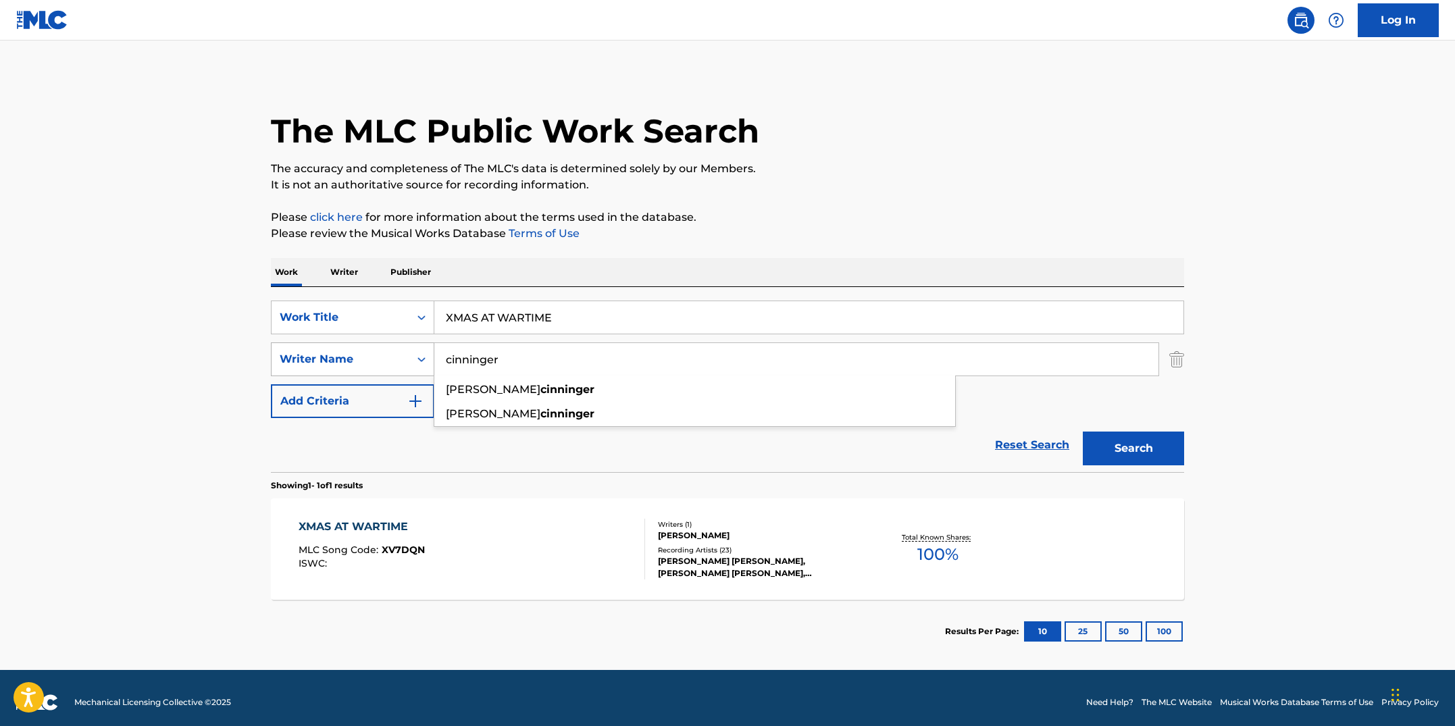
drag, startPoint x: 517, startPoint y: 365, endPoint x: 410, endPoint y: 350, distance: 108.4
click at [410, 350] on div "SearchWithCriteria3ad723a2-2d25-4b92-831f-14ac75959423 Writer Name [PERSON_NAME…" at bounding box center [727, 360] width 913 height 34
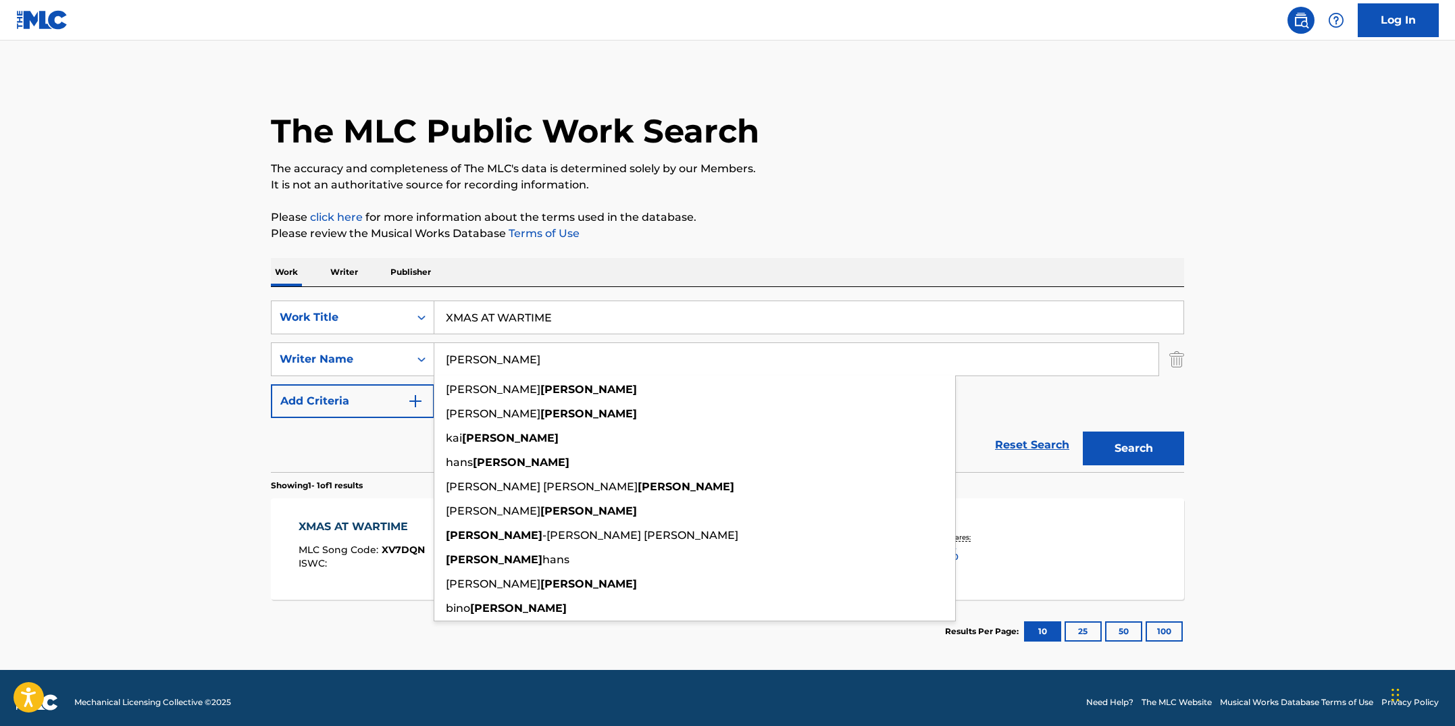
type input "[PERSON_NAME]"
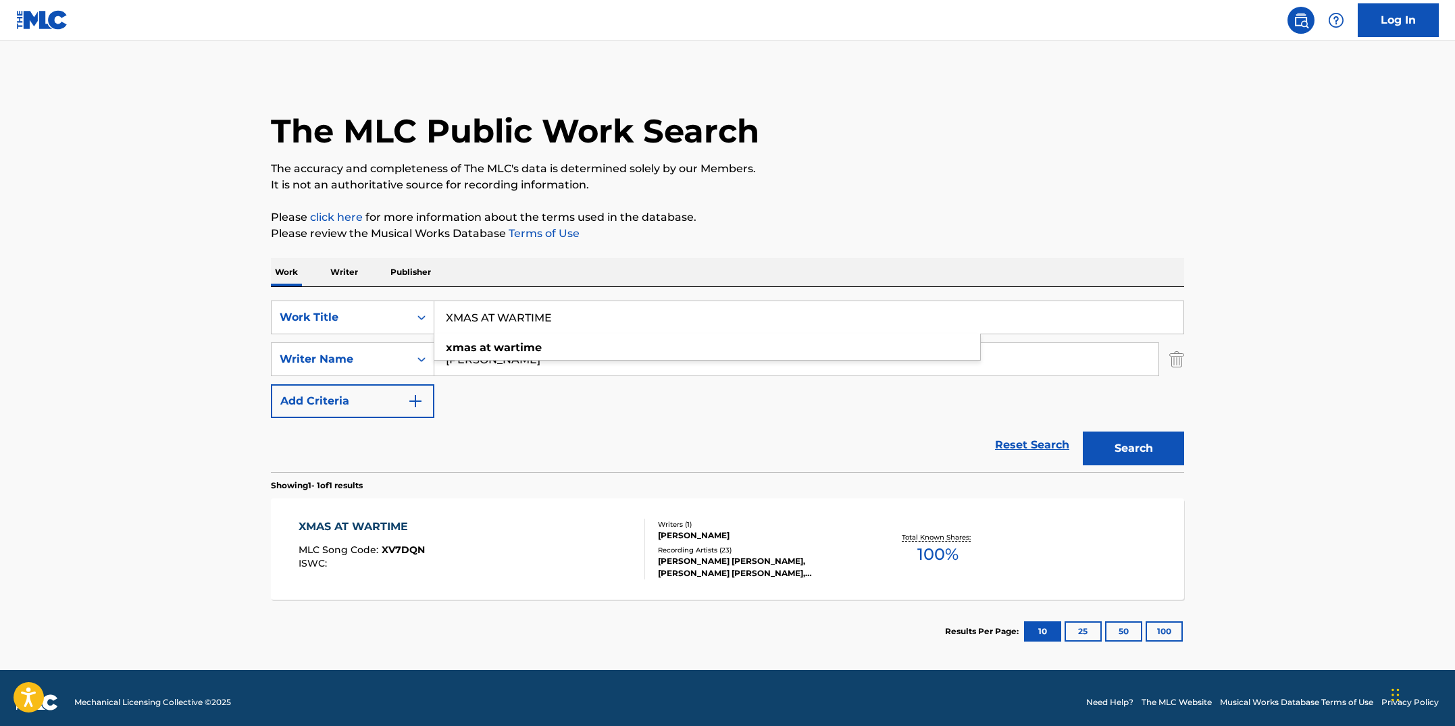
drag, startPoint x: 567, startPoint y: 321, endPoint x: 440, endPoint y: 313, distance: 127.3
click at [440, 313] on input "XMAS AT WARTIME" at bounding box center [808, 317] width 749 height 32
paste input "GOT YOUR MILK"
type input "GOT YOUR MILK"
click at [1083, 432] on button "Search" at bounding box center [1133, 449] width 101 height 34
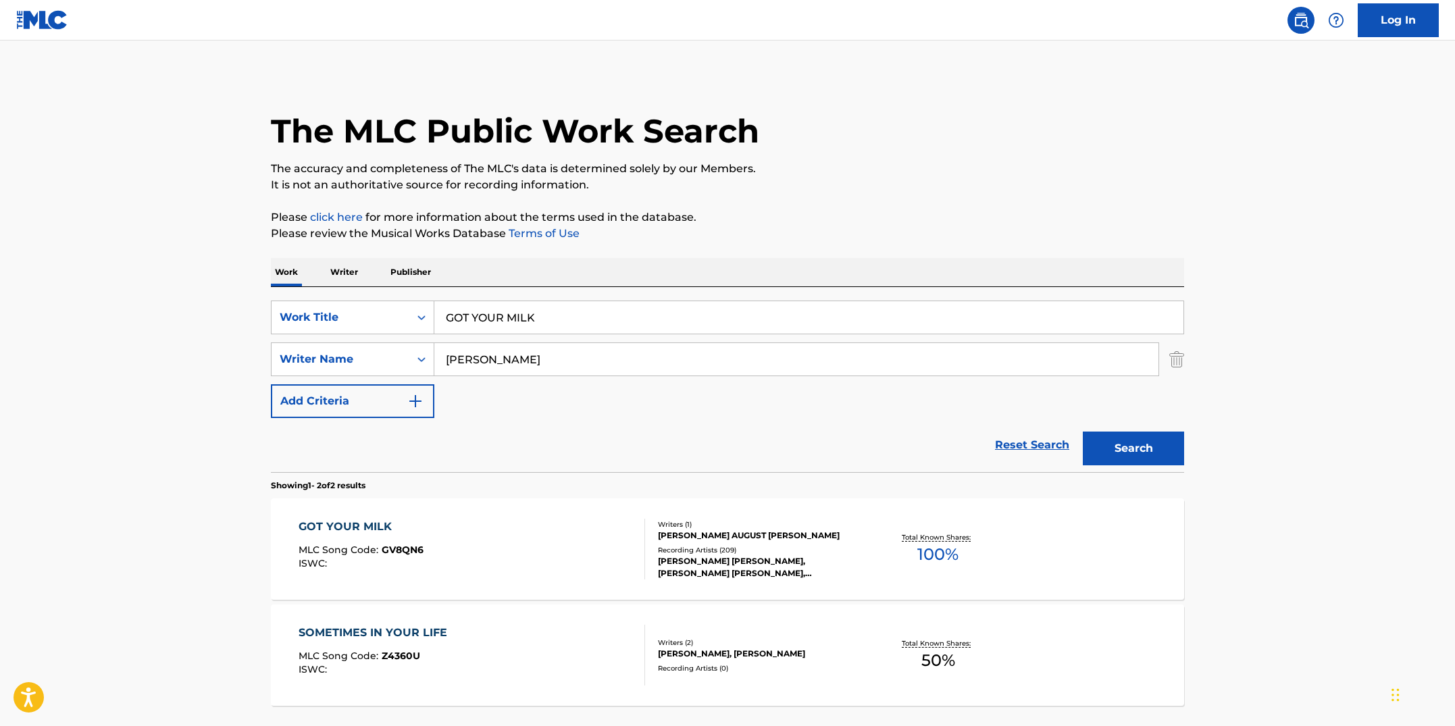
click at [571, 528] on div "GOT YOUR MILK MLC Song Code : GV8QN6 ISWC :" at bounding box center [472, 549] width 347 height 61
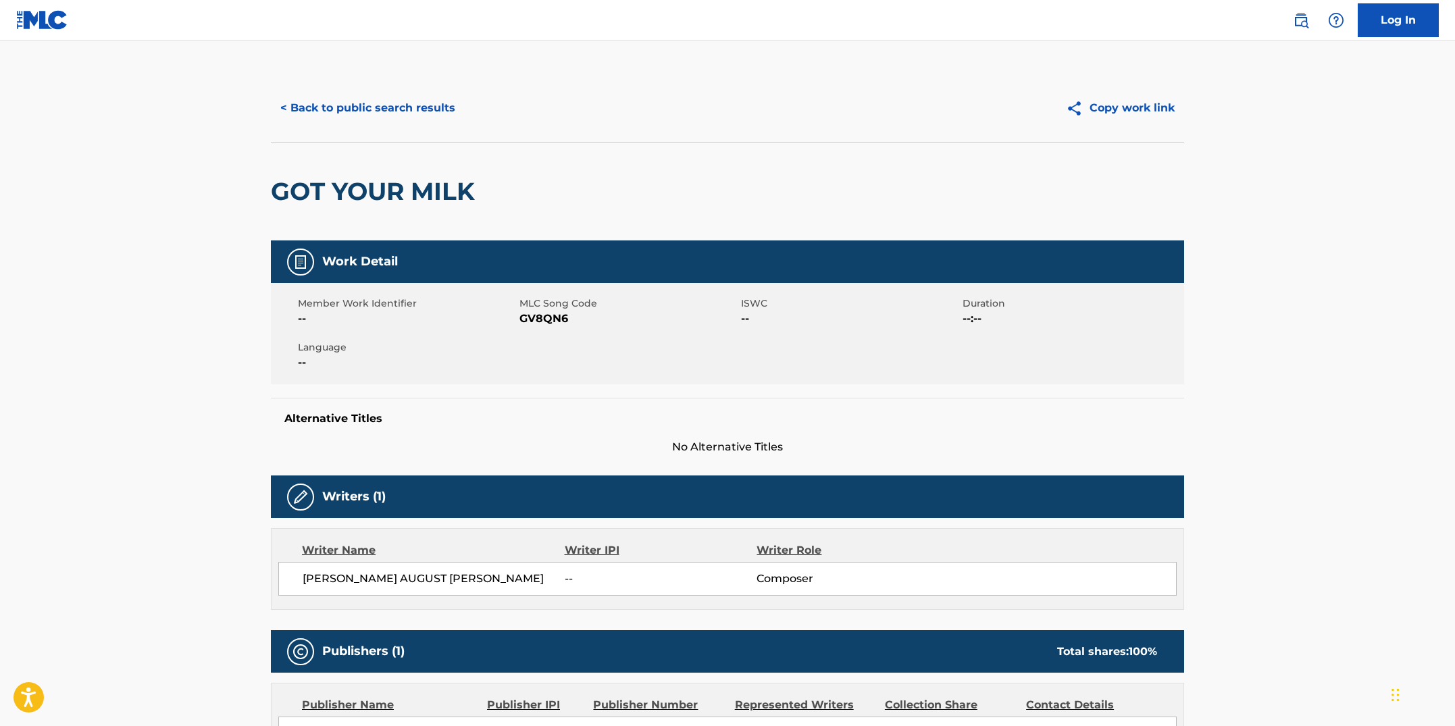
click at [553, 348] on div "Member Work Identifier -- MLC Song Code GV8QN6 ISWC -- Duration --:-- Language …" at bounding box center [727, 333] width 913 height 101
drag, startPoint x: 569, startPoint y: 314, endPoint x: 522, endPoint y: 320, distance: 47.6
click at [522, 320] on span "GV8QN6" at bounding box center [629, 319] width 218 height 16
click at [372, 118] on button "< Back to public search results" at bounding box center [368, 108] width 194 height 34
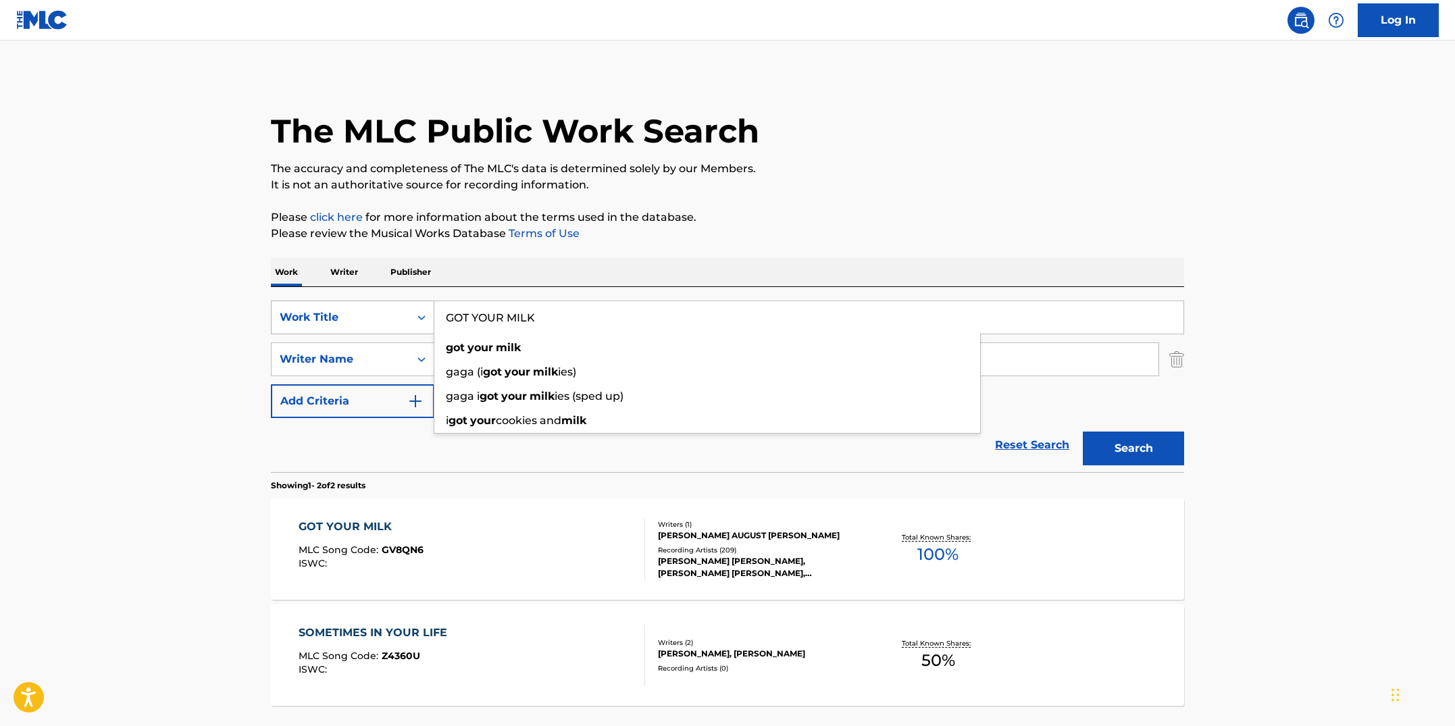
drag, startPoint x: 559, startPoint y: 318, endPoint x: 415, endPoint y: 303, distance: 144.0
click at [415, 303] on div "SearchWithCriteriab7fd4b16-c464-4f86-a7fd-1b0e84b02ad9 Work Title GOT YOUR MILK…" at bounding box center [727, 318] width 913 height 34
paste input "HANGING CHADS"
type input "HANGING CHADS"
click at [1083, 432] on button "Search" at bounding box center [1133, 449] width 101 height 34
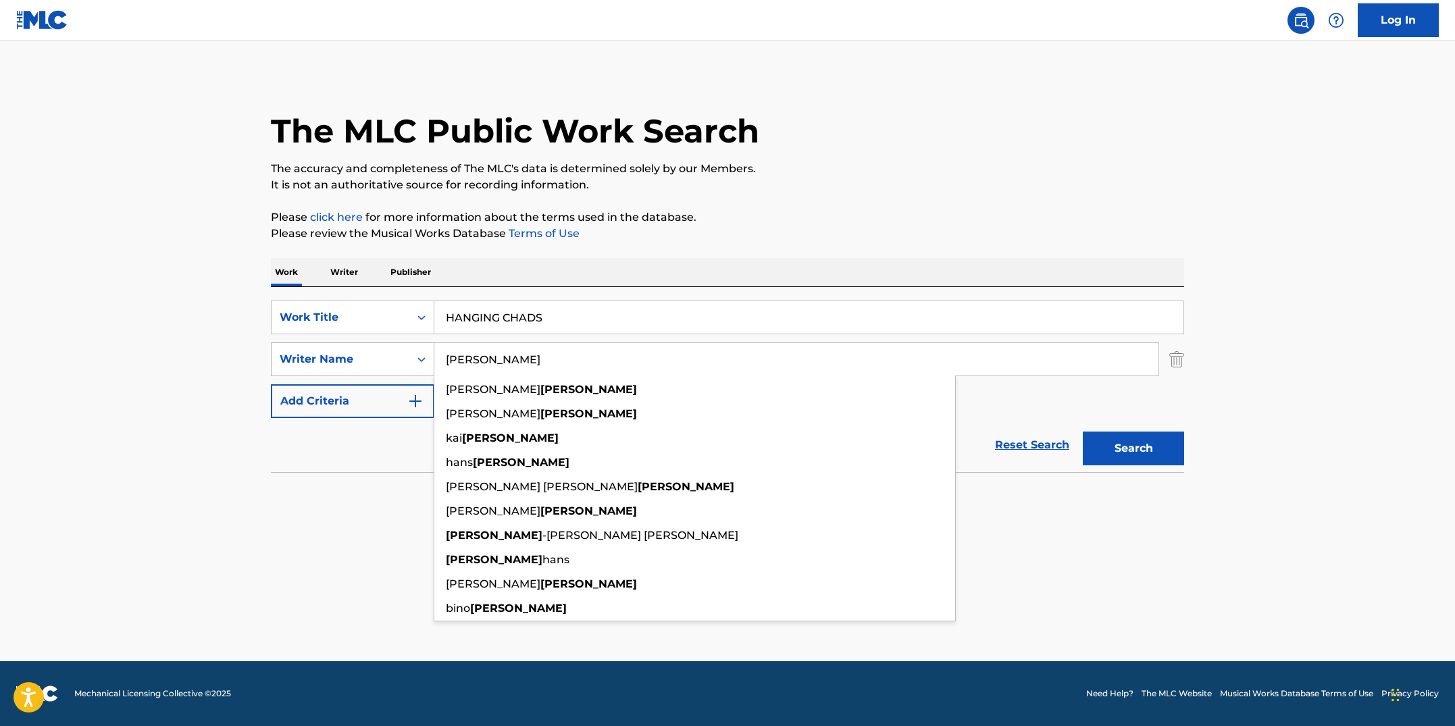
drag, startPoint x: 536, startPoint y: 364, endPoint x: 429, endPoint y: 347, distance: 108.1
click at [429, 347] on div "SearchWithCriteria3ad723a2-2d25-4b92-831f-14ac75959423 Writer Name [PERSON_NAME…" at bounding box center [727, 360] width 913 height 34
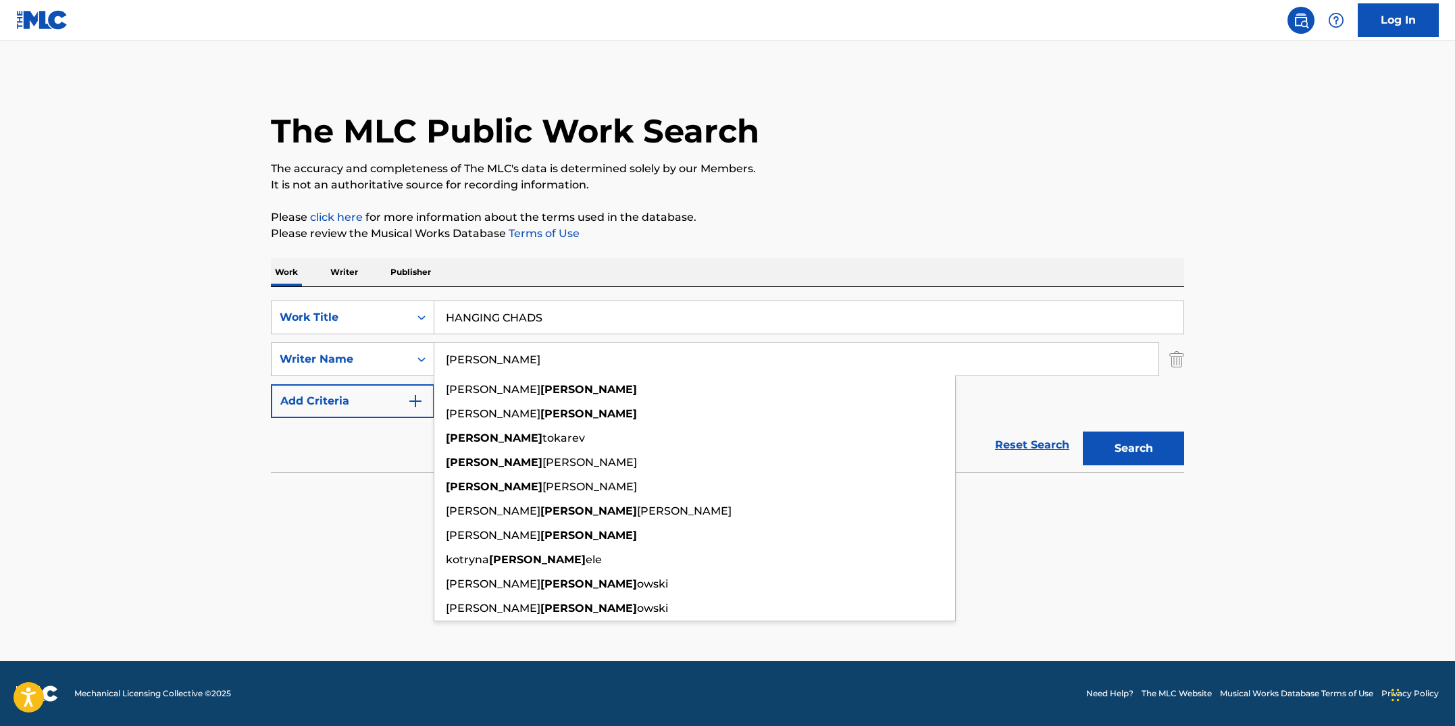
type input "[PERSON_NAME]"
click at [1083, 432] on button "Search" at bounding box center [1133, 449] width 101 height 34
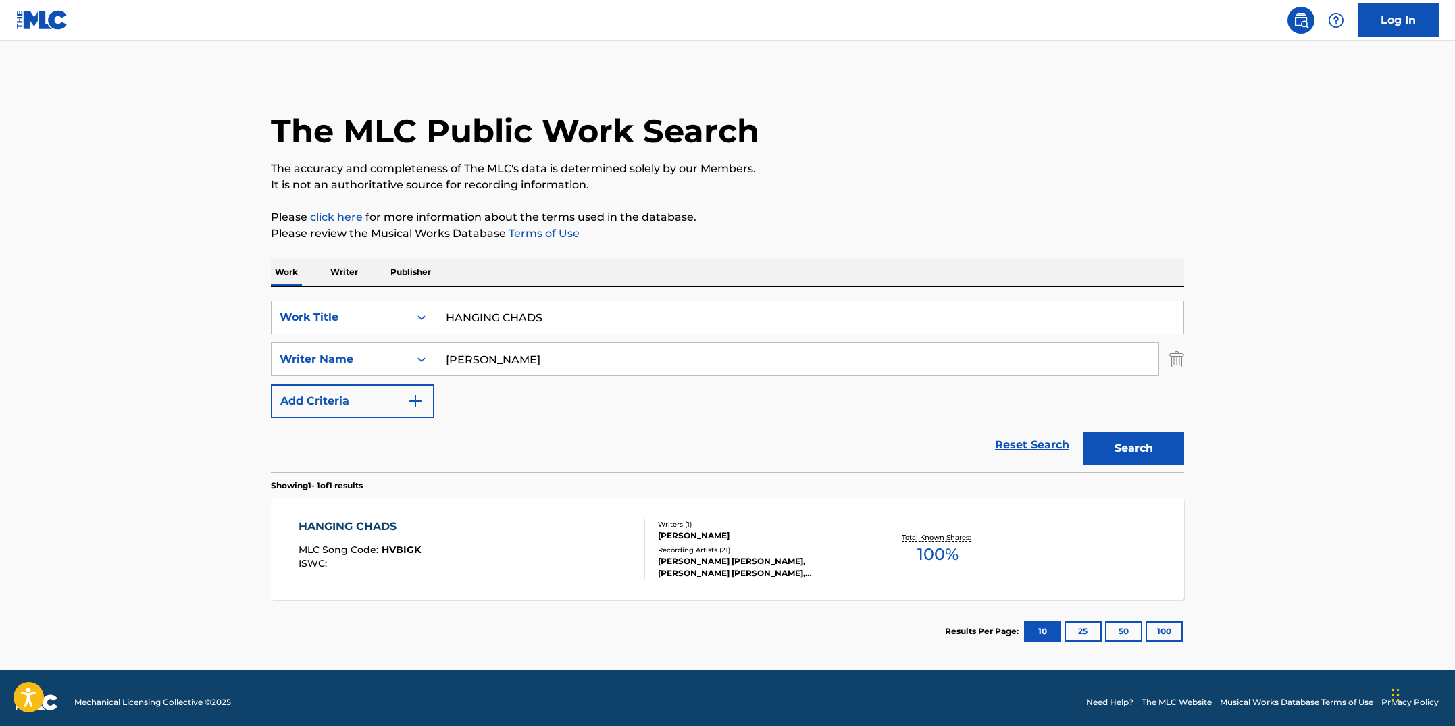
click at [547, 534] on div "HANGING CHADS MLC Song Code : HVBIGK ISWC :" at bounding box center [472, 549] width 347 height 61
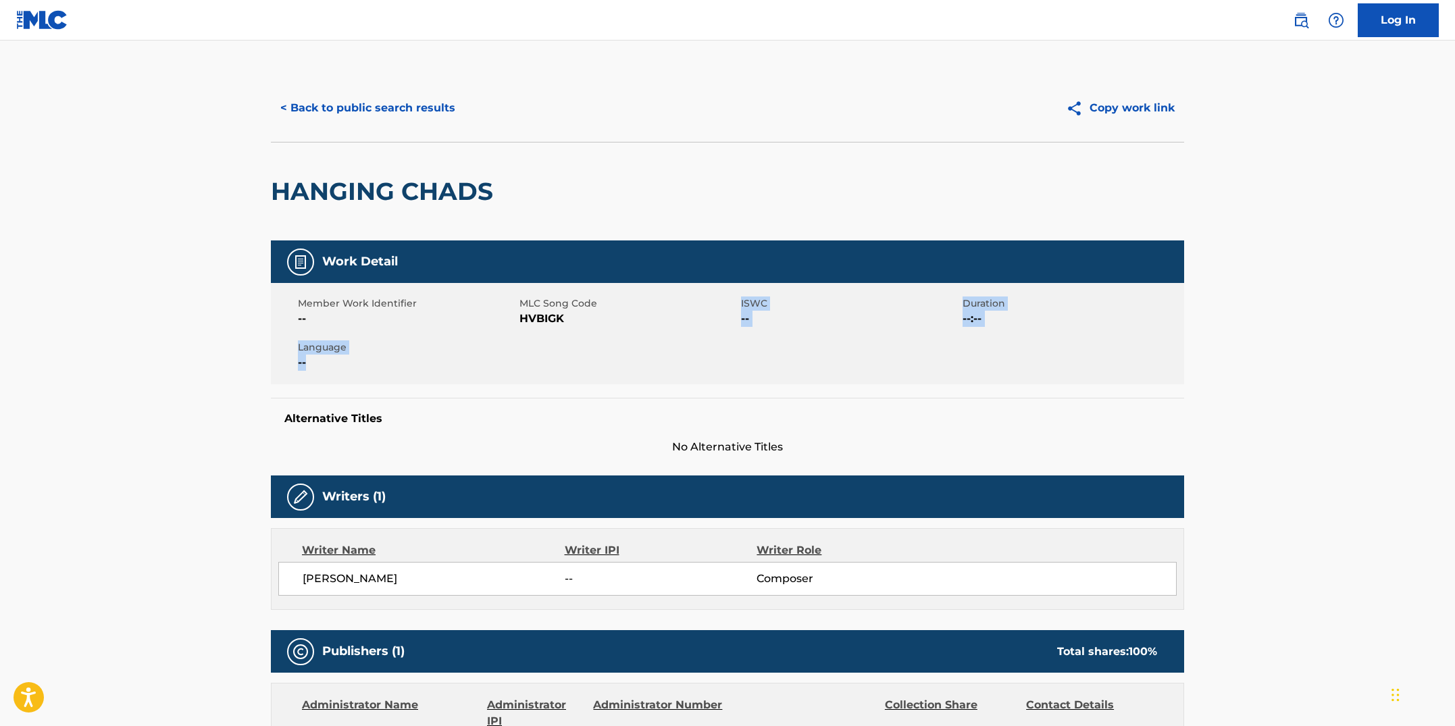
drag, startPoint x: 561, startPoint y: 359, endPoint x: 561, endPoint y: 346, distance: 13.5
click at [561, 347] on div "Member Work Identifier -- MLC Song Code HVBIGK ISWC -- Duration --:-- Language …" at bounding box center [727, 333] width 913 height 101
drag, startPoint x: 565, startPoint y: 320, endPoint x: 520, endPoint y: 320, distance: 45.3
click at [520, 320] on span "HVBIGK" at bounding box center [629, 319] width 218 height 16
click at [364, 111] on button "< Back to public search results" at bounding box center [368, 108] width 194 height 34
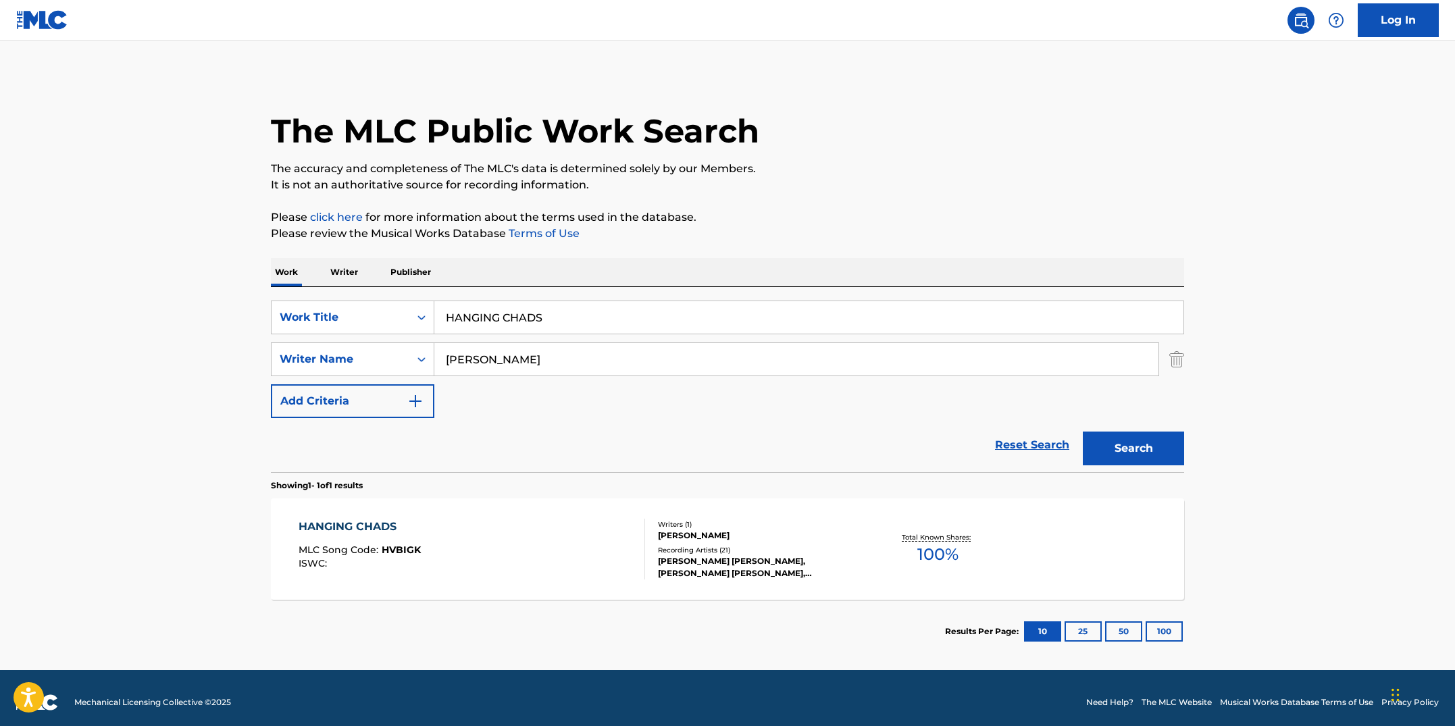
drag, startPoint x: 561, startPoint y: 306, endPoint x: 440, endPoint y: 292, distance: 122.4
click at [440, 292] on div "SearchWithCriteriab7fd4b16-c464-4f86-a7fd-1b0e84b02ad9 Work Title HANGING CHADS…" at bounding box center [727, 379] width 913 height 185
paste input "MAMU"
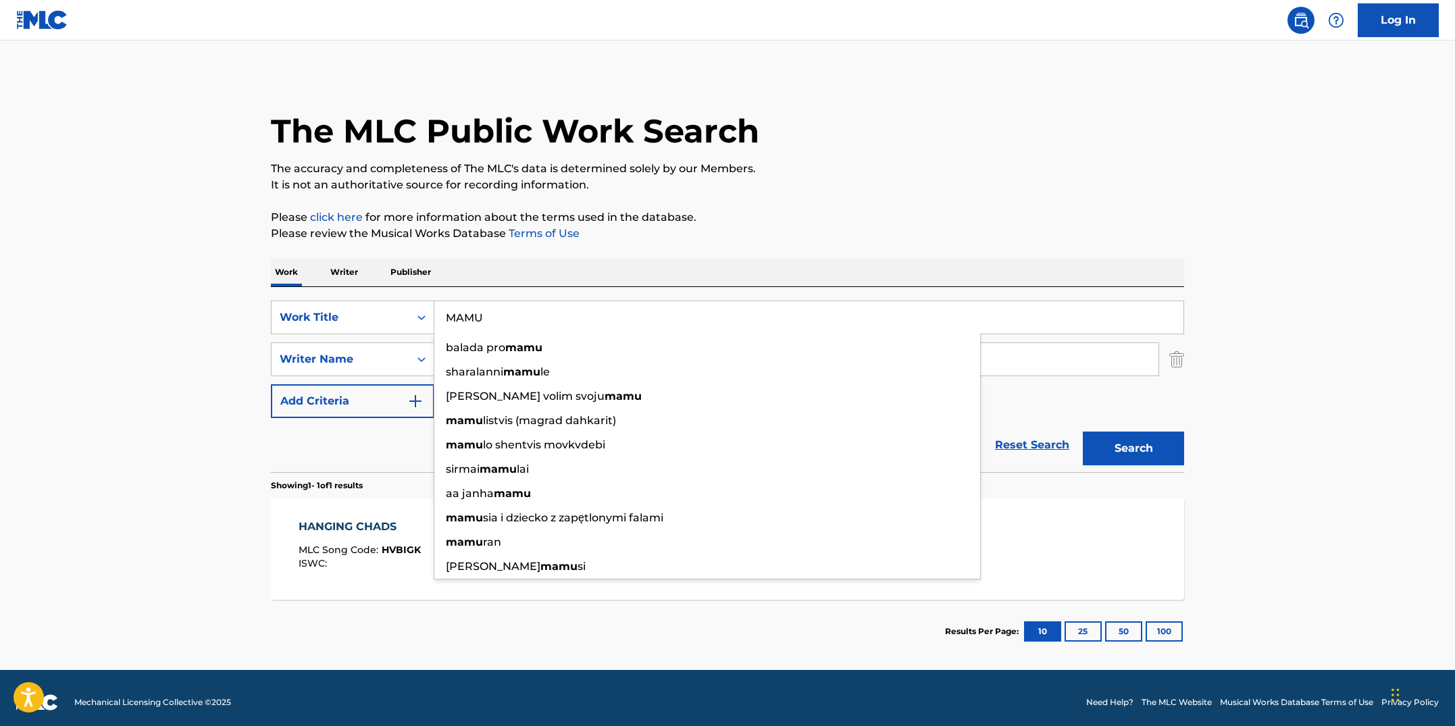
type input "MAMU"
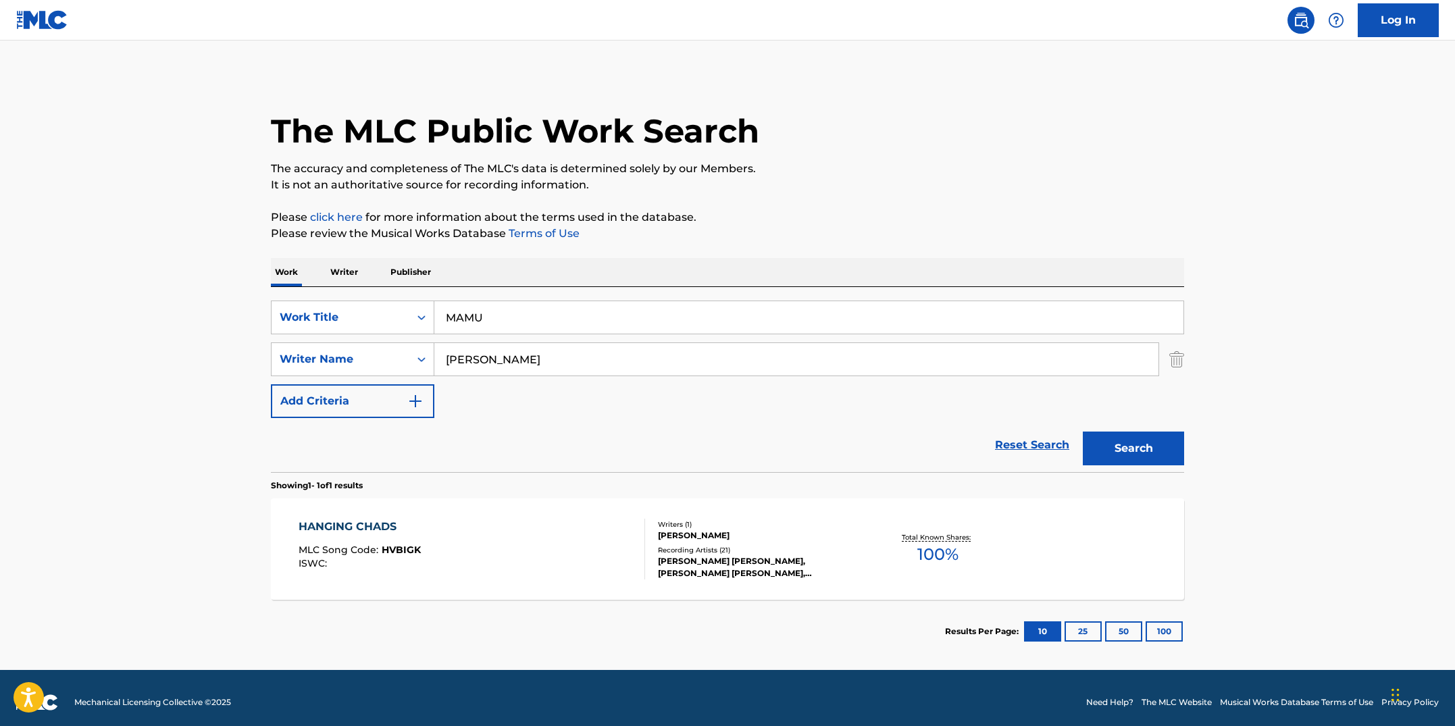
click at [567, 254] on div "The MLC Public Work Search The accuracy and completeness of The MLC's data is d…" at bounding box center [728, 368] width 946 height 589
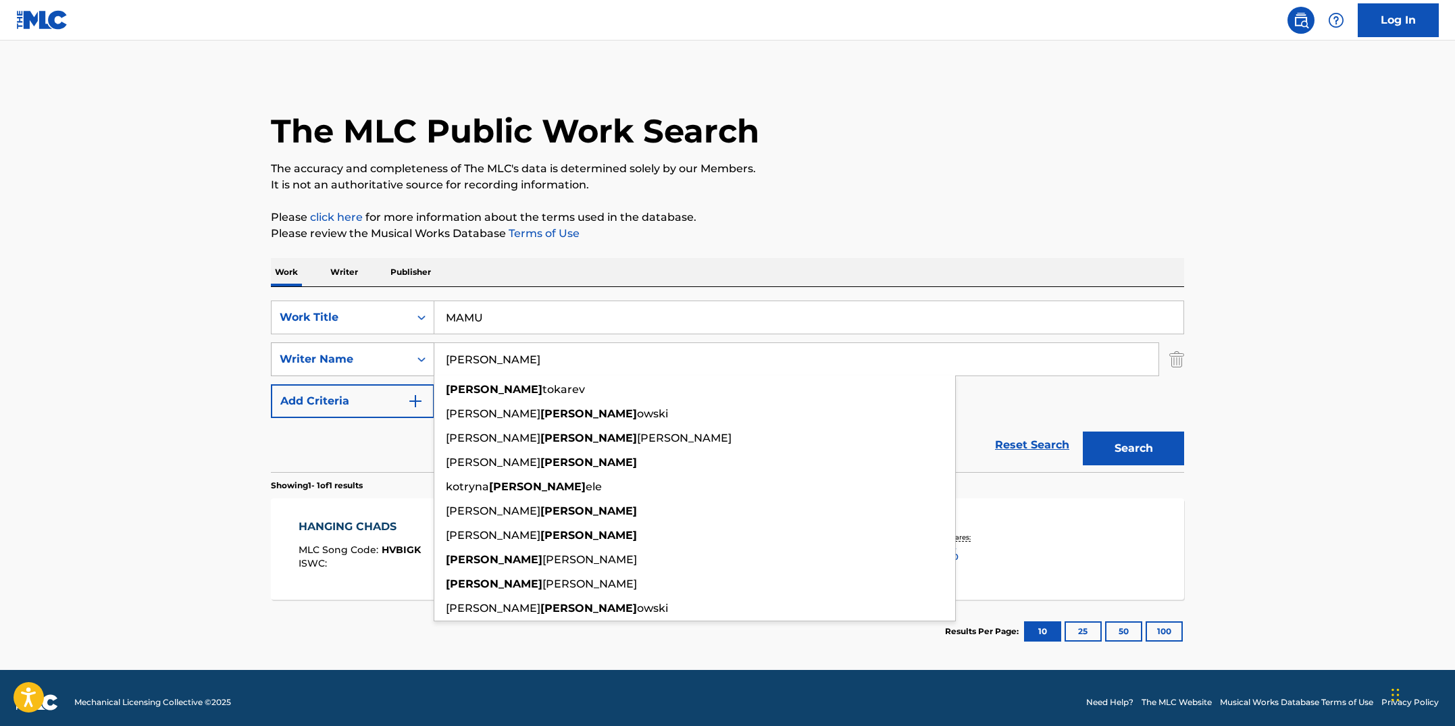
drag, startPoint x: 432, startPoint y: 369, endPoint x: 416, endPoint y: 359, distance: 19.1
click at [416, 359] on div "SearchWithCriteria3ad723a2-2d25-4b92-831f-14ac75959423 Writer Name [PERSON_NAME…" at bounding box center [727, 360] width 913 height 34
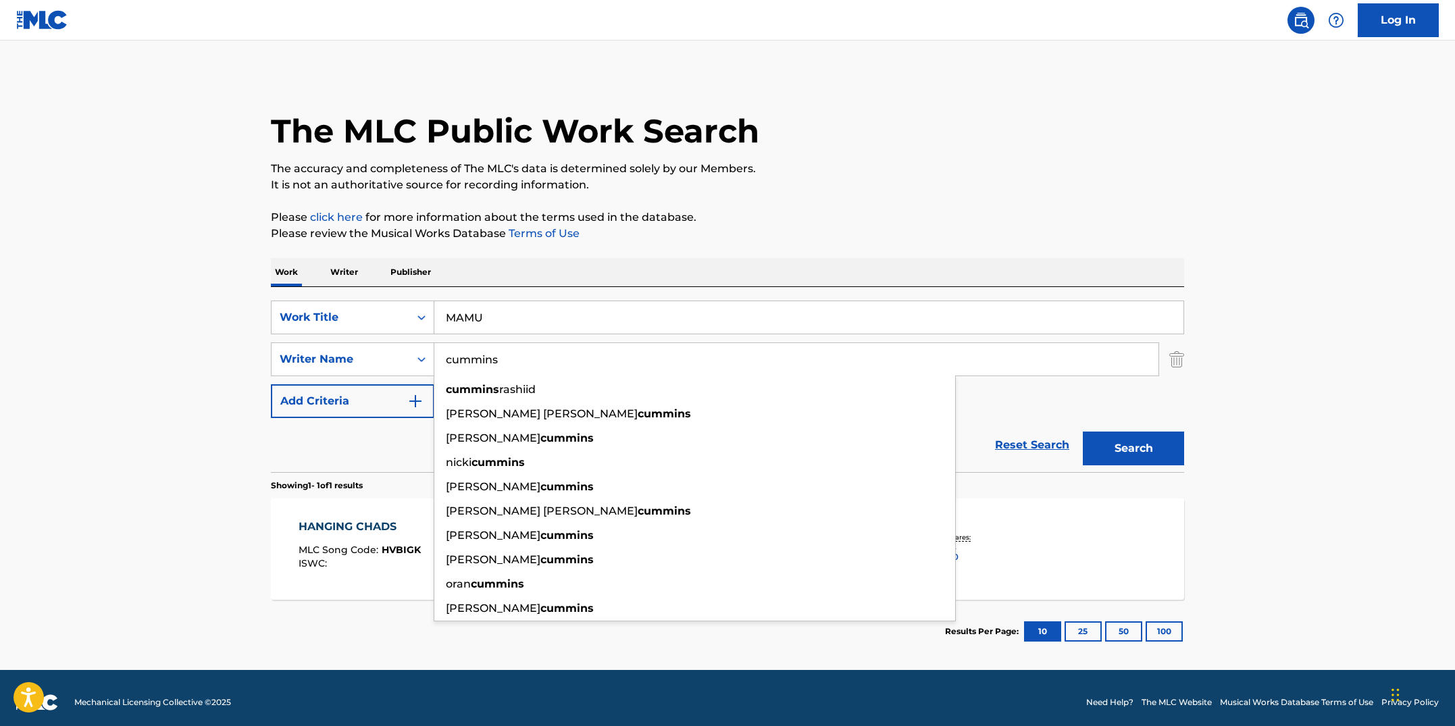
type input "cummins"
drag, startPoint x: 880, startPoint y: 216, endPoint x: 881, endPoint y: 201, distance: 14.9
click at [881, 216] on p "Please click here for more information about the terms used in the database." at bounding box center [727, 217] width 913 height 16
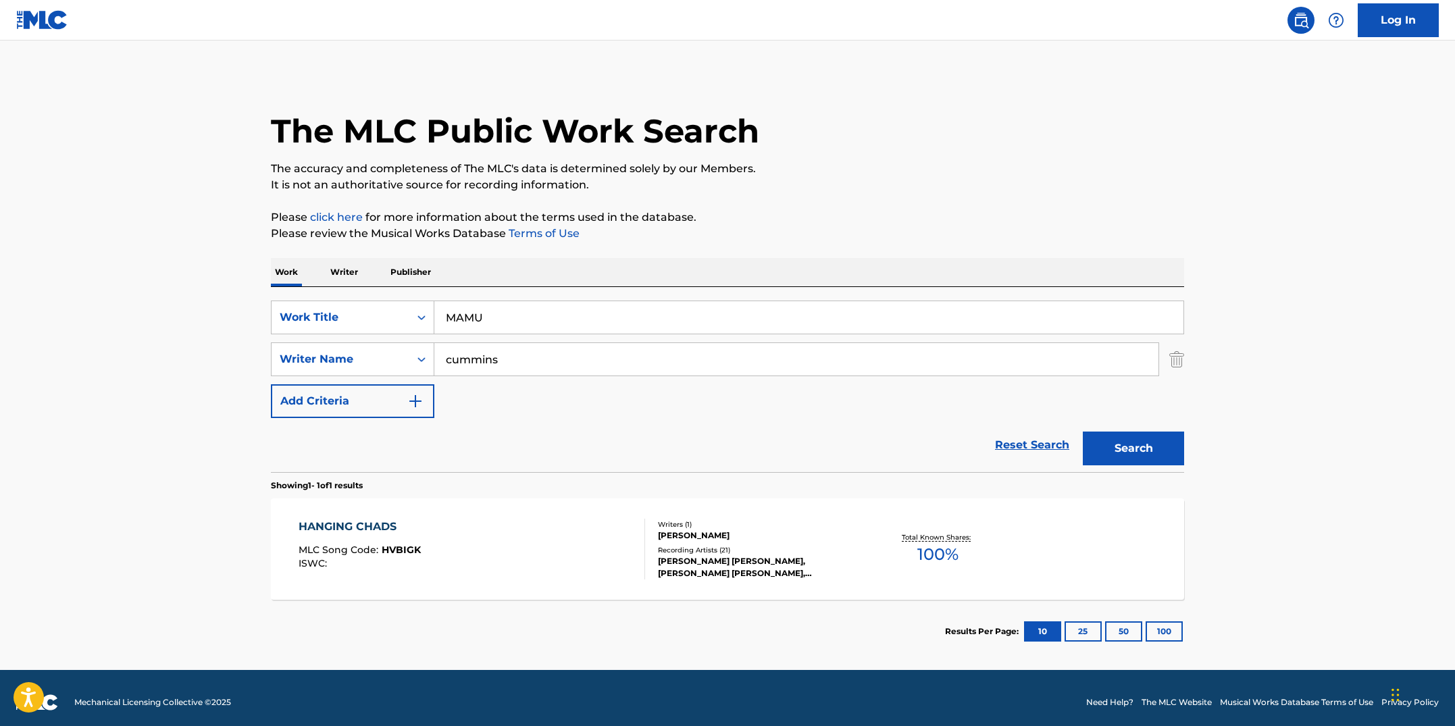
drag, startPoint x: 1185, startPoint y: 459, endPoint x: 1186, endPoint y: 445, distance: 14.9
click at [1185, 459] on div "The MLC Public Work Search The accuracy and completeness of The MLC's data is d…" at bounding box center [728, 368] width 946 height 589
click at [1175, 445] on button "Search" at bounding box center [1133, 449] width 101 height 34
click at [597, 530] on div "MAMU MLC Song Code : MV9RWI ISWC :" at bounding box center [472, 549] width 347 height 61
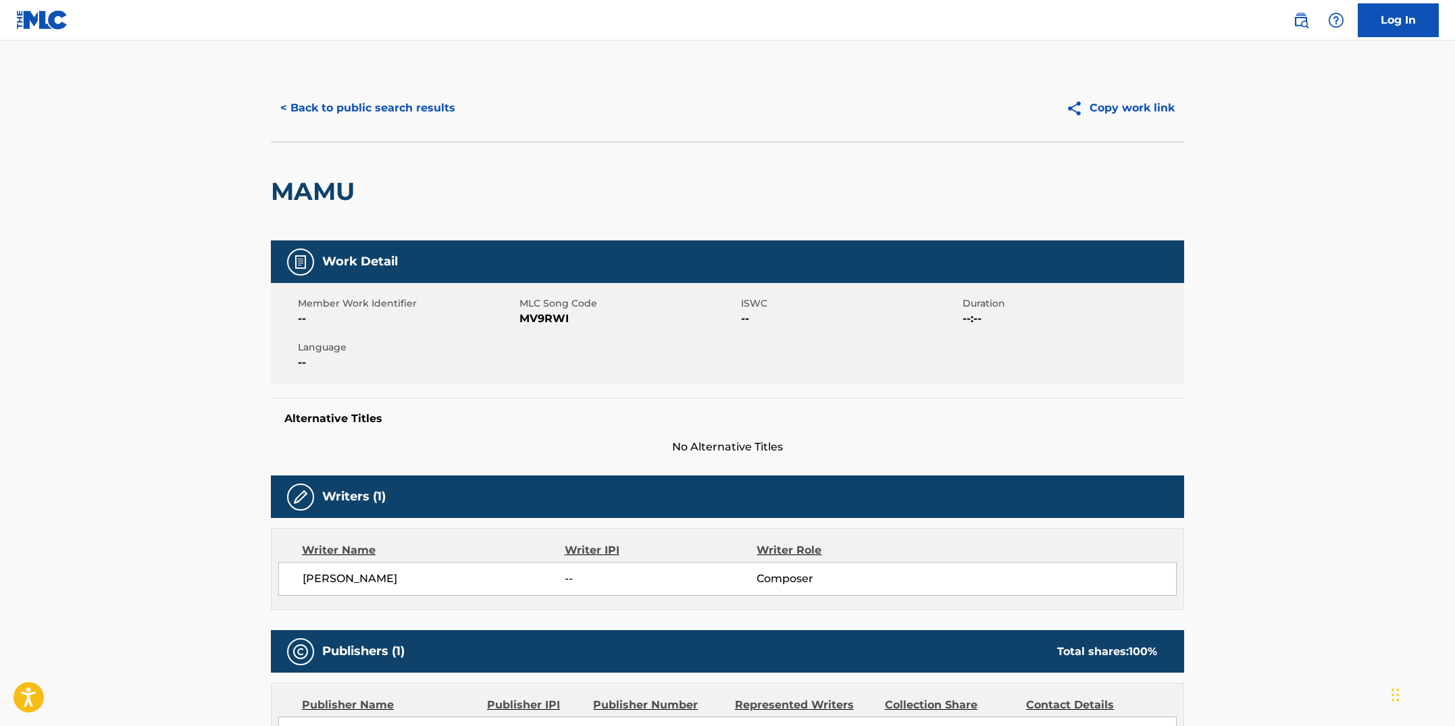
drag, startPoint x: 580, startPoint y: 357, endPoint x: 574, endPoint y: 336, distance: 21.8
click at [580, 355] on div "Member Work Identifier -- MLC Song Code MV9RWI ISWC -- Duration --:-- Language …" at bounding box center [727, 333] width 913 height 101
drag, startPoint x: 570, startPoint y: 322, endPoint x: 523, endPoint y: 320, distance: 47.4
click at [523, 320] on span "MV9RWI" at bounding box center [629, 319] width 218 height 16
click at [449, 113] on button "< Back to public search results" at bounding box center [368, 108] width 194 height 34
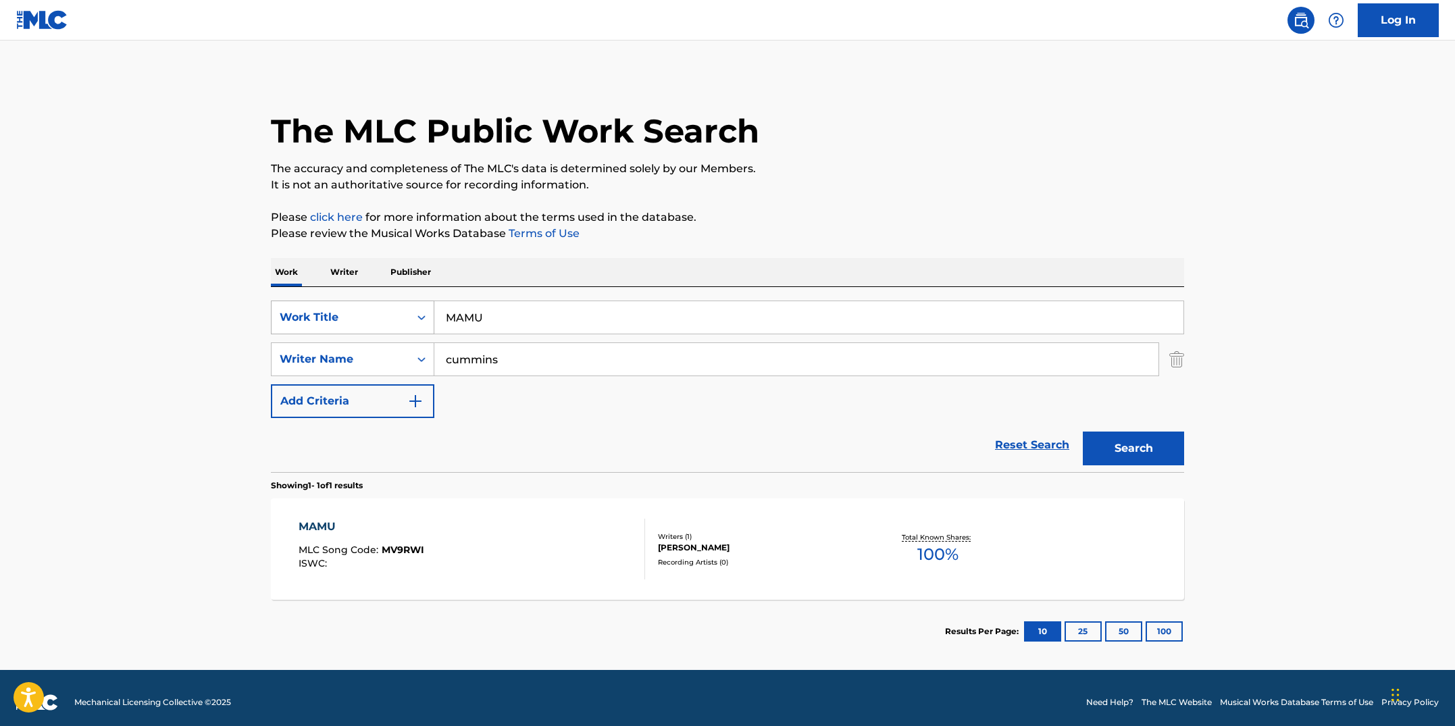
drag, startPoint x: 488, startPoint y: 319, endPoint x: 412, endPoint y: 313, distance: 76.5
click at [412, 313] on div "SearchWithCriteriab7fd4b16-c464-4f86-a7fd-1b0e84b02ad9 Work Title MAMU" at bounding box center [727, 318] width 913 height 34
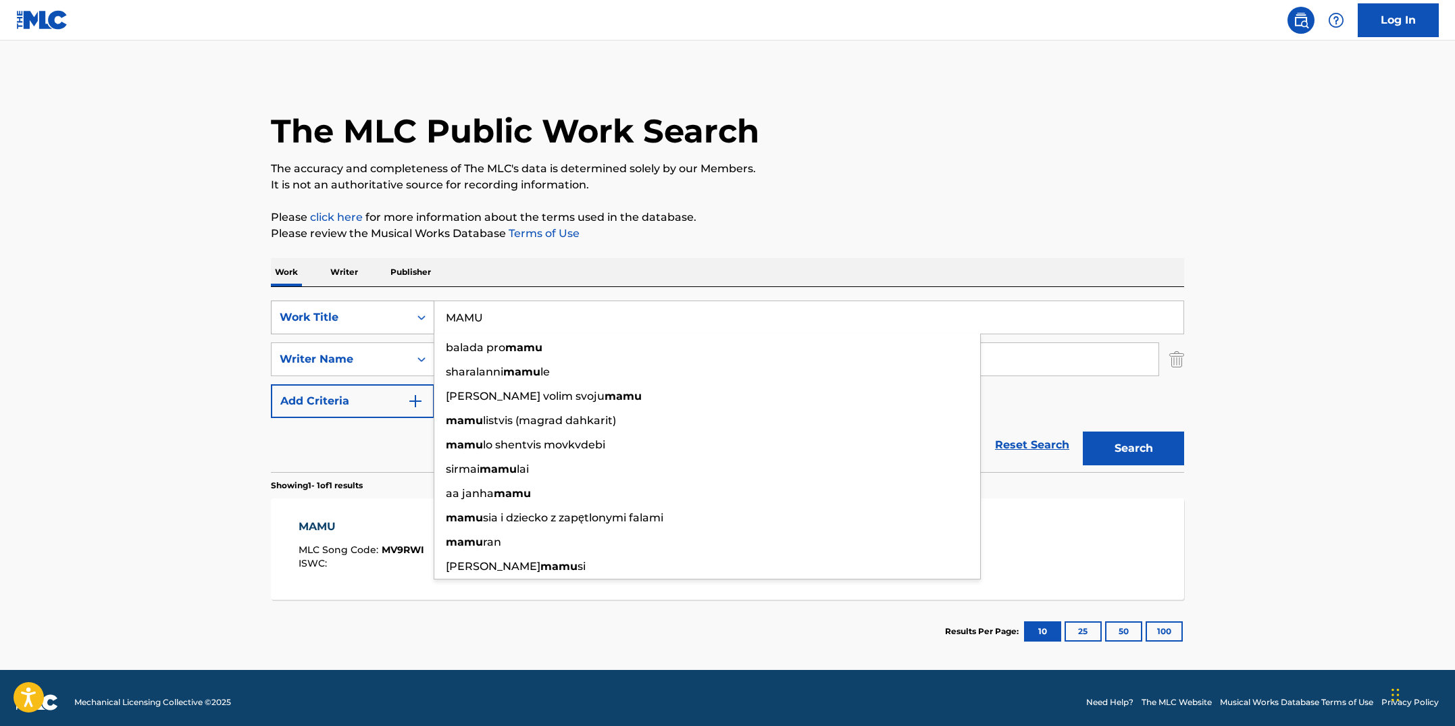
paste input "NIGHT NURSE"
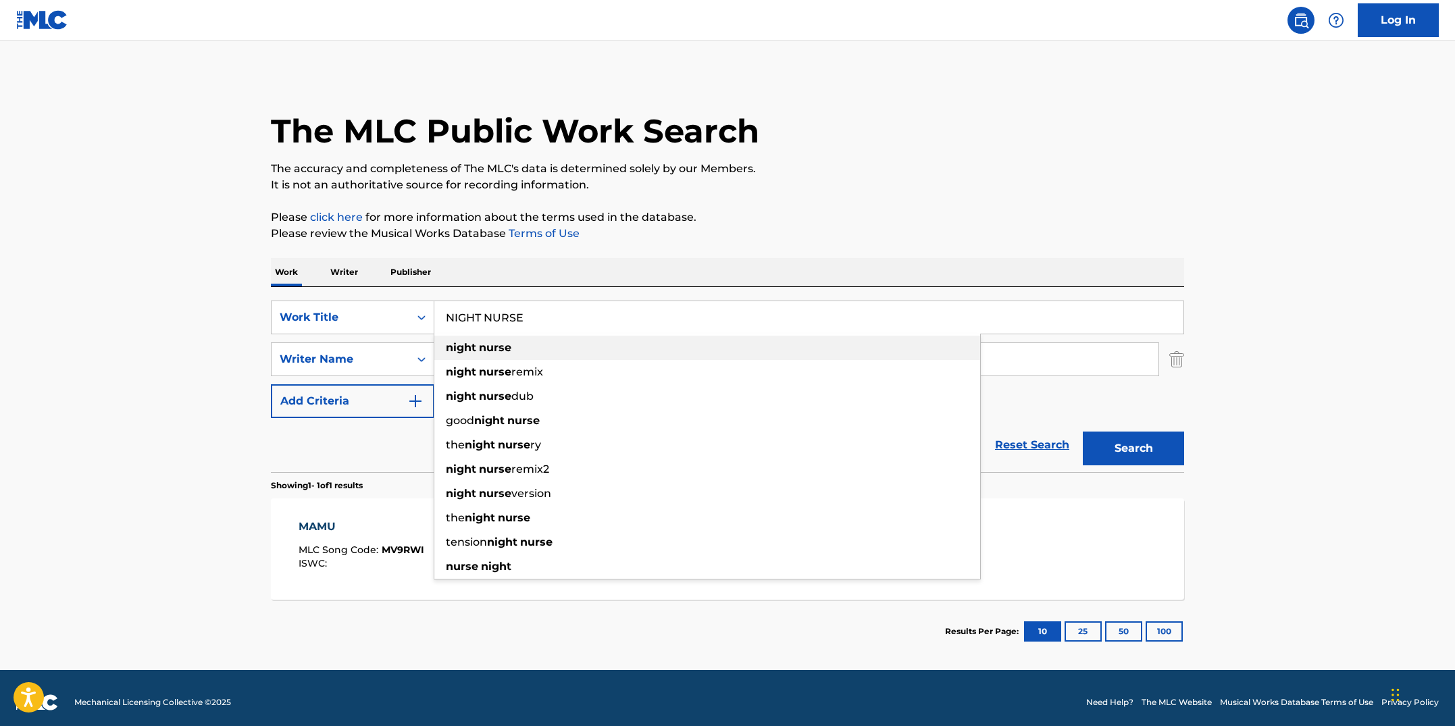
type input "NIGHT NURSE"
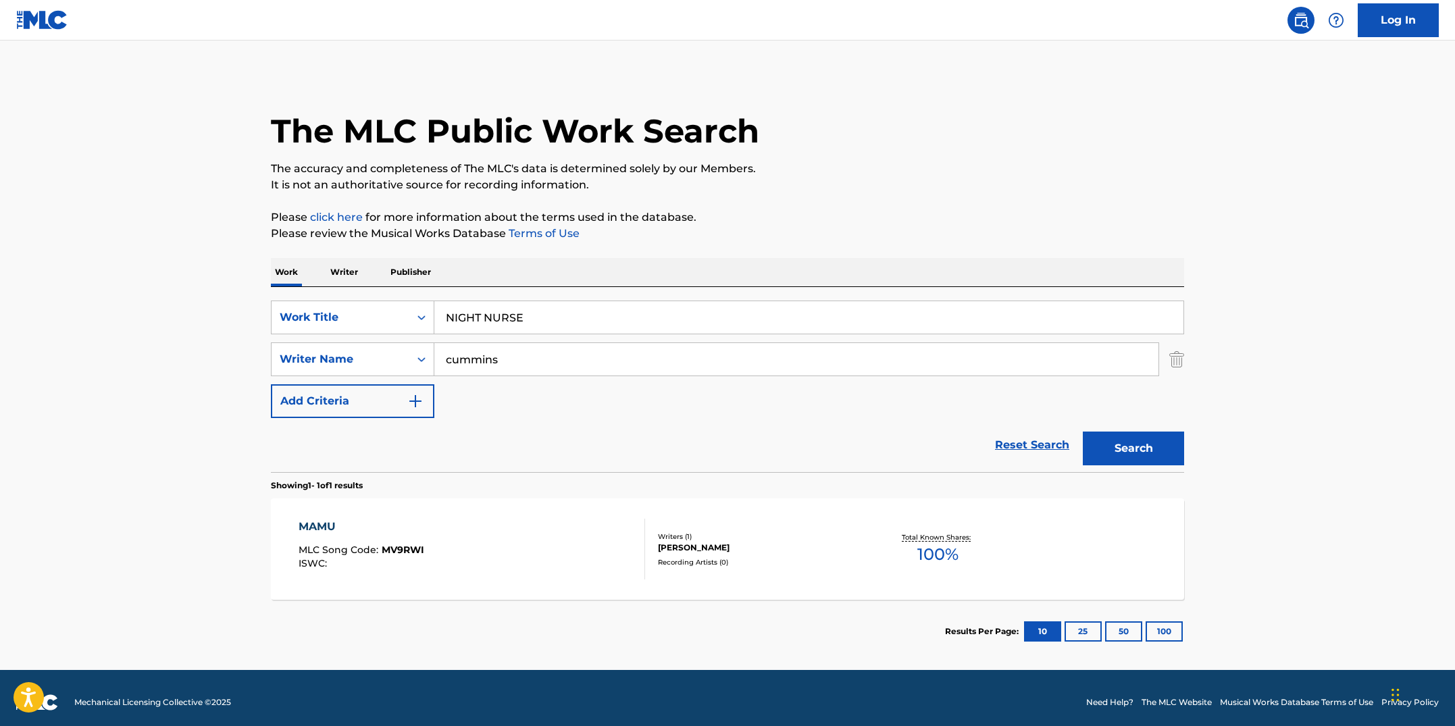
click at [712, 250] on div "The MLC Public Work Search The accuracy and completeness of The MLC's data is d…" at bounding box center [728, 368] width 946 height 589
drag, startPoint x: 565, startPoint y: 359, endPoint x: 406, endPoint y: 344, distance: 160.1
click at [406, 344] on div "SearchWithCriteria3ad723a2-2d25-4b92-831f-14ac75959423 Writer Name [PERSON_NAME]" at bounding box center [727, 360] width 913 height 34
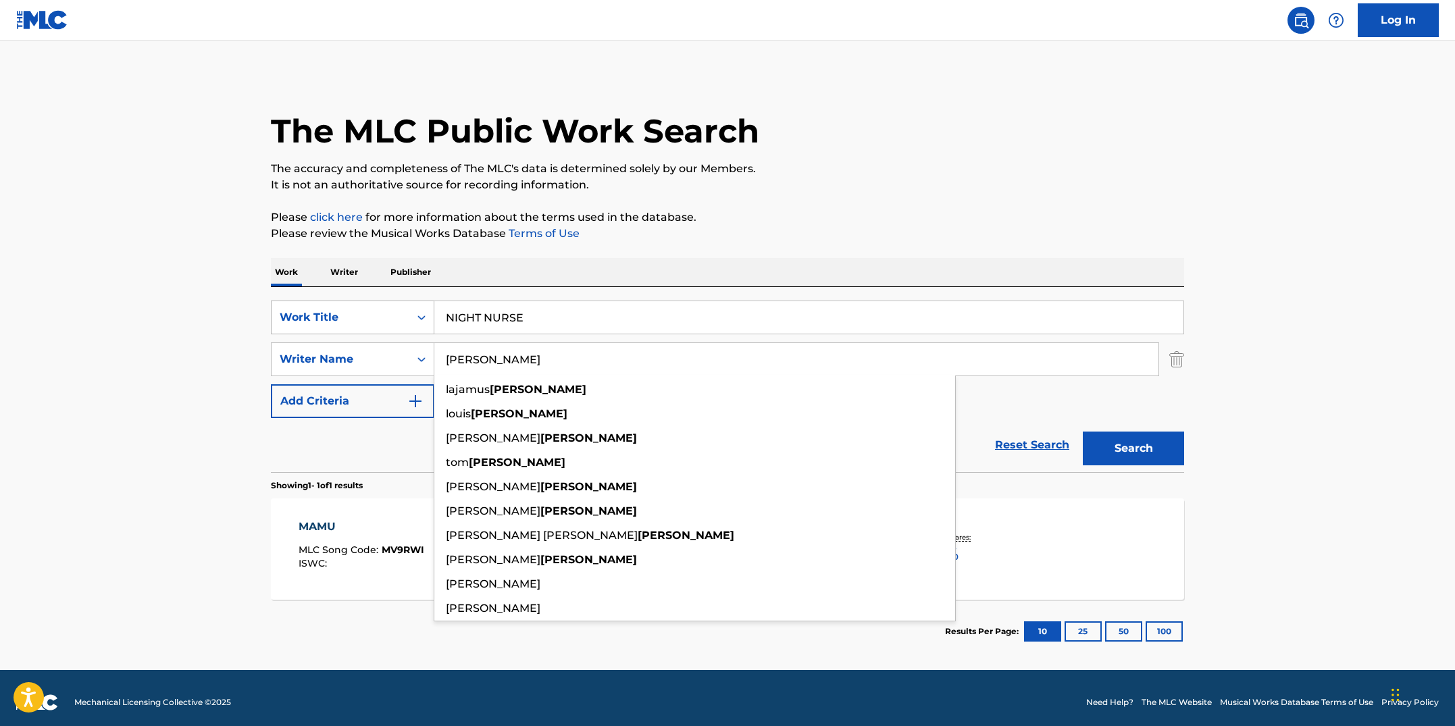
type input "[PERSON_NAME]"
click at [1083, 432] on button "Search" at bounding box center [1133, 449] width 101 height 34
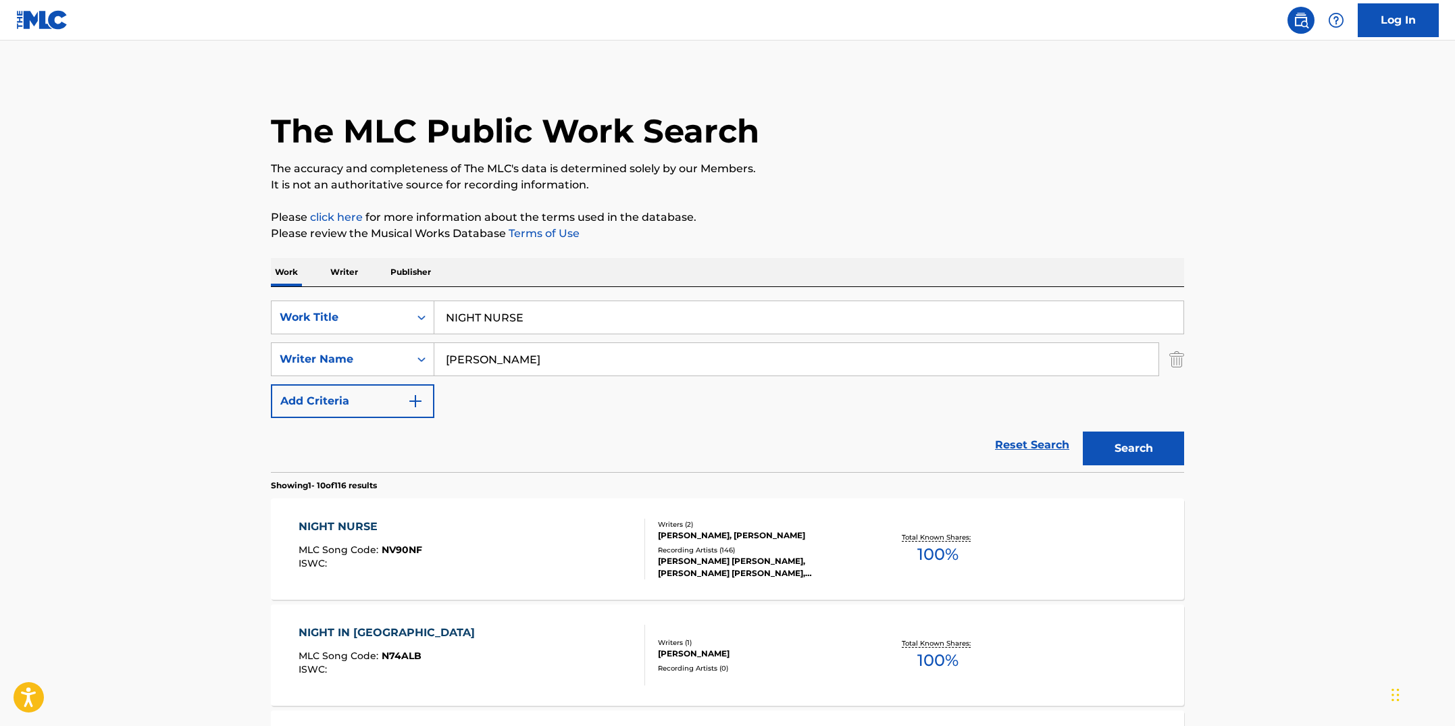
click at [501, 530] on div "NIGHT NURSE MLC Song Code : NV90NF ISWC :" at bounding box center [472, 549] width 347 height 61
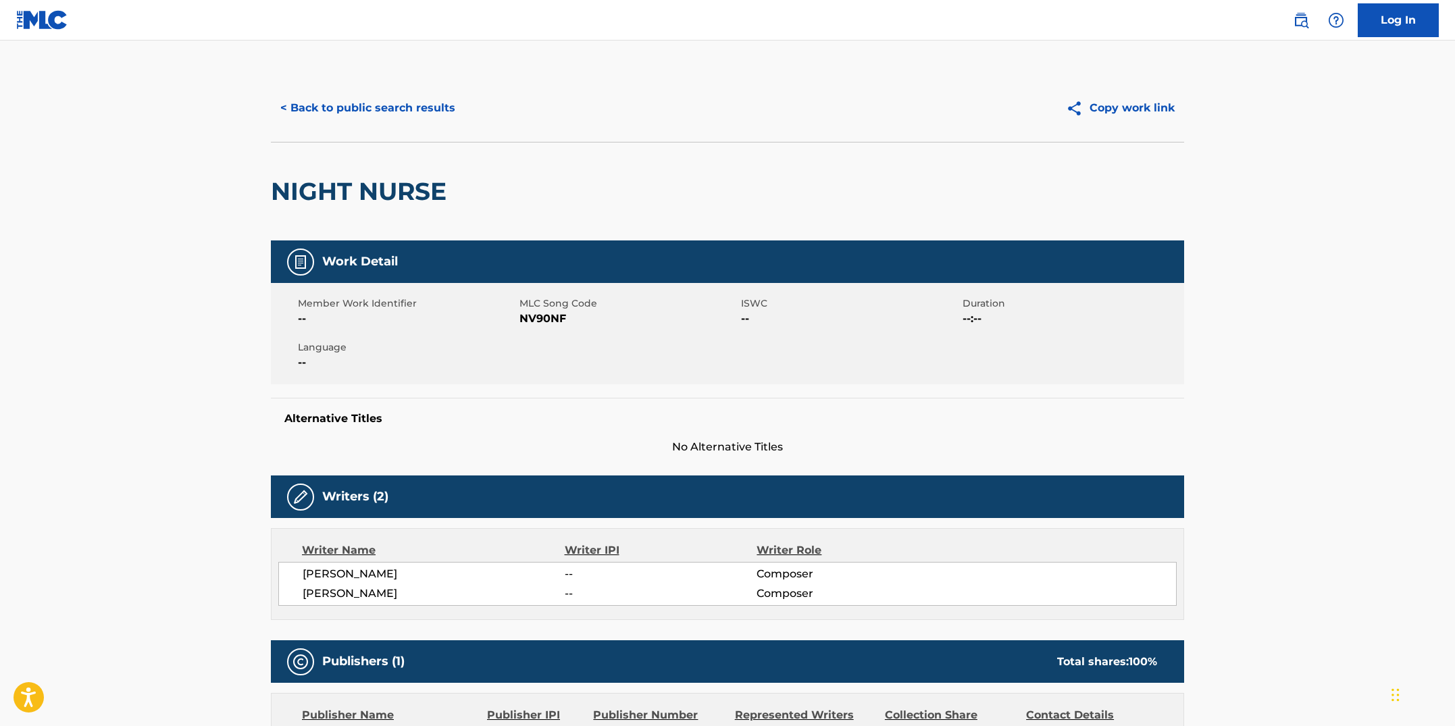
drag, startPoint x: 551, startPoint y: 372, endPoint x: 553, endPoint y: 354, distance: 17.8
click at [551, 372] on div "Member Work Identifier -- MLC Song Code NV90NF ISWC -- Duration --:-- Language …" at bounding box center [727, 333] width 913 height 101
drag, startPoint x: 570, startPoint y: 321, endPoint x: 522, endPoint y: 322, distance: 48.0
click at [522, 322] on span "NV90NF" at bounding box center [629, 319] width 218 height 16
click at [334, 103] on button "< Back to public search results" at bounding box center [368, 108] width 194 height 34
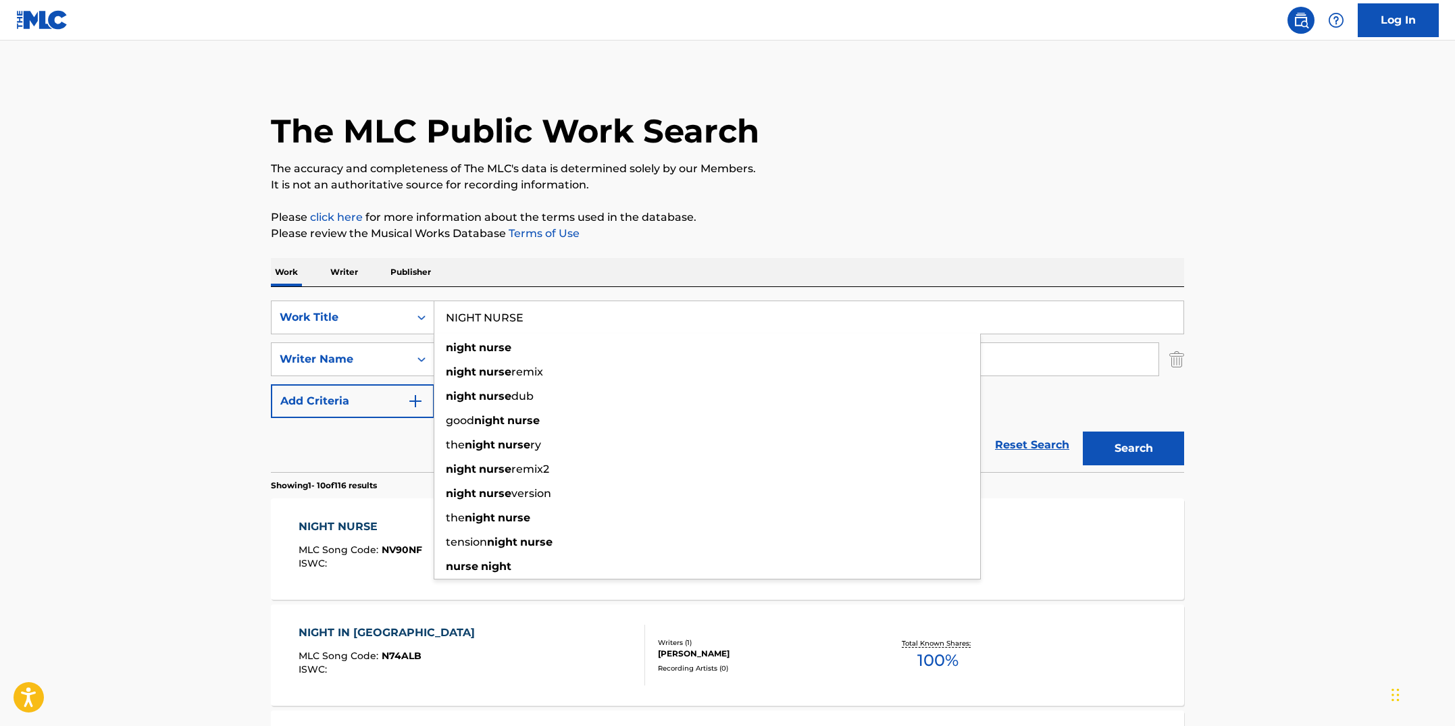
drag, startPoint x: 538, startPoint y: 319, endPoint x: 465, endPoint y: 310, distance: 74.2
click at [465, 310] on input "NIGHT NURSE" at bounding box center [808, 317] width 749 height 32
paste input "ORFEO"
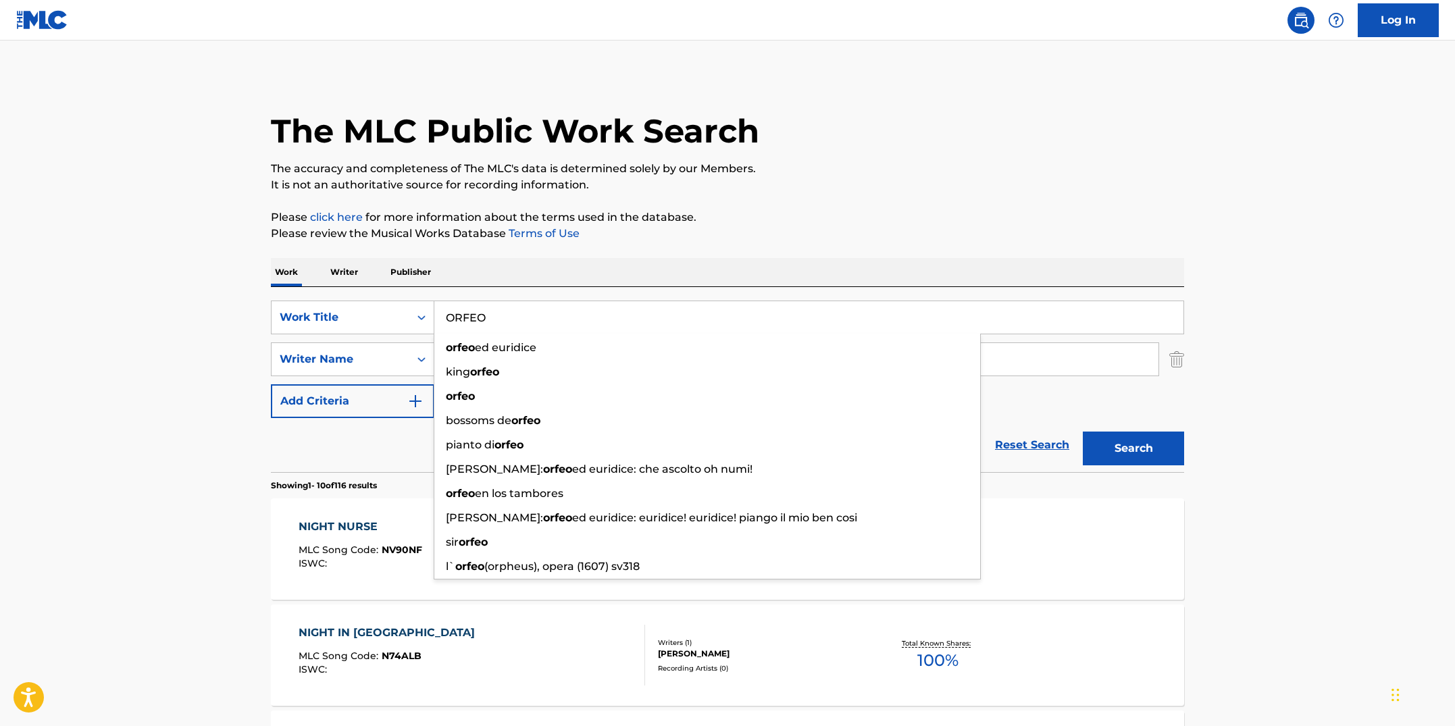
type input "ORFEO"
click at [608, 241] on p "Please review the Musical Works Database Terms of Use" at bounding box center [727, 234] width 913 height 16
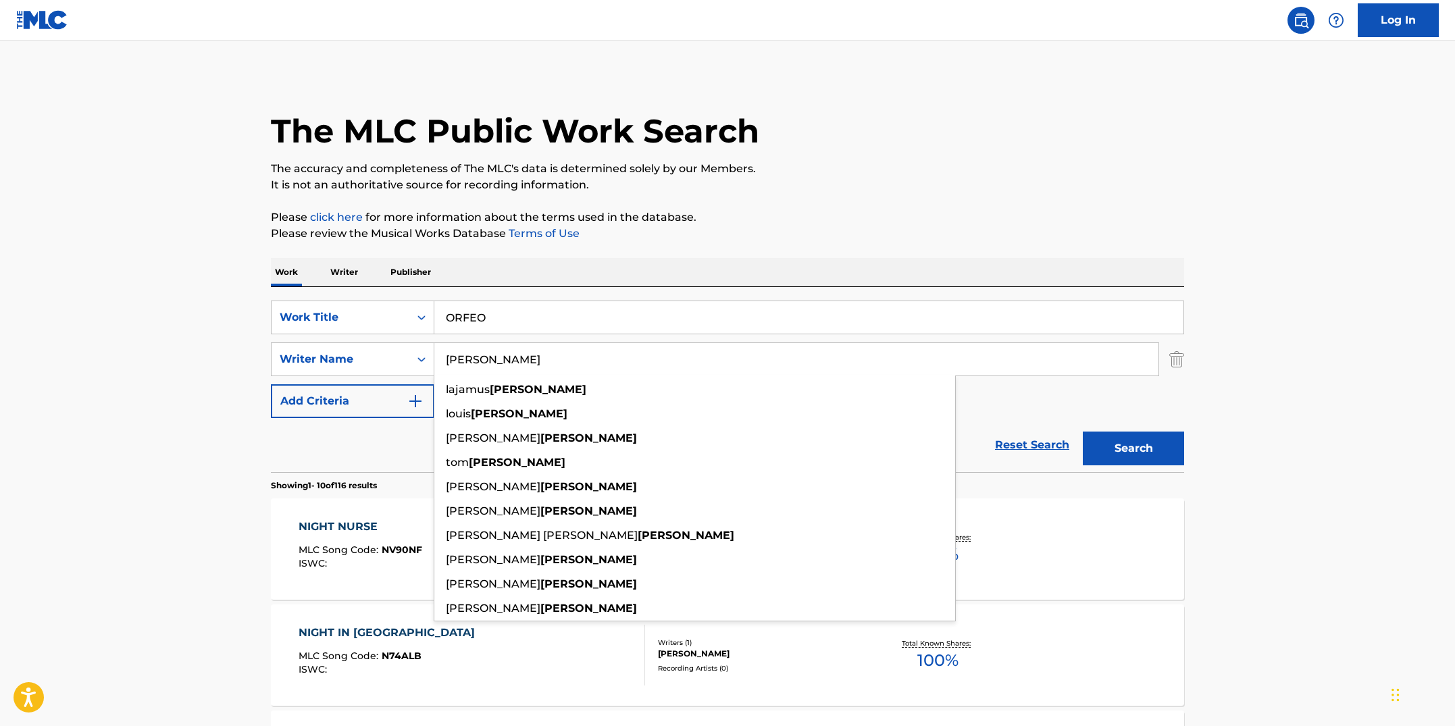
drag, startPoint x: 515, startPoint y: 355, endPoint x: 436, endPoint y: 351, distance: 79.1
click at [436, 352] on input "[PERSON_NAME]" at bounding box center [796, 359] width 724 height 32
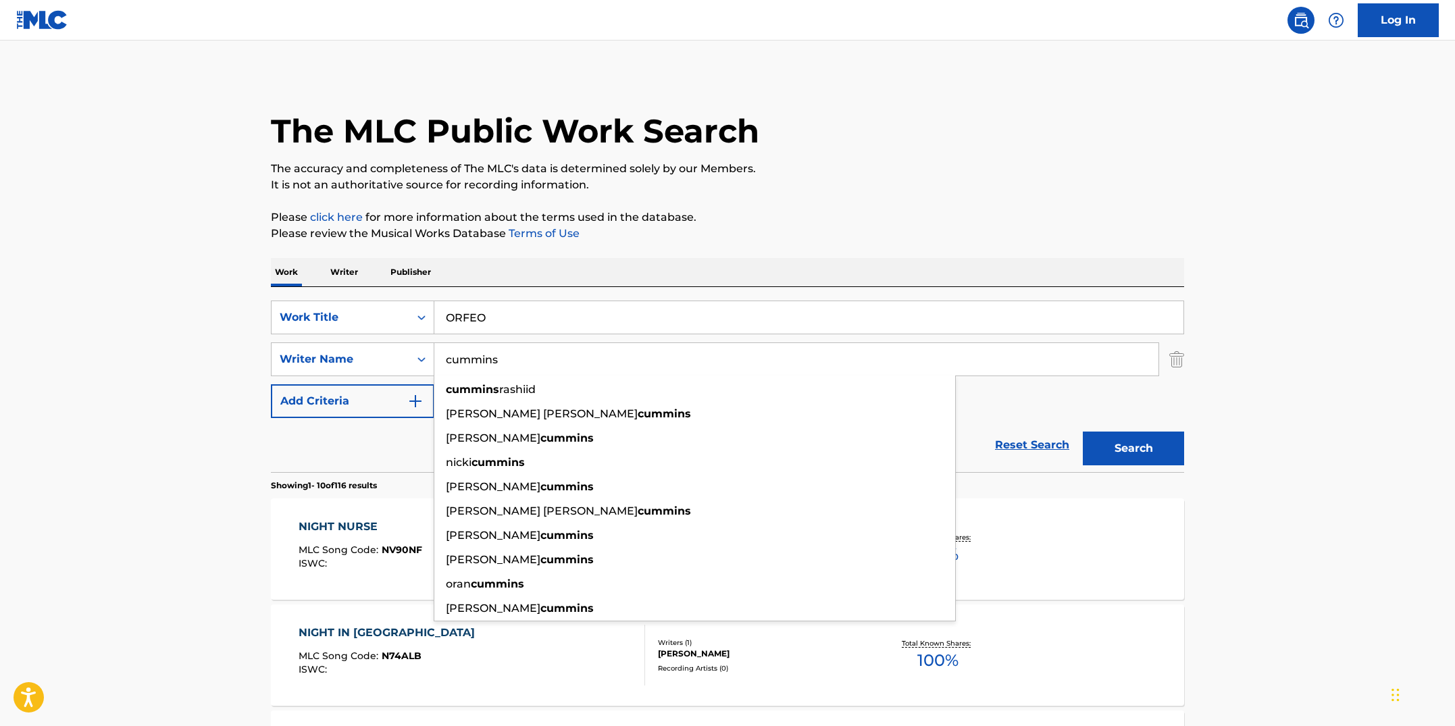
type input "cummins"
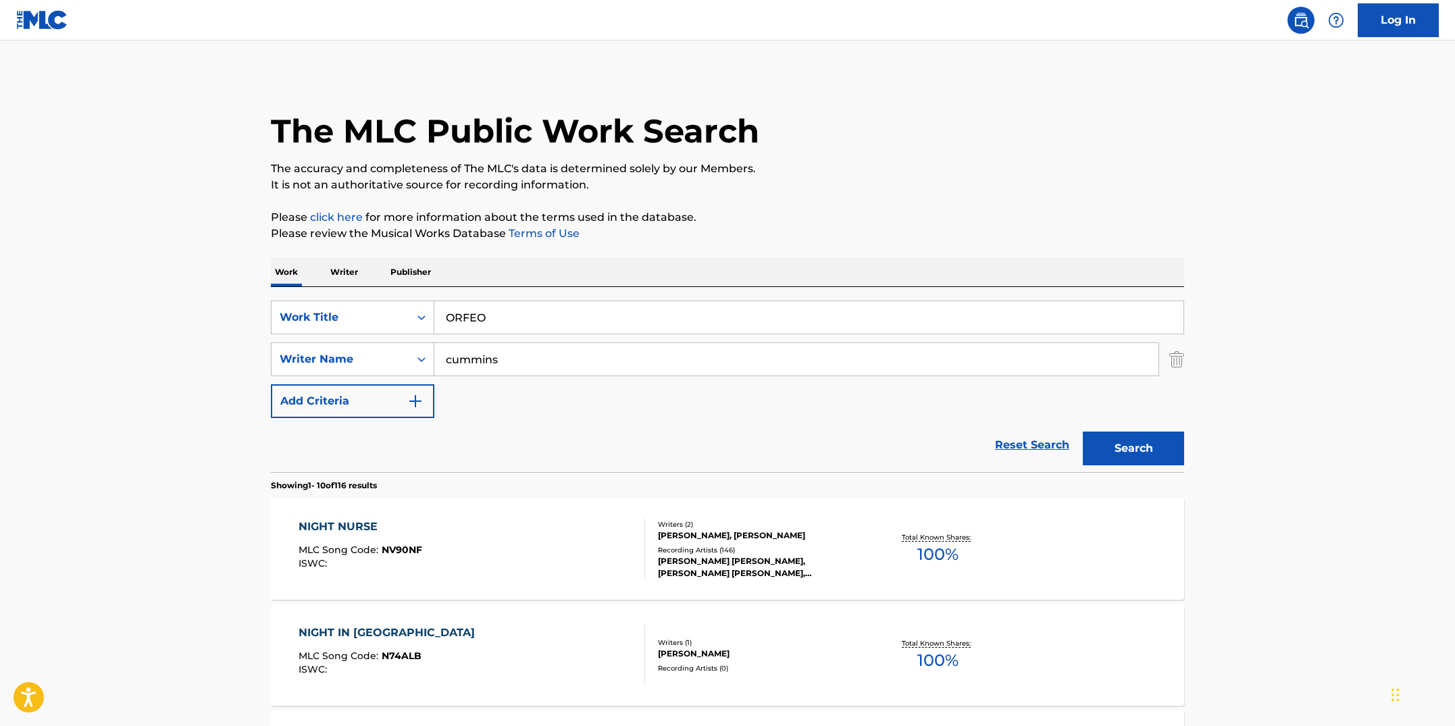
drag, startPoint x: 776, startPoint y: 257, endPoint x: 778, endPoint y: 248, distance: 9.7
click at [1146, 443] on button "Search" at bounding box center [1133, 449] width 101 height 34
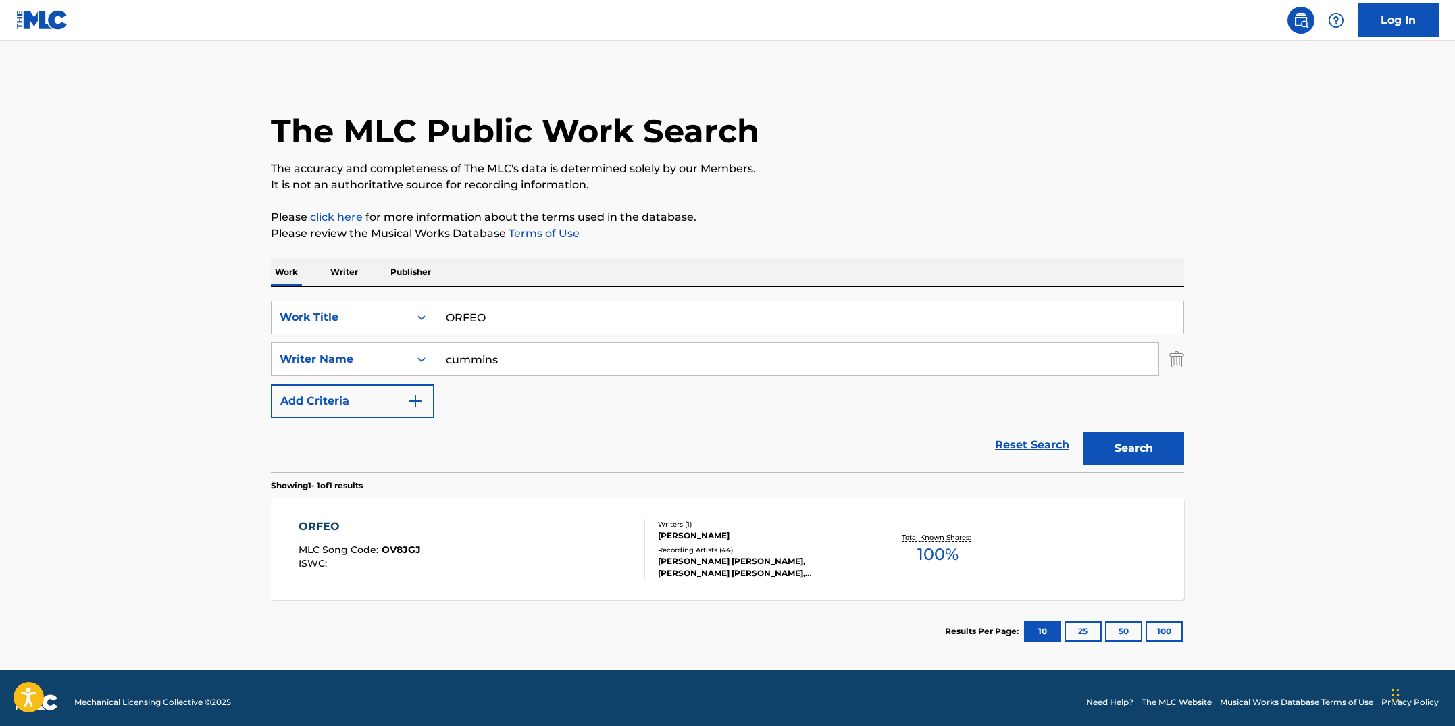
click at [583, 545] on div "ORFEO MLC Song Code : OV8JGJ ISWC :" at bounding box center [472, 549] width 347 height 61
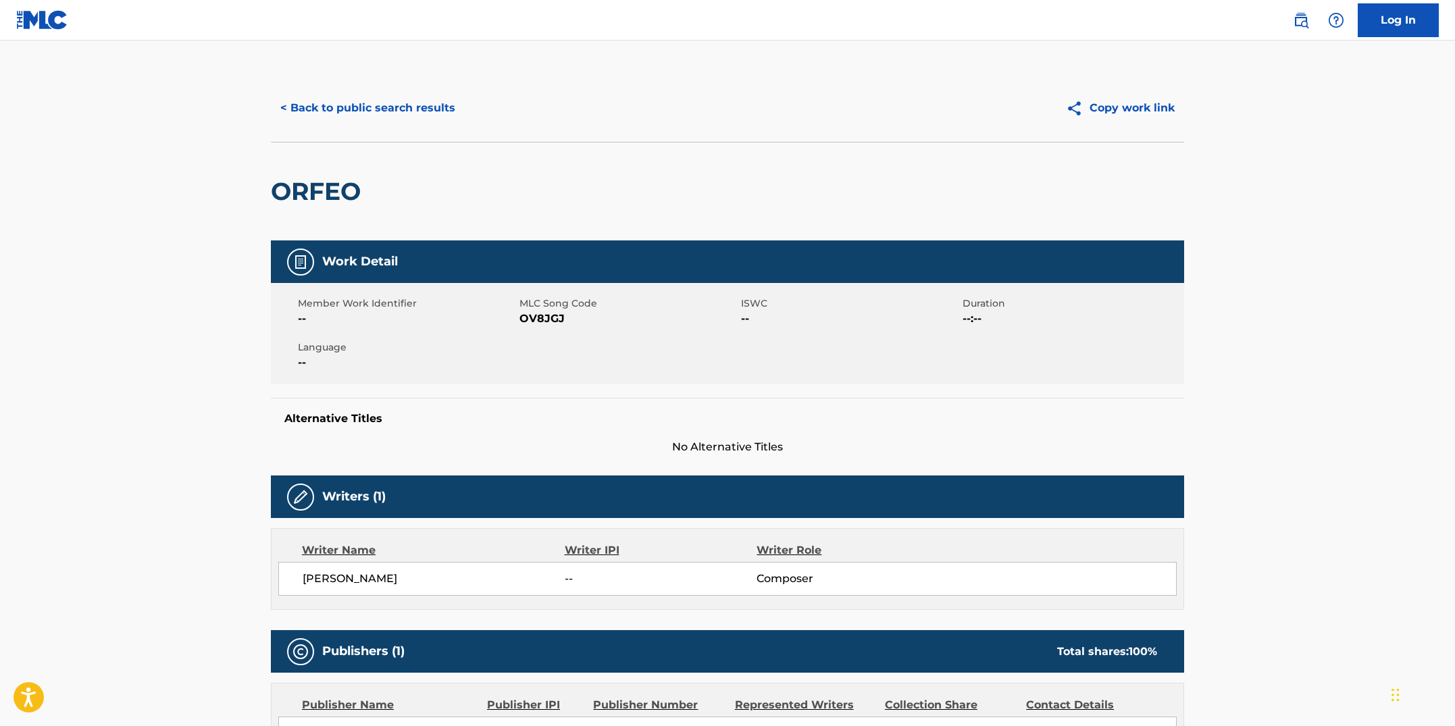
drag, startPoint x: 541, startPoint y: 396, endPoint x: 553, endPoint y: 362, distance: 35.9
click at [550, 372] on div "Work Detail Member Work Identifier -- MLC Song Code OV8JGJ ISWC -- Duration --:…" at bounding box center [727, 348] width 913 height 215
drag, startPoint x: 565, startPoint y: 318, endPoint x: 522, endPoint y: 317, distance: 43.9
click at [522, 317] on span "OV8JGJ" at bounding box center [629, 319] width 218 height 16
click at [345, 103] on button "< Back to public search results" at bounding box center [368, 108] width 194 height 34
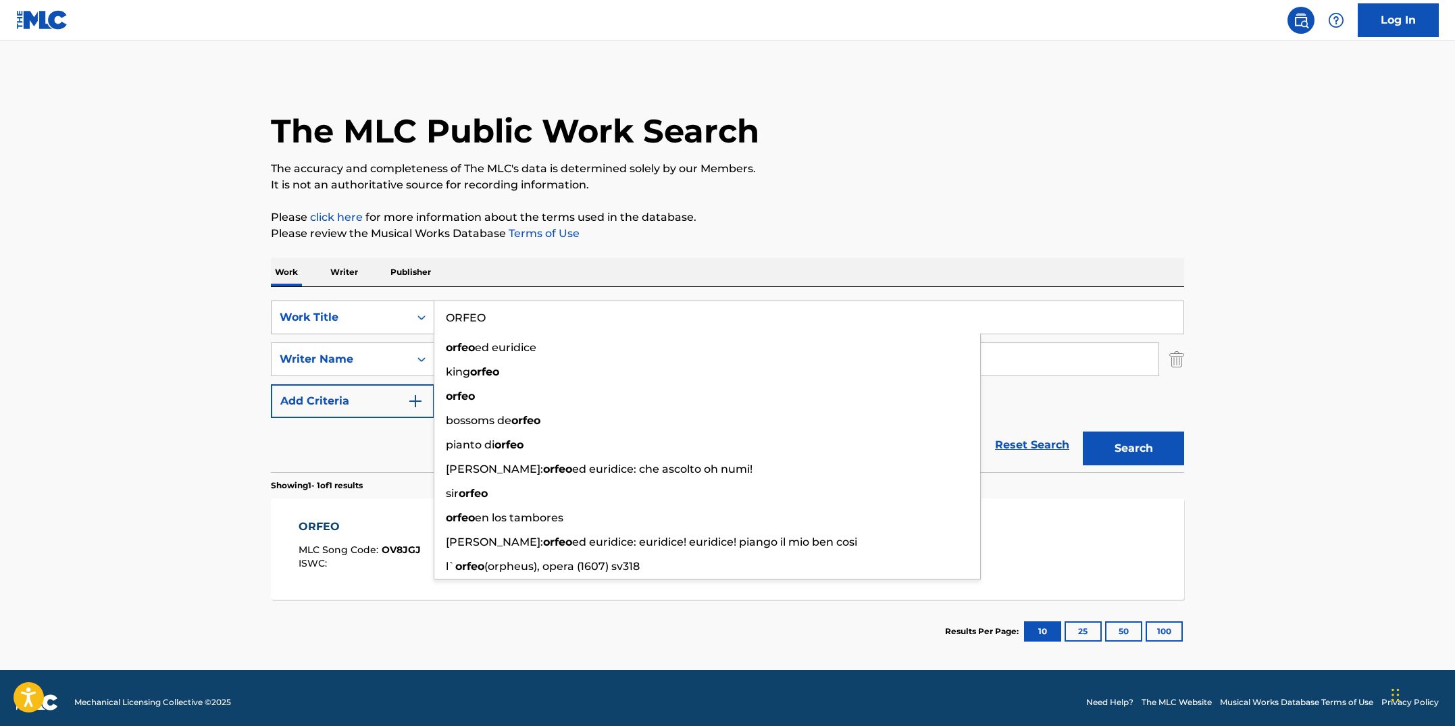
drag, startPoint x: 552, startPoint y: 324, endPoint x: 430, endPoint y: 310, distance: 123.1
click at [430, 310] on div "SearchWithCriteriab7fd4b16-c464-4f86-a7fd-1b0e84b02ad9 Work Title ORFEO orfeo e…" at bounding box center [727, 318] width 913 height 34
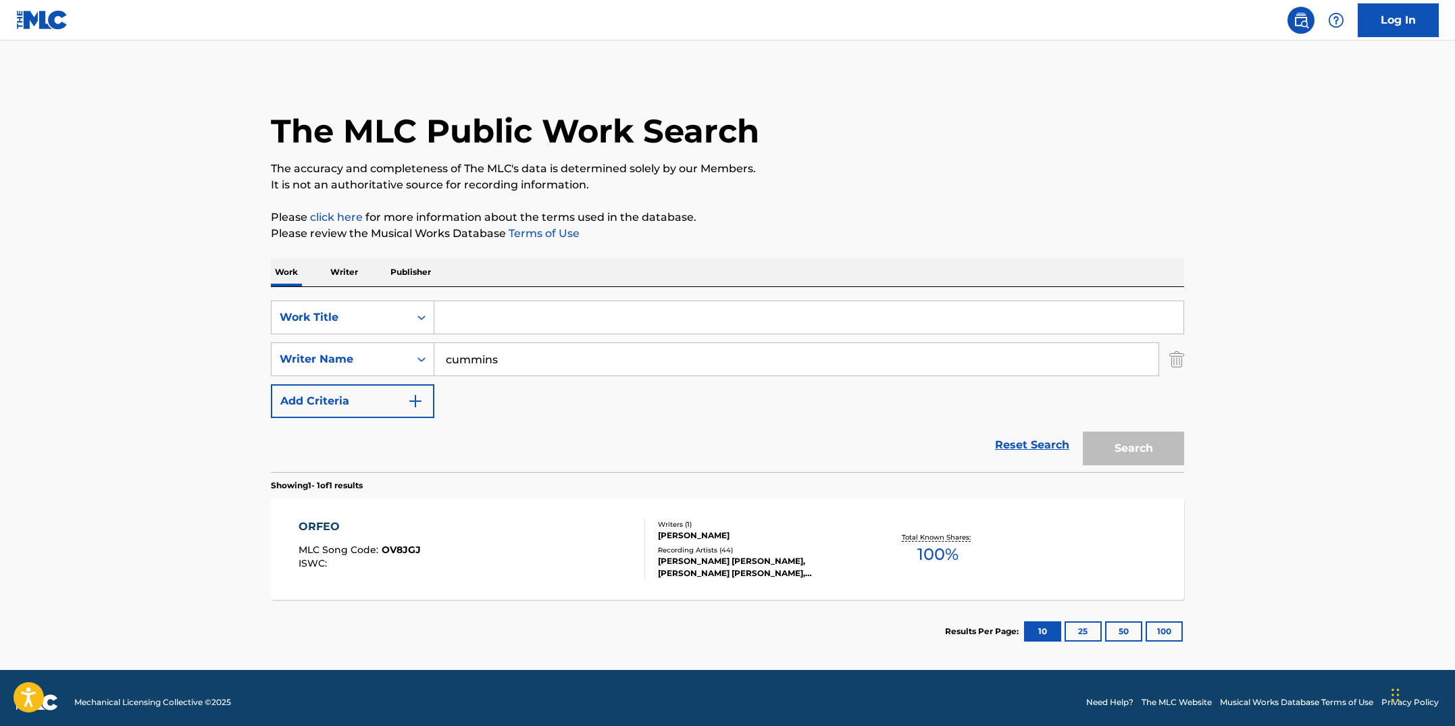
paste input "[PERSON_NAME]"
type input "[PERSON_NAME]"
click at [579, 451] on div "Reset Search Search" at bounding box center [727, 445] width 913 height 54
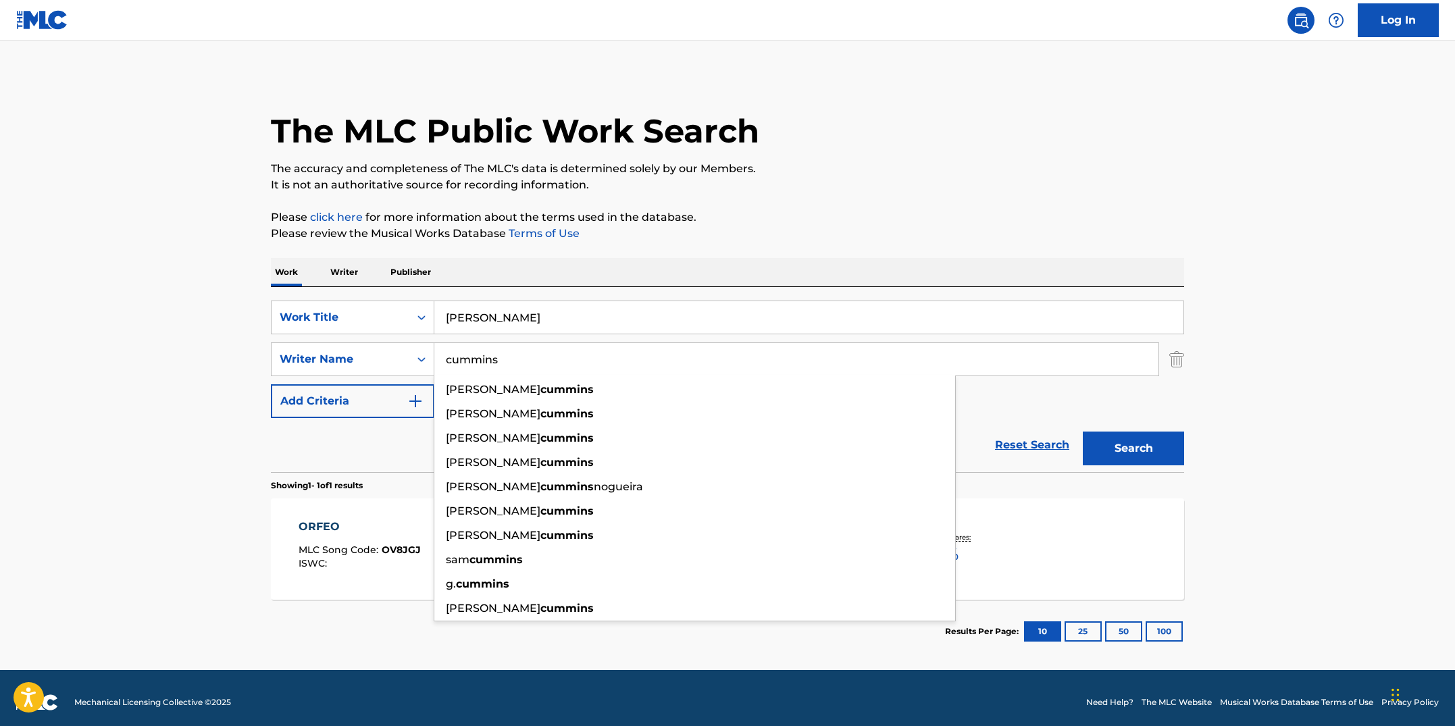
drag, startPoint x: 505, startPoint y: 360, endPoint x: 411, endPoint y: 336, distance: 96.8
click at [411, 336] on div "SearchWithCriteriab7fd4b16-c464-4f86-a7fd-1b0e84b02ad9 Work Title POOH DOGGIE S…" at bounding box center [727, 360] width 913 height 118
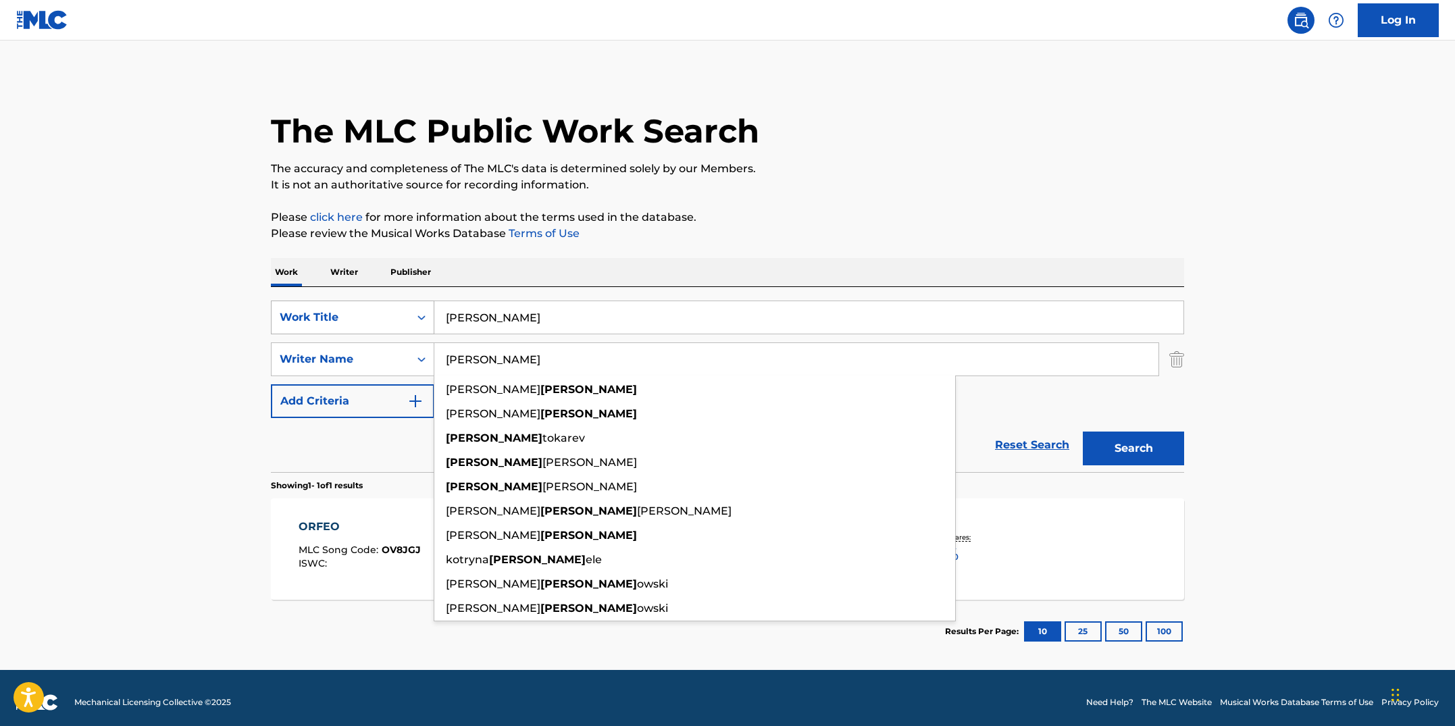
type input "[PERSON_NAME]"
click at [1083, 432] on button "Search" at bounding box center [1133, 449] width 101 height 34
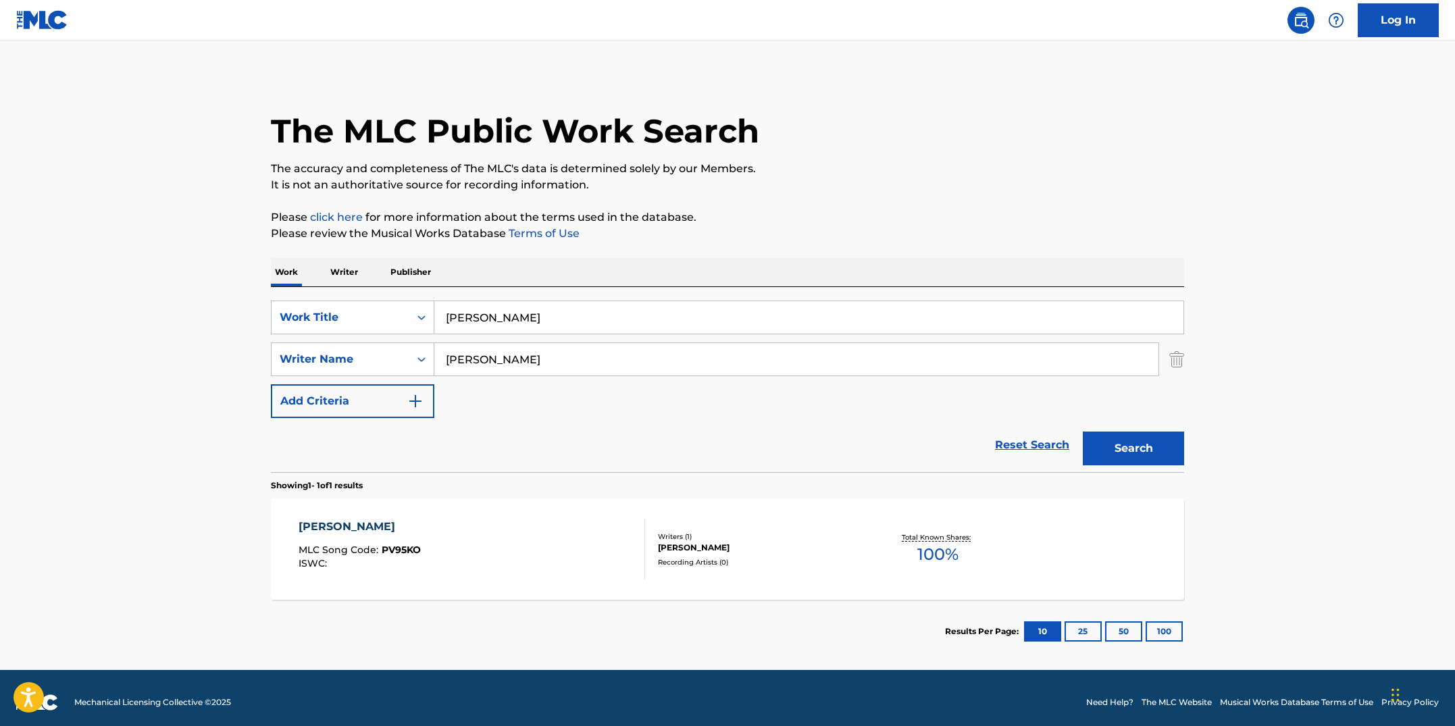
click at [476, 536] on div "[PERSON_NAME] MLC Song Code : PV95KO ISWC :" at bounding box center [472, 549] width 347 height 61
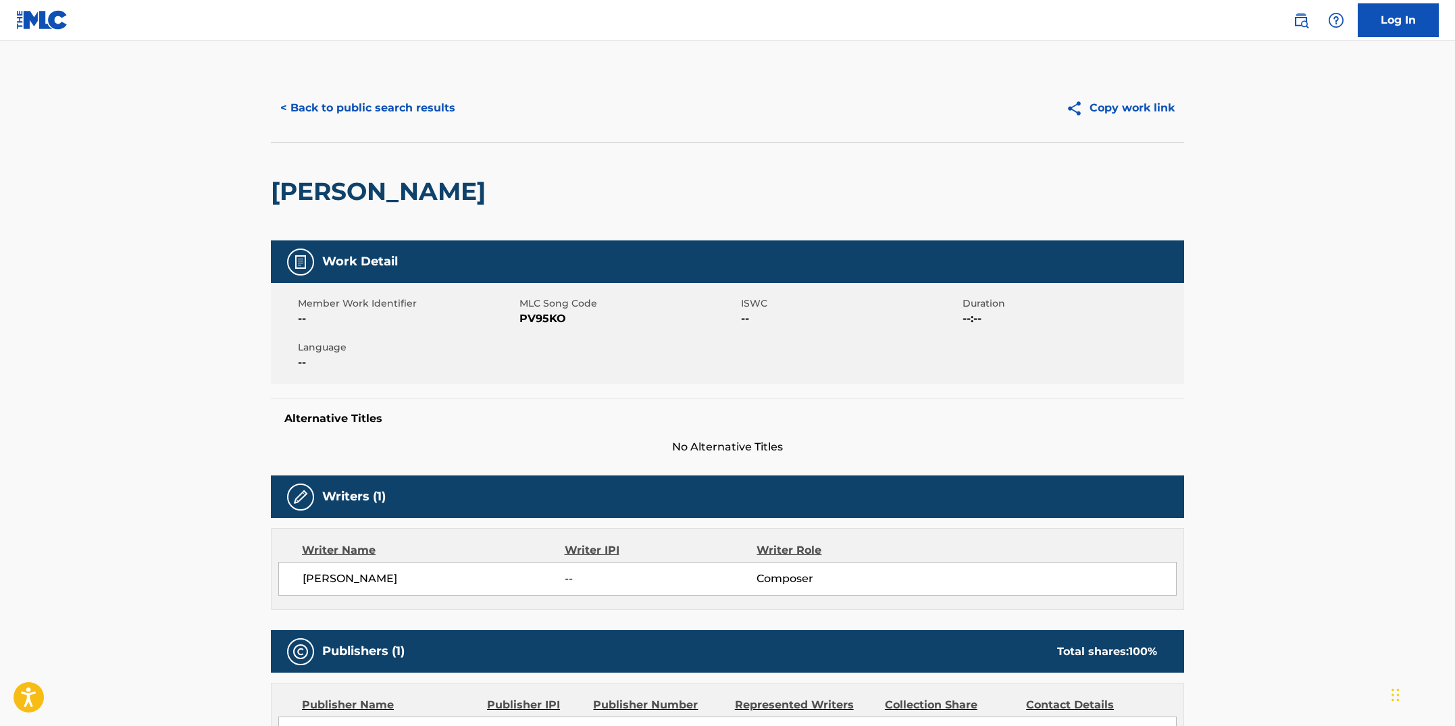
click at [503, 365] on span "--" at bounding box center [407, 363] width 218 height 16
drag, startPoint x: 575, startPoint y: 320, endPoint x: 521, endPoint y: 317, distance: 54.1
click at [521, 317] on span "PV95KO" at bounding box center [629, 319] width 218 height 16
click at [336, 108] on button "< Back to public search results" at bounding box center [368, 108] width 194 height 34
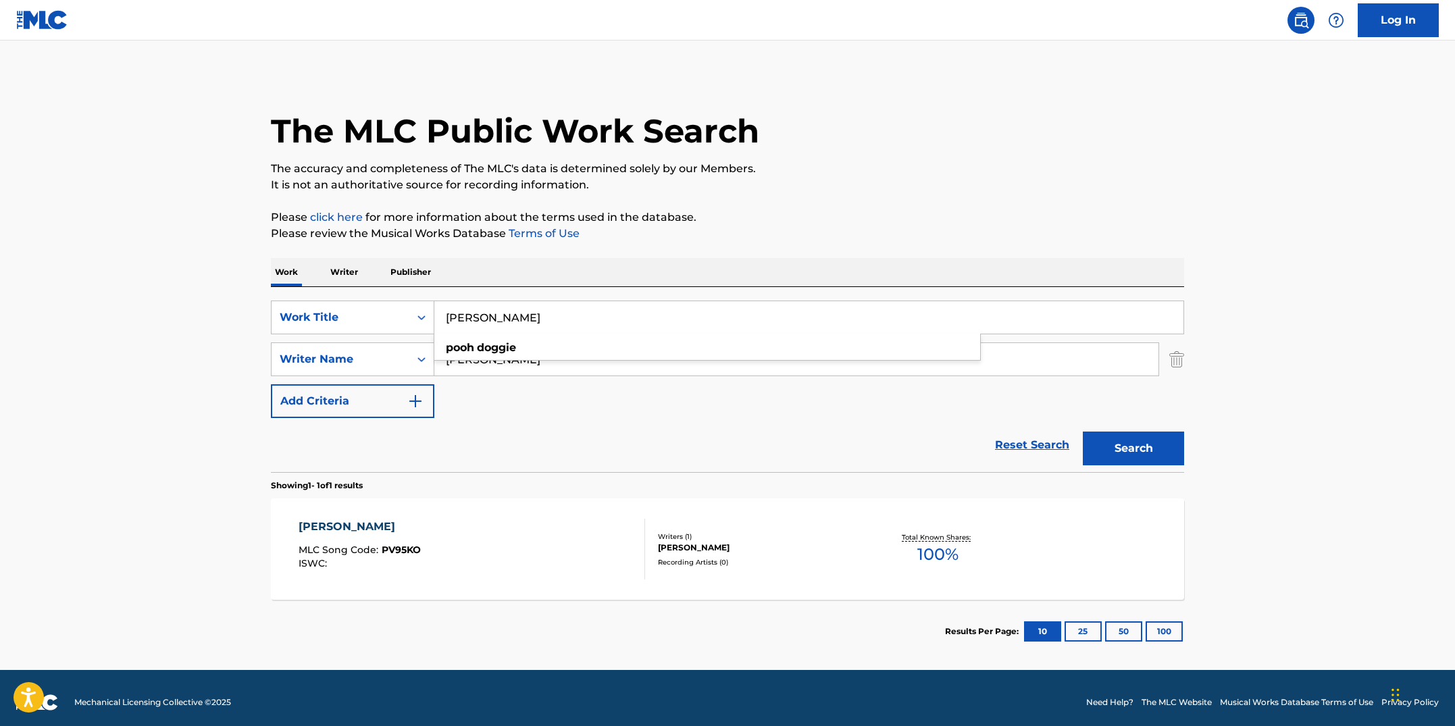
click at [441, 307] on input "[PERSON_NAME]" at bounding box center [808, 317] width 749 height 32
paste input "RK CHOP P"
drag, startPoint x: 724, startPoint y: 302, endPoint x: 674, endPoint y: 310, distance: 50.6
click at [724, 301] on input "PORK CHOP PIE" at bounding box center [808, 317] width 749 height 32
type input "PORK CHOP PIE"
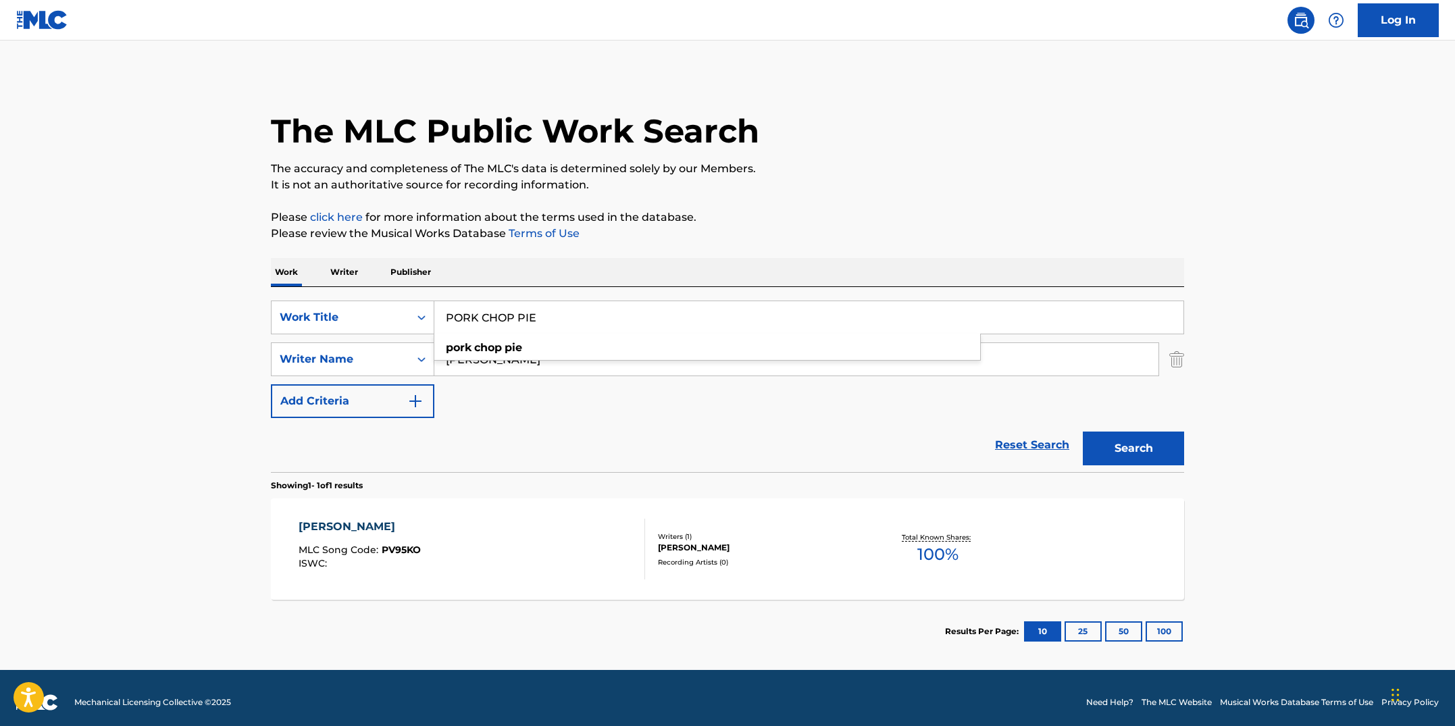
click at [714, 229] on p "Please review the Musical Works Database Terms of Use" at bounding box center [727, 234] width 913 height 16
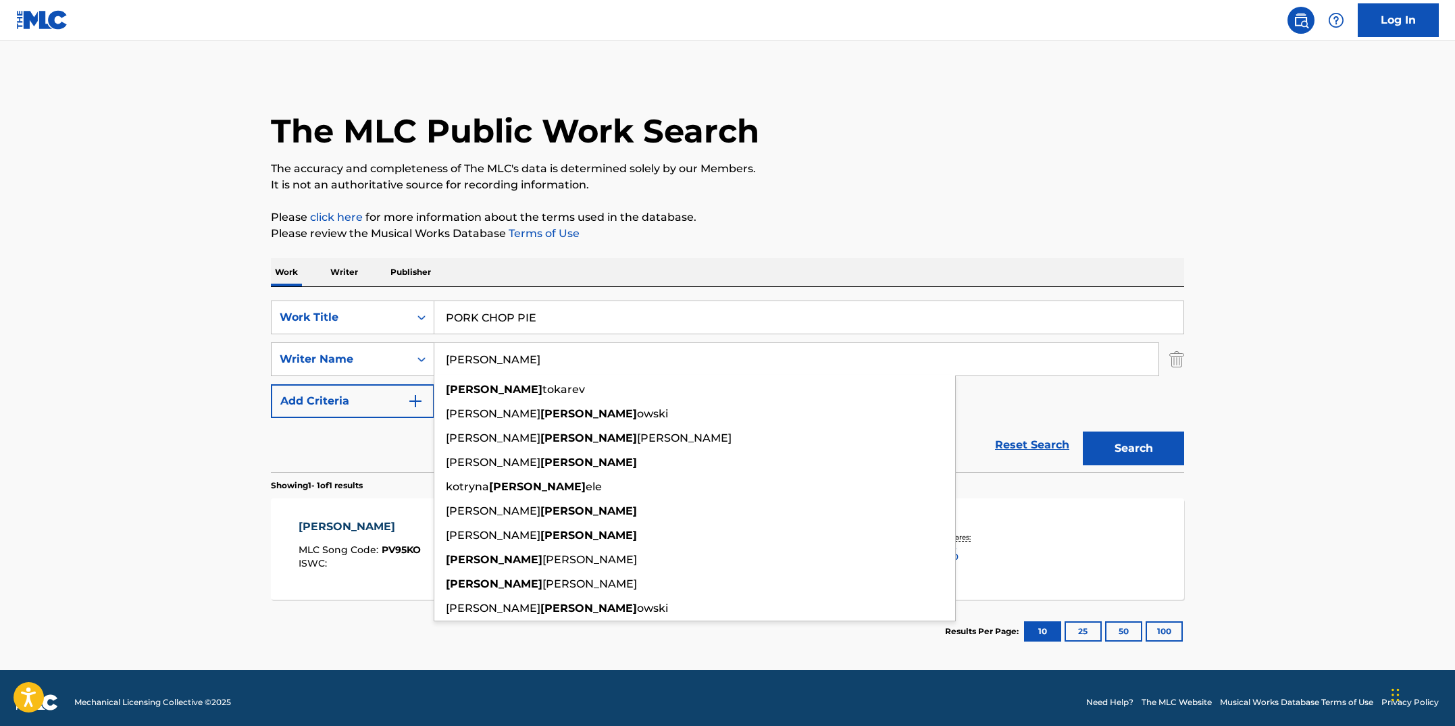
drag, startPoint x: 431, startPoint y: 353, endPoint x: 409, endPoint y: 351, distance: 21.7
click at [409, 351] on div "SearchWithCriteria3ad723a2-2d25-4b92-831f-14ac75959423 Writer Name [PERSON_NAME…" at bounding box center [727, 360] width 913 height 34
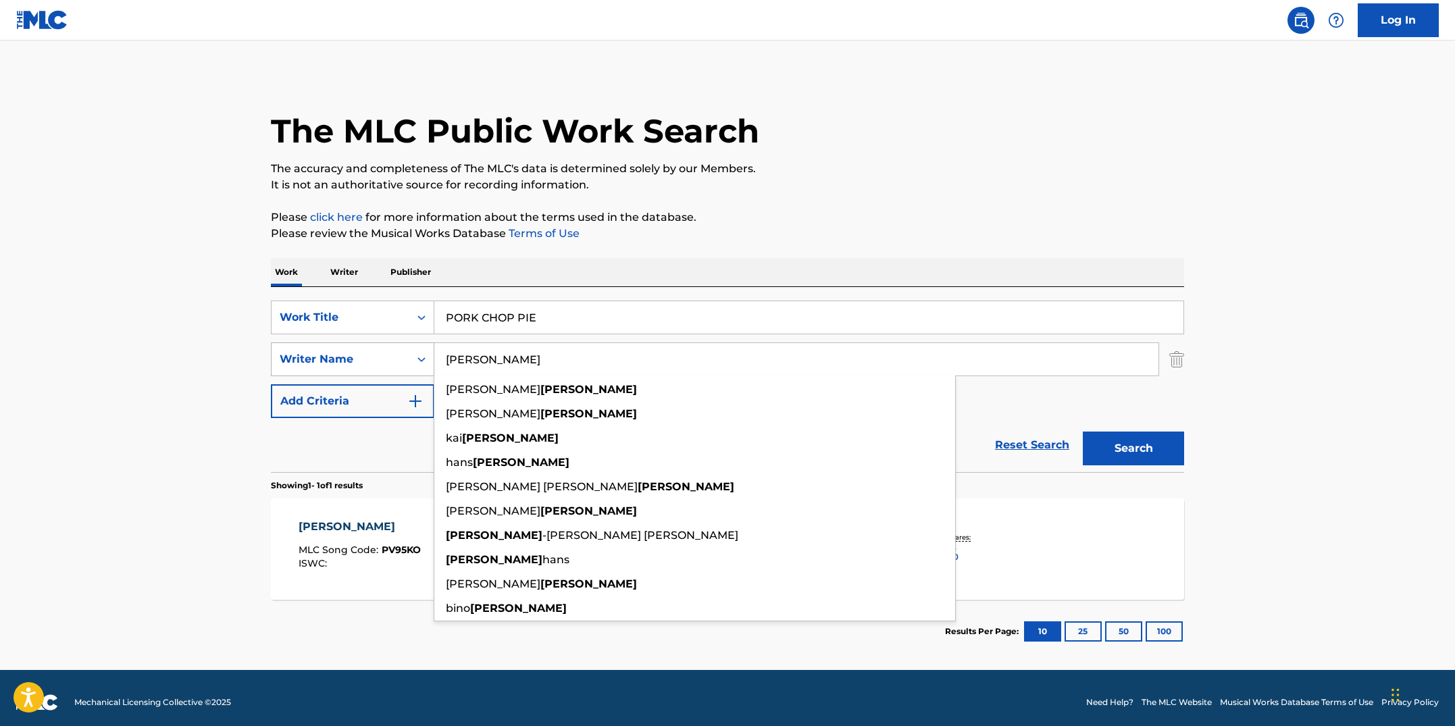
type input "[PERSON_NAME]"
click at [1083, 432] on button "Search" at bounding box center [1133, 449] width 101 height 34
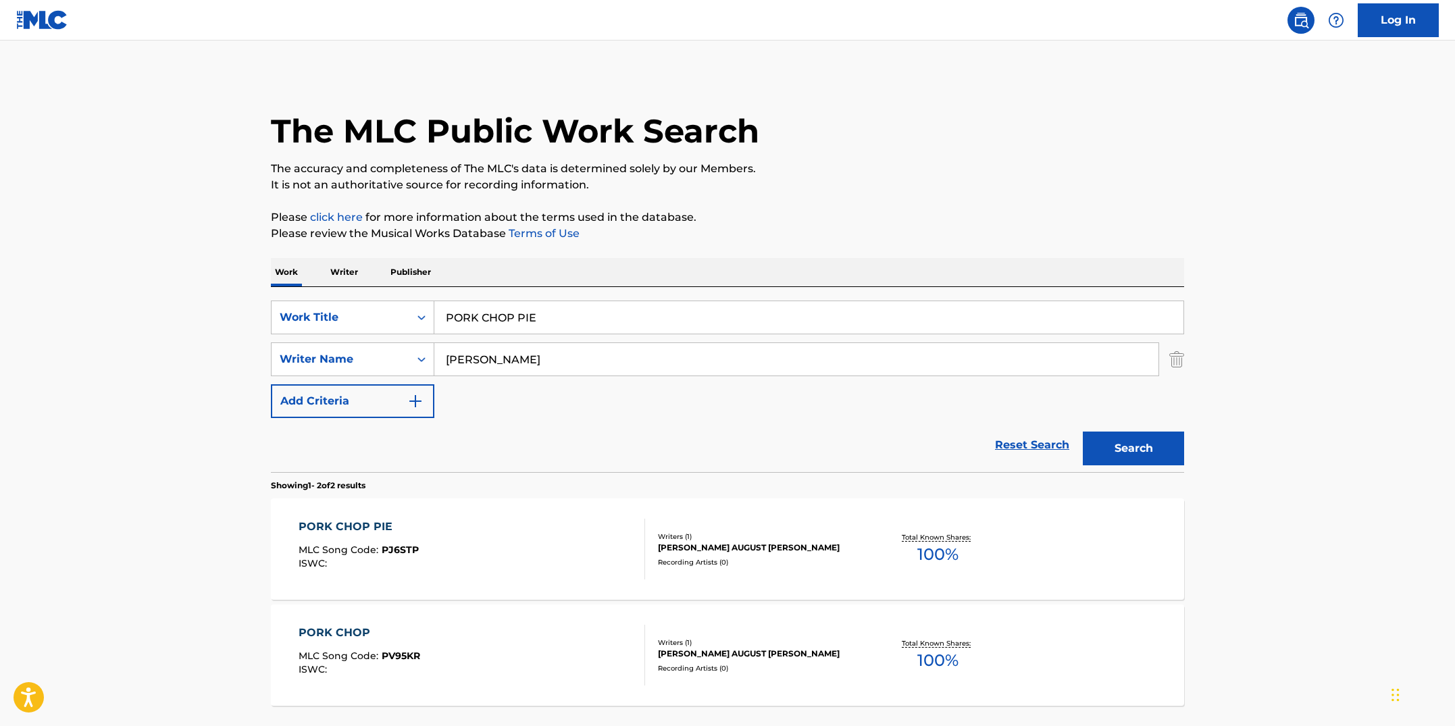
click at [547, 535] on div "PORK CHOP PIE MLC Song Code : PJ6STP ISWC :" at bounding box center [472, 549] width 347 height 61
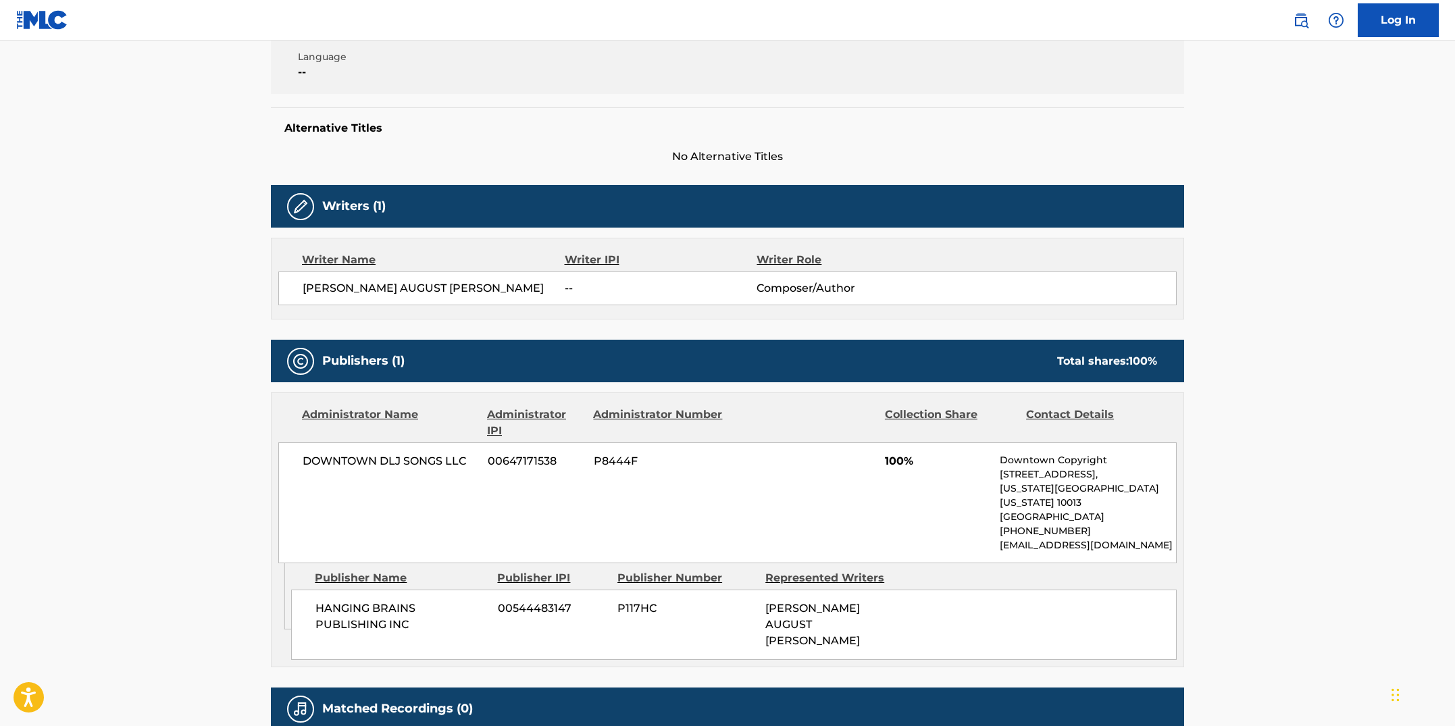
scroll to position [13, 0]
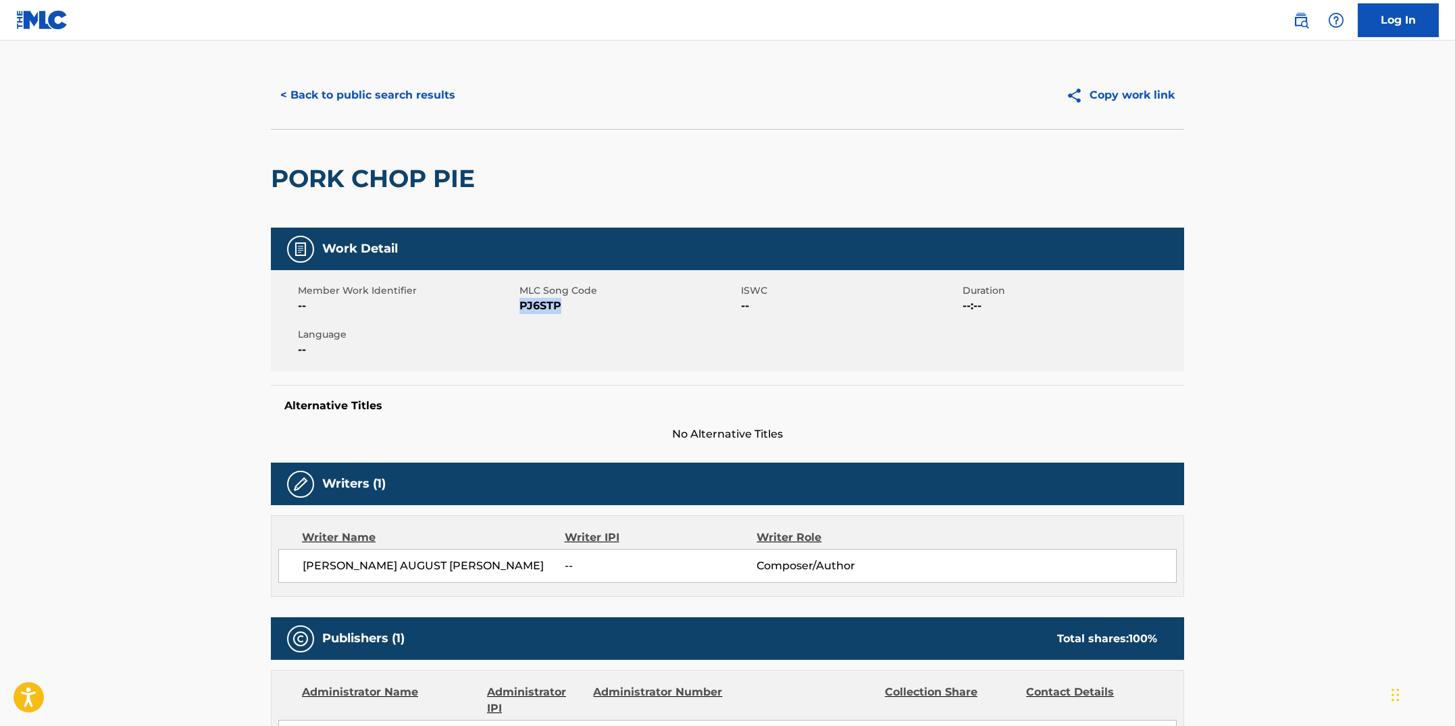
drag, startPoint x: 567, startPoint y: 307, endPoint x: 522, endPoint y: 301, distance: 45.0
click at [522, 301] on span "PJ6STP" at bounding box center [629, 306] width 218 height 16
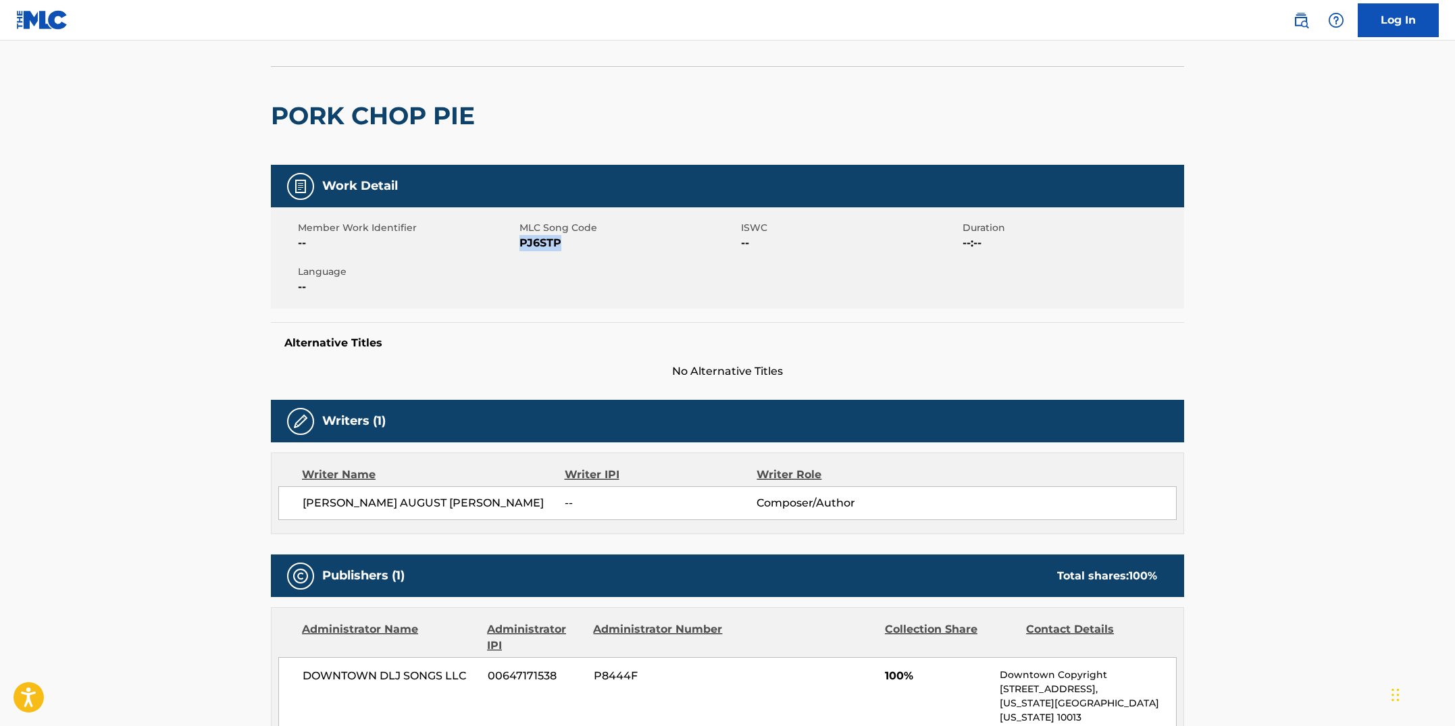
scroll to position [0, 0]
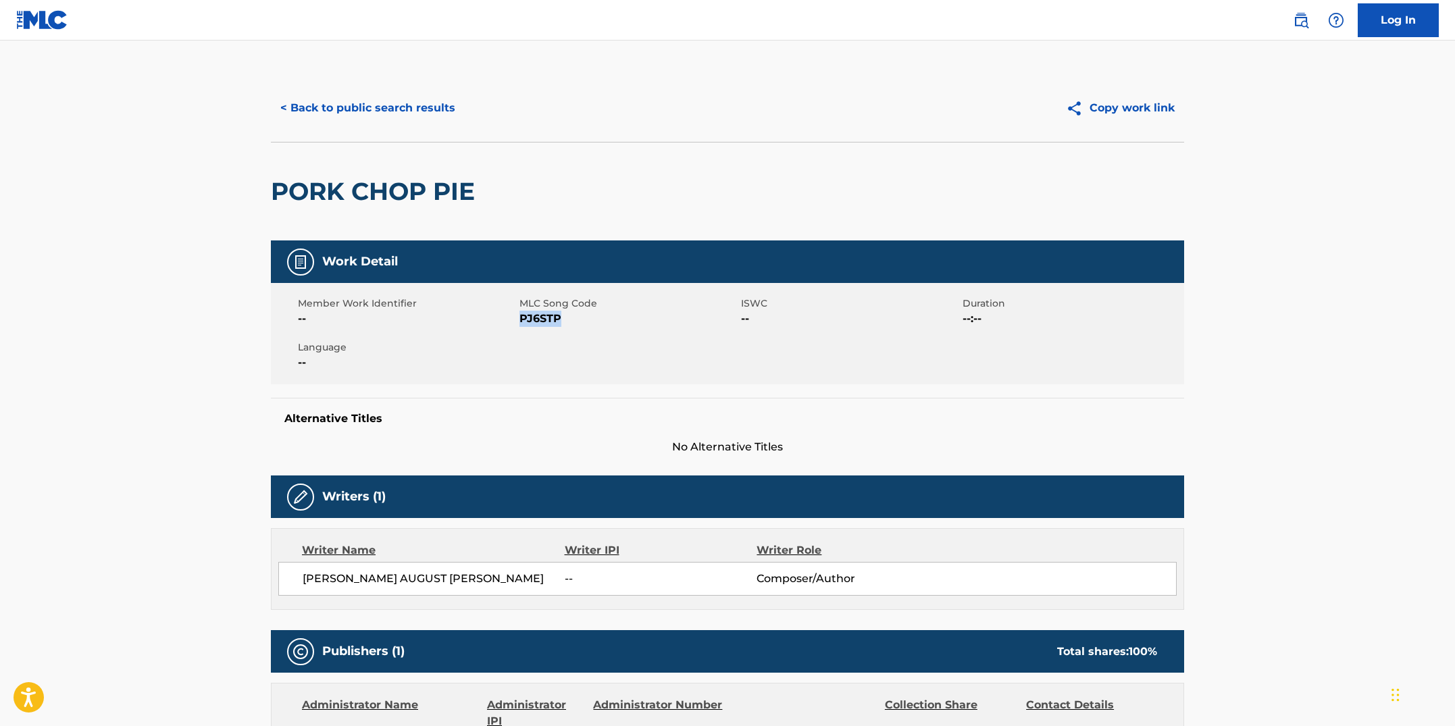
click at [377, 107] on button "< Back to public search results" at bounding box center [368, 108] width 194 height 34
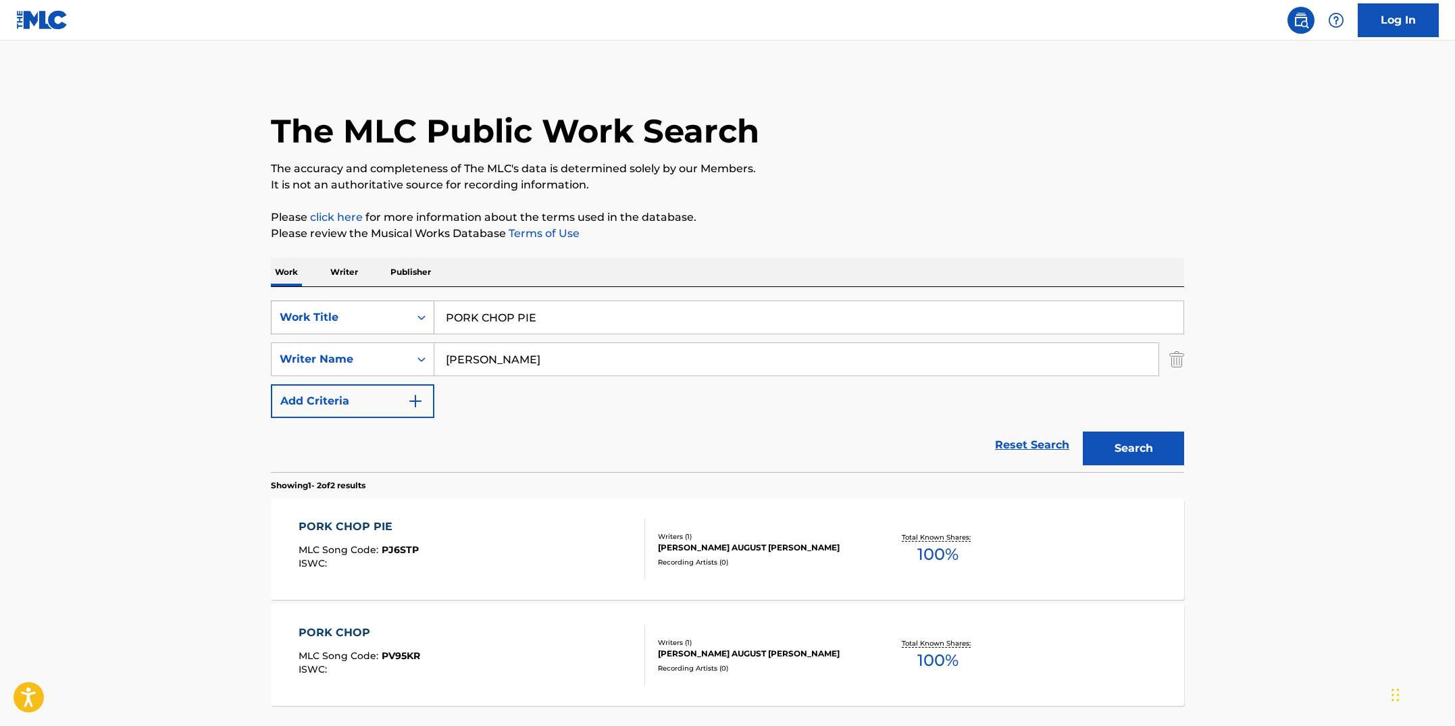
click at [421, 314] on icon "Search Form" at bounding box center [422, 318] width 14 height 14
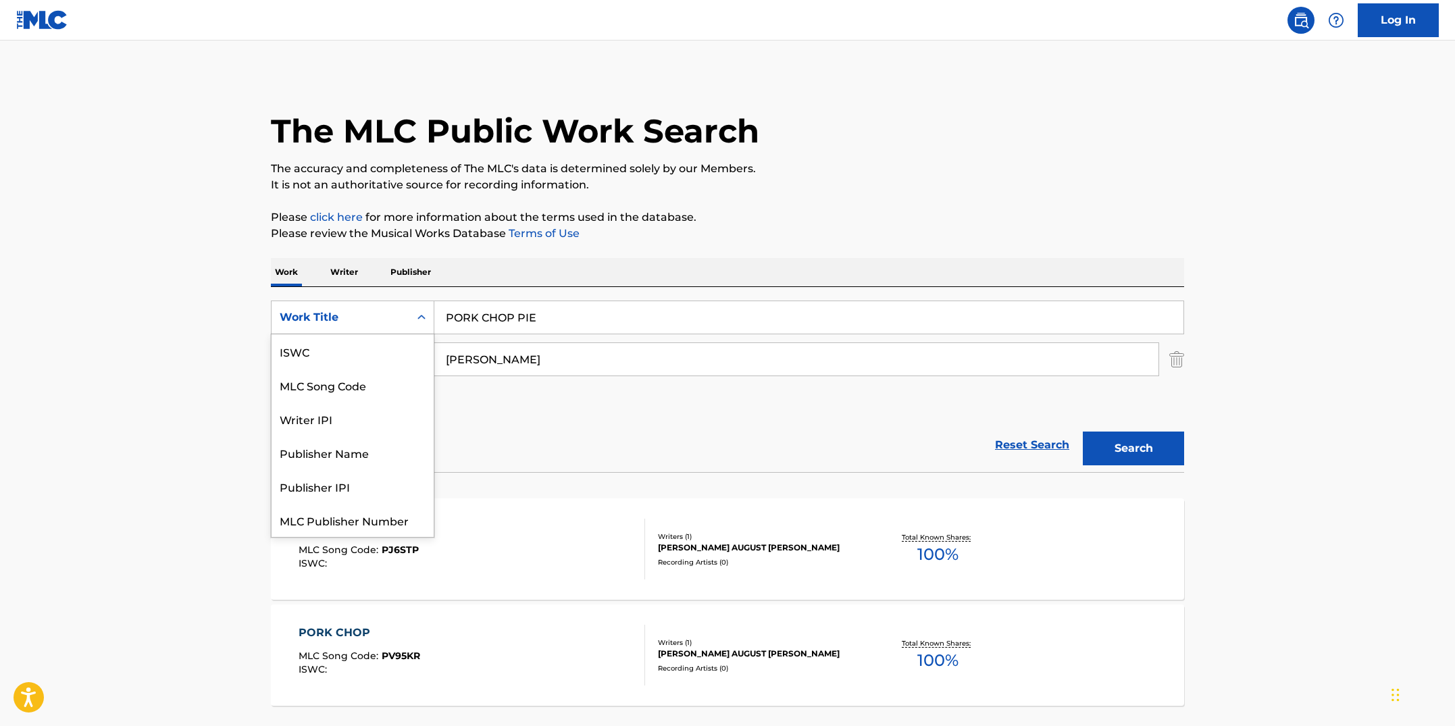
scroll to position [33, 0]
click at [397, 340] on div "MLC Song Code" at bounding box center [353, 352] width 162 height 34
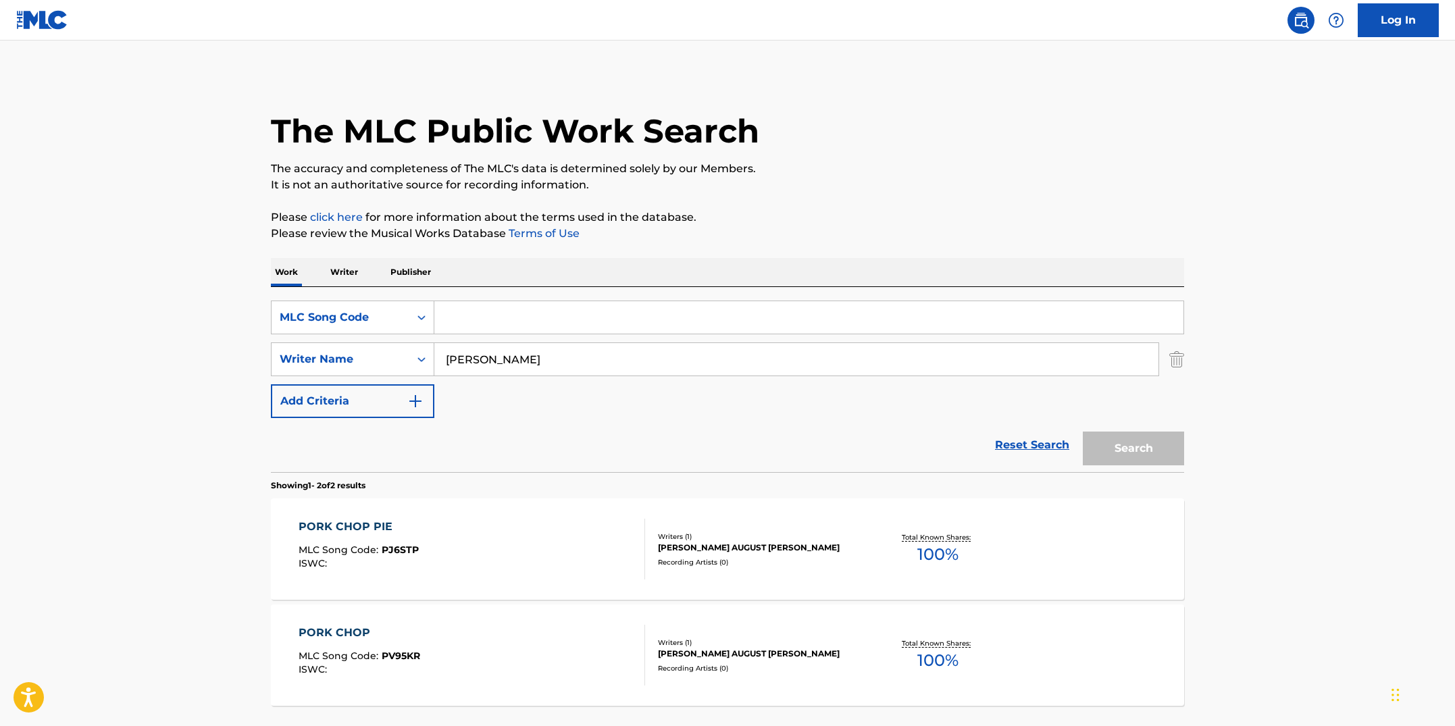
click at [529, 320] on input "Search Form" at bounding box center [808, 317] width 749 height 32
drag, startPoint x: 542, startPoint y: 373, endPoint x: 456, endPoint y: 347, distance: 89.6
click at [456, 348] on input "[PERSON_NAME]" at bounding box center [796, 359] width 724 height 32
click at [482, 325] on input "Search Form" at bounding box center [808, 317] width 749 height 32
paste input "OV8JGH"
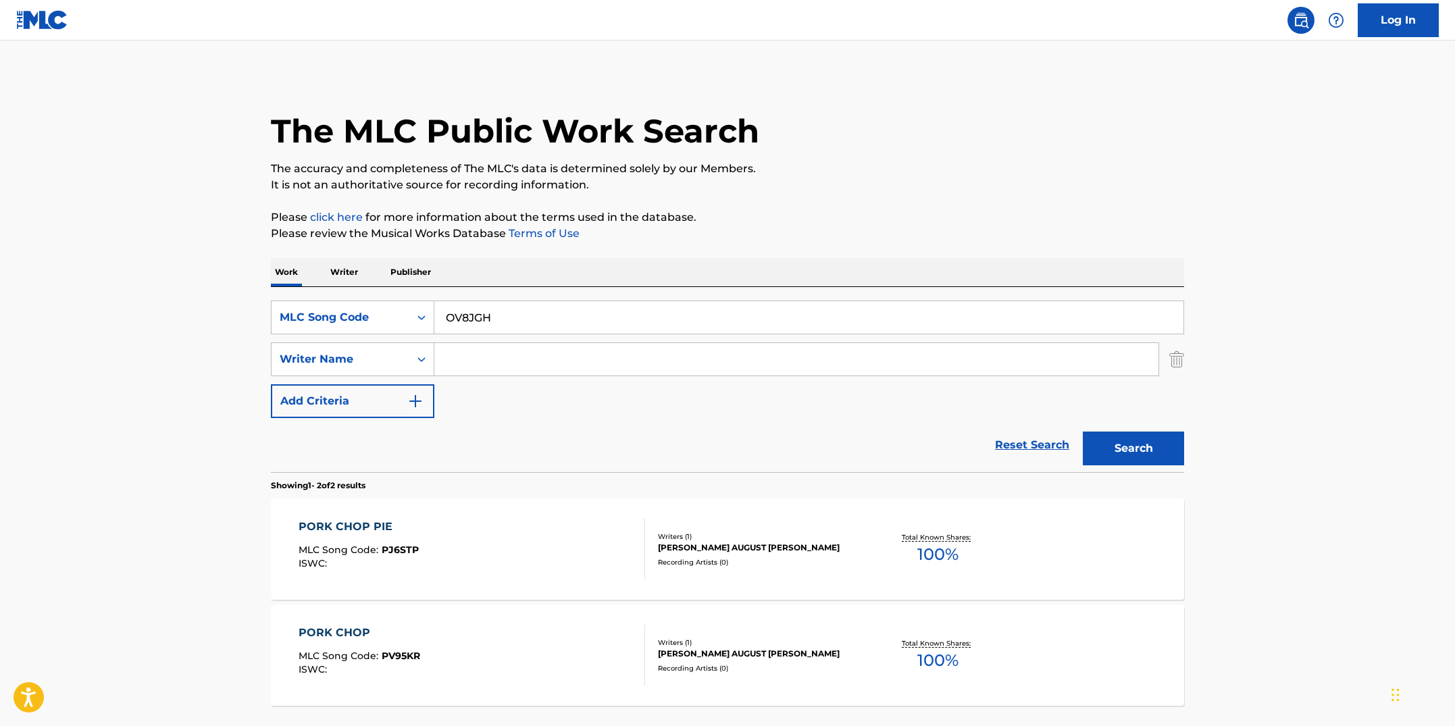
type input "OV8JGH"
click at [1109, 457] on button "Search" at bounding box center [1133, 449] width 101 height 34
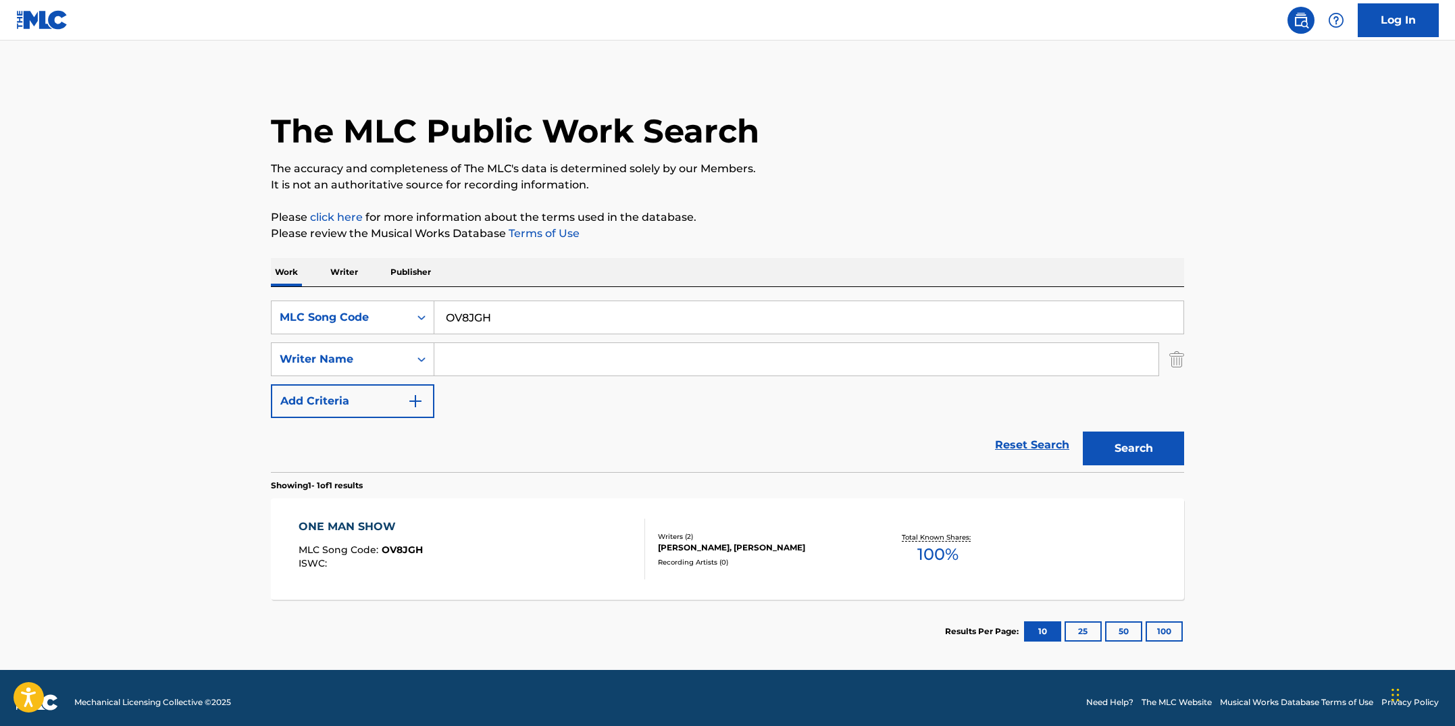
click at [590, 546] on div "ONE MAN SHOW MLC Song Code : OV8JGH ISWC :" at bounding box center [472, 549] width 347 height 61
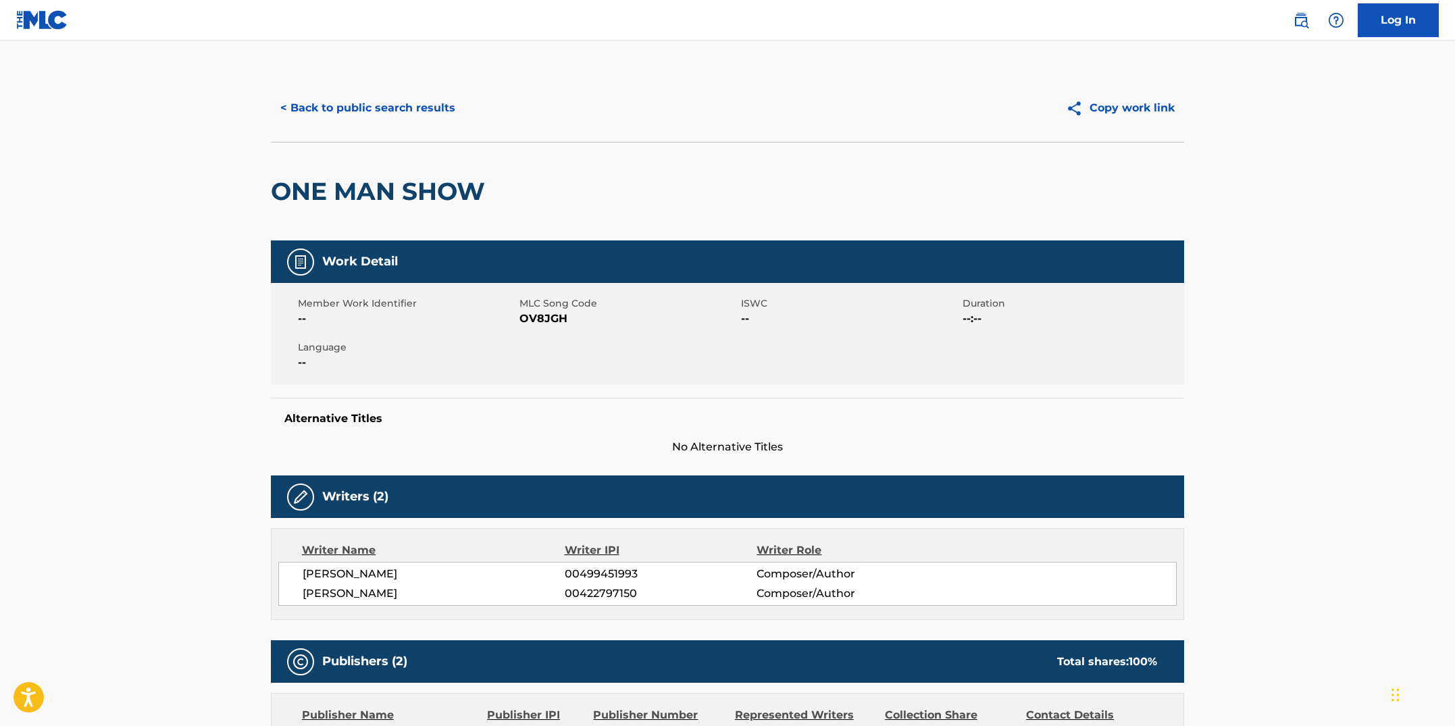
click at [365, 112] on button "< Back to public search results" at bounding box center [368, 108] width 194 height 34
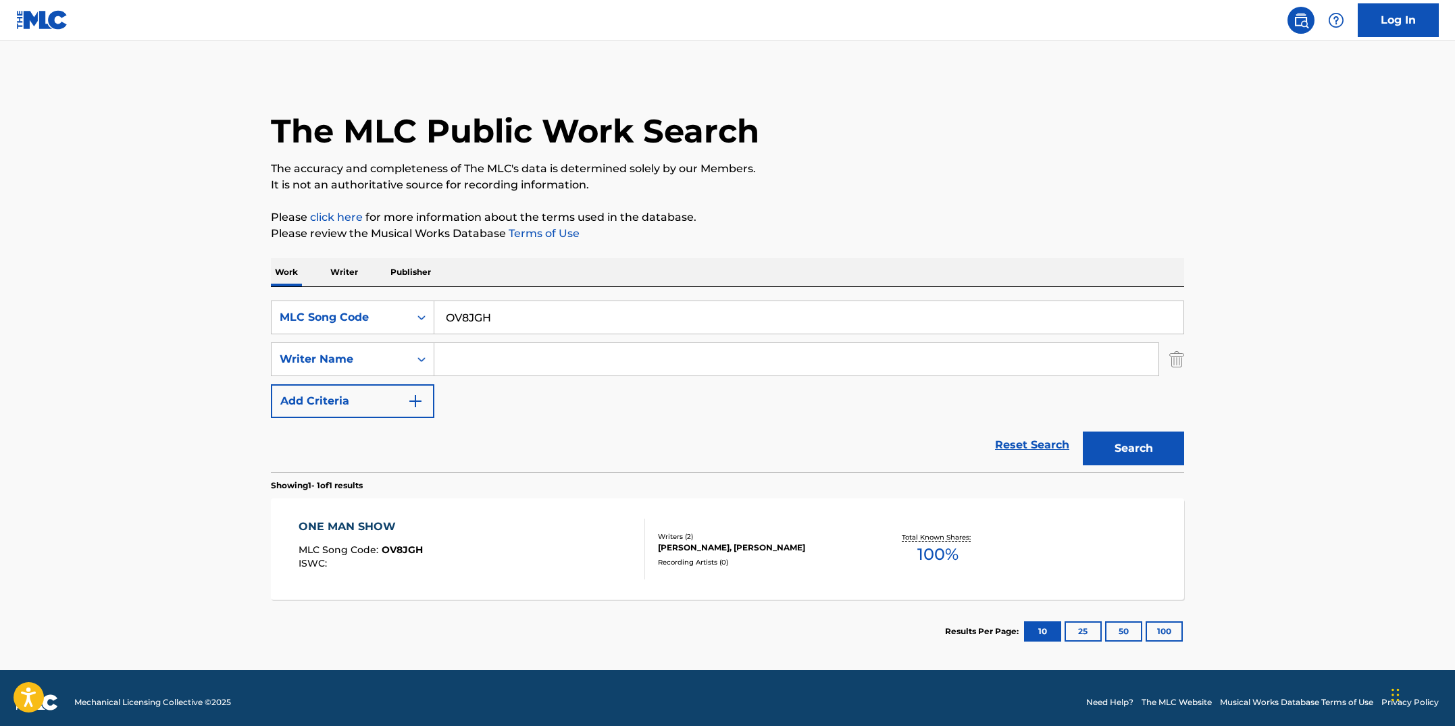
drag, startPoint x: 462, startPoint y: 316, endPoint x: 436, endPoint y: 314, distance: 25.8
click at [436, 314] on input "OV8JGH" at bounding box center [808, 317] width 749 height 32
paste input "I"
type input "OV8JGI"
click at [1083, 432] on button "Search" at bounding box center [1133, 449] width 101 height 34
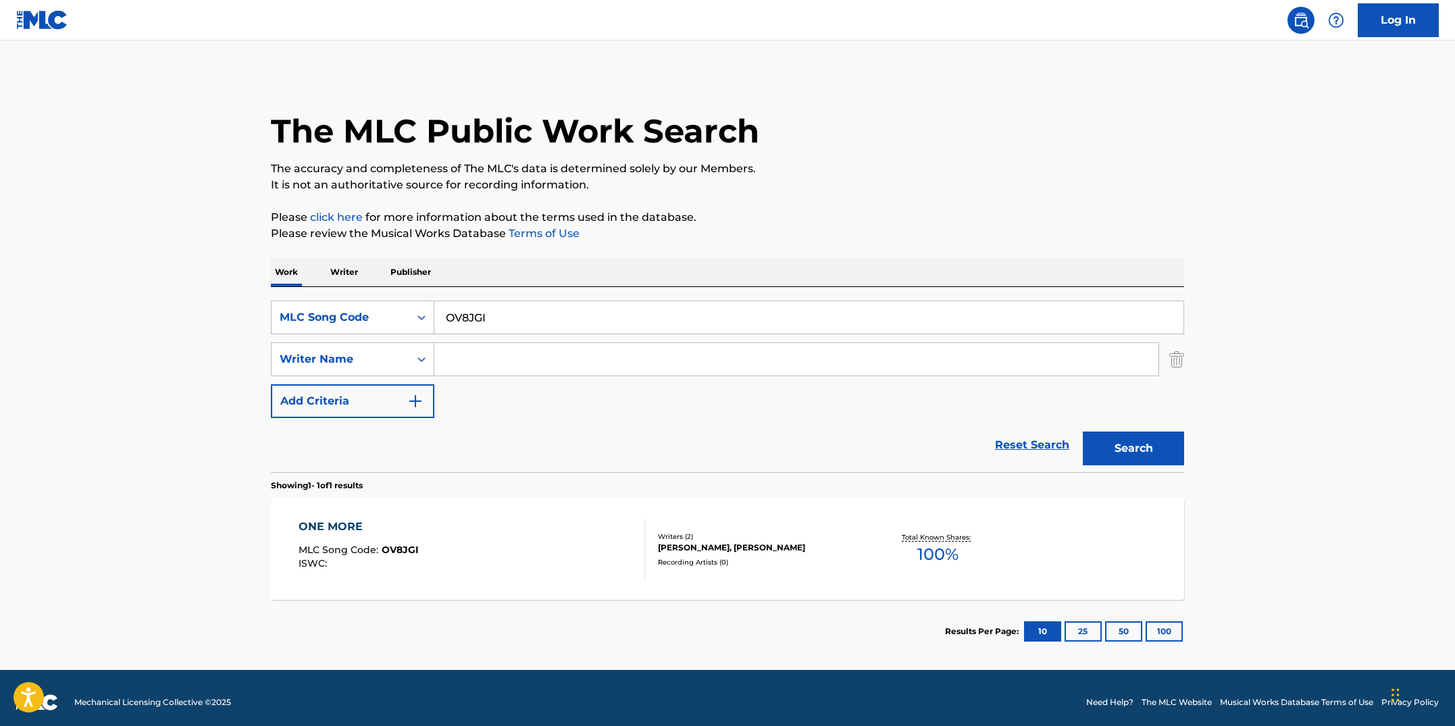
click at [562, 525] on div "ONE MORE MLC Song Code : OV8JGI ISWC :" at bounding box center [472, 549] width 347 height 61
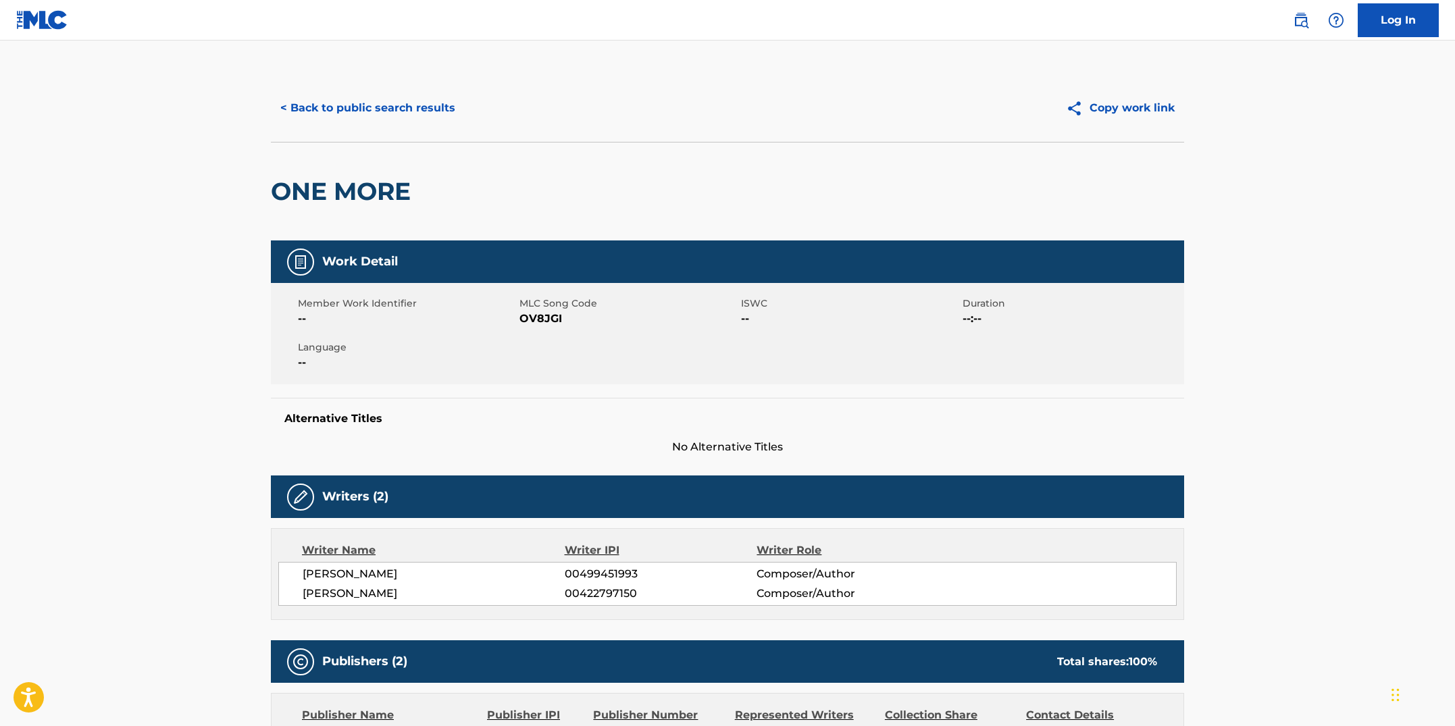
click at [428, 105] on button "< Back to public search results" at bounding box center [368, 108] width 194 height 34
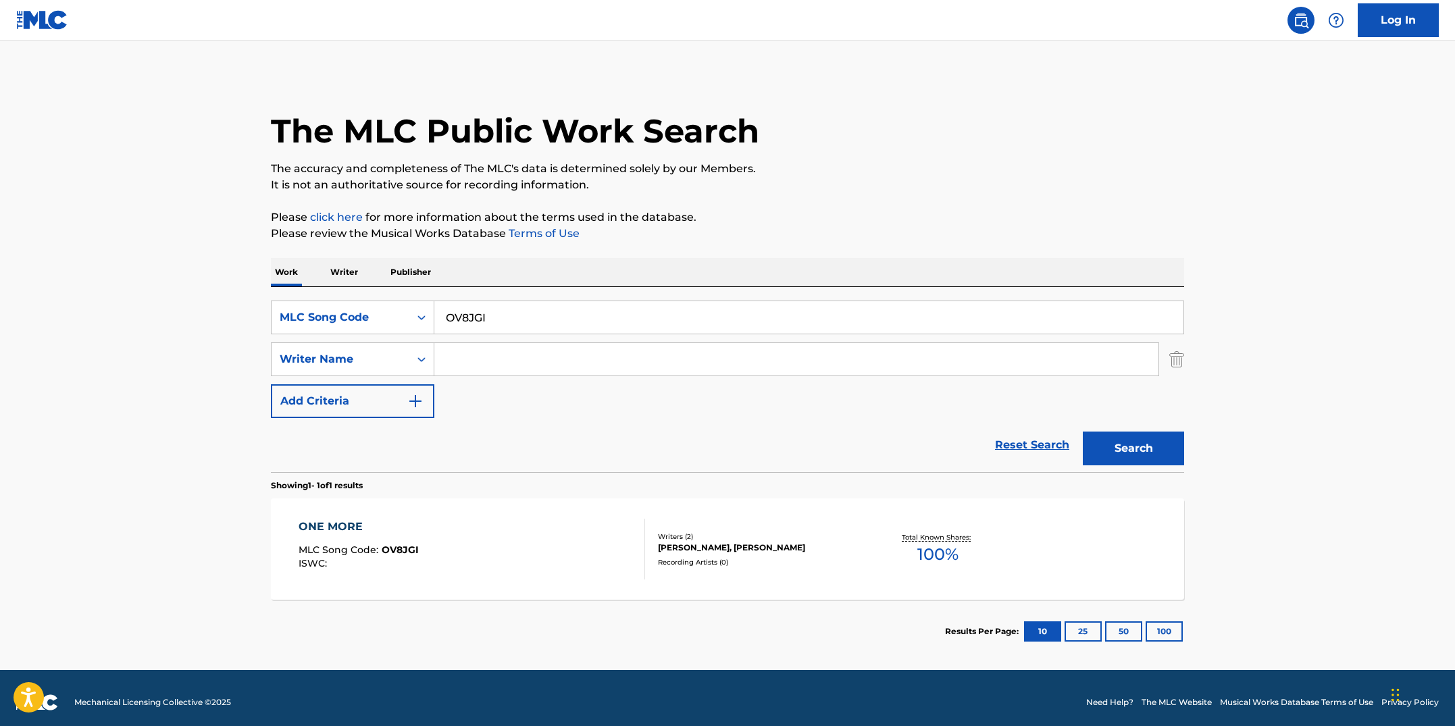
drag, startPoint x: 460, startPoint y: 307, endPoint x: 436, endPoint y: 306, distance: 24.3
click at [436, 306] on input "OV8JGI" at bounding box center [808, 317] width 749 height 32
paste input "WADMALA"
type input "WADMALA"
click at [1083, 432] on button "Search" at bounding box center [1133, 449] width 101 height 34
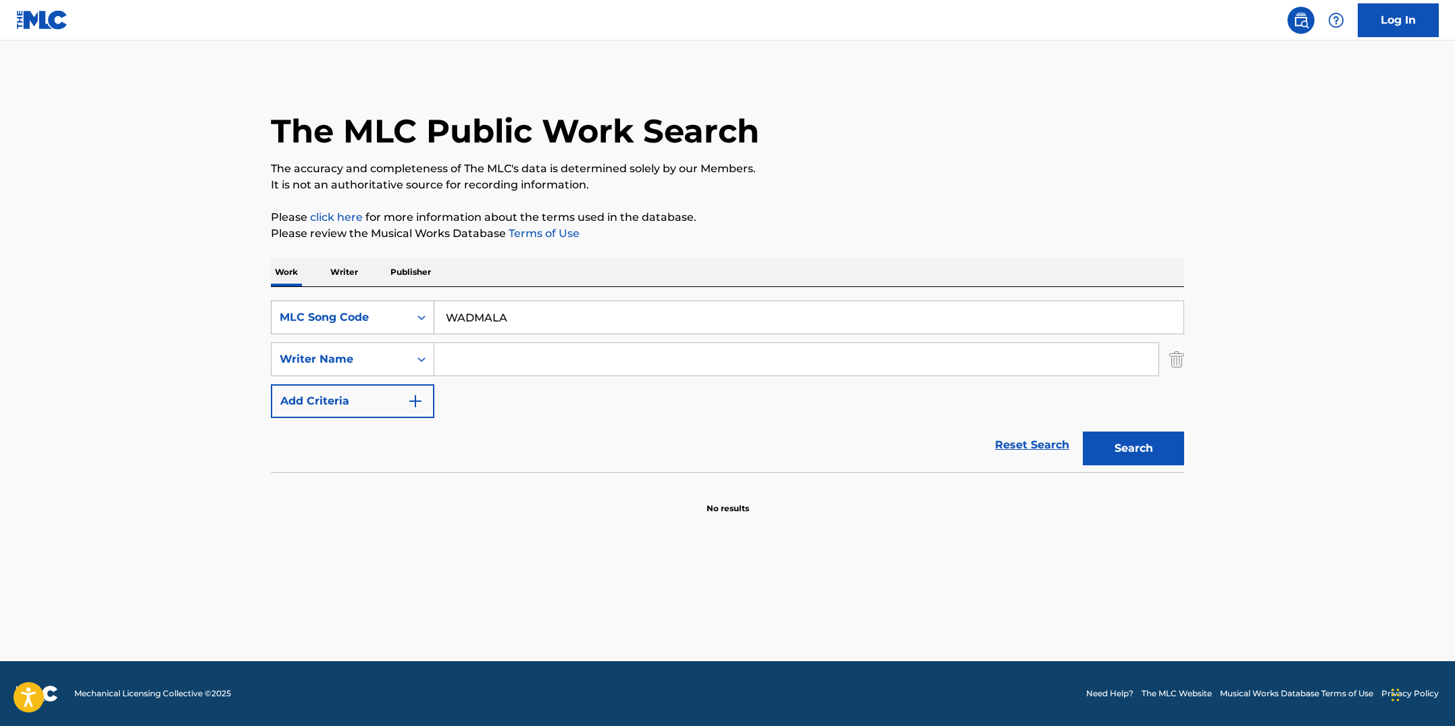
click at [427, 318] on icon "Search Form" at bounding box center [422, 318] width 14 height 14
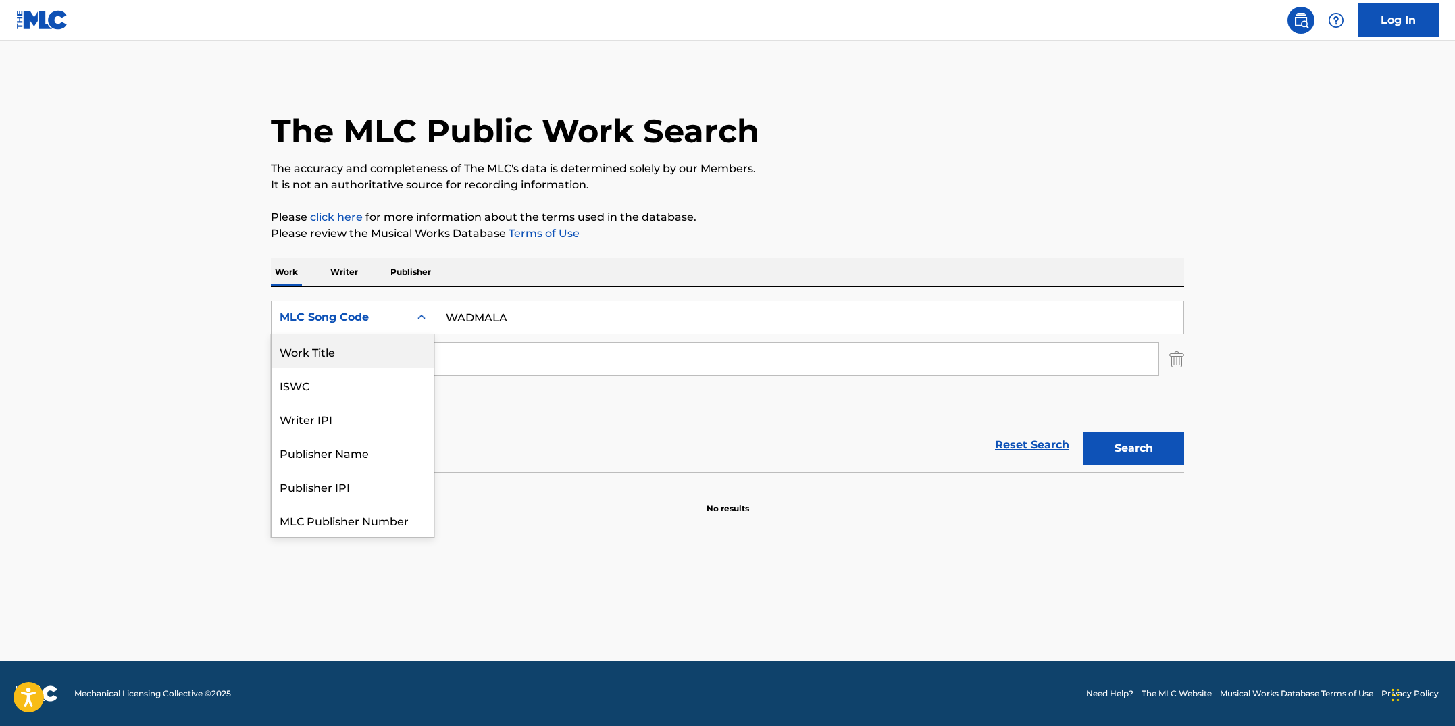
click at [368, 355] on div "Work Title" at bounding box center [353, 351] width 162 height 34
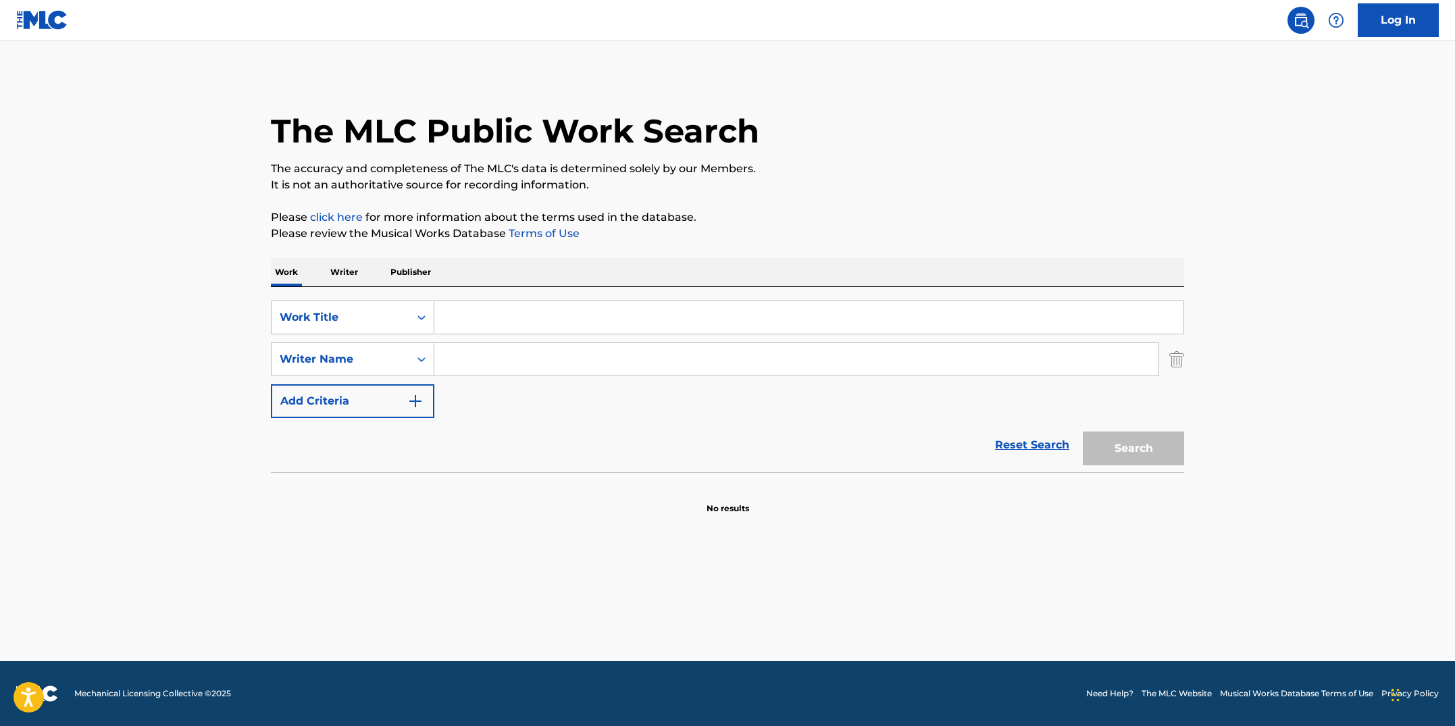
click at [456, 324] on input "Search Form" at bounding box center [808, 317] width 749 height 32
paste input "OV8JGI"
type input "OV8JGI"
drag, startPoint x: 499, startPoint y: 320, endPoint x: 418, endPoint y: 303, distance: 83.3
click at [418, 303] on div "SearchWithCriteriac94e2982-776a-48f7-a72e-12f7e9896bd8 Work Title OV8JGI" at bounding box center [727, 318] width 913 height 34
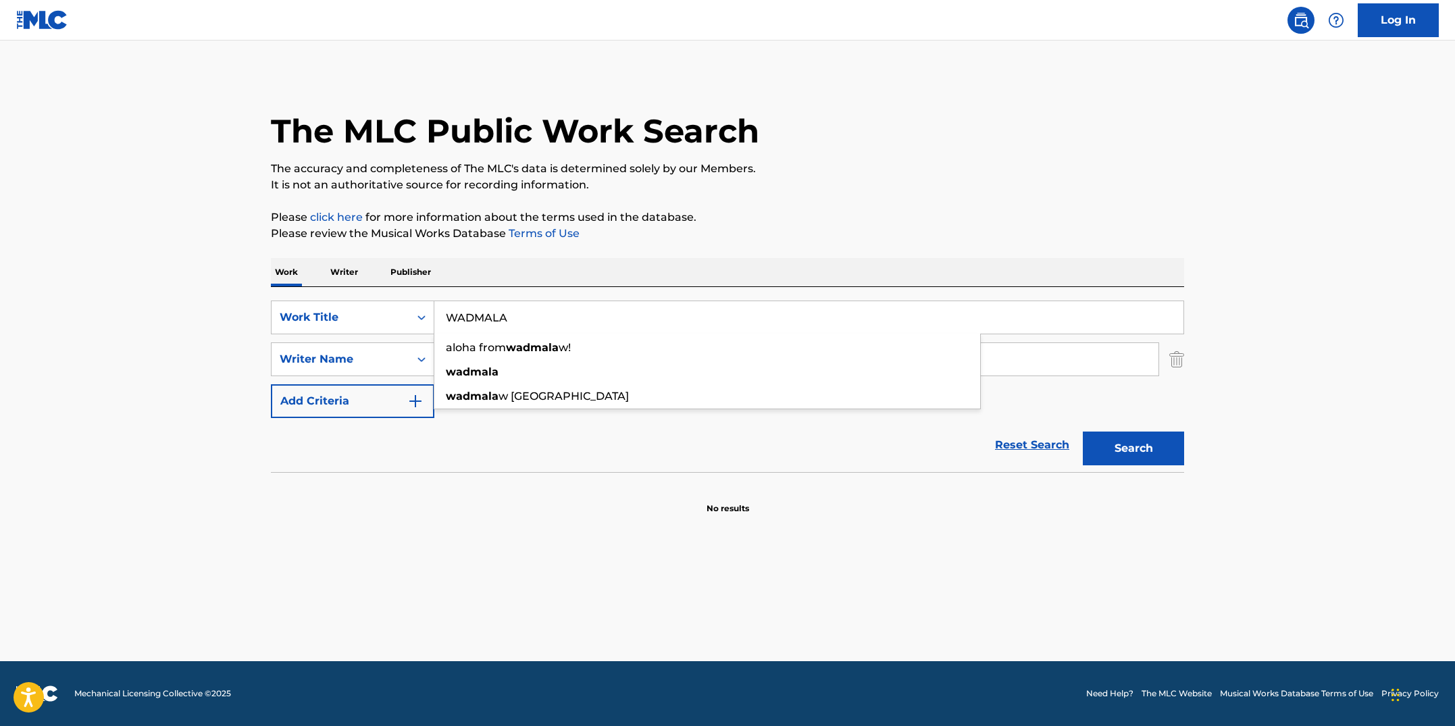
type input "WADMALA"
click at [689, 266] on div "Work Writer Publisher" at bounding box center [727, 272] width 913 height 28
click at [515, 367] on input "Search Form" at bounding box center [796, 359] width 724 height 32
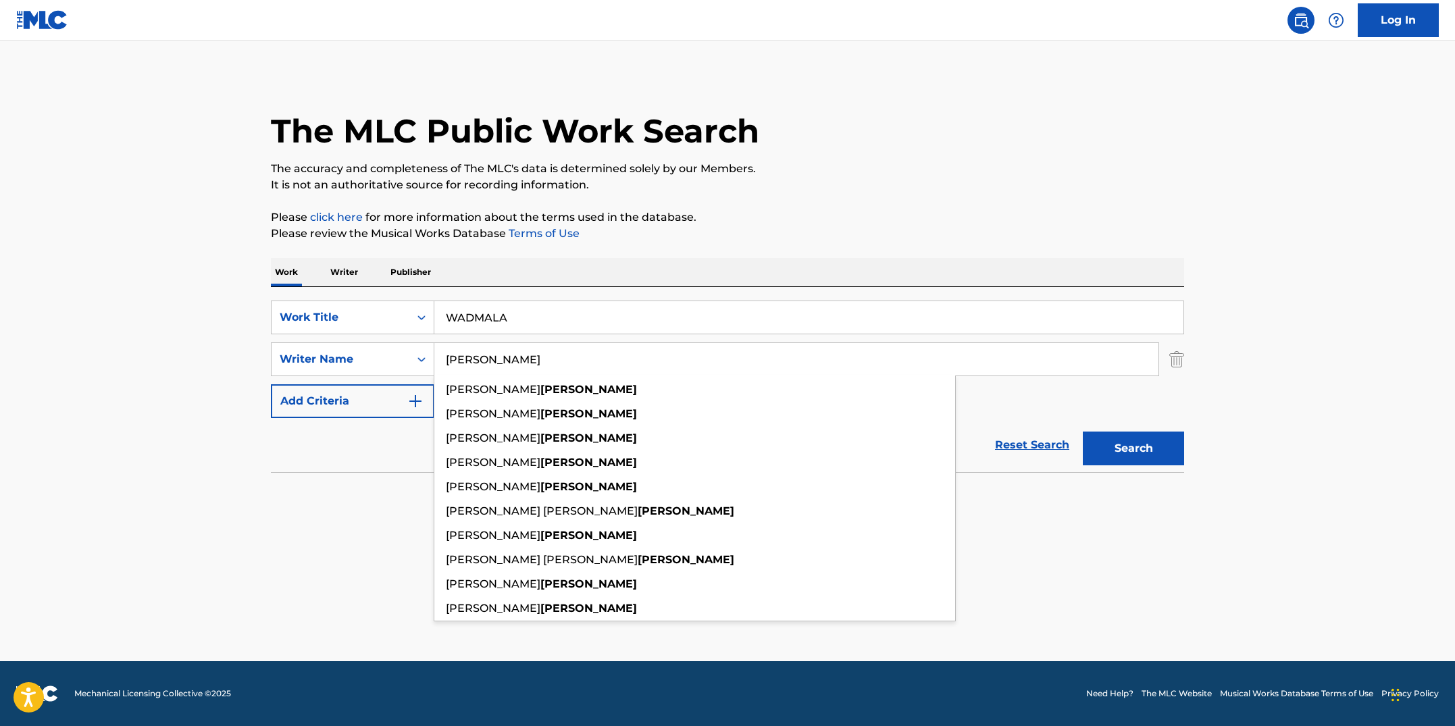
type input "[PERSON_NAME]"
click at [1083, 432] on button "Search" at bounding box center [1133, 449] width 101 height 34
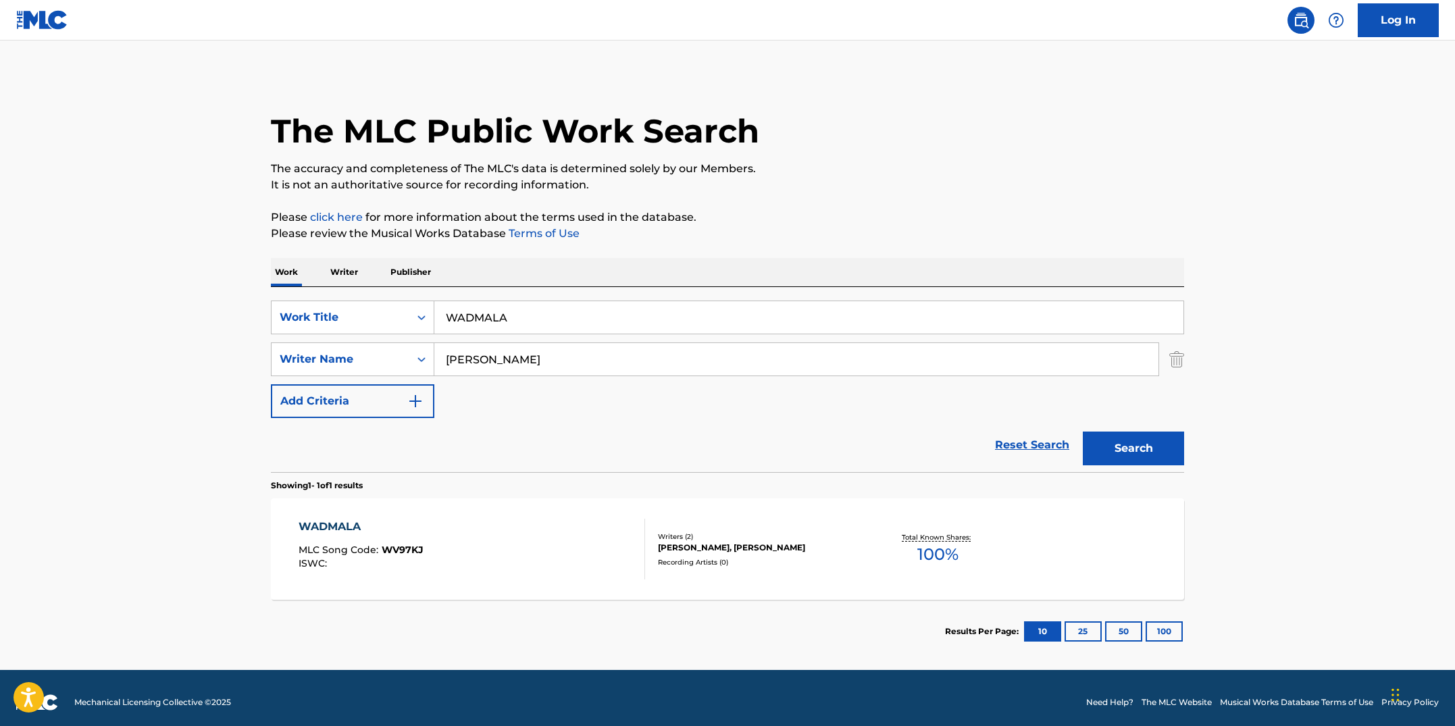
click at [615, 556] on div "WADMALA MLC Song Code : WV97KJ ISWC :" at bounding box center [472, 549] width 347 height 61
